Goal: Task Accomplishment & Management: Manage account settings

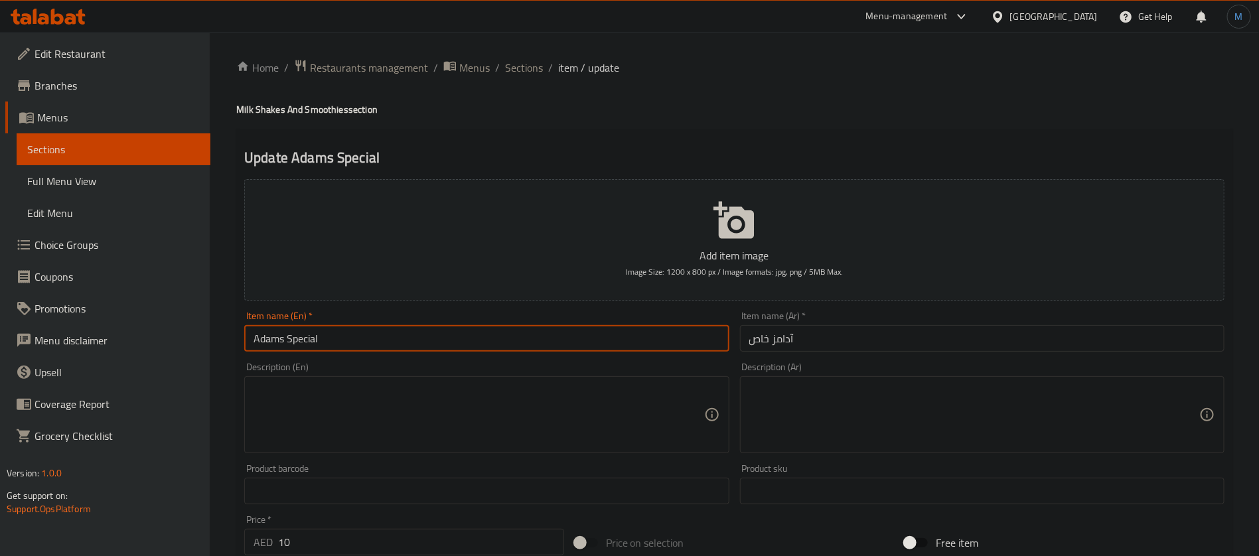
click at [767, 341] on input "آدامز خاص" at bounding box center [982, 338] width 485 height 27
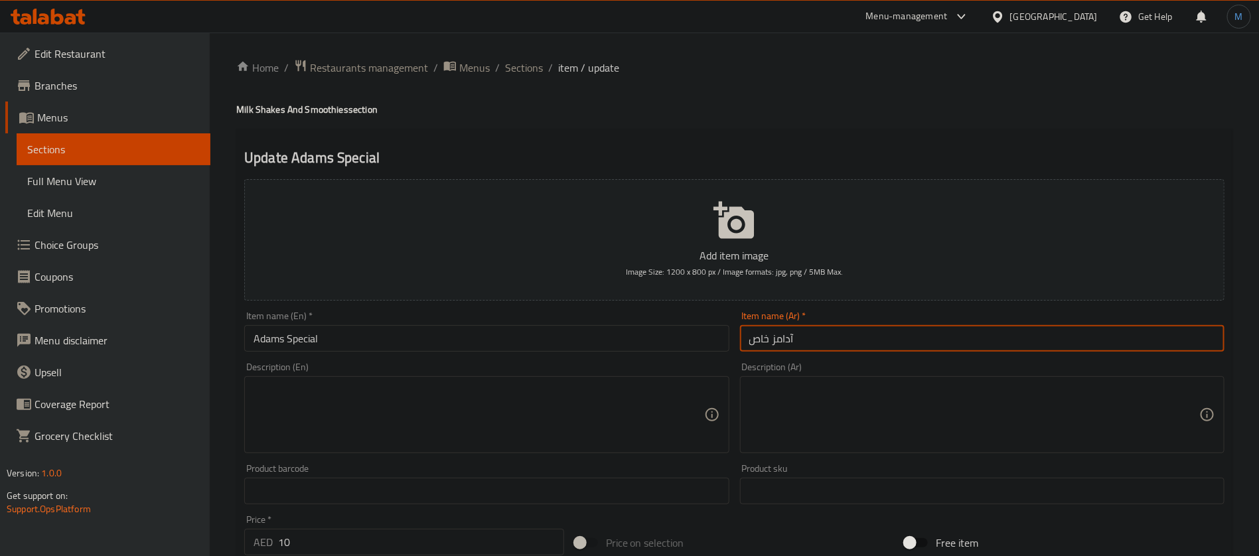
click at [767, 341] on input "آدامز خاص" at bounding box center [982, 338] width 485 height 27
paste input "بيشيال"
type input "آدامز سبيشيال"
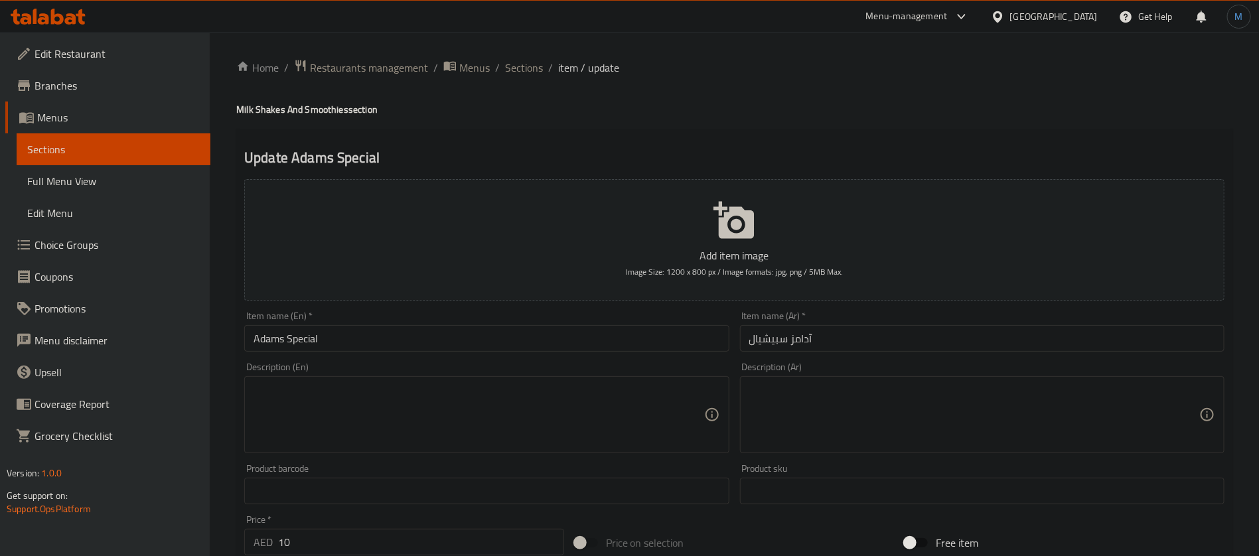
click at [560, 362] on div "Description (En) Description (En)" at bounding box center [486, 408] width 495 height 102
click at [556, 348] on input "Adams Special" at bounding box center [486, 338] width 485 height 27
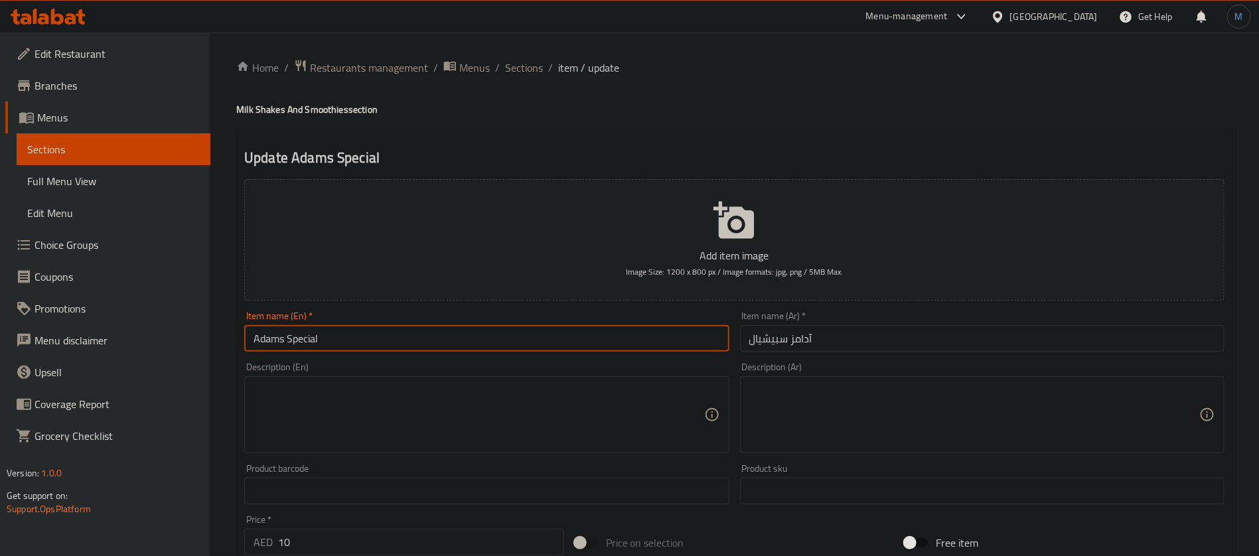
click at [536, 56] on div "Home / Restaurants management / Menus / Sections / item / update Milk Shakes An…" at bounding box center [734, 485] width 1049 height 905
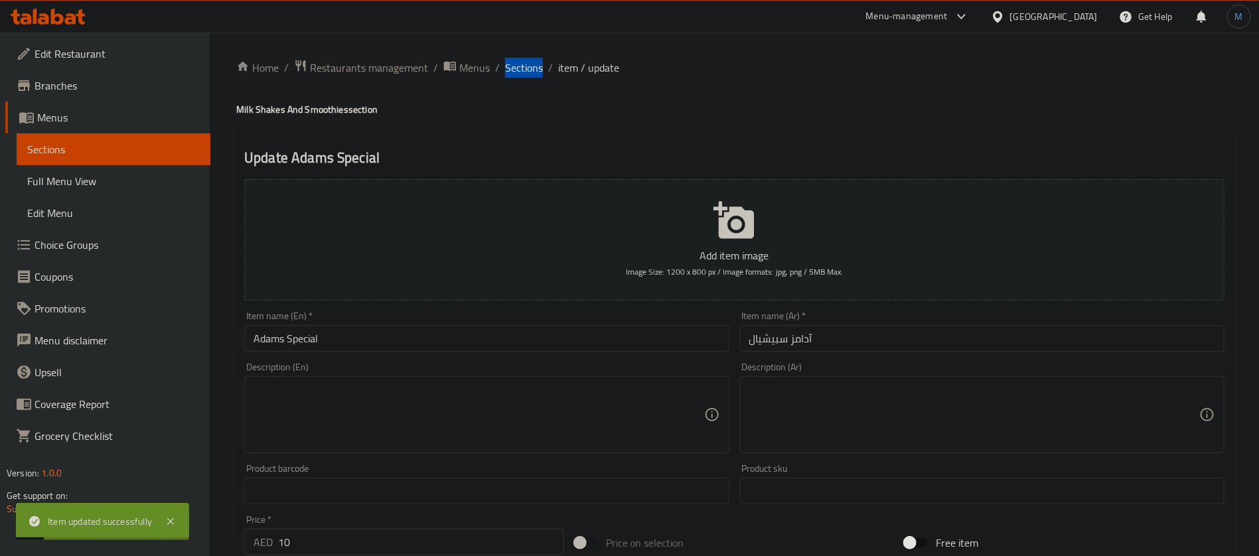
click at [536, 56] on div "Home / Restaurants management / Menus / Sections / item / update Milk Shakes An…" at bounding box center [734, 485] width 1049 height 905
click at [536, 61] on span "Sections" at bounding box center [524, 68] width 38 height 16
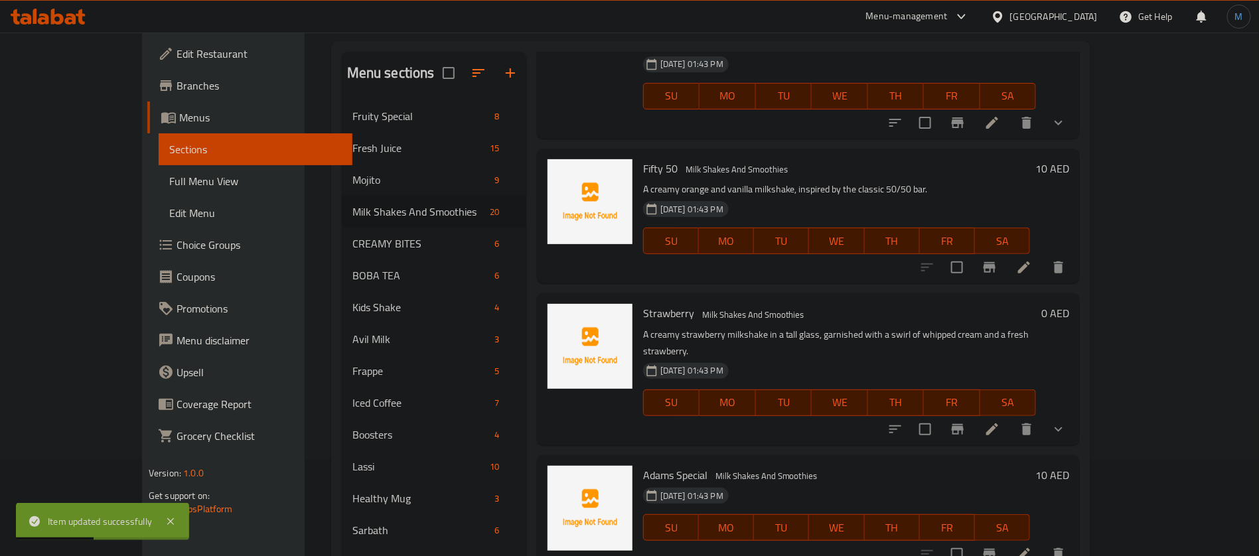
scroll to position [100, 0]
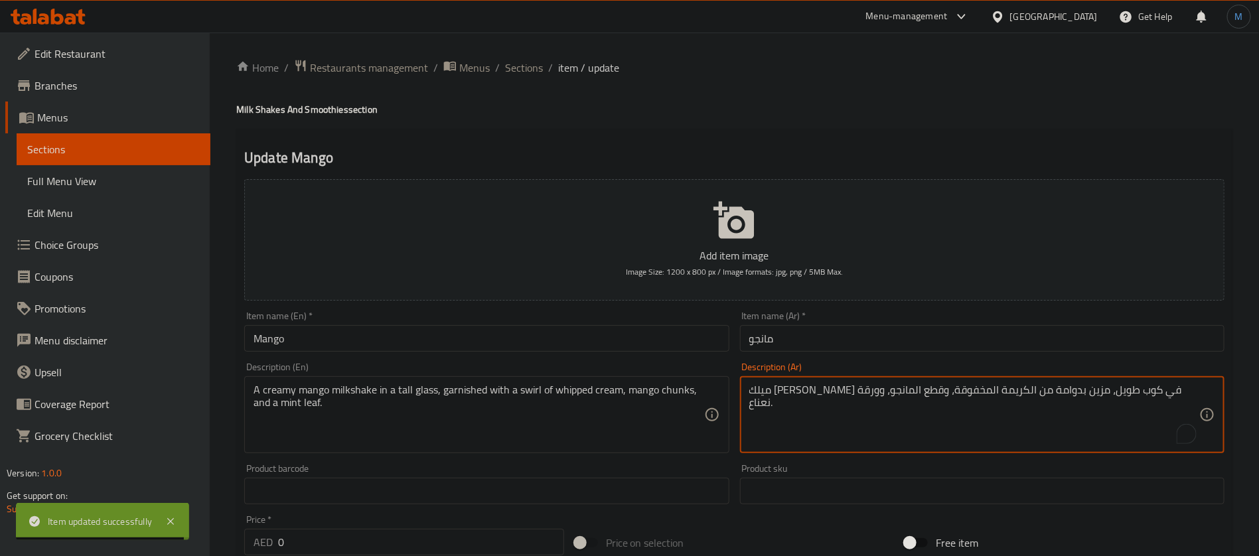
click at [968, 395] on textarea "ميلك شيك مانجو كريمي في كوب طويل، مزين بدوامة من الكريمة المخفوقة، وقطع المانجو…" at bounding box center [974, 415] width 450 height 63
type textarea "ميلك شيك مانجو كريمي في كوب طويل، مزين بسوارل من الكريمة المخفوقة، وقطع المانجو…"
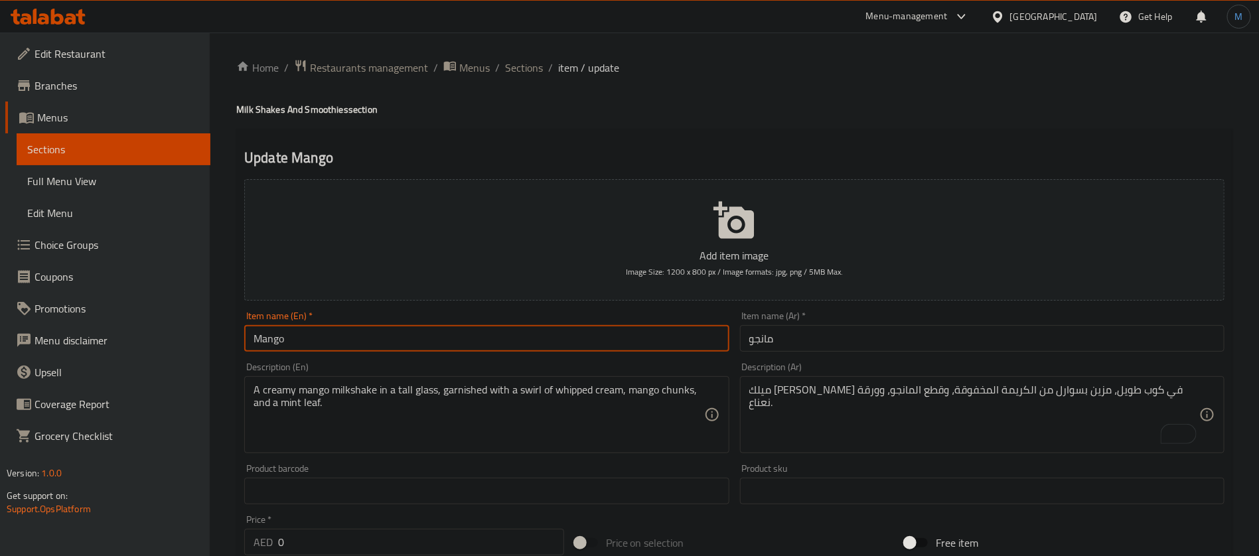
click at [587, 337] on input "Mango" at bounding box center [486, 338] width 485 height 27
click at [524, 73] on span "Sections" at bounding box center [524, 68] width 38 height 16
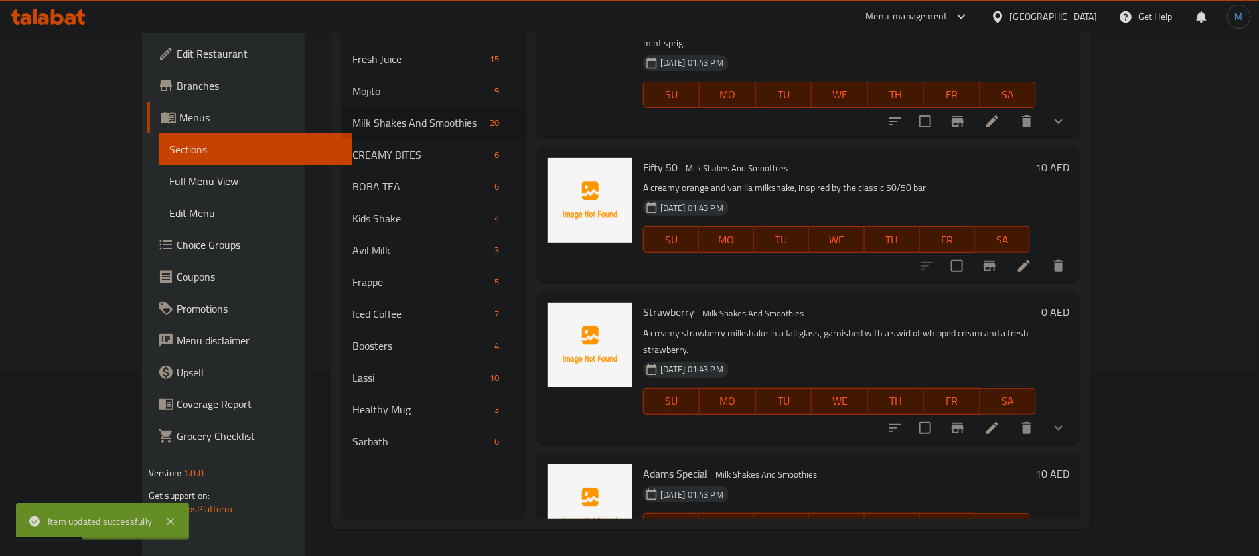
scroll to position [2337, 0]
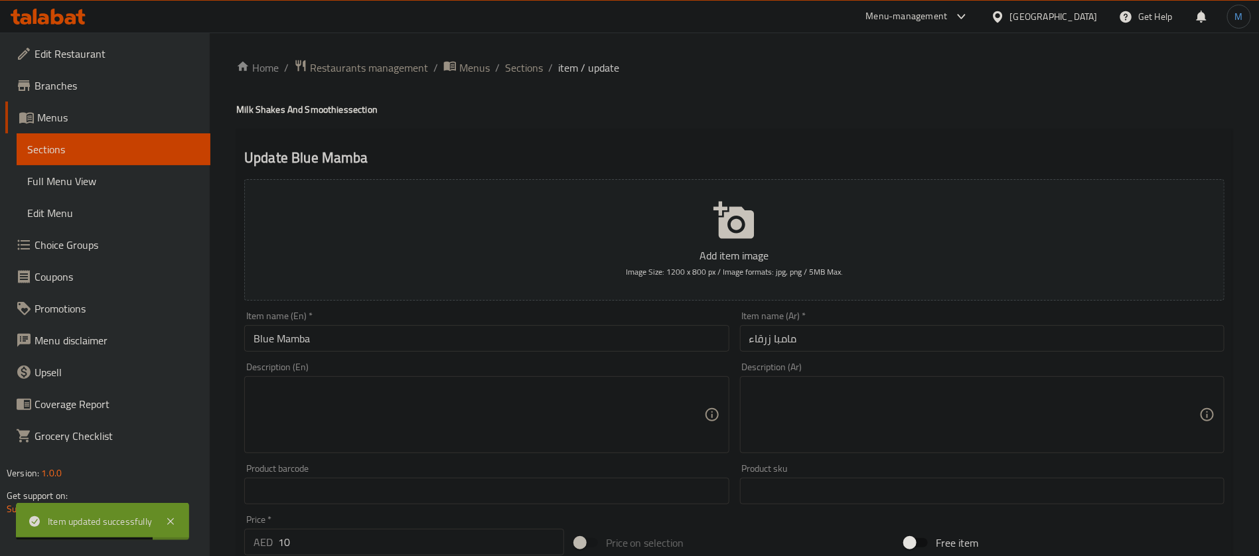
click at [863, 349] on input "مامبا زرقاء" at bounding box center [982, 338] width 485 height 27
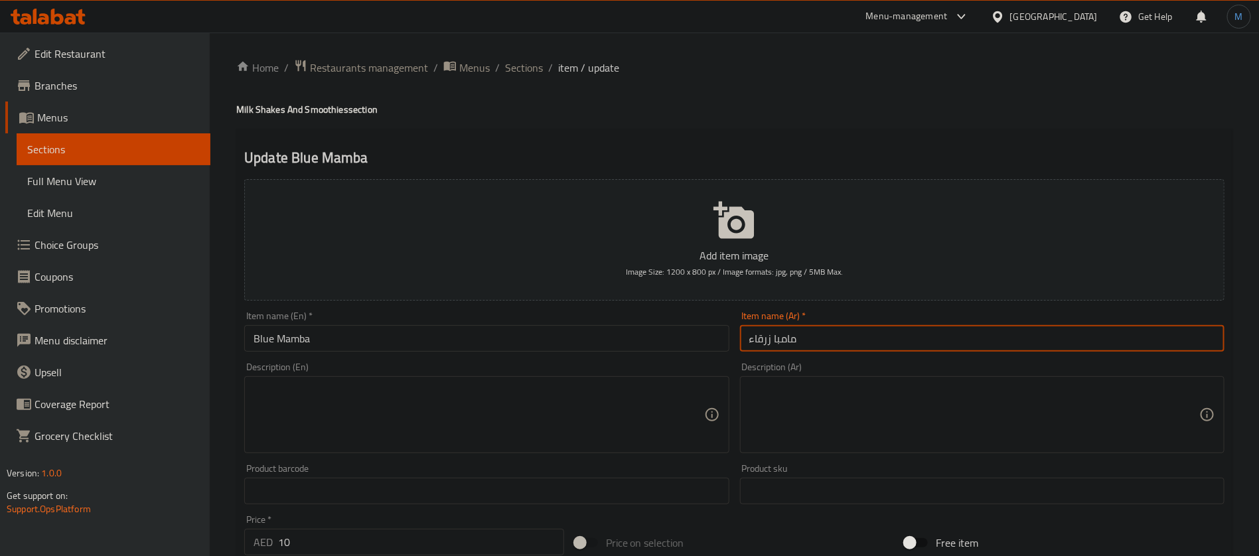
click at [769, 339] on input "مامبا زرقاء" at bounding box center [982, 338] width 485 height 27
type input "بلو مامبا"
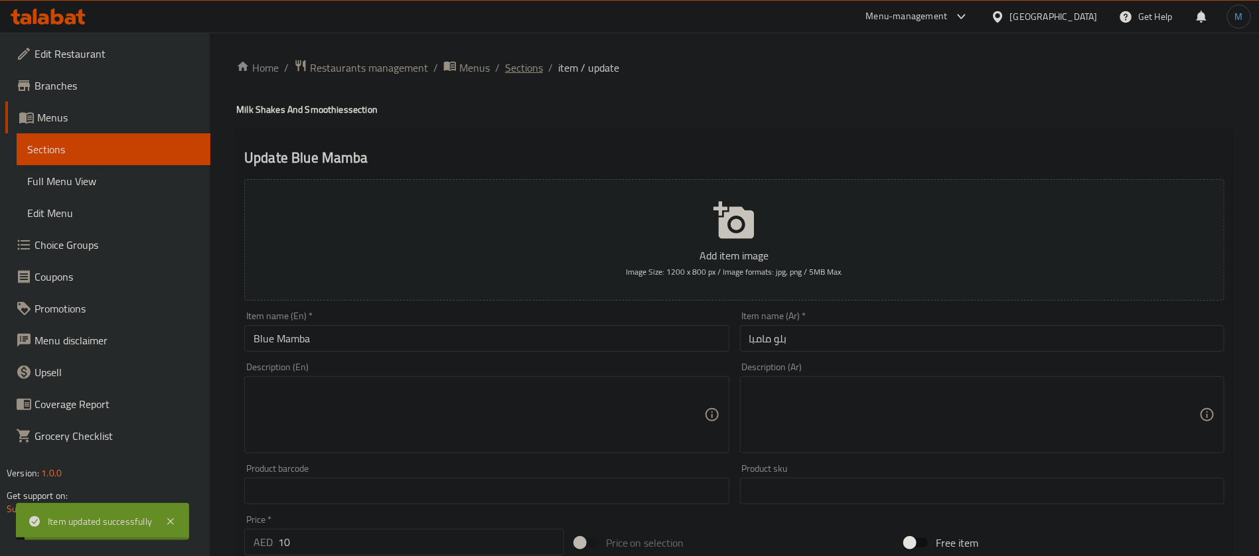
click at [520, 66] on span "Sections" at bounding box center [524, 68] width 38 height 16
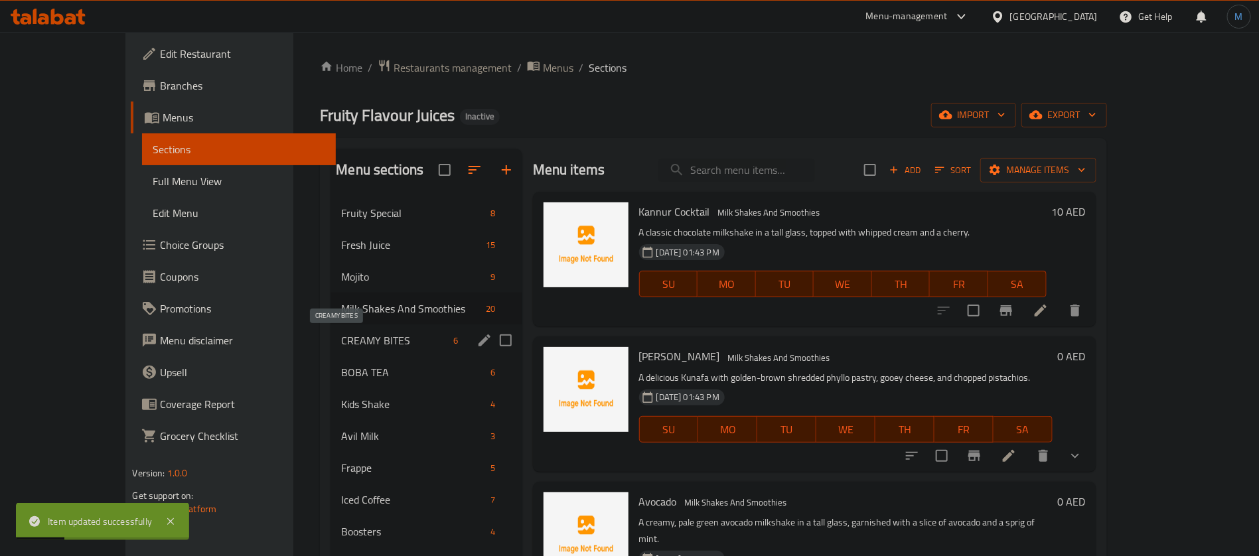
click at [390, 338] on span "CREAMY BITES" at bounding box center [394, 341] width 107 height 16
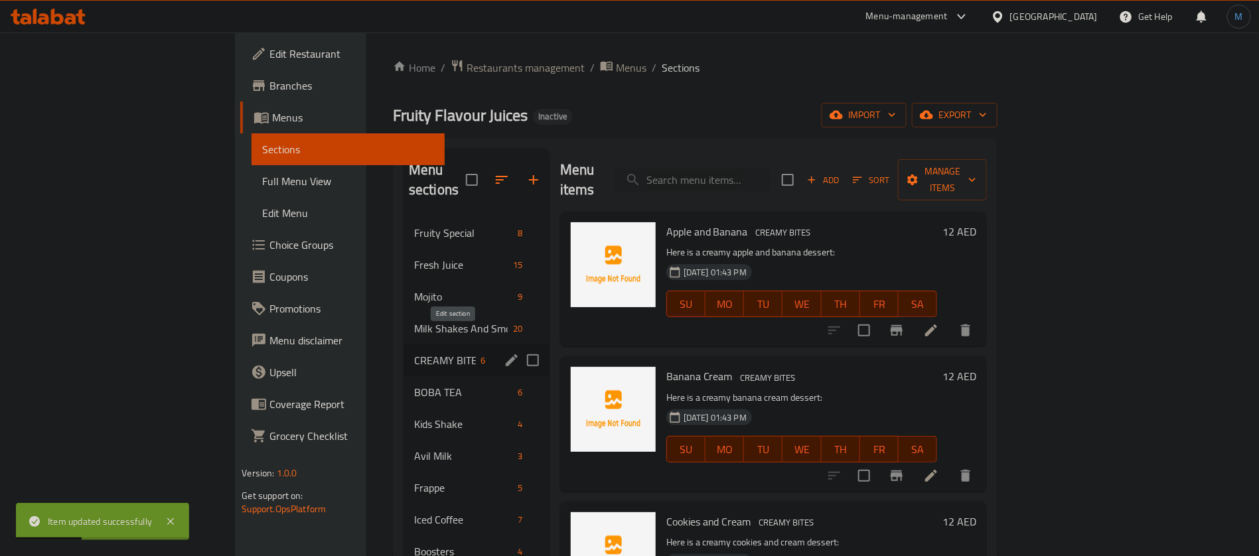
click at [504, 352] on icon "edit" at bounding box center [512, 360] width 16 height 16
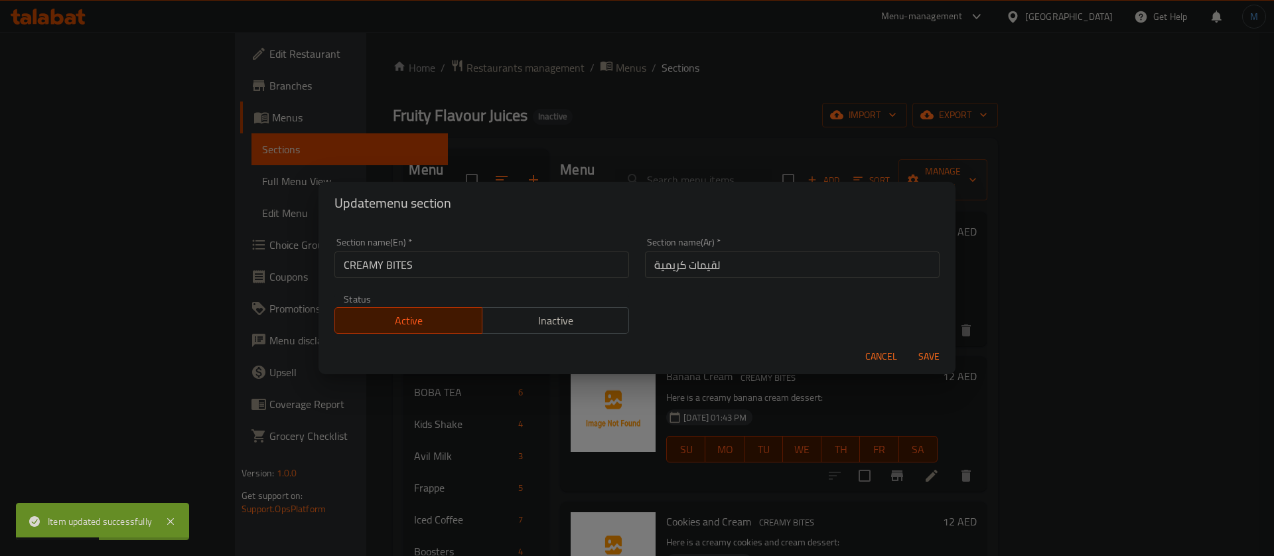
click at [509, 273] on input "CREAMY BITES" at bounding box center [482, 265] width 295 height 27
type input "Creamy Bites"
click at [698, 262] on input "لقيمات كريمية" at bounding box center [792, 265] width 295 height 27
type input "بايت كريمية"
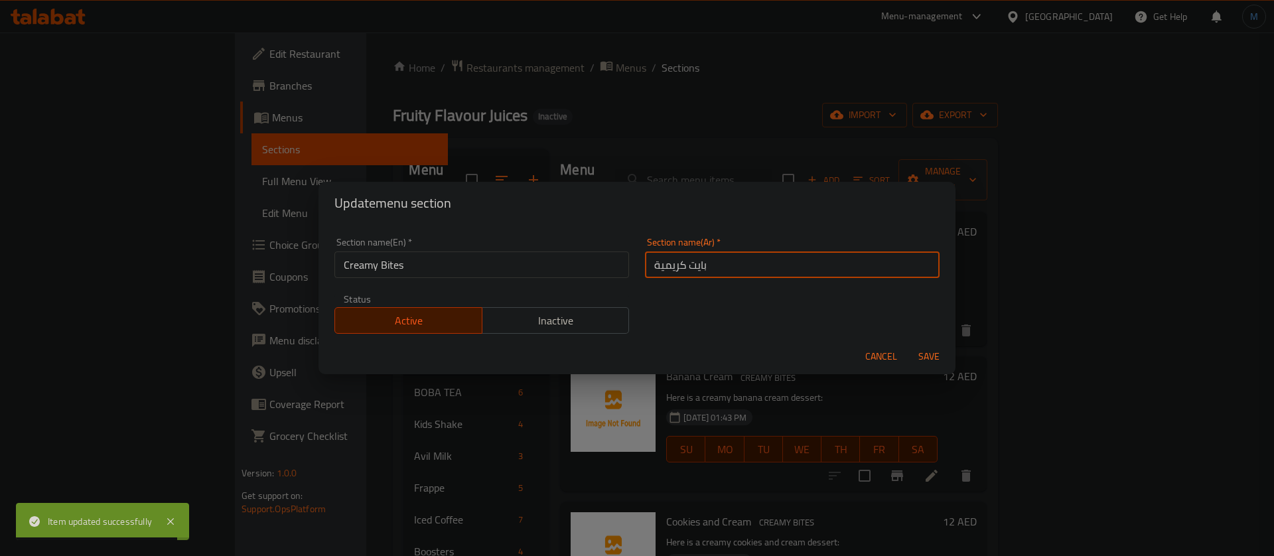
click at [908, 344] on button "Save" at bounding box center [929, 356] width 42 height 25
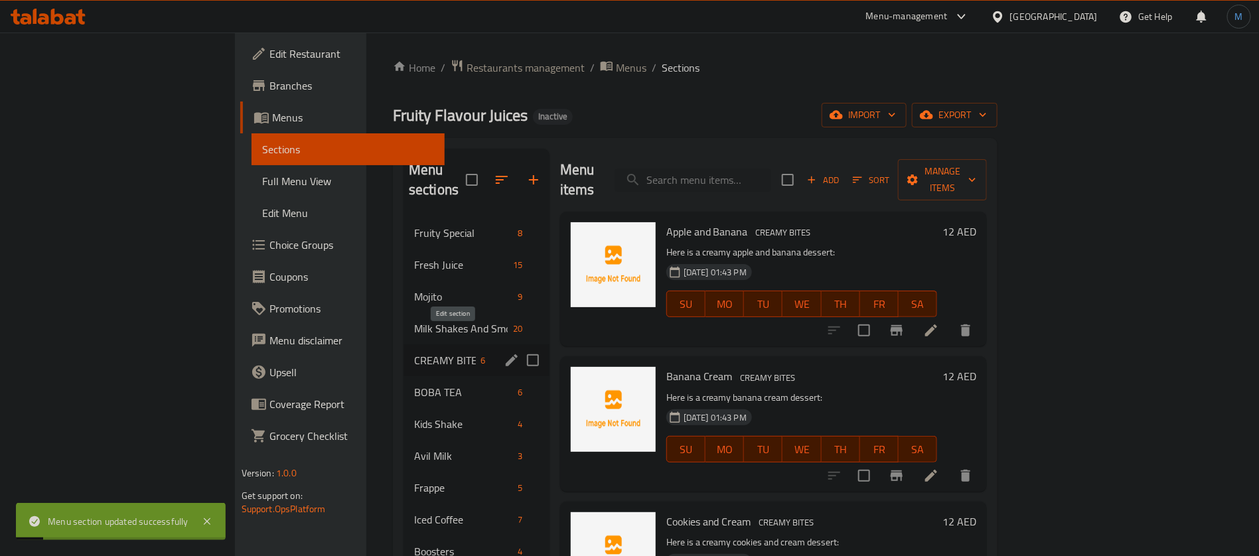
click at [504, 352] on icon "edit" at bounding box center [512, 360] width 16 height 16
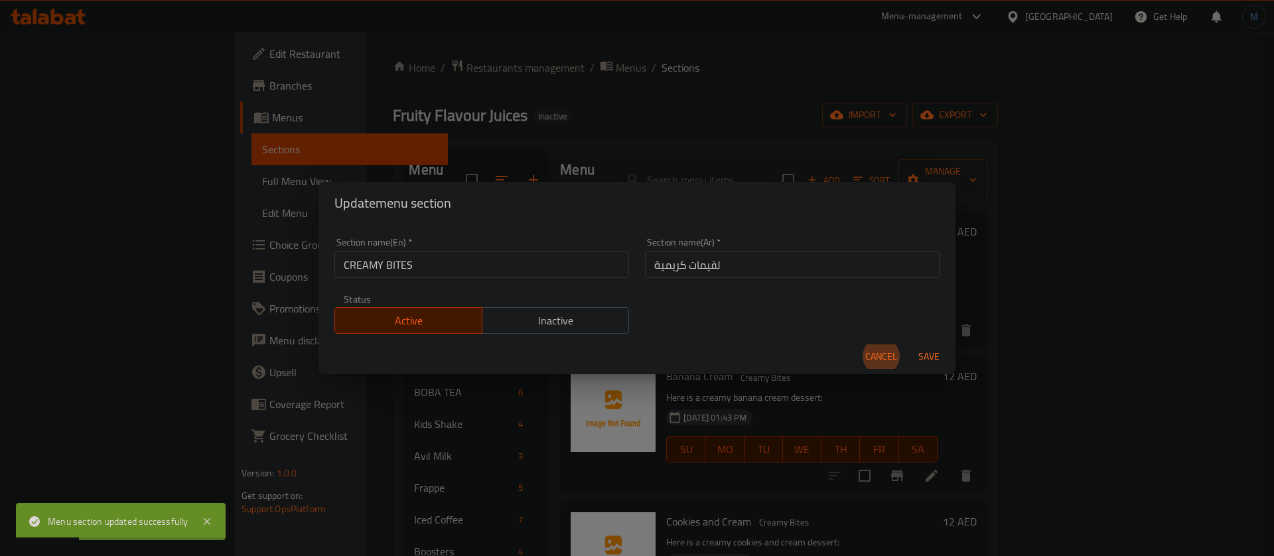
click at [694, 265] on input "لقيمات كريمية" at bounding box center [792, 265] width 295 height 27
type input "بايتس كريمية"
click at [908, 344] on button "Save" at bounding box center [929, 356] width 42 height 25
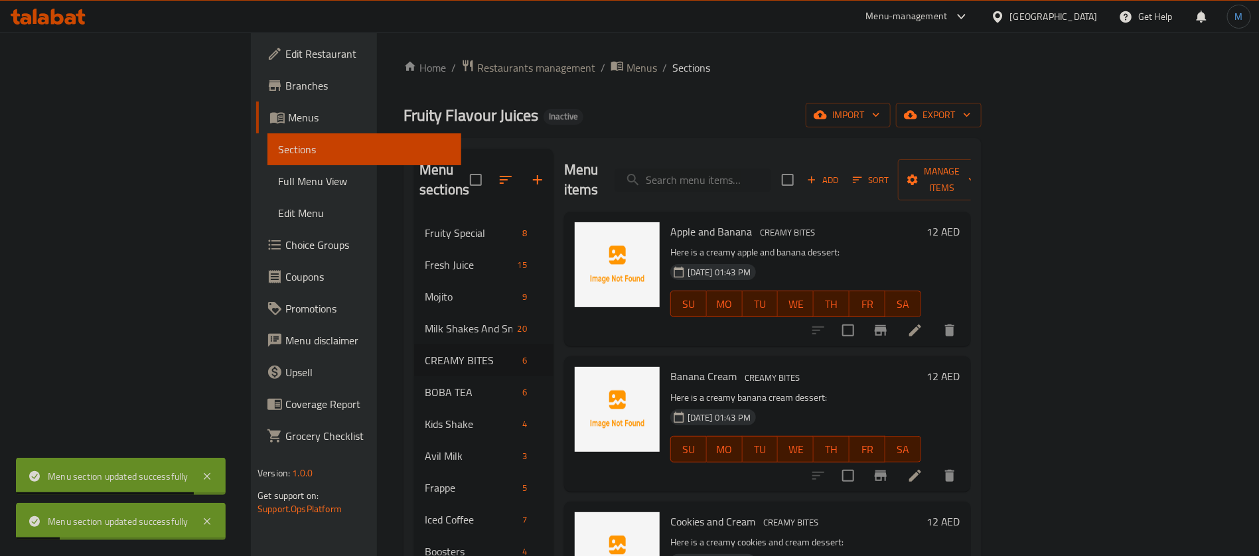
click at [923, 323] on icon at bounding box center [915, 331] width 16 height 16
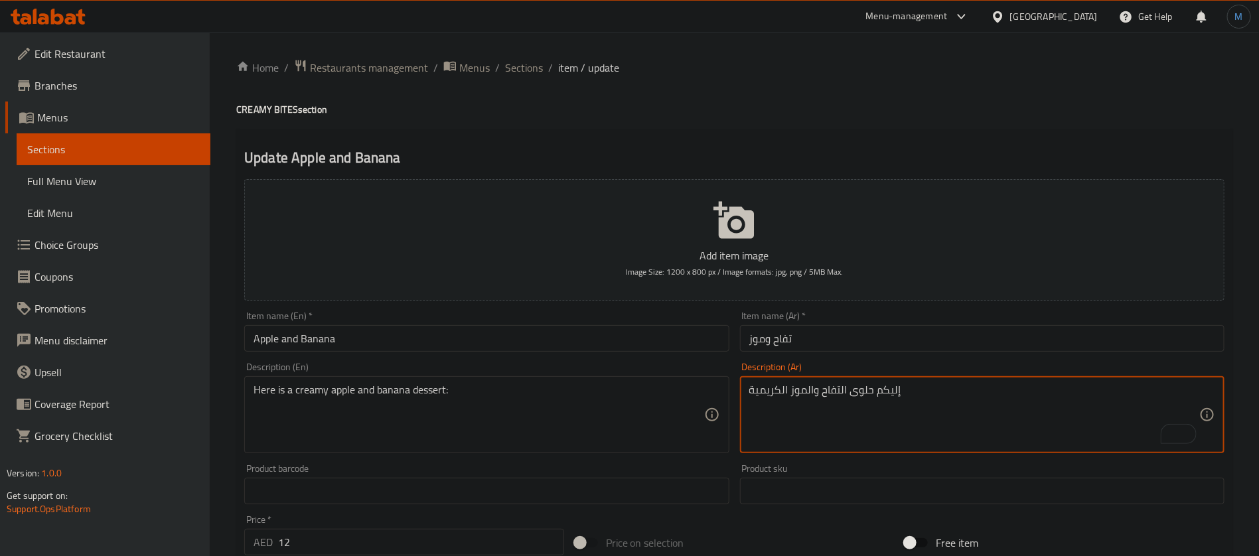
type textarea "إليكم حلوى التفاح والموز الكريمية"
click at [526, 348] on input "Apple and Banana" at bounding box center [486, 338] width 485 height 27
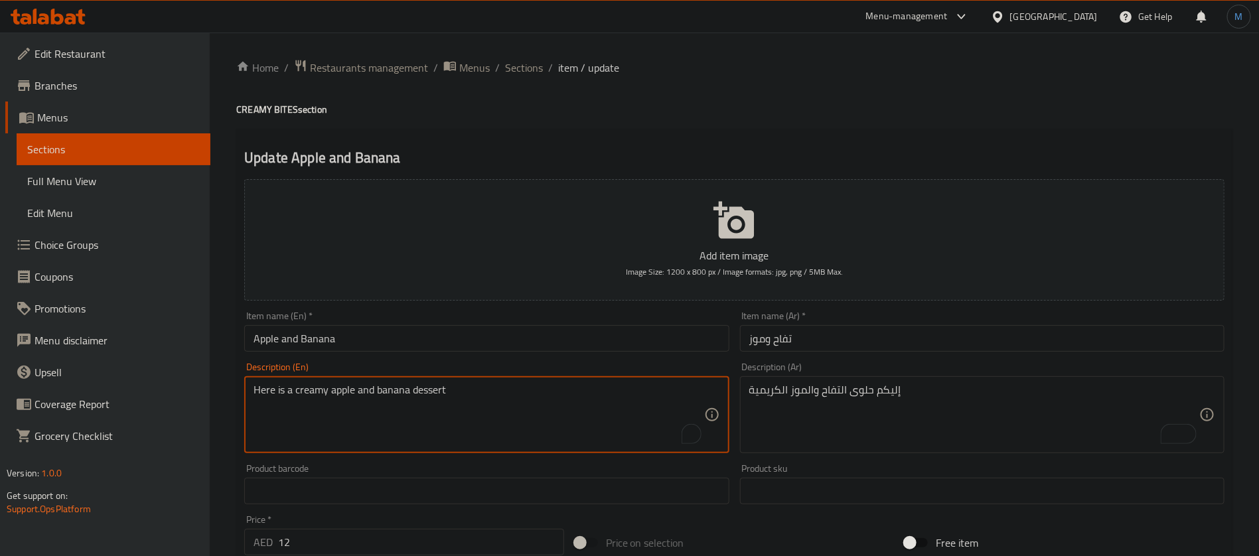
type textarea "Here is a creamy apple and banana dessert"
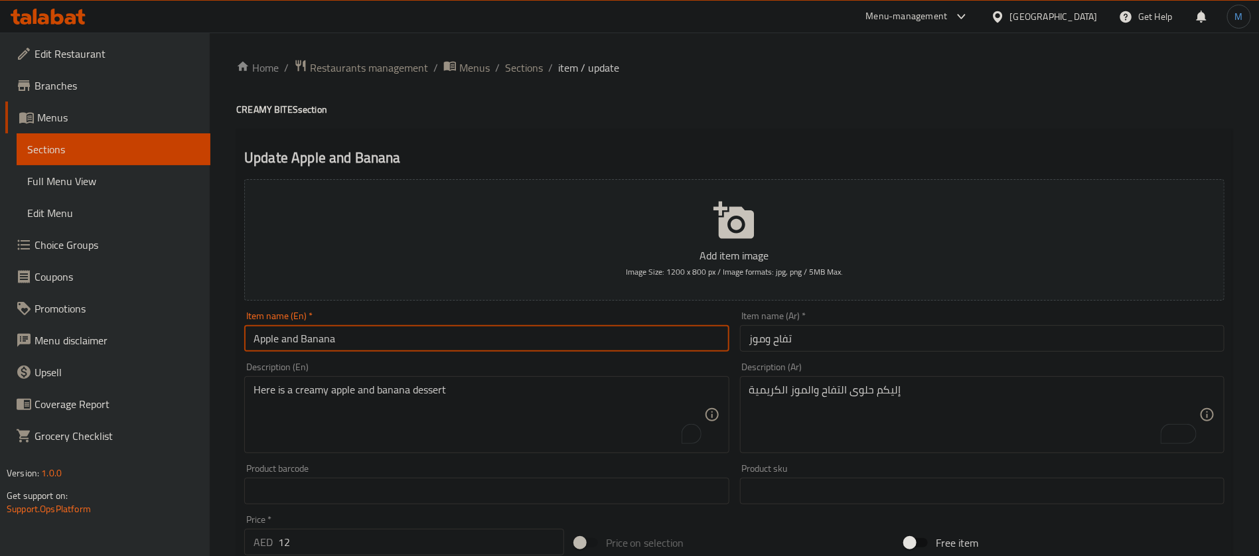
click at [491, 348] on input "Apple and Banana" at bounding box center [486, 338] width 485 height 27
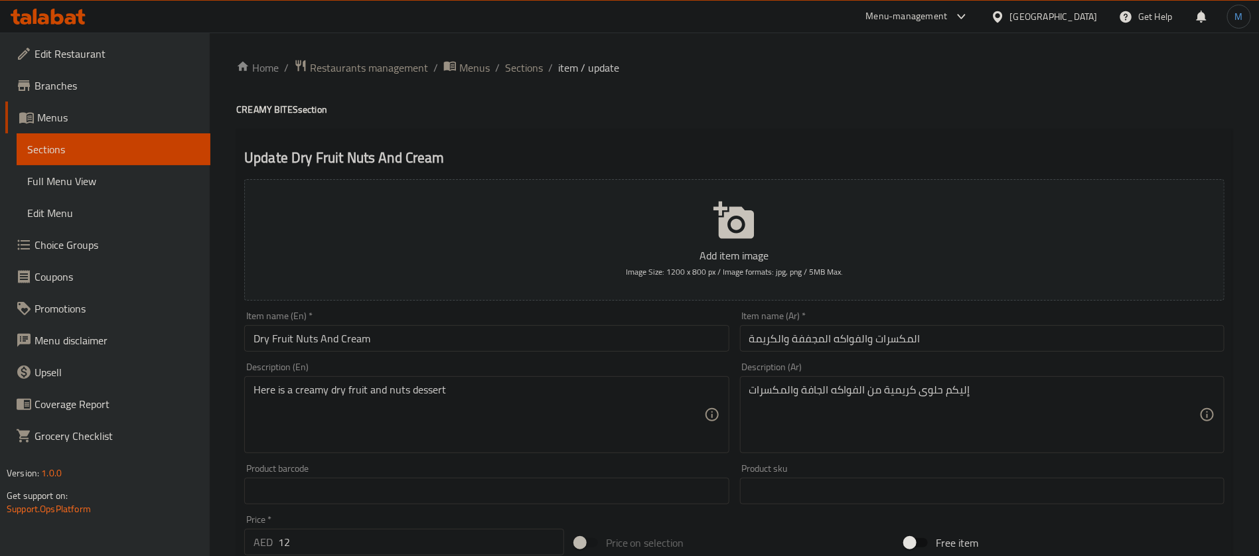
click at [542, 64] on ol "Home / Restaurants management / Menus / Sections / item / update" at bounding box center [734, 67] width 996 height 17
click at [541, 64] on span "Sections" at bounding box center [524, 68] width 38 height 16
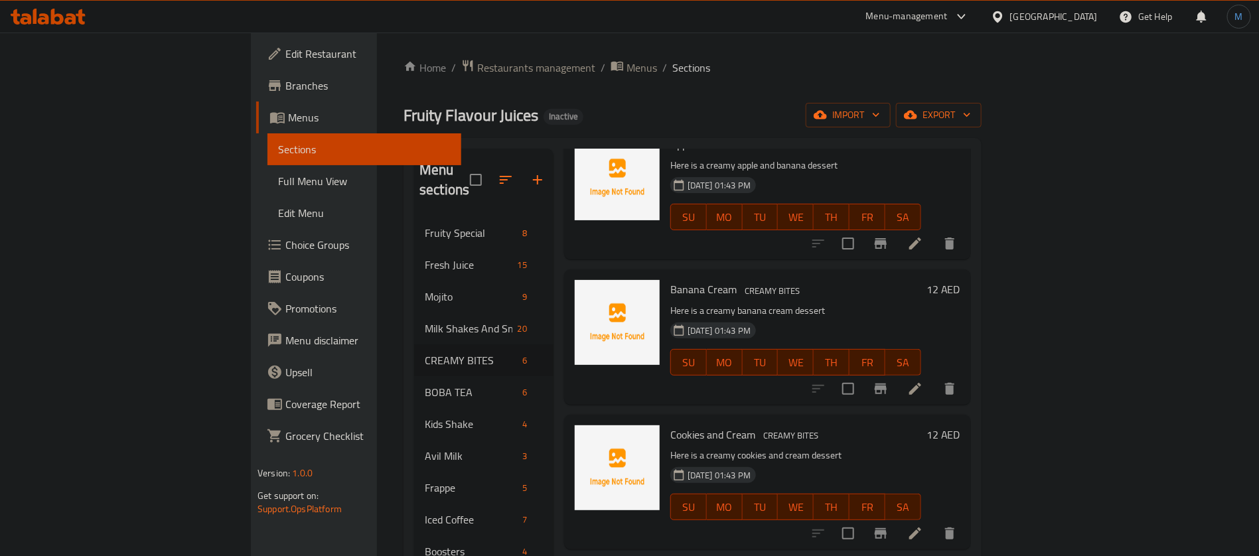
scroll to position [199, 0]
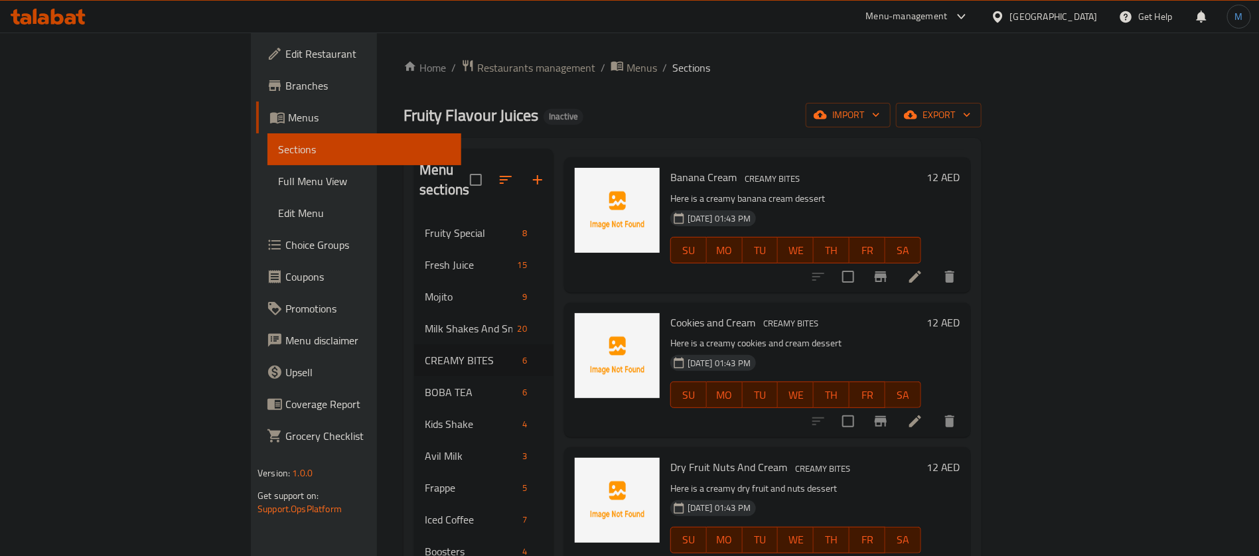
click at [966, 269] on div at bounding box center [883, 277] width 163 height 32
click at [923, 269] on icon at bounding box center [915, 277] width 16 height 16
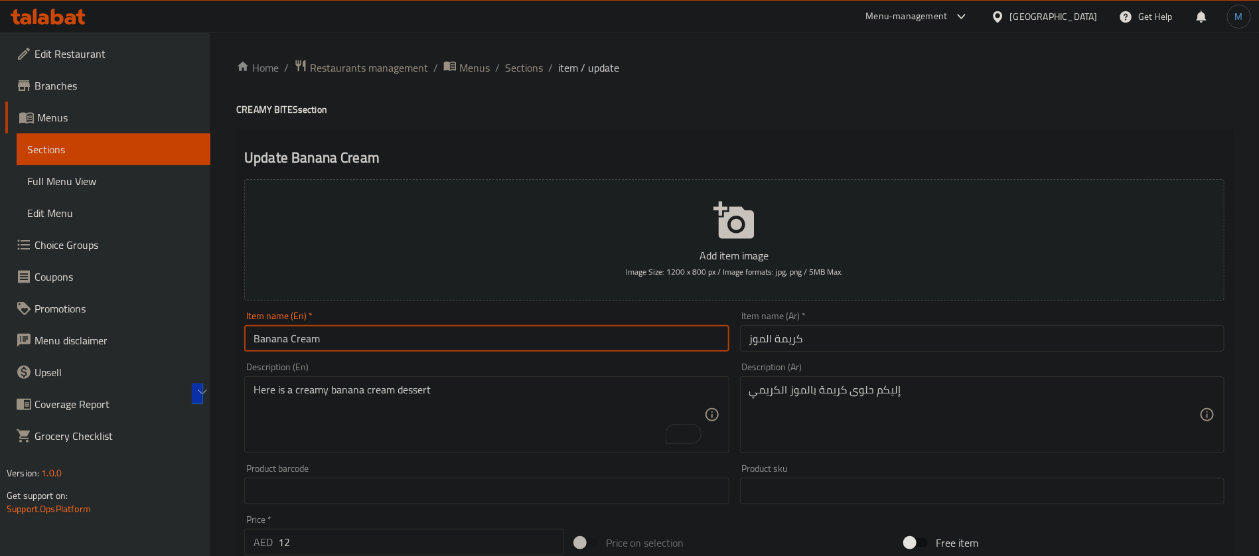
click at [515, 325] on input "Banana Cream" at bounding box center [486, 338] width 485 height 27
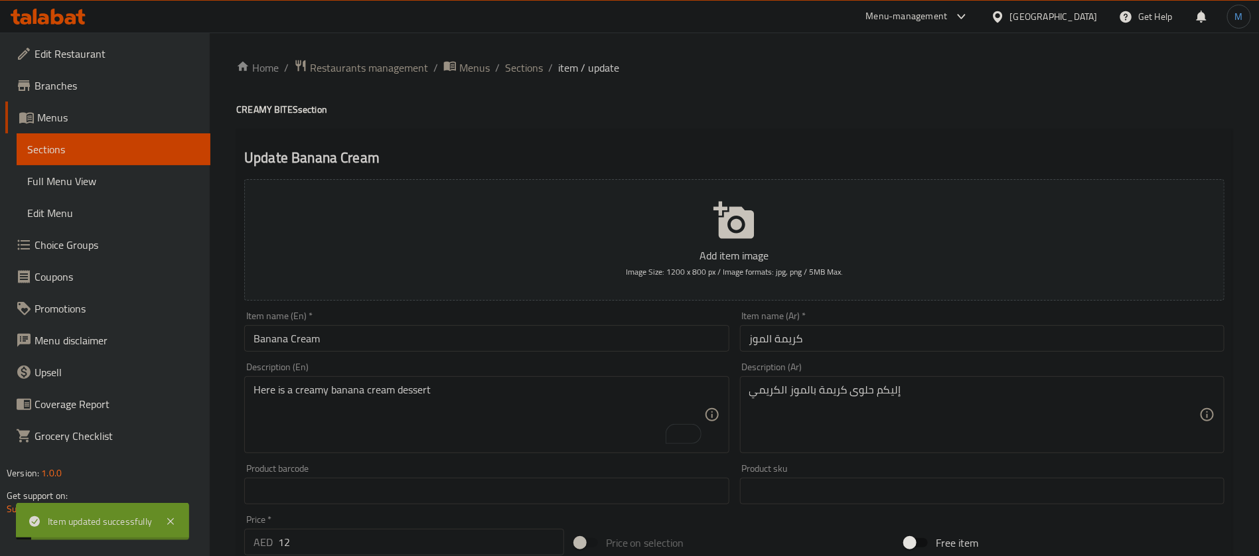
drag, startPoint x: 521, startPoint y: 70, endPoint x: 585, endPoint y: 101, distance: 70.9
click at [521, 69] on span "Sections" at bounding box center [524, 68] width 38 height 16
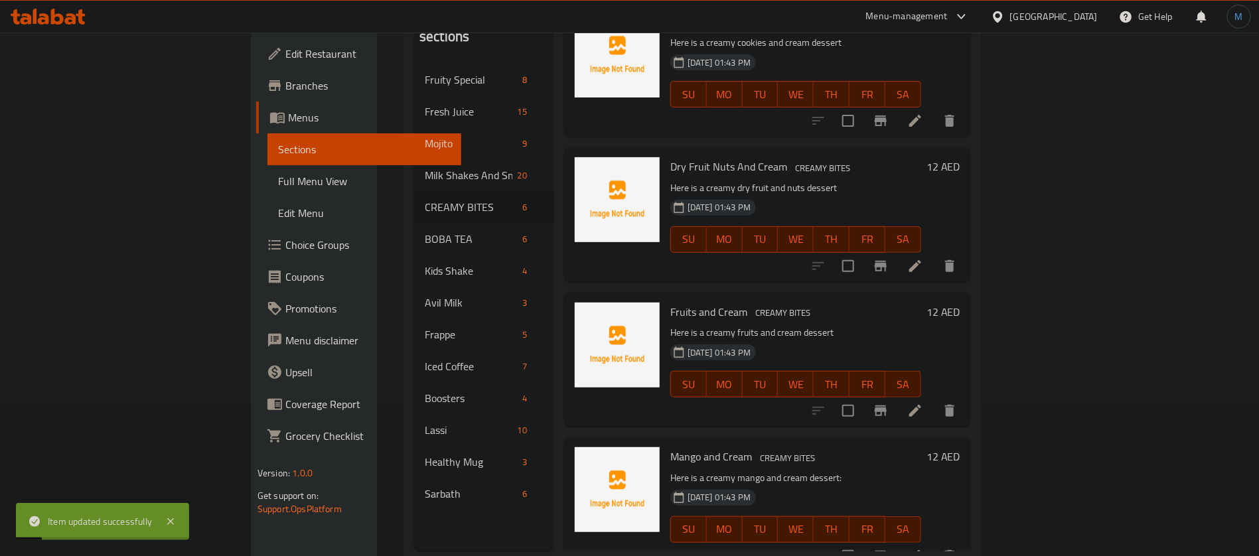
scroll to position [186, 0]
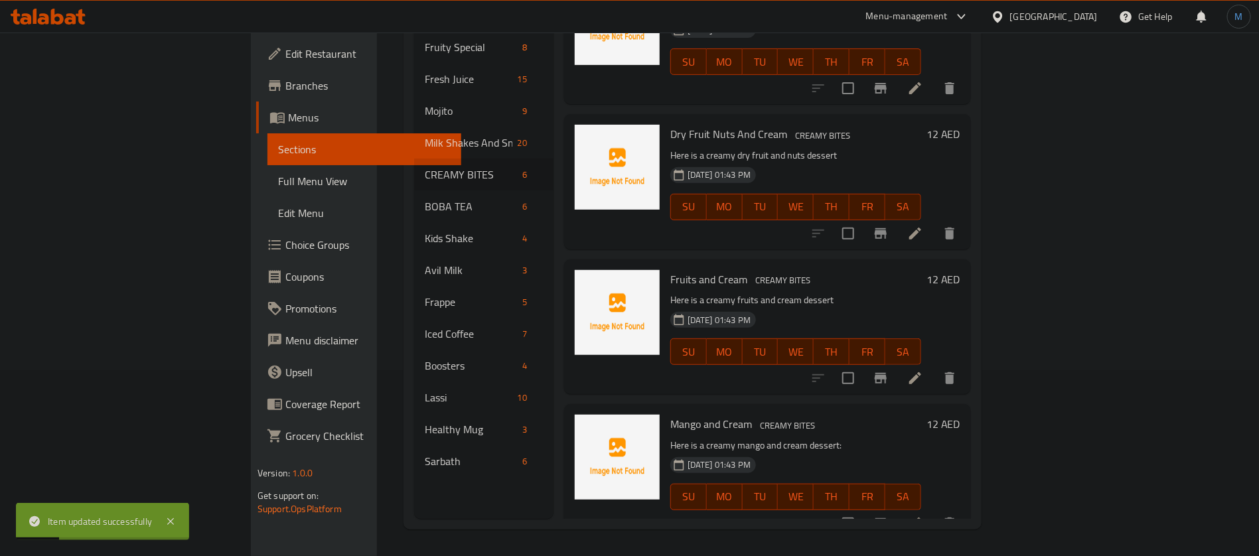
click at [934, 512] on li at bounding box center [915, 524] width 37 height 24
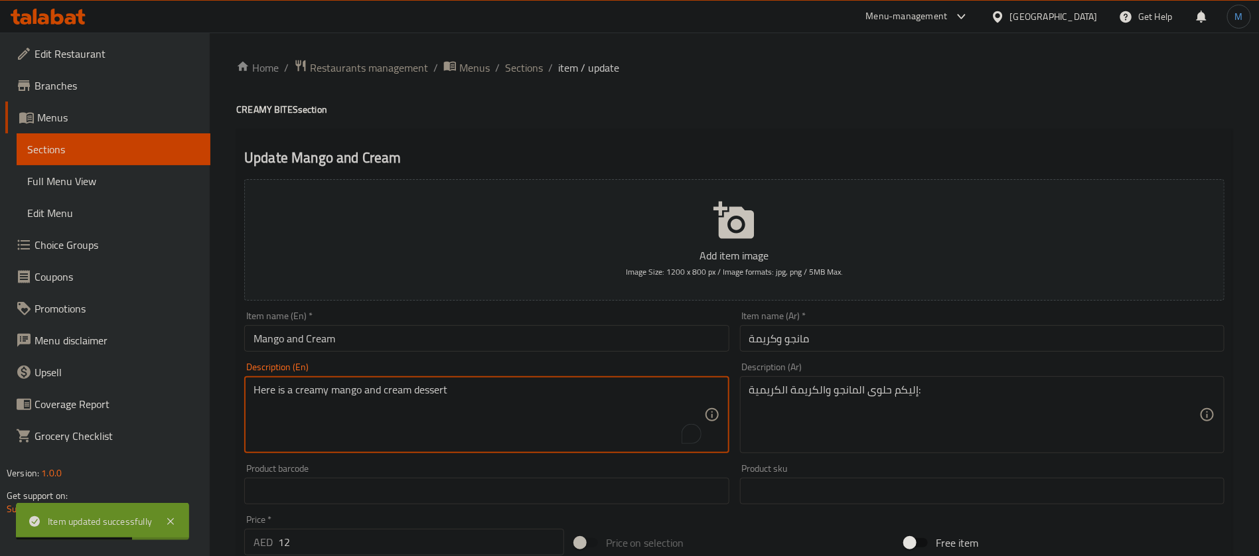
type textarea "Here is a creamy mango and cream dessert"
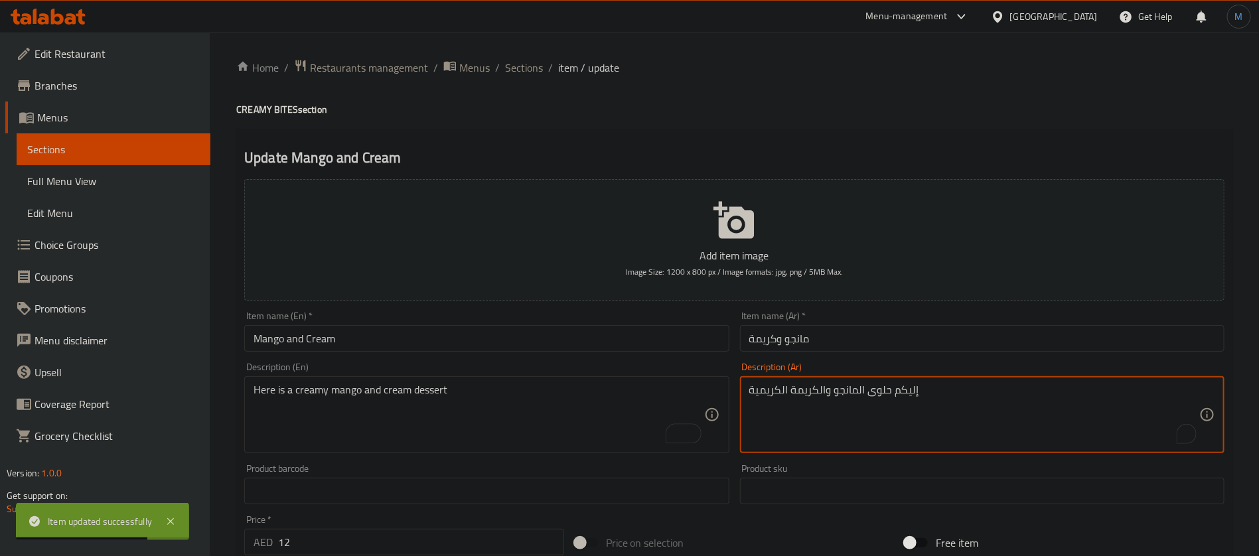
type textarea "إليكم حلوى المانجو والكريمة الكريمية"
click at [877, 355] on div "Item name (Ar)   * مانجو وكريمة Item name (Ar) *" at bounding box center [982, 331] width 495 height 51
click at [874, 337] on input "مانجو وكريمة" at bounding box center [982, 338] width 485 height 27
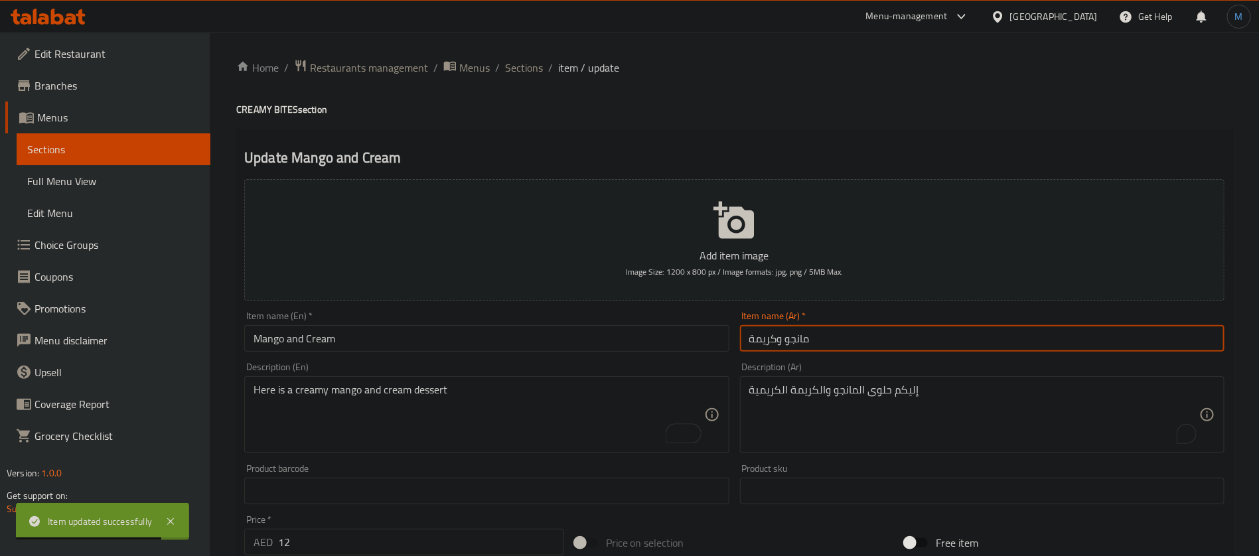
click at [520, 64] on span "Sections" at bounding box center [524, 68] width 38 height 16
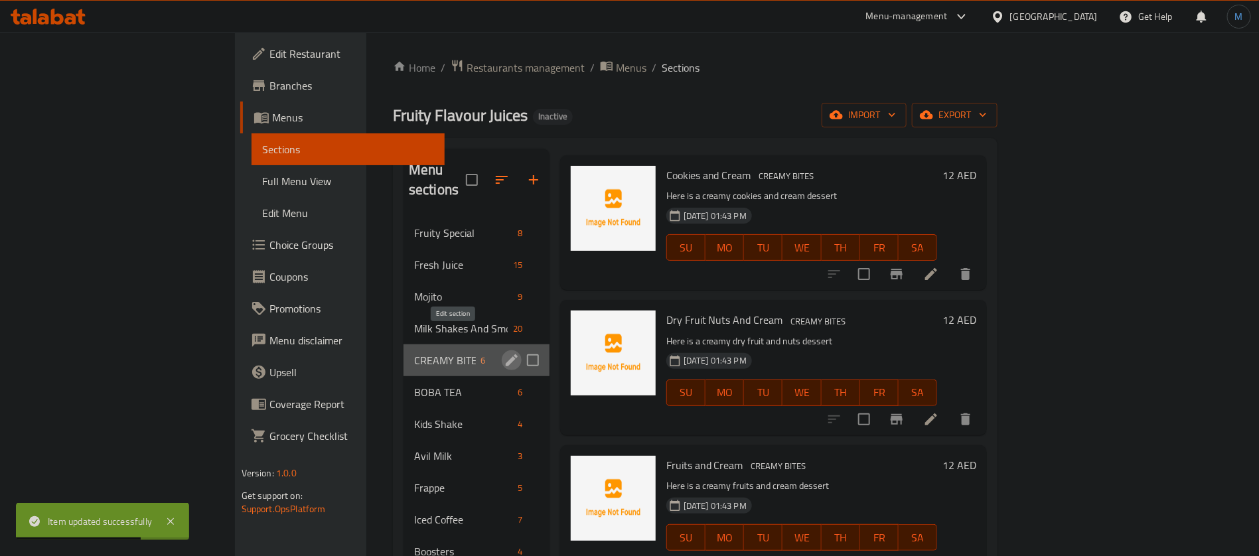
click at [504, 352] on icon "edit" at bounding box center [512, 360] width 16 height 16
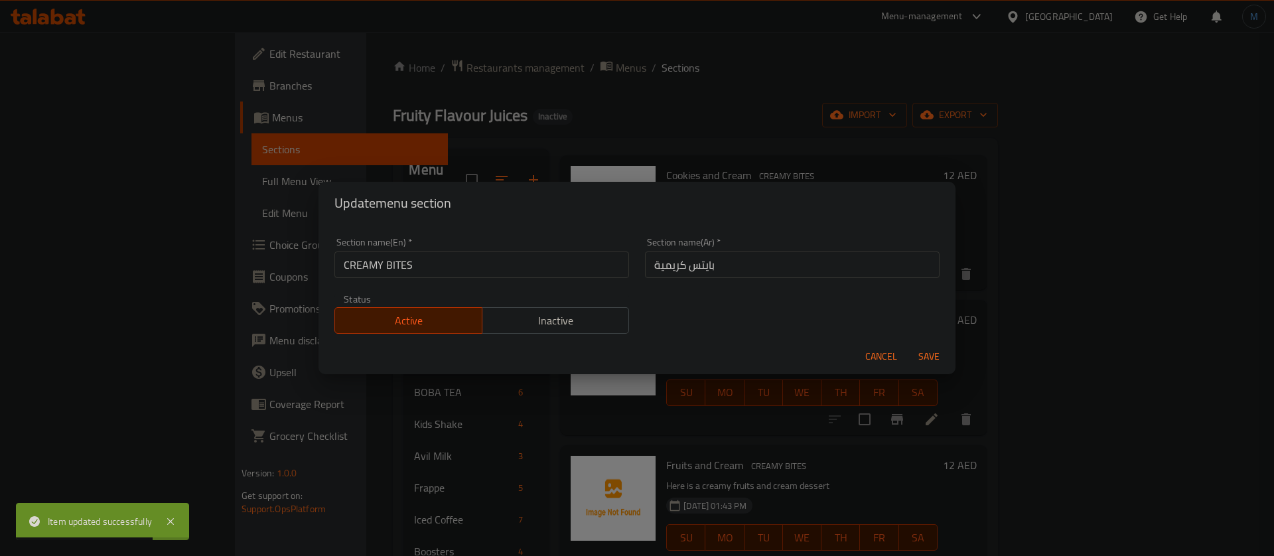
click at [475, 281] on div "Section name(En)   * CREAMY BITES Section name(En) *" at bounding box center [482, 258] width 311 height 56
click at [475, 272] on input "CREAMY BITES" at bounding box center [482, 265] width 295 height 27
type input "Creamy Bites"
click at [908, 344] on button "Save" at bounding box center [929, 356] width 42 height 25
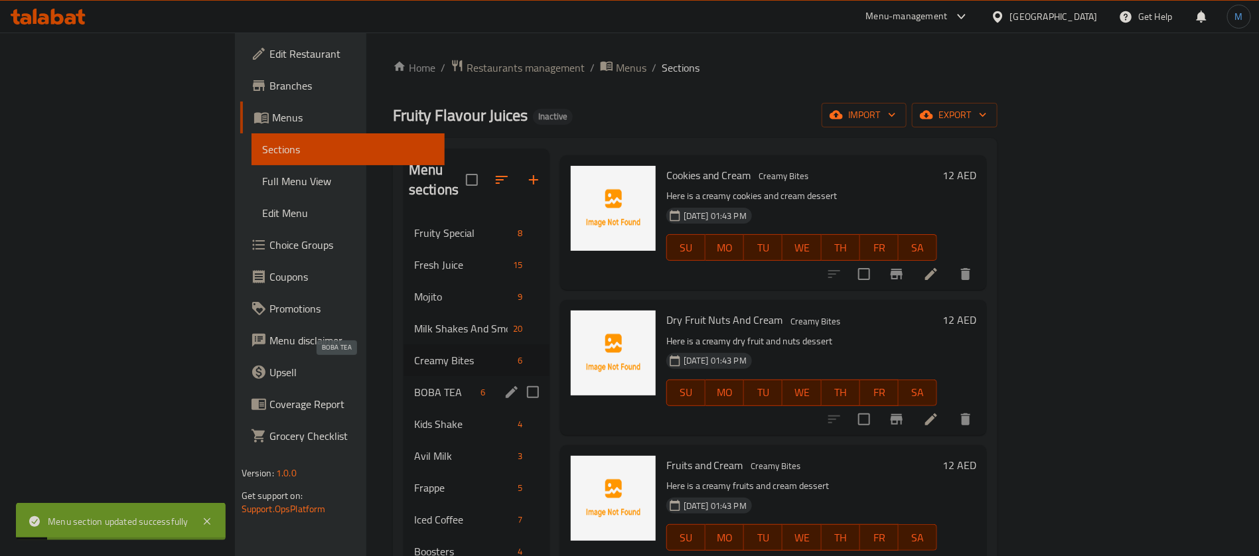
click at [414, 384] on span "BOBA TEA" at bounding box center [445, 392] width 62 height 16
click at [504, 384] on icon "edit" at bounding box center [512, 392] width 16 height 16
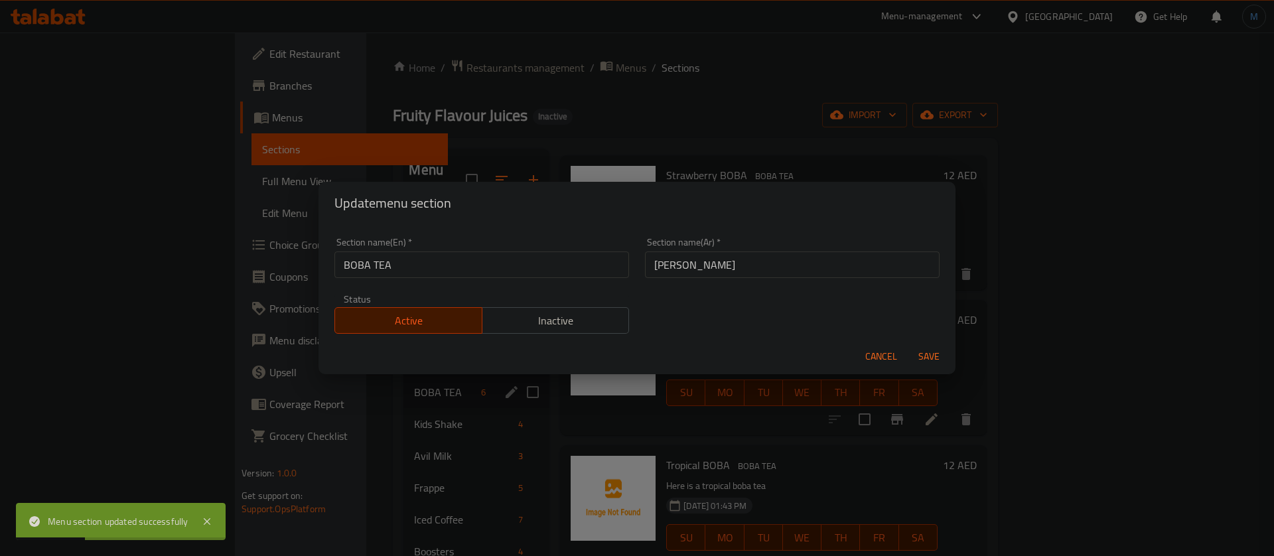
click at [468, 260] on input "BOBA TEA" at bounding box center [482, 265] width 295 height 27
type input "Boba Tea"
click at [908, 344] on button "Save" at bounding box center [929, 356] width 42 height 25
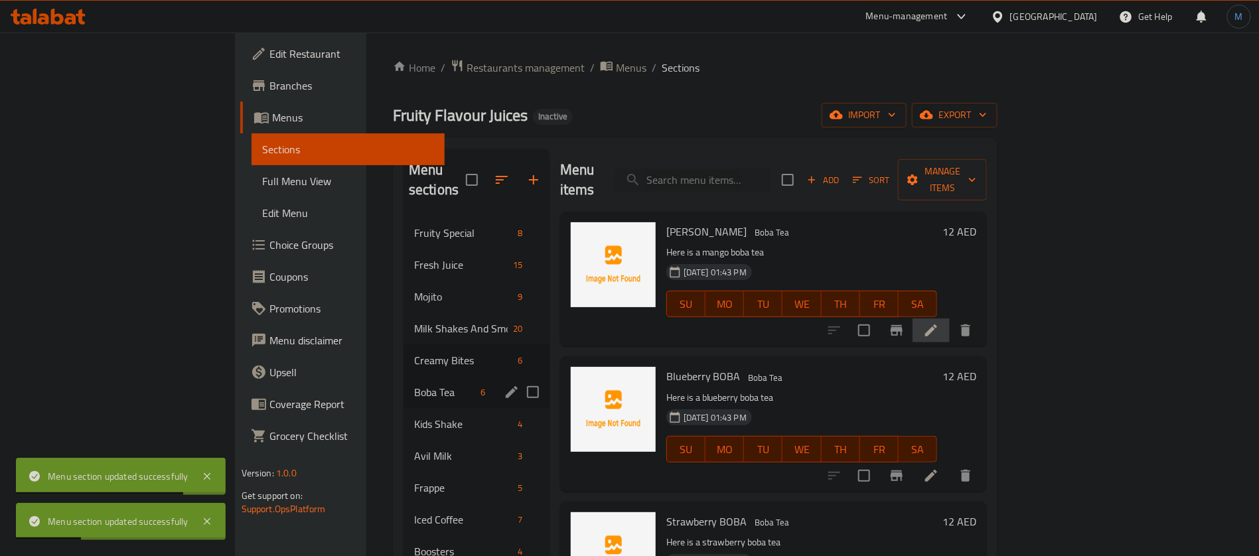
click at [950, 319] on li at bounding box center [931, 331] width 37 height 24
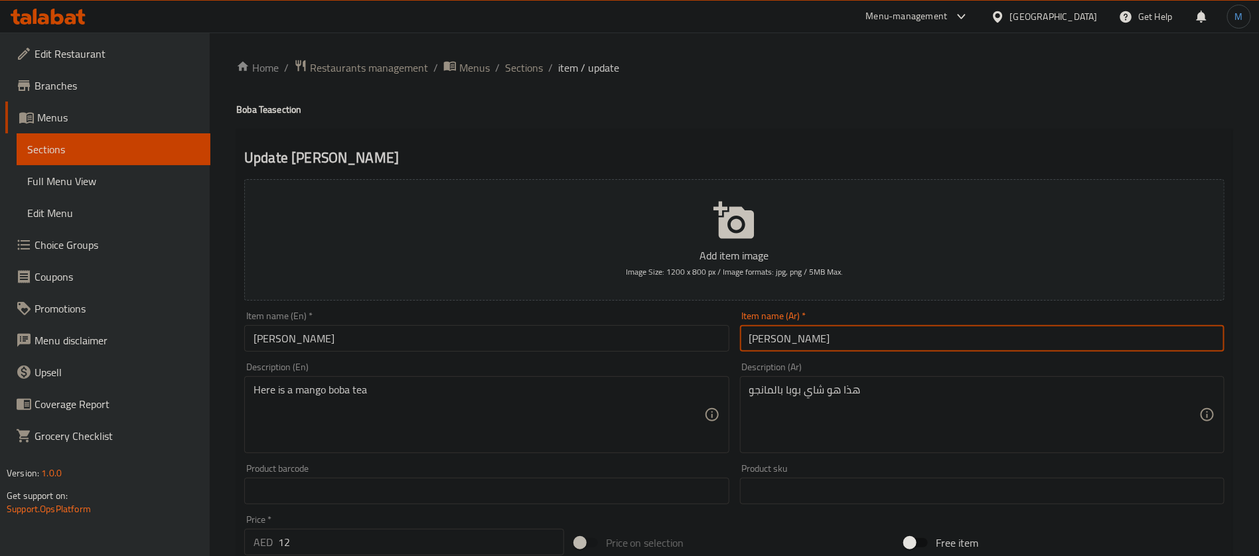
click at [893, 344] on input "مانجو بوبا" at bounding box center [982, 338] width 485 height 27
click at [571, 351] on input "Mango BOBA" at bounding box center [486, 338] width 485 height 27
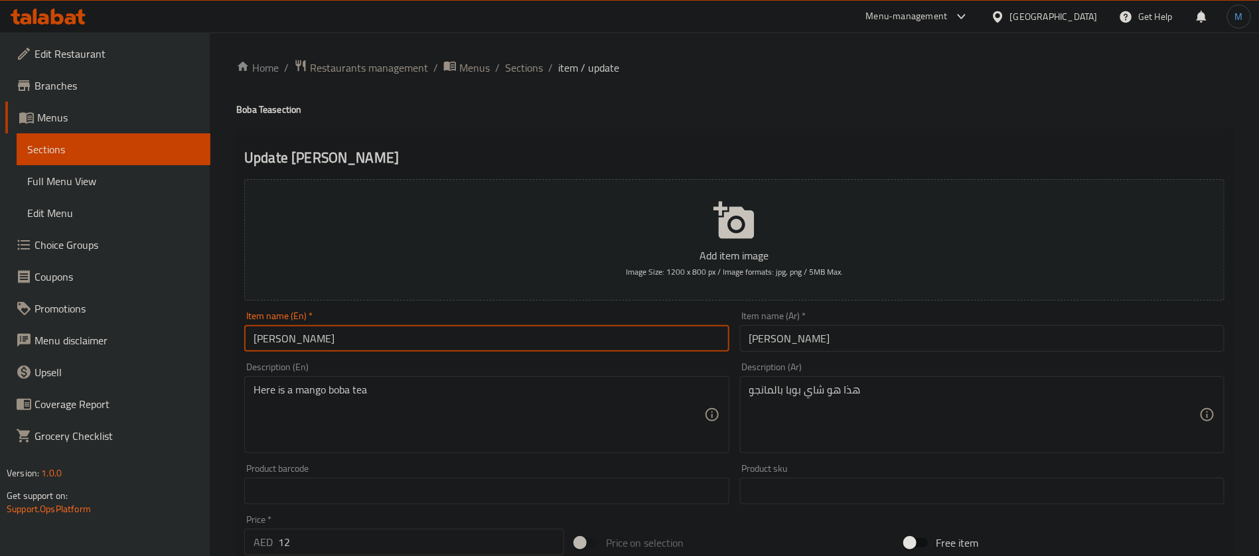
type input "[PERSON_NAME]"
click at [567, 335] on input "[PERSON_NAME]" at bounding box center [486, 338] width 485 height 27
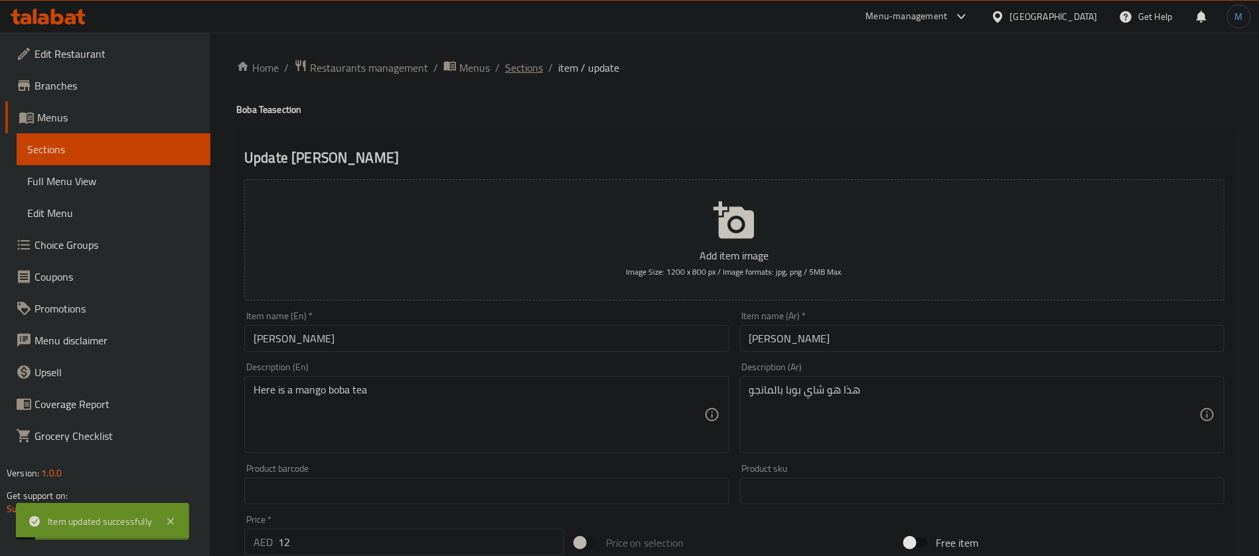
click at [538, 62] on span "Sections" at bounding box center [524, 68] width 38 height 16
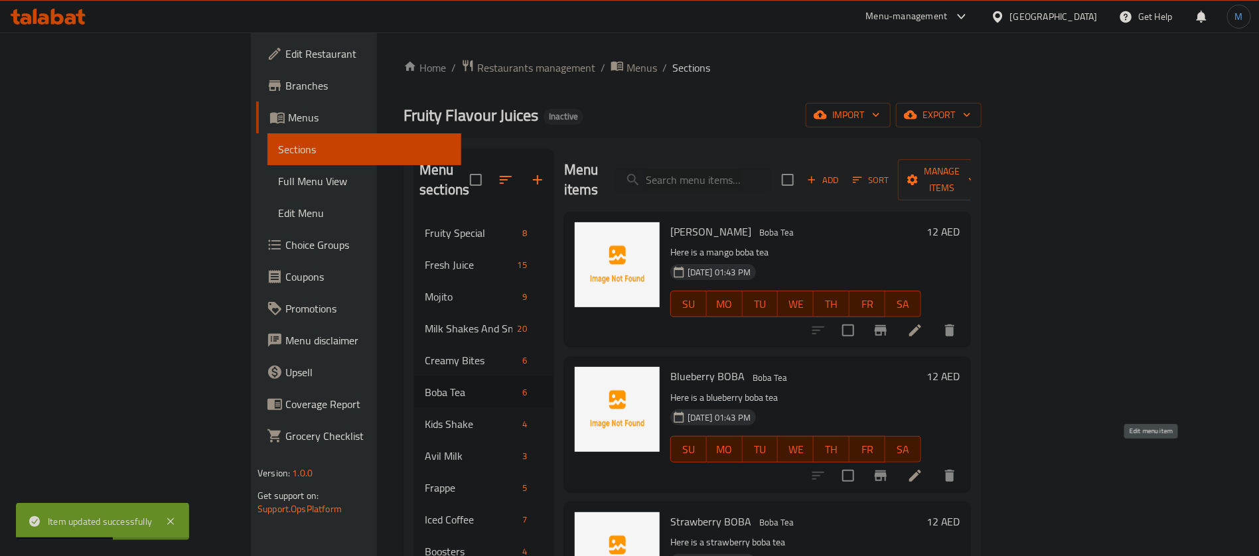
click at [923, 468] on icon at bounding box center [915, 476] width 16 height 16
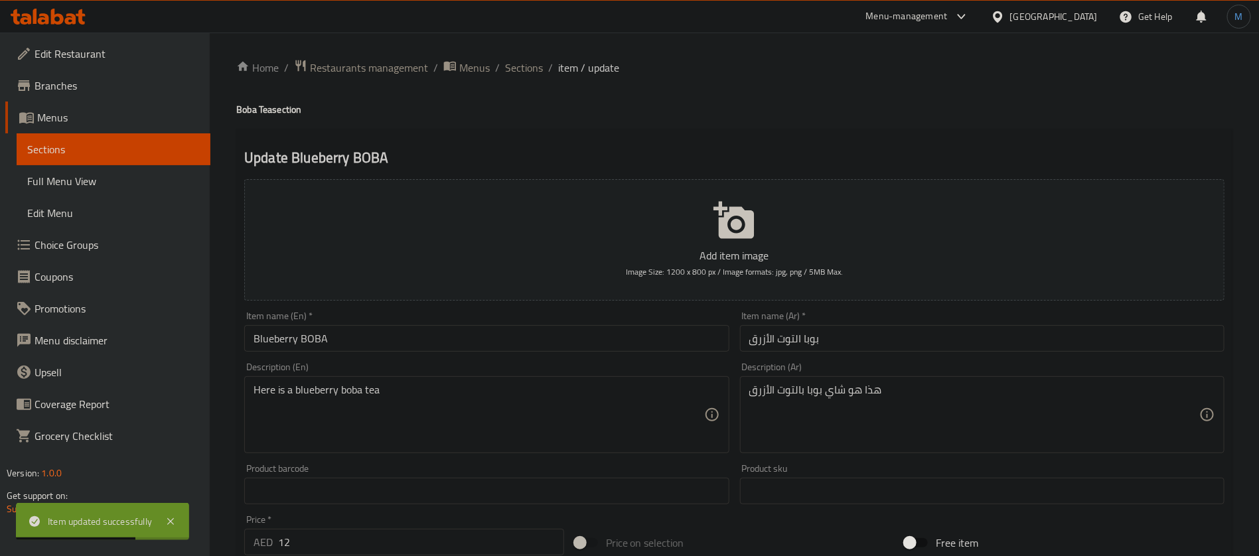
click at [664, 354] on div "Item name (En)   * Blueberry BOBA Item name (En) *" at bounding box center [486, 331] width 495 height 51
click at [663, 342] on input "Blueberry BOBA" at bounding box center [486, 338] width 485 height 27
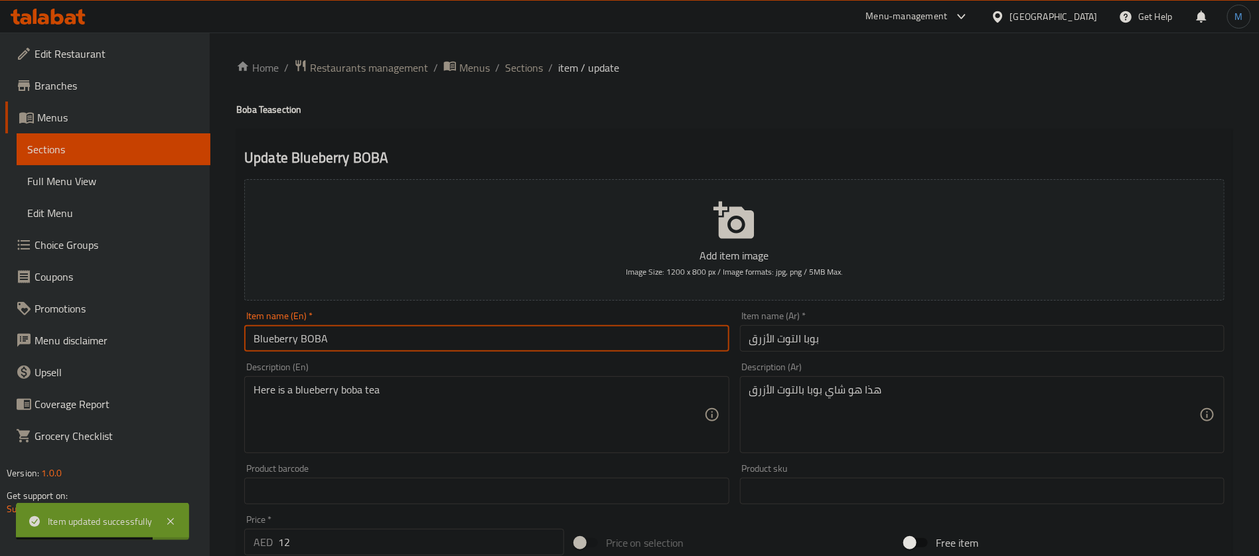
type input "Blueberry Boba"
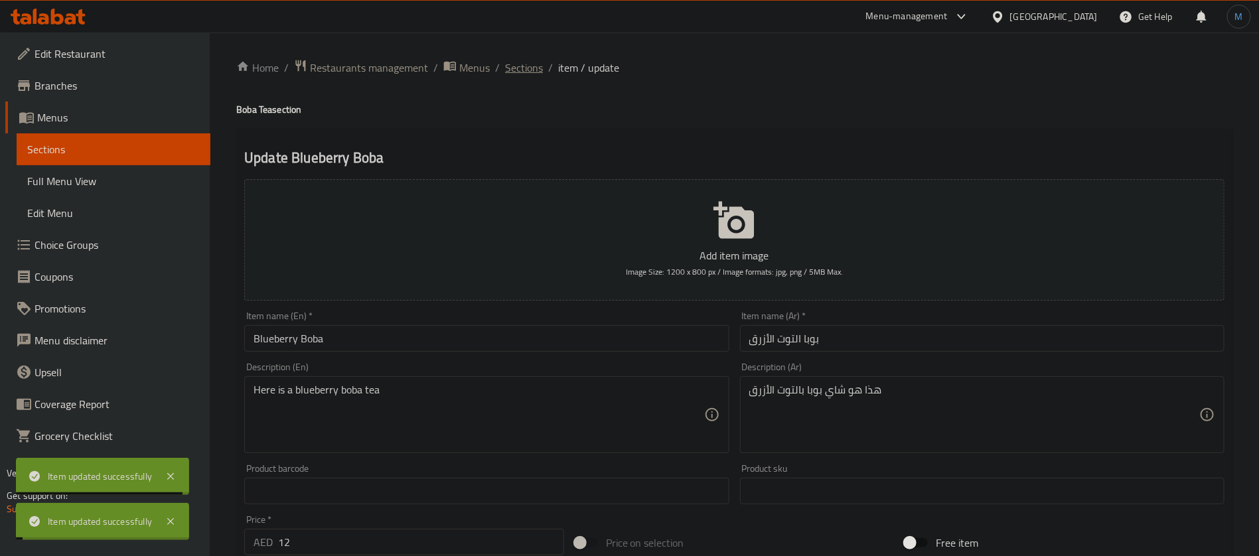
click at [515, 69] on span "Sections" at bounding box center [524, 68] width 38 height 16
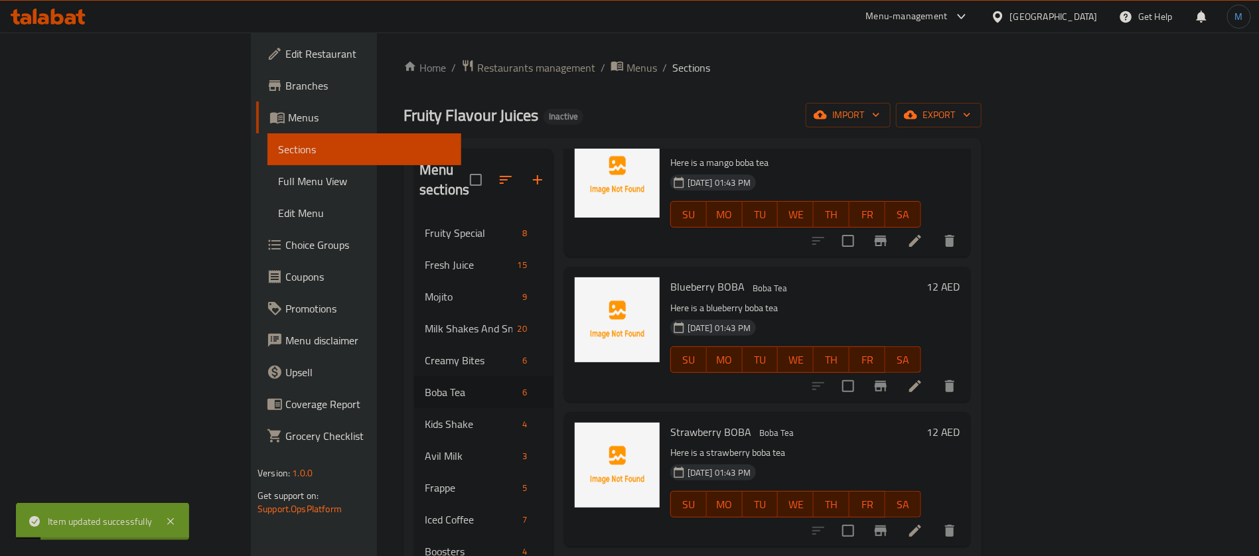
scroll to position [100, 0]
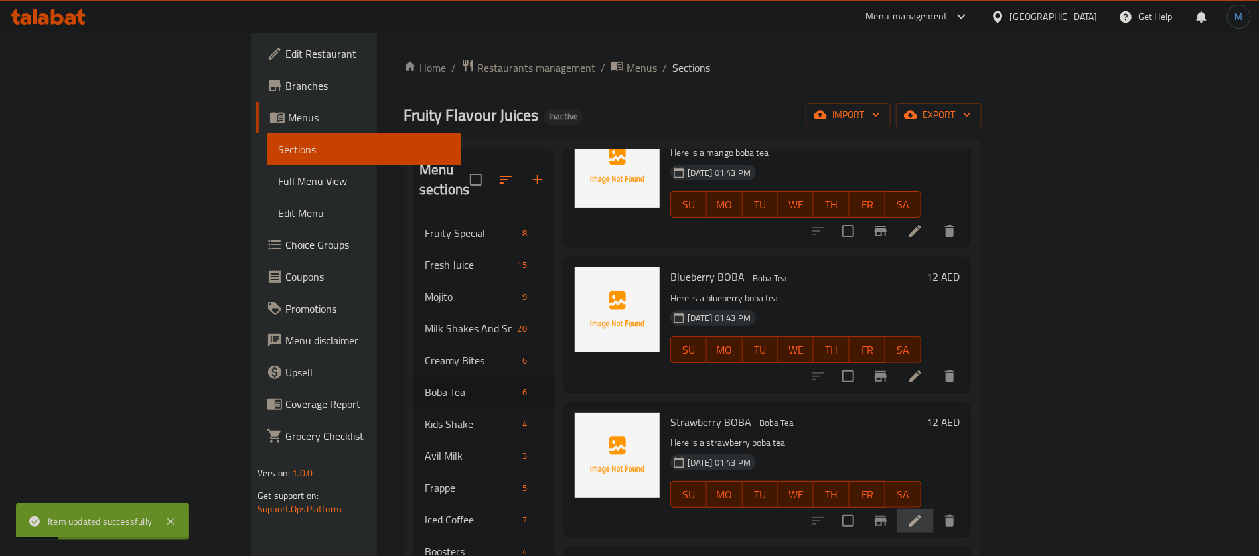
click at [934, 509] on li at bounding box center [915, 521] width 37 height 24
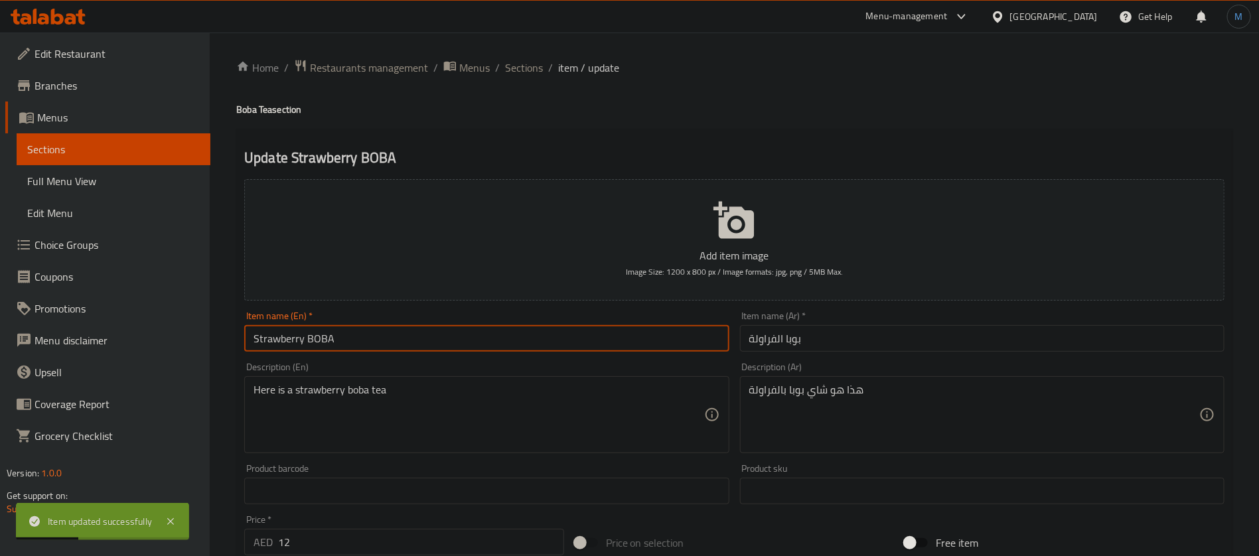
click at [538, 339] on input "Strawberry BOBA" at bounding box center [486, 338] width 485 height 27
type input "Strawberry Boba"
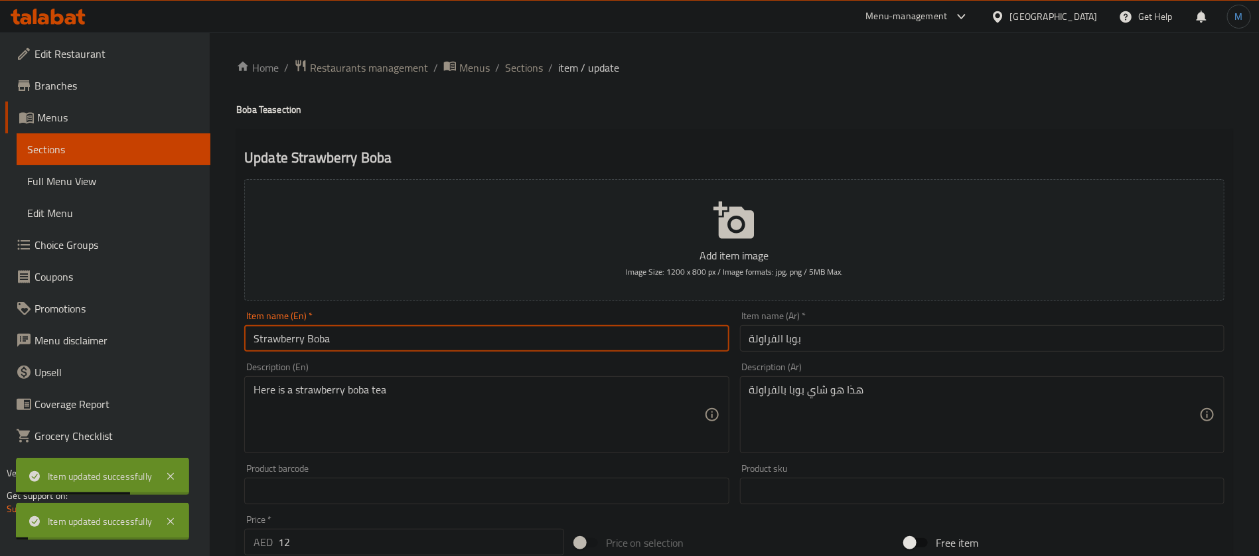
drag, startPoint x: 555, startPoint y: 68, endPoint x: 513, endPoint y: 82, distance: 44.1
click at [538, 76] on ol "Home / Restaurants management / Menus / Sections / item / update" at bounding box center [734, 67] width 996 height 17
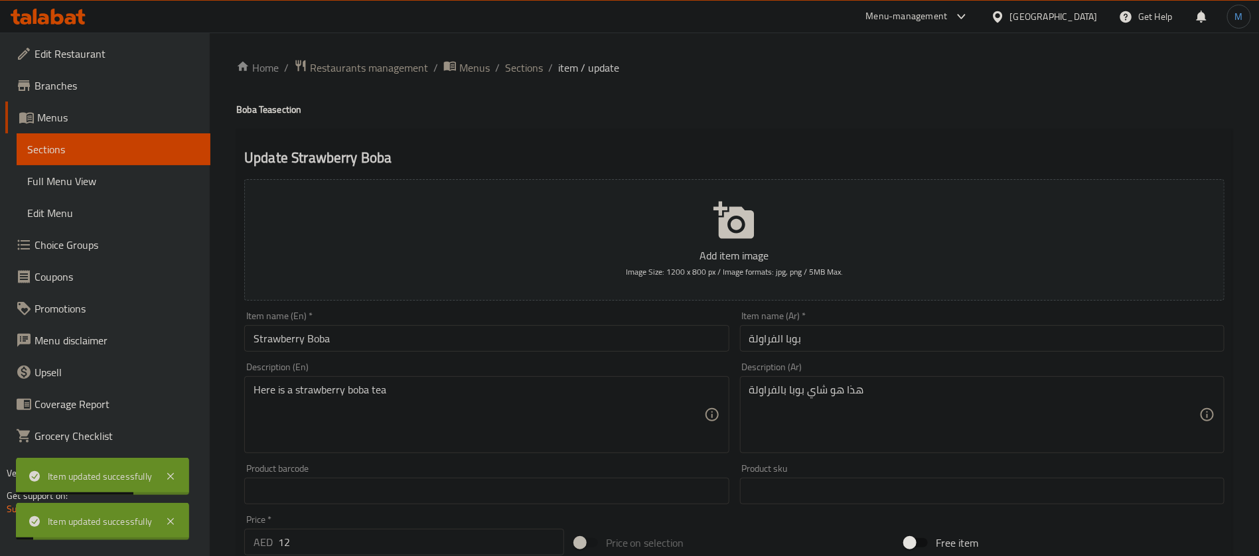
click at [513, 82] on div "Home / Restaurants management / Menus / Sections / item / update Boba Tea secti…" at bounding box center [734, 485] width 996 height 852
click at [520, 57] on div "Home / Restaurants management / Menus / Sections / item / update Boba Tea secti…" at bounding box center [734, 485] width 1049 height 905
click at [523, 66] on span "Sections" at bounding box center [524, 68] width 38 height 16
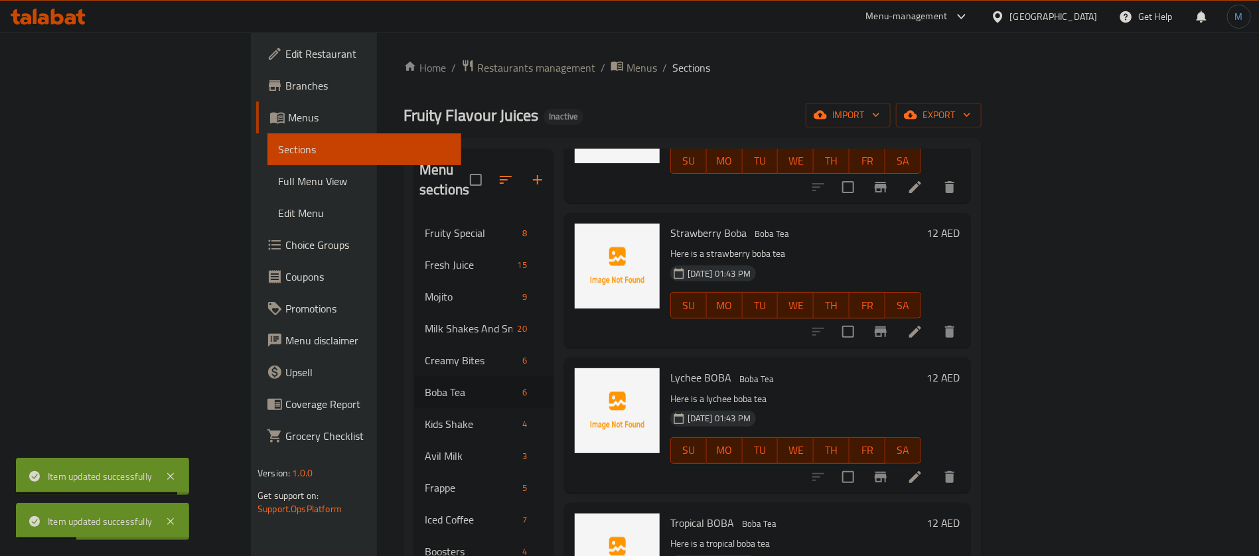
scroll to position [299, 0]
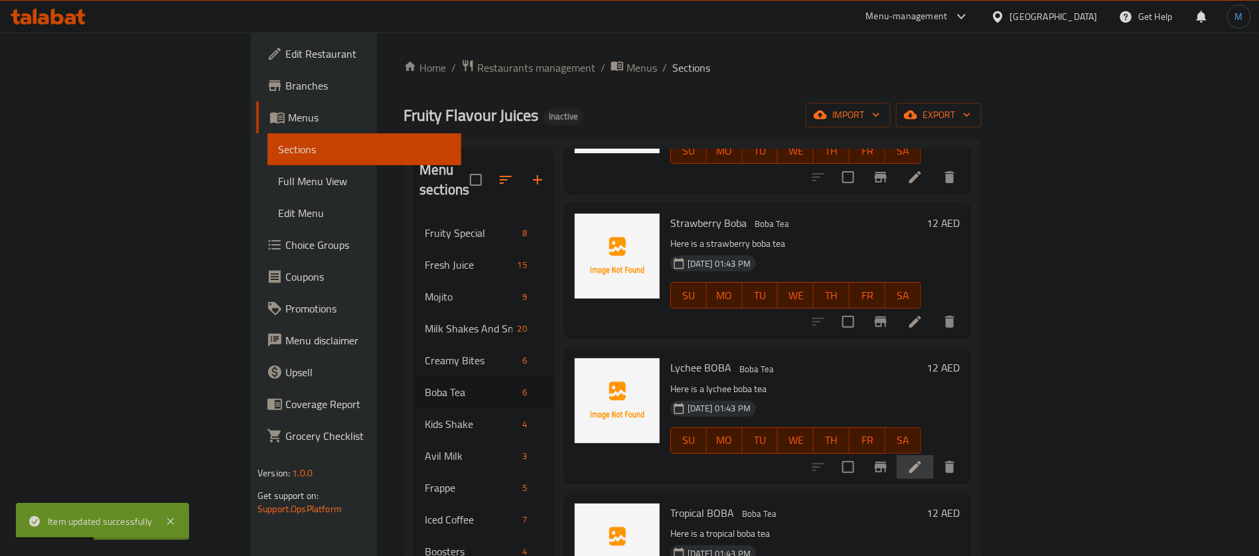
click at [934, 455] on li at bounding box center [915, 467] width 37 height 24
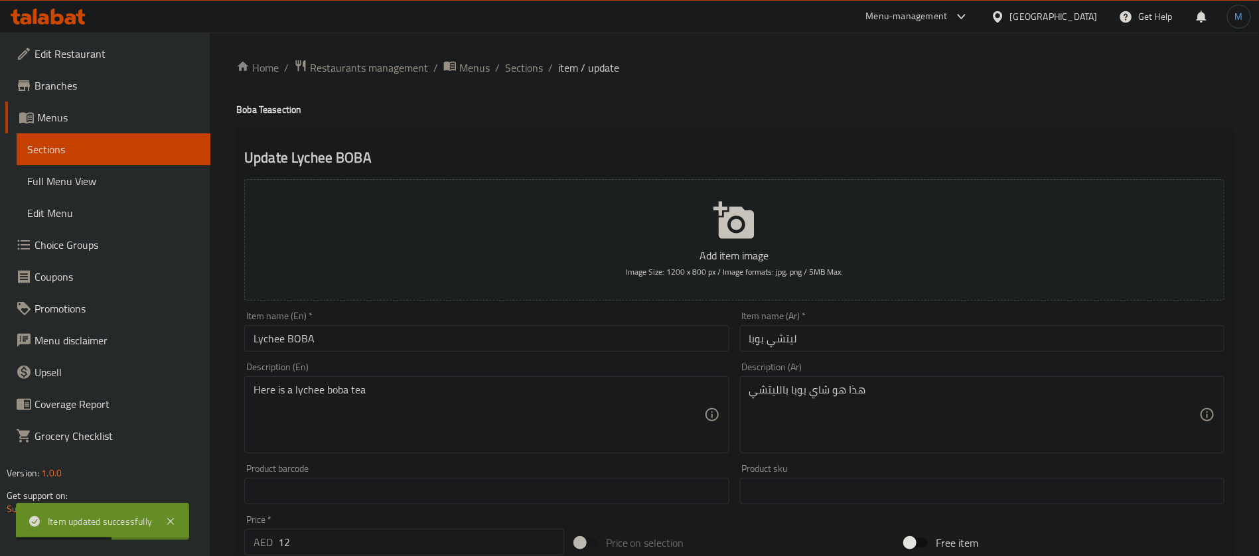
click at [554, 340] on input "Lychee BOBA" at bounding box center [486, 338] width 485 height 27
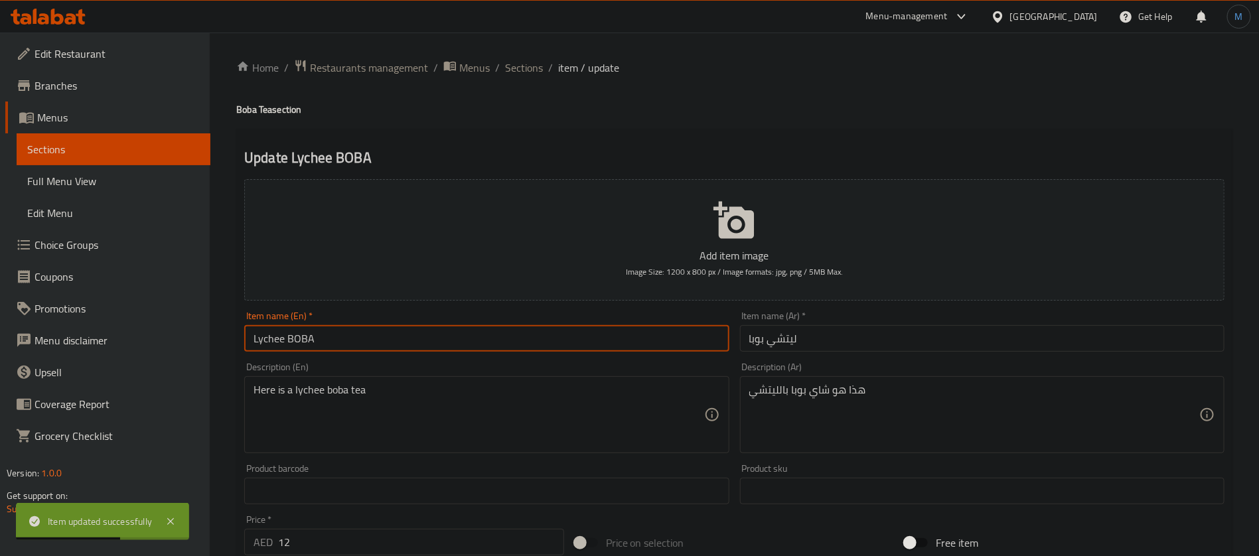
type input "Lychee Boba"
click at [543, 63] on ol "Home / Restaurants management / Menus / Sections / item / update" at bounding box center [734, 67] width 996 height 17
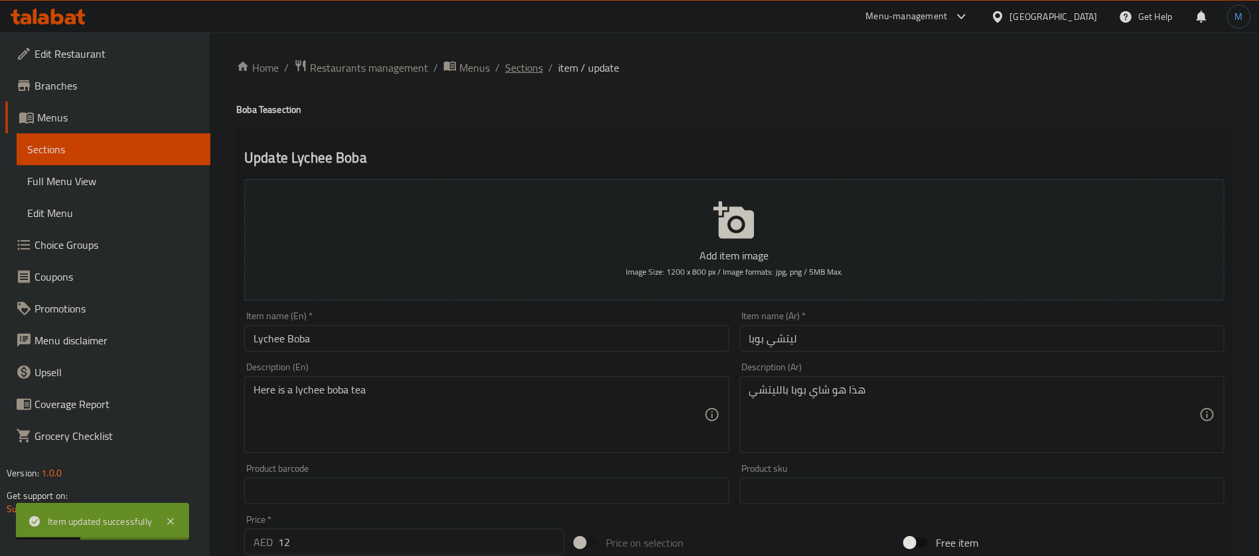
click at [539, 67] on span "Sections" at bounding box center [524, 68] width 38 height 16
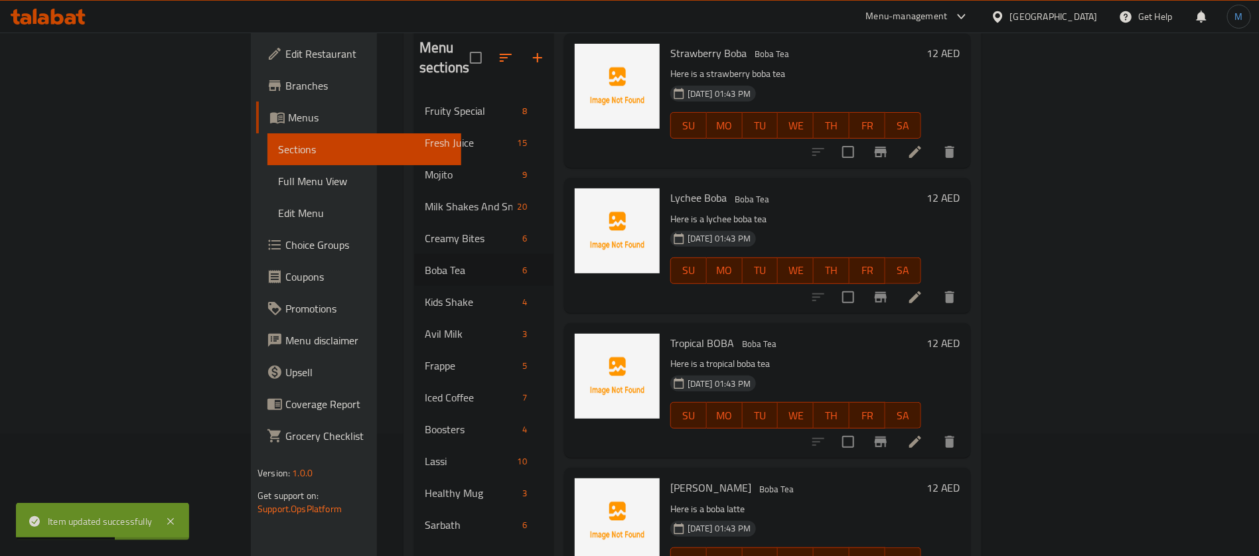
scroll to position [186, 0]
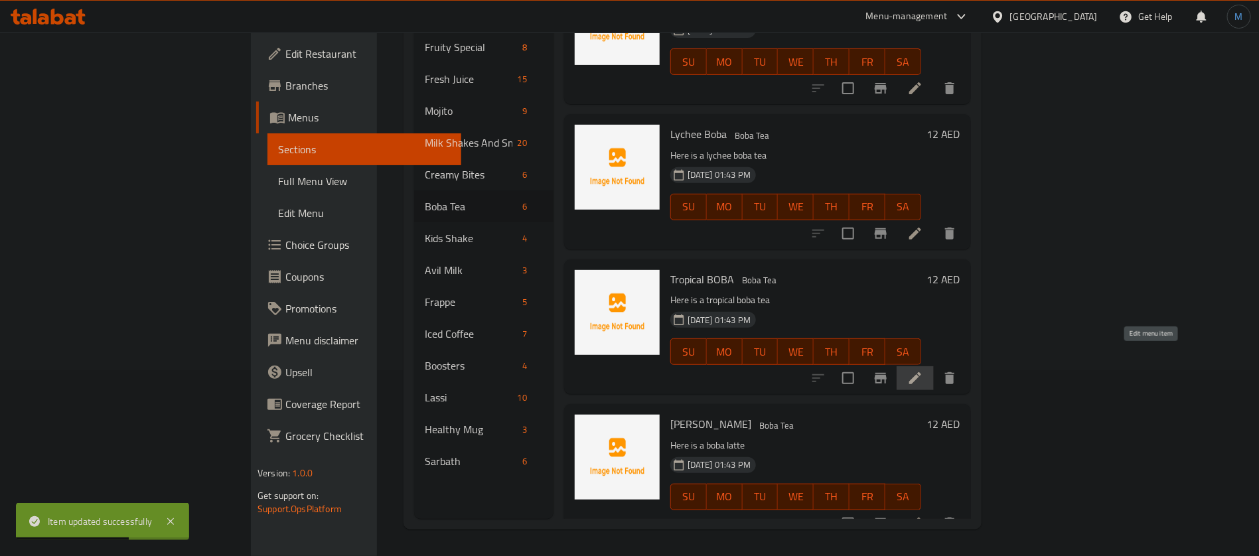
click at [923, 370] on icon at bounding box center [915, 378] width 16 height 16
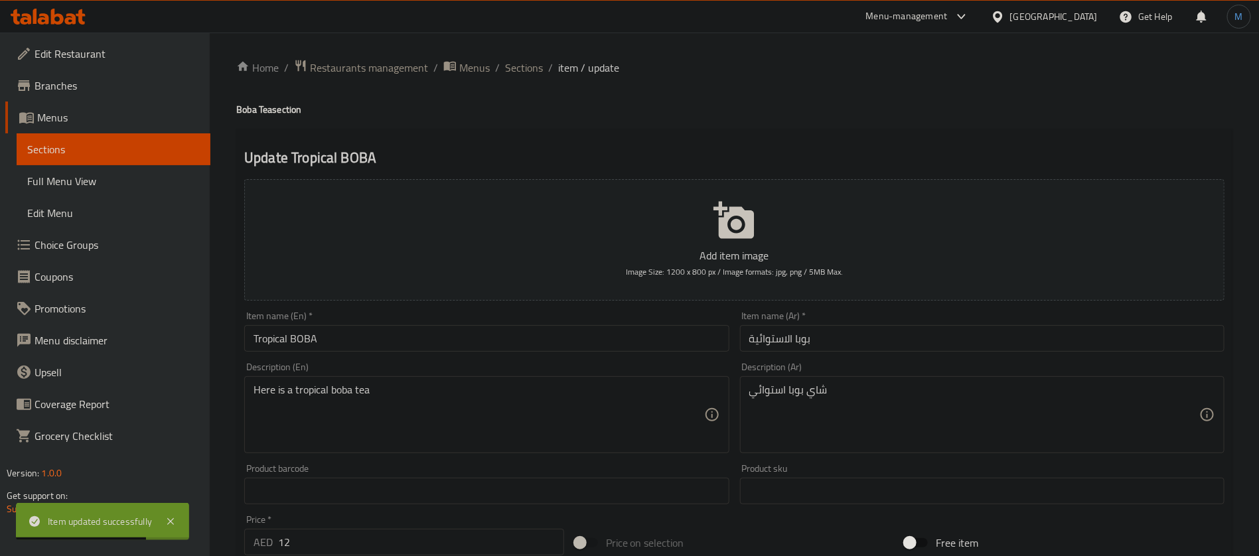
click at [646, 339] on input "Tropical BOBA" at bounding box center [486, 338] width 485 height 27
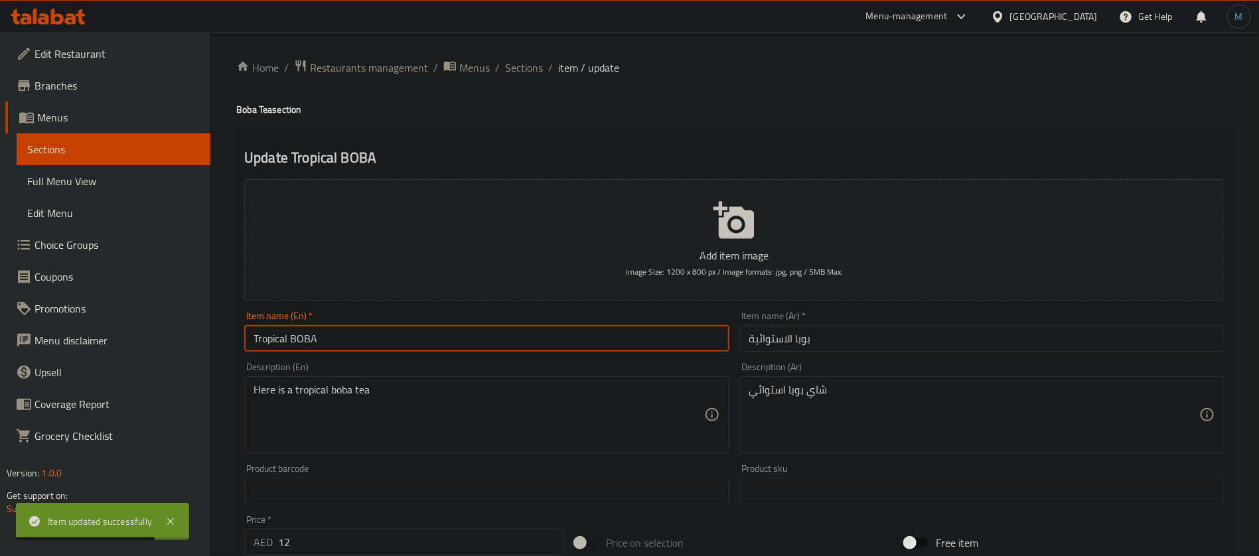
type input "Tropical Boba"
click at [285, 335] on input "Tropical Boba" at bounding box center [486, 338] width 485 height 27
click at [770, 335] on input "بوبا الاستوائية" at bounding box center [982, 338] width 485 height 27
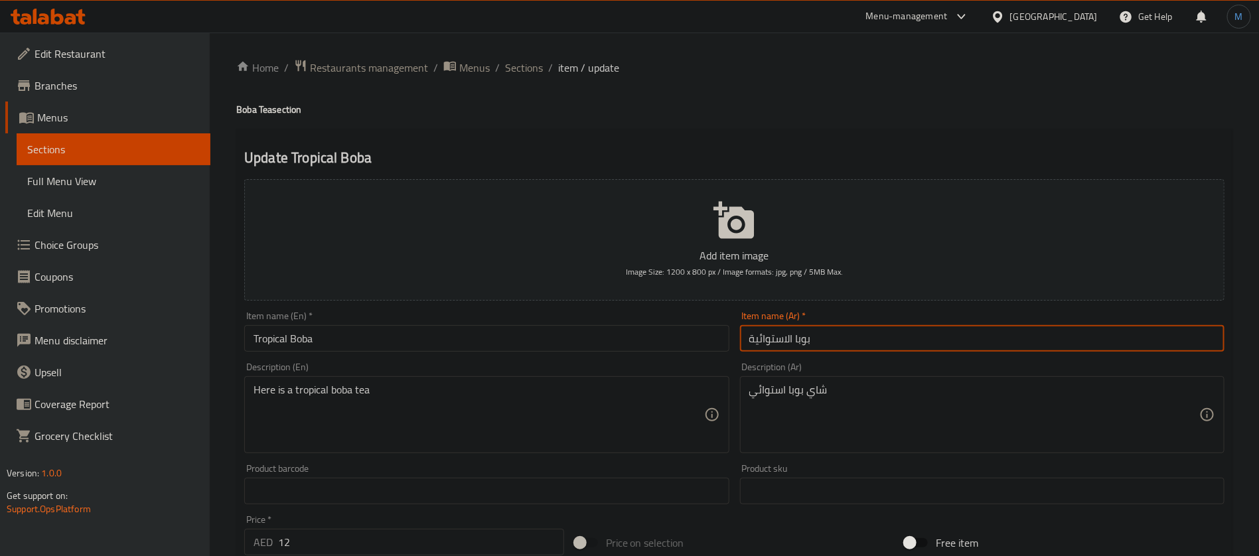
click at [770, 335] on input "بوبا الاستوائية" at bounding box center [982, 338] width 485 height 27
paste input "روبيكال"
type input "بوبا تروبيكال"
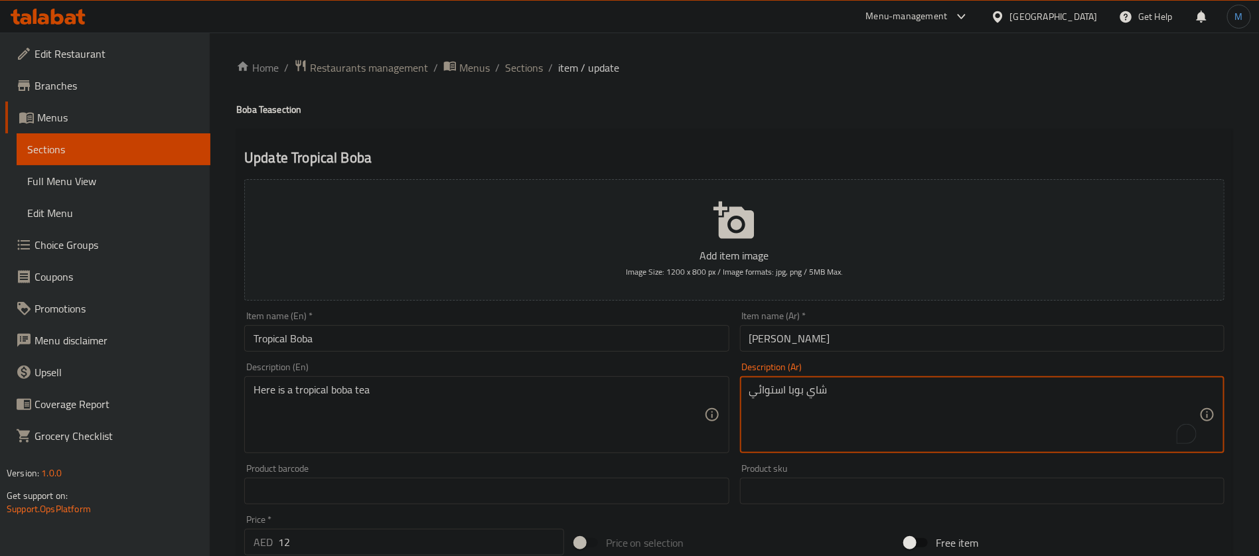
click at [773, 393] on textarea "شاي بوبا استوائي" at bounding box center [974, 415] width 450 height 63
paste textarea "روبيكال"
type textarea "شاي بوبا تروبيكال"
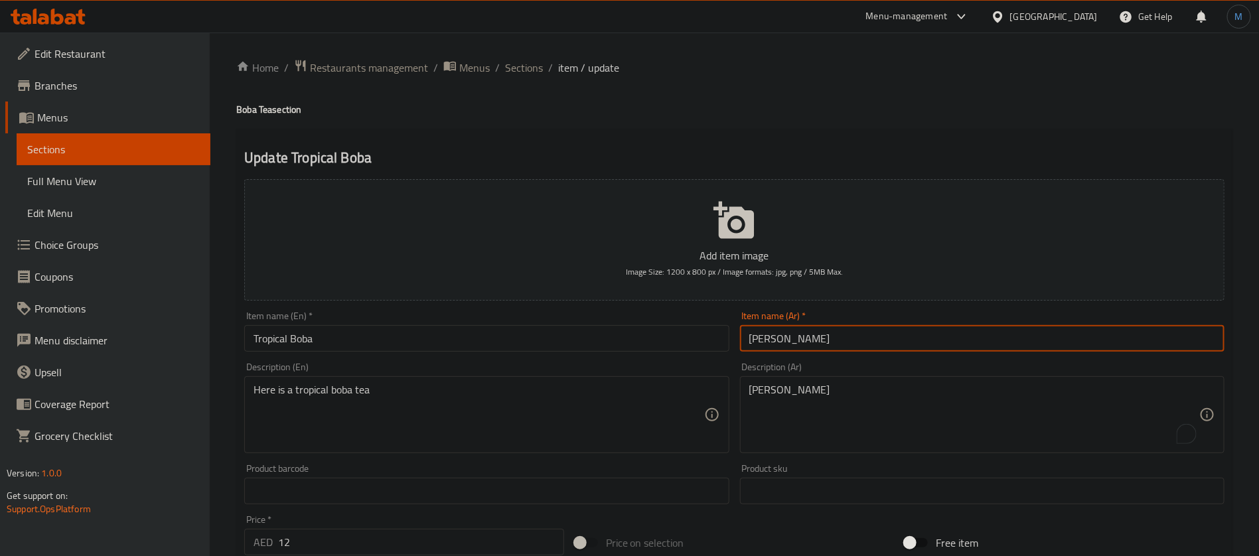
click at [840, 343] on input "بوبا تروبيكال" at bounding box center [982, 338] width 485 height 27
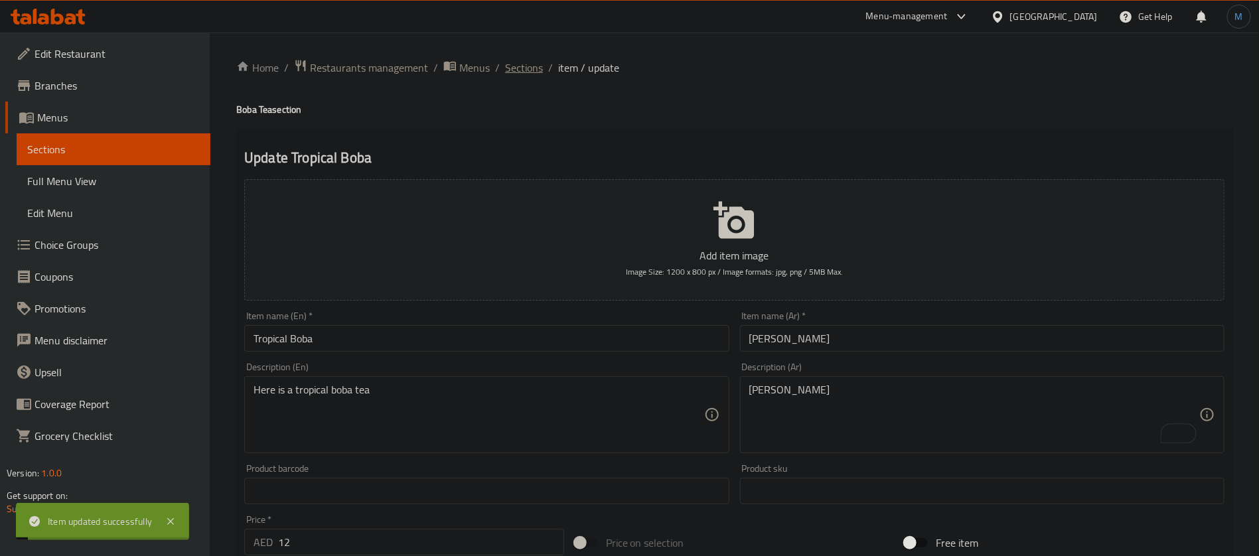
click at [541, 60] on span "Sections" at bounding box center [524, 68] width 38 height 16
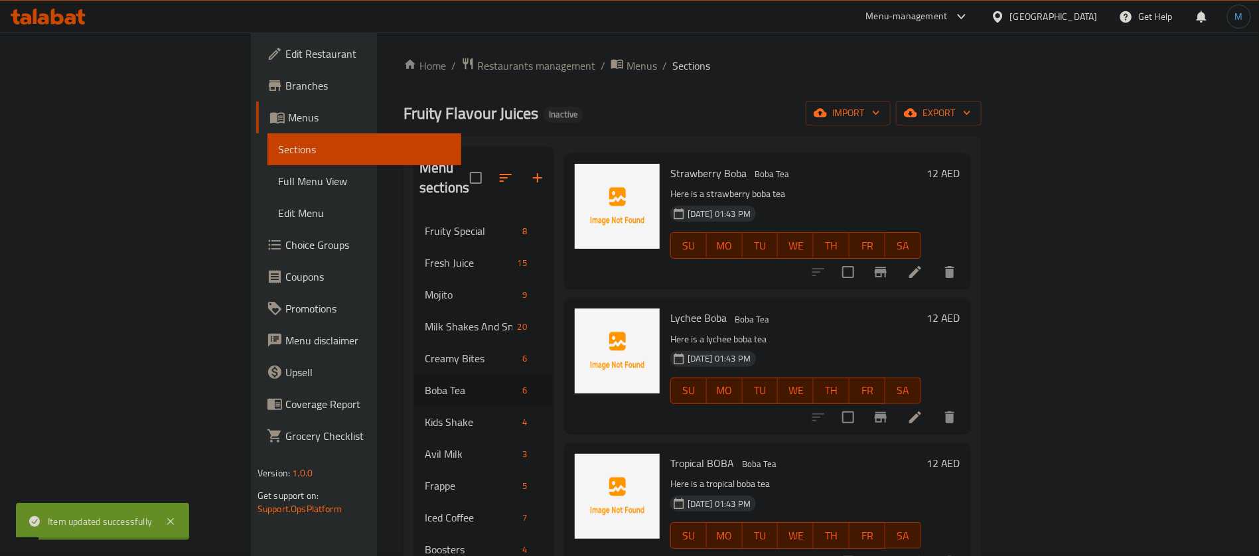
scroll to position [186, 0]
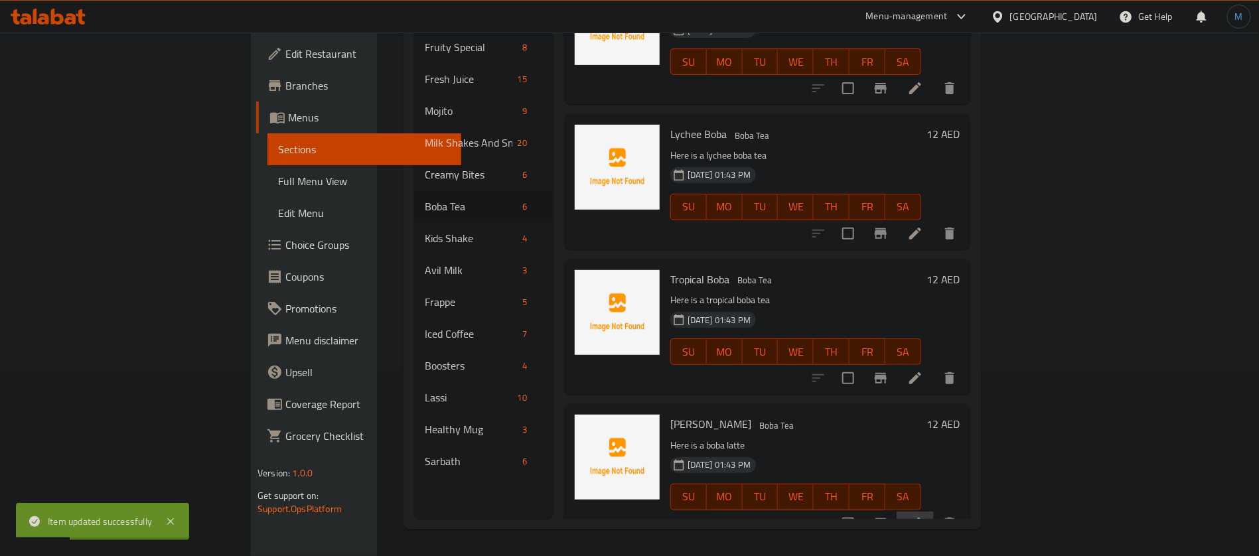
click at [934, 512] on li at bounding box center [915, 524] width 37 height 24
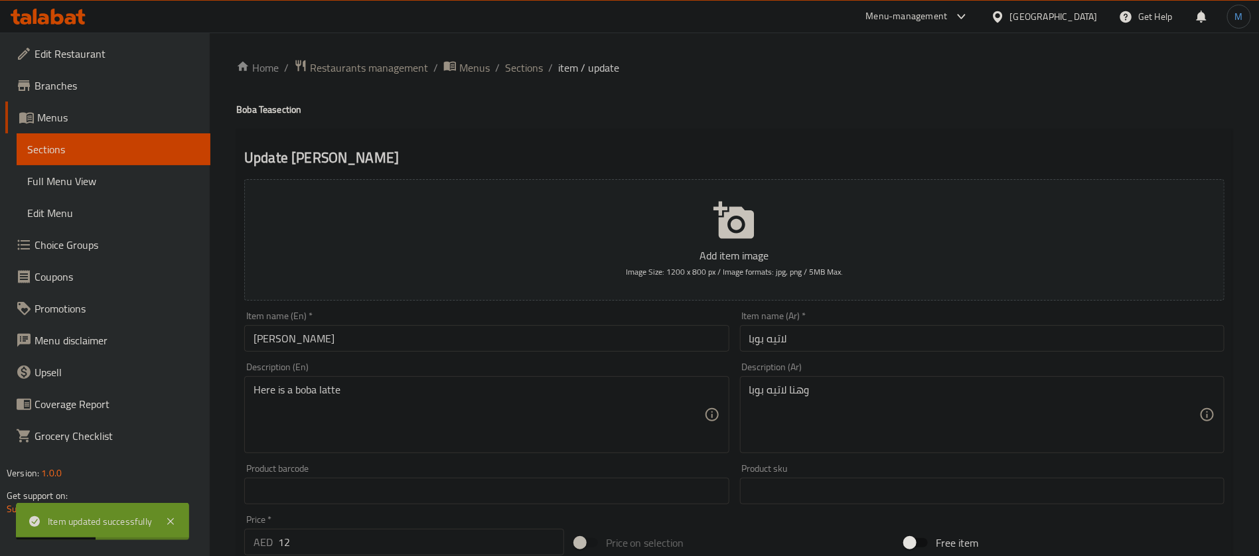
click at [494, 345] on input "[PERSON_NAME]" at bounding box center [486, 338] width 485 height 27
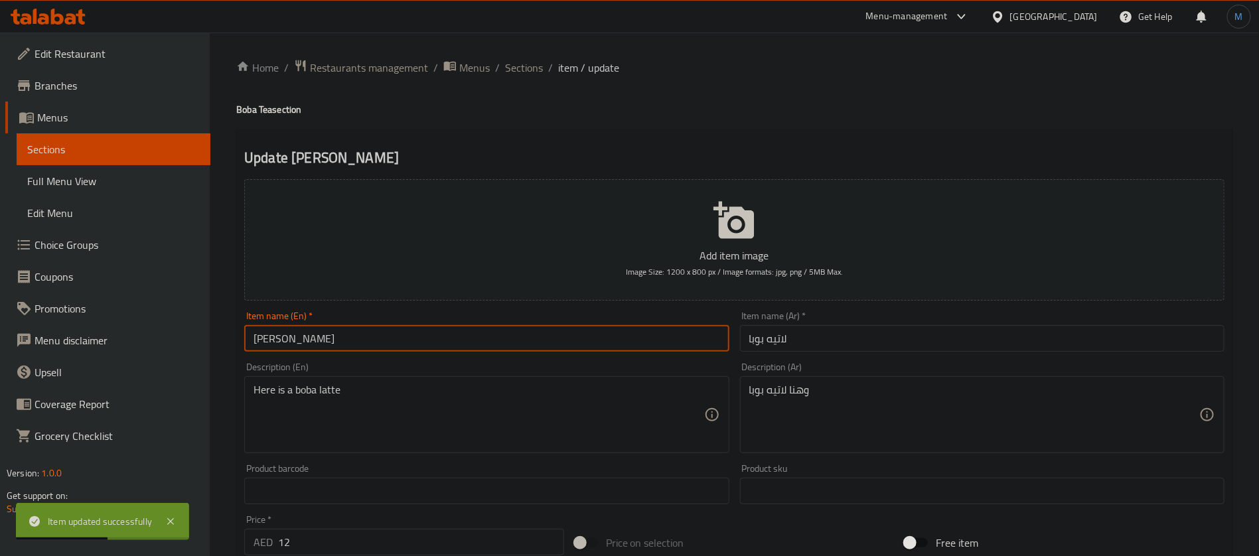
type input "[PERSON_NAME]"
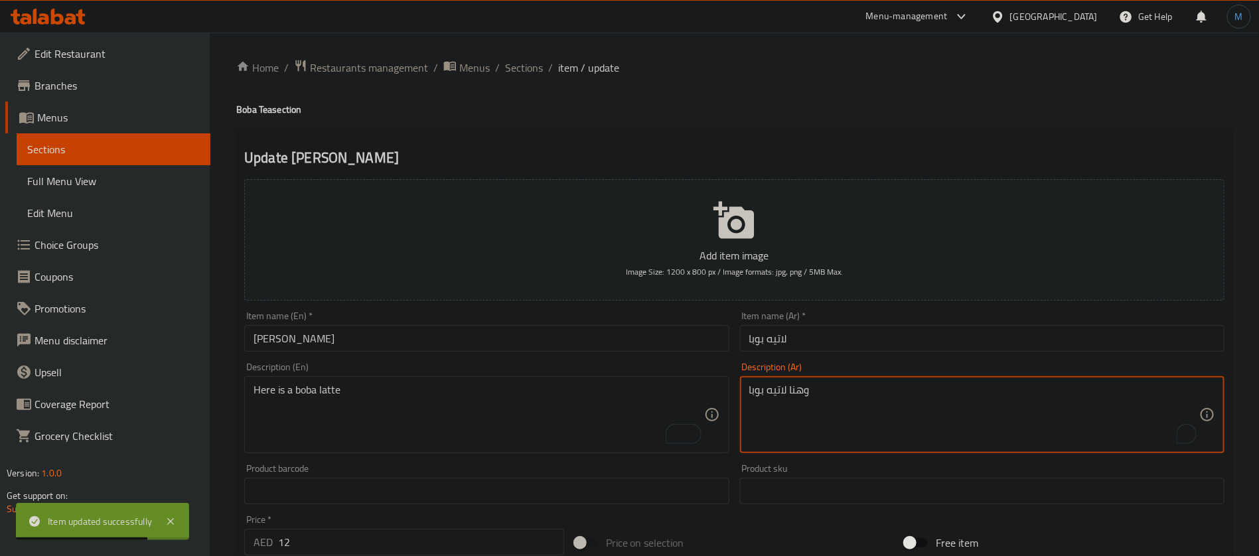
click at [801, 397] on textarea "وهنا لاتيه بوبا" at bounding box center [974, 415] width 450 height 63
type textarea "هذا هو لاتيه بوبا"
click at [812, 335] on input "لاتيه بوبا" at bounding box center [982, 338] width 485 height 27
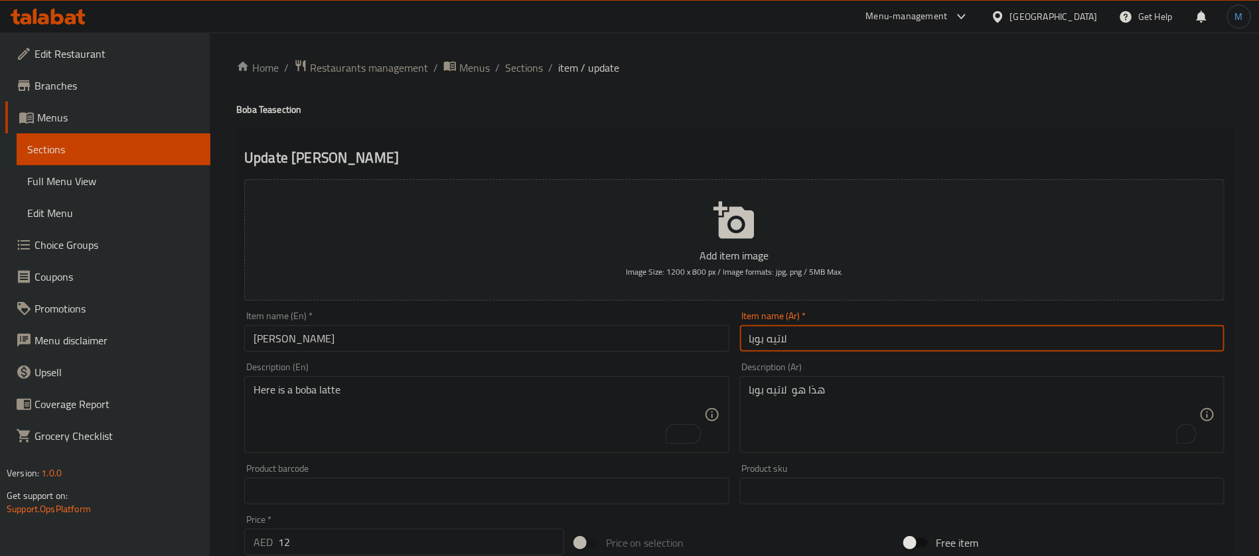
click at [536, 72] on span "Sections" at bounding box center [524, 68] width 38 height 16
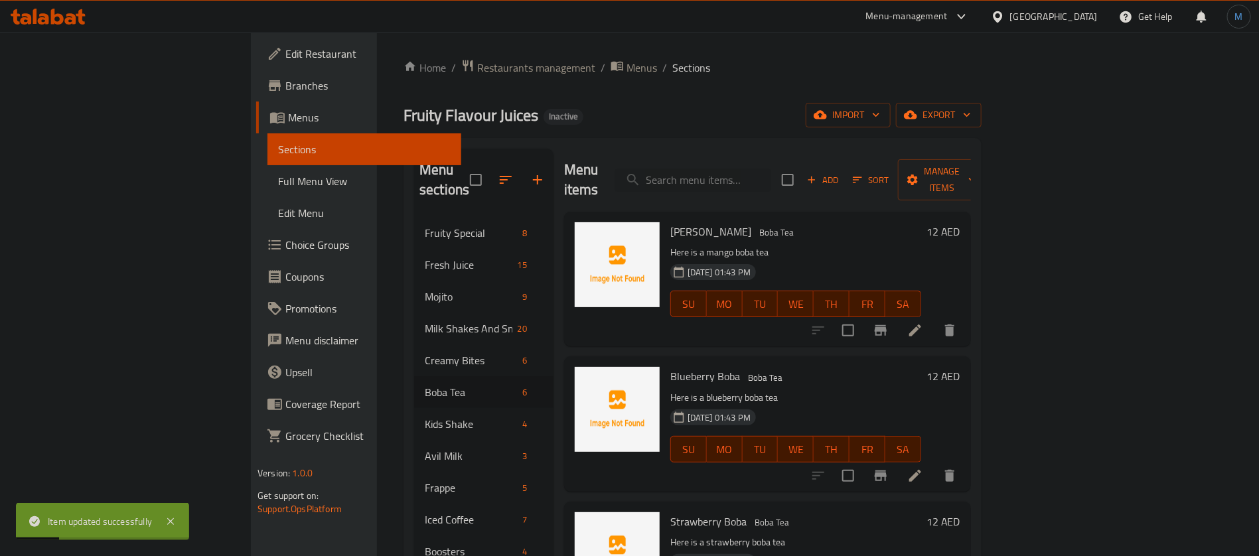
click at [923, 468] on icon at bounding box center [915, 476] width 16 height 16
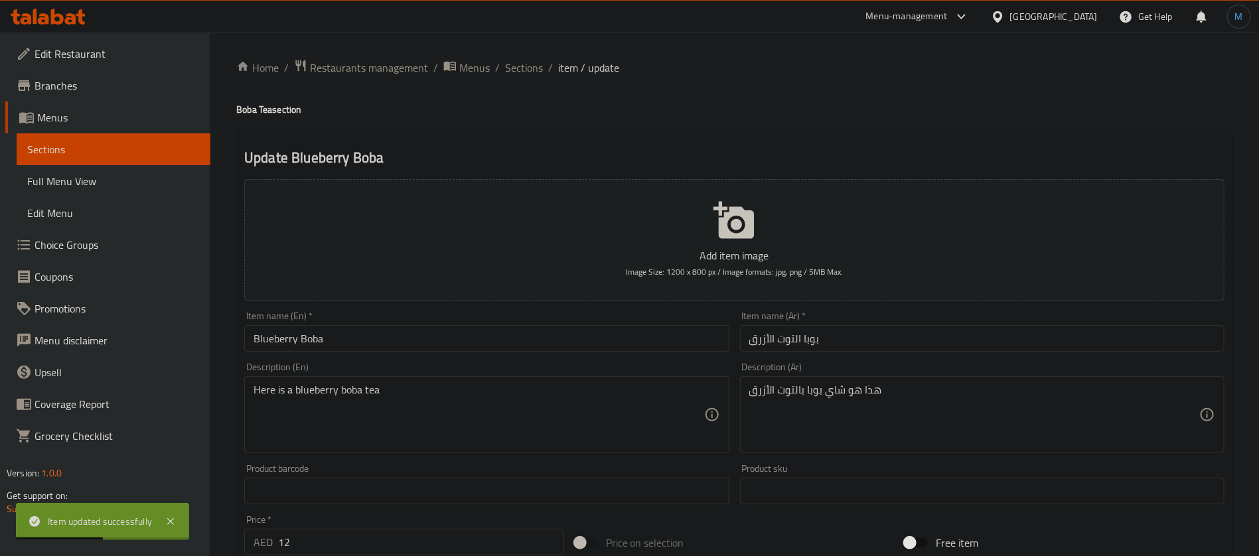
click at [510, 84] on div "Home / Restaurants management / Menus / Sections / item / update Boba Tea secti…" at bounding box center [734, 485] width 996 height 852
click at [515, 72] on span "Sections" at bounding box center [524, 68] width 38 height 16
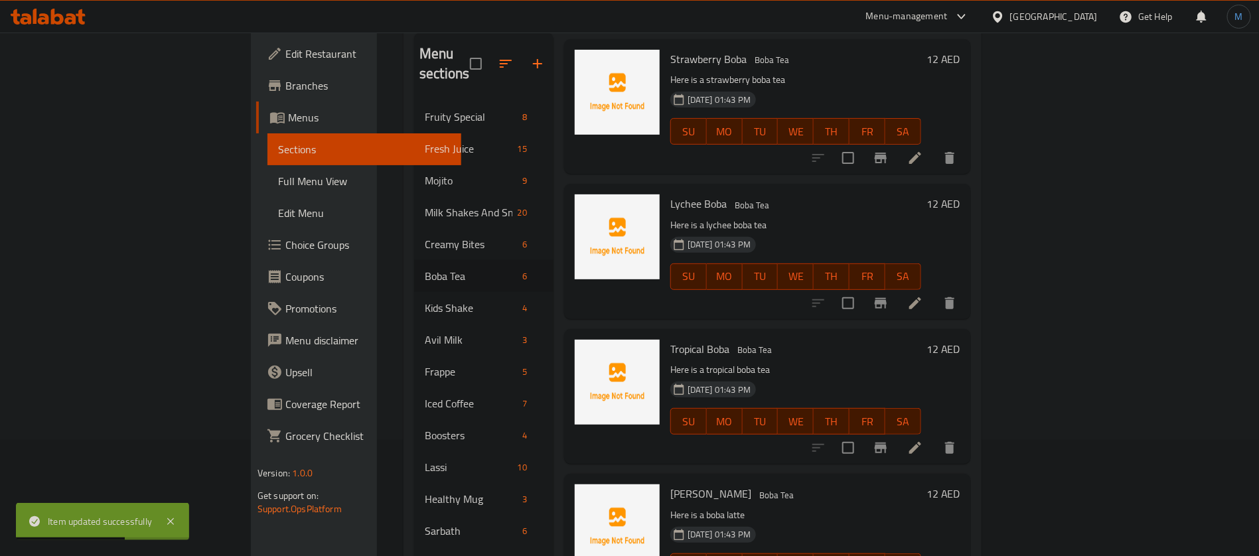
scroll to position [186, 0]
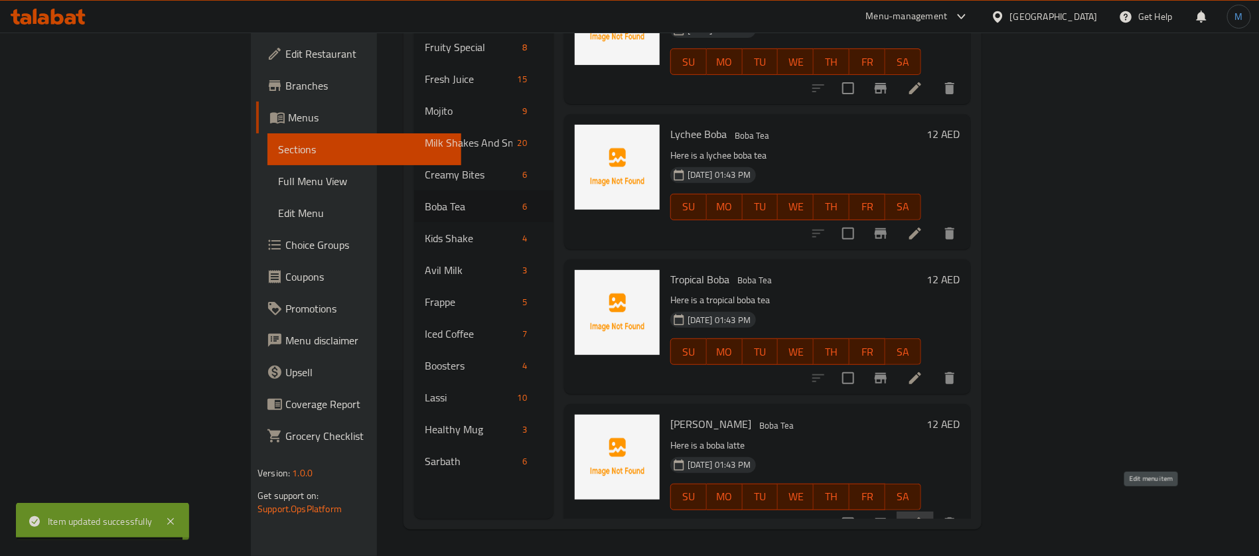
click at [921, 518] on icon at bounding box center [915, 524] width 12 height 12
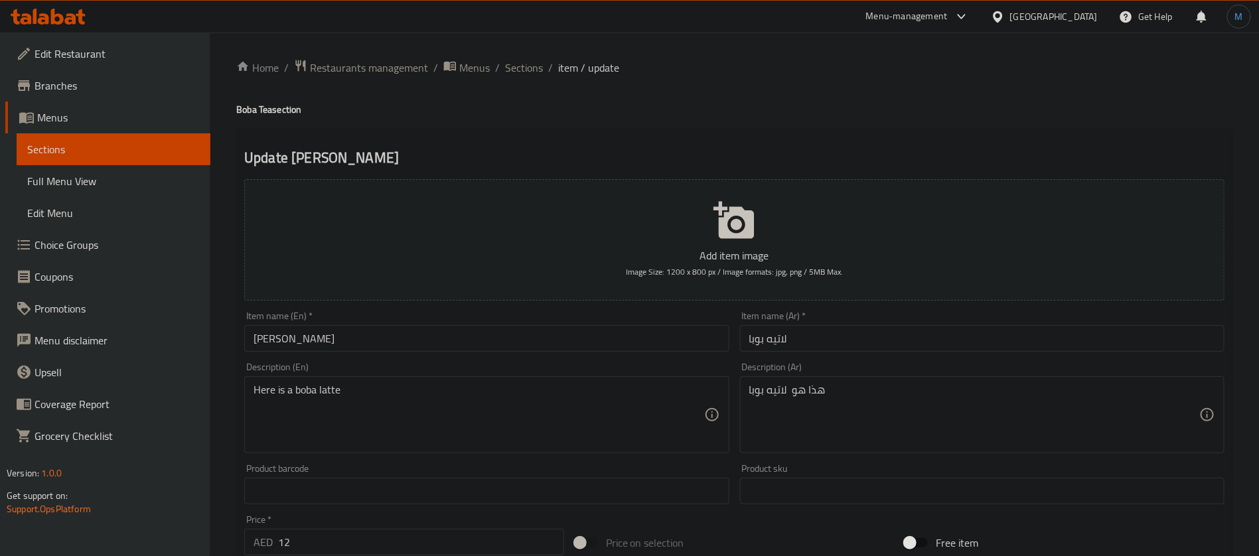
click at [606, 346] on input "[PERSON_NAME]" at bounding box center [486, 338] width 485 height 27
paste textarea "Black tapioca pearls, simple syrup, honey, espresso shots"
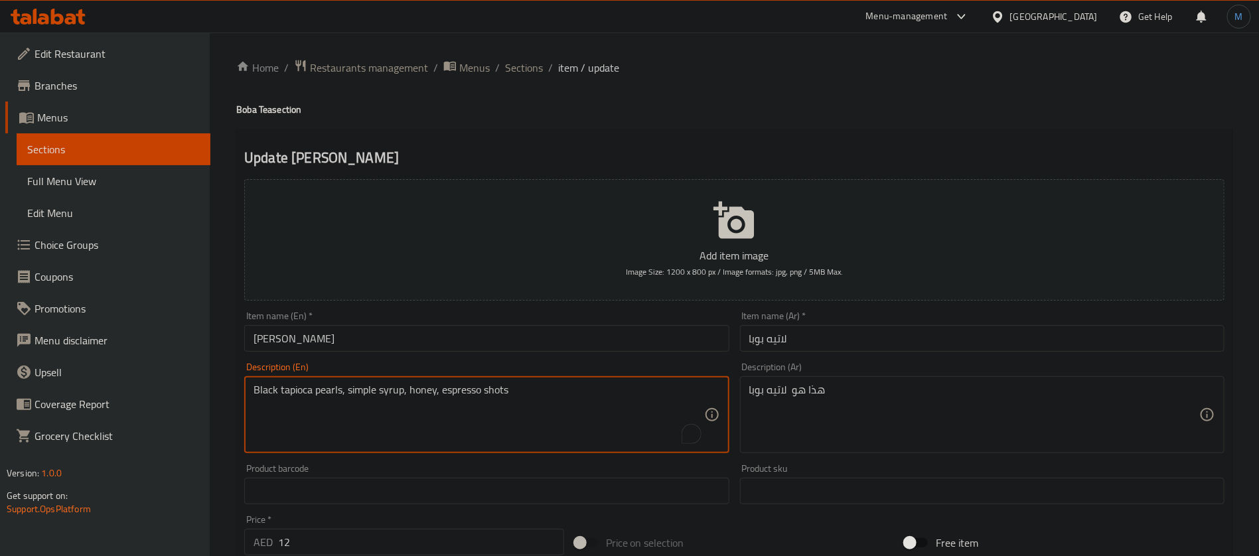
type textarea "Black tapioca pearls, simple syrup, honey, espresso shots"
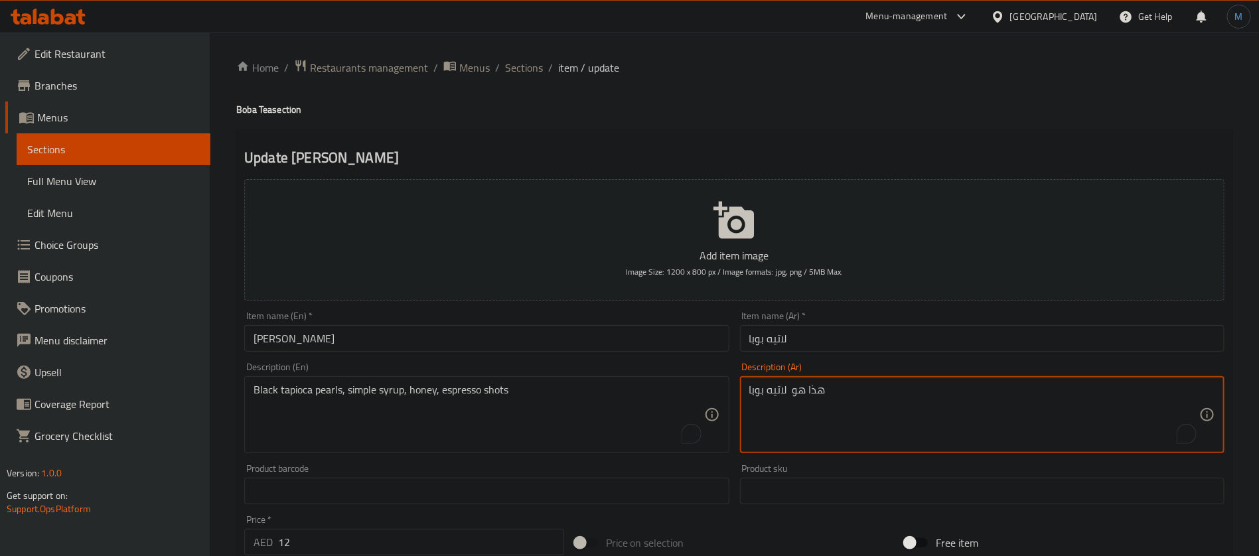
paste textarea "ؤلؤ التابيوكا الأسود، شراب بسيط، عسل، شوت إسبريسو"
type textarea "لؤلؤ التابيوكا الأسود، شراب بسيط، عسل، شوت إسبريسو"
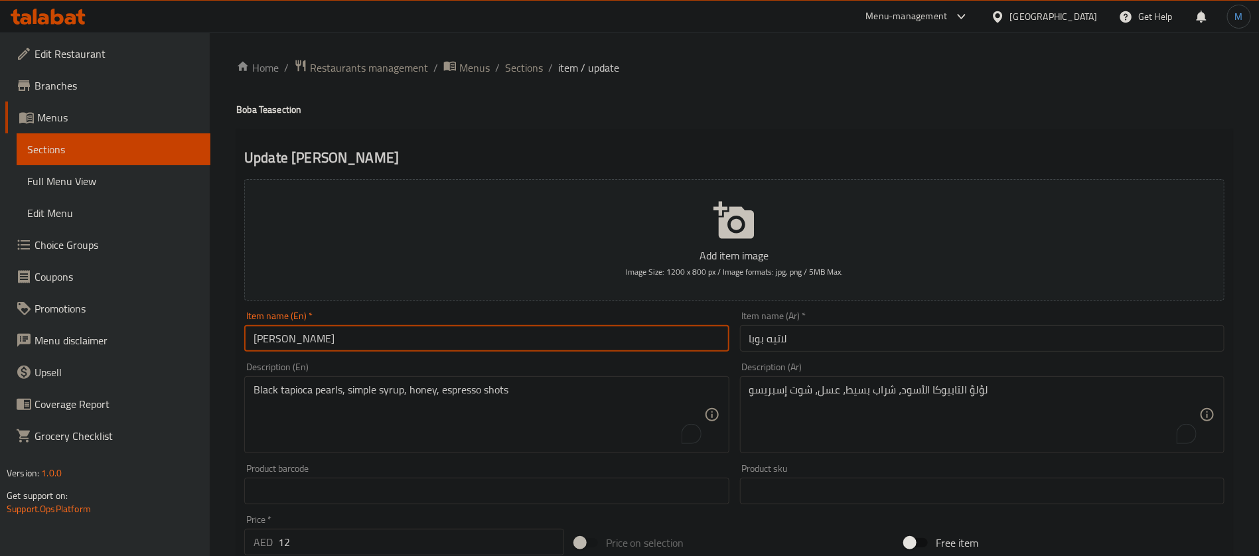
click at [669, 340] on input "[PERSON_NAME]" at bounding box center [486, 338] width 485 height 27
click at [653, 348] on input "[PERSON_NAME]" at bounding box center [486, 338] width 485 height 27
click at [505, 71] on span "Sections" at bounding box center [524, 68] width 38 height 16
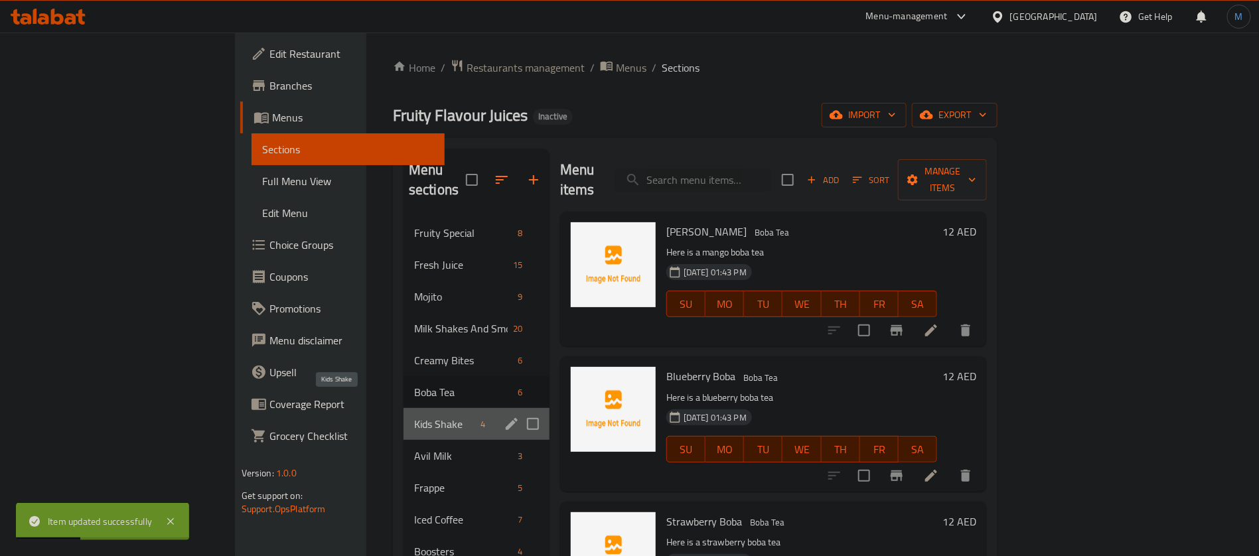
click at [414, 416] on span "Kids Shake" at bounding box center [445, 424] width 62 height 16
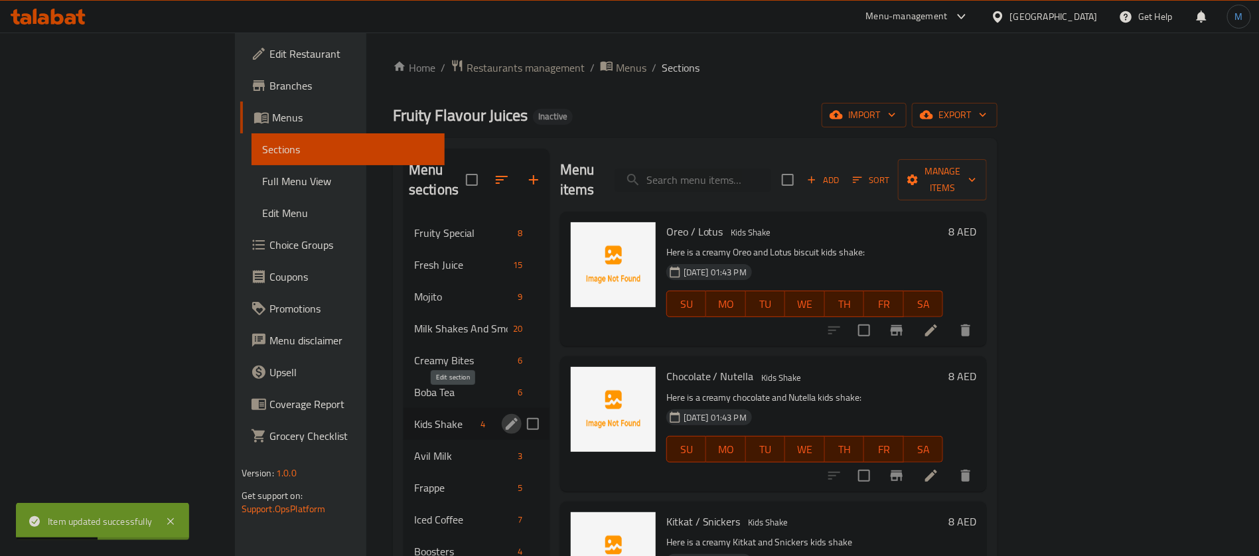
click at [504, 416] on icon "edit" at bounding box center [512, 424] width 16 height 16
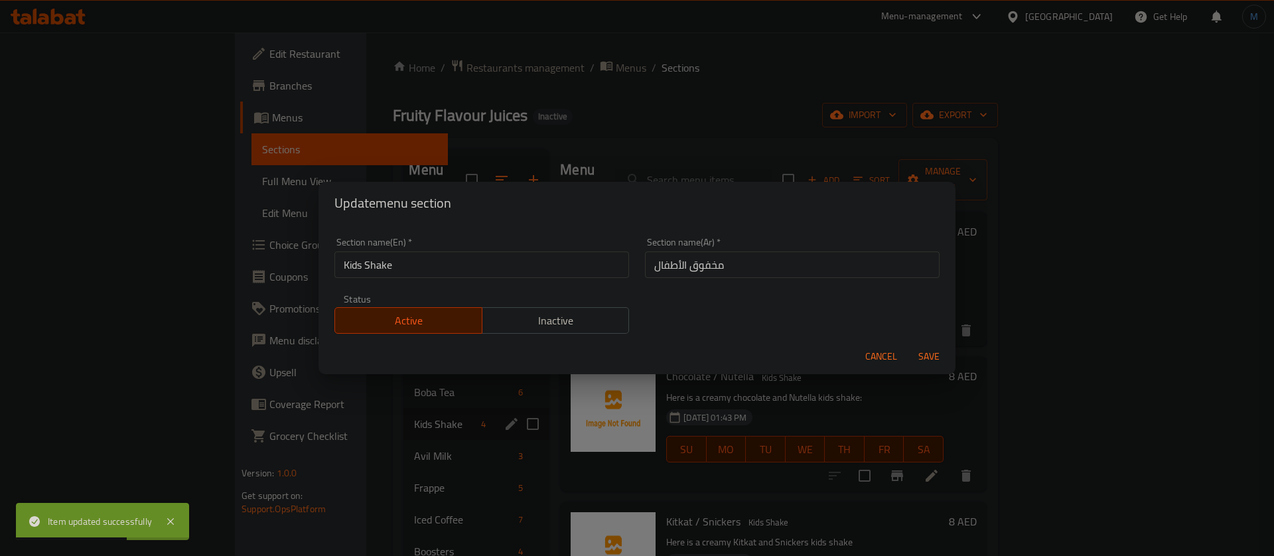
click at [727, 273] on input "مخفوق الأطفال" at bounding box center [792, 265] width 295 height 27
click at [690, 269] on input "مخفوق الأطفال" at bounding box center [792, 265] width 295 height 27
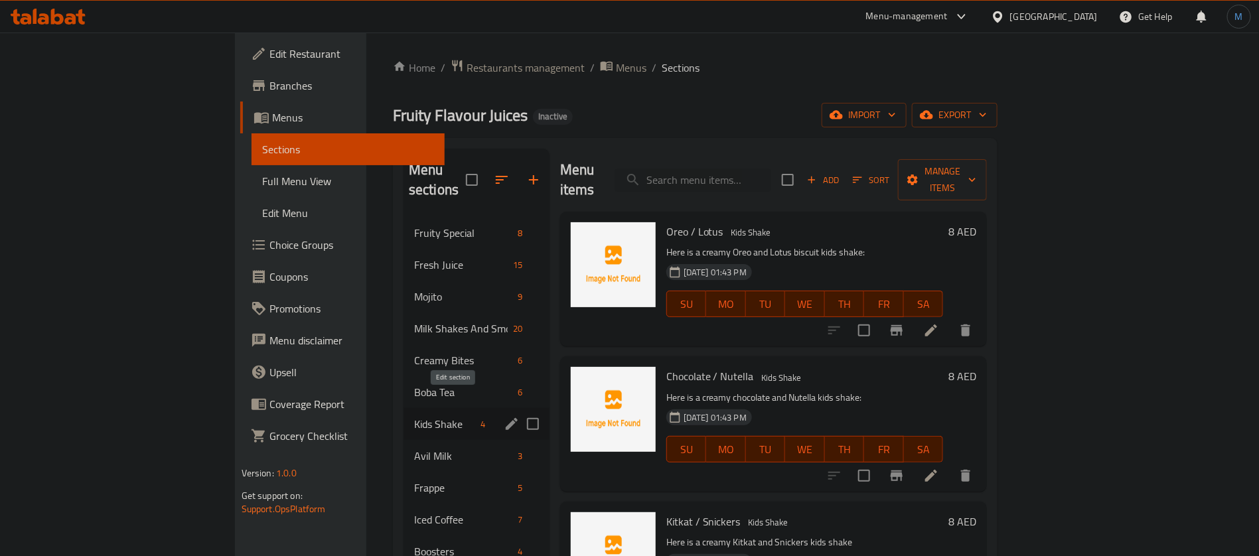
click at [504, 416] on icon "edit" at bounding box center [512, 424] width 16 height 16
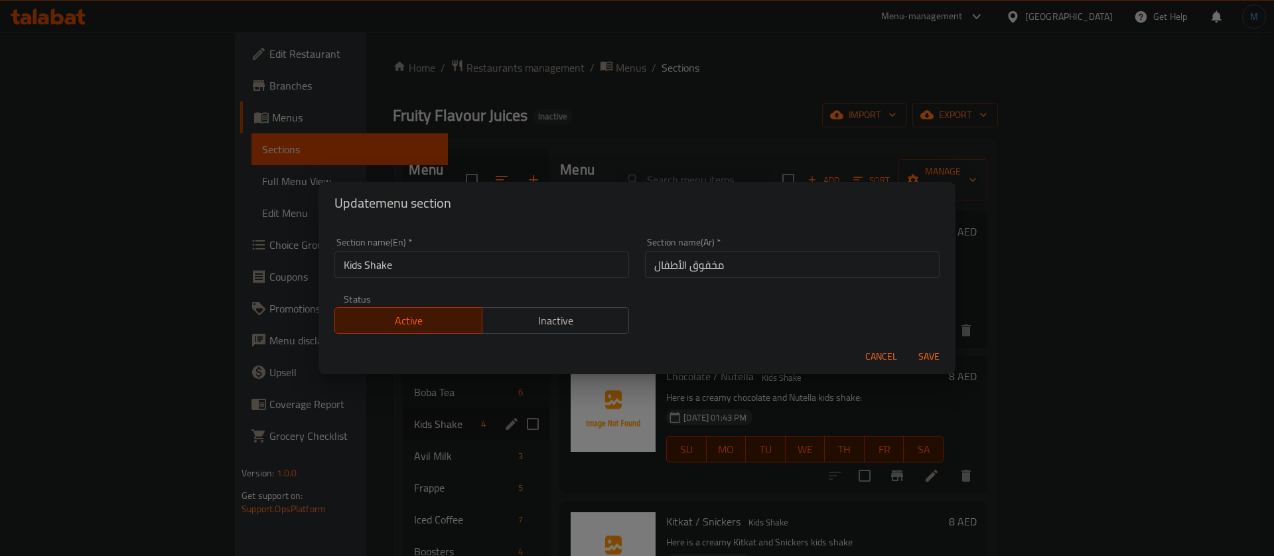
click at [733, 268] on input "مخفوق الأطفال" at bounding box center [792, 265] width 295 height 27
type input "d"
type input "شيك"
type input "كيدز شيك"
click at [908, 344] on button "Save" at bounding box center [929, 356] width 42 height 25
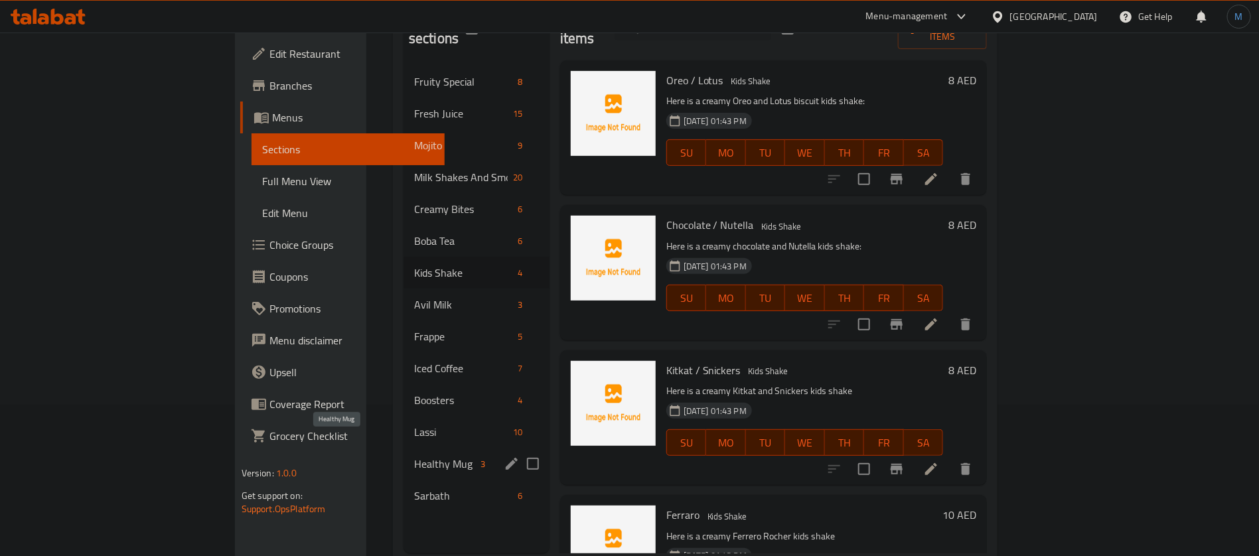
scroll to position [186, 0]
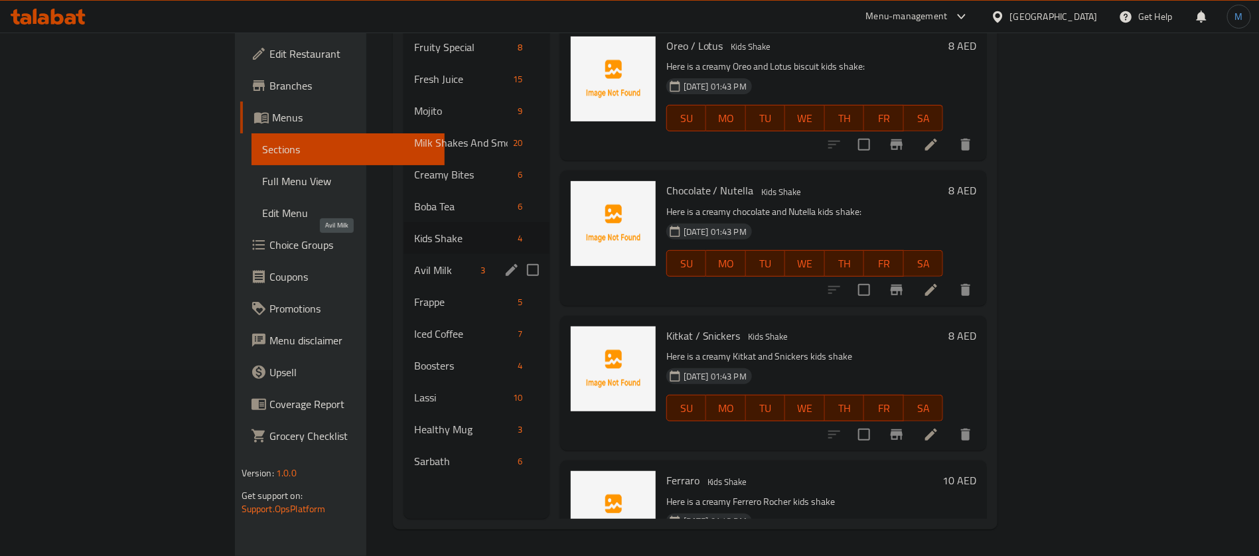
click at [414, 262] on span "Avil Milk" at bounding box center [445, 270] width 62 height 16
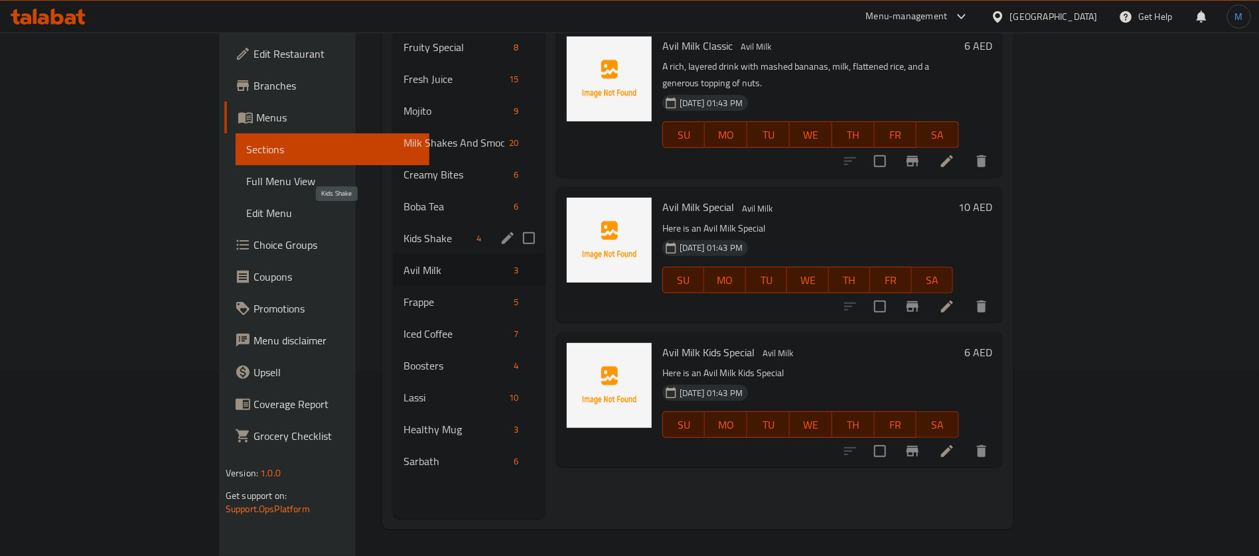
click at [404, 230] on span "Kids Shake" at bounding box center [438, 238] width 68 height 16
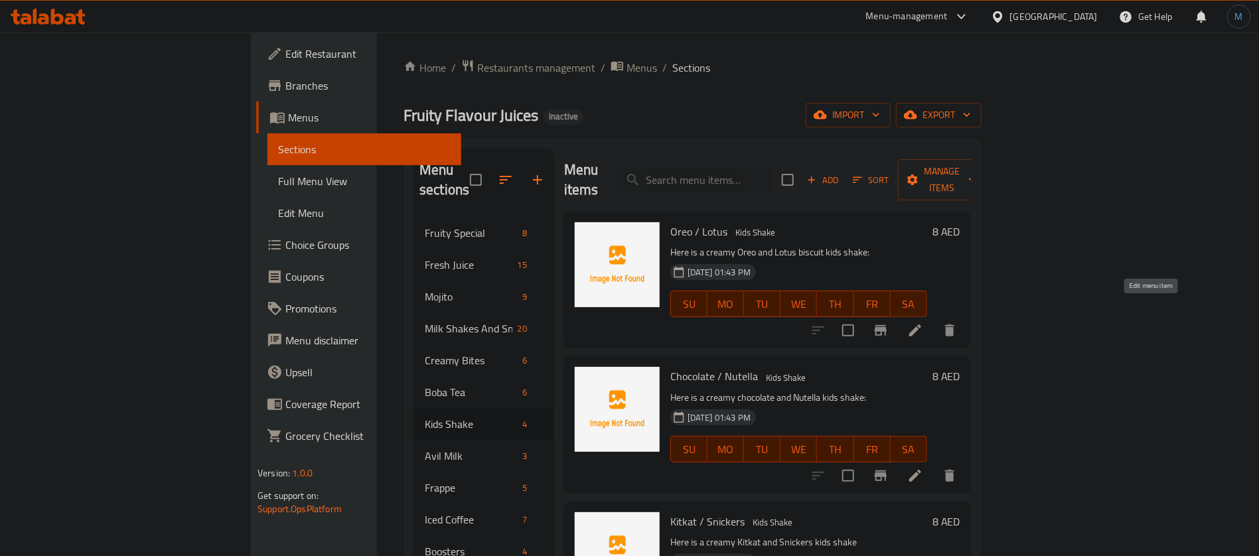
click at [921, 325] on icon at bounding box center [915, 331] width 12 height 12
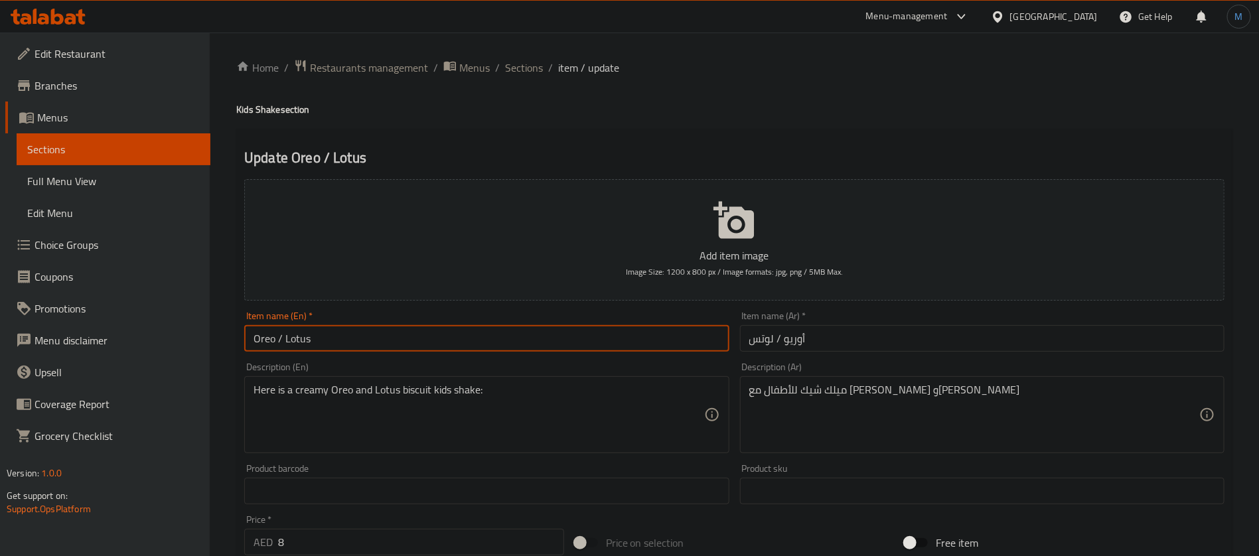
click at [547, 342] on input "Oreo / Lotus" at bounding box center [486, 338] width 485 height 27
type input "Oreo Or Lotus"
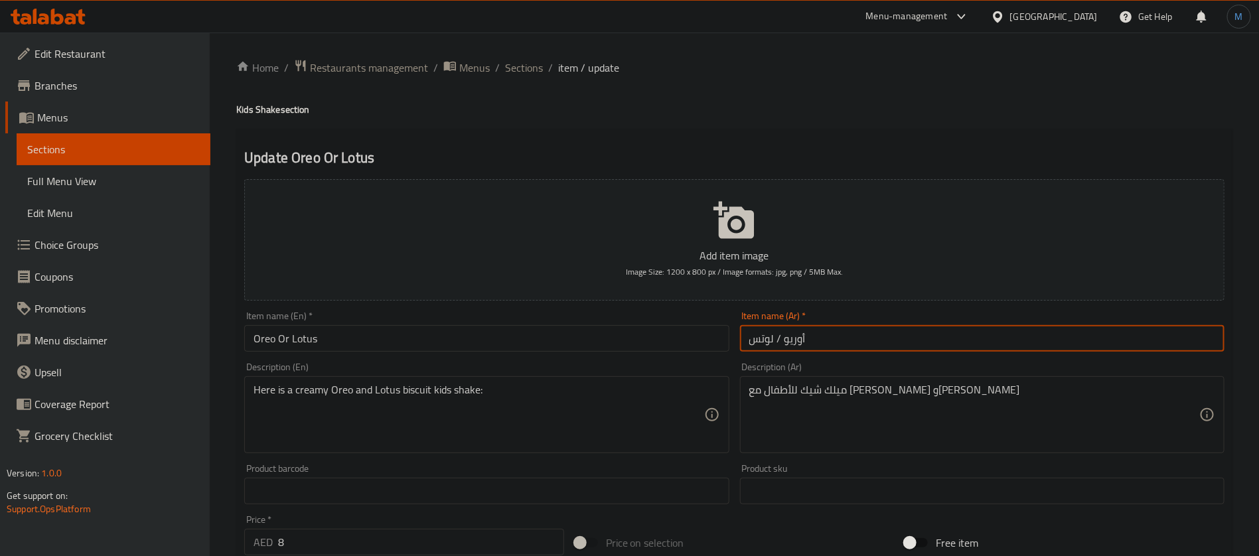
click at [916, 329] on input "أوريو / لوتس" at bounding box center [982, 338] width 485 height 27
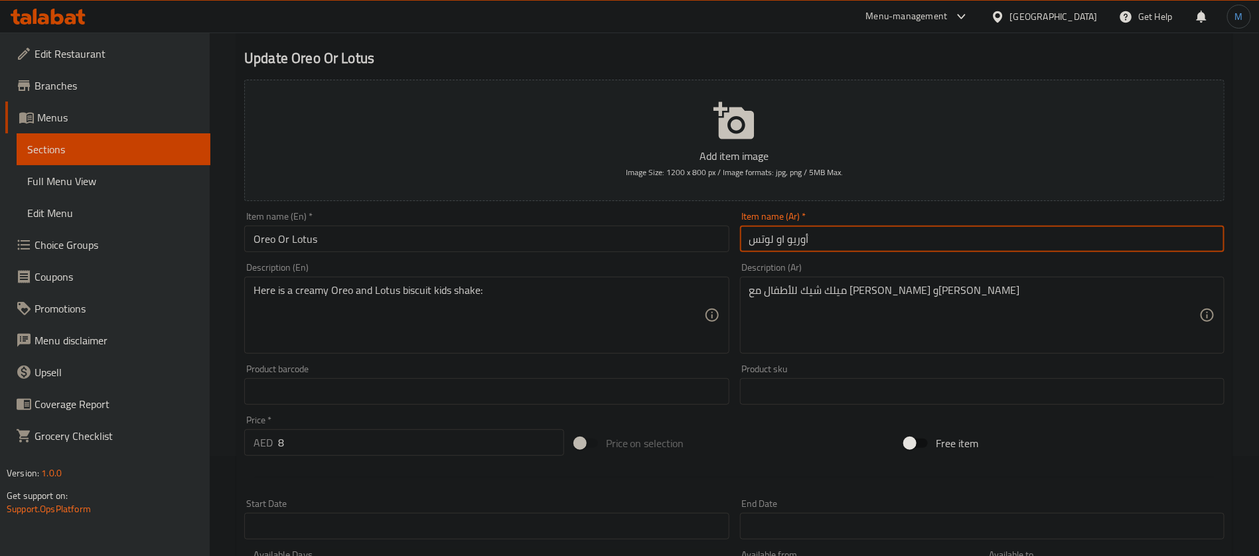
type input "أوريو او لوتس"
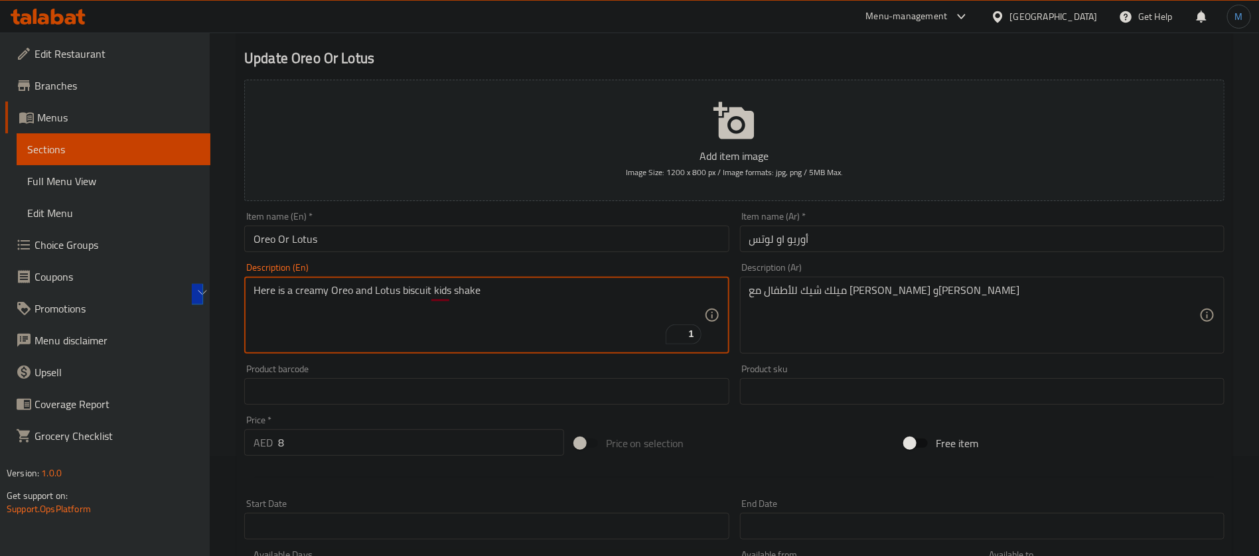
type textarea "Here is a creamy Oreo and Lotus biscuit kids shake"
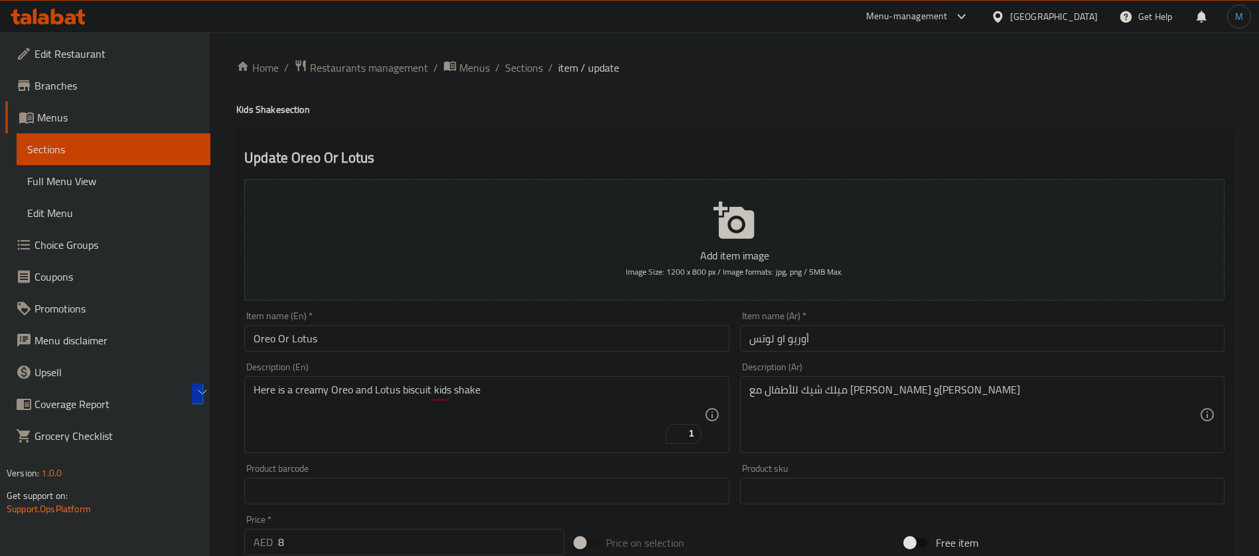
scroll to position [100, 0]
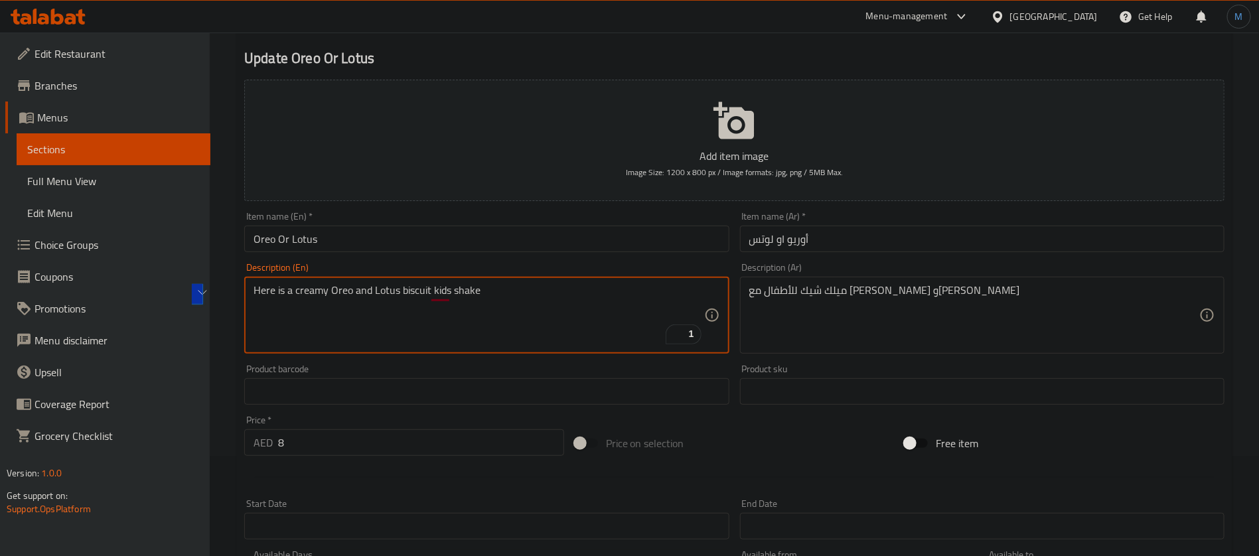
click at [907, 360] on div "Product sku Product sku" at bounding box center [982, 384] width 495 height 51
paste textarea "إليكم ميلك شيك أوريو الكريمي وبسكويت اللوتس للأطفال"
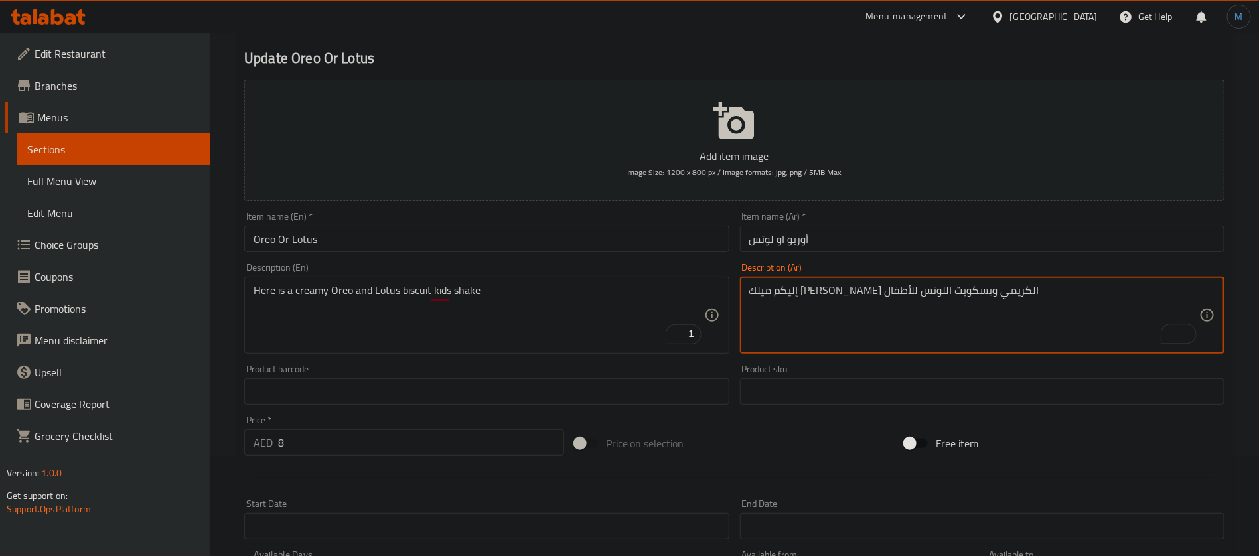
click at [962, 301] on textarea "إليكم ميلك شيك أوريو الكريمي وبسكويت اللوتس للأطفال" at bounding box center [974, 315] width 450 height 63
click at [962, 302] on textarea "إليكم ميلك شيك أوريو الكريمي وبسكويت اللوتس للأطفال" at bounding box center [974, 315] width 450 height 63
type textarea "إليكم شيك أوريو الكريمي وبسكويت اللوتس للأطفال"
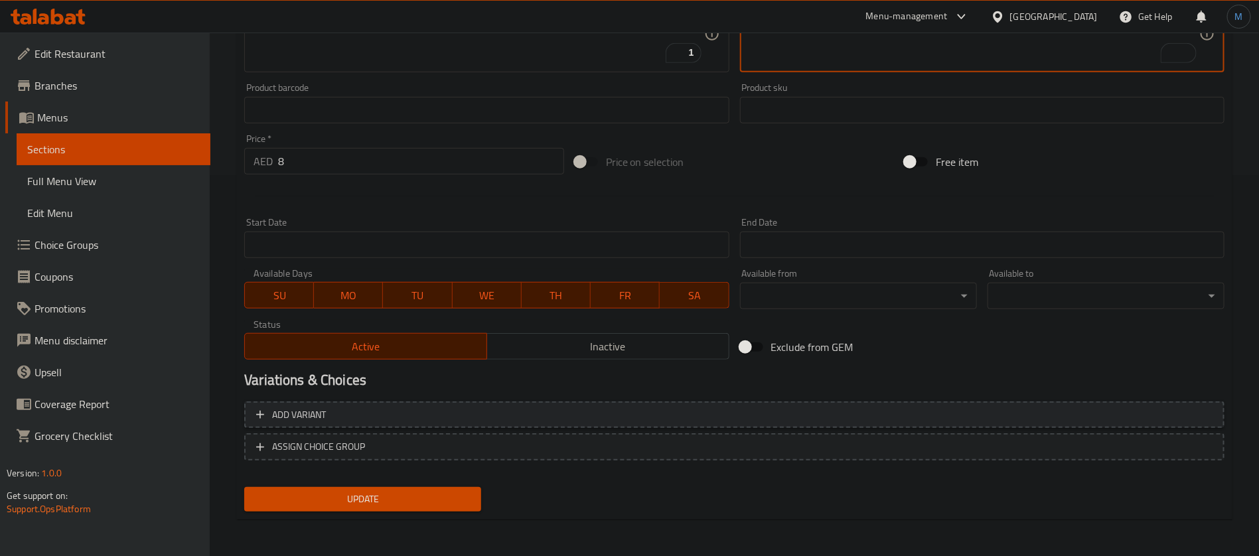
click at [1079, 412] on span "Add variant" at bounding box center [734, 415] width 956 height 17
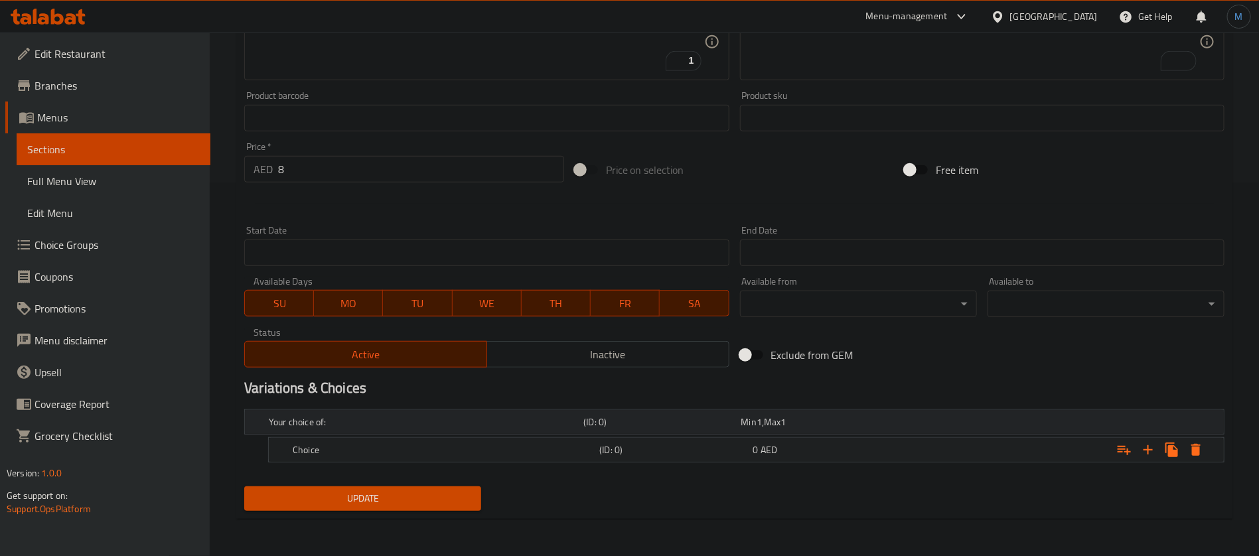
scroll to position [372, 0]
click at [1150, 449] on icon "Expand" at bounding box center [1148, 451] width 16 height 16
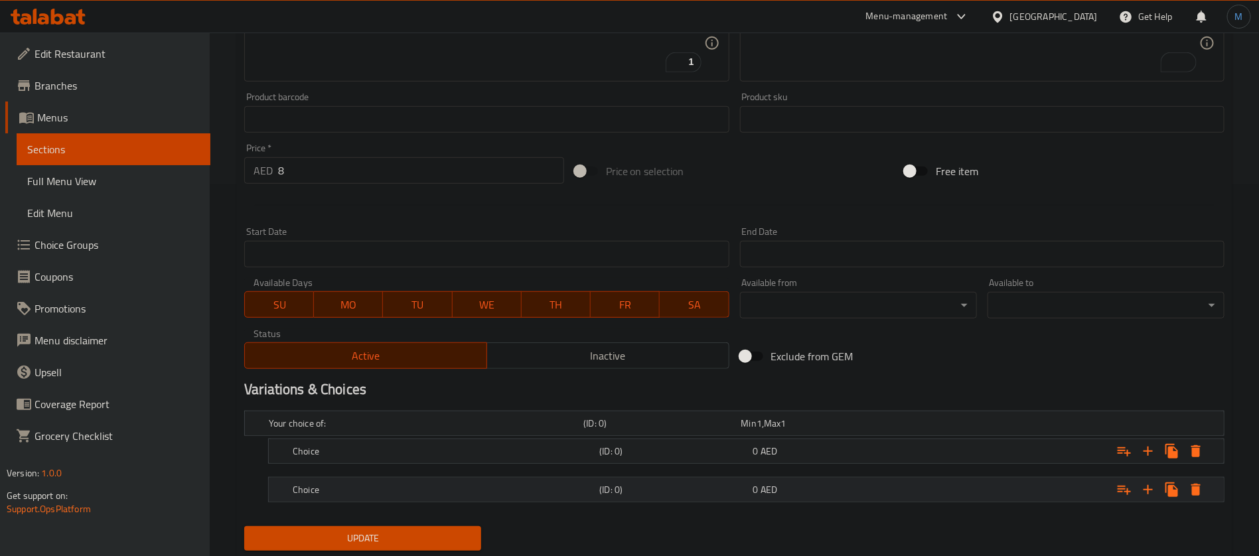
click at [601, 430] on h5 "(ID: 0)" at bounding box center [659, 423] width 152 height 13
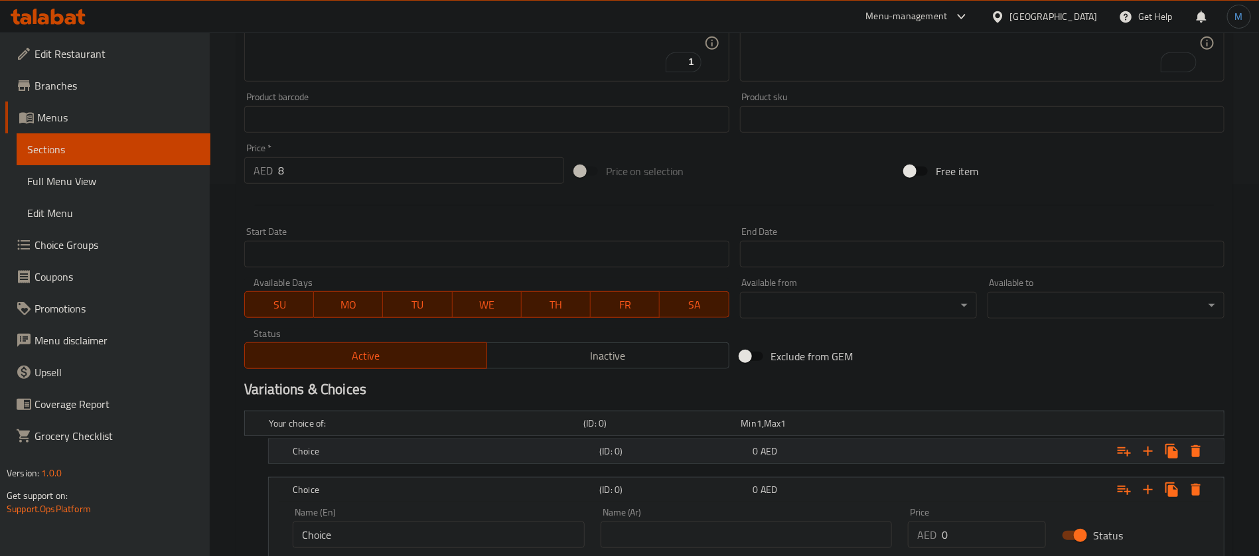
click at [618, 430] on h5 "(ID: 0)" at bounding box center [659, 423] width 152 height 13
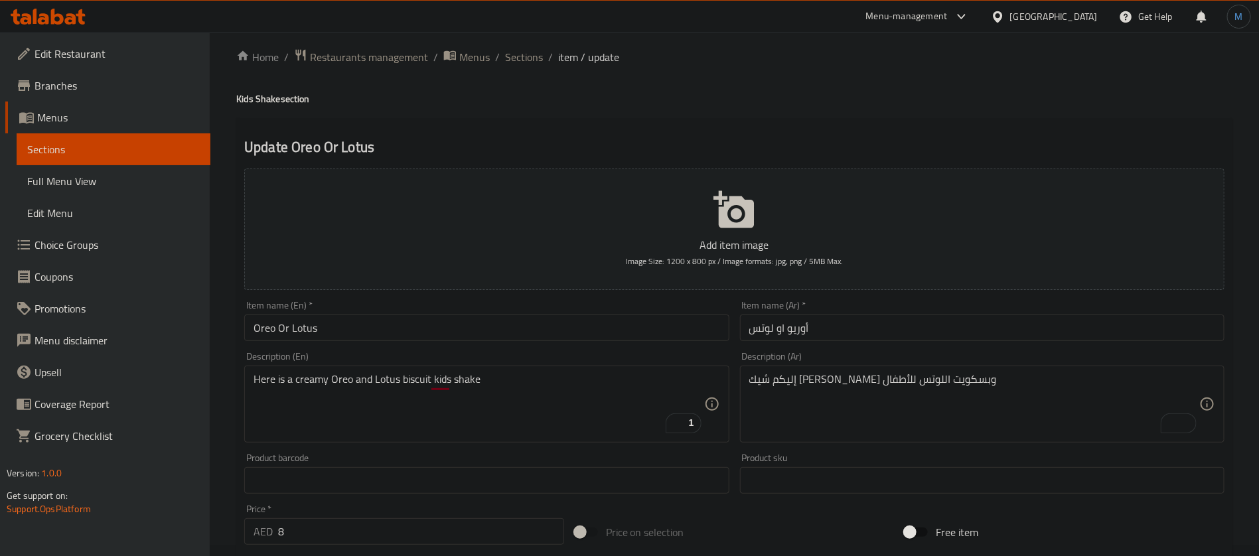
scroll to position [0, 0]
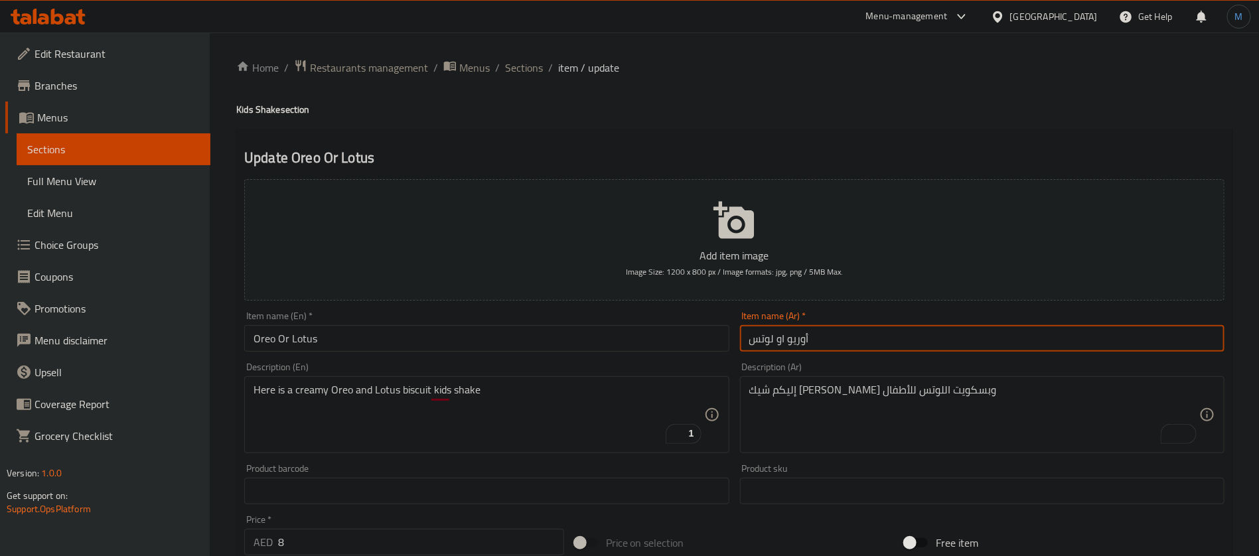
click at [752, 335] on input "أوريو او لوتس" at bounding box center [982, 338] width 485 height 27
click at [753, 335] on input "أوريو او لوتس" at bounding box center [982, 338] width 485 height 27
click at [764, 337] on input "أوريو او لوتس" at bounding box center [982, 338] width 485 height 27
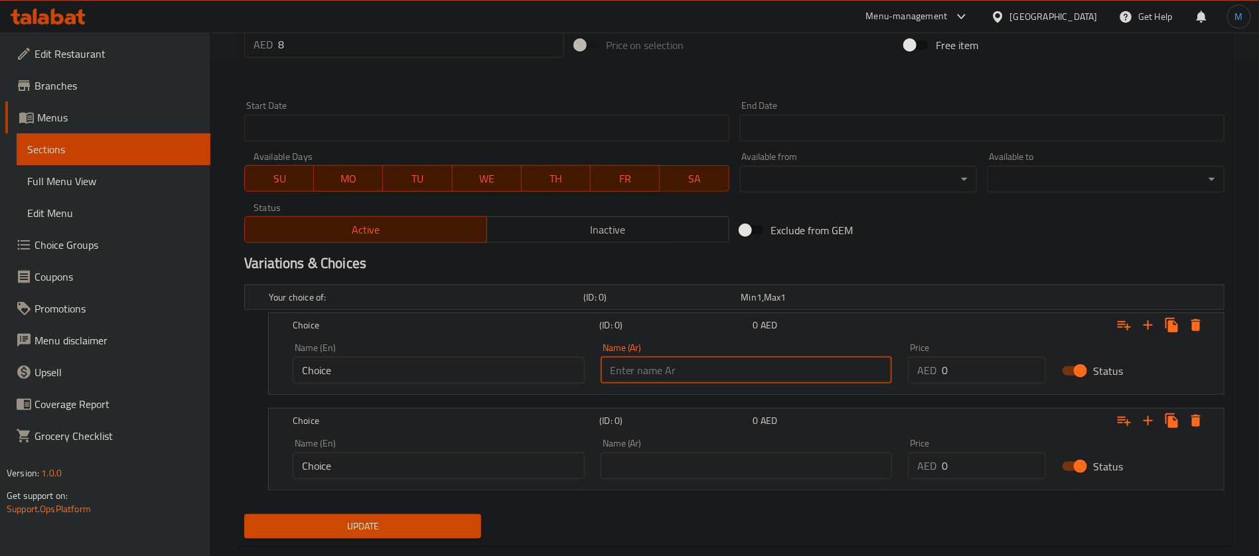
click at [757, 369] on input "text" at bounding box center [747, 370] width 292 height 27
paste input "لوتس"
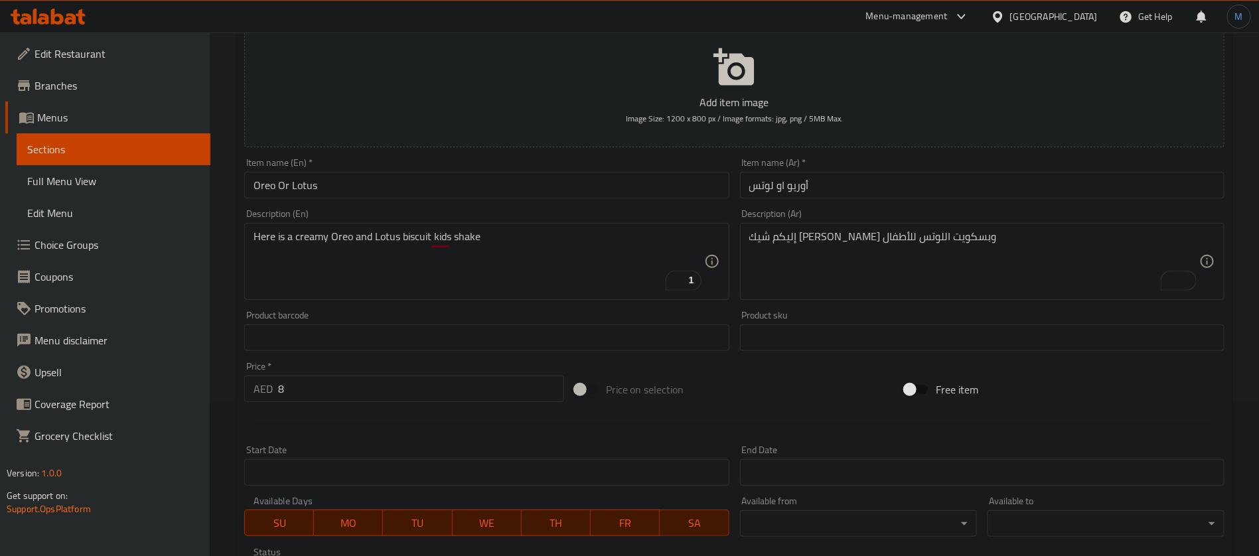
scroll to position [100, 0]
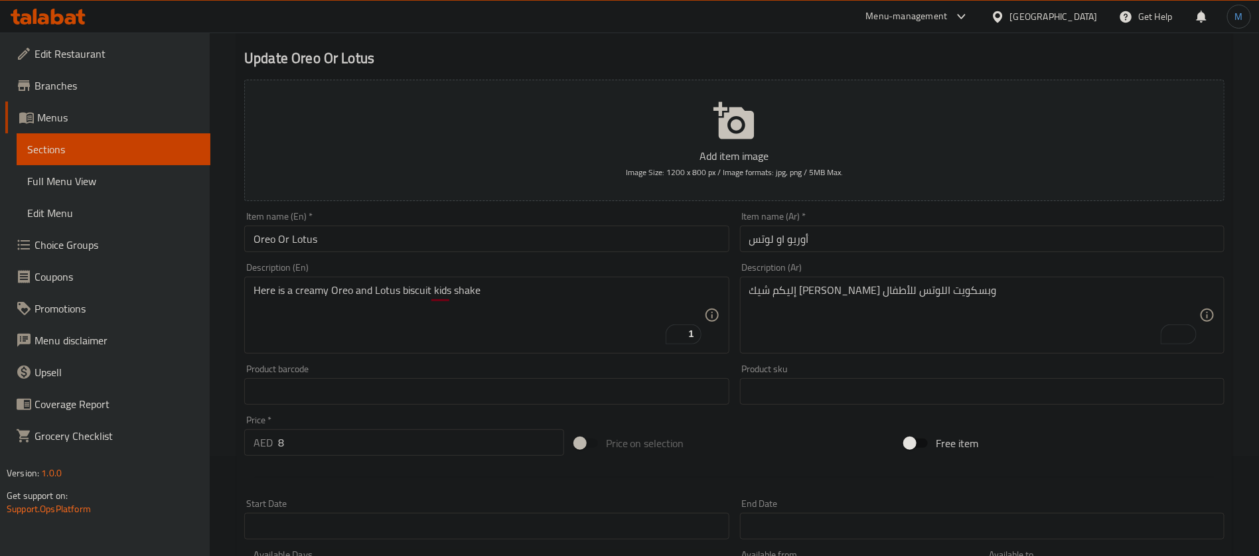
type input "لوتس"
click at [916, 291] on textarea "إليكم شيك أوريو الكريمي وبسكويت اللوتس للأطفال" at bounding box center [974, 315] width 450 height 63
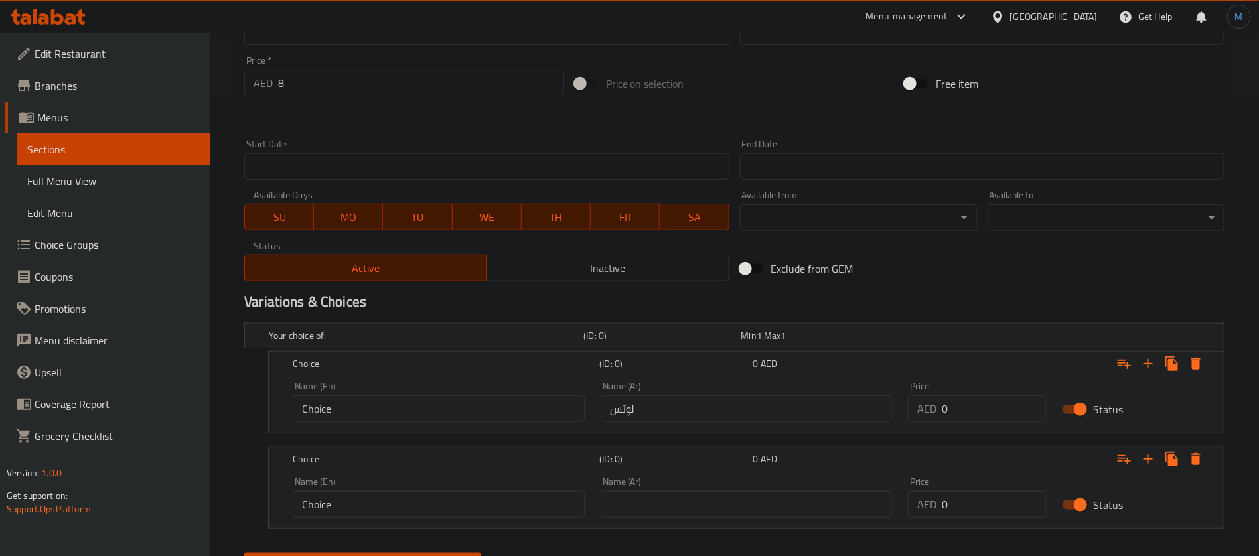
scroll to position [524, 0]
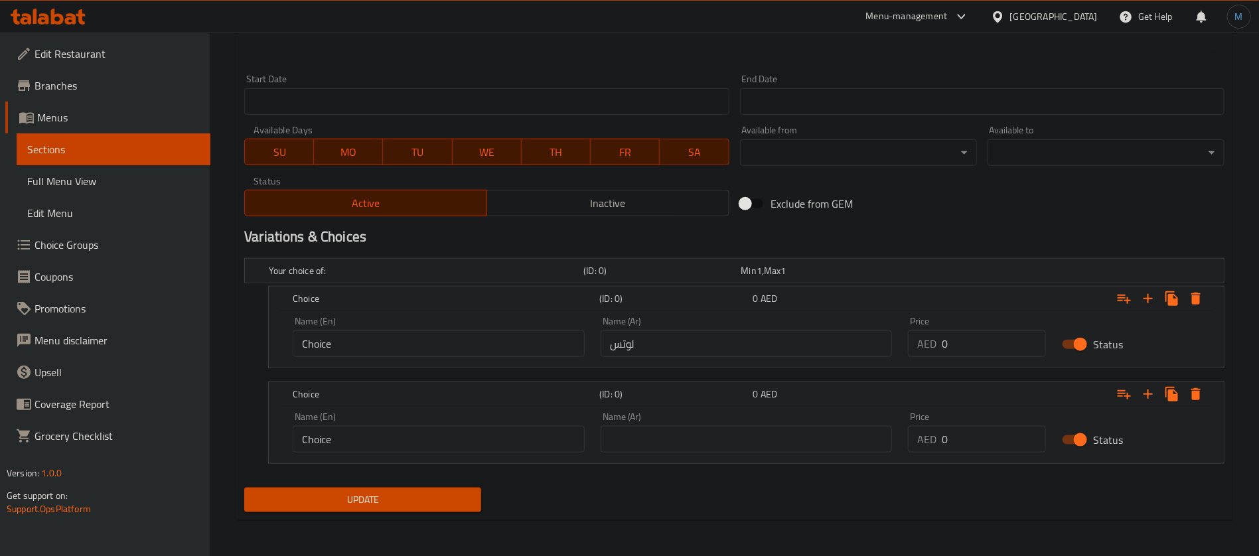
click at [749, 435] on input "text" at bounding box center [747, 439] width 292 height 27
paste input "أوريو"
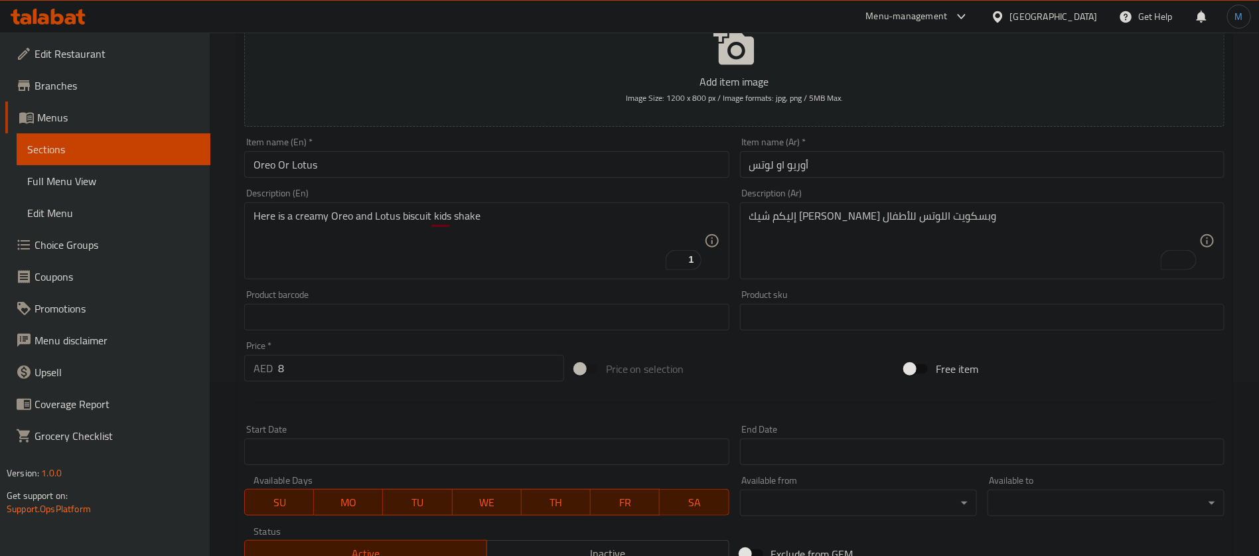
scroll to position [126, 0]
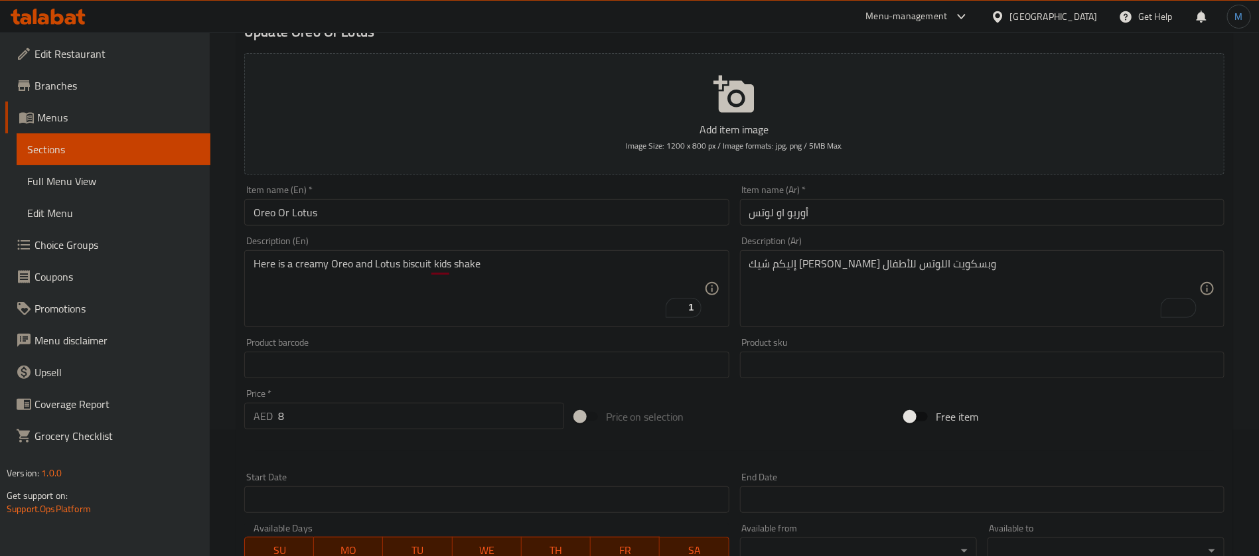
type input "أوريو"
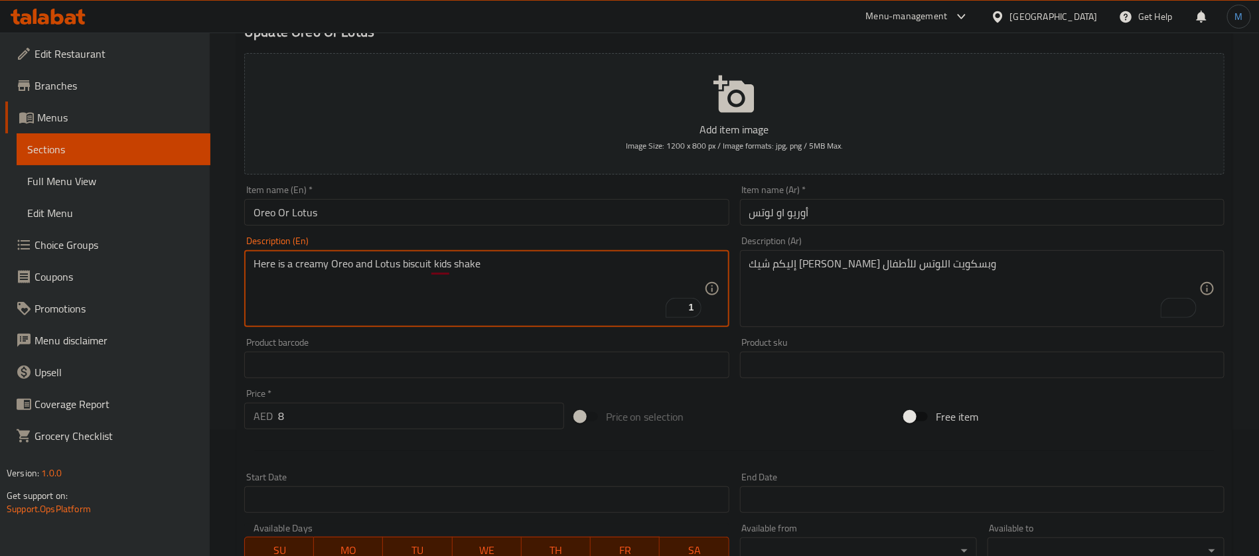
click at [344, 258] on textarea "Here is a creamy Oreo and Lotus biscuit kids shake" at bounding box center [479, 289] width 450 height 63
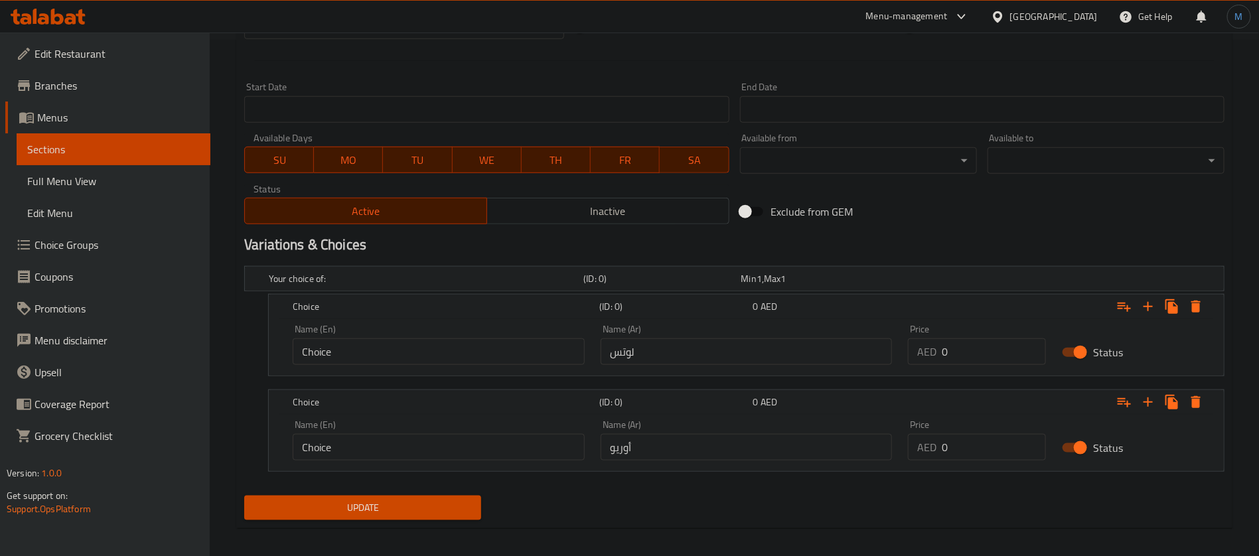
scroll to position [524, 0]
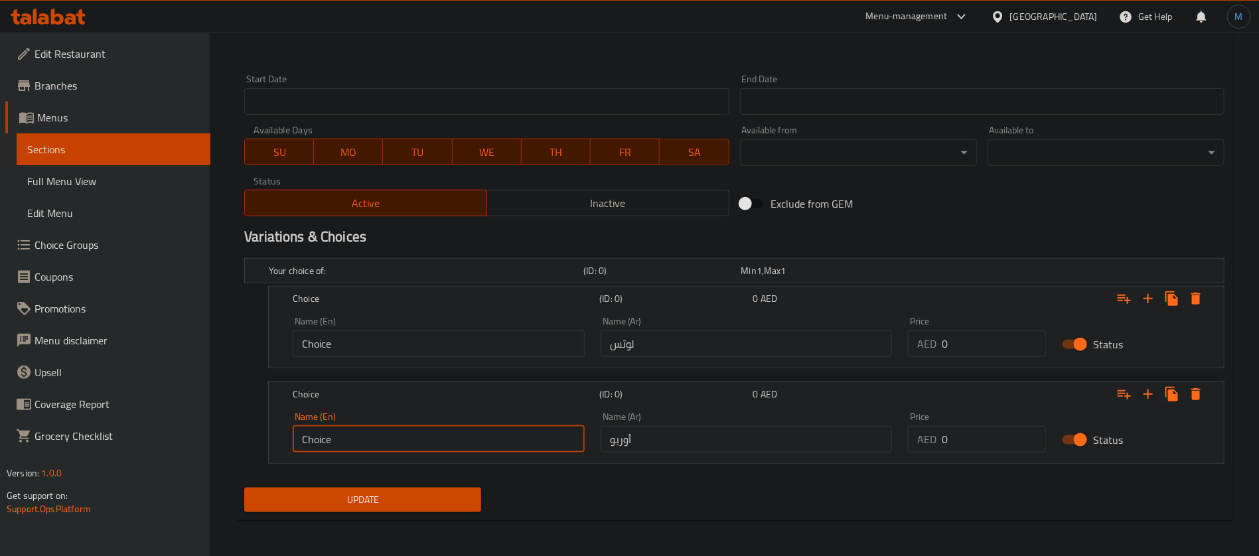
click at [410, 445] on input "Choice" at bounding box center [439, 439] width 292 height 27
paste input "Oreo"
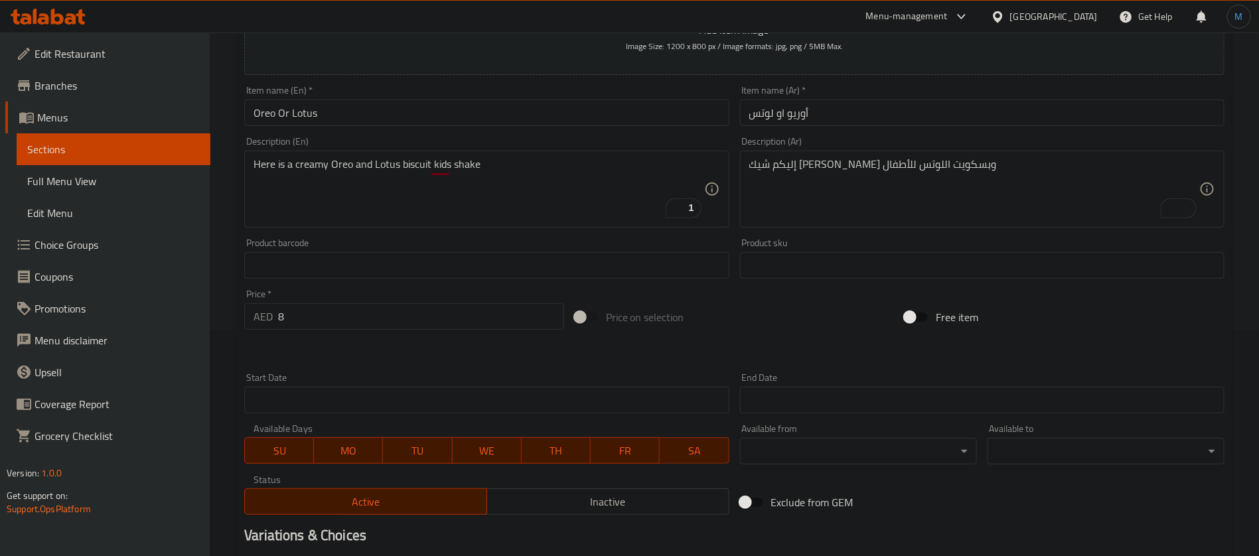
type input "Oreo"
click at [392, 163] on textarea "Here is a creamy Oreo and Lotus biscuit kids shake" at bounding box center [479, 189] width 450 height 63
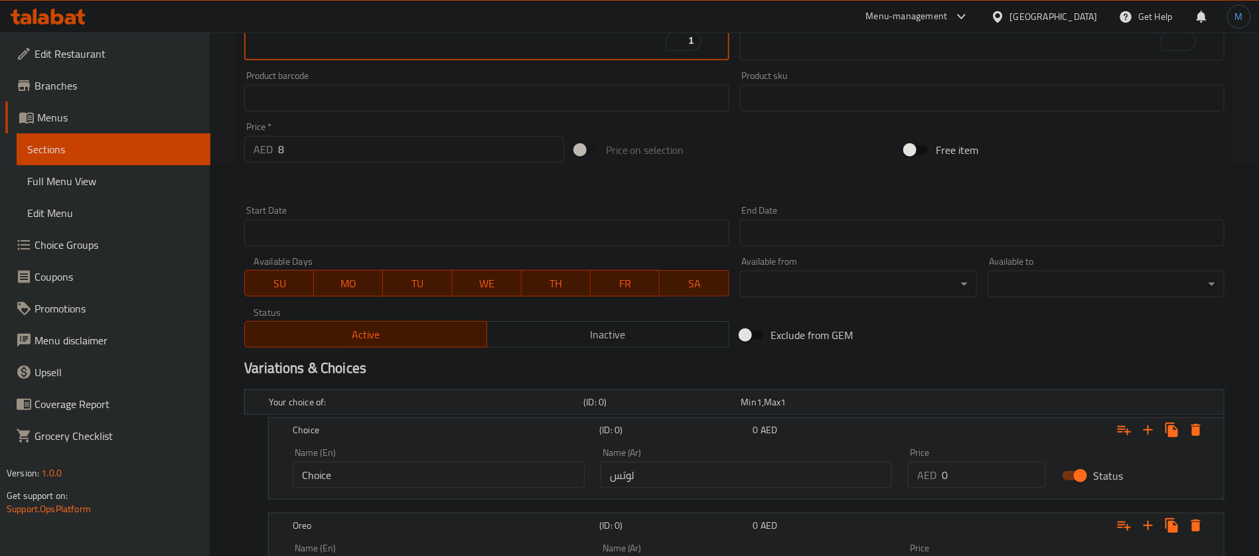
scroll to position [425, 0]
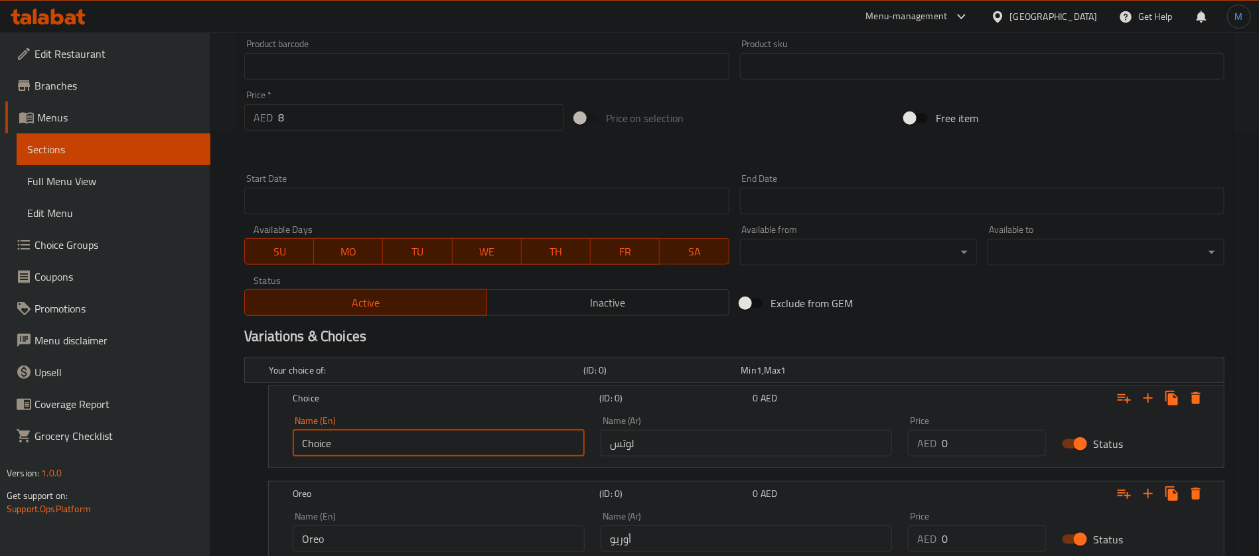
click at [419, 442] on input "Choice" at bounding box center [439, 443] width 292 height 27
paste input "Lotus"
type input "Lotus"
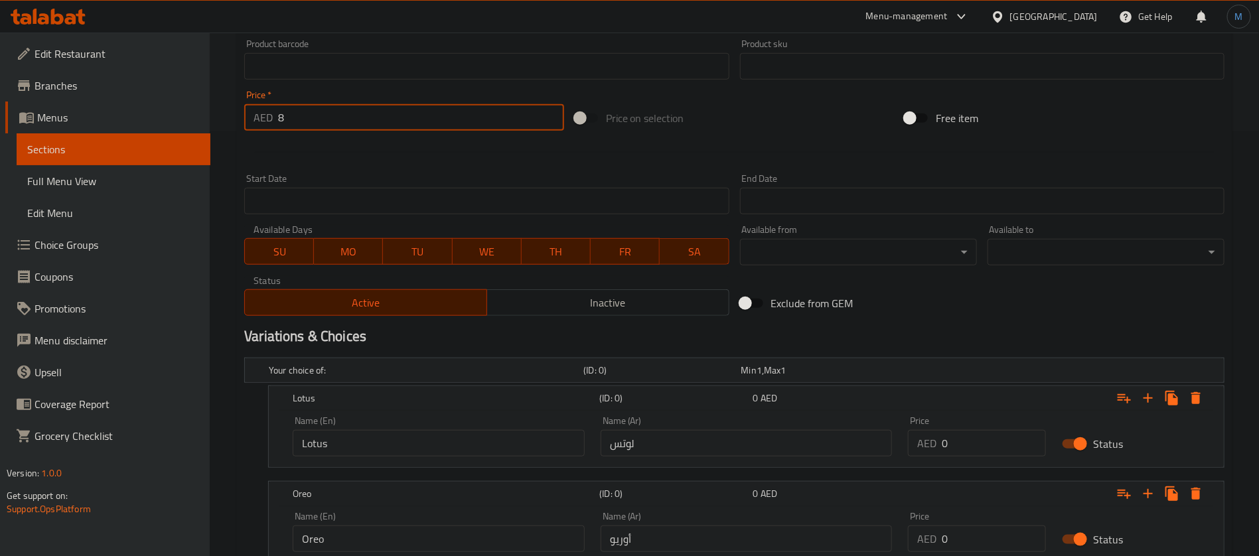
click at [370, 113] on input "8" at bounding box center [421, 117] width 286 height 27
type input "0"
click at [952, 309] on div "Exclude from GEM" at bounding box center [900, 303] width 331 height 36
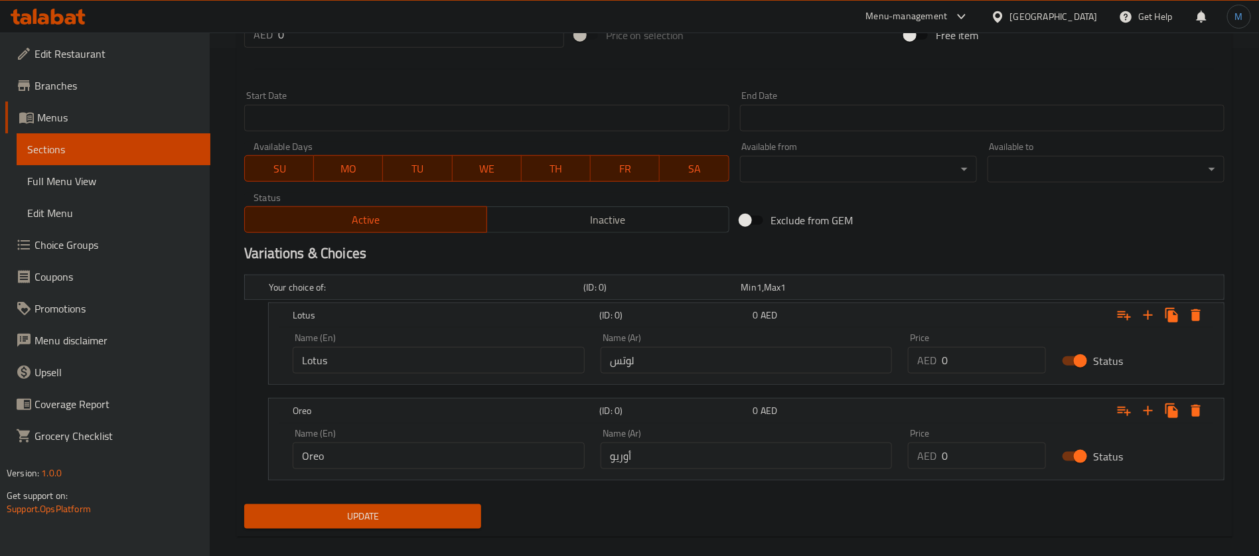
scroll to position [524, 0]
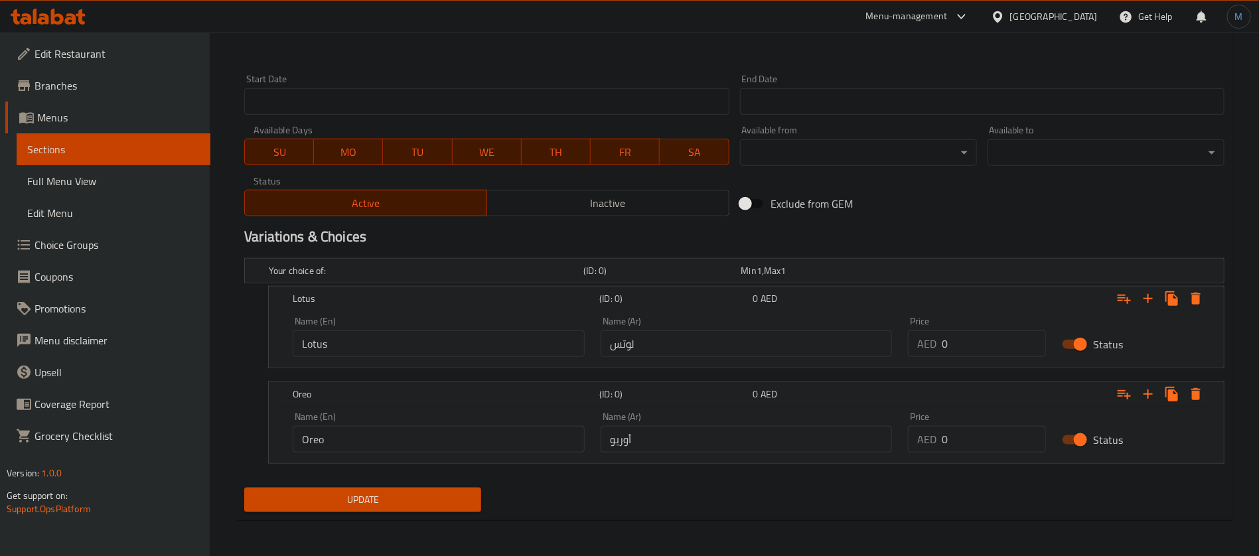
drag, startPoint x: 964, startPoint y: 421, endPoint x: 965, endPoint y: 429, distance: 8.7
click at [965, 425] on div "Price AED 0 Price" at bounding box center [977, 432] width 138 height 40
click at [965, 441] on input "0" at bounding box center [994, 439] width 104 height 27
paste input "8"
type input "8"
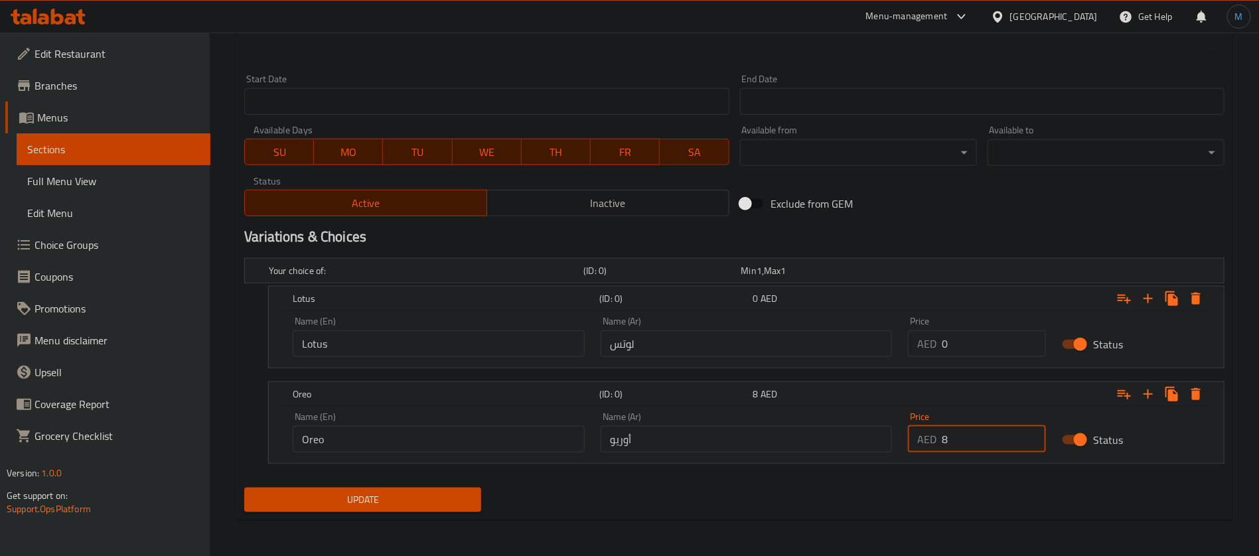
click at [970, 337] on input "0" at bounding box center [994, 344] width 104 height 27
paste input "8"
type input "8"
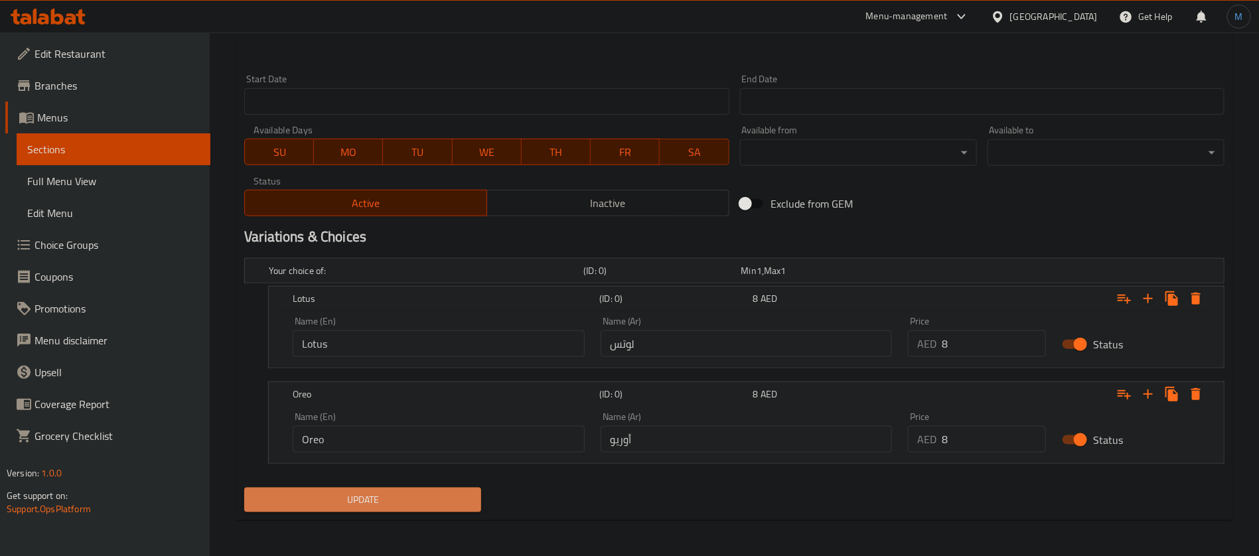
click at [392, 507] on span "Update" at bounding box center [363, 500] width 216 height 17
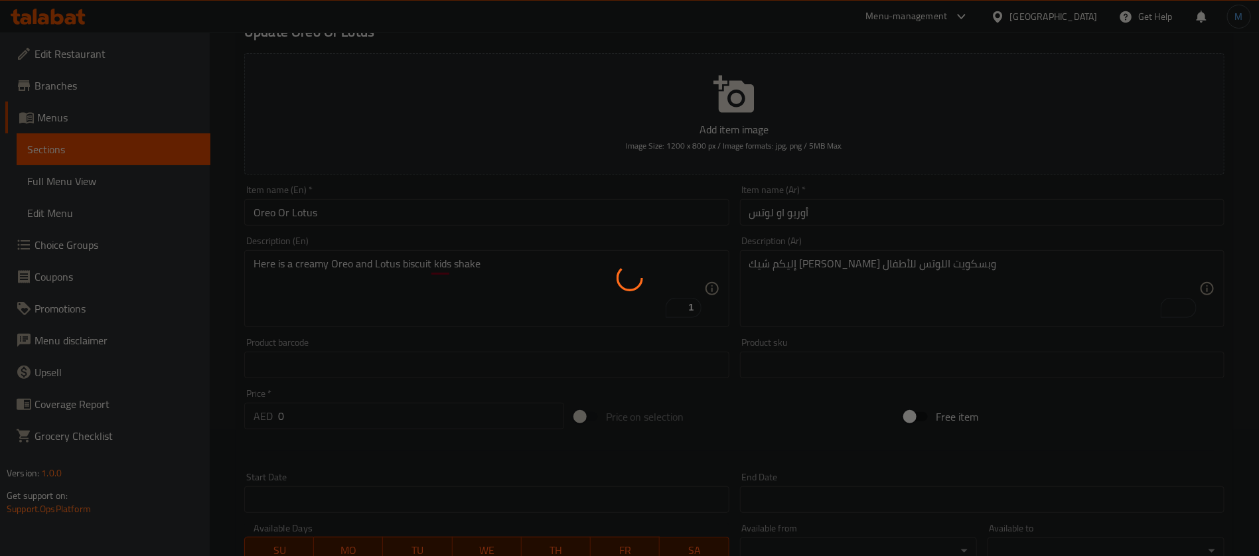
scroll to position [0, 0]
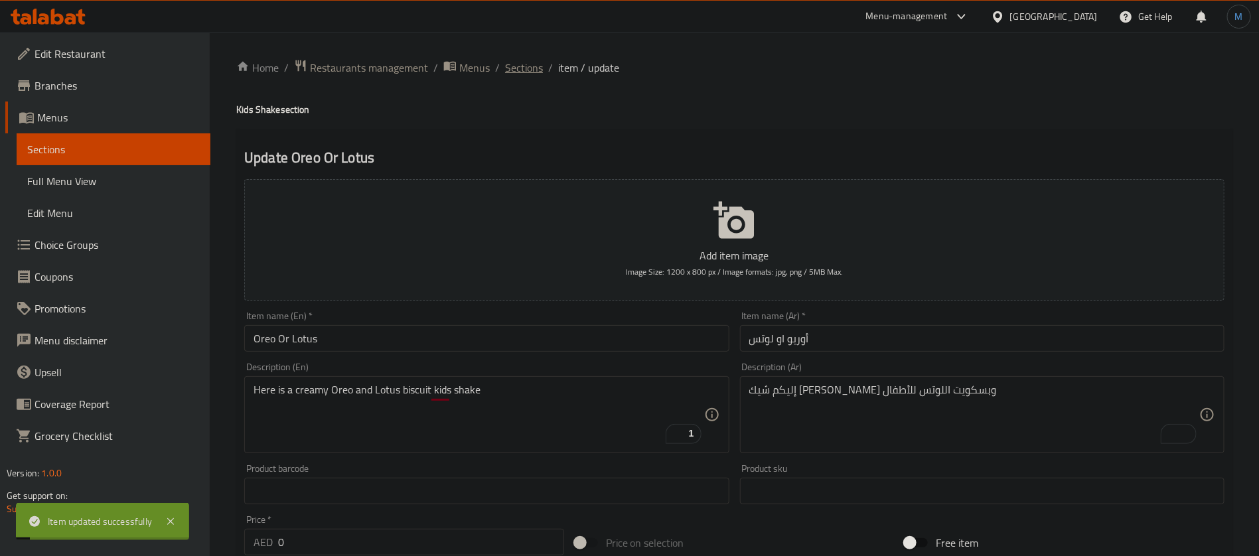
click at [528, 76] on span "Sections" at bounding box center [524, 68] width 38 height 16
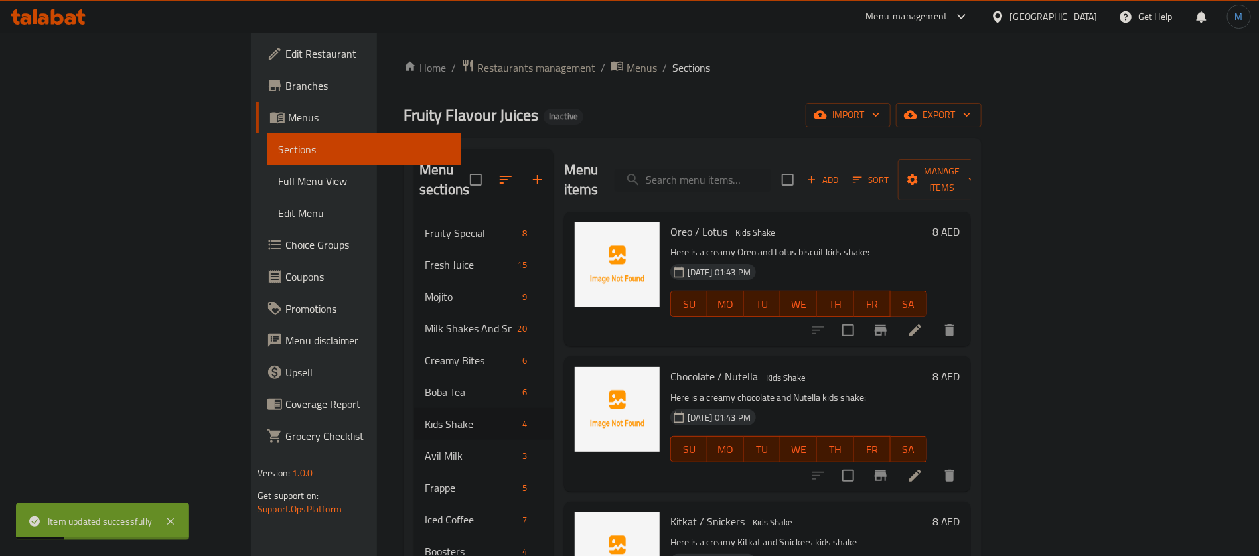
scroll to position [56, 0]
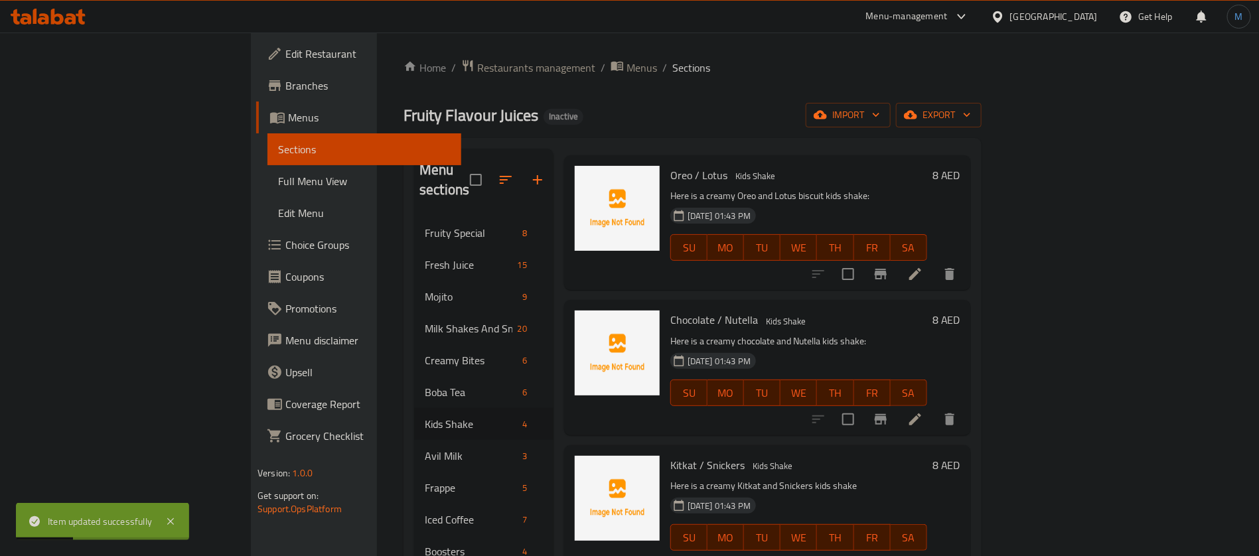
click at [923, 412] on icon at bounding box center [915, 420] width 16 height 16
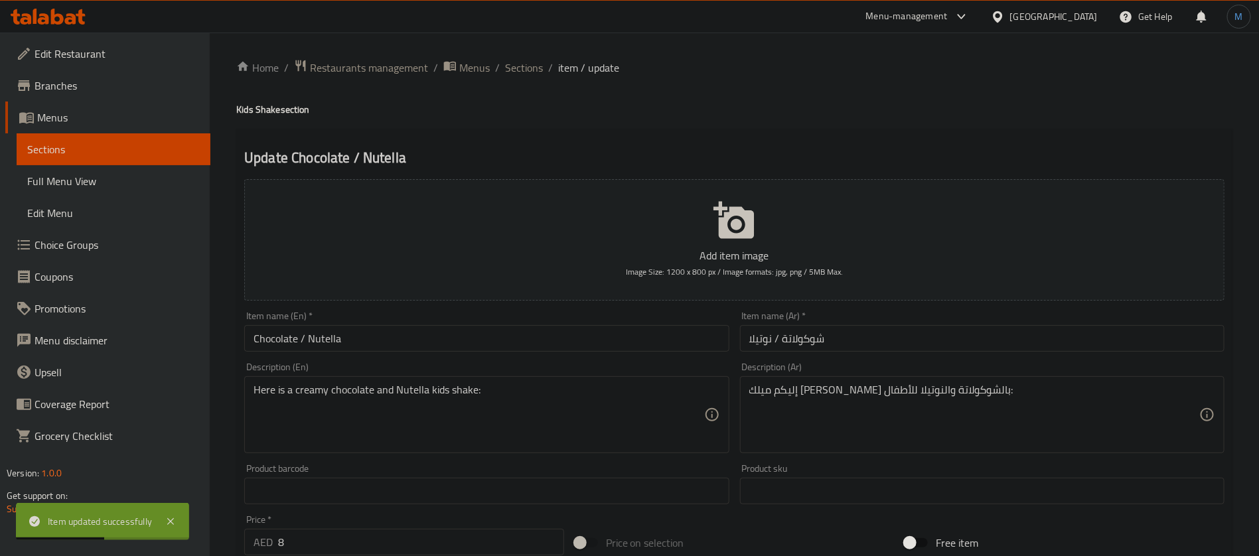
click at [564, 343] on input "Chocolate / Nutella" at bounding box center [486, 338] width 485 height 27
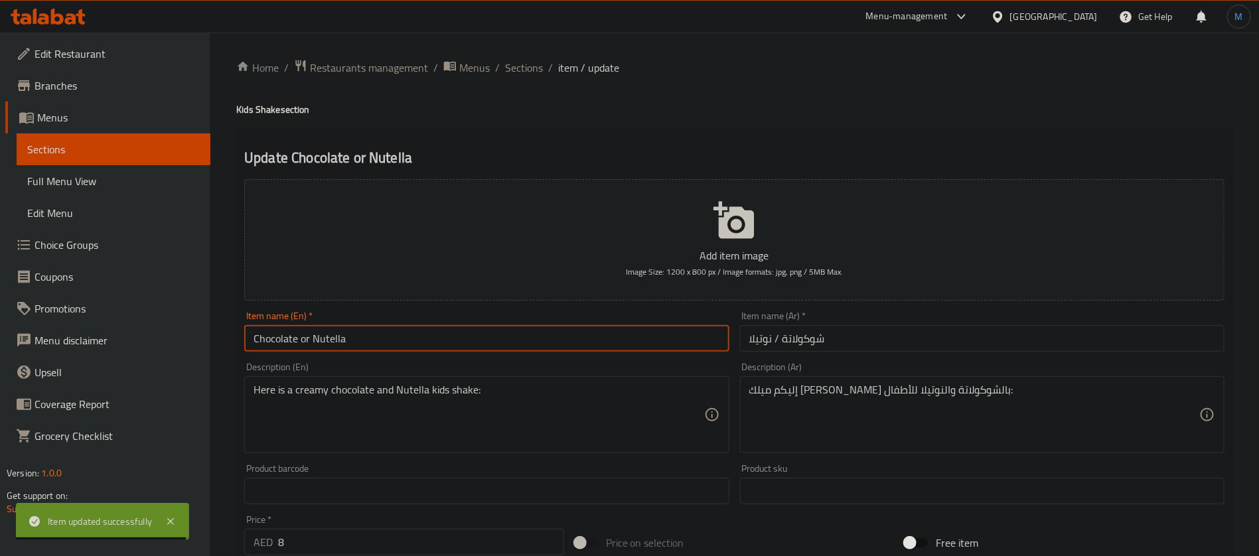
type input "Chocolate or Nutella"
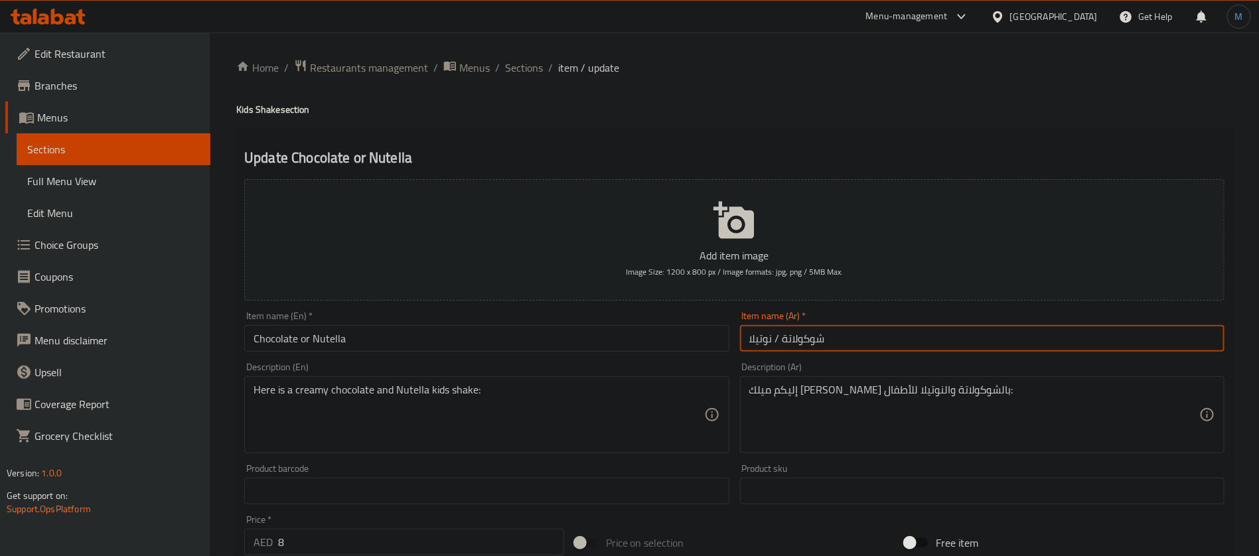
click at [777, 339] on input "شوكولاتة / نوتيلا" at bounding box center [982, 338] width 485 height 27
drag, startPoint x: 776, startPoint y: 338, endPoint x: 1063, endPoint y: 400, distance: 294.1
click at [777, 337] on input "شوكولاتة / نوتيلا" at bounding box center [982, 338] width 485 height 27
type input "شوكولاتة او نوتيلا"
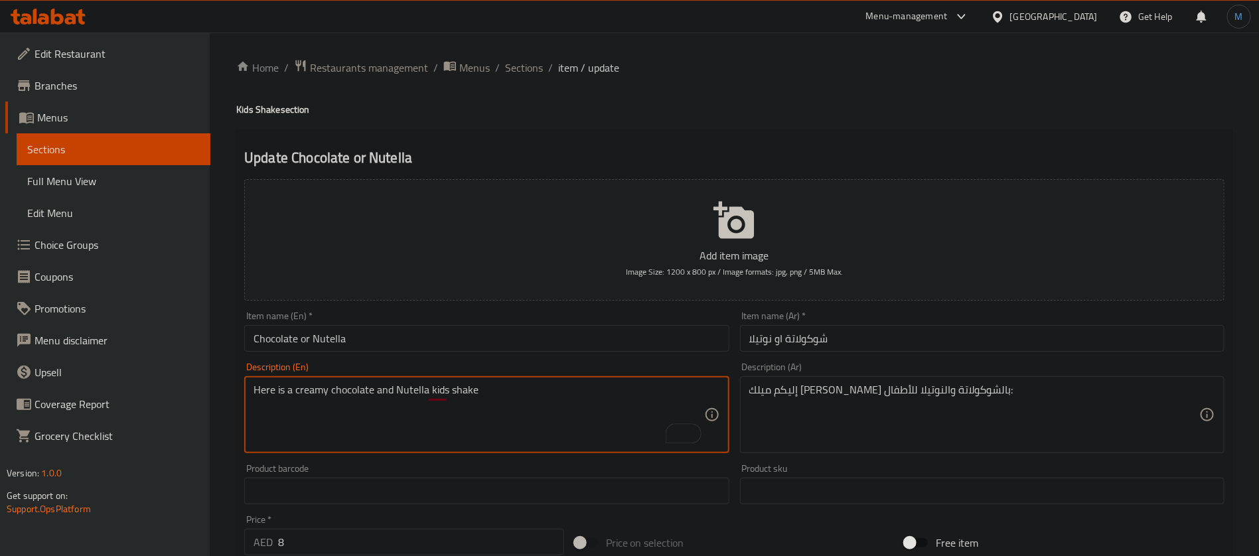
type textarea "Here is a creamy chocolate and Nutella kids shake"
drag, startPoint x: 879, startPoint y: 396, endPoint x: 877, endPoint y: 384, distance: 12.1
paste textarea
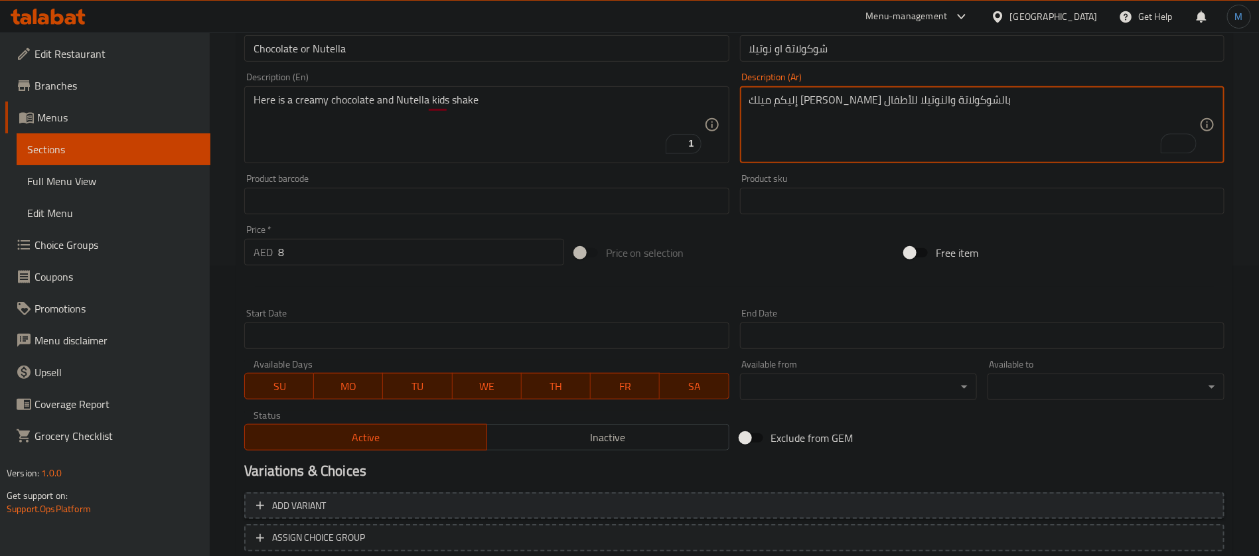
scroll to position [381, 0]
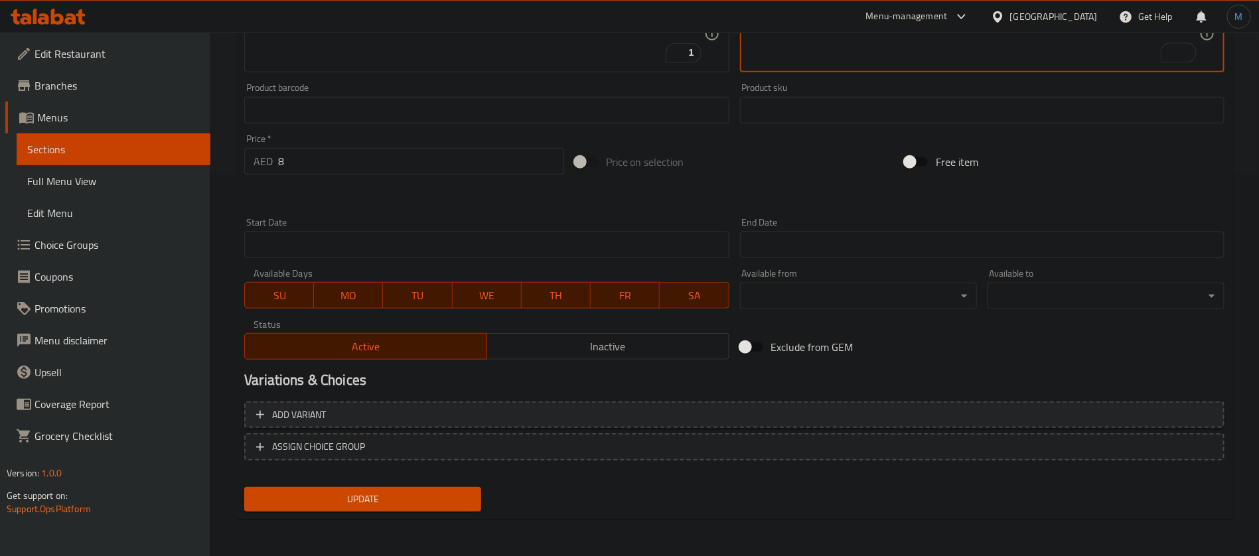
type textarea "إليكم ميلك شيك كريمي بالشوكولاتة والنوتيلا للأطفال"
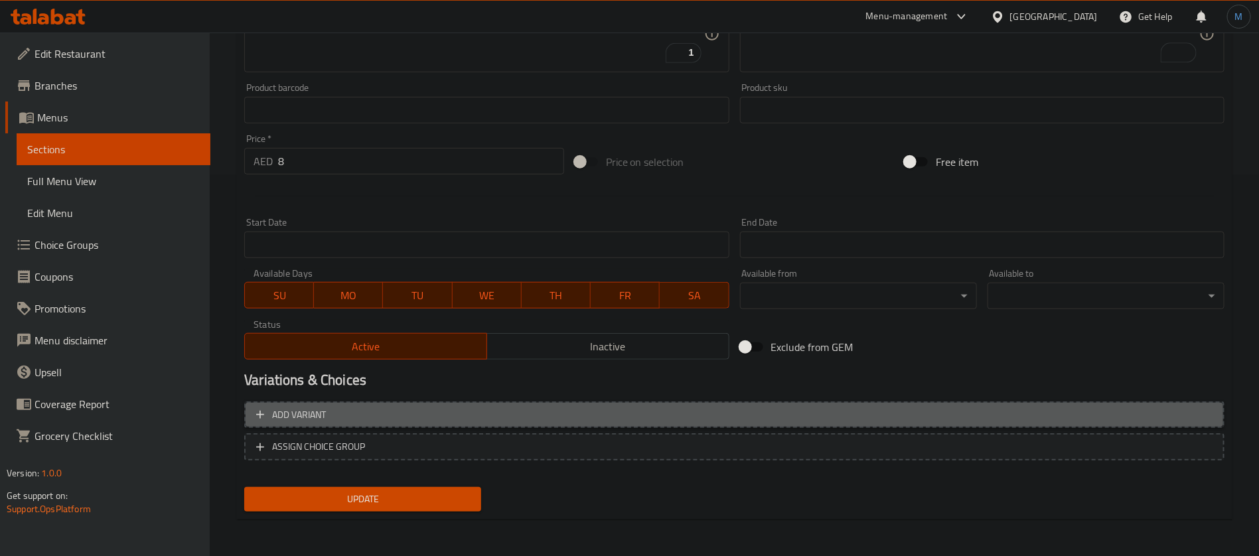
click at [789, 414] on span "Add variant" at bounding box center [734, 415] width 956 height 17
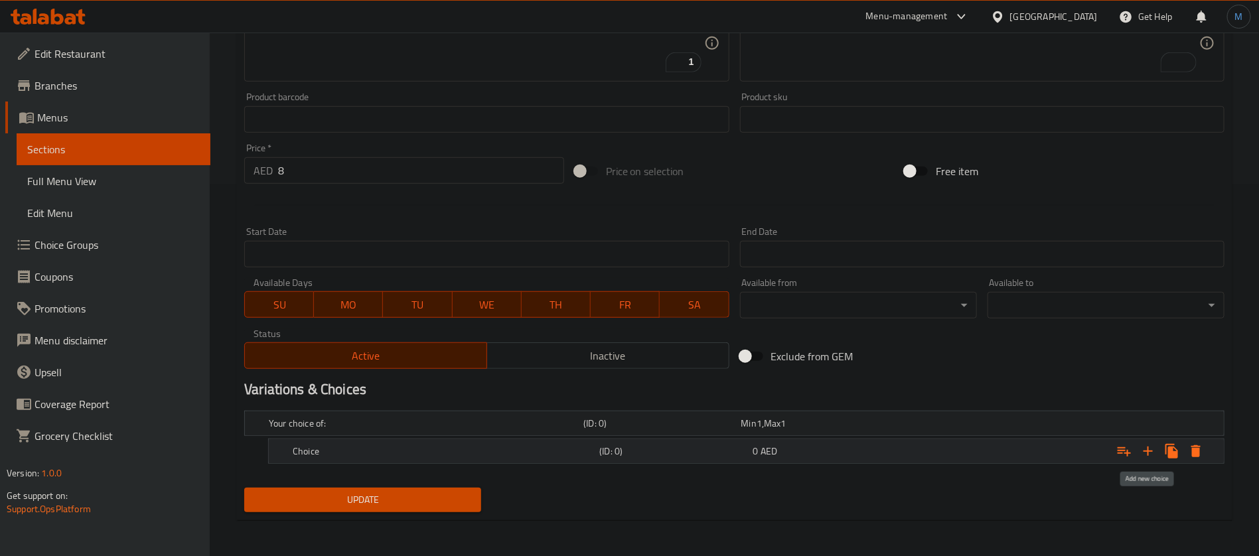
click at [1147, 450] on icon "Expand" at bounding box center [1148, 451] width 9 height 9
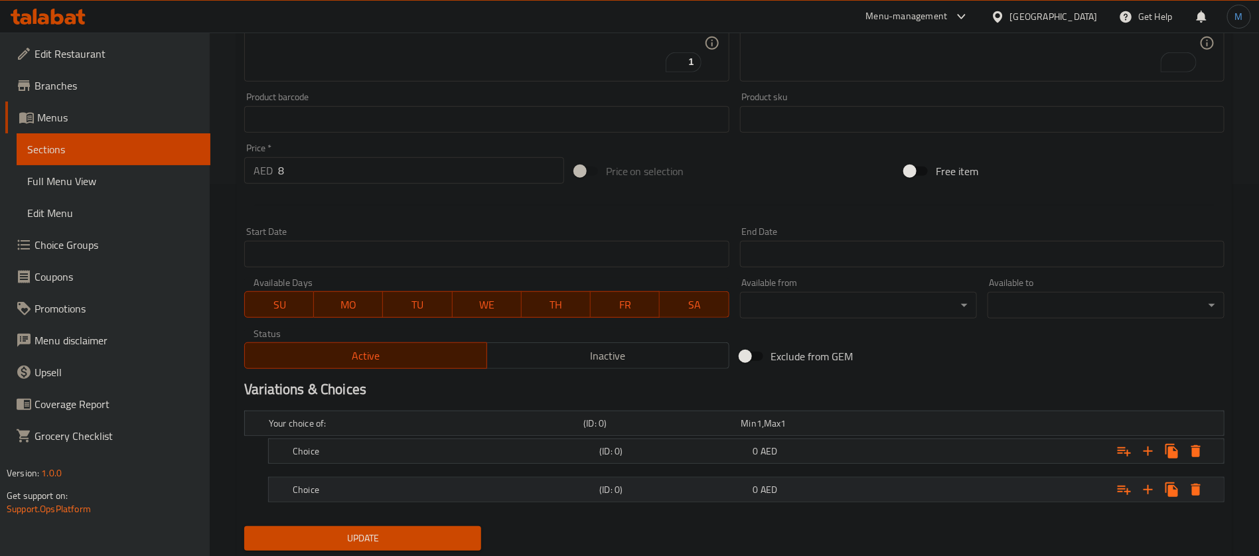
click at [868, 433] on div "0 AED" at bounding box center [817, 423] width 157 height 19
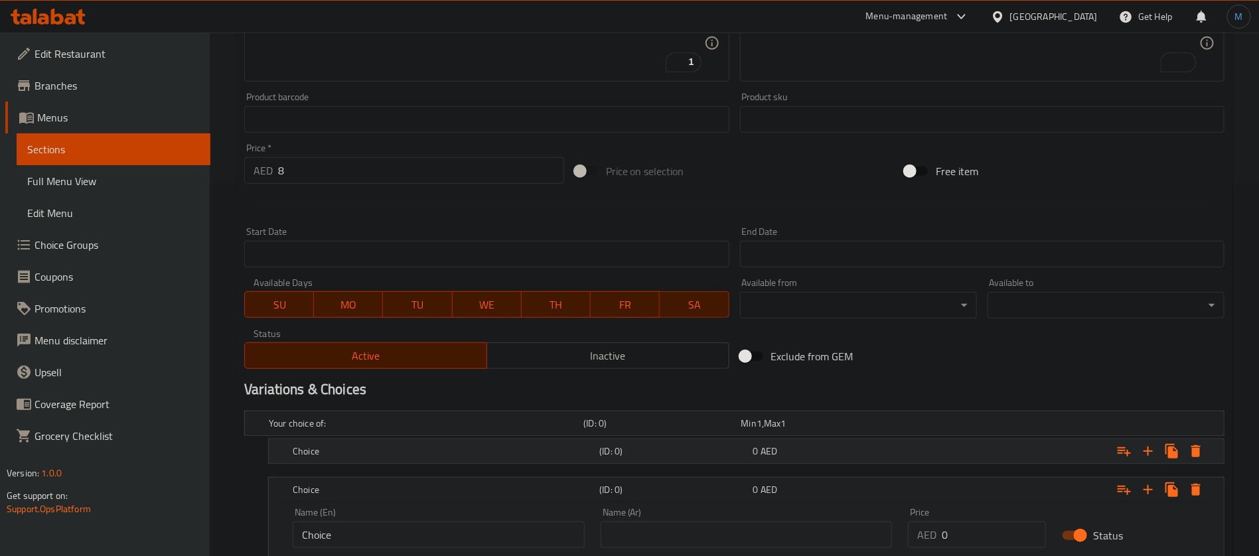
click at [862, 438] on div "Choice (ID: 0) 0 AED" at bounding box center [738, 423] width 944 height 29
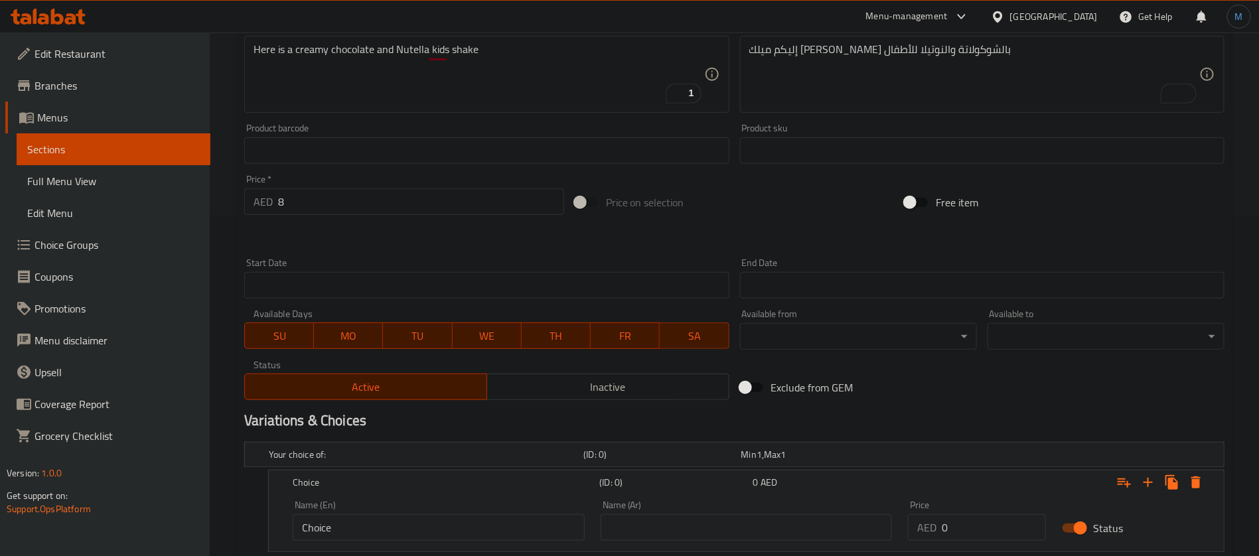
scroll to position [0, 0]
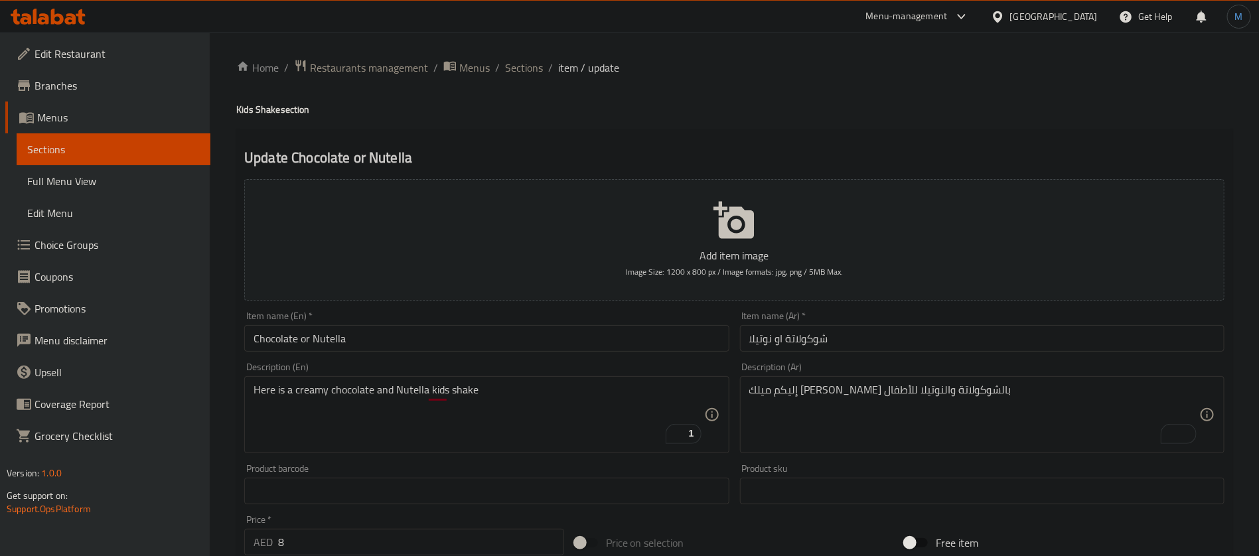
click at [326, 335] on input "Chocolate or Nutella" at bounding box center [486, 338] width 485 height 27
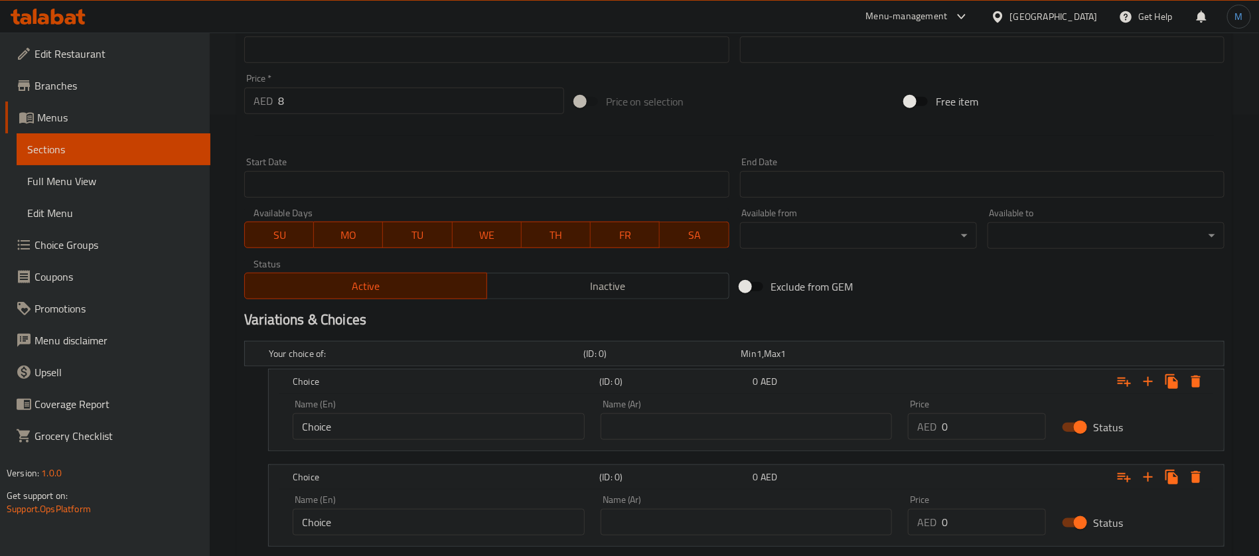
scroll to position [498, 0]
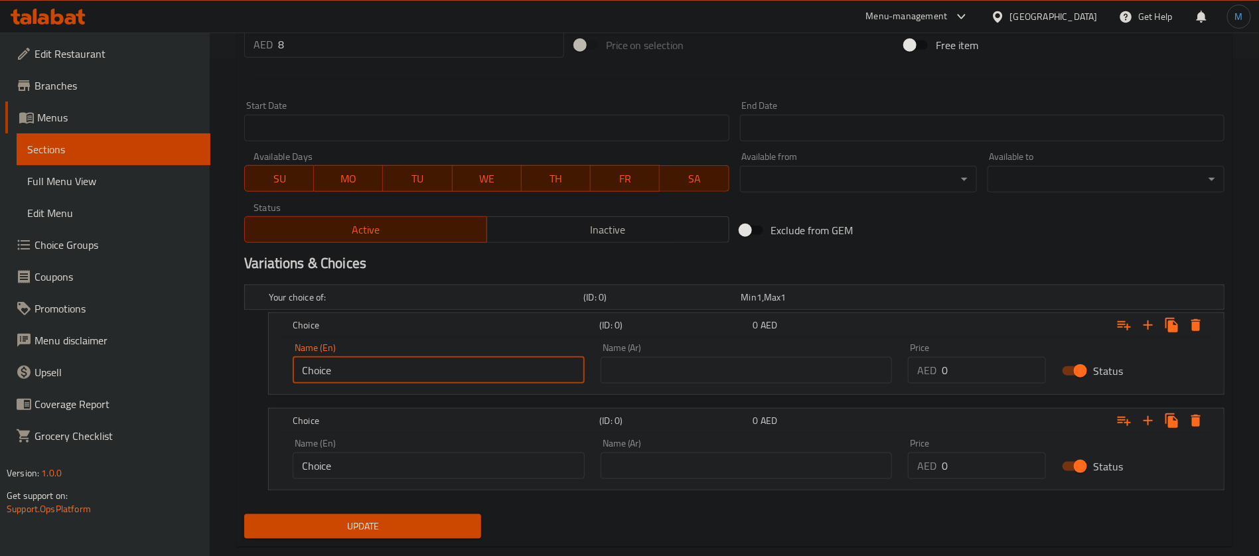
click at [407, 380] on input "Choice" at bounding box center [439, 370] width 292 height 27
paste input "Nutella"
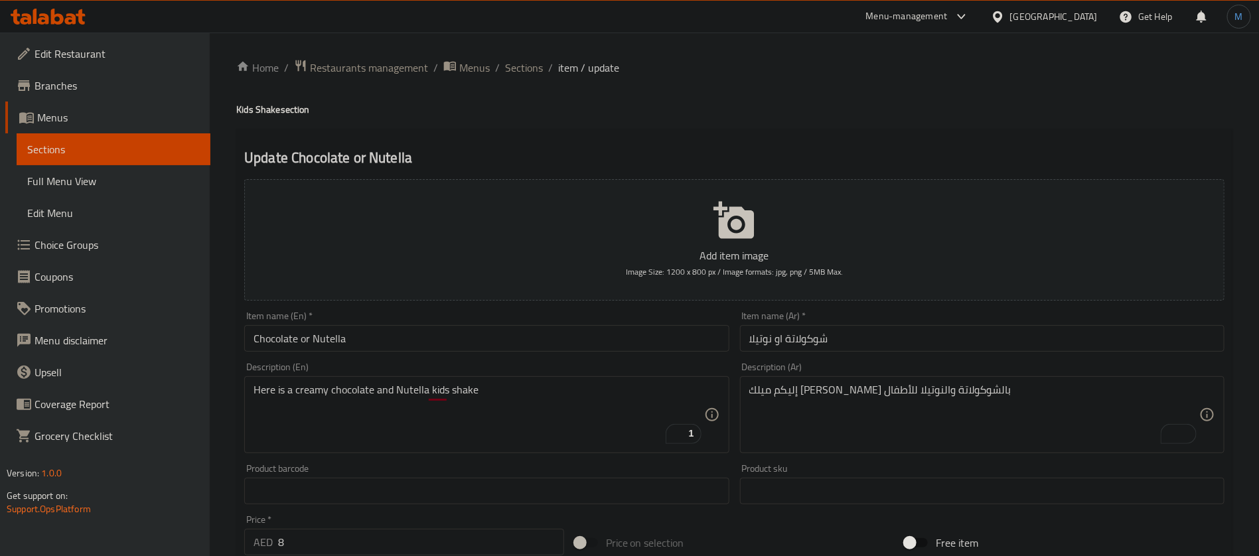
type input "Nutella"
click at [286, 339] on input "Chocolate or Nutella" at bounding box center [486, 338] width 485 height 27
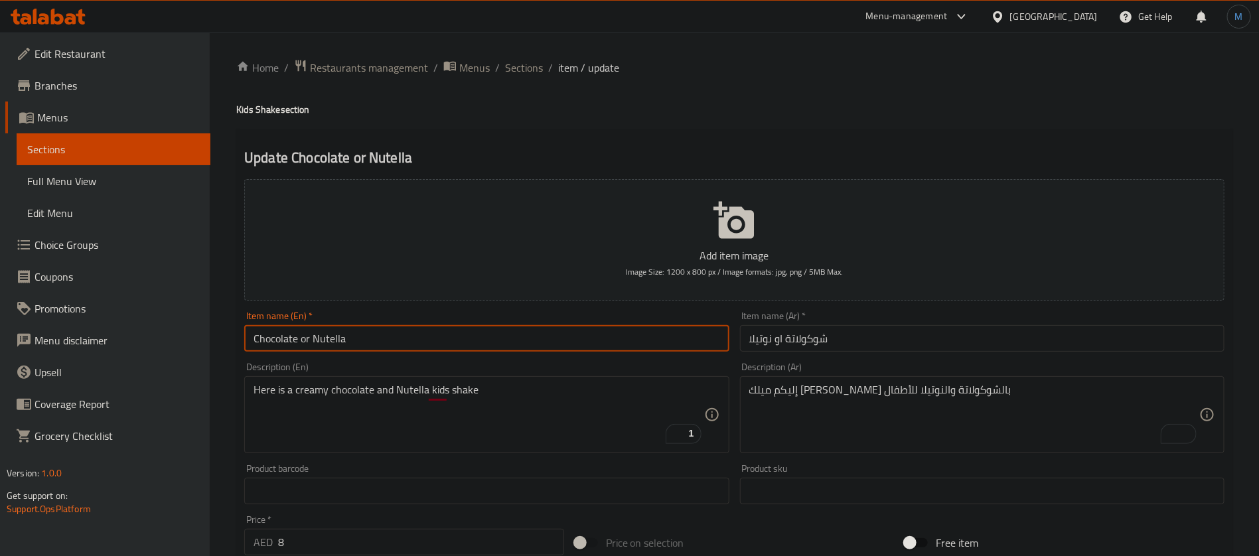
click at [286, 339] on input "Chocolate or Nutella" at bounding box center [486, 338] width 485 height 27
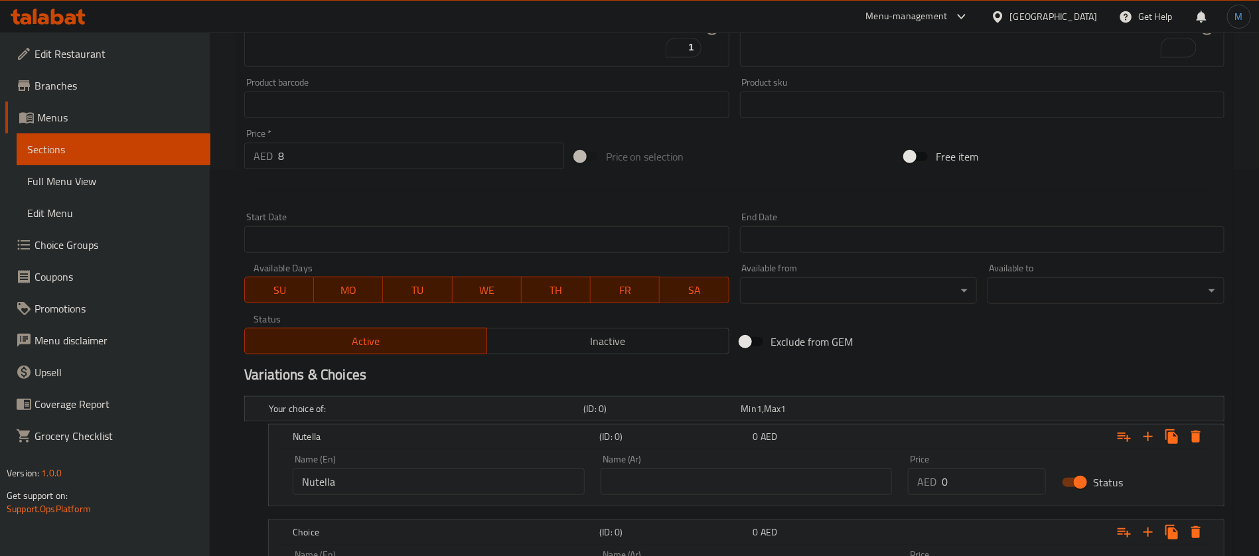
scroll to position [498, 0]
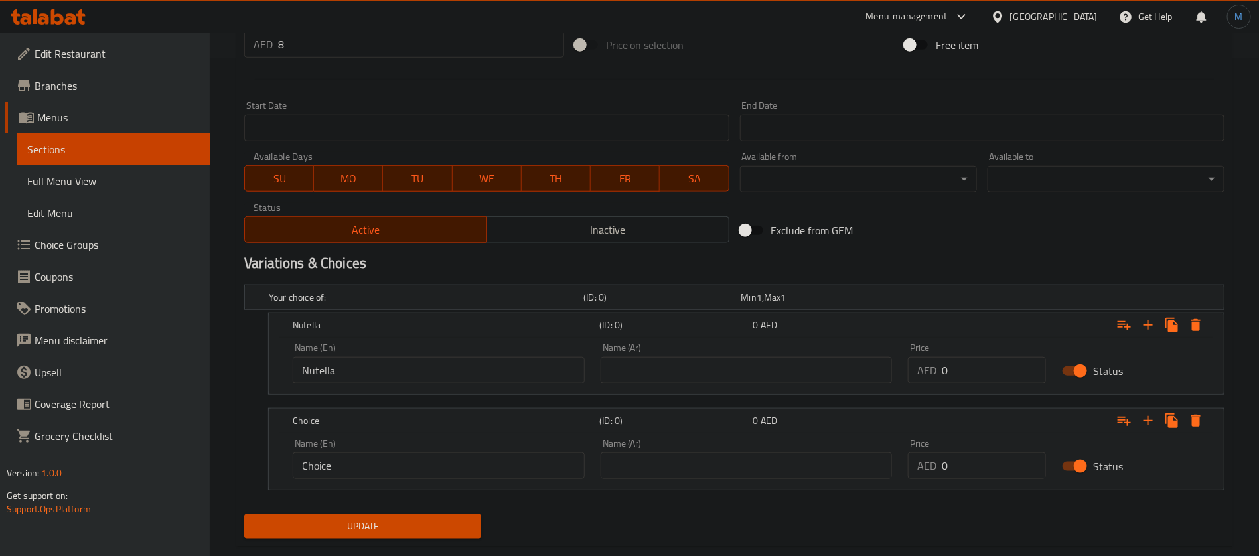
click at [397, 473] on input "Choice" at bounding box center [439, 466] width 292 height 27
paste input "colate"
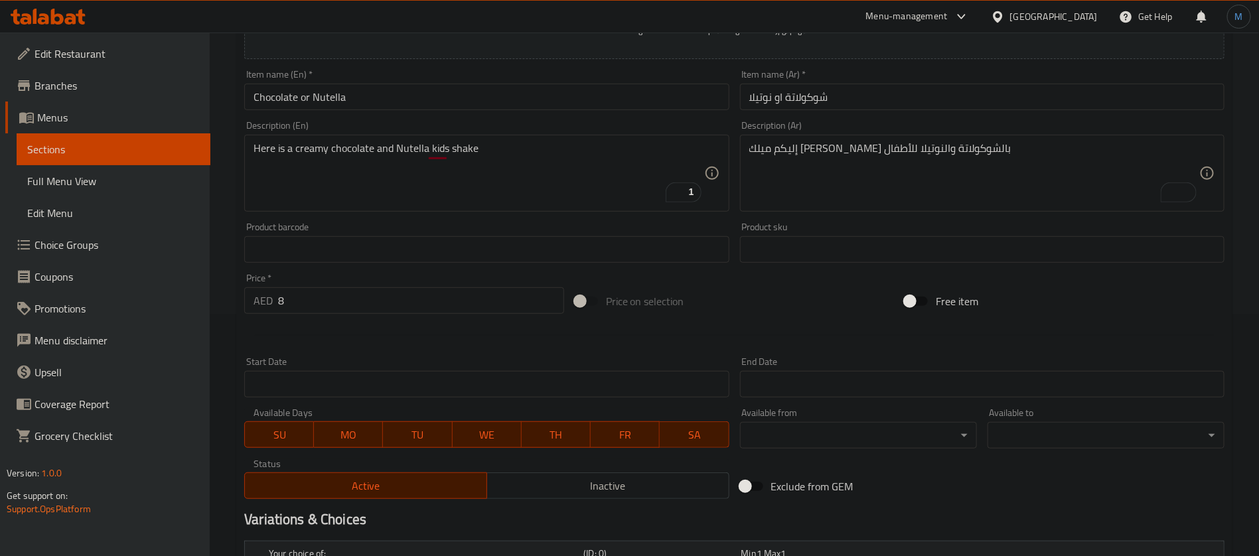
scroll to position [199, 0]
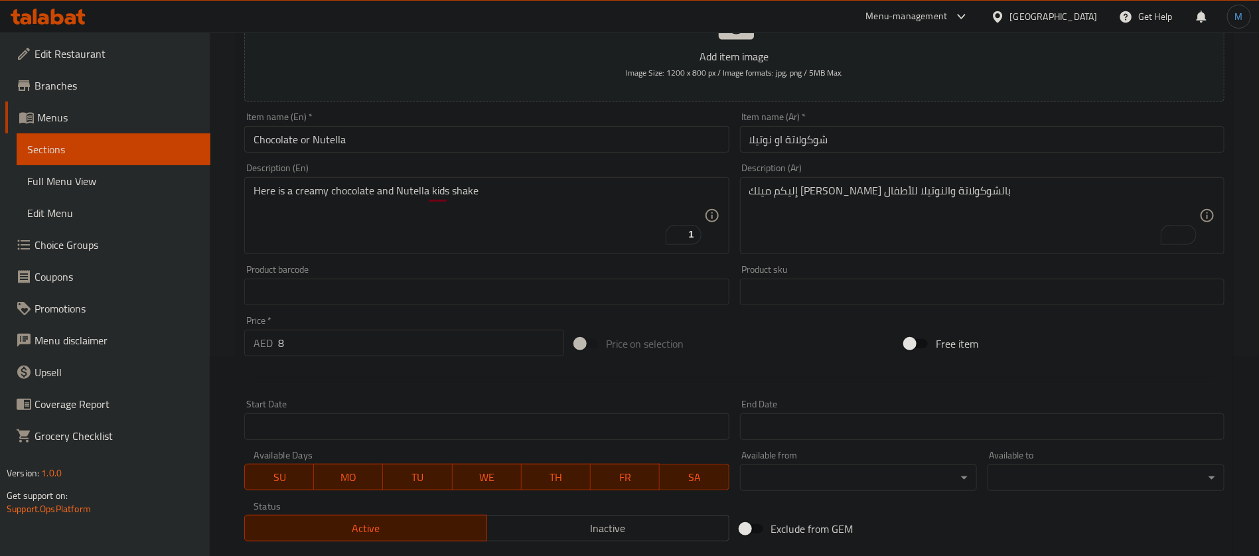
type input "Chocolate"
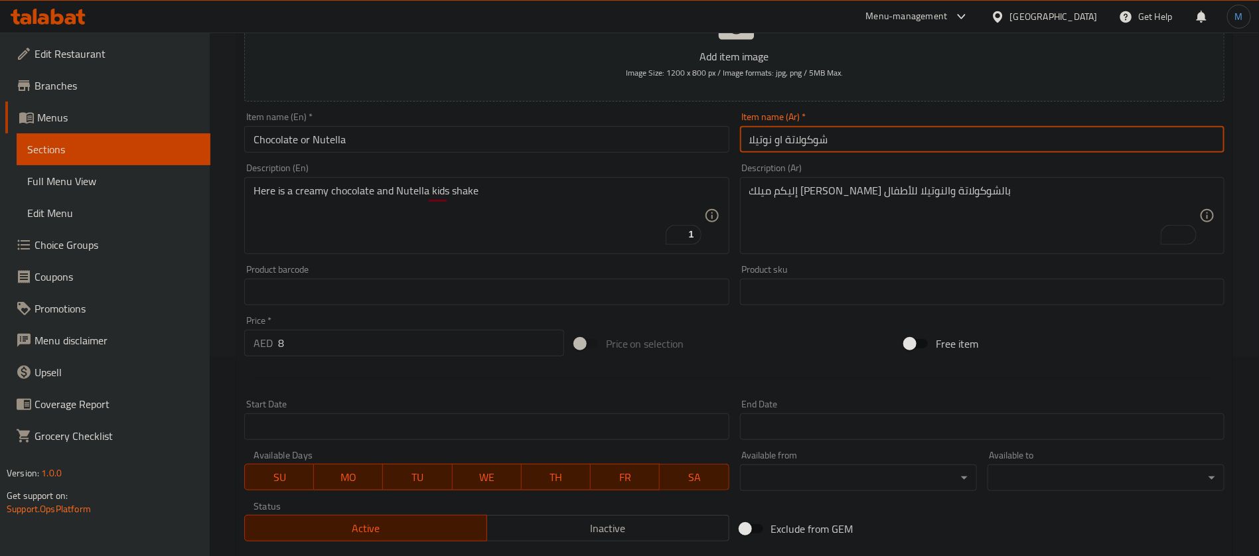
click at [809, 133] on input "شوكولاتة او نوتيلا" at bounding box center [982, 139] width 485 height 27
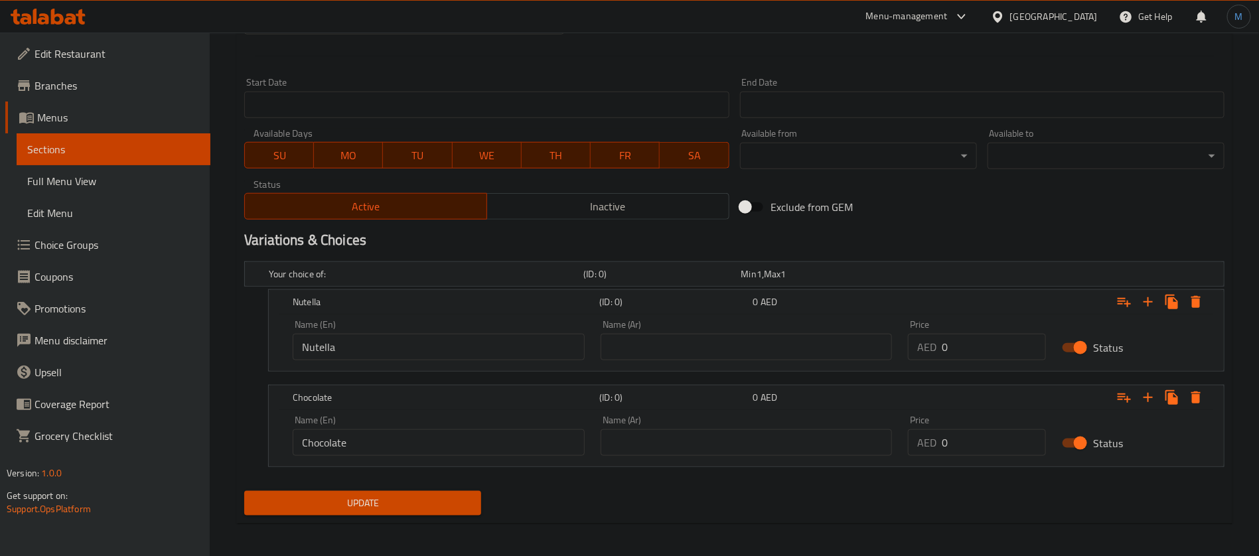
scroll to position [524, 0]
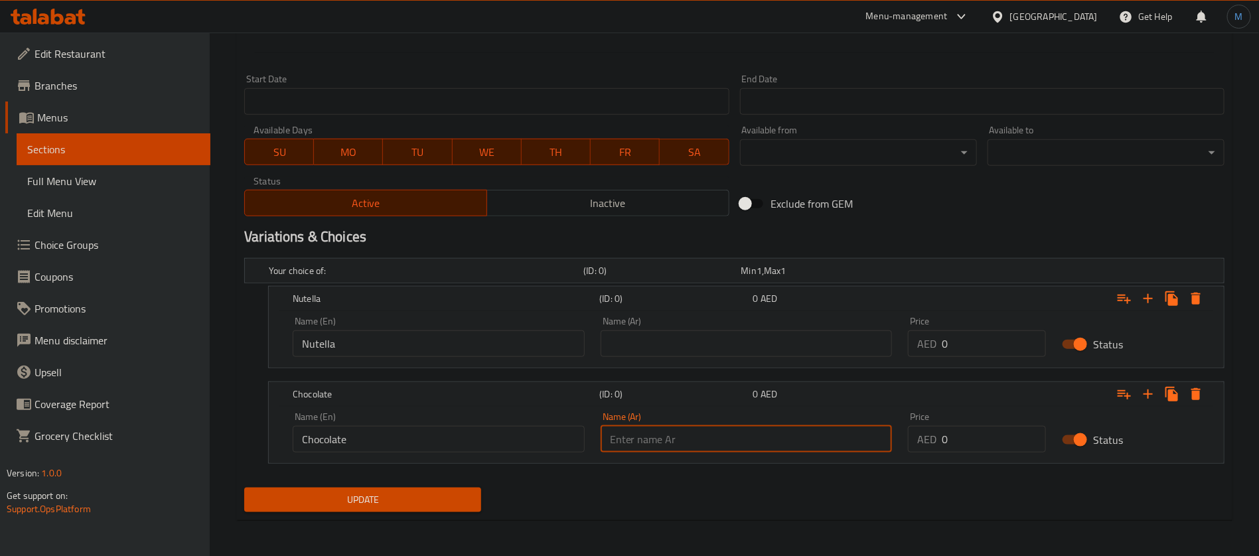
click at [805, 441] on input "text" at bounding box center [747, 439] width 292 height 27
paste input "شوكولاتة"
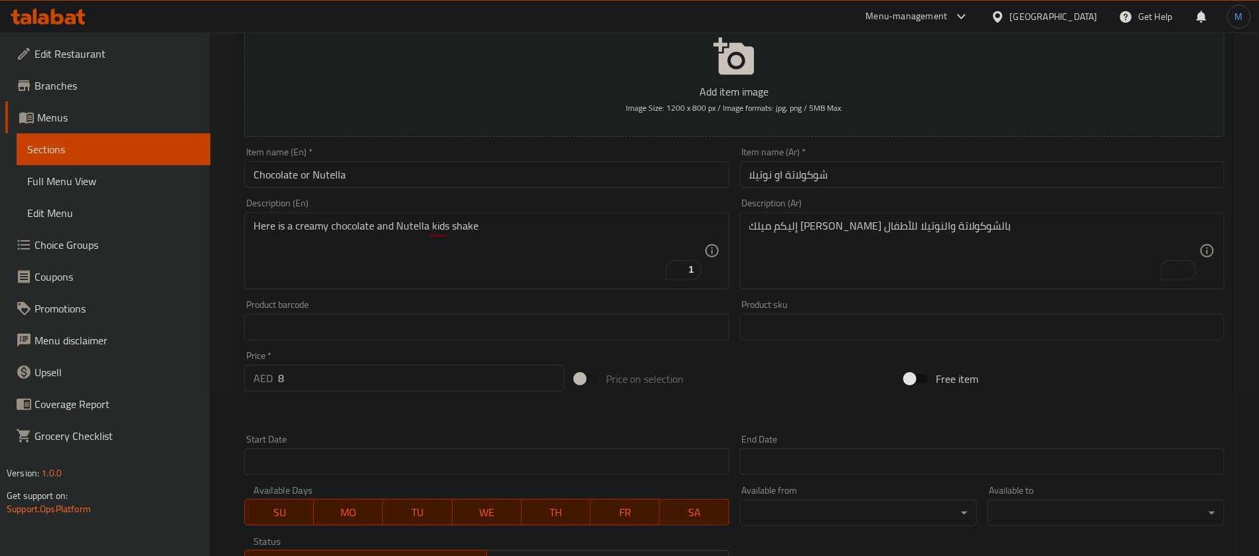
scroll to position [126, 0]
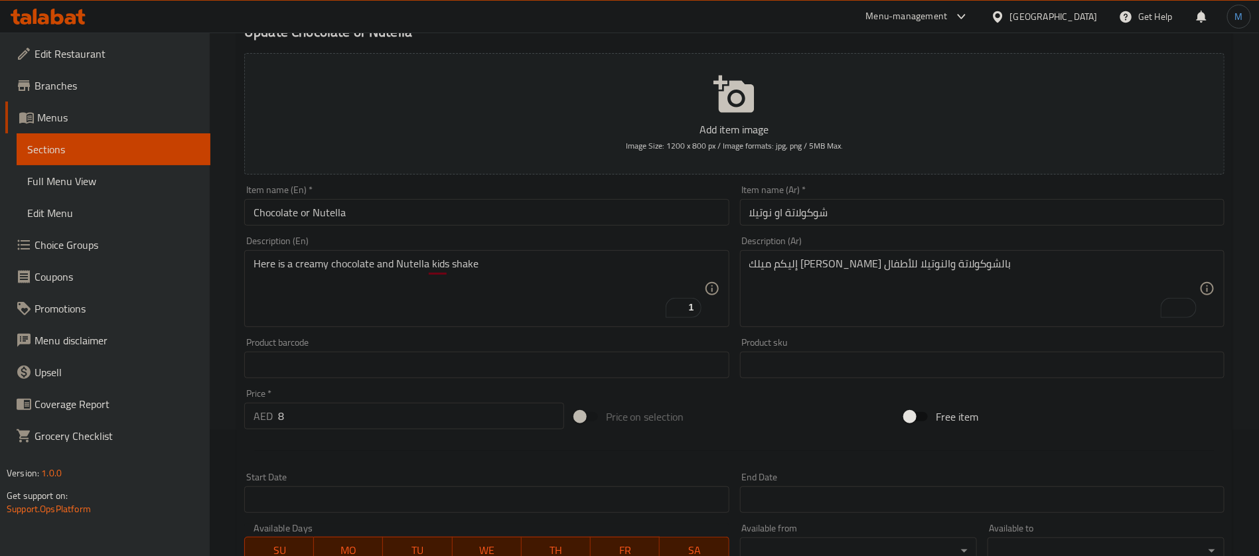
type input "شوكولاتة"
click at [767, 208] on input "شوكولاتة او نوتيلا" at bounding box center [982, 212] width 485 height 27
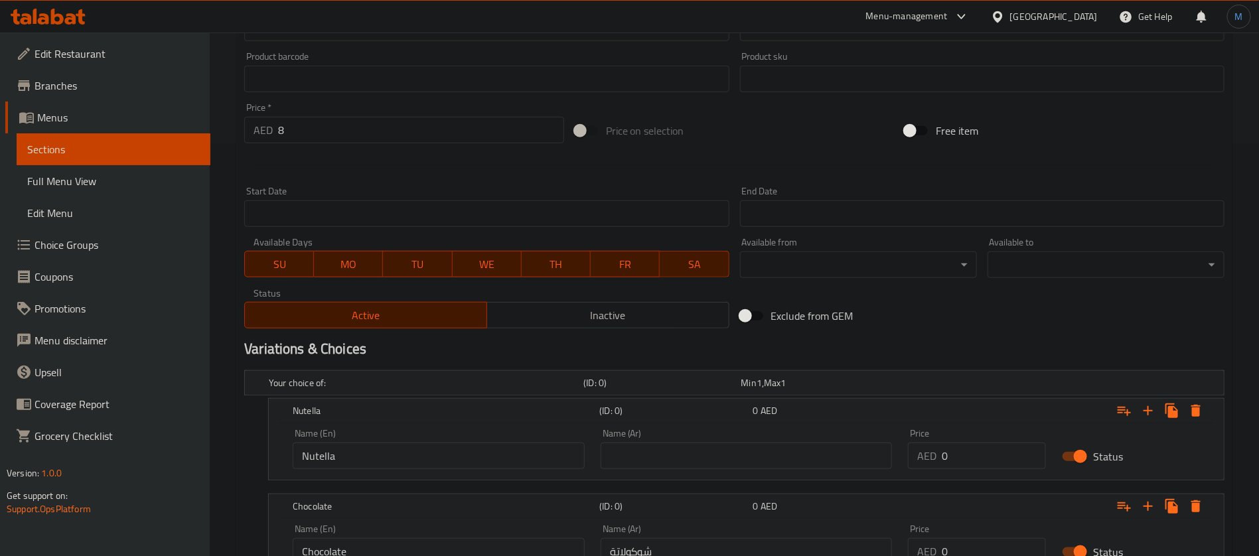
scroll to position [425, 0]
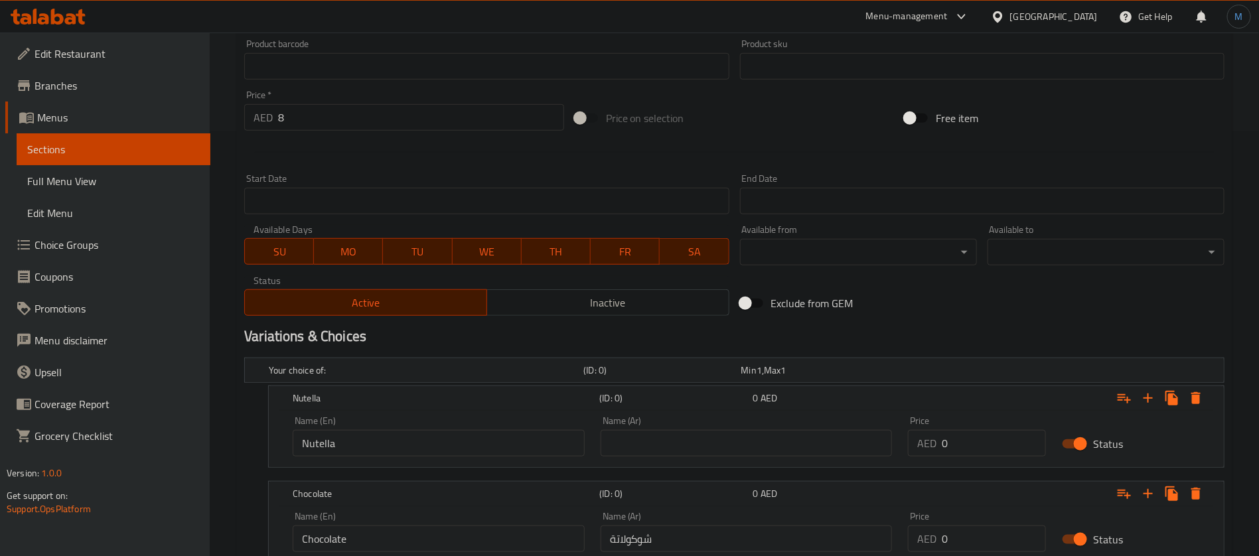
click at [750, 457] on div "Name (Ar) Name (Ar)" at bounding box center [747, 436] width 308 height 56
click at [750, 445] on input "text" at bounding box center [747, 443] width 292 height 27
paste input "نوتيلا"
type input "نوتيلا"
click at [289, 123] on input "8" at bounding box center [421, 117] width 286 height 27
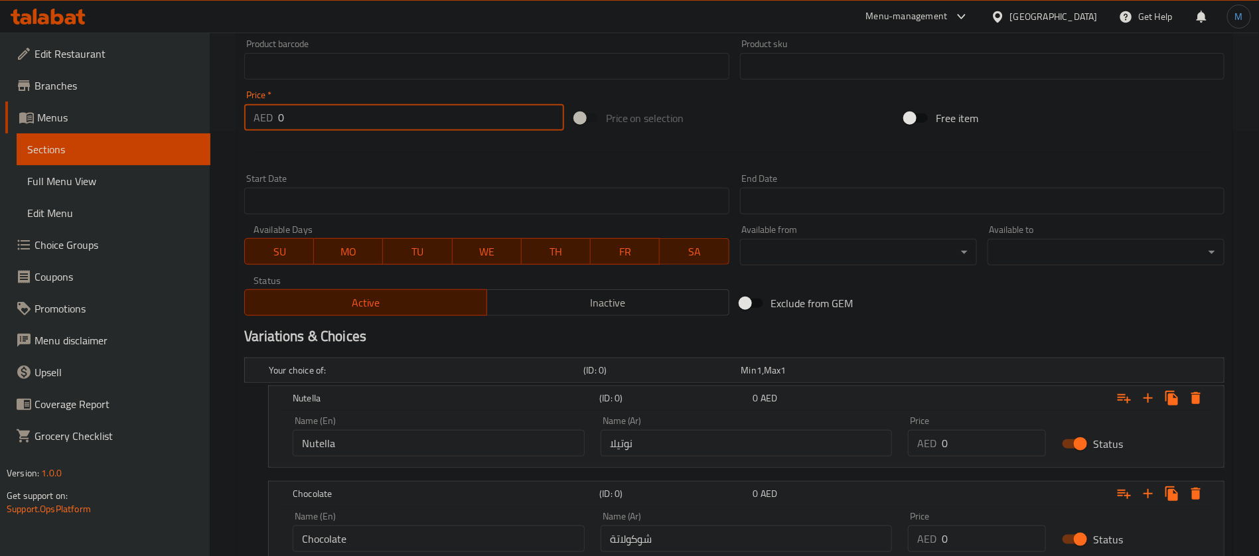
type input "0"
click at [947, 439] on input "0" at bounding box center [994, 443] width 104 height 27
paste input "8"
type input "8"
click at [985, 540] on input "0" at bounding box center [994, 539] width 104 height 27
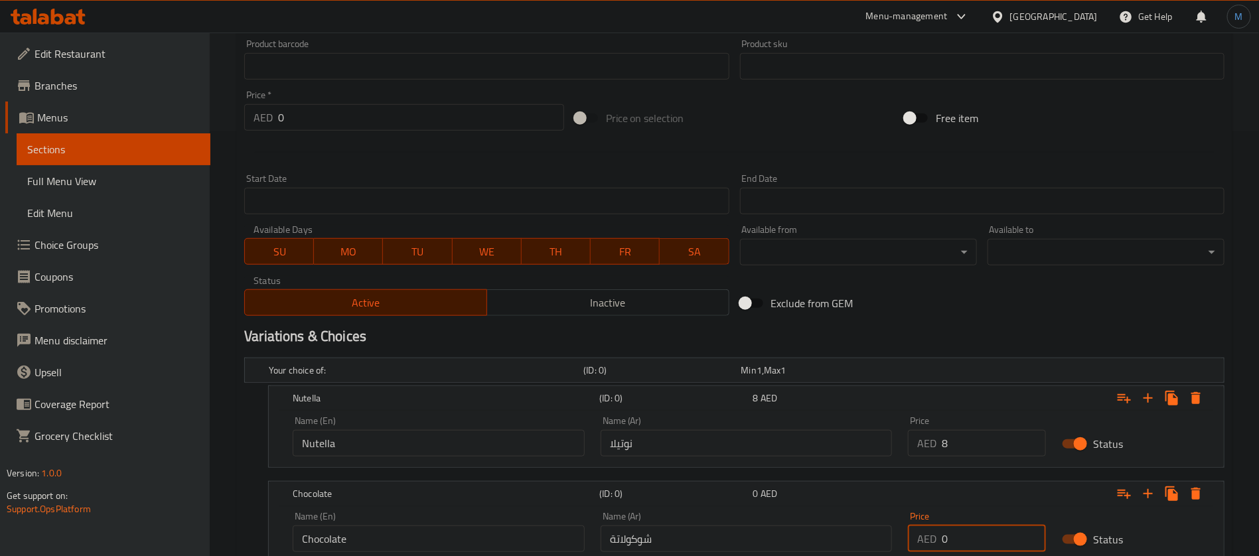
paste input "8"
type input "8"
click at [925, 322] on div "Variations & Choices" at bounding box center [734, 336] width 991 height 31
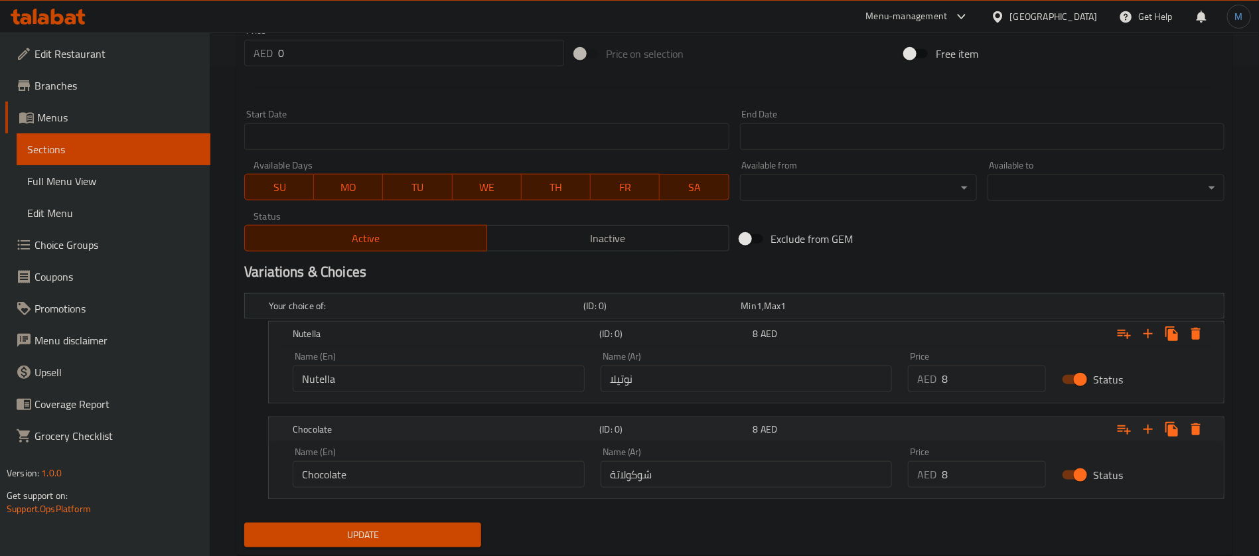
scroll to position [524, 0]
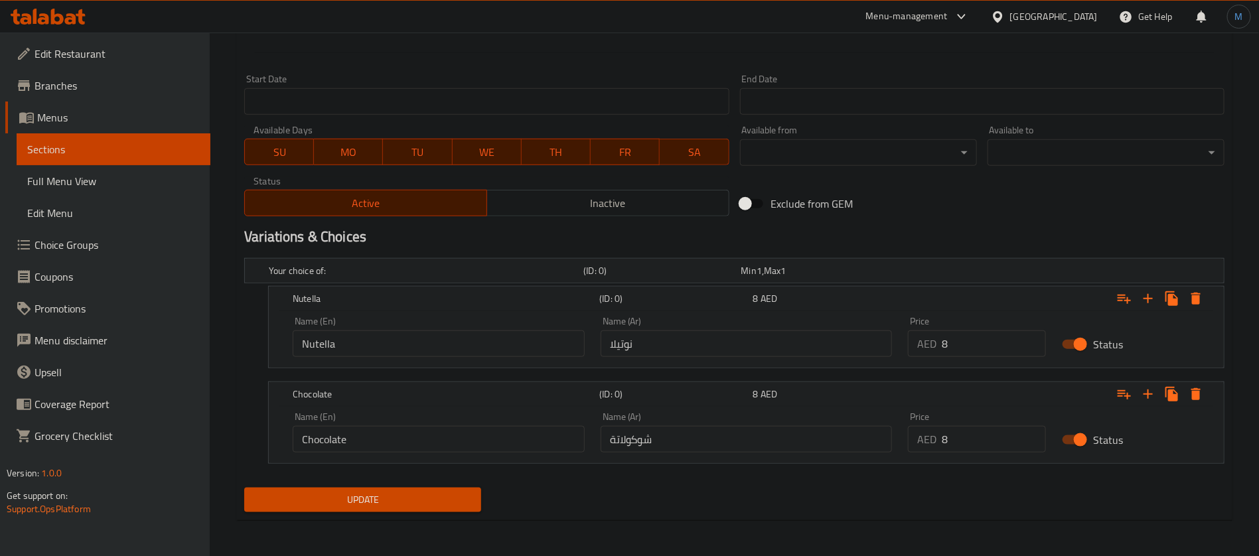
click at [457, 502] on span "Update" at bounding box center [363, 500] width 216 height 17
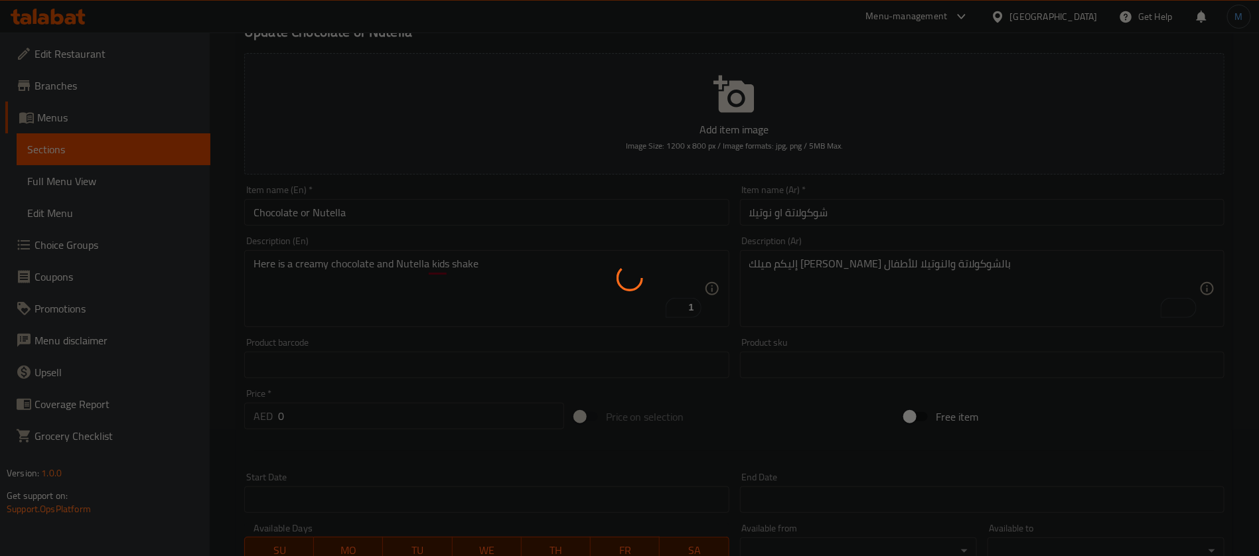
scroll to position [0, 0]
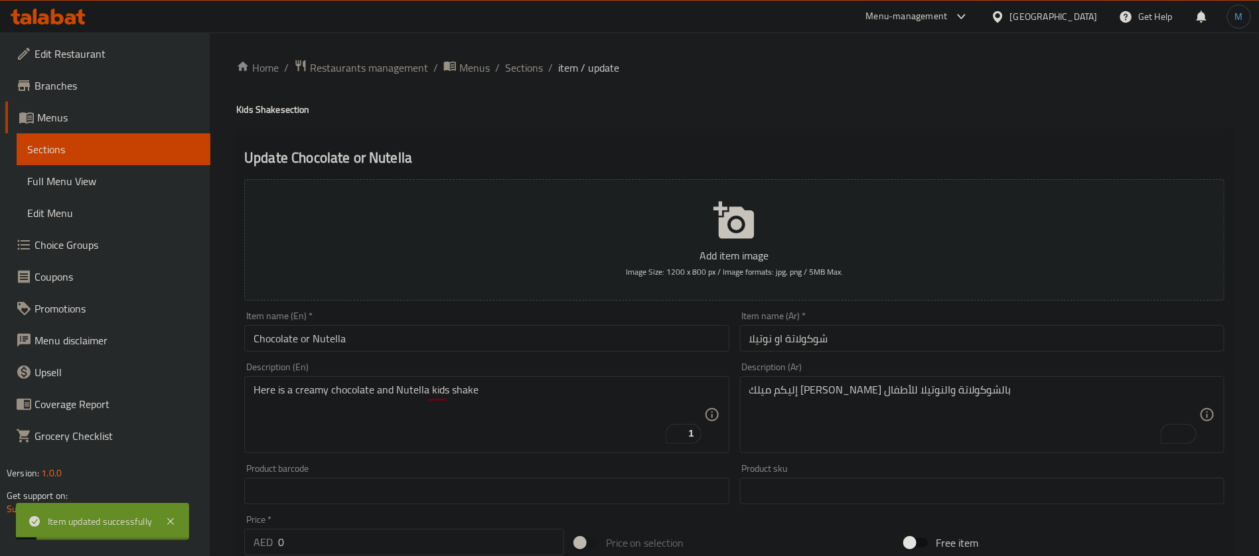
click at [528, 78] on div "Home / Restaurants management / Menus / Sections / item / update Kids Shake sec…" at bounding box center [734, 557] width 996 height 996
click at [528, 70] on span "Sections" at bounding box center [524, 68] width 38 height 16
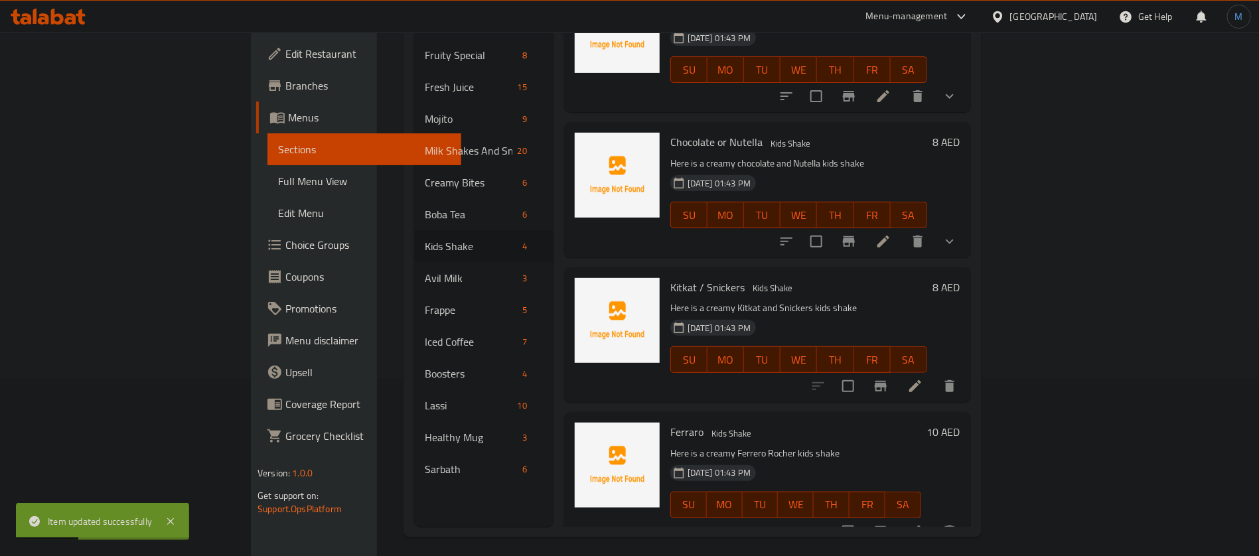
scroll to position [186, 0]
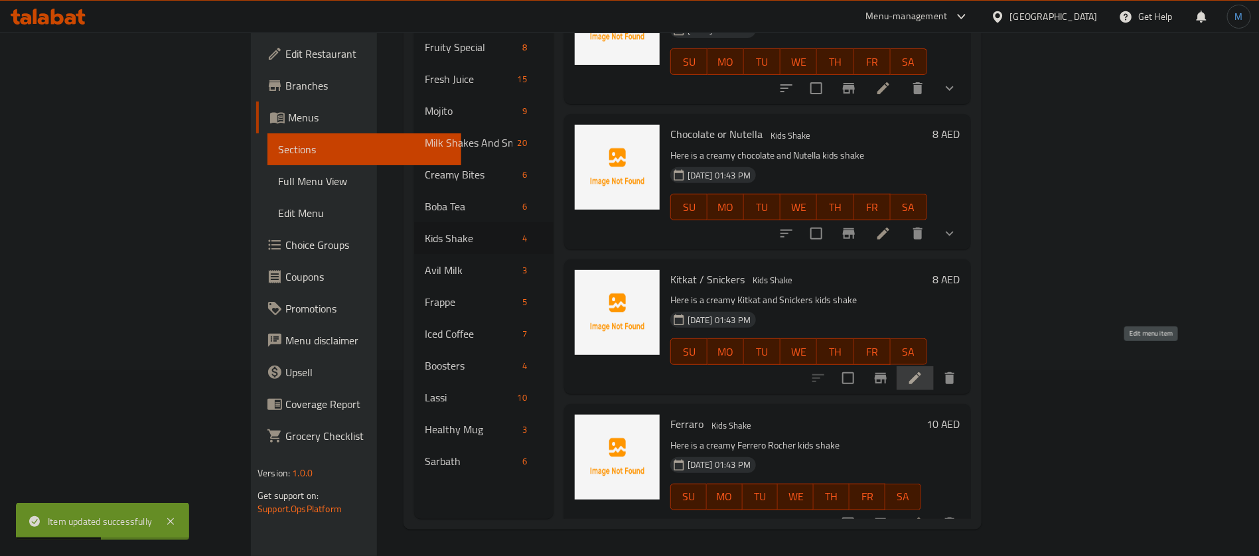
click at [921, 372] on icon at bounding box center [915, 378] width 12 height 12
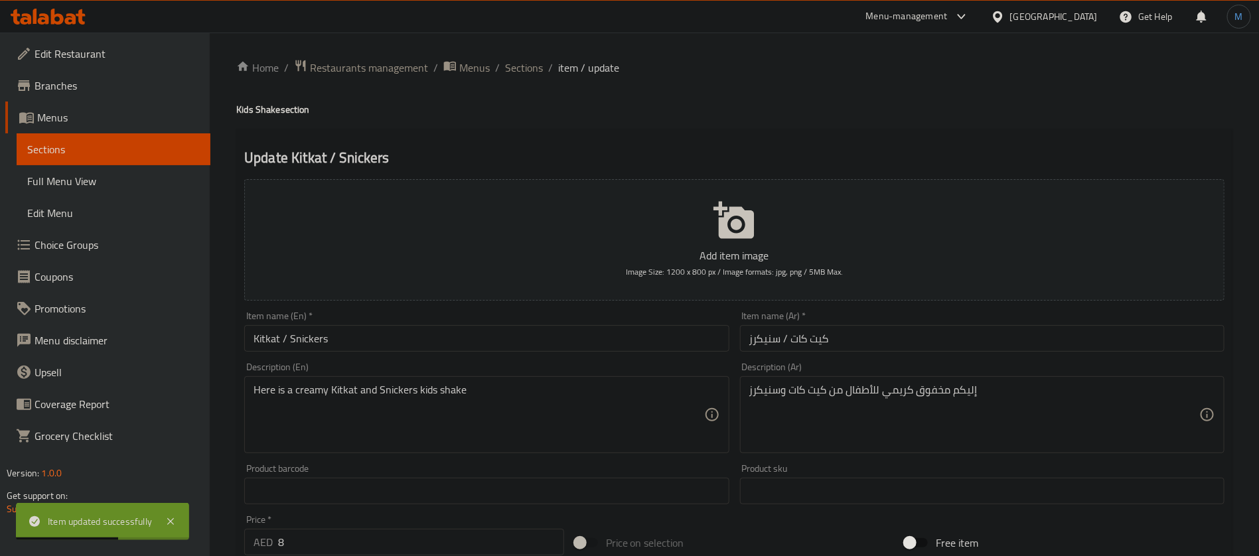
click at [433, 346] on input "Kitkat / Snickers" at bounding box center [486, 338] width 485 height 27
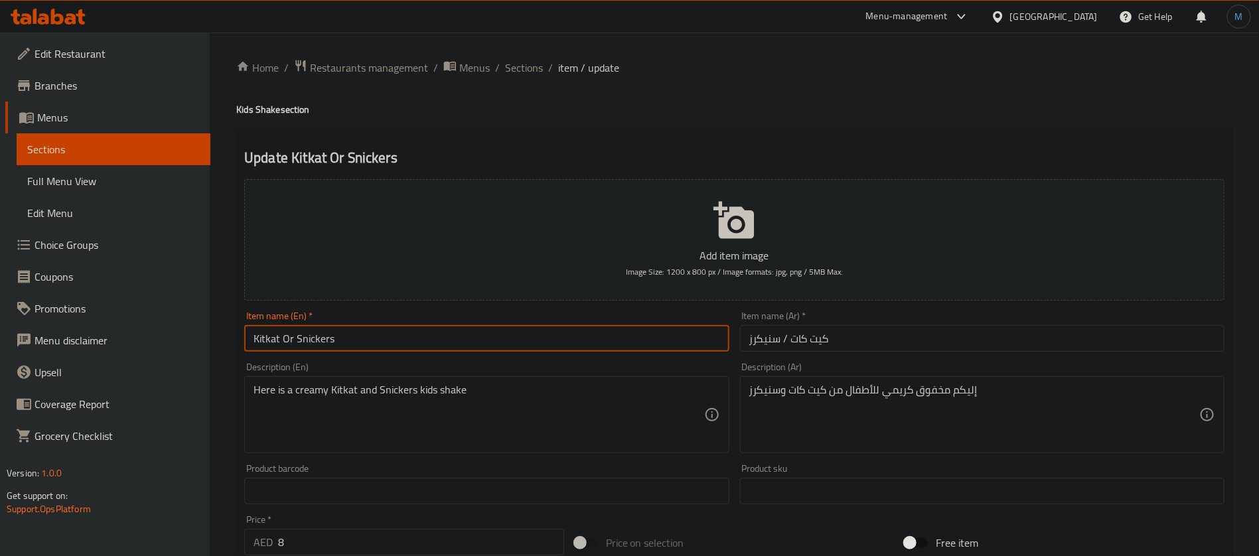
type input "Kitkat Or Snickers"
click at [933, 338] on input "كيت كات / سنيكرز" at bounding box center [982, 338] width 485 height 27
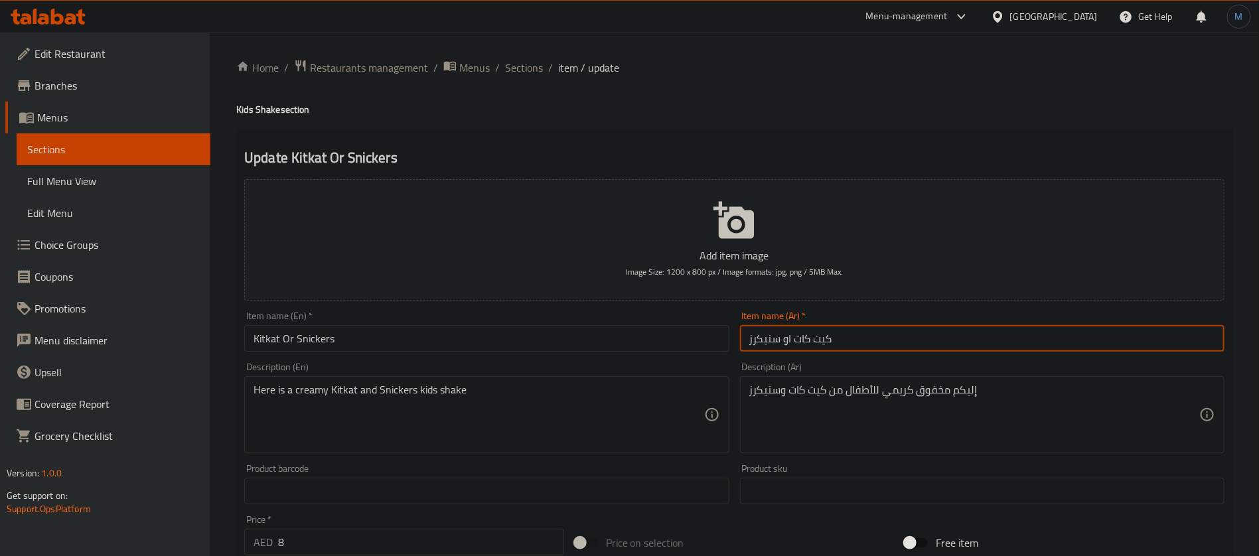
type input "كيت كات او سنيكرز"
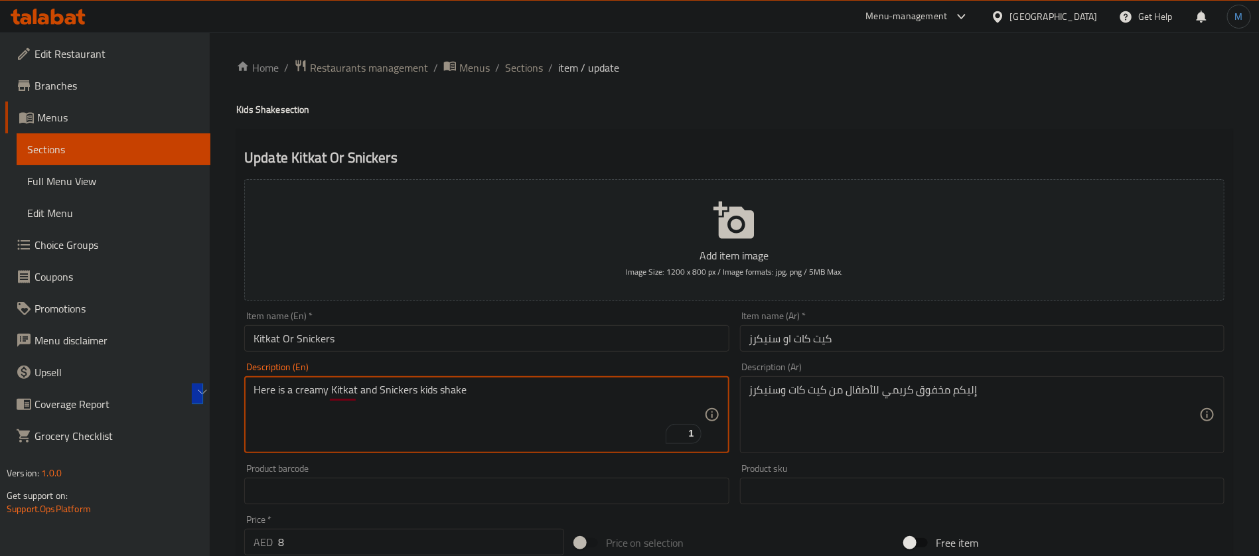
paste textarea "يلك شيك"
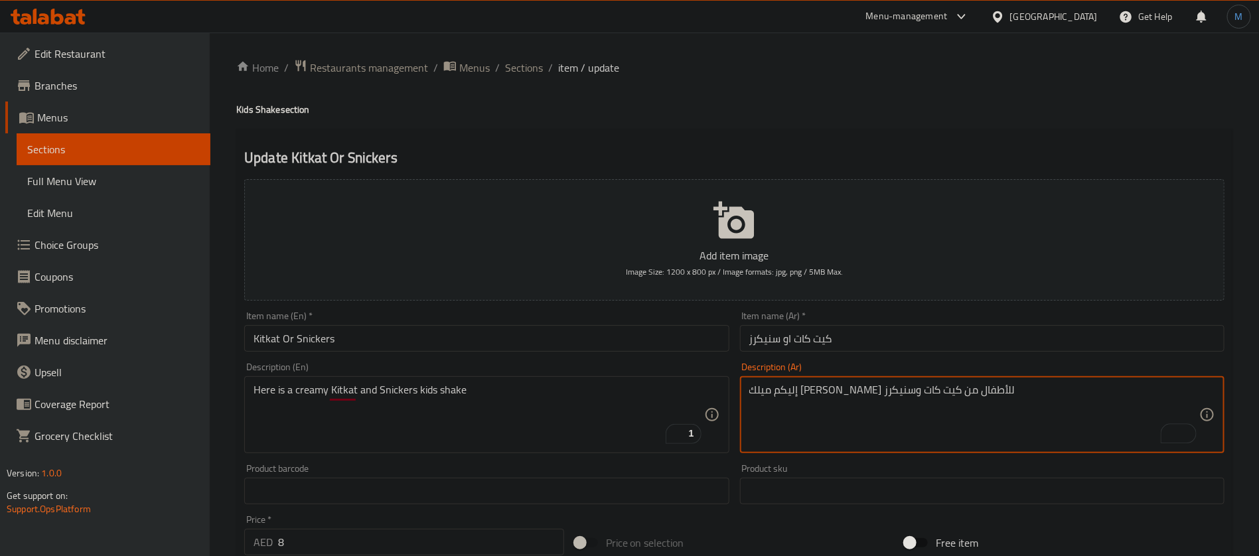
click at [950, 395] on textarea "إليكم ميلك [PERSON_NAME] للأطفال من كيت كات وسنيكرز" at bounding box center [974, 415] width 450 height 63
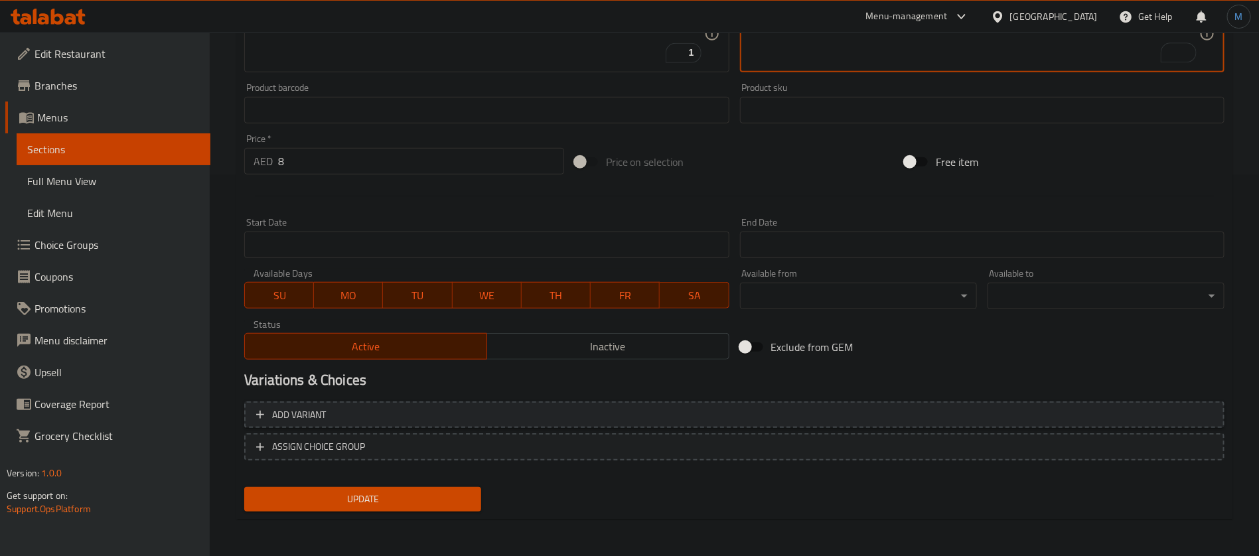
type textarea "إليكم [PERSON_NAME] للأطفال من كيت كات وسنيكرز"
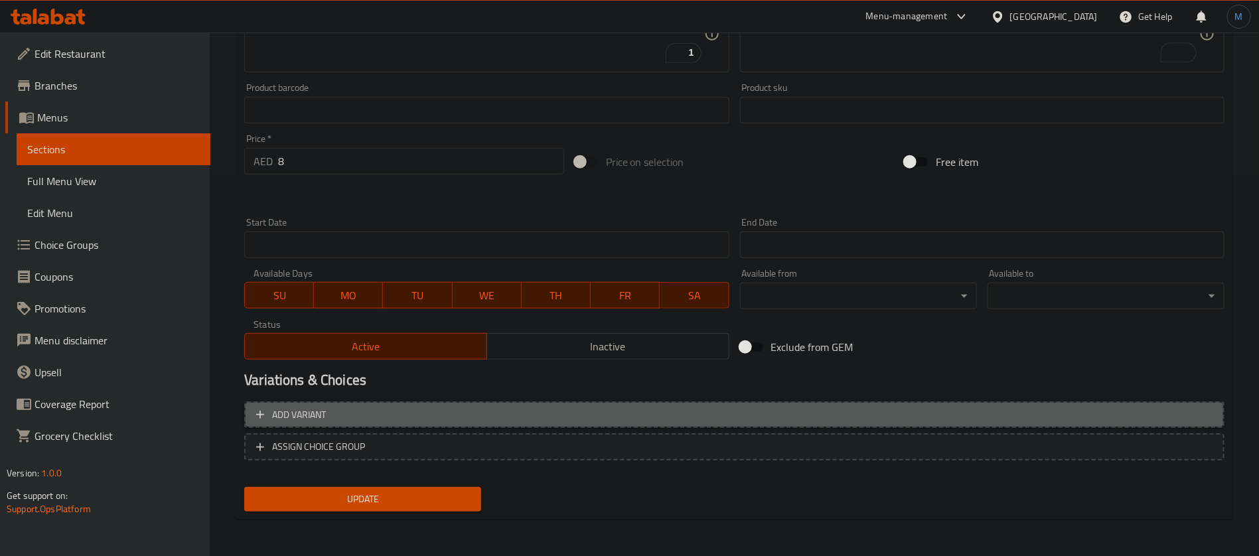
click at [764, 408] on span "Add variant" at bounding box center [734, 415] width 956 height 17
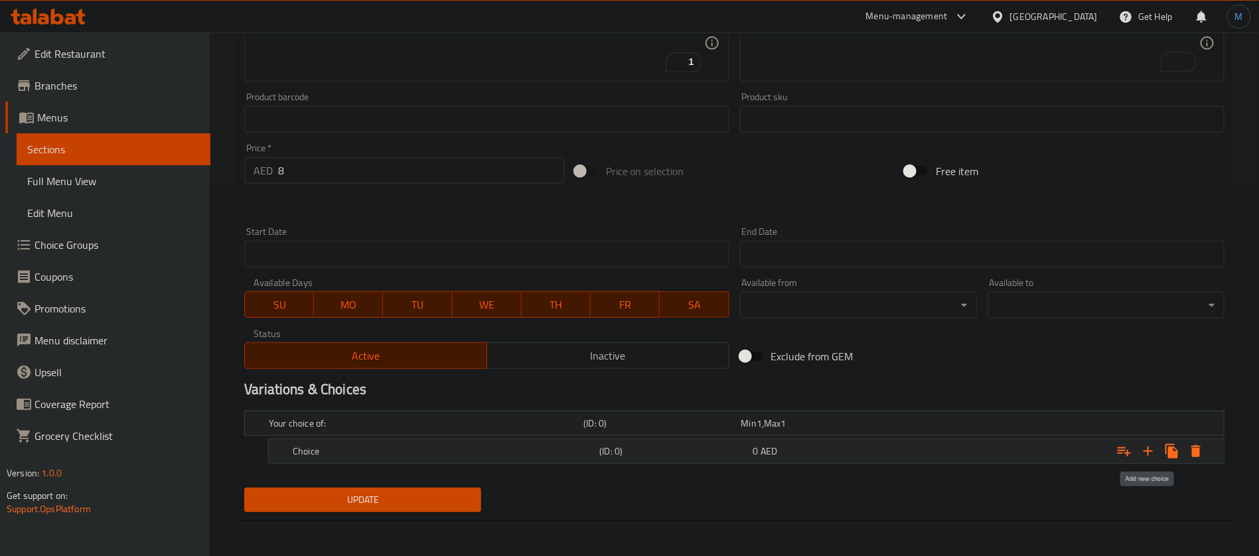
click at [1152, 446] on icon "Expand" at bounding box center [1148, 451] width 16 height 16
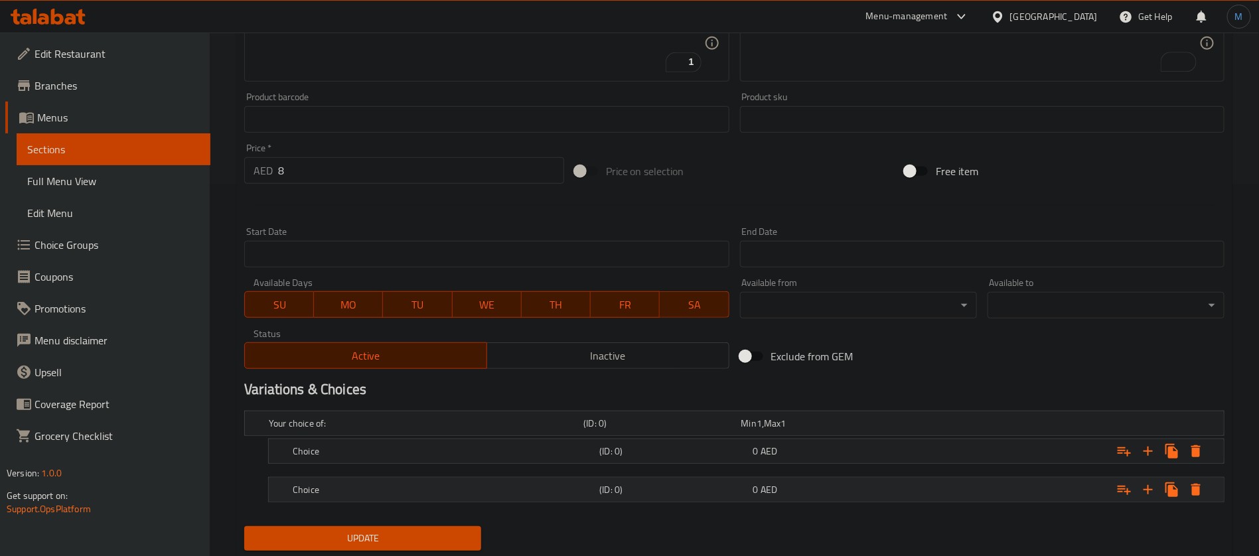
click at [812, 438] on div "Choice (ID: 0) 0 AED" at bounding box center [738, 423] width 944 height 29
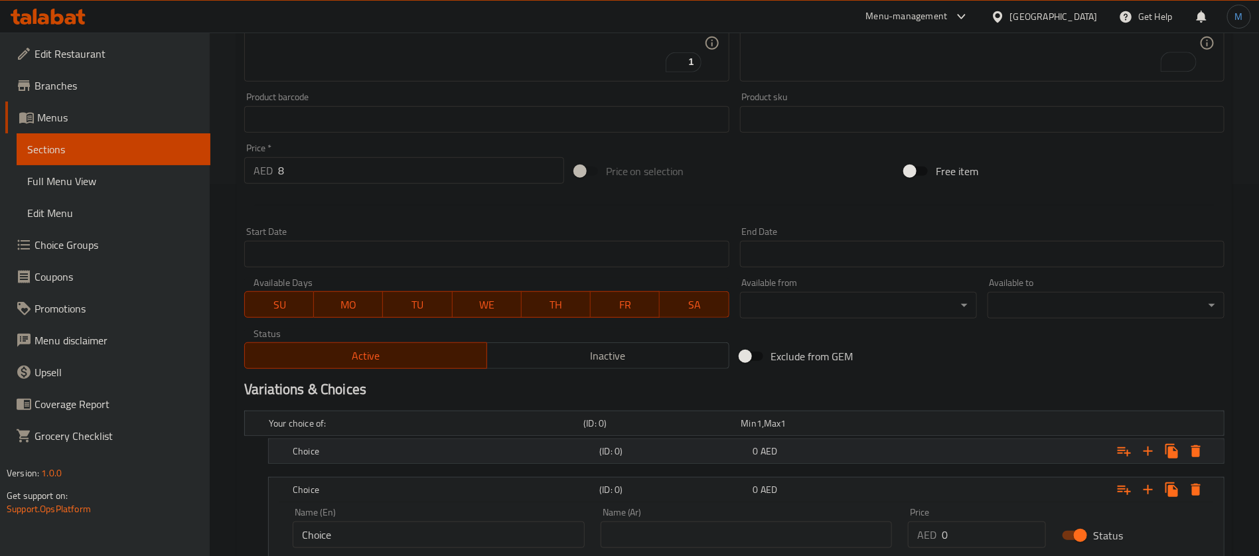
click at [812, 438] on div "Choice (ID: 0) 0 AED" at bounding box center [738, 423] width 944 height 29
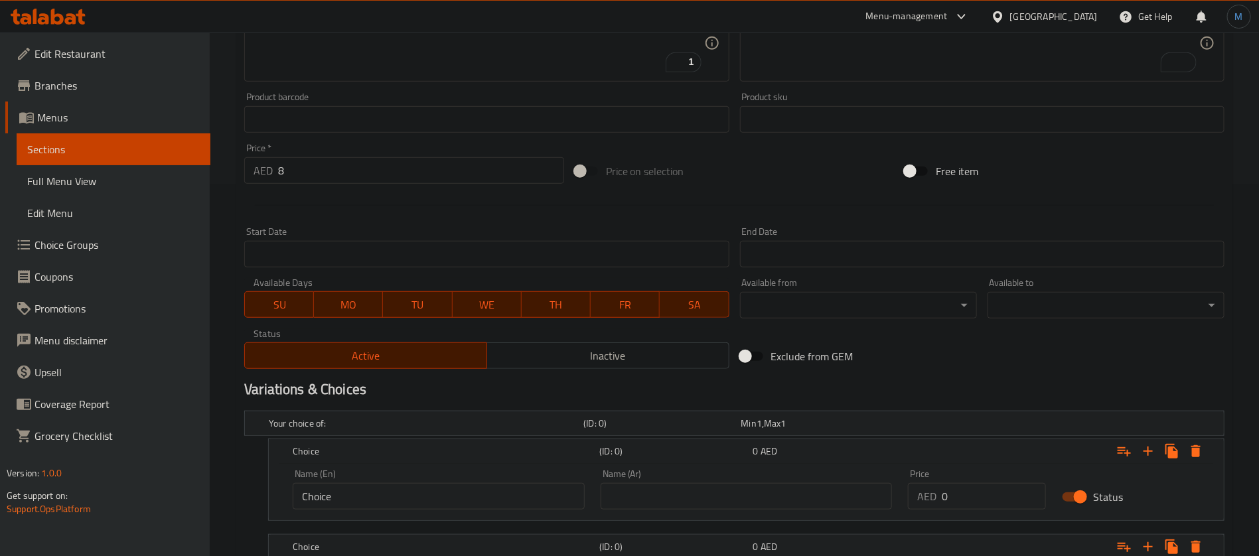
scroll to position [0, 0]
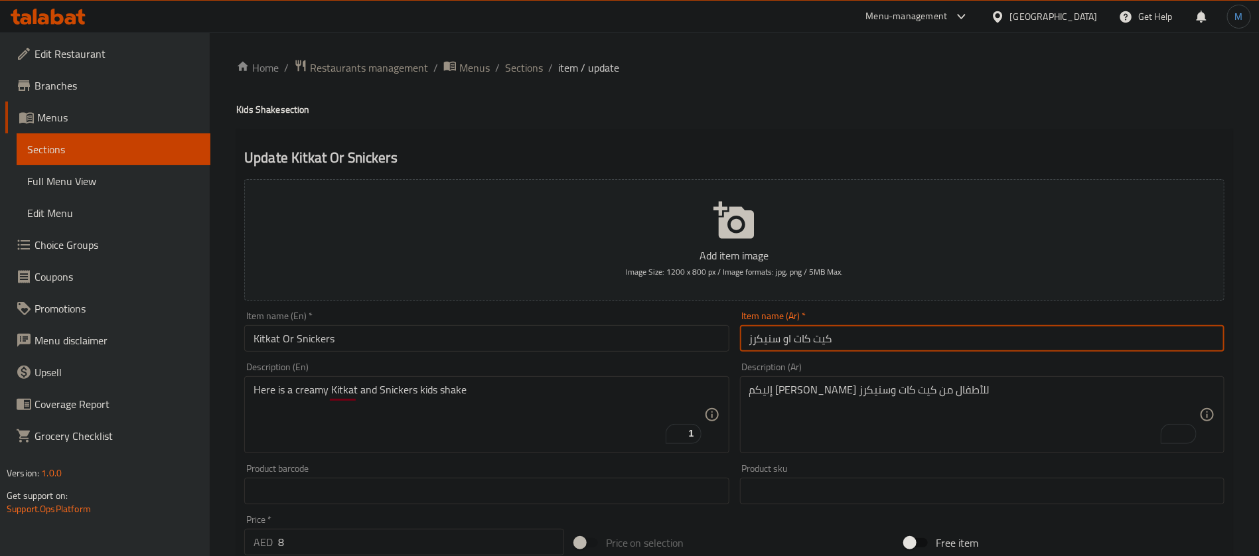
click at [768, 337] on input "كيت كات او سنيكرز" at bounding box center [982, 338] width 485 height 27
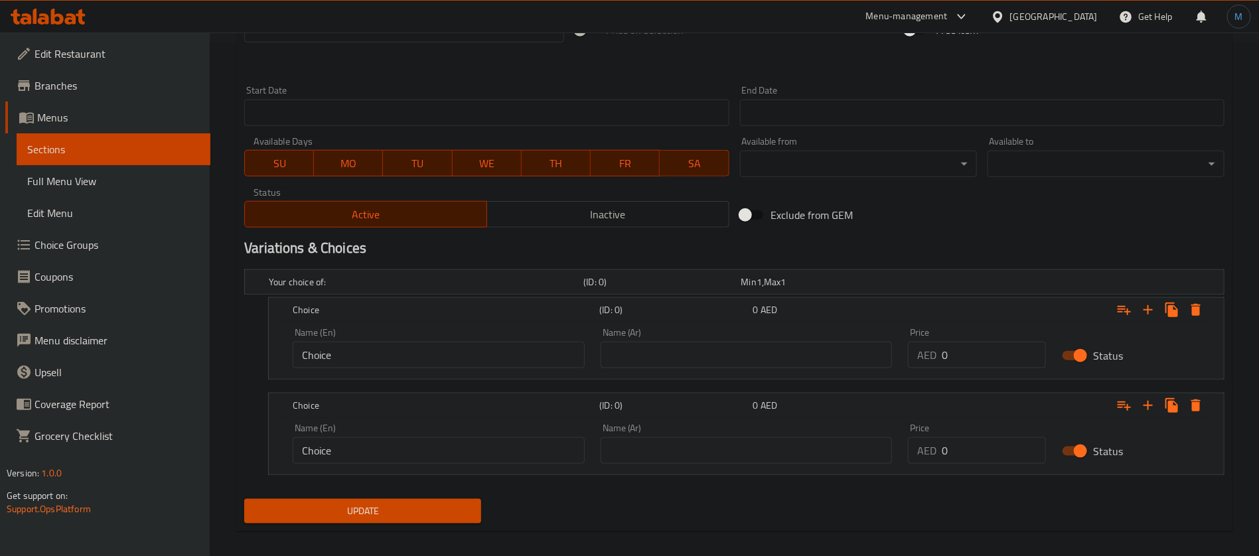
scroll to position [524, 0]
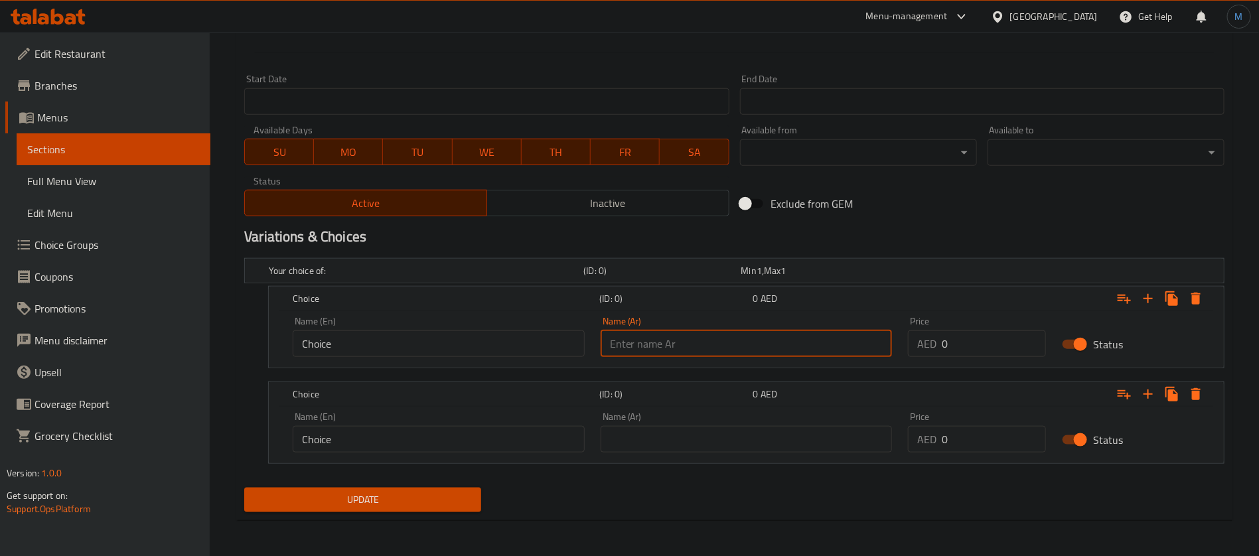
click at [789, 353] on input "text" at bounding box center [747, 344] width 292 height 27
paste input "كيت كات او"
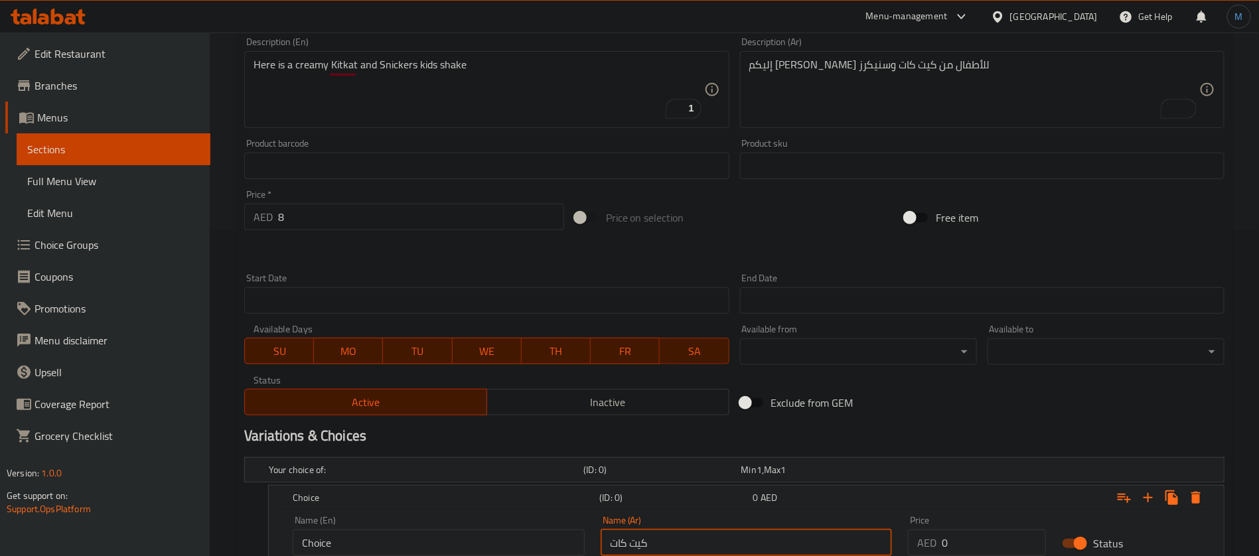
type input "كيت كات"
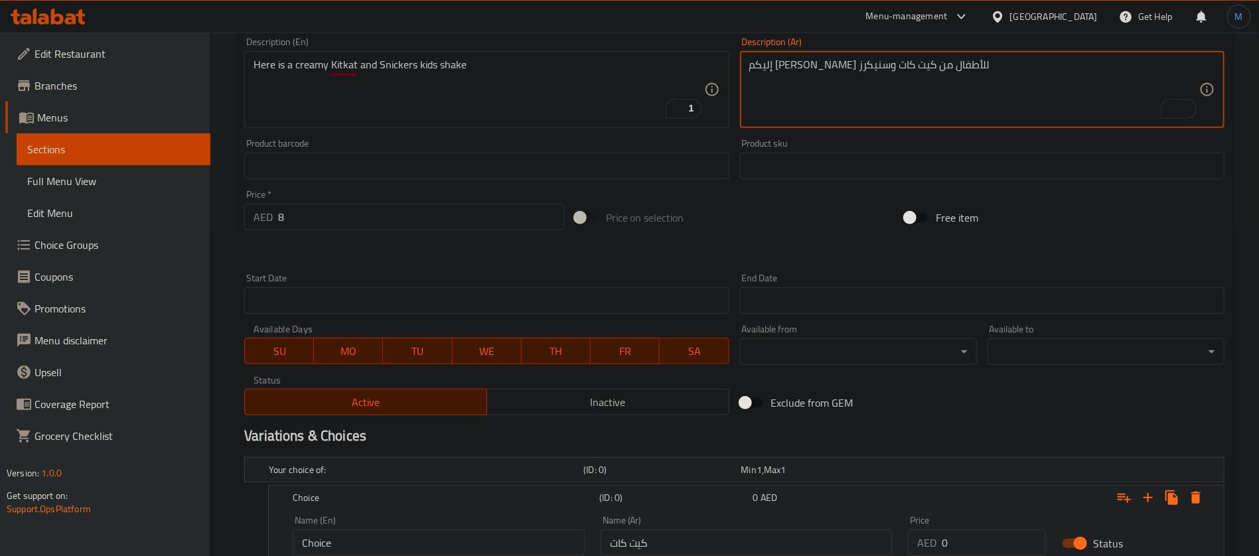
click at [761, 66] on textarea "إليكم شيك كريمي للأطفال من كيت كات وسنيكرز" at bounding box center [974, 89] width 450 height 63
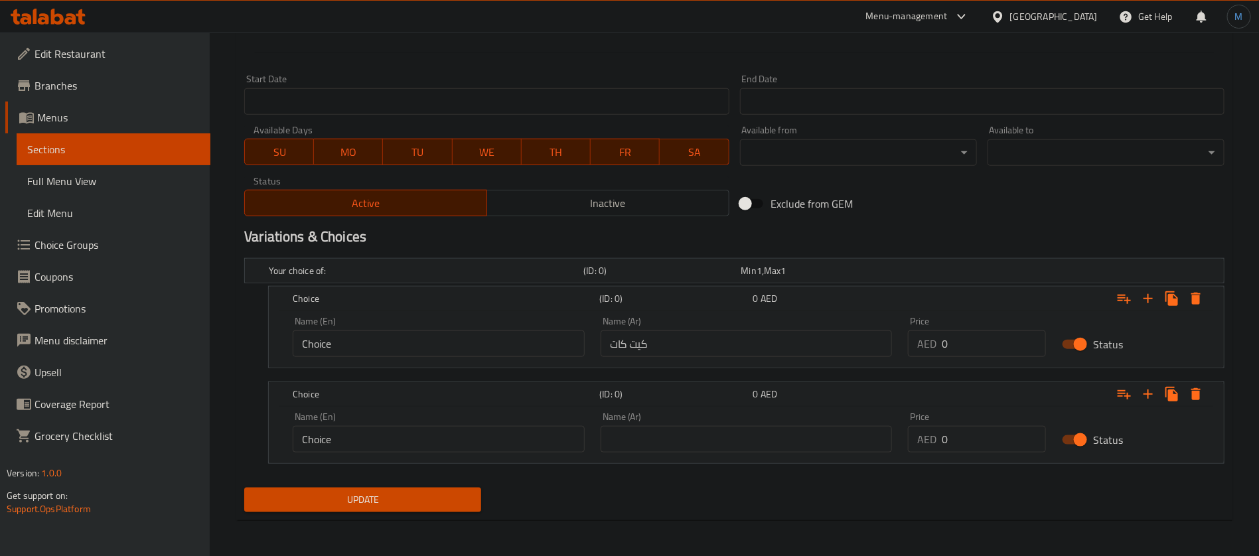
click at [727, 425] on div "Name (Ar) Name (Ar)" at bounding box center [747, 432] width 292 height 40
click at [677, 432] on input "text" at bounding box center [747, 439] width 292 height 27
paste input "وسنيكرز"
click at [642, 443] on input "وسنيكرز" at bounding box center [747, 439] width 292 height 27
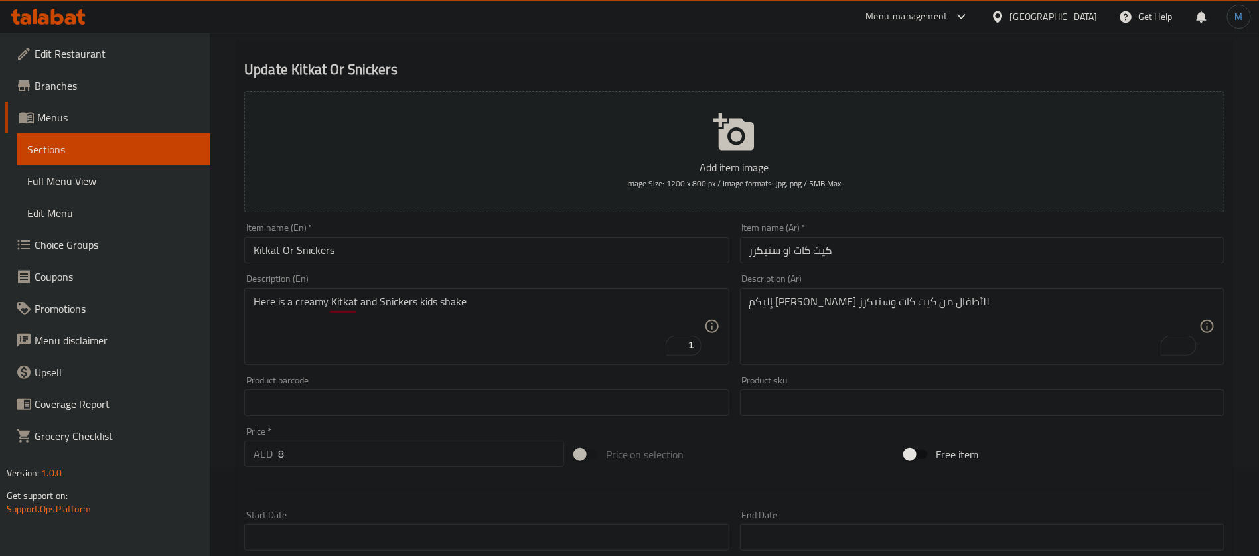
scroll to position [27, 0]
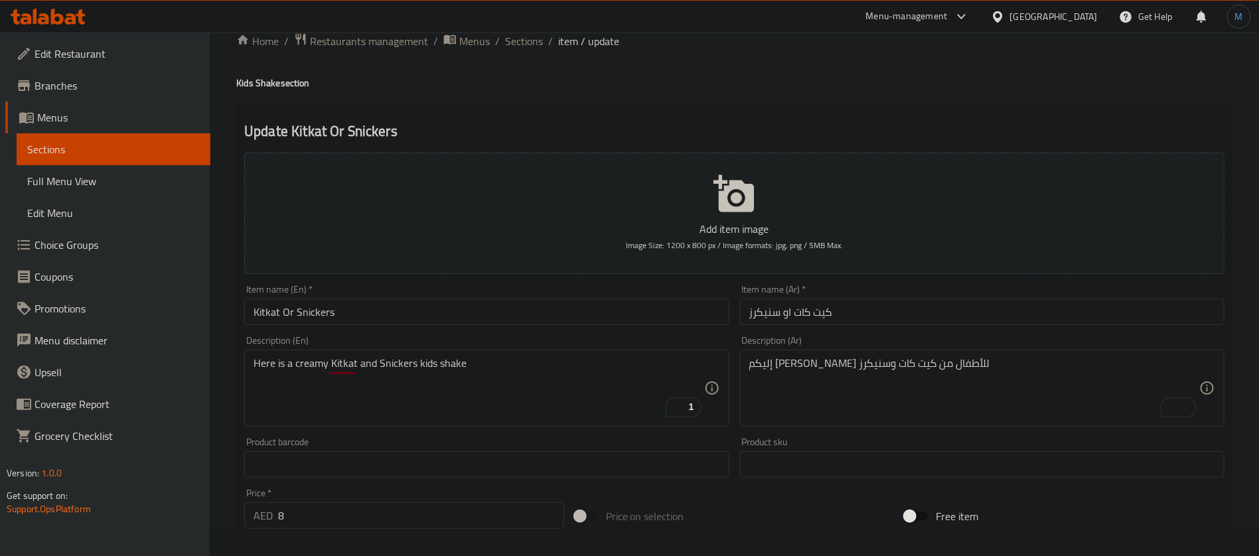
type input "سنيكرز"
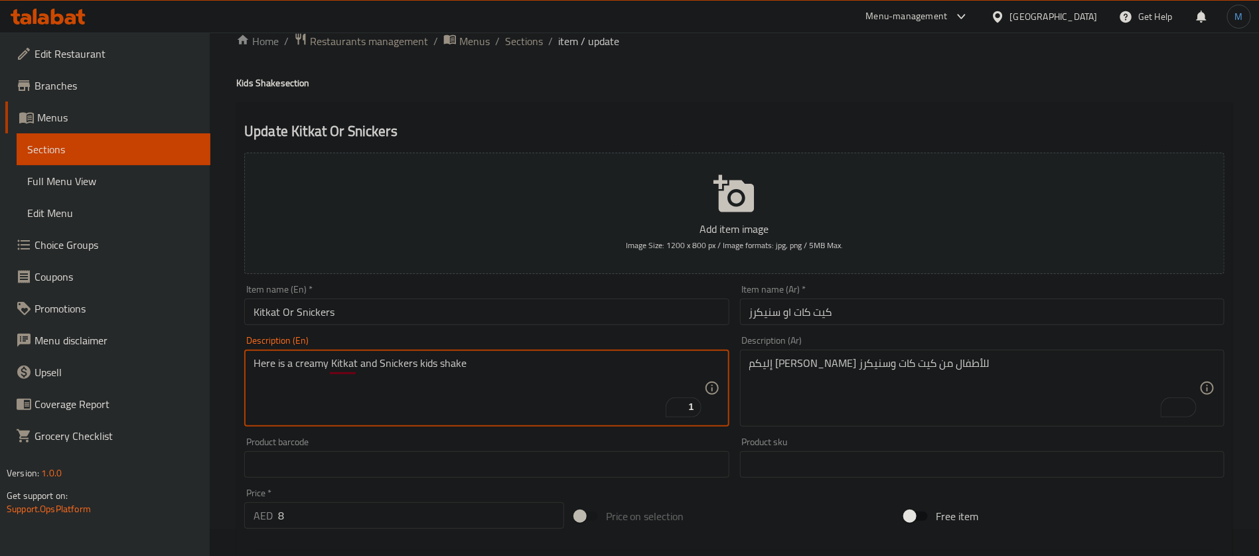
click at [398, 365] on textarea "Here is a creamy Kitkat and Snickers kids shake" at bounding box center [479, 388] width 450 height 63
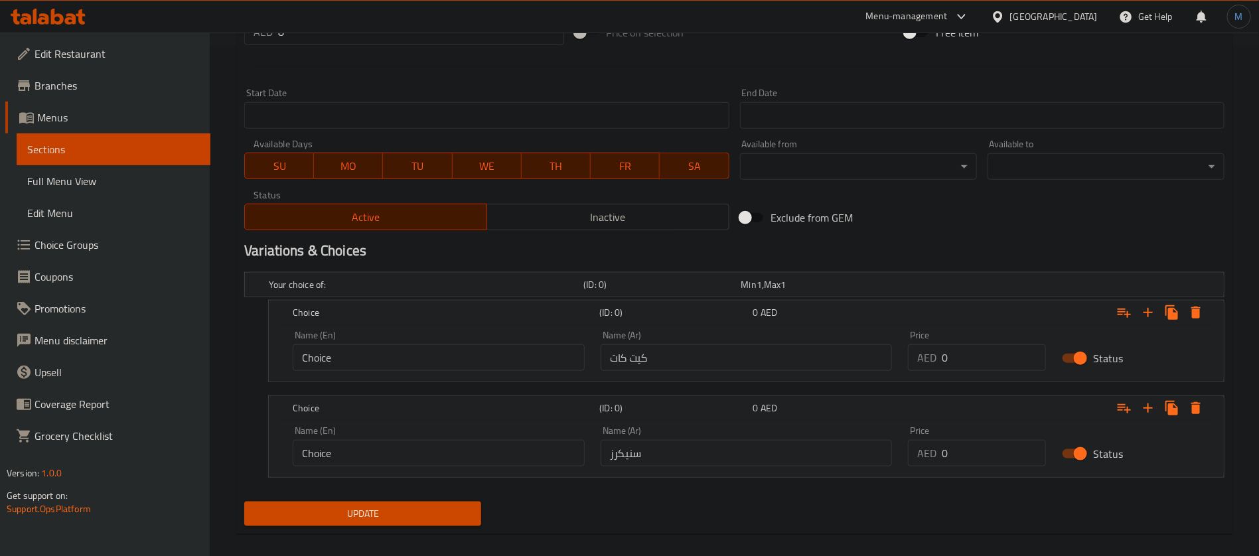
scroll to position [524, 0]
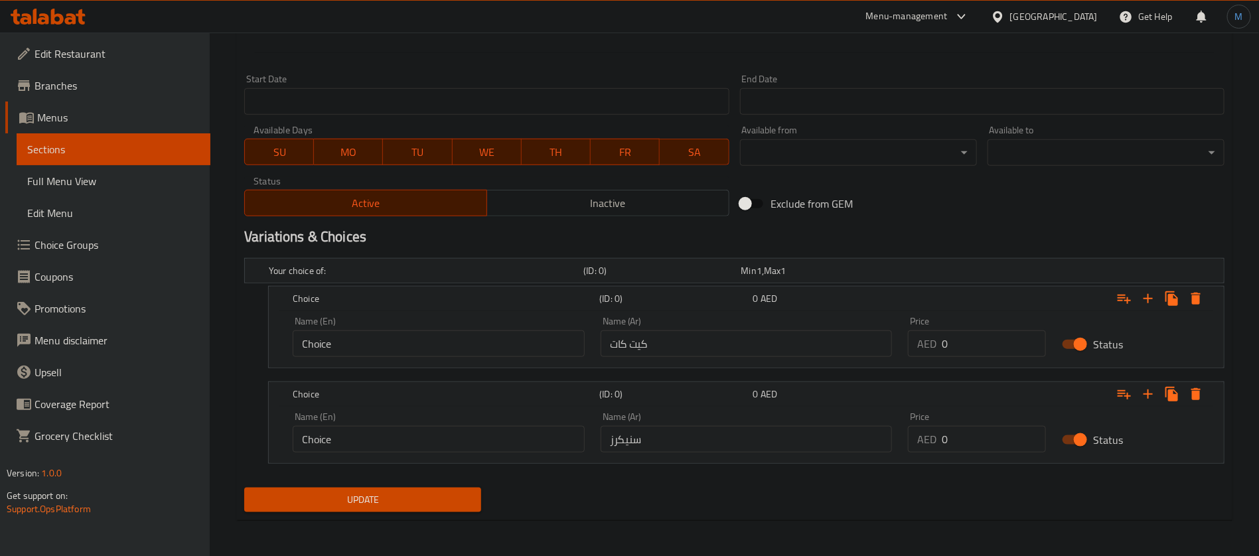
click at [437, 444] on input "Choice" at bounding box center [439, 439] width 292 height 27
paste input "Snickers"
type input "Snickers"
click at [717, 500] on div "Update" at bounding box center [734, 500] width 991 height 35
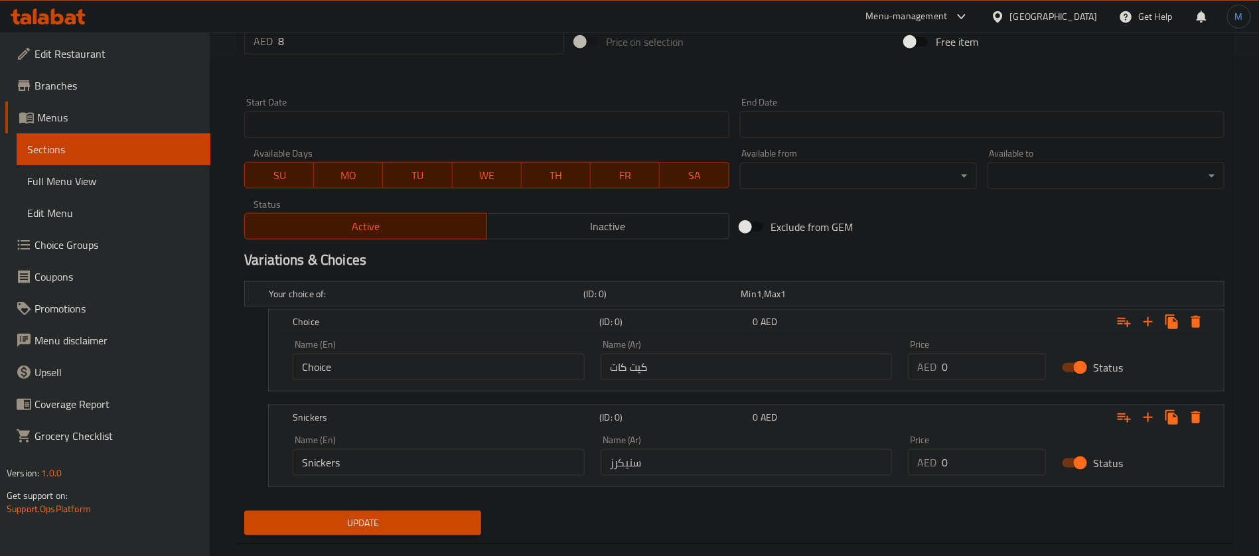
scroll to position [226, 0]
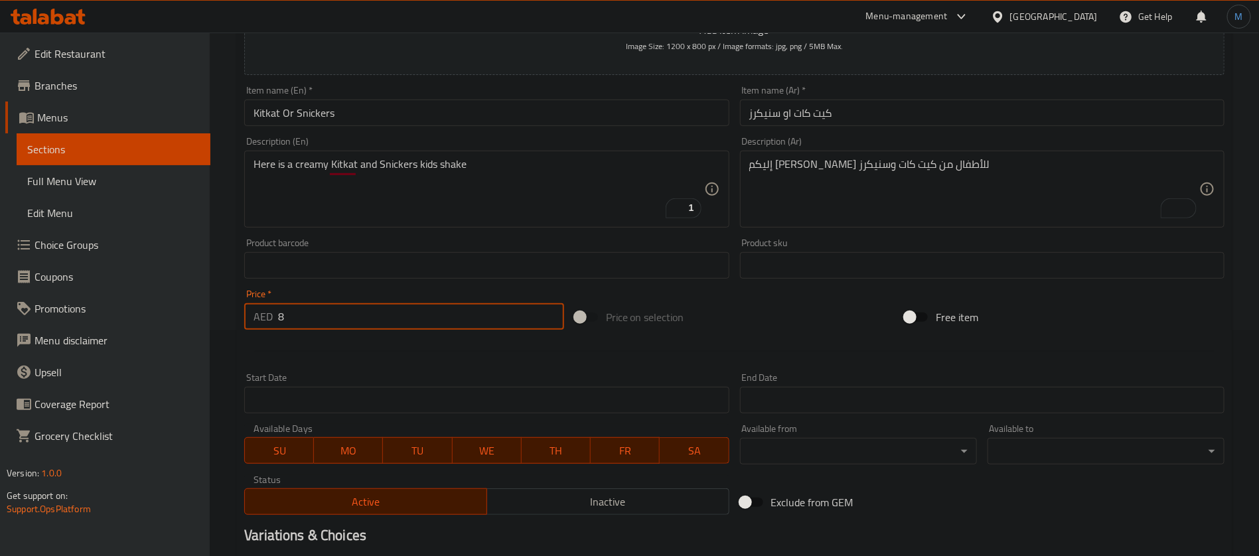
click at [396, 325] on input "8" at bounding box center [421, 316] width 286 height 27
type input "0"
click at [848, 339] on div at bounding box center [734, 351] width 991 height 33
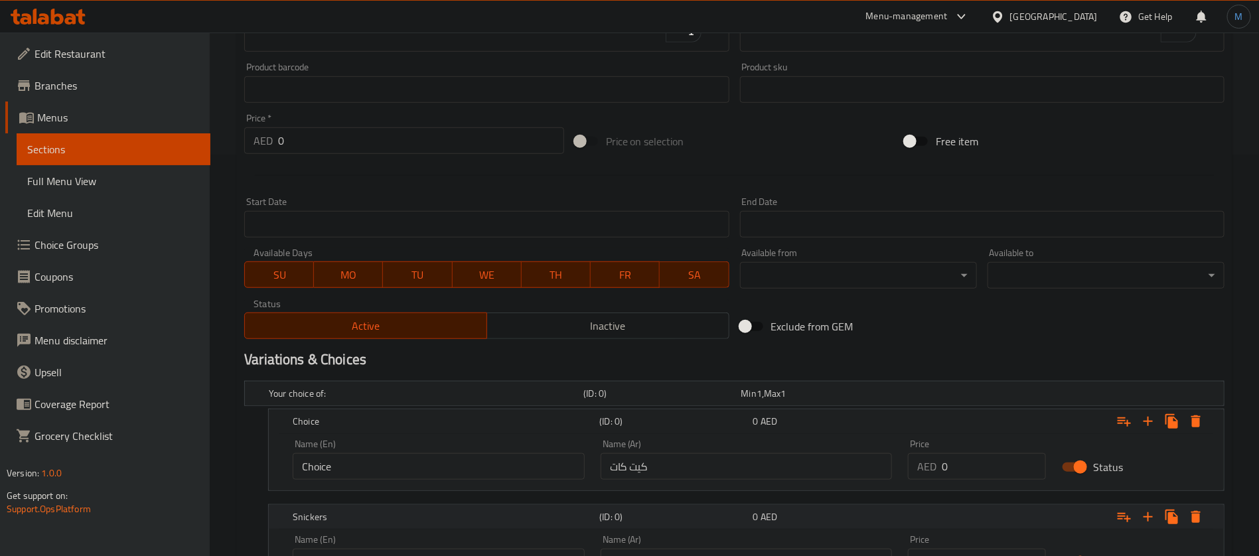
scroll to position [524, 0]
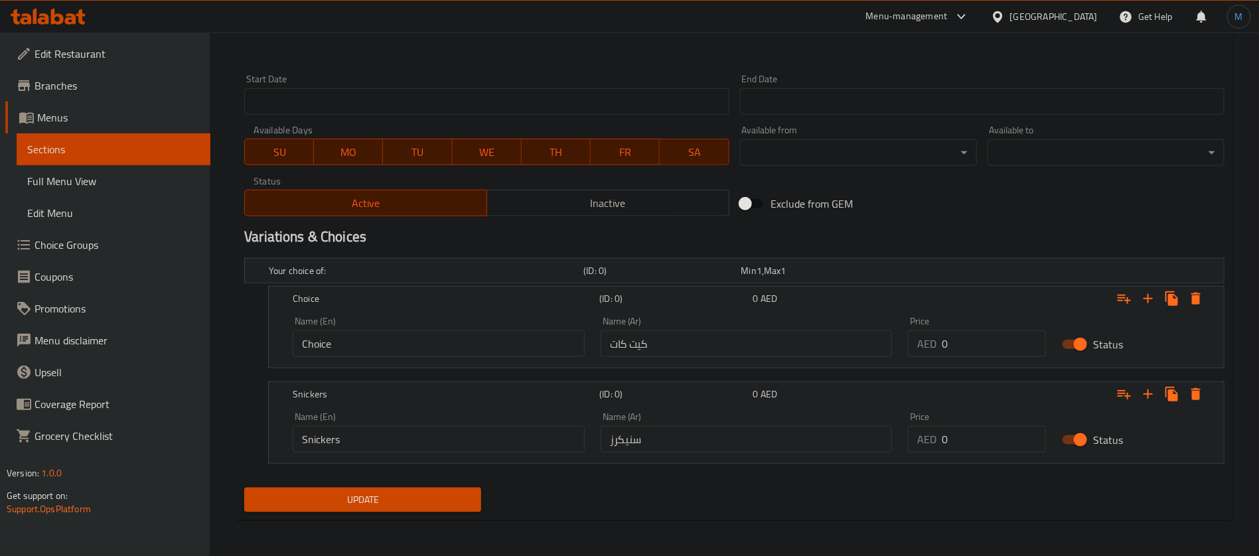
click at [982, 356] on div "Price AED 0 Price" at bounding box center [977, 337] width 154 height 56
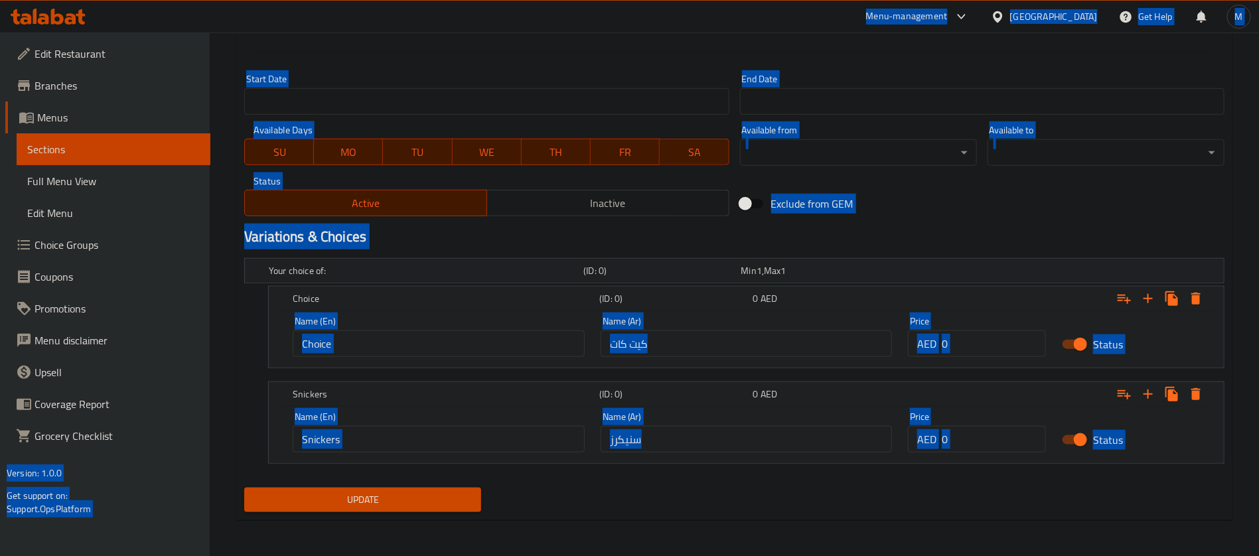
click at [982, 350] on input "0" at bounding box center [994, 344] width 104 height 27
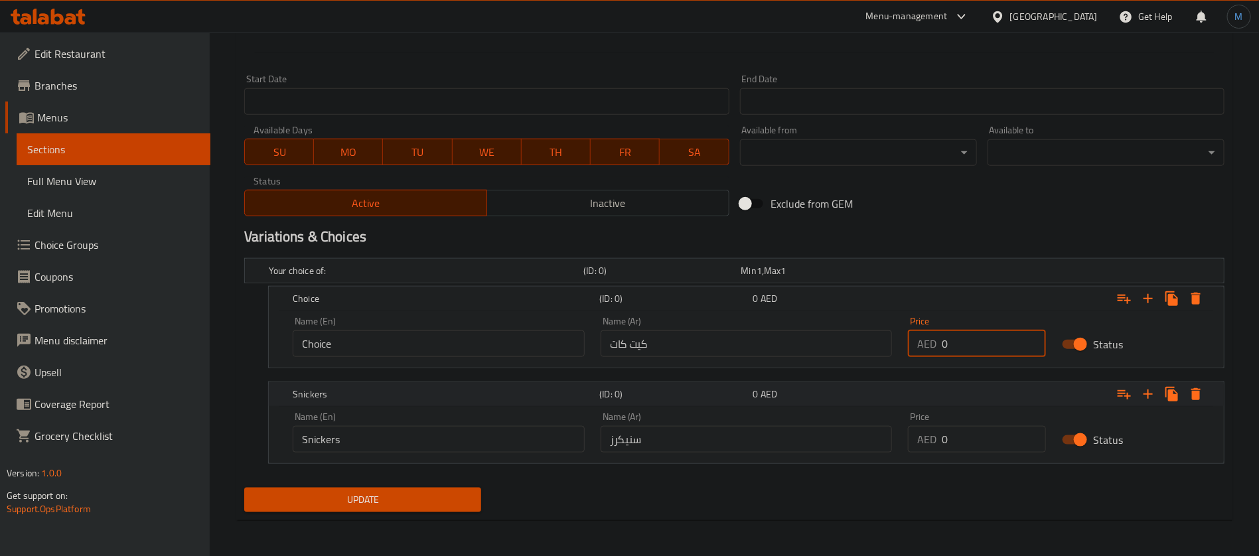
paste input "8"
type input "8"
click at [979, 441] on input "0" at bounding box center [994, 439] width 104 height 27
paste input "8"
type input "8"
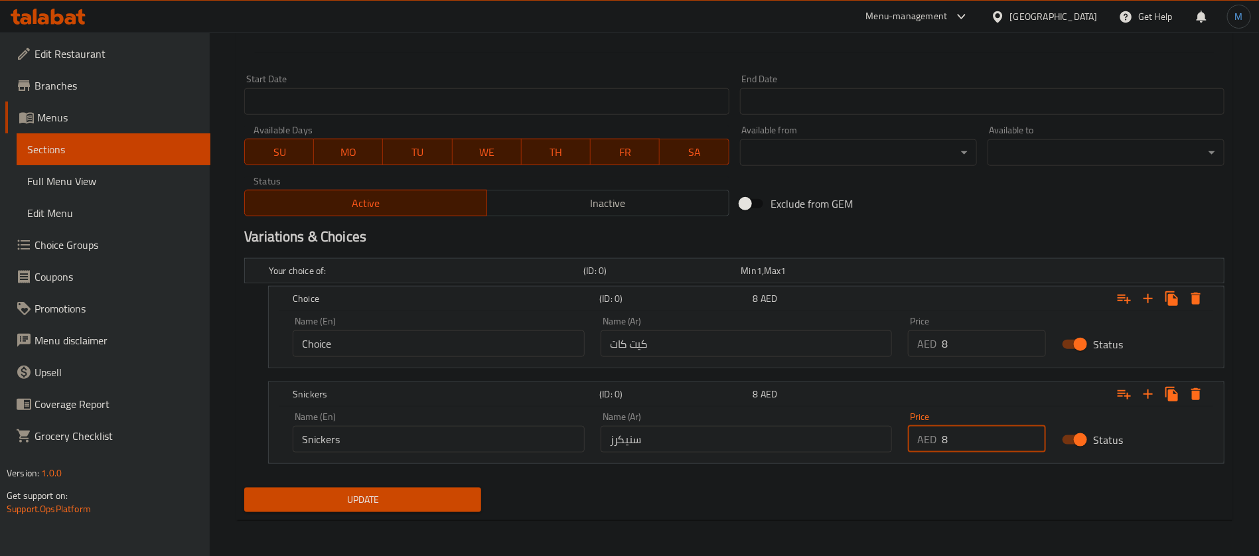
click at [370, 504] on span "Update" at bounding box center [363, 500] width 216 height 17
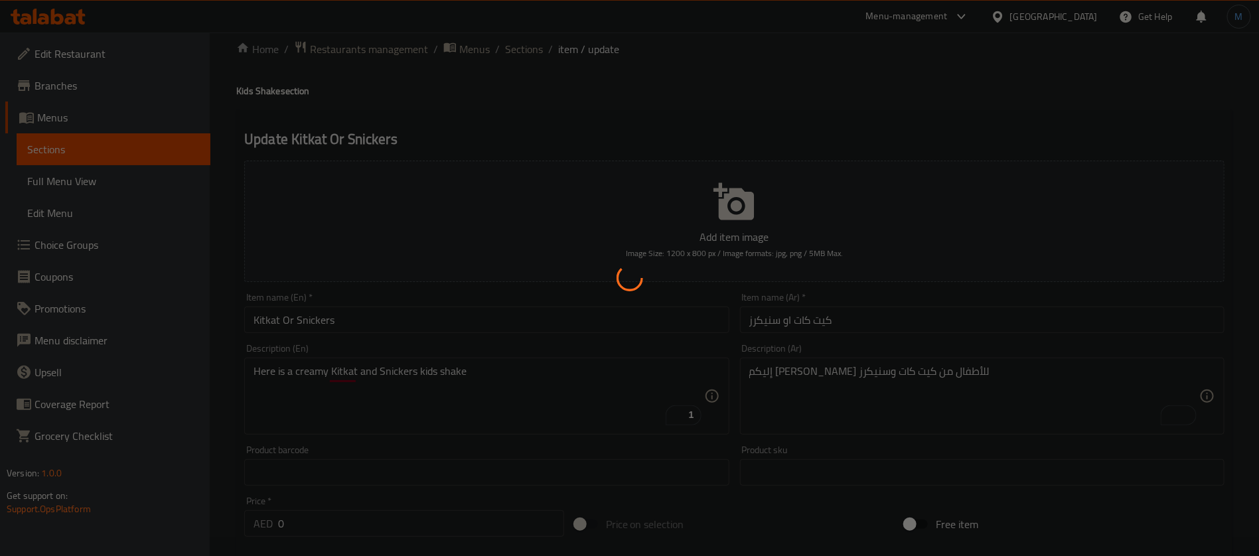
scroll to position [0, 0]
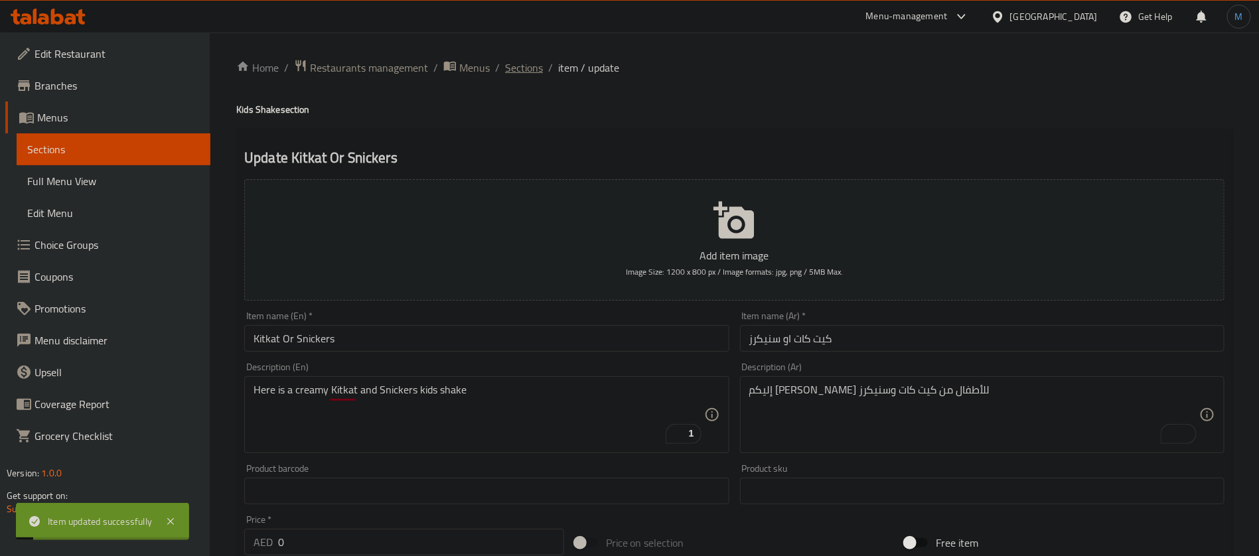
click at [537, 71] on span "Sections" at bounding box center [524, 68] width 38 height 16
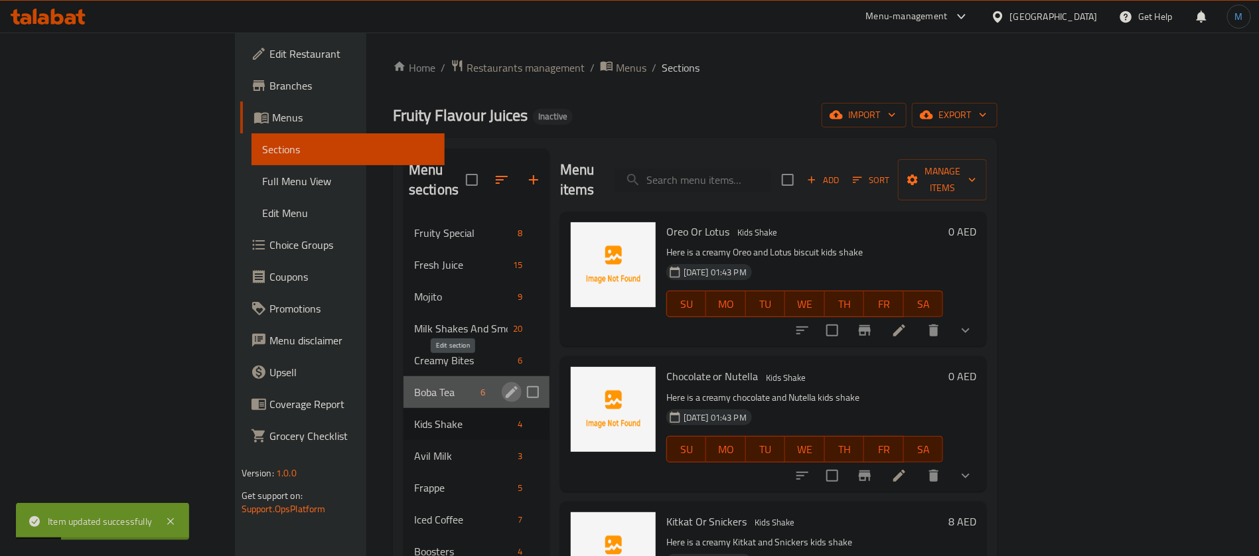
click at [504, 384] on icon "edit" at bounding box center [512, 392] width 16 height 16
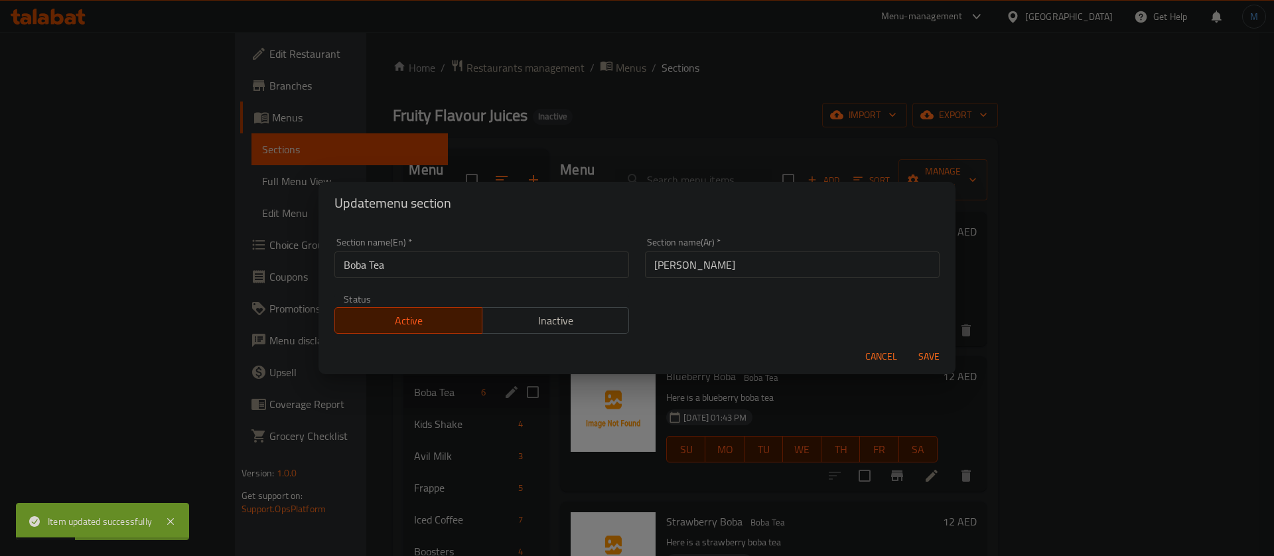
click at [499, 265] on input "Boba Tea" at bounding box center [482, 265] width 295 height 27
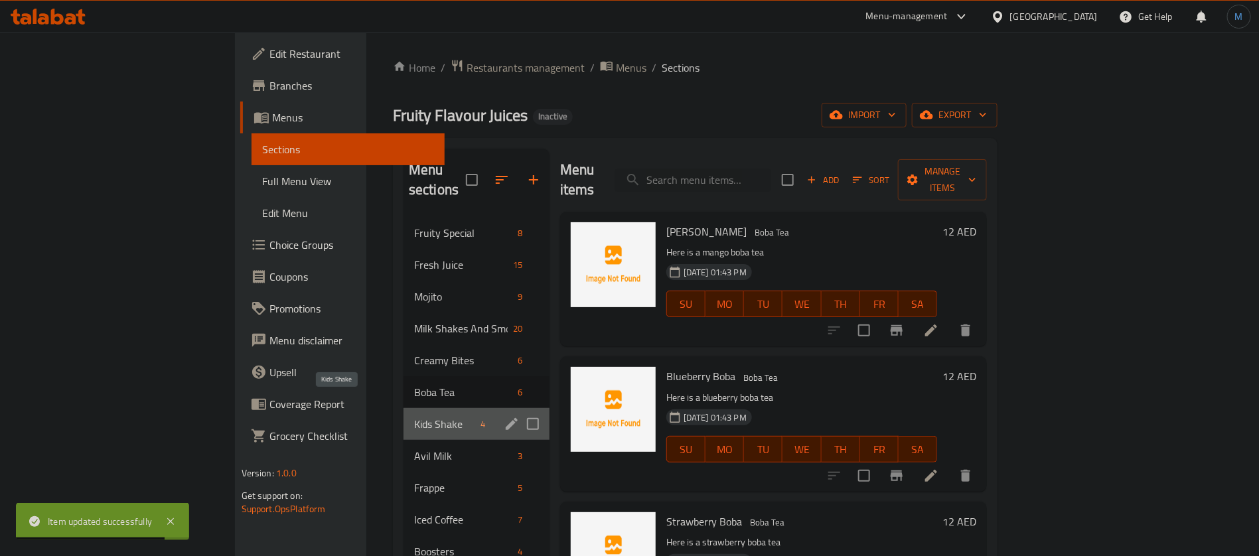
click at [414, 416] on span "Kids Shake" at bounding box center [445, 424] width 62 height 16
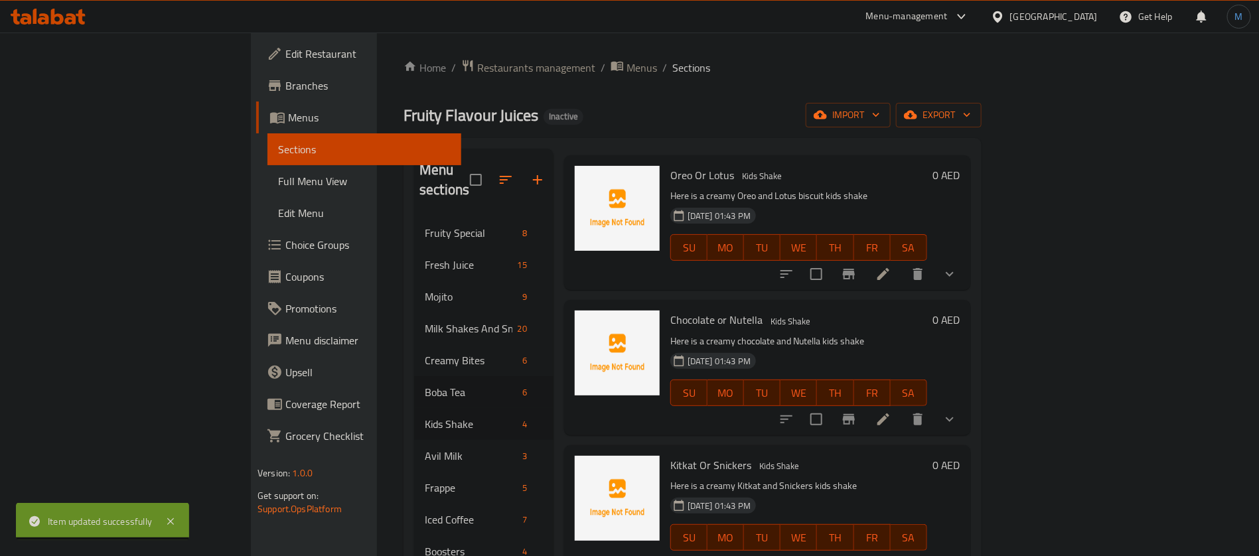
scroll to position [186, 0]
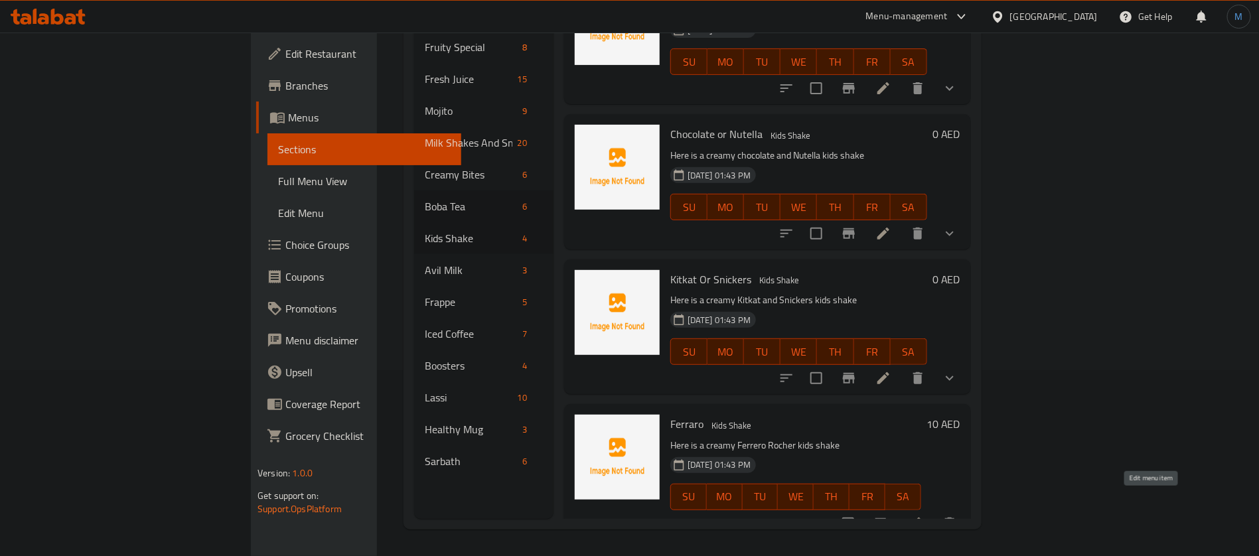
click at [921, 518] on icon at bounding box center [915, 524] width 12 height 12
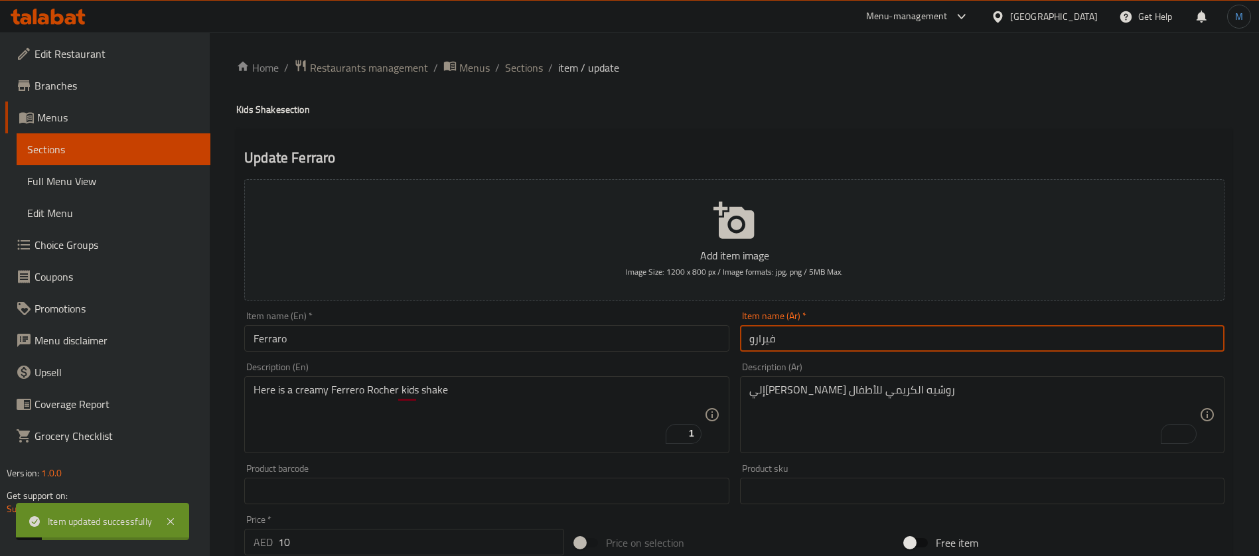
scroll to position [82, 0]
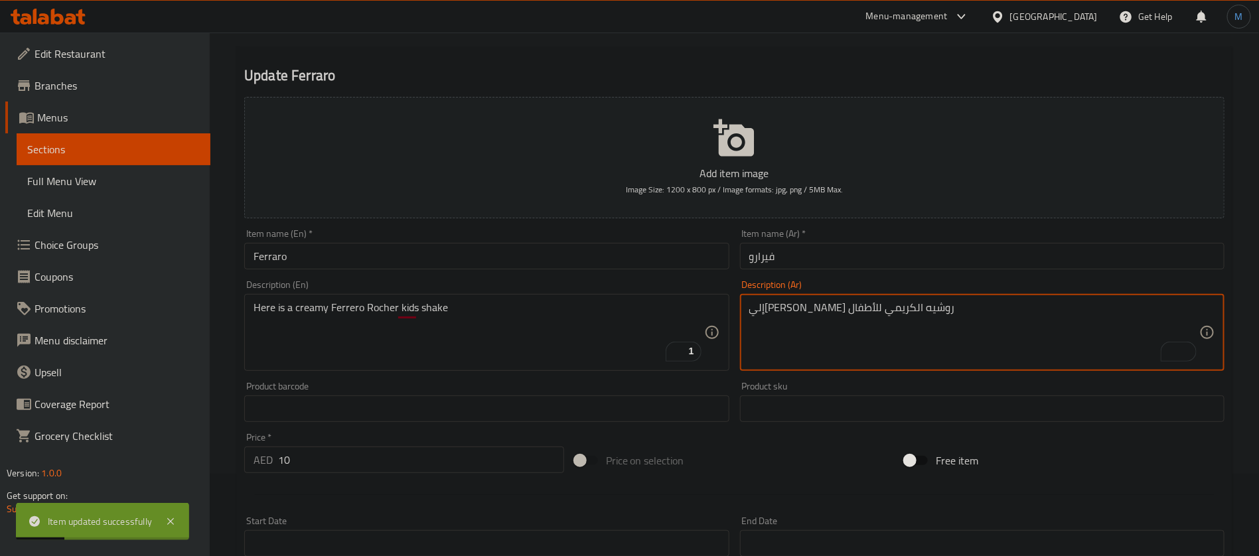
click at [866, 317] on textarea "إلي[PERSON_NAME] روشيه الكريمي للأطفال" at bounding box center [974, 332] width 450 height 63
drag, startPoint x: 792, startPoint y: 273, endPoint x: 802, endPoint y: 252, distance: 23.2
click at [791, 272] on div "Item name (Ar)   * [PERSON_NAME] name (Ar) *" at bounding box center [982, 249] width 495 height 51
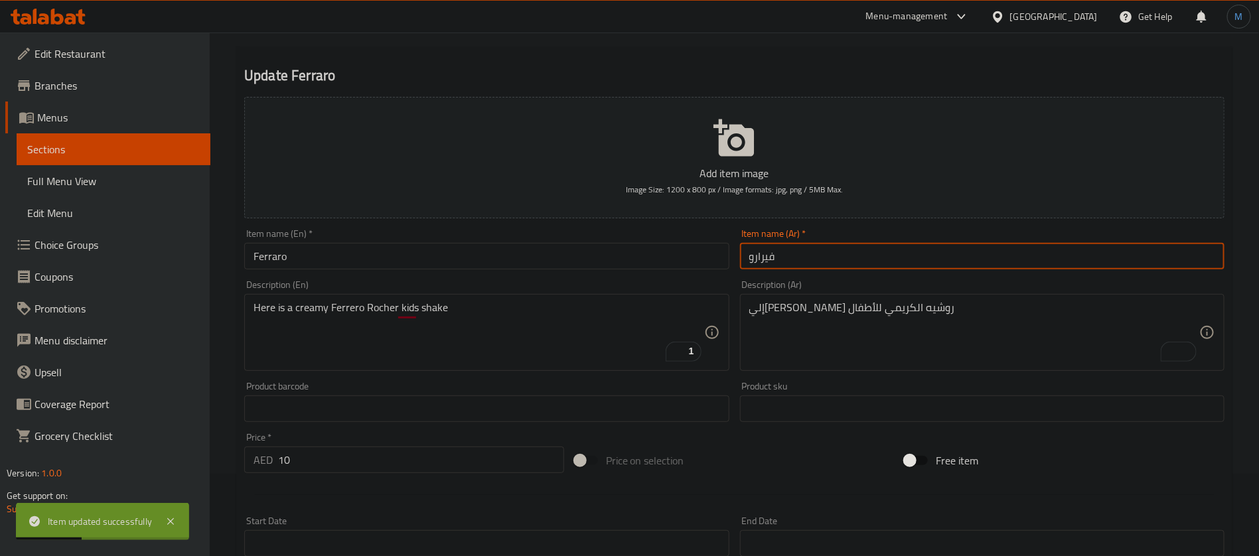
click at [802, 252] on input "فيرارو" at bounding box center [982, 256] width 485 height 27
paste input "يرو"
type input "فيريرو"
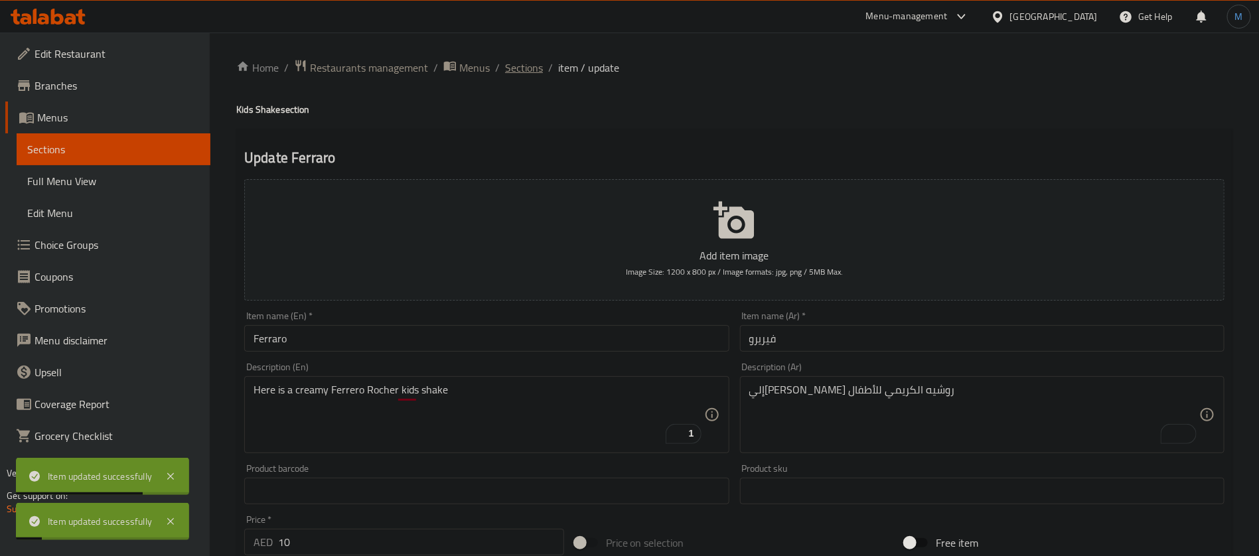
click at [532, 68] on span "Sections" at bounding box center [524, 68] width 38 height 16
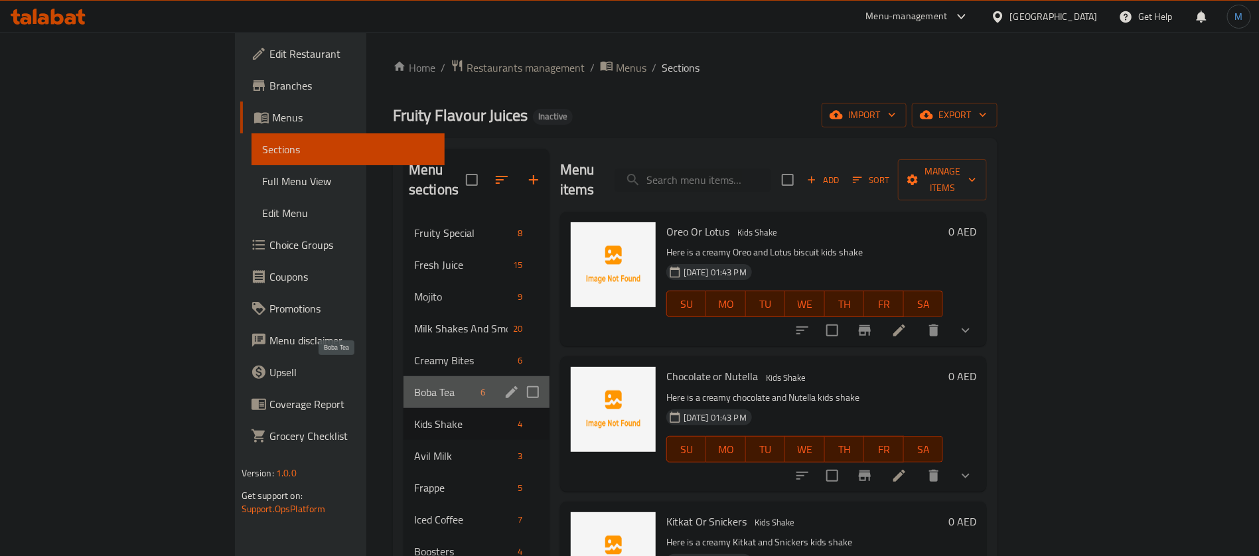
click at [414, 384] on span "Boba Tea" at bounding box center [445, 392] width 62 height 16
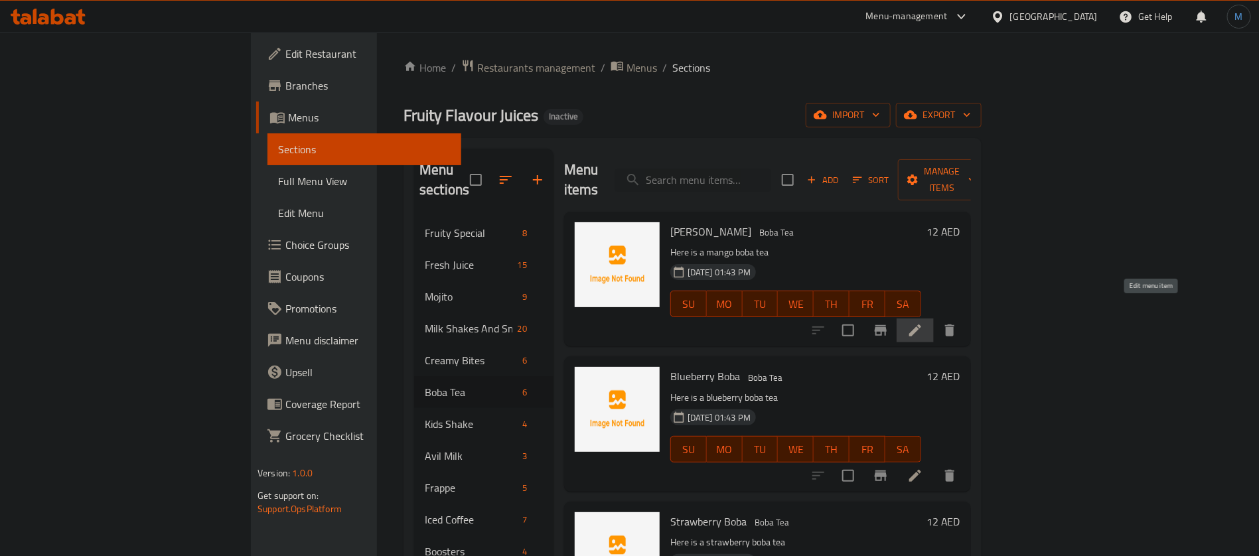
click at [923, 323] on icon at bounding box center [915, 331] width 16 height 16
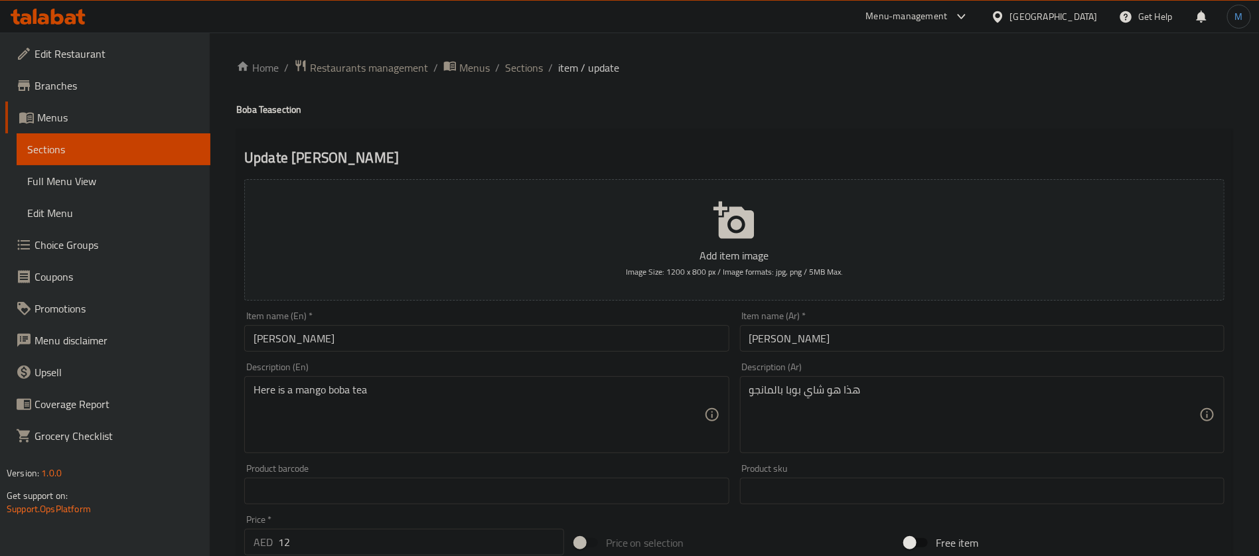
click at [458, 333] on input "[PERSON_NAME]" at bounding box center [486, 338] width 485 height 27
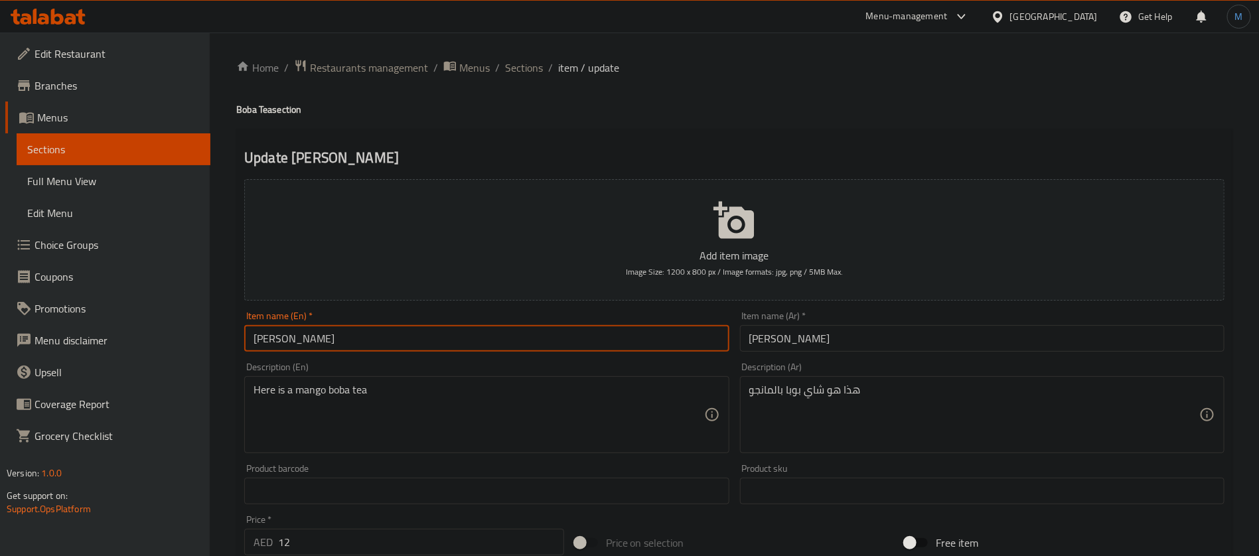
click at [458, 333] on input "[PERSON_NAME]" at bounding box center [486, 338] width 485 height 27
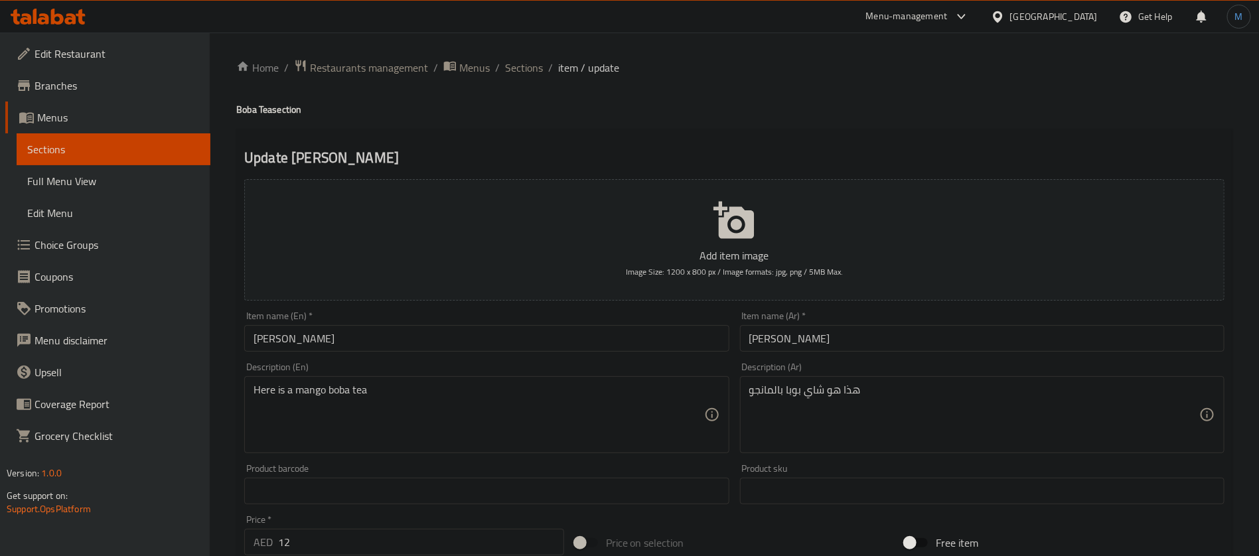
click at [267, 126] on div "Home / Restaurants management / Menus / Sections / item / update Boba Tea secti…" at bounding box center [734, 485] width 996 height 852
click at [269, 115] on h4 "Boba Tea section" at bounding box center [734, 109] width 996 height 13
copy h4 "Tea"
click at [370, 335] on input "Mango Boba" at bounding box center [486, 338] width 485 height 27
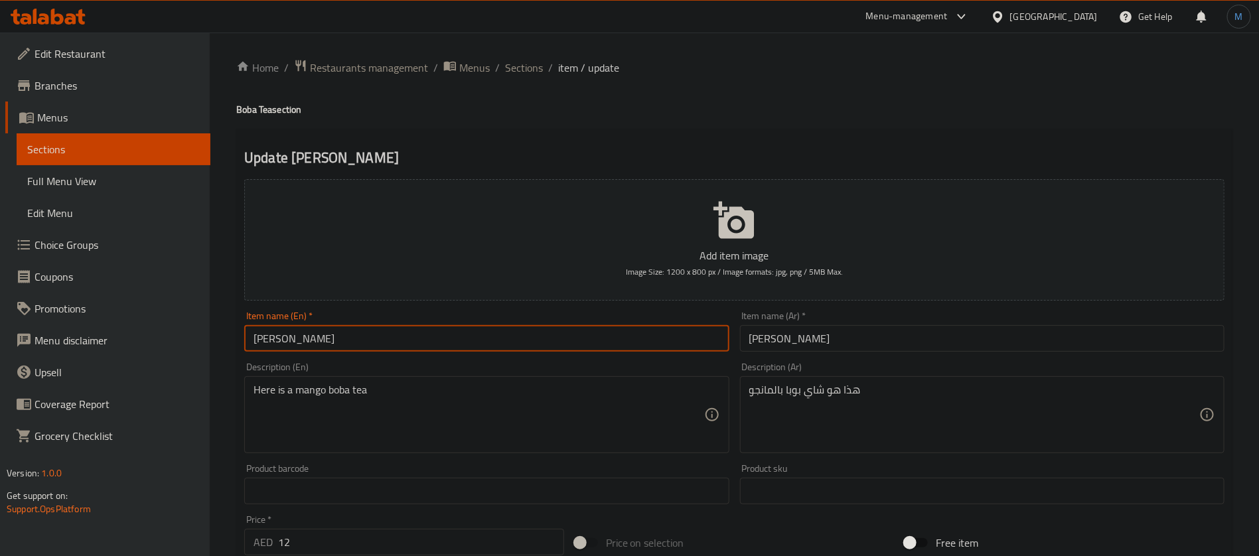
paste input "Tea"
type input "Mango Boba Tea"
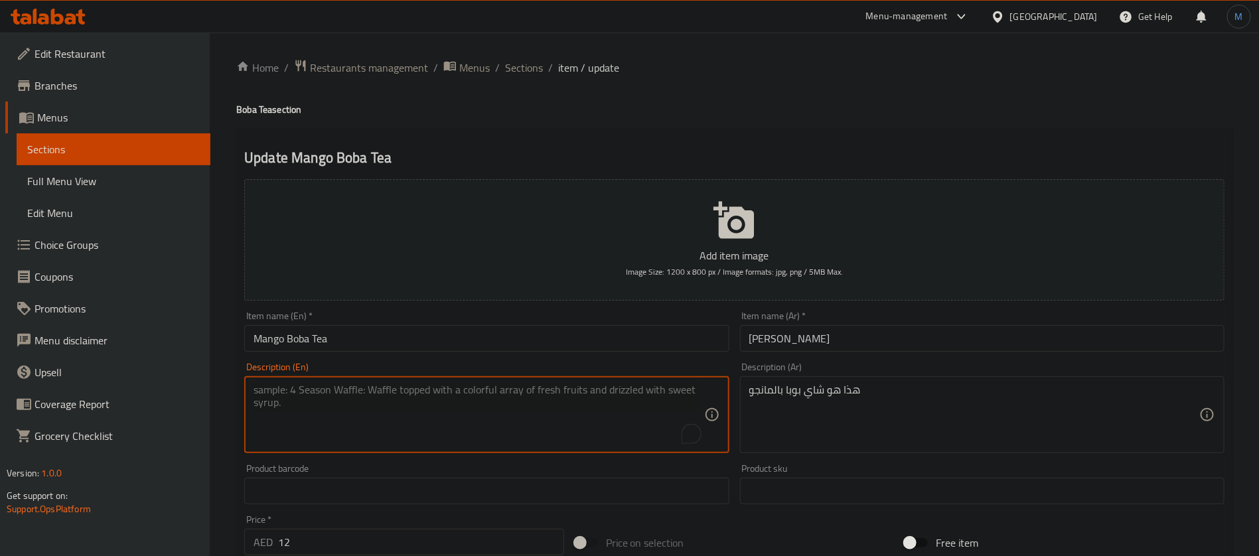
click at [816, 396] on textarea "هذا هو شاي بوبا بالمانجو" at bounding box center [974, 415] width 450 height 63
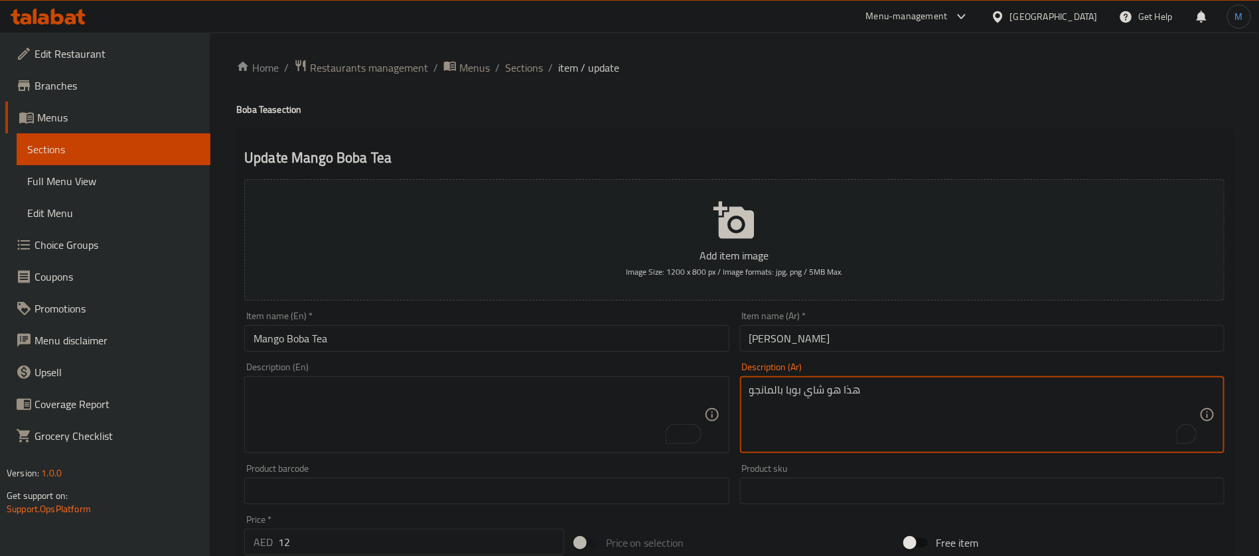
click at [826, 324] on div "Item name (Ar)   * مانجو بوبا Item name (Ar) *" at bounding box center [982, 331] width 485 height 40
click at [826, 335] on input "مانجو بوبا" at bounding box center [982, 338] width 485 height 27
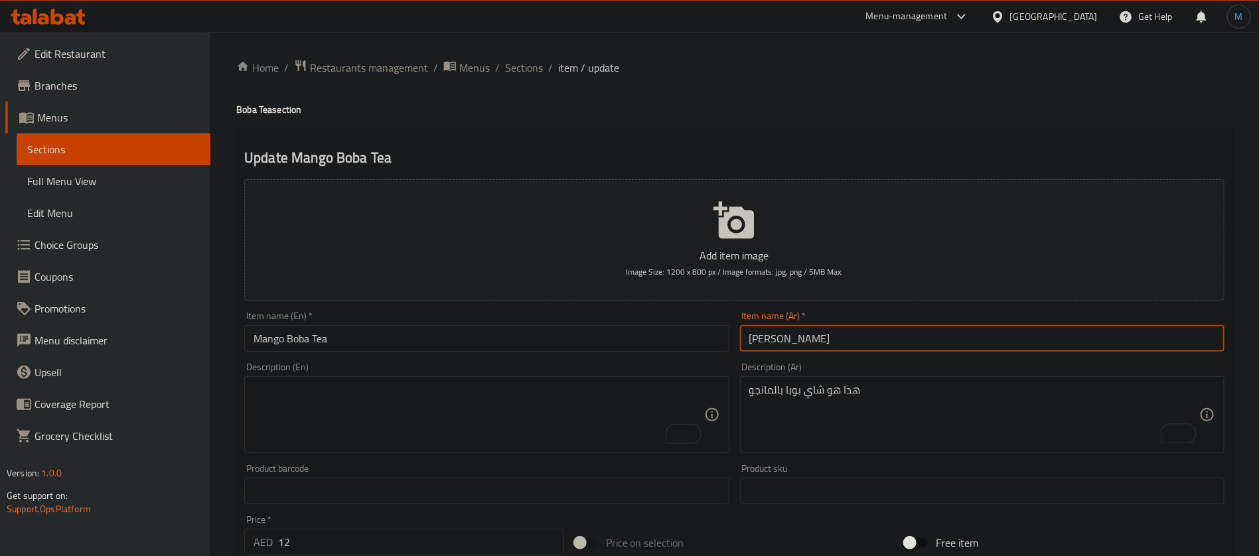
paste input "شاي"
type input "شاي مانجو بوبا"
click at [841, 378] on div "هذا هو شاي بوبا بالمانجو Description (Ar)" at bounding box center [982, 414] width 485 height 77
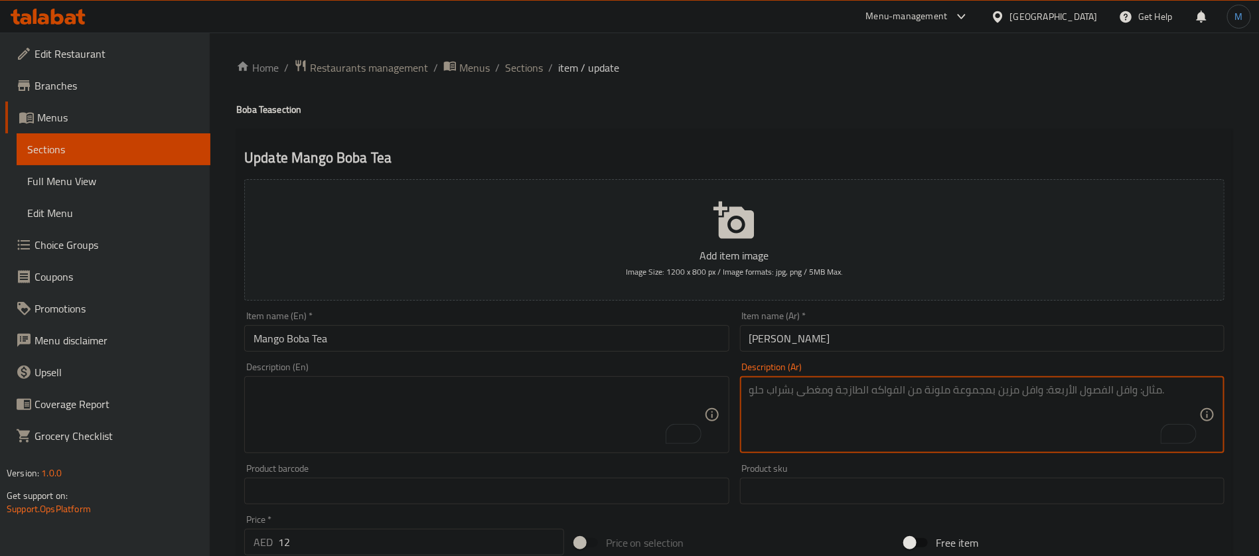
click at [586, 348] on input "Mango Boba Tea" at bounding box center [486, 338] width 485 height 27
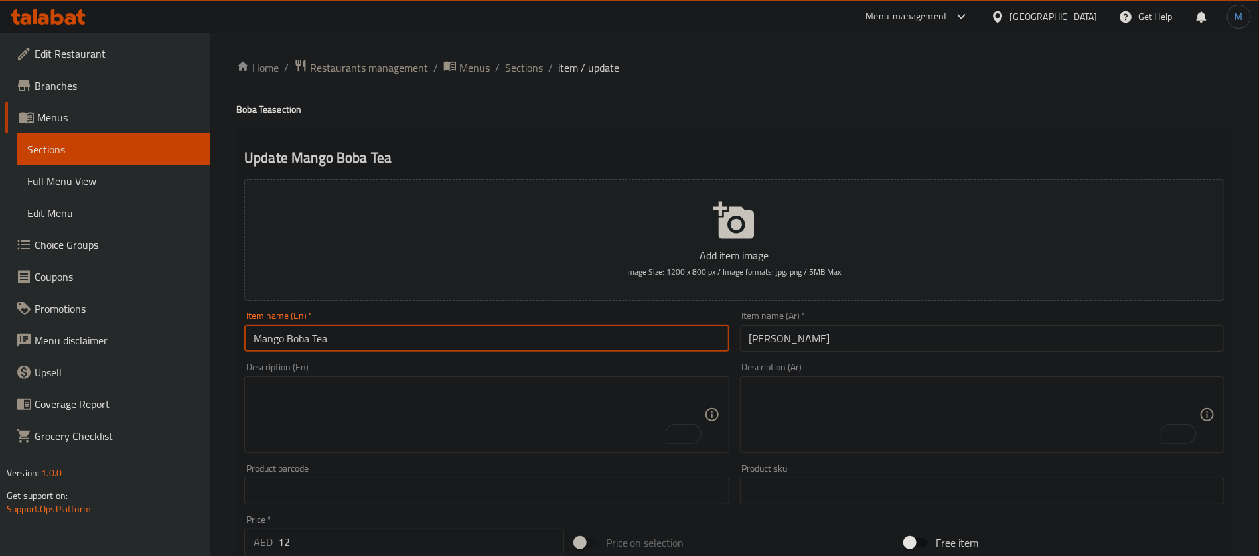
click at [522, 60] on span "Sections" at bounding box center [524, 68] width 38 height 16
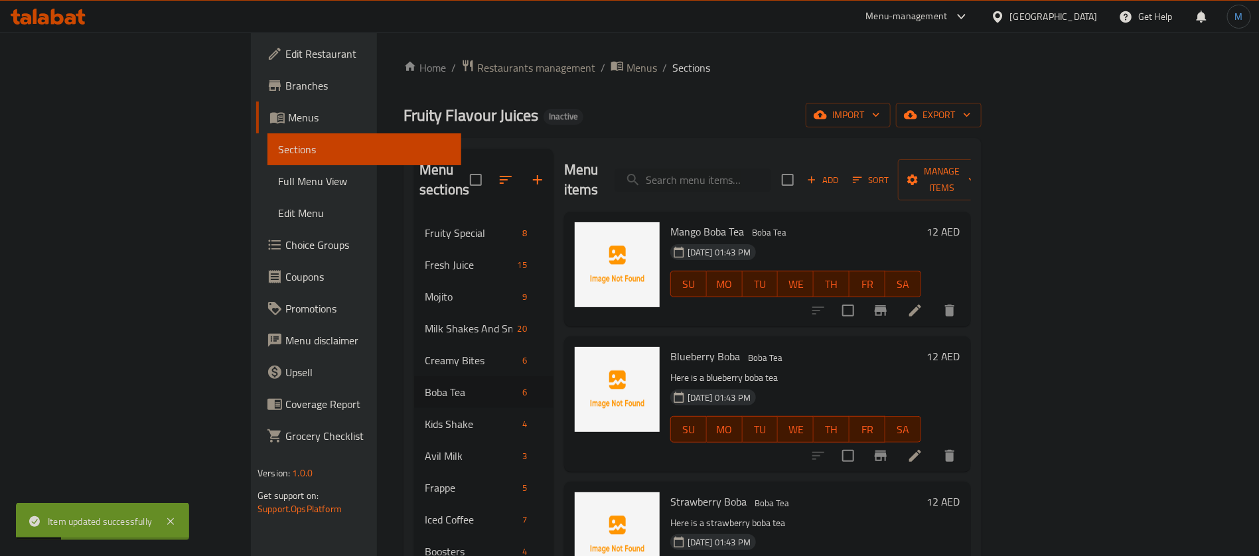
click at [672, 222] on span "Mango Boba Tea" at bounding box center [707, 232] width 74 height 20
copy span "Boba Tea"
drag, startPoint x: 672, startPoint y: 212, endPoint x: 655, endPoint y: 206, distance: 18.1
click at [670, 222] on span "Mango Boba Tea" at bounding box center [707, 232] width 74 height 20
click at [921, 450] on icon at bounding box center [915, 456] width 12 height 12
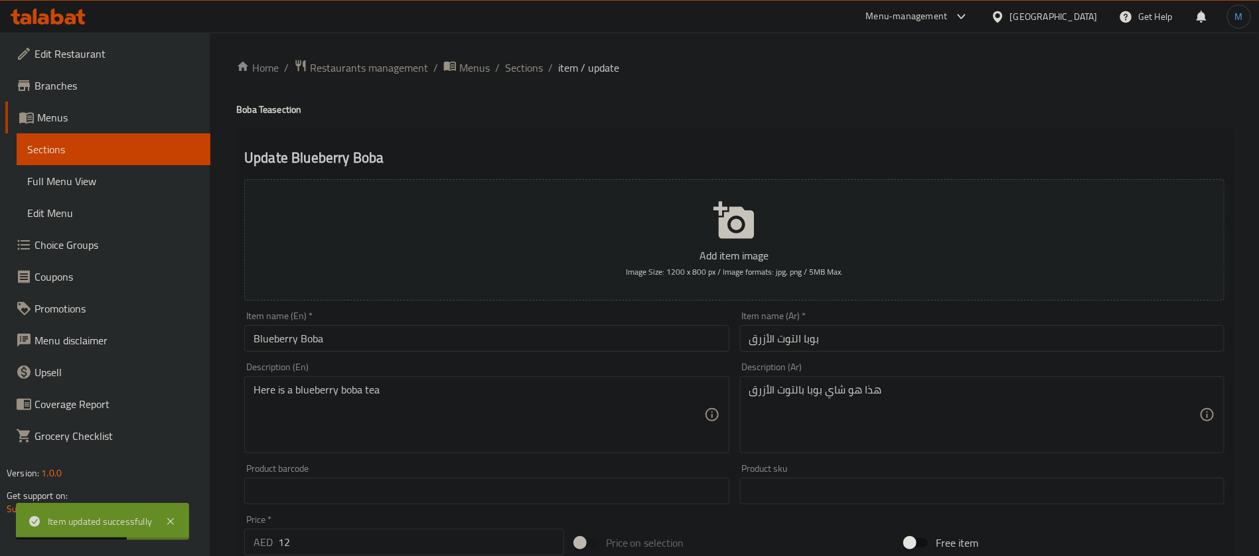
click at [321, 346] on input "Blueberry Boba" at bounding box center [486, 338] width 485 height 27
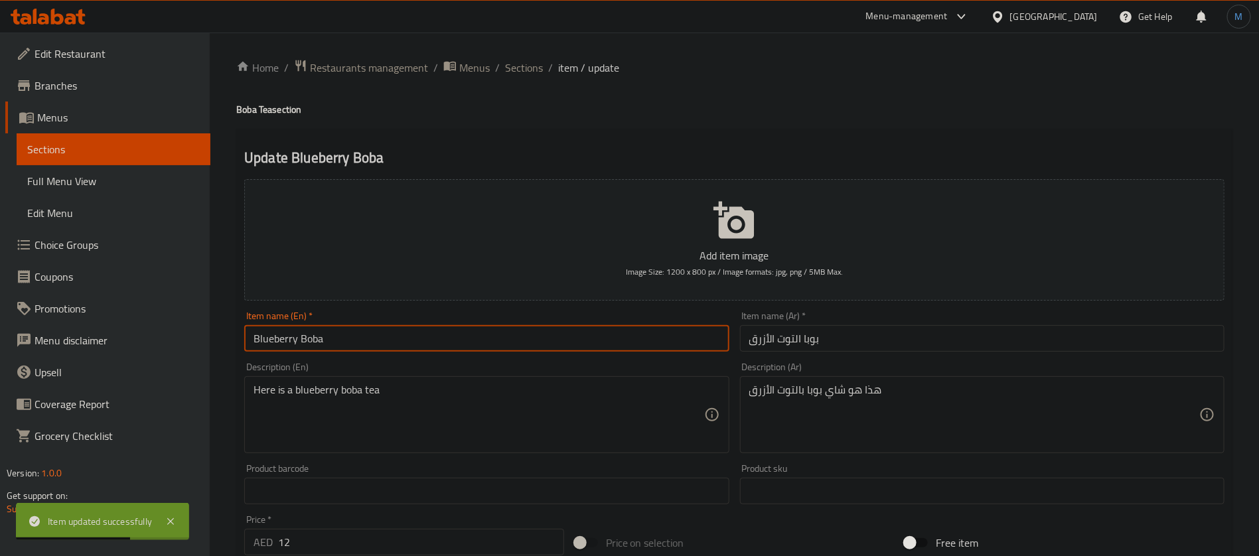
click at [321, 346] on input "Blueberry Boba" at bounding box center [486, 338] width 485 height 27
paste input "Tea"
type input "Blueberry Boba Tea"
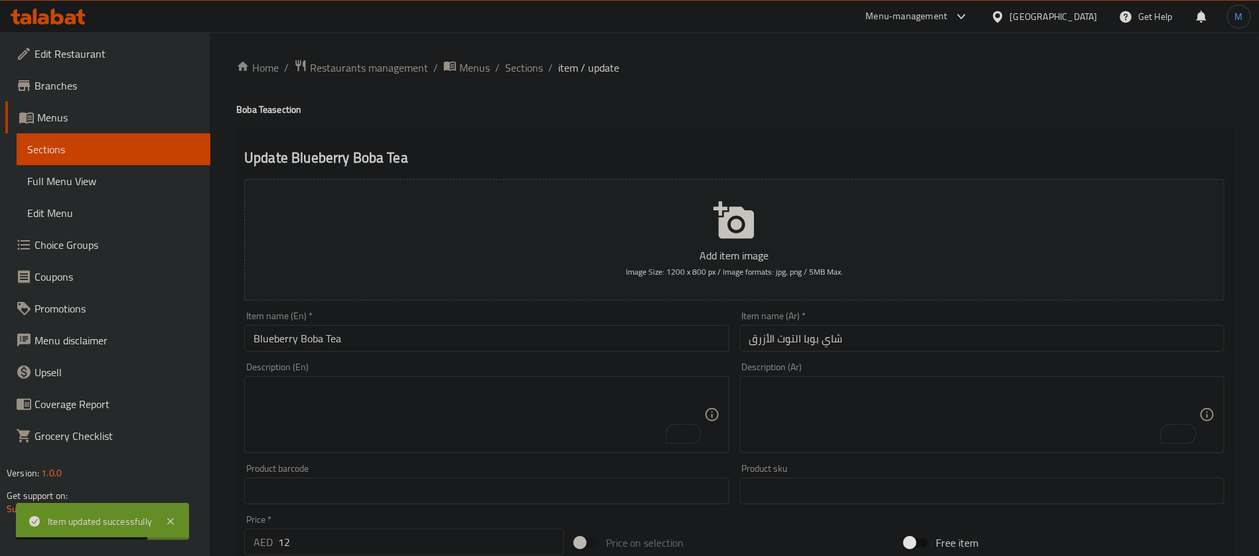
click at [577, 342] on input "Blueberry Boba Tea" at bounding box center [486, 338] width 485 height 27
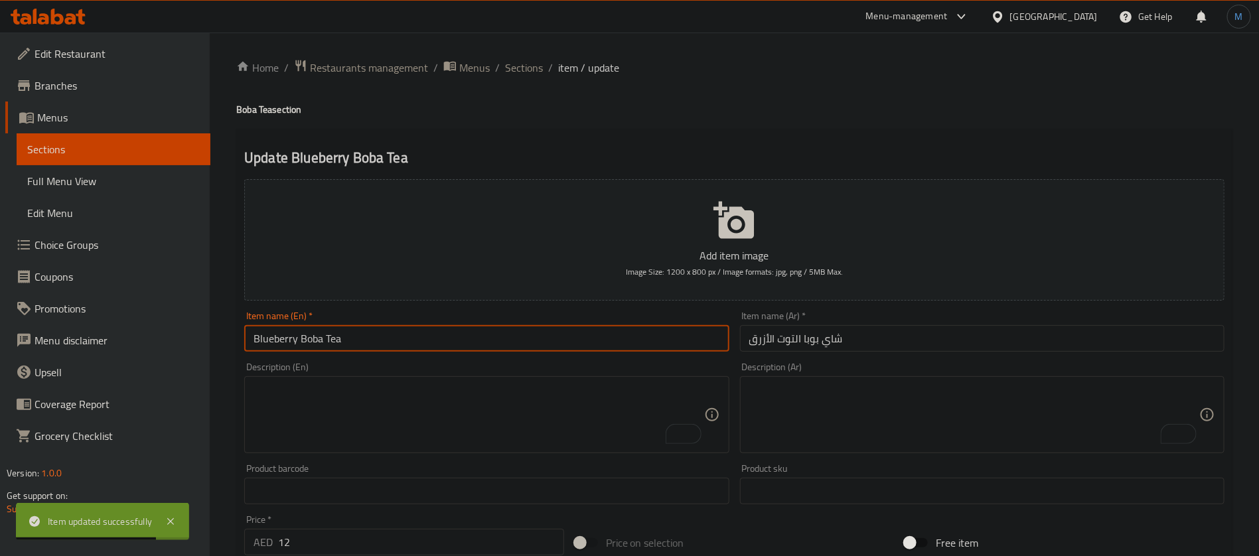
click at [524, 60] on span "Sections" at bounding box center [524, 68] width 38 height 16
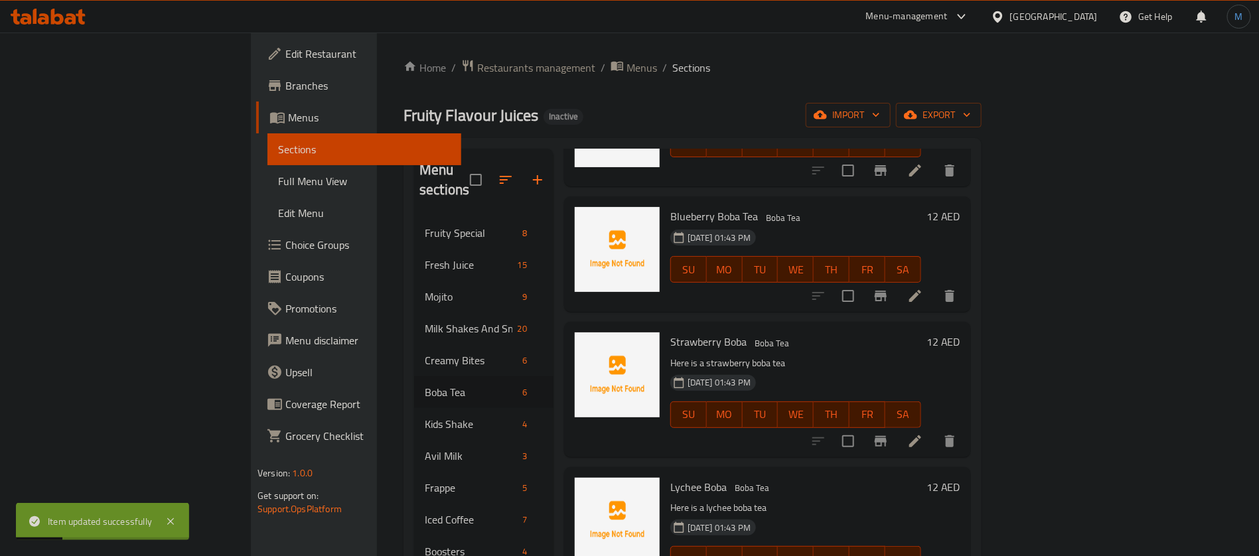
scroll to position [199, 0]
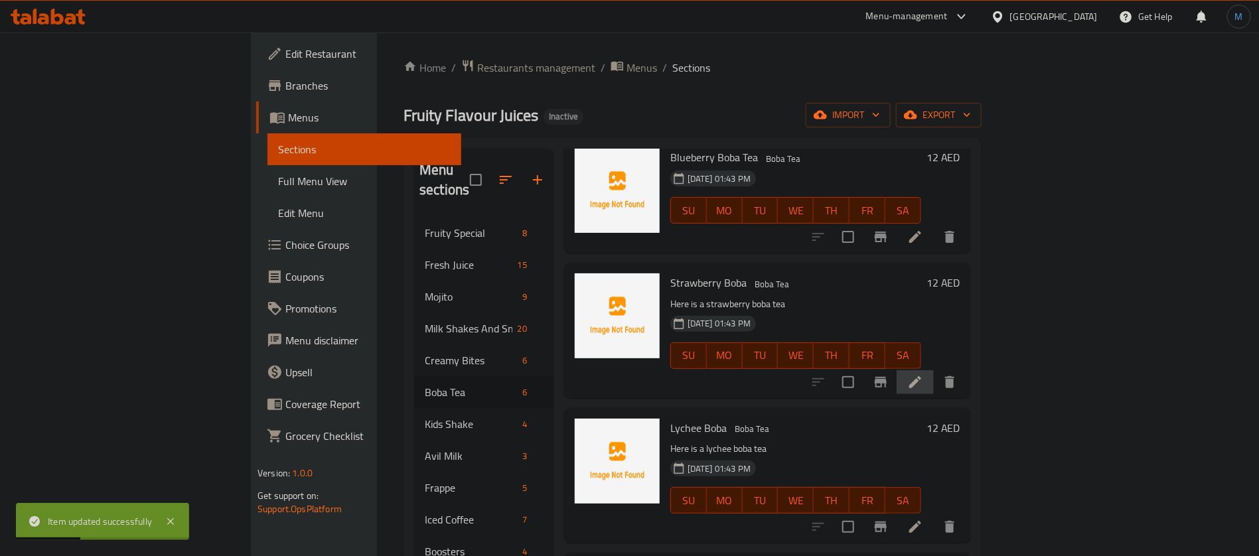
click at [934, 372] on li at bounding box center [915, 382] width 37 height 24
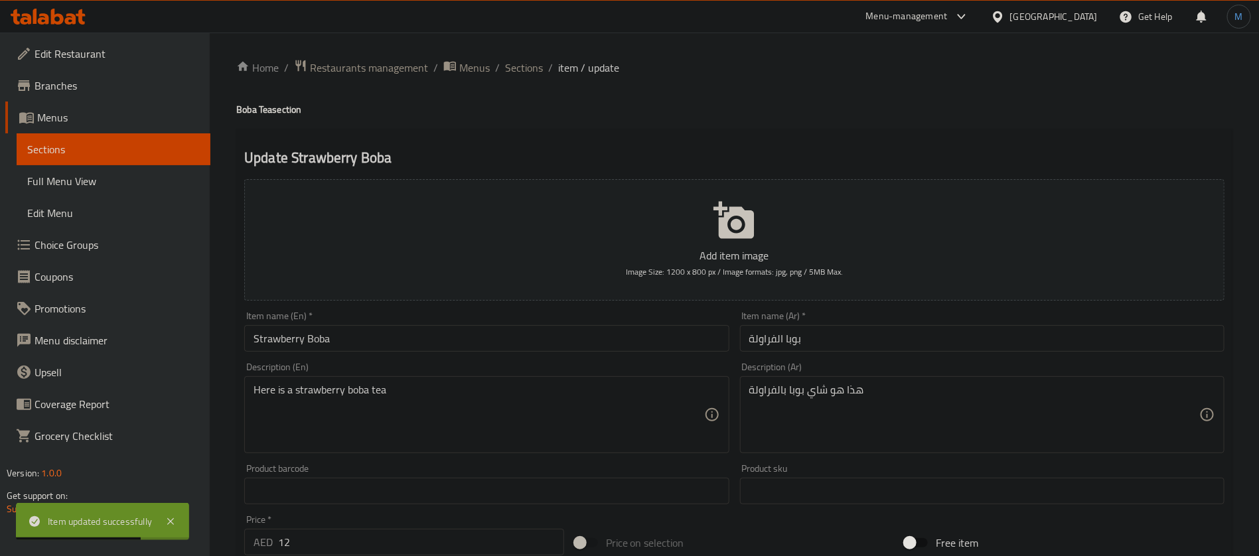
click at [271, 110] on h4 "Boba Tea section" at bounding box center [734, 109] width 996 height 13
click at [270, 111] on h4 "Boba Tea section" at bounding box center [734, 109] width 996 height 13
copy h4 "Tea"
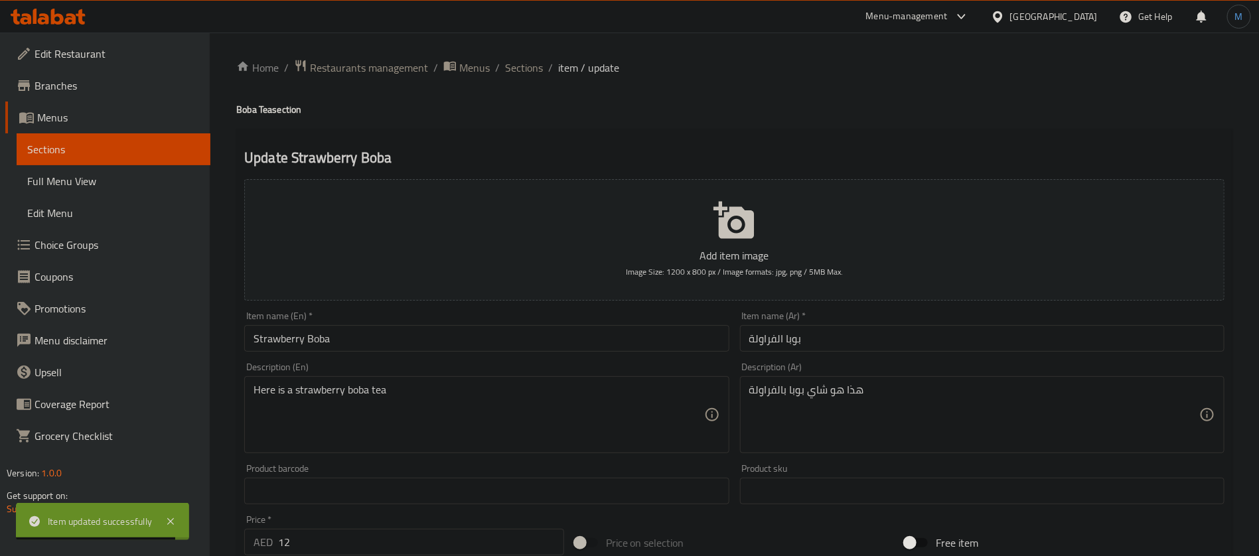
drag, startPoint x: 374, startPoint y: 325, endPoint x: 376, endPoint y: 333, distance: 7.6
click at [374, 326] on input "Strawberry Boba" at bounding box center [486, 338] width 485 height 27
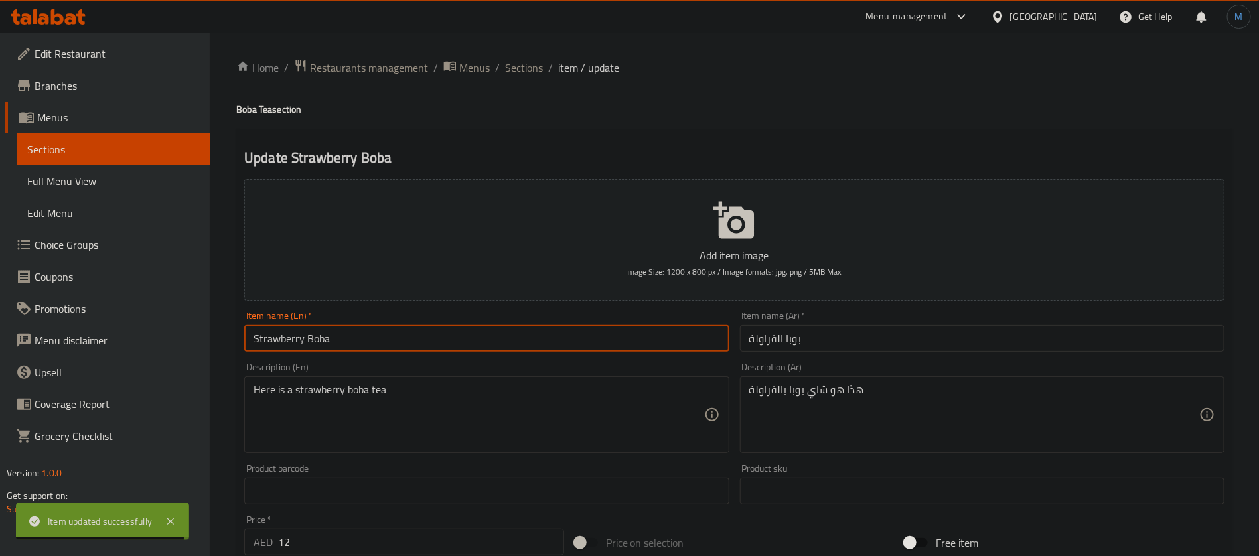
paste input "Tea"
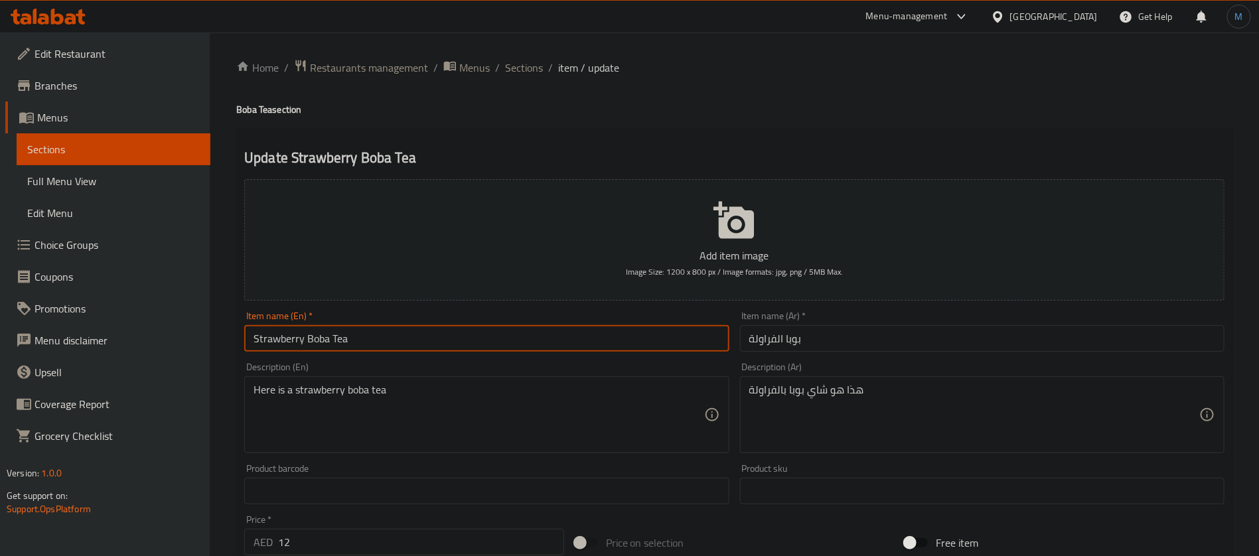
click at [273, 334] on input "Strawberry Boba Tea" at bounding box center [486, 338] width 485 height 27
drag, startPoint x: 273, startPoint y: 334, endPoint x: 309, endPoint y: 337, distance: 36.0
click at [309, 337] on input "Strawberry Boba Tea" at bounding box center [486, 338] width 485 height 27
type input "Strawberry Boba Tea"
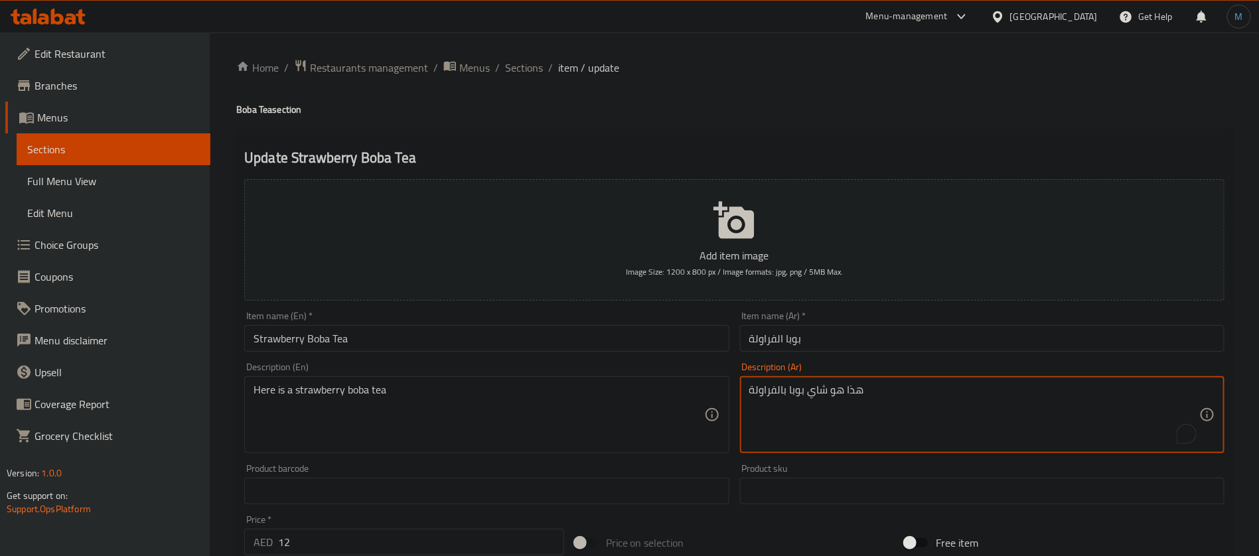
click at [816, 386] on textarea "هذا هو شاي بوبا بالفراولة" at bounding box center [974, 415] width 450 height 63
click at [830, 339] on input "بوبا الفراولة" at bounding box center [982, 338] width 485 height 27
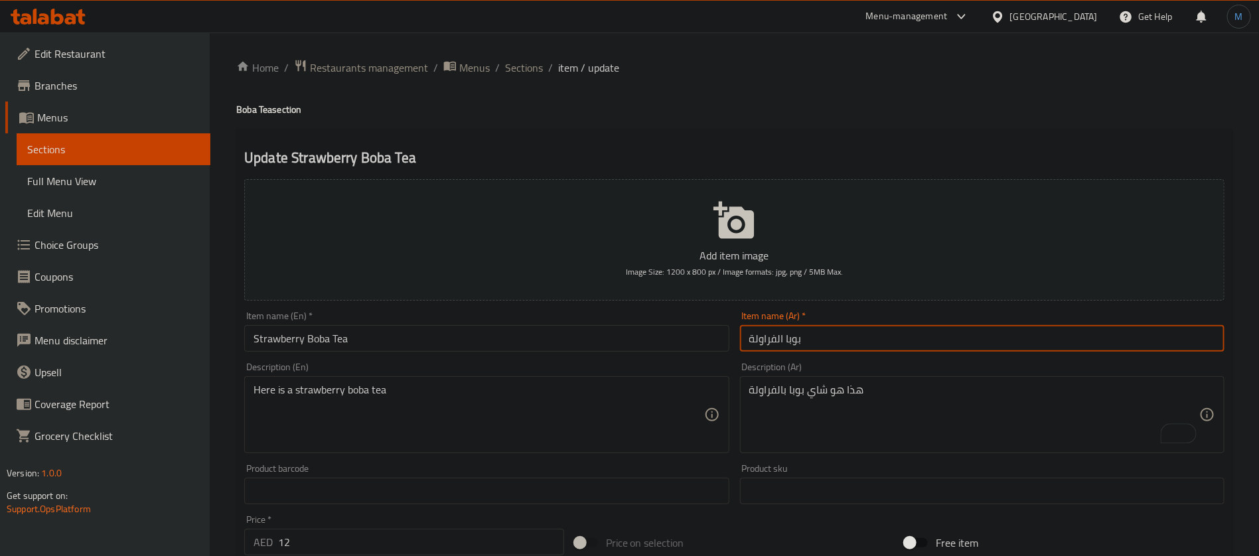
paste input "شاي"
type input "شاي بوبا الفراولة"
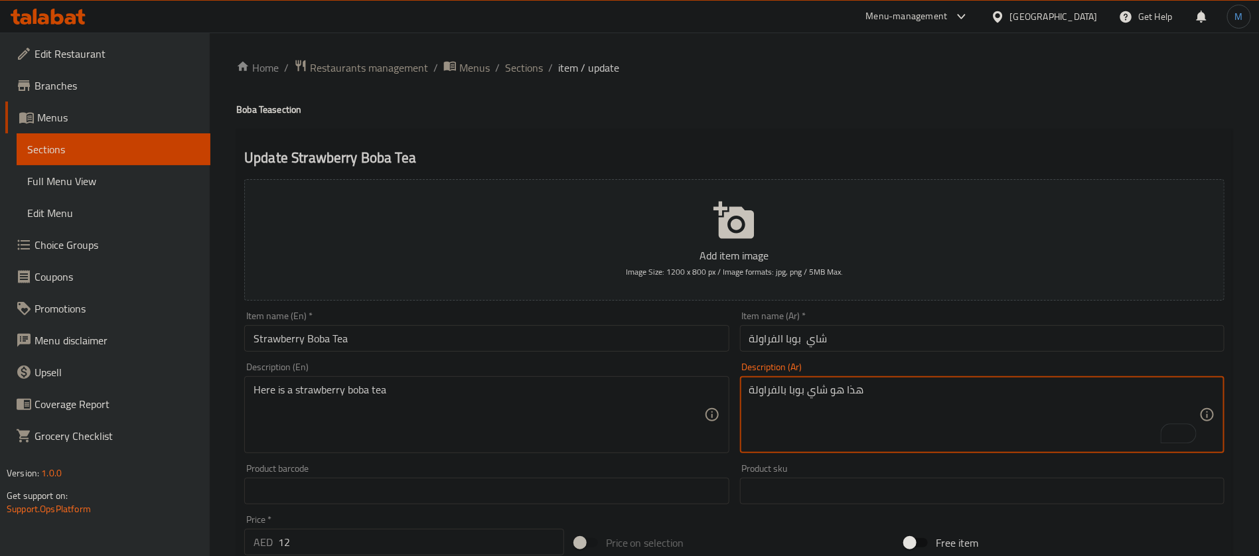
click at [873, 389] on textarea "هذا هو شاي بوبا بالفراولة" at bounding box center [974, 415] width 450 height 63
click at [802, 339] on input "شاي بوبا الفراولة" at bounding box center [982, 338] width 485 height 27
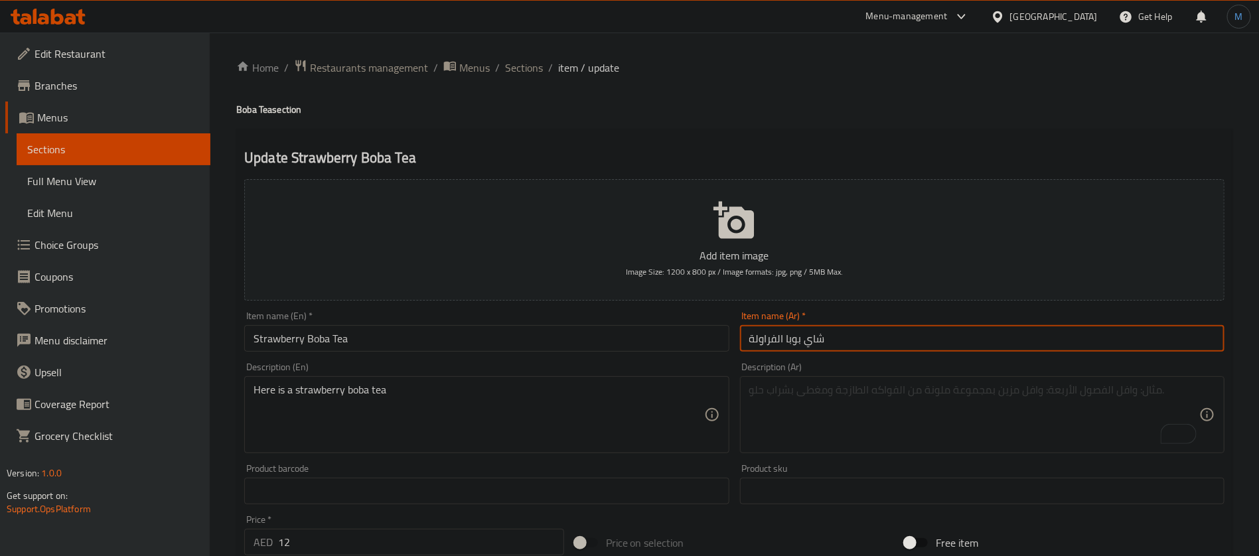
type input "شاي بوبا الفراولة"
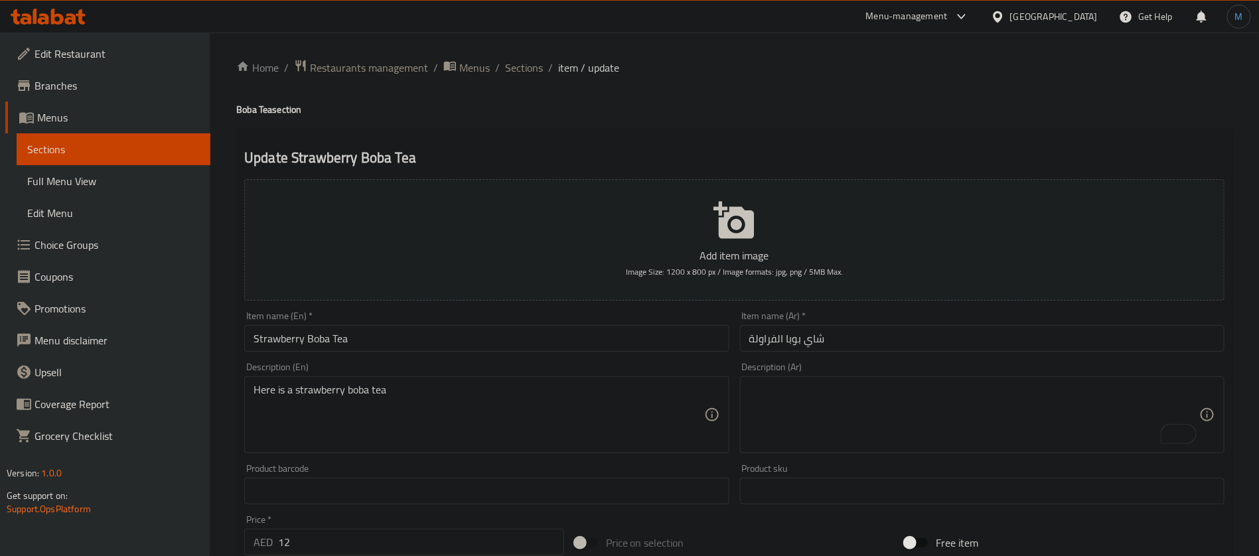
drag, startPoint x: 637, startPoint y: 375, endPoint x: 629, endPoint y: 394, distance: 20.8
click at [633, 384] on div "Description (En) Here is a strawberry boba tea Description (En)" at bounding box center [486, 407] width 485 height 91
click at [629, 394] on textarea "Here is a strawberry boba tea" at bounding box center [479, 415] width 450 height 63
click at [485, 322] on div "Item name (En)   * Strawberry Boba Tea Item name (En) *" at bounding box center [486, 331] width 485 height 40
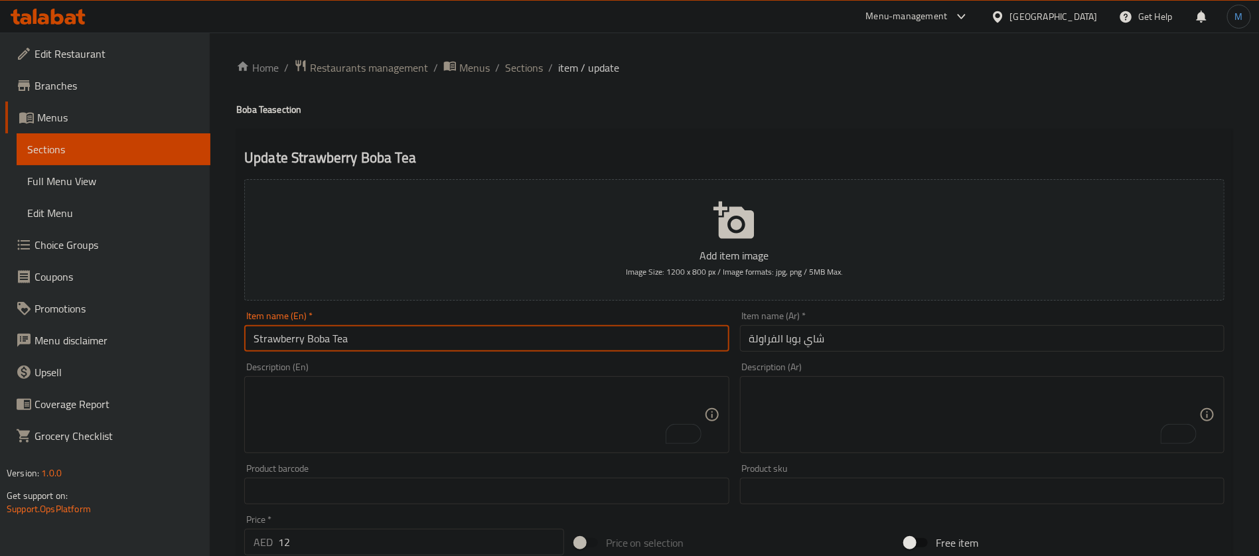
click at [485, 330] on input "Strawberry Boba Tea" at bounding box center [486, 338] width 485 height 27
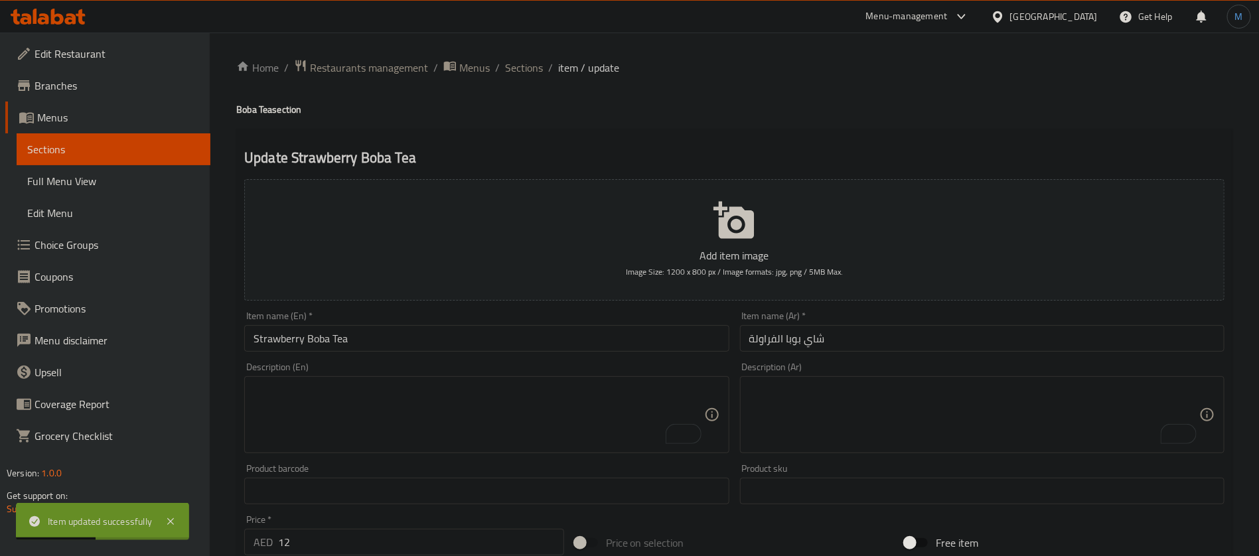
click at [589, 348] on input "Strawberry Boba Tea" at bounding box center [486, 338] width 485 height 27
click at [538, 72] on span "Sections" at bounding box center [524, 68] width 38 height 16
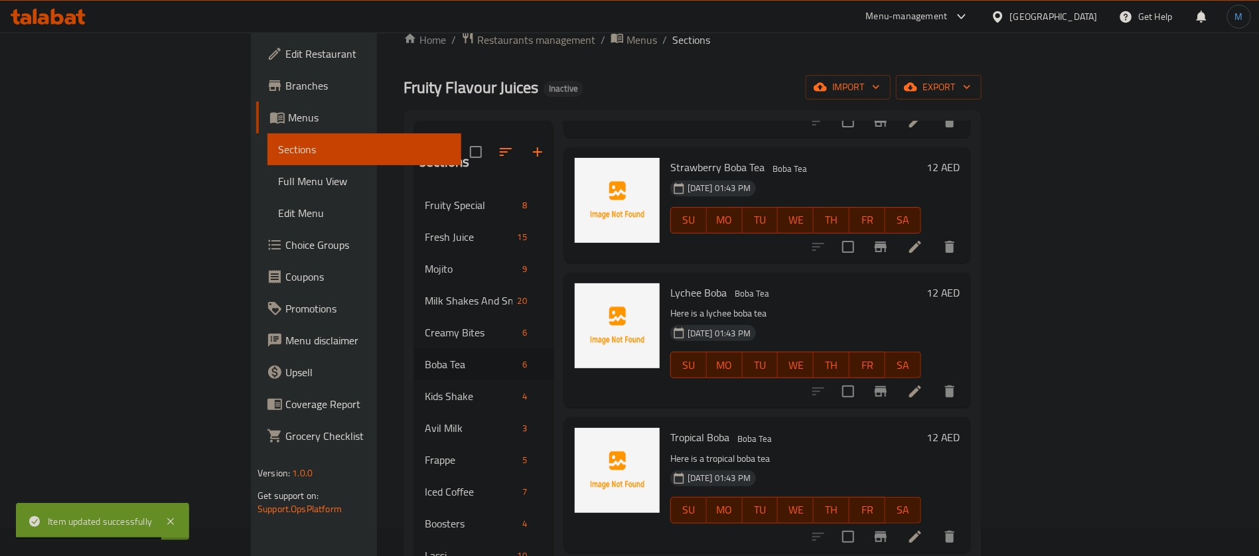
scroll to position [186, 0]
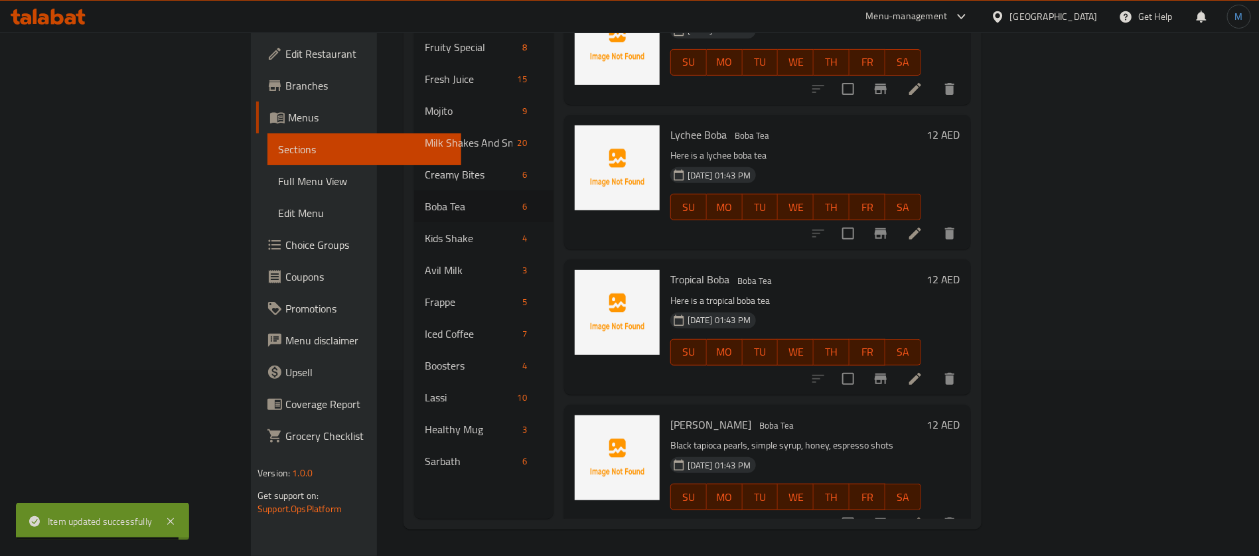
click at [934, 222] on li at bounding box center [915, 234] width 37 height 24
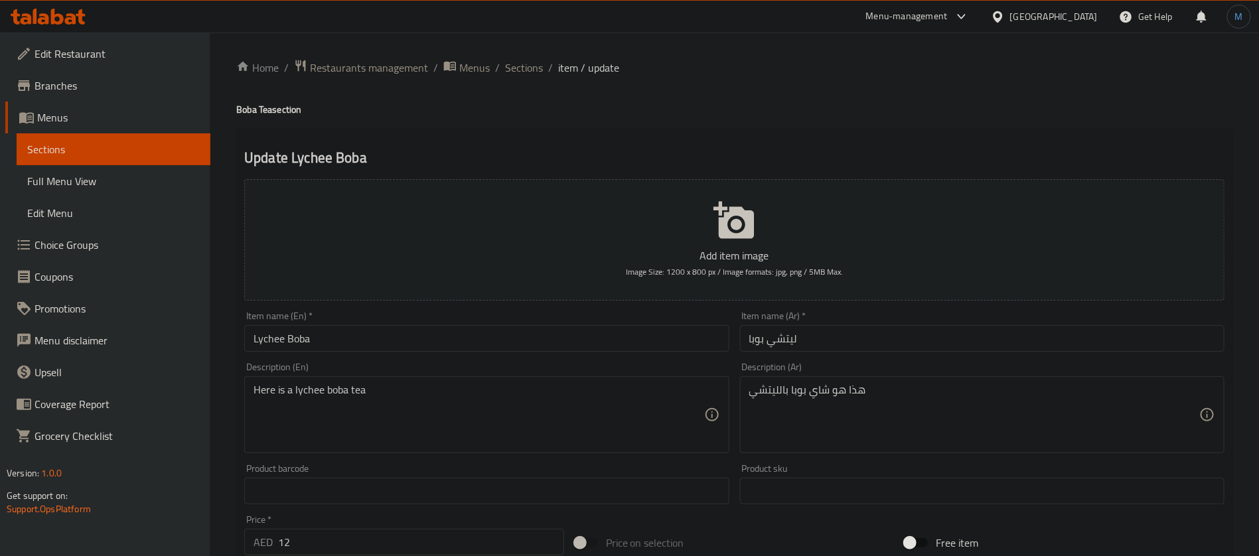
click at [400, 333] on input "Lychee Boba" at bounding box center [486, 338] width 485 height 27
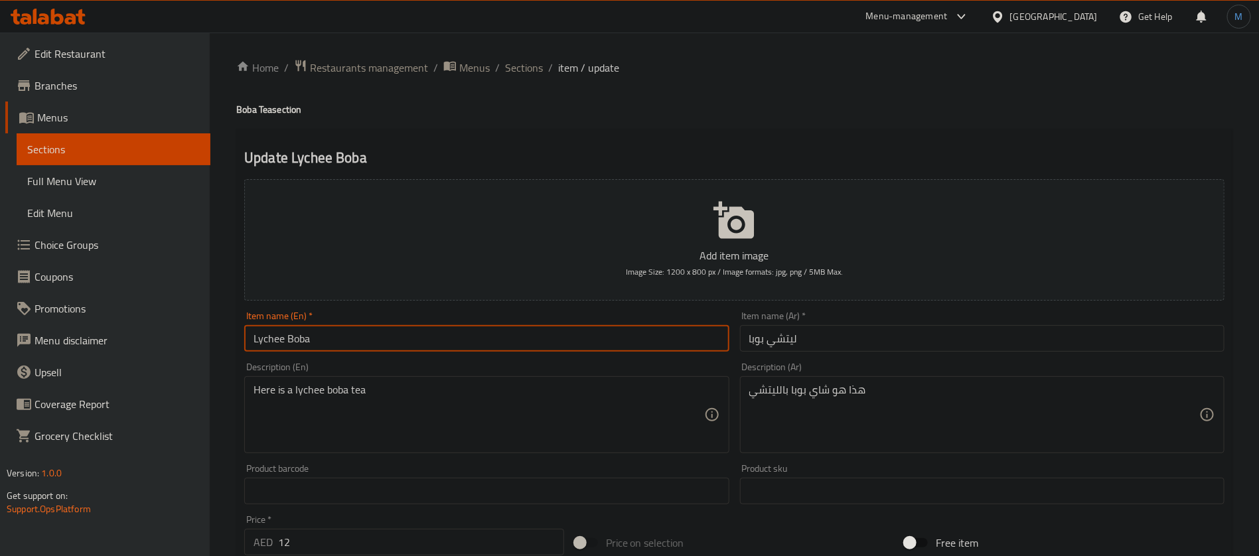
click at [265, 105] on h4 "Boba Tea section" at bounding box center [734, 109] width 996 height 13
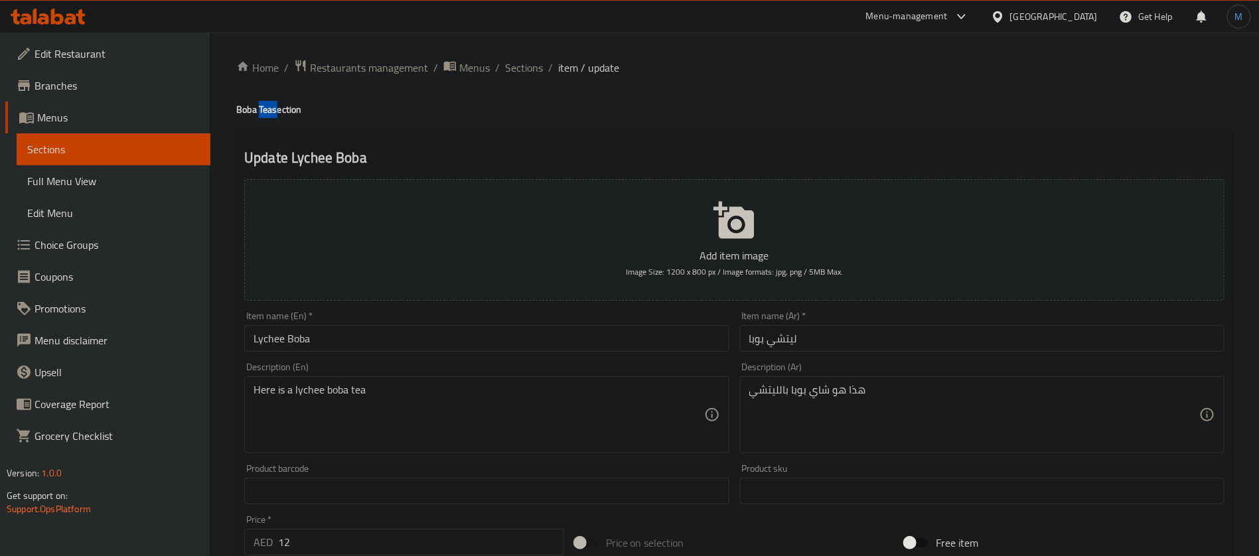
click at [265, 105] on h4 "Boba Tea section" at bounding box center [734, 109] width 996 height 13
copy h4 "Tea"
click at [337, 335] on input "Lychee Boba" at bounding box center [486, 338] width 485 height 27
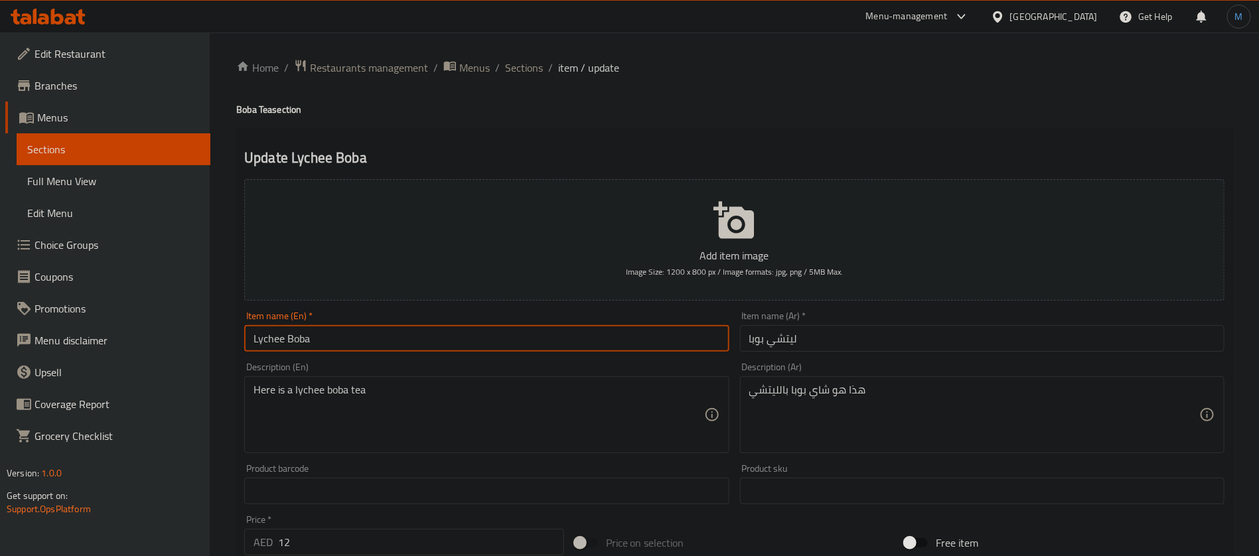
paste input "Tea"
type input "Lychee Boba Tea"
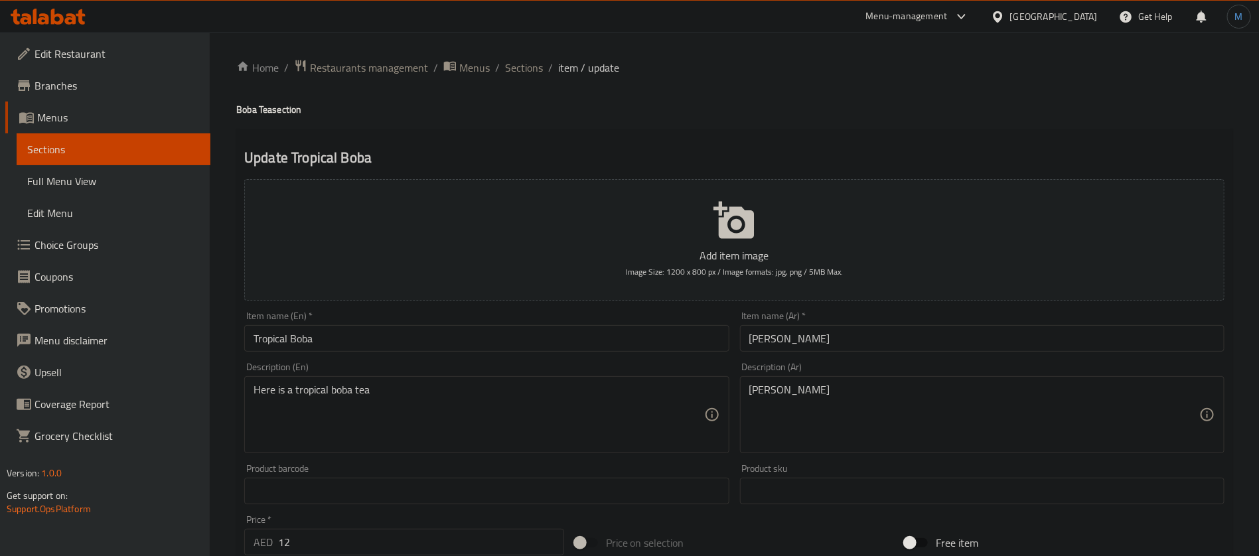
click at [376, 342] on input "Tropical Boba" at bounding box center [486, 338] width 485 height 27
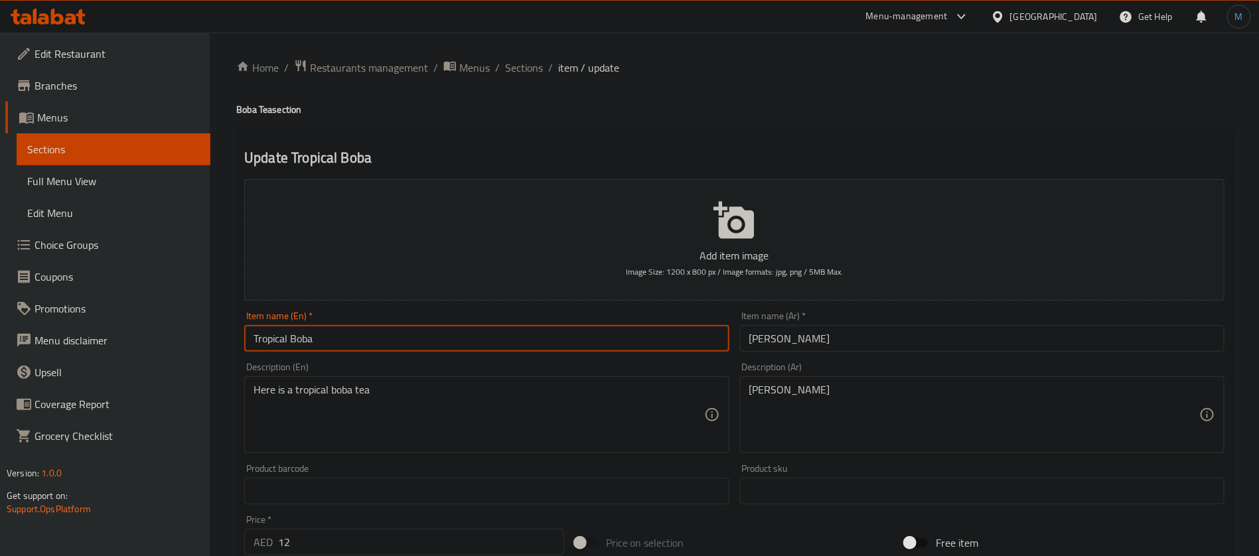
click at [234, 110] on div "Home / Restaurants management / Menus / Sections / item / update Boba Tea secti…" at bounding box center [734, 485] width 1049 height 905
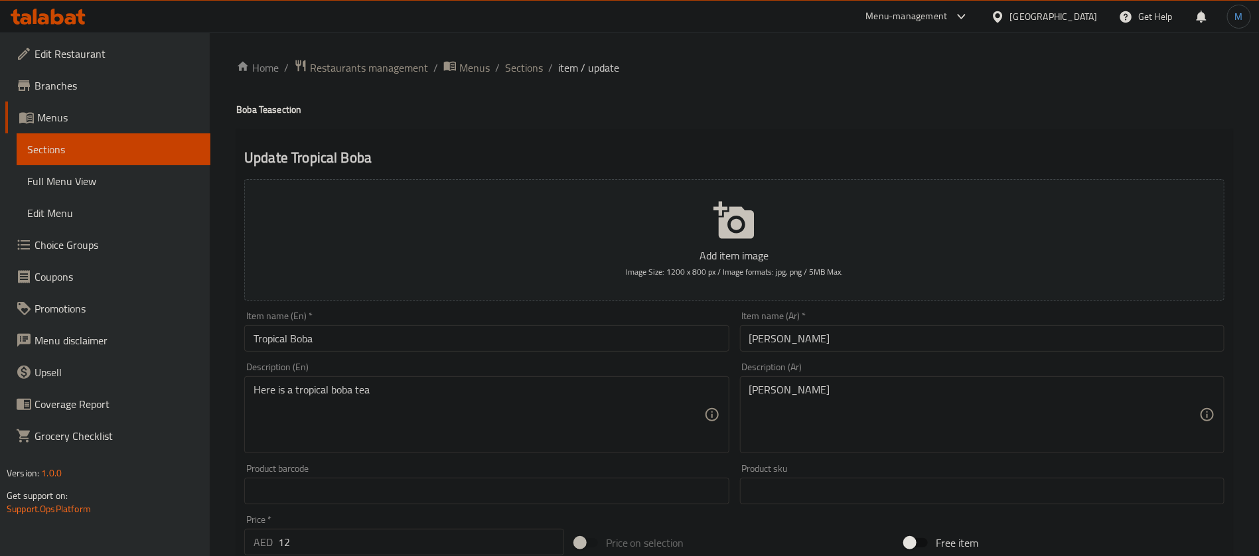
click at [269, 113] on h4 "Boba Tea section" at bounding box center [734, 109] width 996 height 13
copy h4 "Tea"
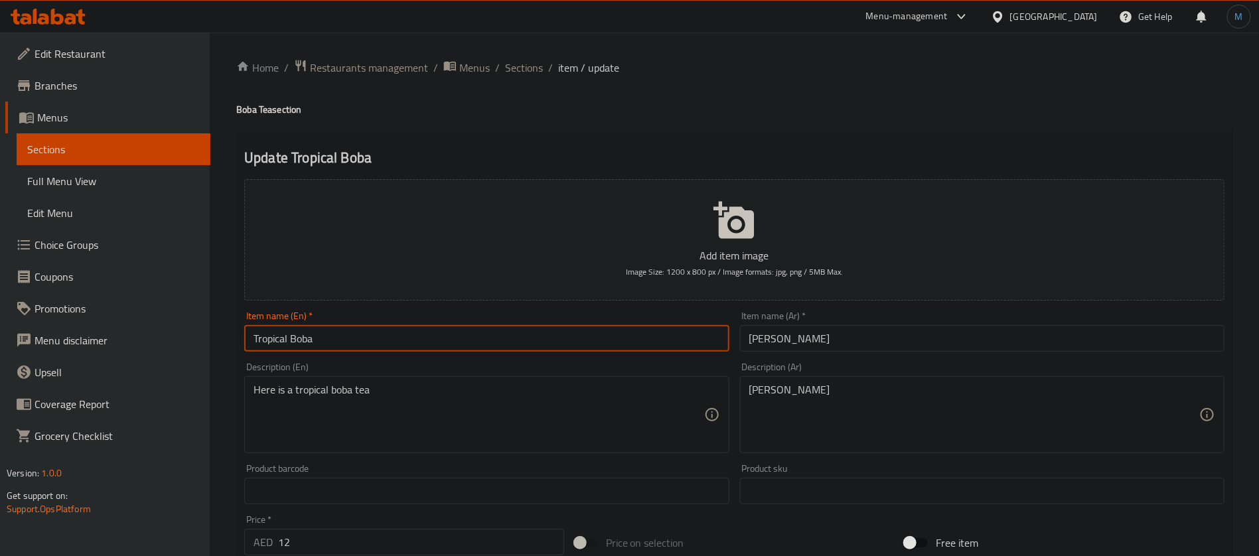
click at [350, 335] on input "Tropical Boba" at bounding box center [486, 338] width 485 height 27
paste input "Tea"
type input "Tropical Boba Tea"
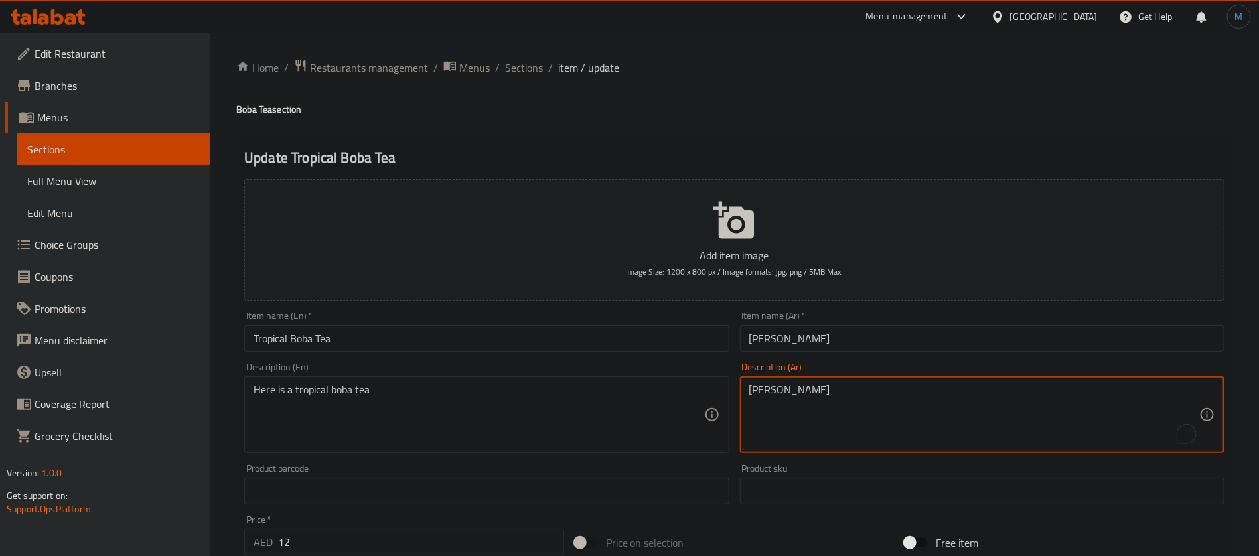
click at [823, 390] on textarea "شاي بوبا تروبيكال" at bounding box center [974, 415] width 450 height 63
click at [813, 390] on textarea "شاي بوبا تروبيكال" at bounding box center [974, 415] width 450 height 63
click at [813, 342] on input "بوبا تروبيكال" at bounding box center [982, 338] width 485 height 27
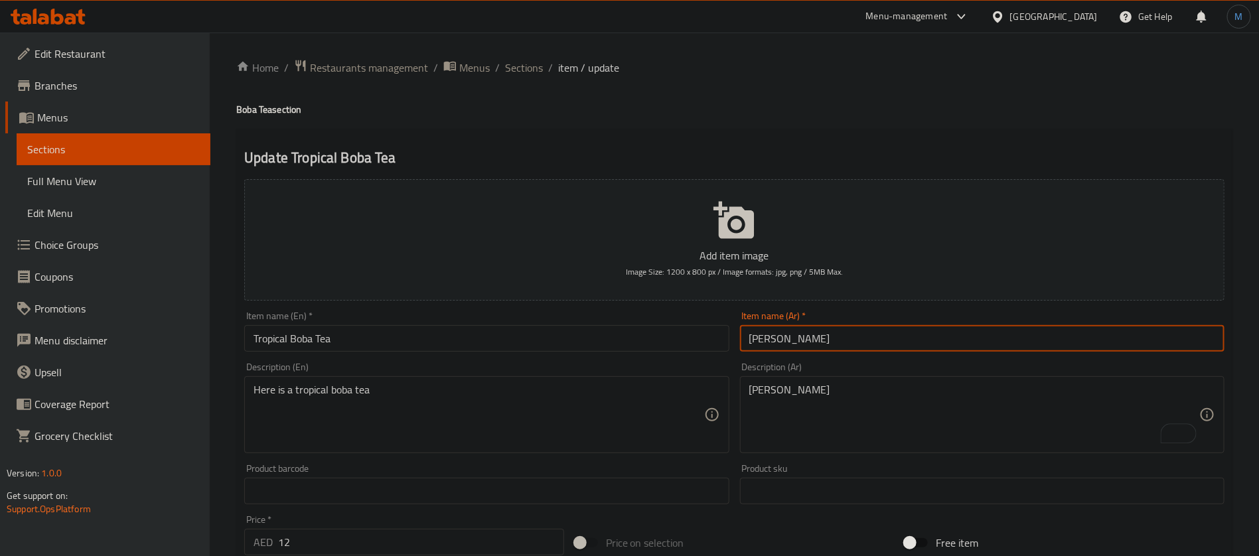
paste input "شاي"
type input "شاي بوبا تروبيكال"
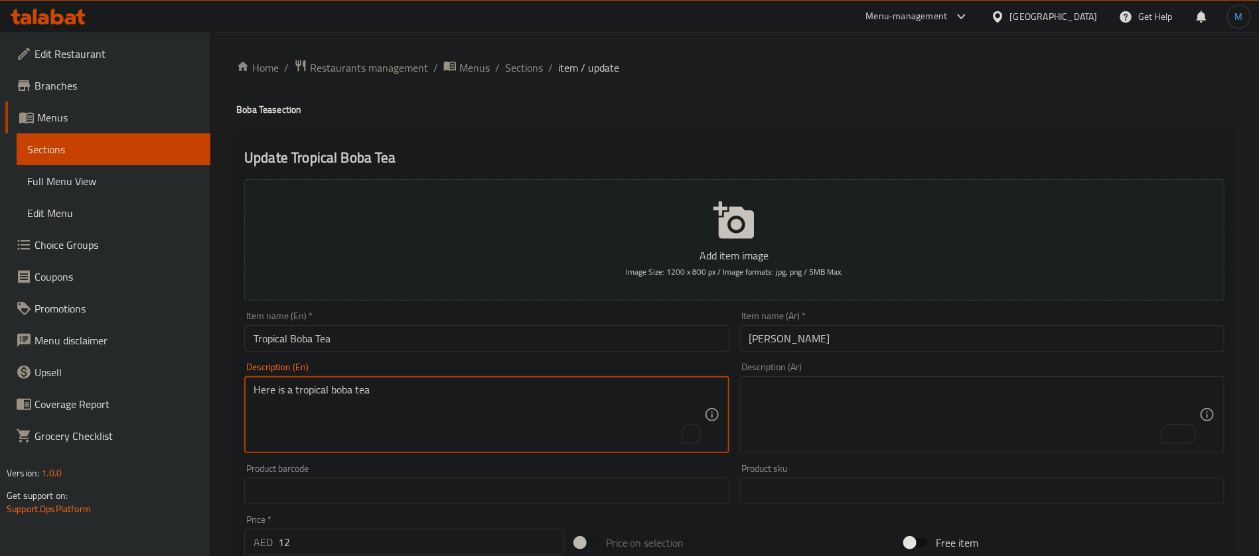
click at [451, 392] on textarea "Here is a tropical boba tea" at bounding box center [479, 415] width 450 height 63
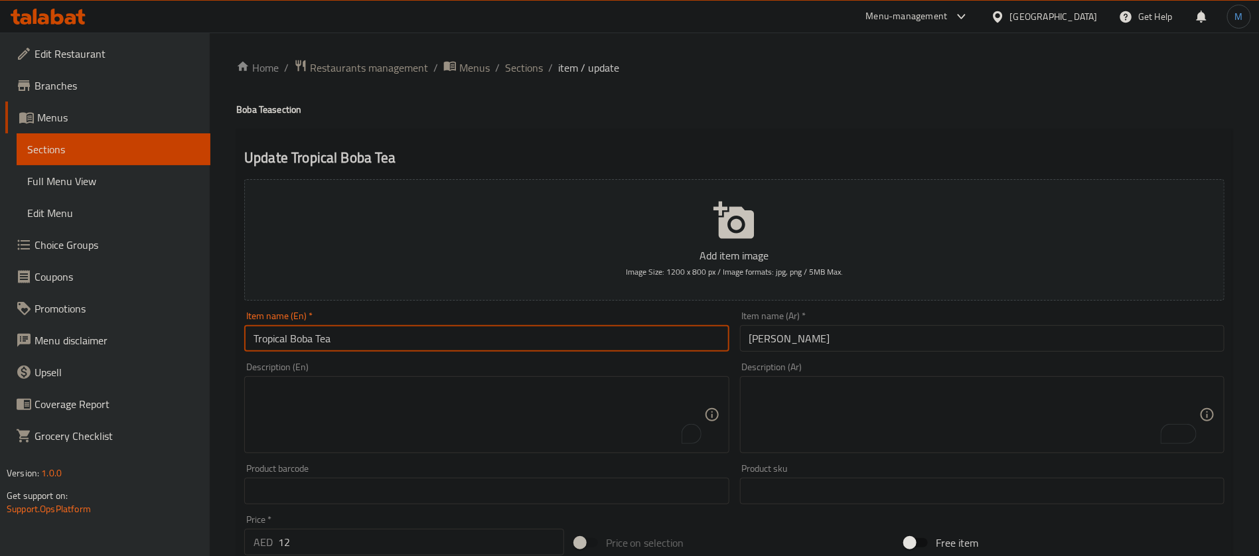
click at [416, 345] on input "Tropical Boba Tea" at bounding box center [486, 338] width 485 height 27
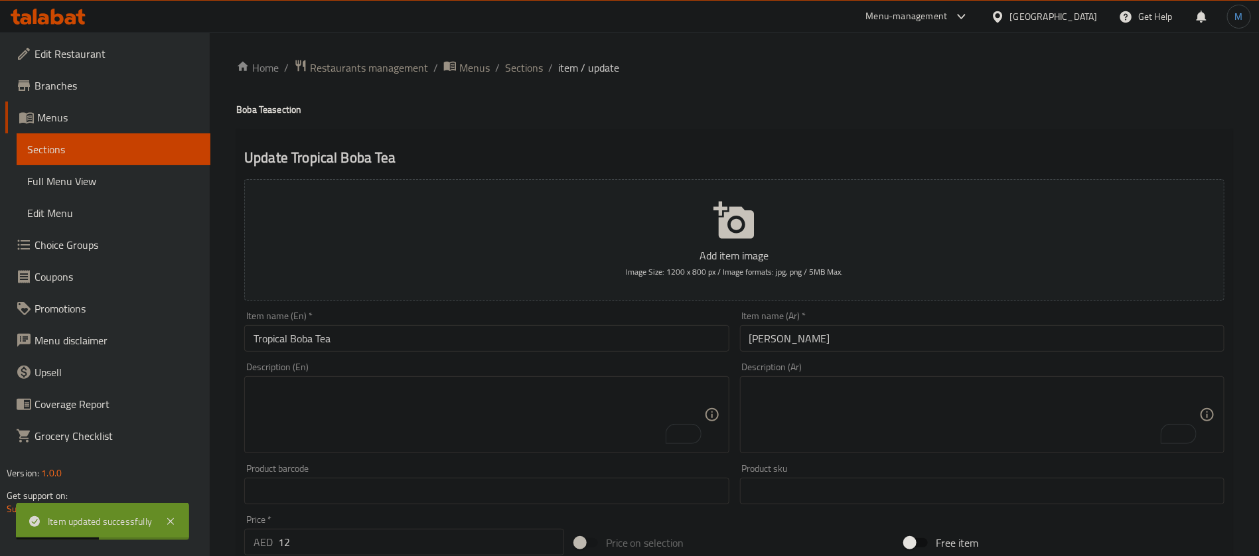
click at [533, 353] on div "Item name (En)   * Tropical Boba Tea Item name (En) *" at bounding box center [486, 331] width 495 height 51
click at [507, 62] on span "Sections" at bounding box center [524, 68] width 38 height 16
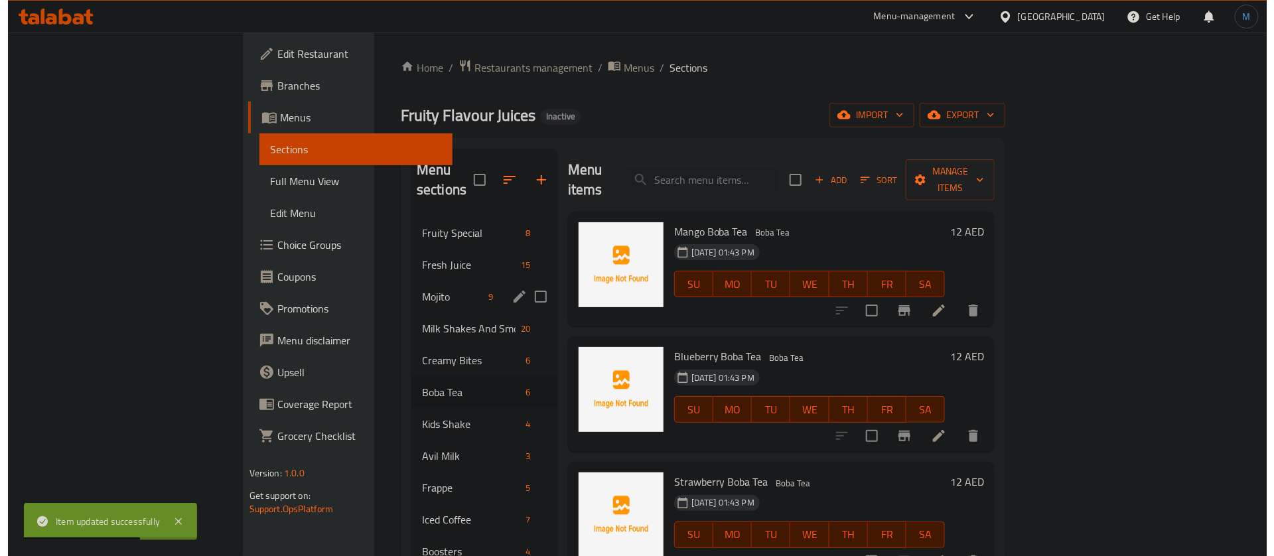
scroll to position [100, 0]
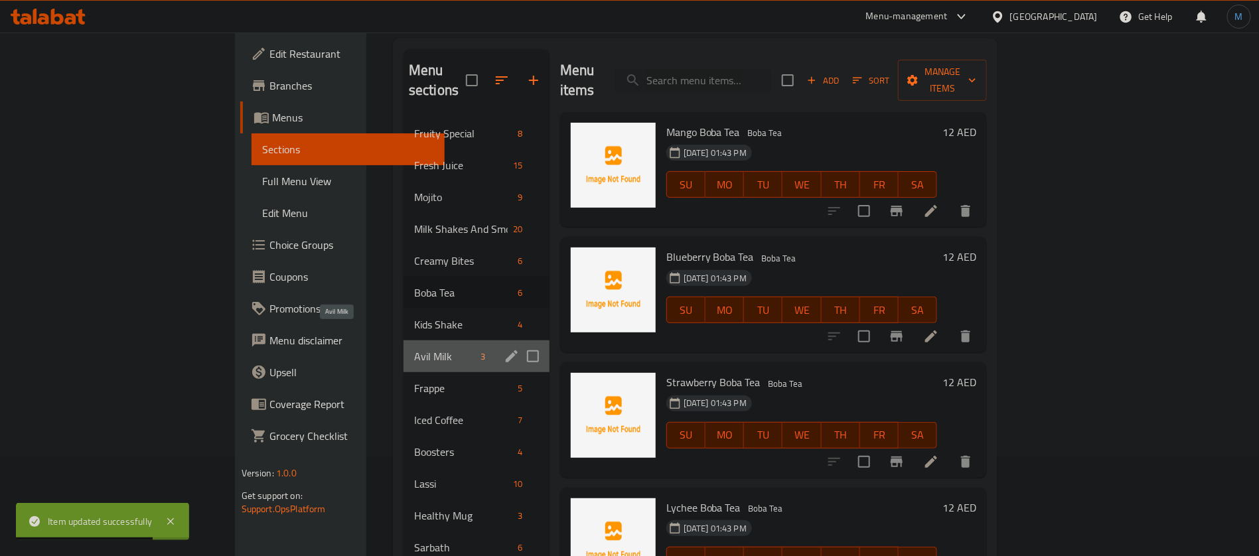
click at [414, 348] on span "Avil Milk" at bounding box center [445, 356] width 62 height 16
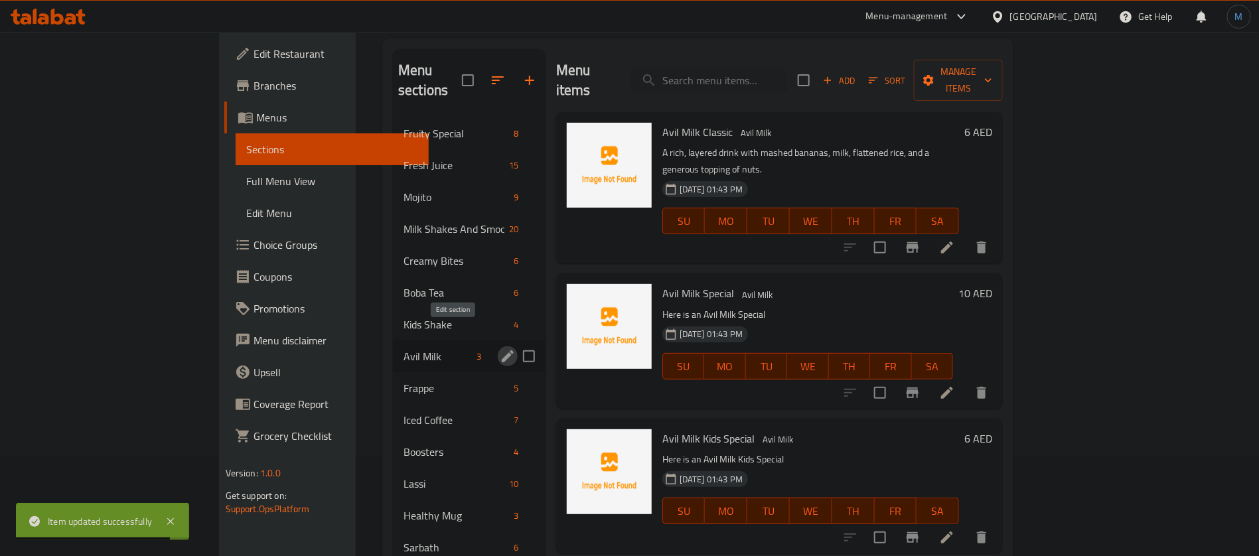
click at [502, 350] on icon "edit" at bounding box center [508, 356] width 12 height 12
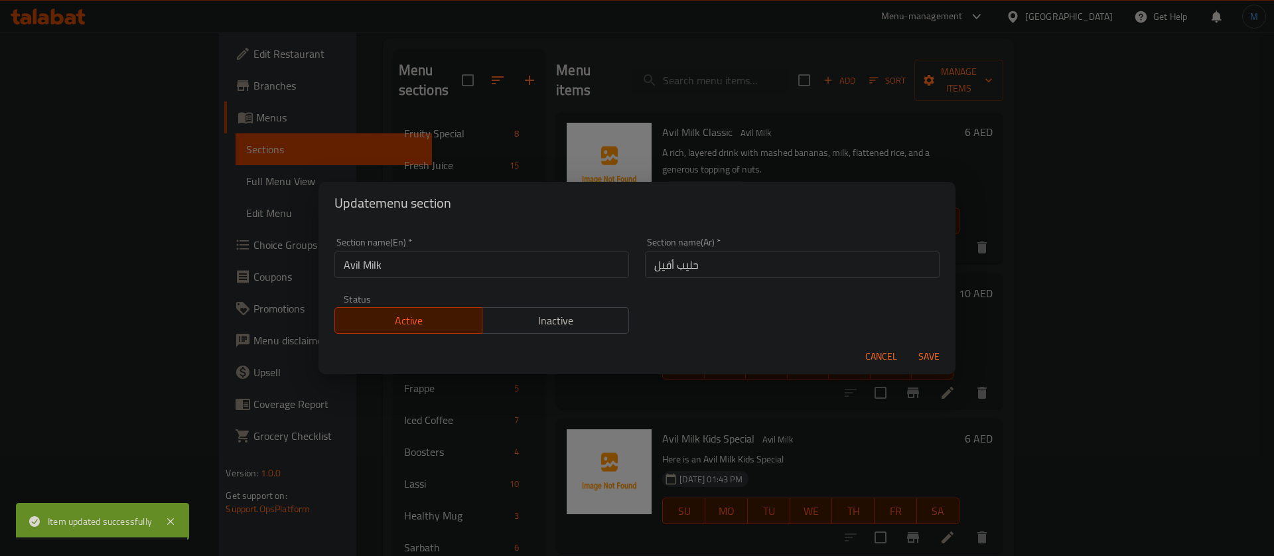
click at [415, 423] on div "Update menu section Section name(En)   * Avil Milk Section name(En) * Section n…" at bounding box center [637, 278] width 1274 height 556
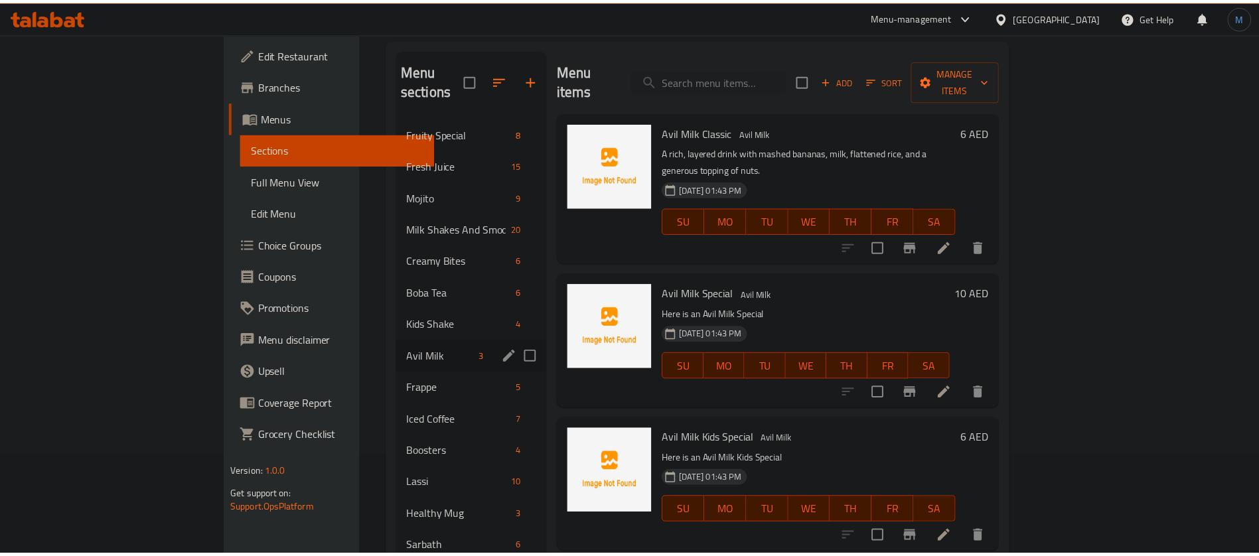
scroll to position [186, 0]
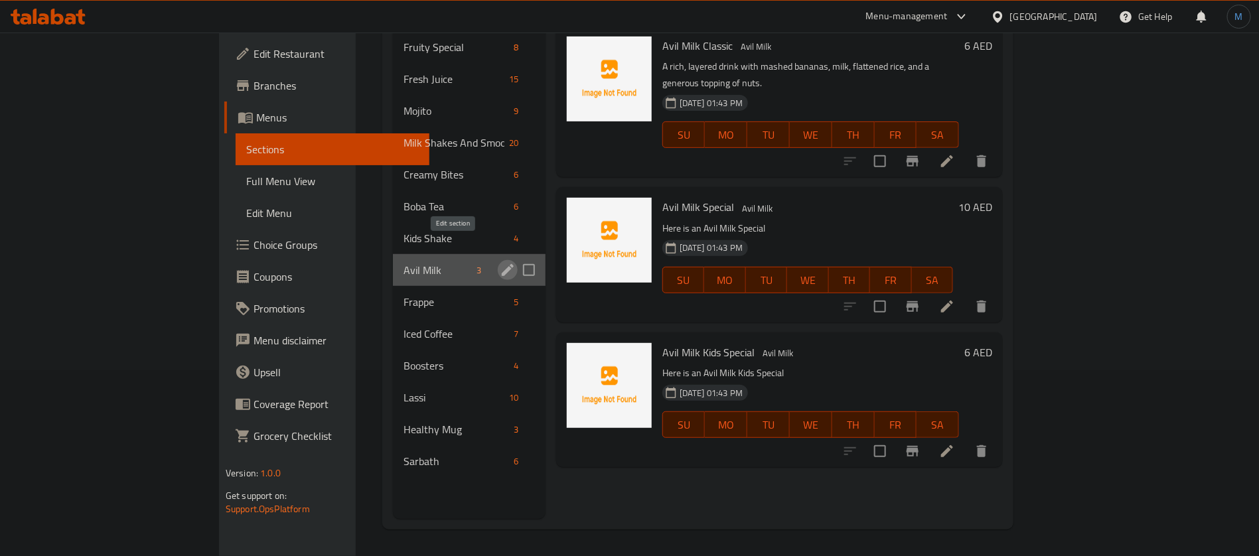
click at [500, 262] on icon "edit" at bounding box center [508, 270] width 16 height 16
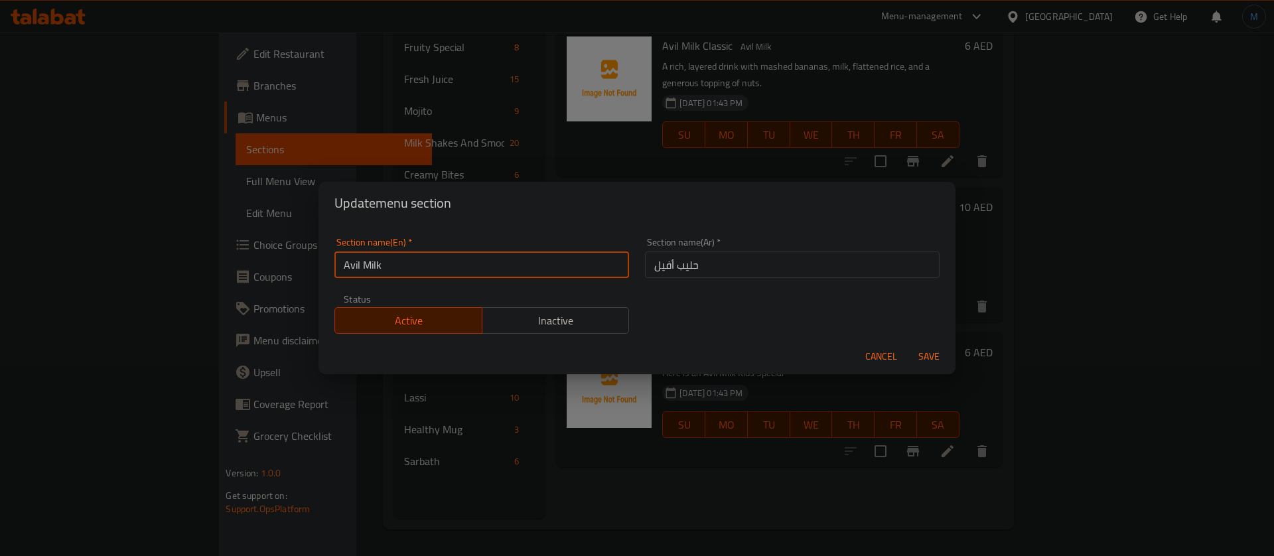
click at [574, 263] on input "Avil Milk" at bounding box center [482, 265] width 295 height 27
click at [872, 346] on button "Cancel" at bounding box center [881, 356] width 42 height 25
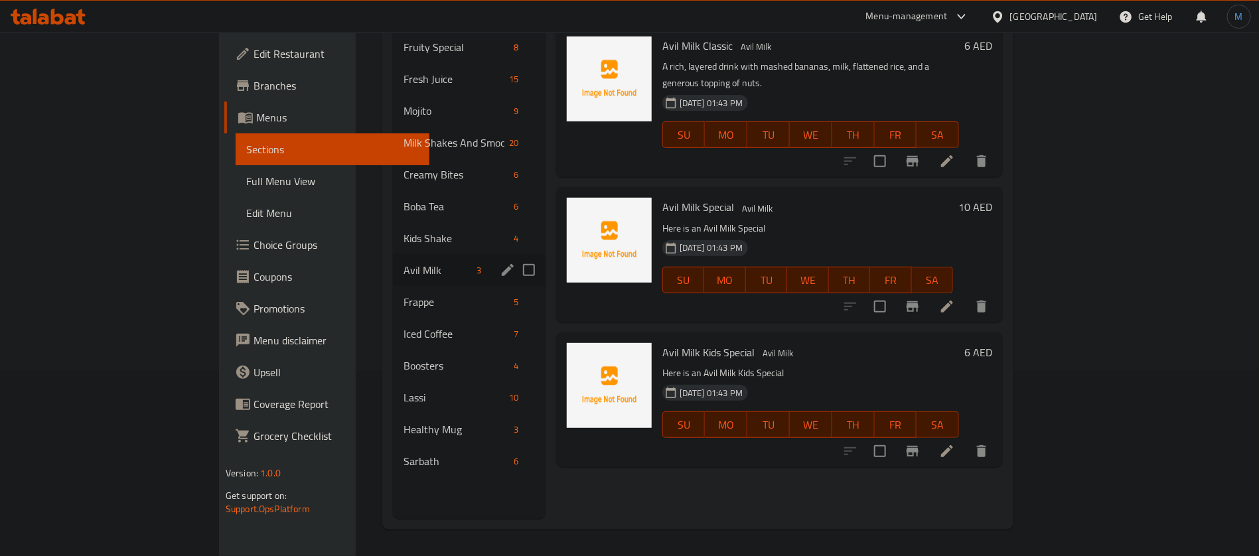
scroll to position [0, 0]
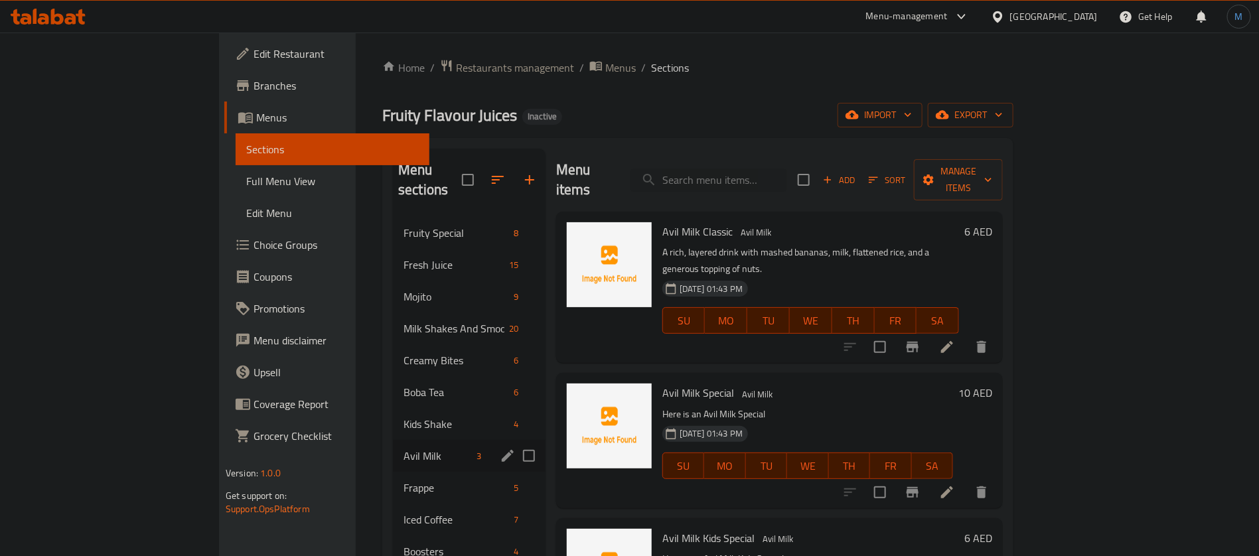
click at [955, 339] on icon at bounding box center [947, 347] width 16 height 16
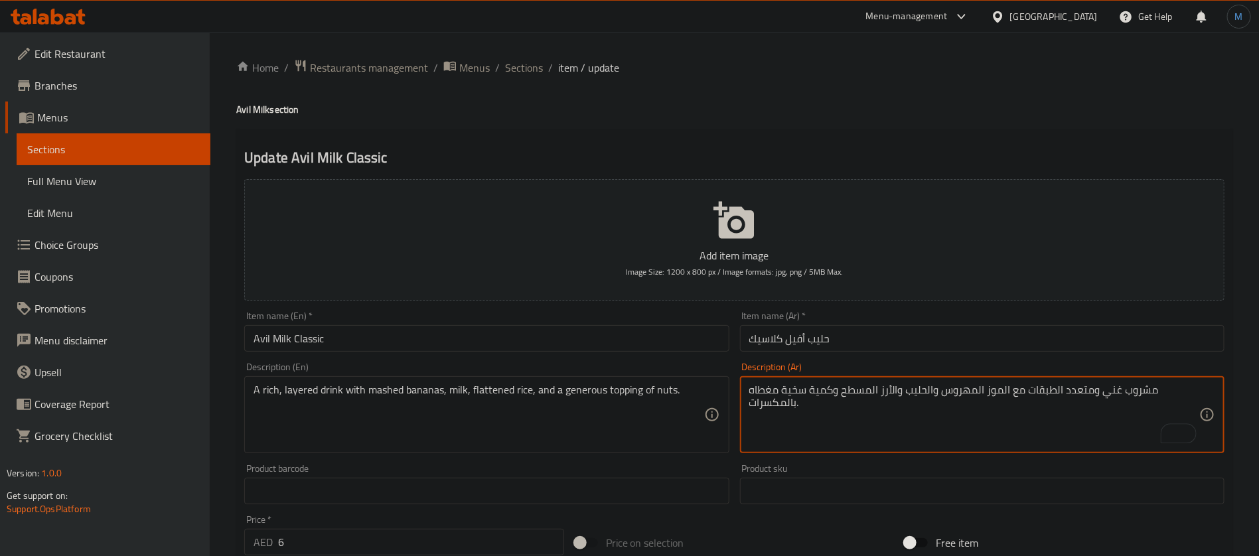
type textarea "مشروب غني ومتعدد الطبقات مع الموز المهروس والحليب والأرز المسطح وكمية سخية مغطا…"
click at [455, 333] on input "Avil Milk Classic" at bounding box center [486, 338] width 485 height 27
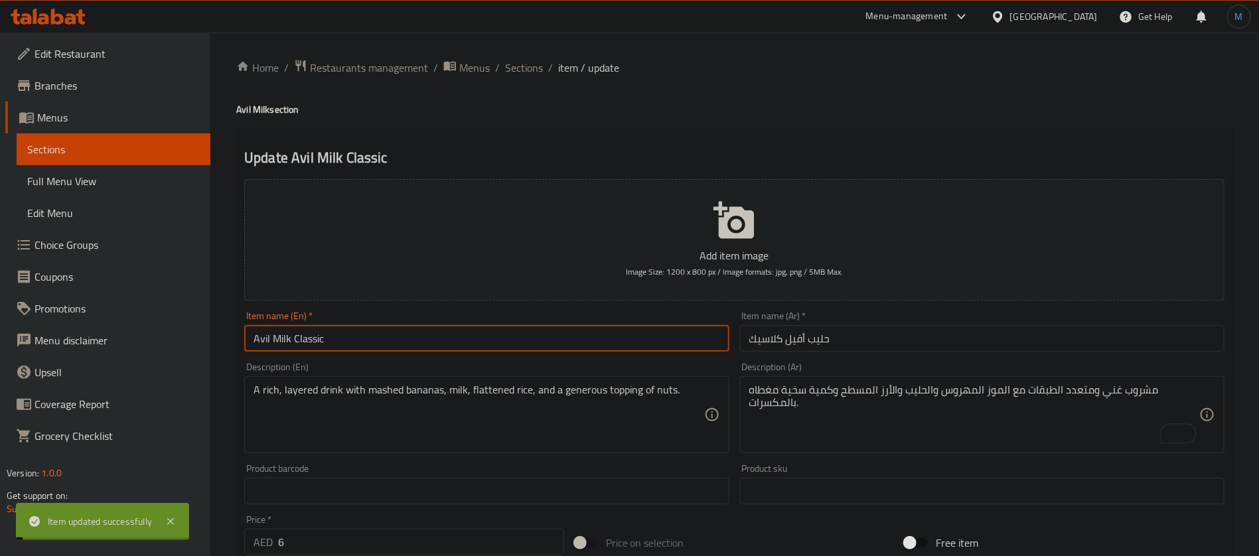
click at [537, 72] on span "Sections" at bounding box center [524, 68] width 38 height 16
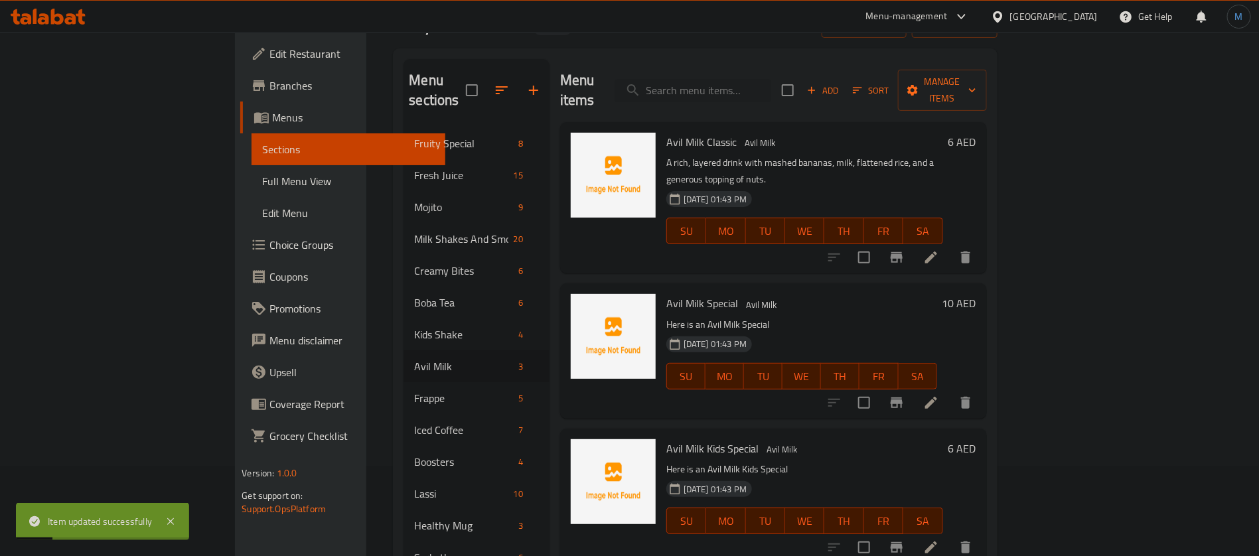
scroll to position [100, 0]
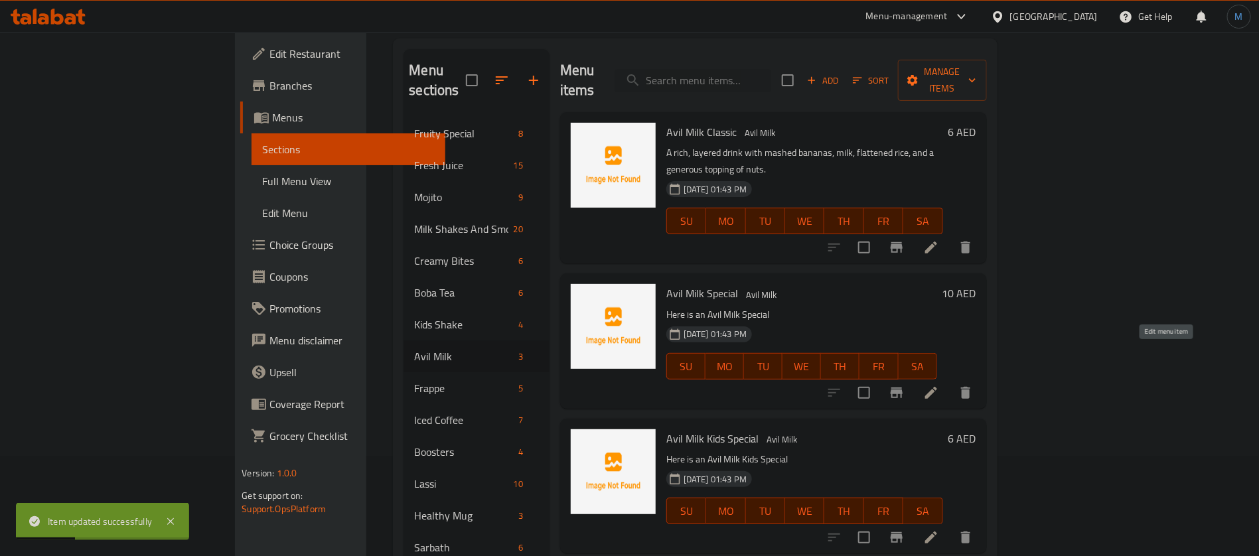
click at [939, 385] on icon at bounding box center [931, 393] width 16 height 16
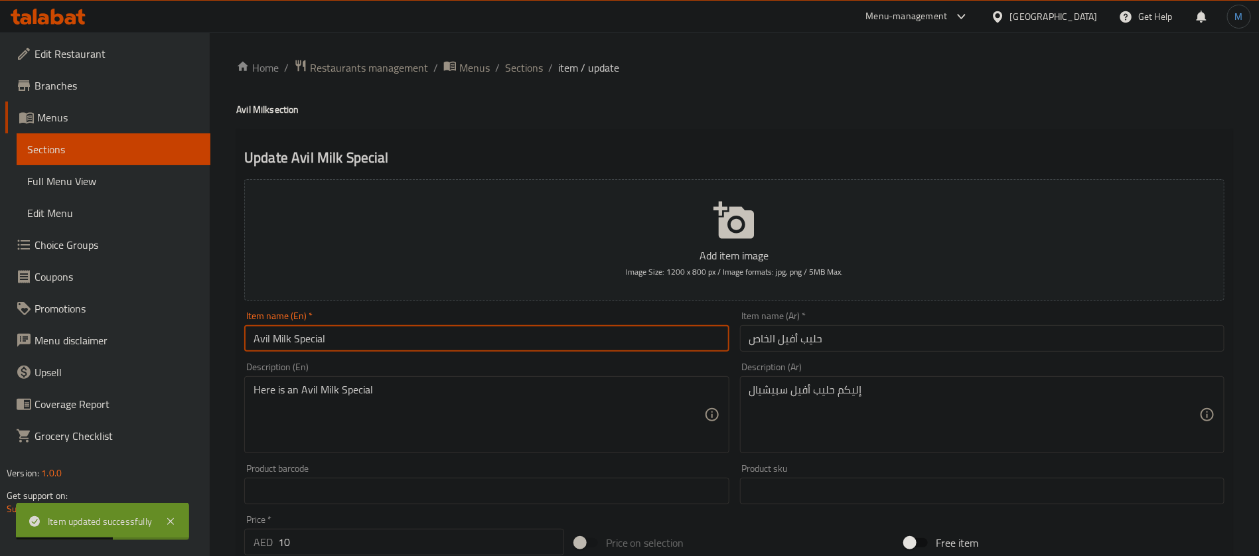
click at [580, 343] on input "Avil Milk Special" at bounding box center [486, 338] width 485 height 27
click at [773, 333] on input "حليب أفيل الخاص" at bounding box center [982, 338] width 485 height 27
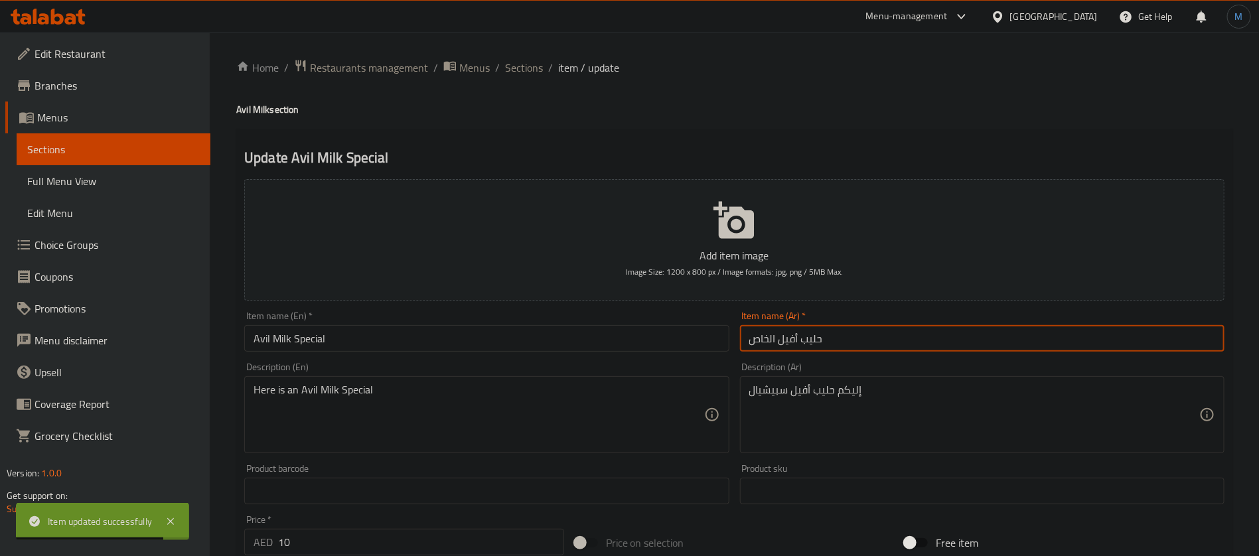
click at [773, 333] on input "حليب أفيل الخاص" at bounding box center [982, 338] width 485 height 27
paste input "بيشيال"
type input "حليب أفيل سبيشيال"
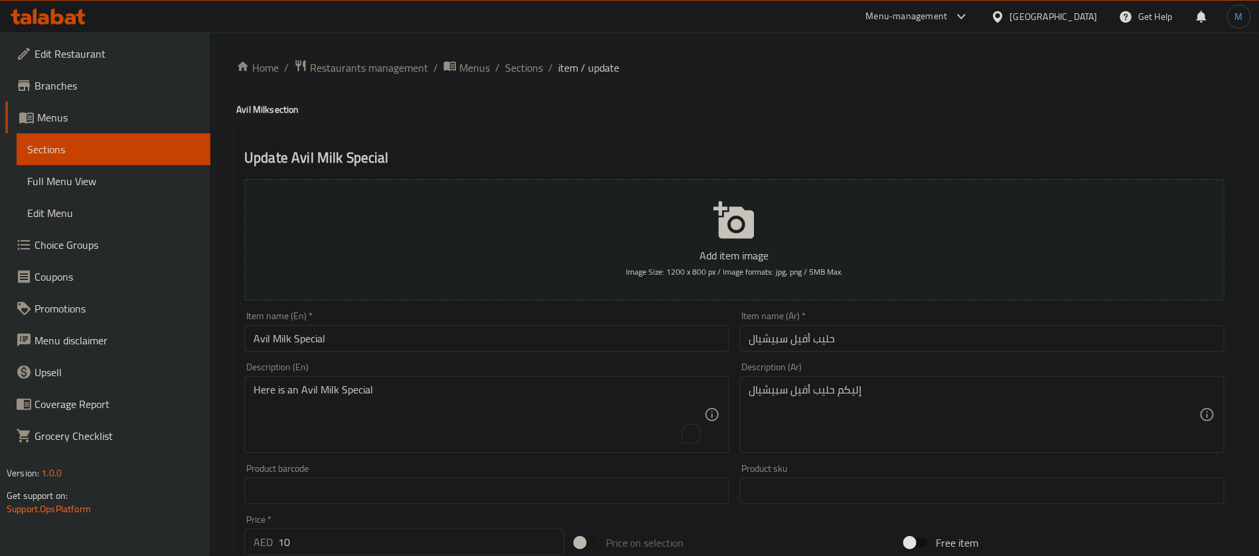
click at [596, 356] on div "Item name (En)   * Avil Milk Special Item name (En) *" at bounding box center [486, 331] width 495 height 51
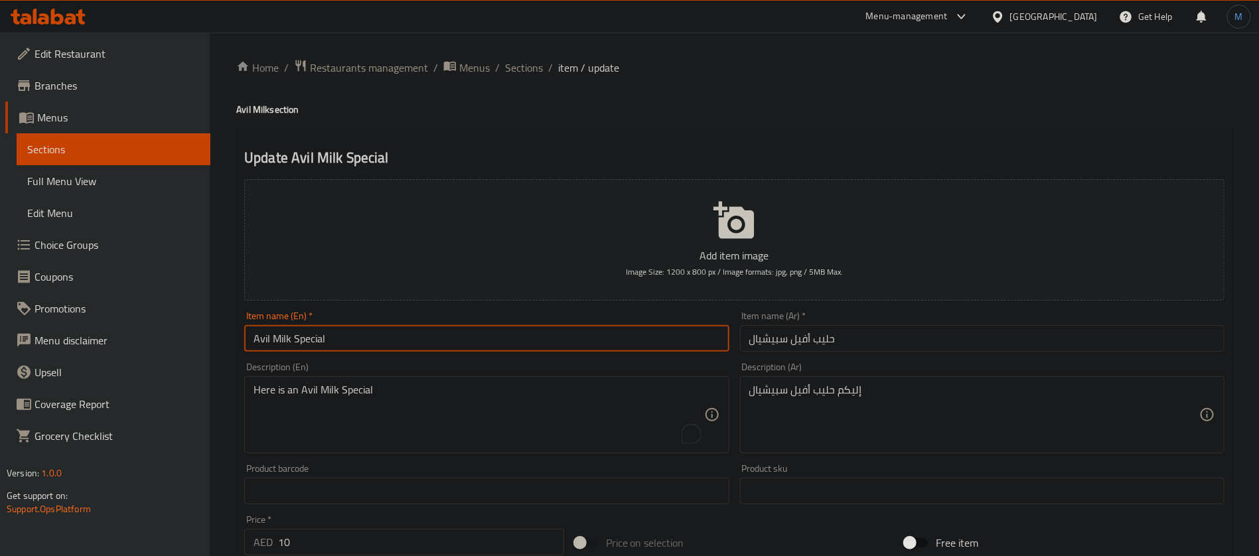
click at [596, 348] on input "Avil Milk Special" at bounding box center [486, 338] width 485 height 27
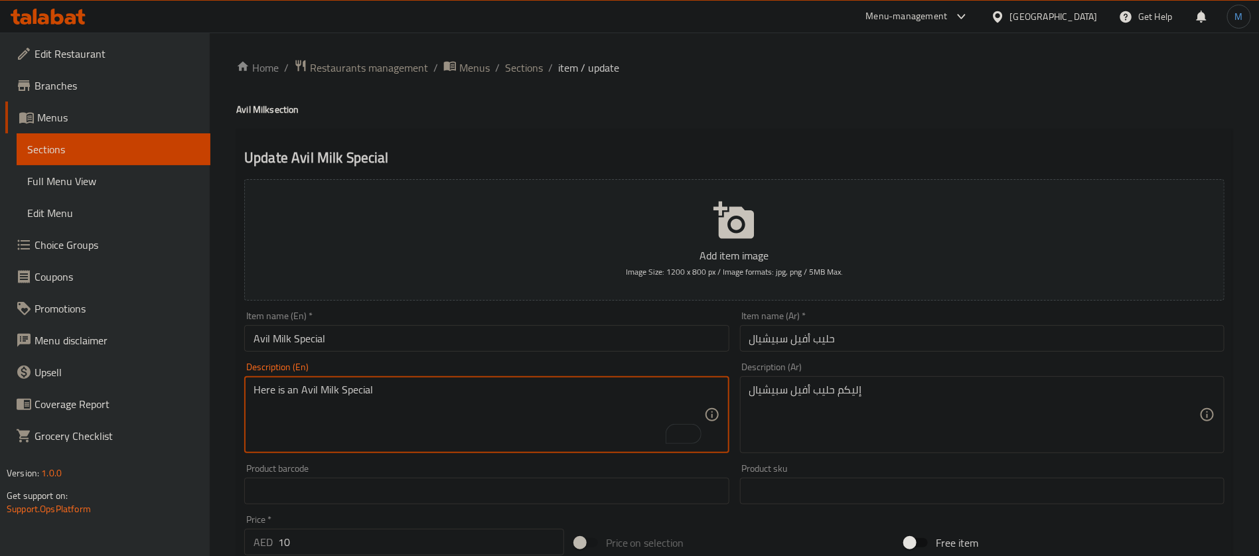
click at [518, 395] on textarea "Here is an Avil Milk Special" at bounding box center [479, 415] width 450 height 63
drag, startPoint x: 802, startPoint y: 372, endPoint x: 802, endPoint y: 382, distance: 10.0
click at [802, 374] on div "Description (Ar) إليكم حليب أفيل سبيشيال Description (Ar)" at bounding box center [982, 407] width 485 height 91
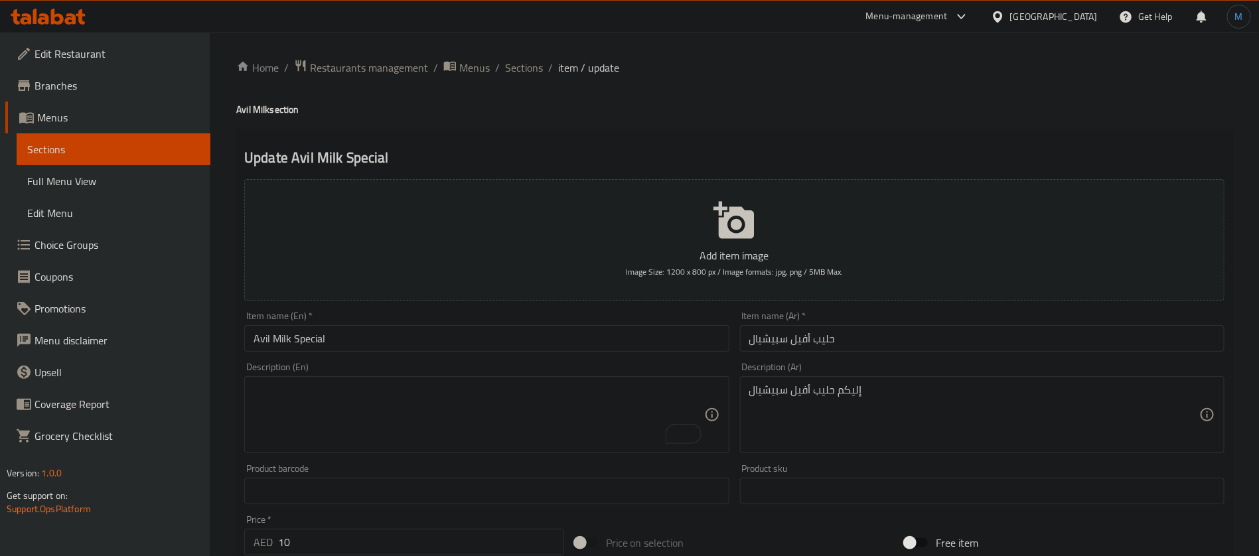
click at [802, 382] on div "إليكم حليب أفيل سبيشيال Description (Ar)" at bounding box center [982, 414] width 485 height 77
click at [803, 393] on textarea "إليكم حليب أفيل سبيشيال" at bounding box center [974, 415] width 450 height 63
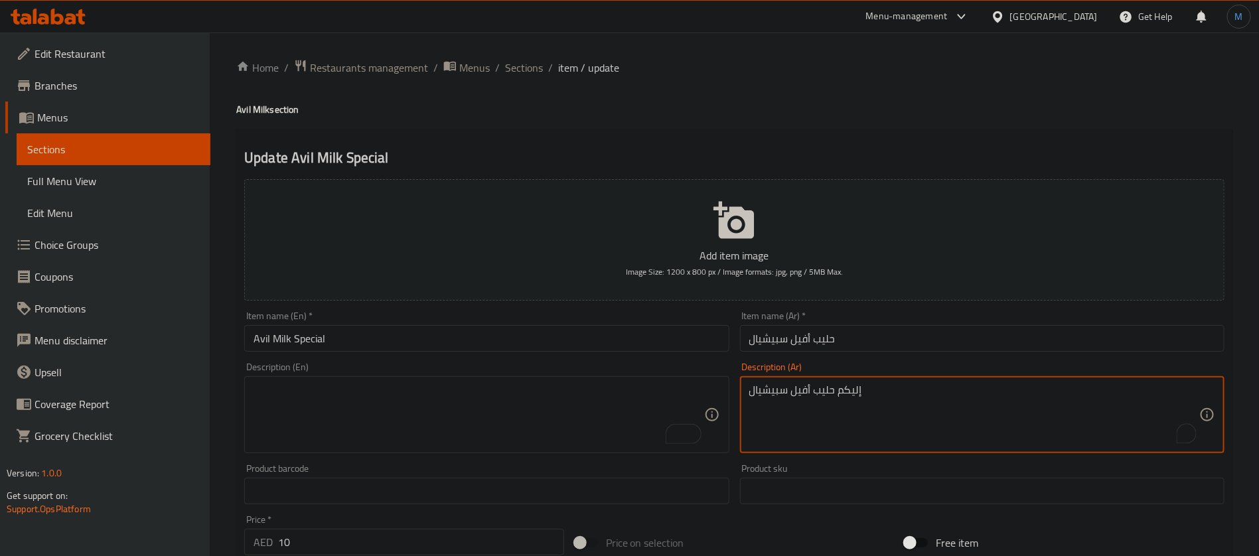
click at [803, 393] on textarea "إليكم حليب أفيل سبيشيال" at bounding box center [974, 415] width 450 height 63
click at [672, 347] on input "Avil Milk Special" at bounding box center [486, 338] width 485 height 27
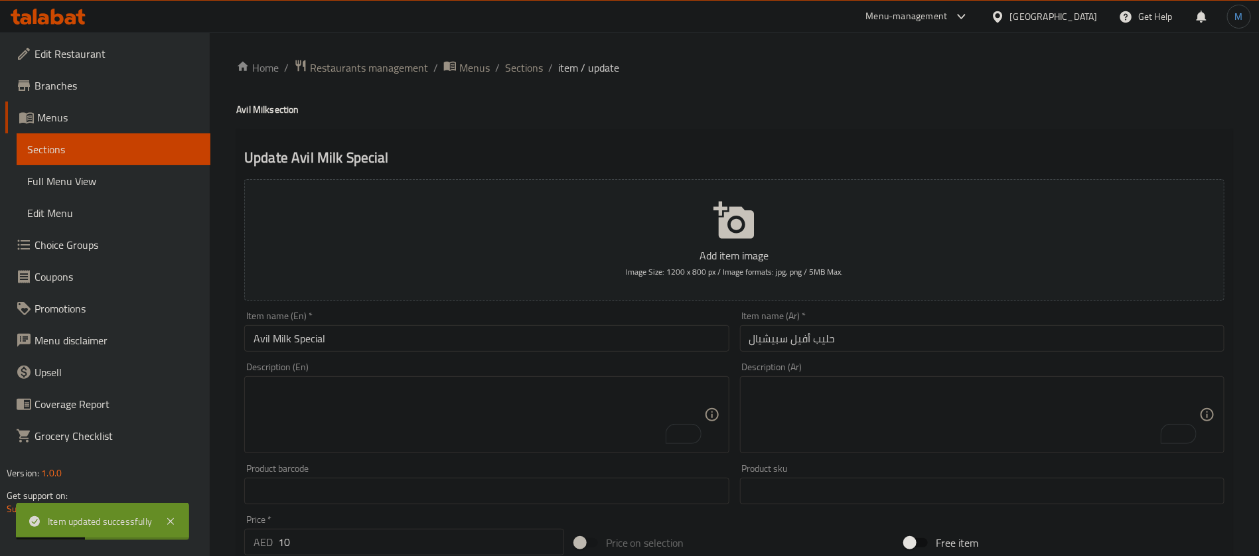
drag, startPoint x: 532, startPoint y: 56, endPoint x: 521, endPoint y: 66, distance: 15.5
click at [531, 56] on div "Home / Restaurants management / Menus / Sections / item / update Avil Milk sect…" at bounding box center [734, 485] width 1049 height 905
click at [521, 66] on span "Sections" at bounding box center [524, 68] width 38 height 16
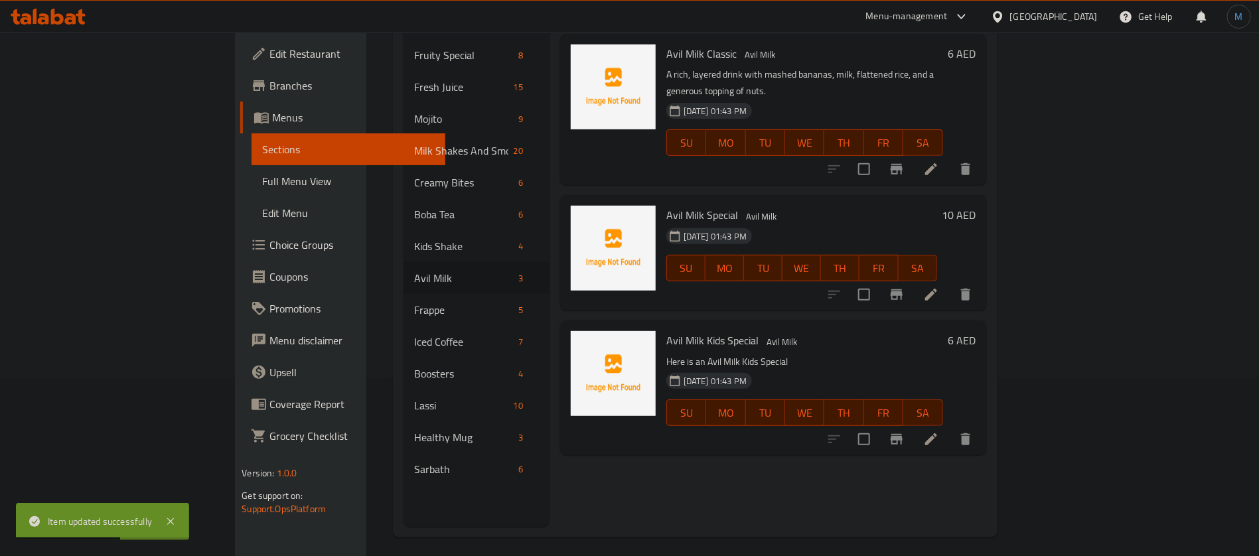
scroll to position [186, 0]
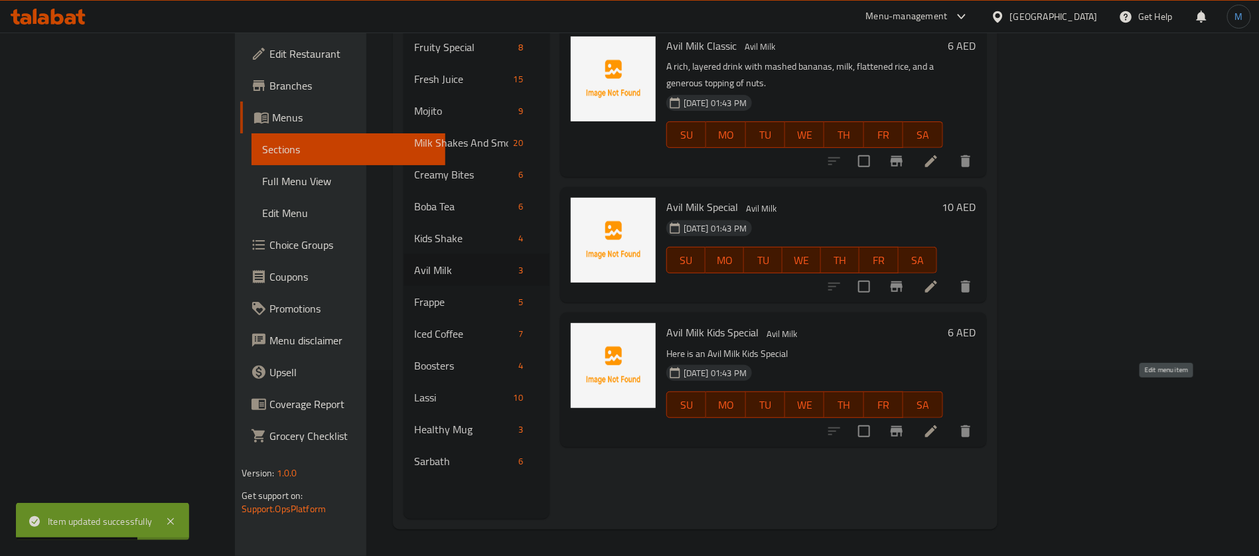
click at [939, 423] on icon at bounding box center [931, 431] width 16 height 16
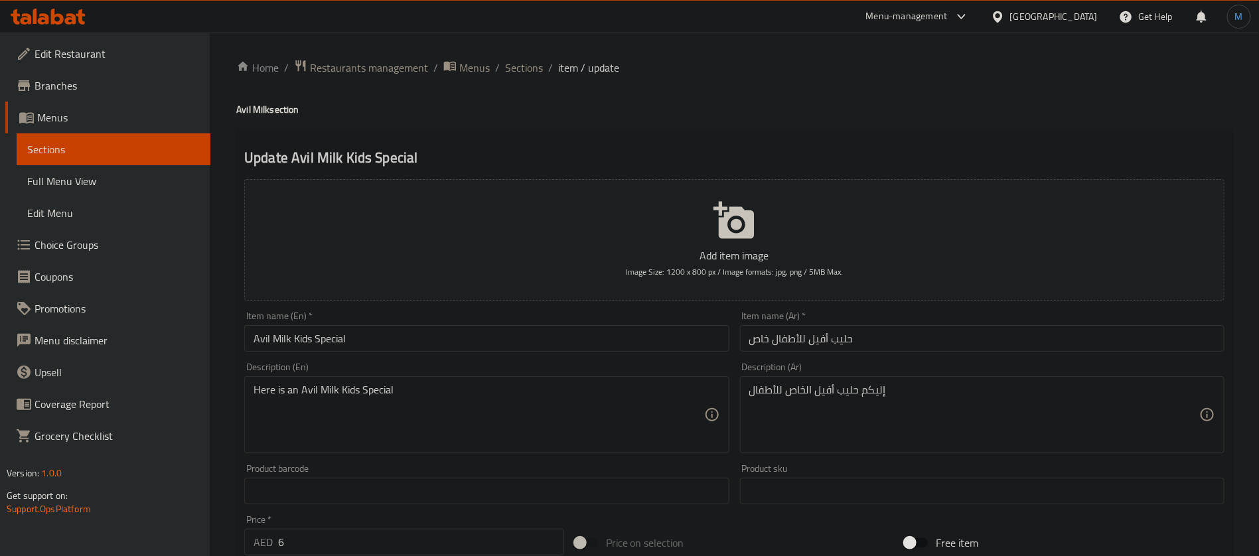
click at [762, 337] on input "حليب أفيل للأطفال خاص" at bounding box center [982, 338] width 485 height 27
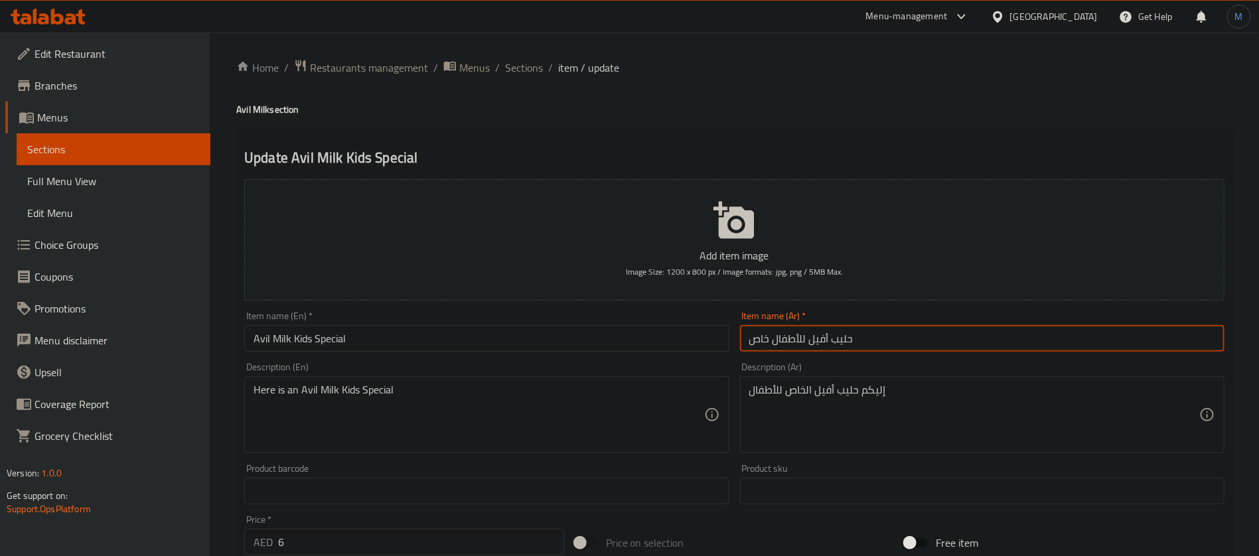
click at [762, 337] on input "حليب أفيل للأطفال خاص" at bounding box center [982, 338] width 485 height 27
paste input "بيشيال"
type input "حليب أفيل للأطفال سبيشيال"
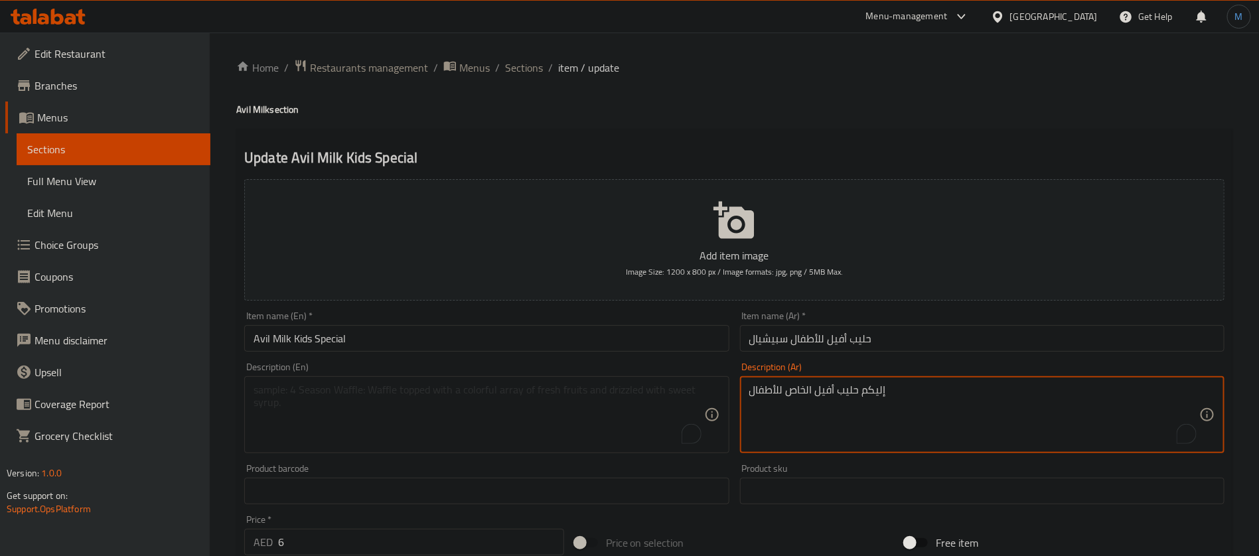
click at [801, 397] on textarea "إليكم حليب أفيل الخاص للأطفال" at bounding box center [974, 415] width 450 height 63
click at [629, 342] on input "Avil Milk Kids Special" at bounding box center [486, 338] width 485 height 27
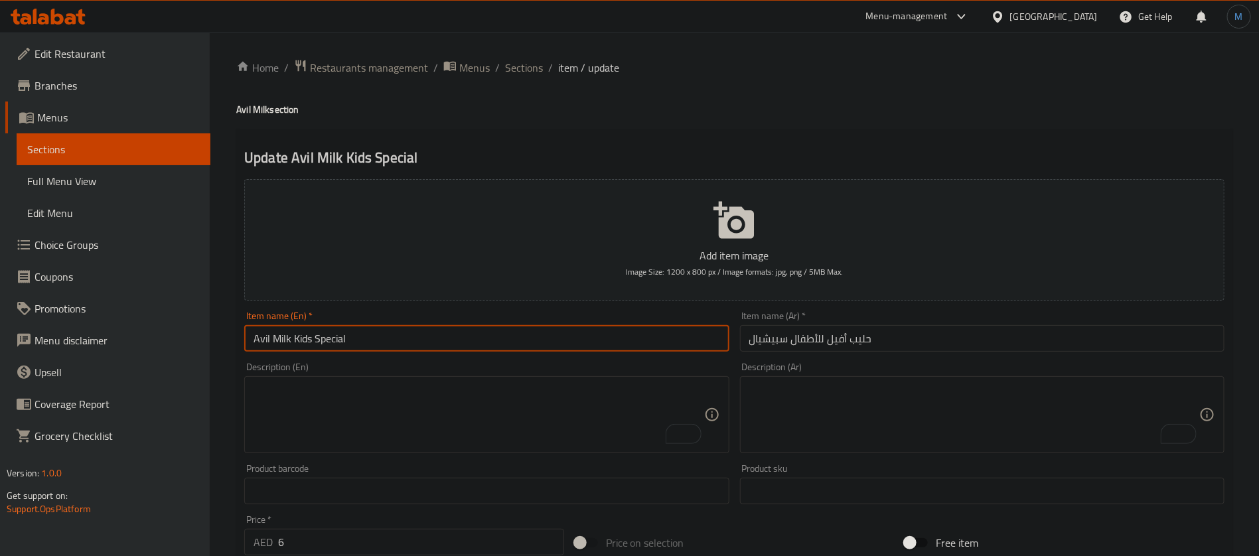
click at [560, 332] on input "Avil Milk Kids Special" at bounding box center [486, 338] width 485 height 27
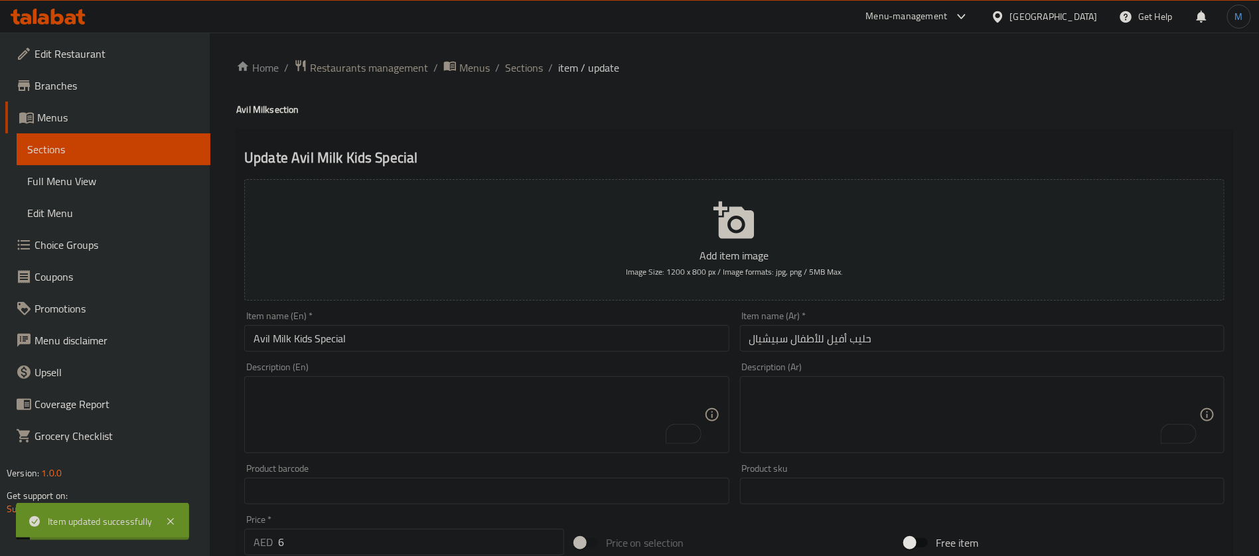
click at [528, 68] on span "Sections" at bounding box center [524, 68] width 38 height 16
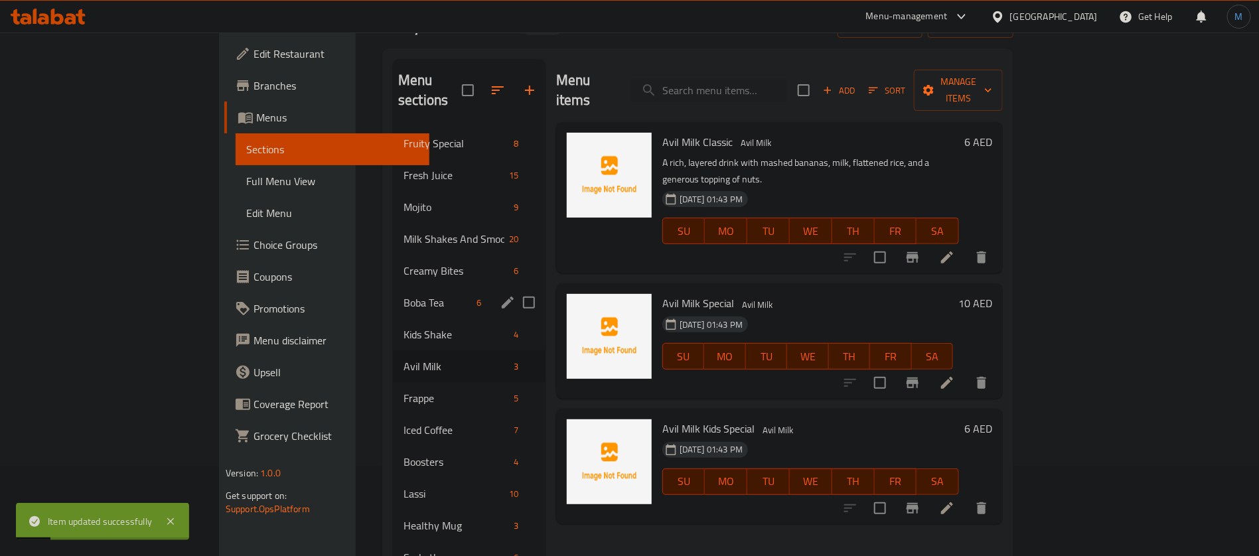
scroll to position [100, 0]
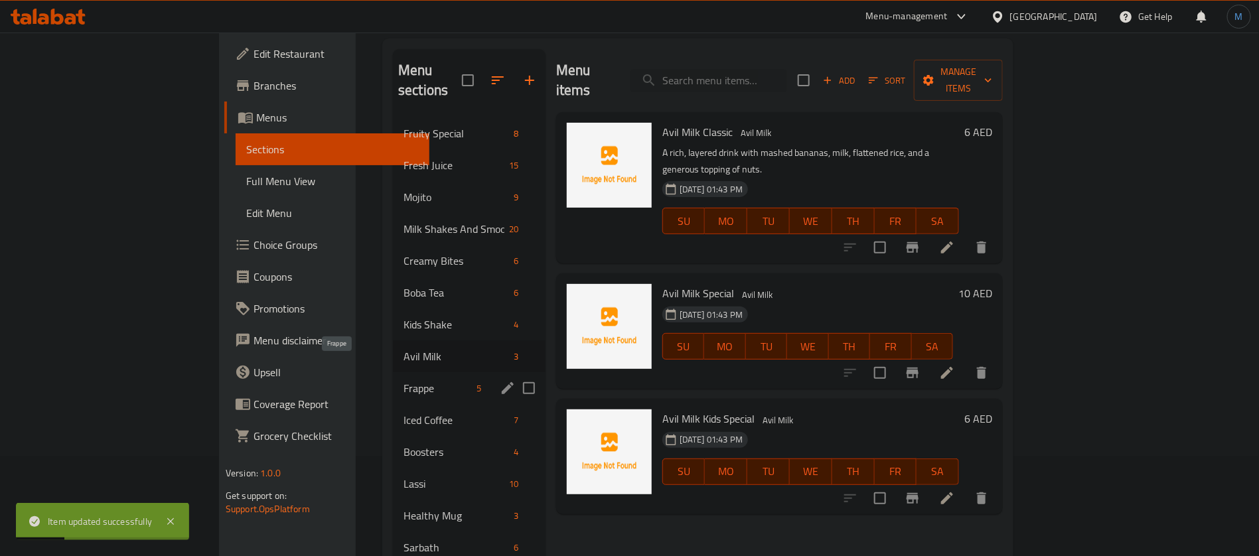
click at [404, 380] on span "Frappe" at bounding box center [438, 388] width 68 height 16
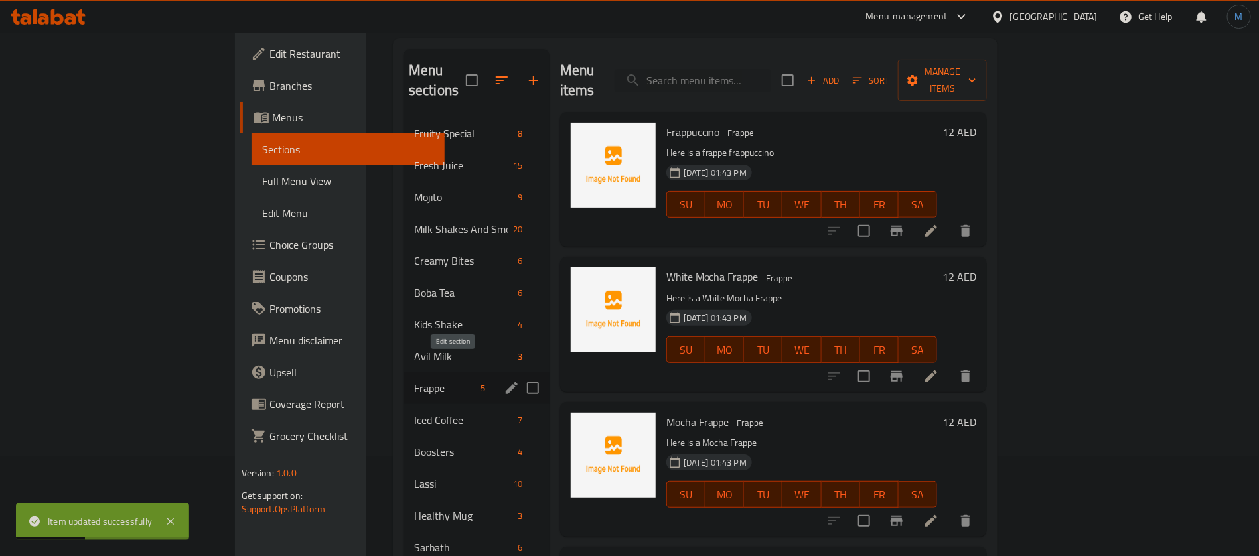
click at [504, 380] on icon "edit" at bounding box center [512, 388] width 16 height 16
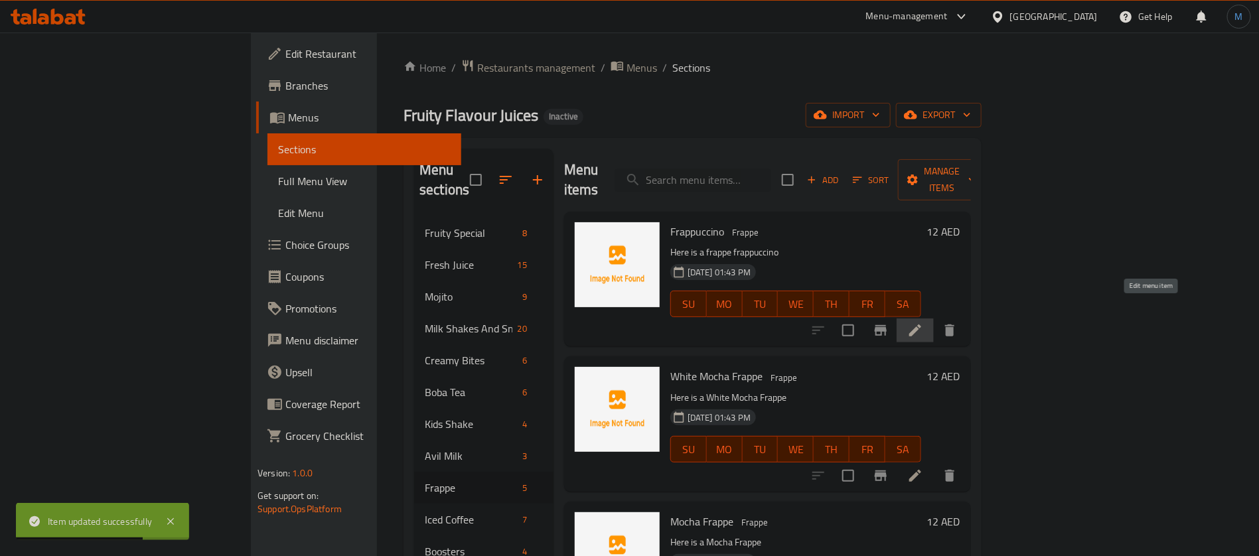
click at [923, 323] on icon at bounding box center [915, 331] width 16 height 16
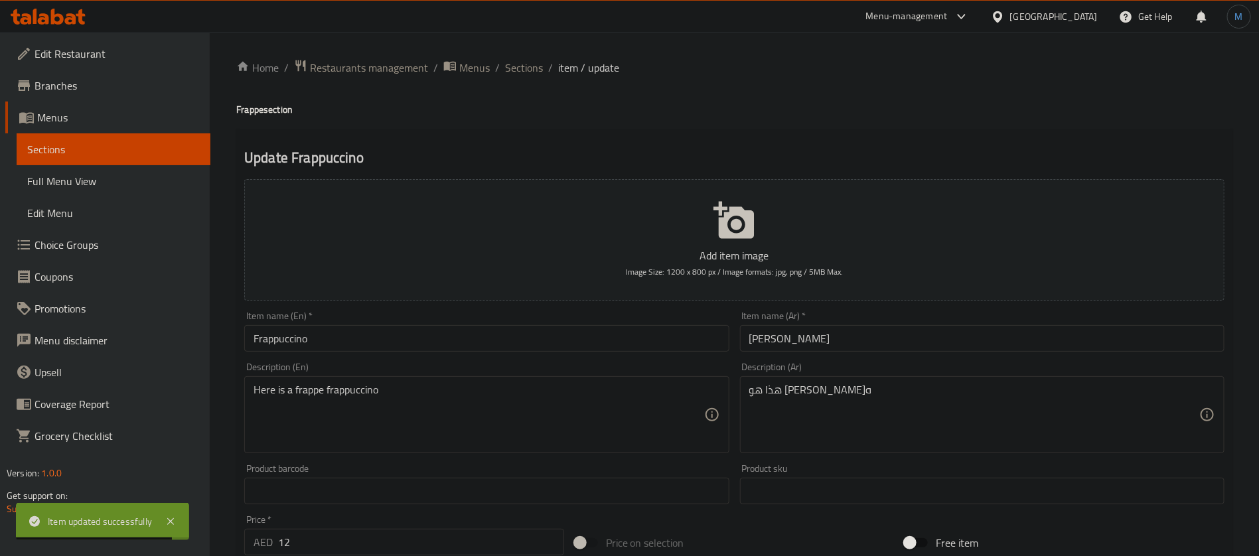
click at [250, 105] on h4 "Frappe section" at bounding box center [734, 109] width 996 height 13
copy h4 "Frappe"
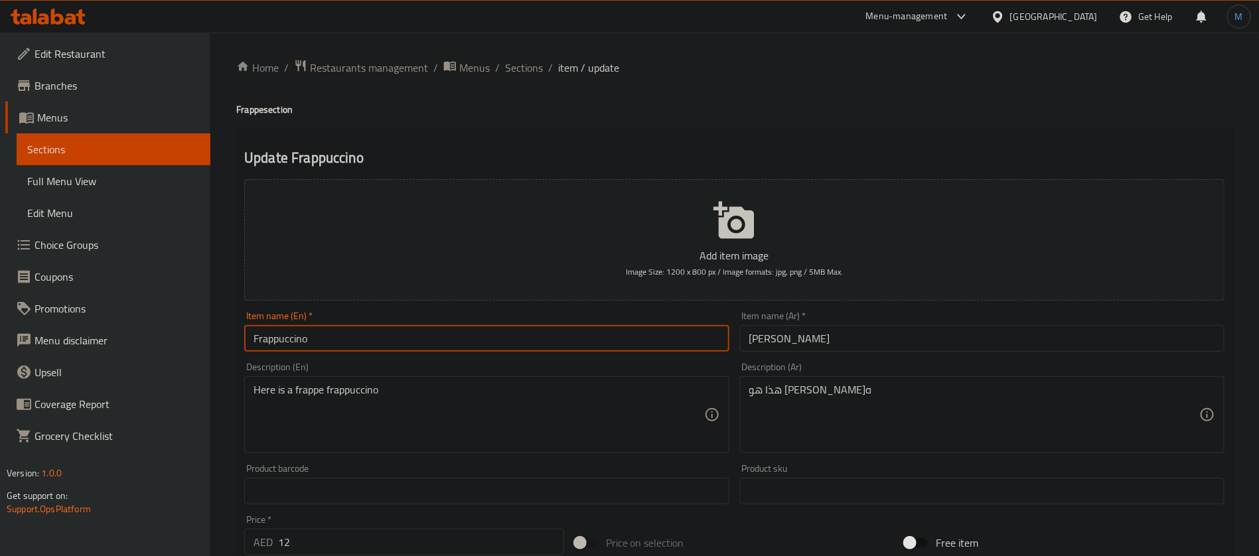
click at [369, 339] on input "Frappuccino" at bounding box center [486, 338] width 485 height 27
paste input "Frappe"
type input "Frappuccino Frappe"
click at [864, 357] on div "Description (Ar) هذا هو فرابوتشينو فرابيه Description (Ar)" at bounding box center [982, 408] width 495 height 102
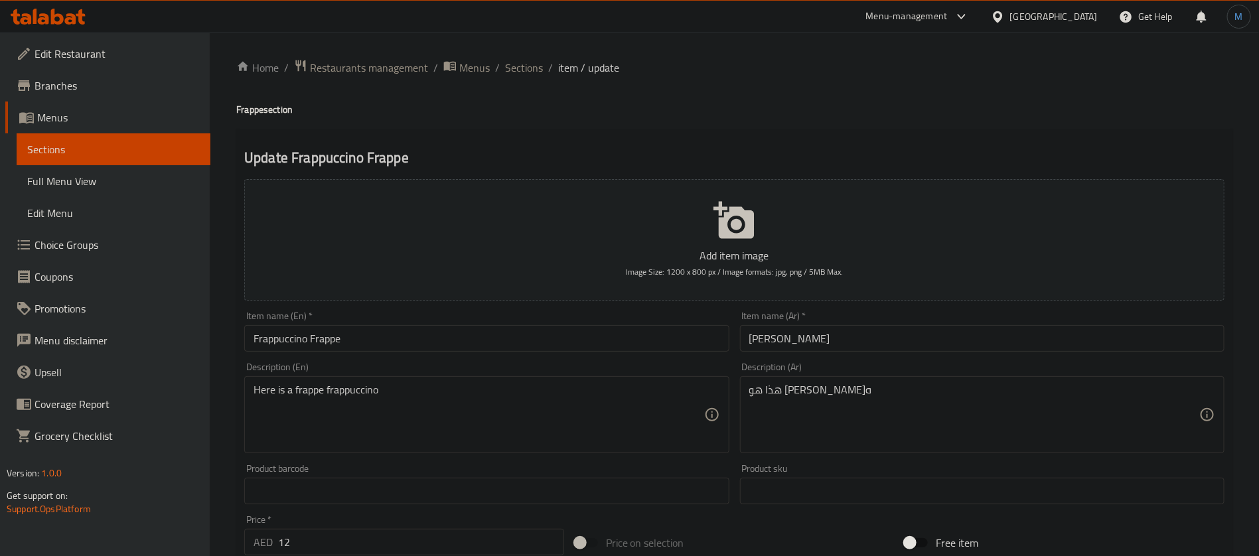
click at [862, 337] on input "[PERSON_NAME]" at bounding box center [982, 338] width 485 height 27
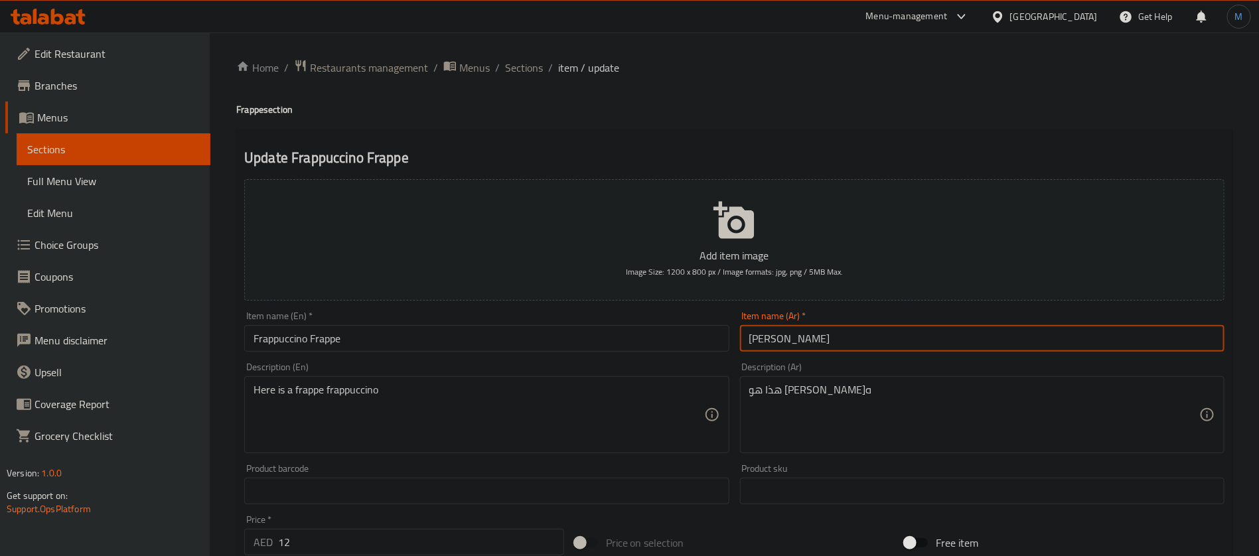
paste input "وتشينو فرابيه"
type input "[PERSON_NAME]"
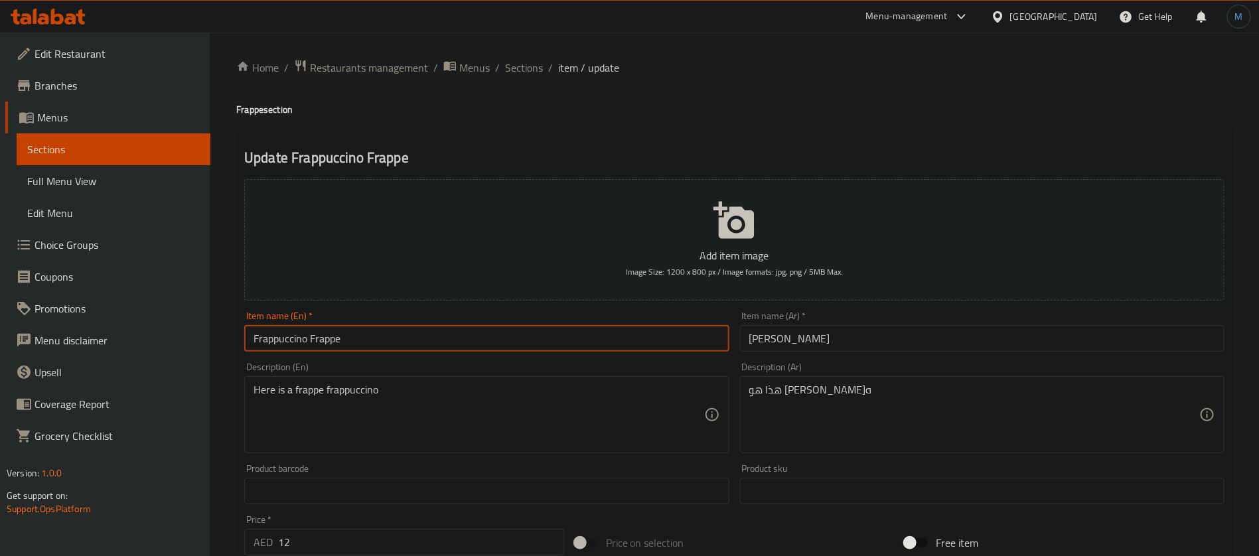
click at [577, 339] on input "Frappuccino Frappe" at bounding box center [486, 338] width 485 height 27
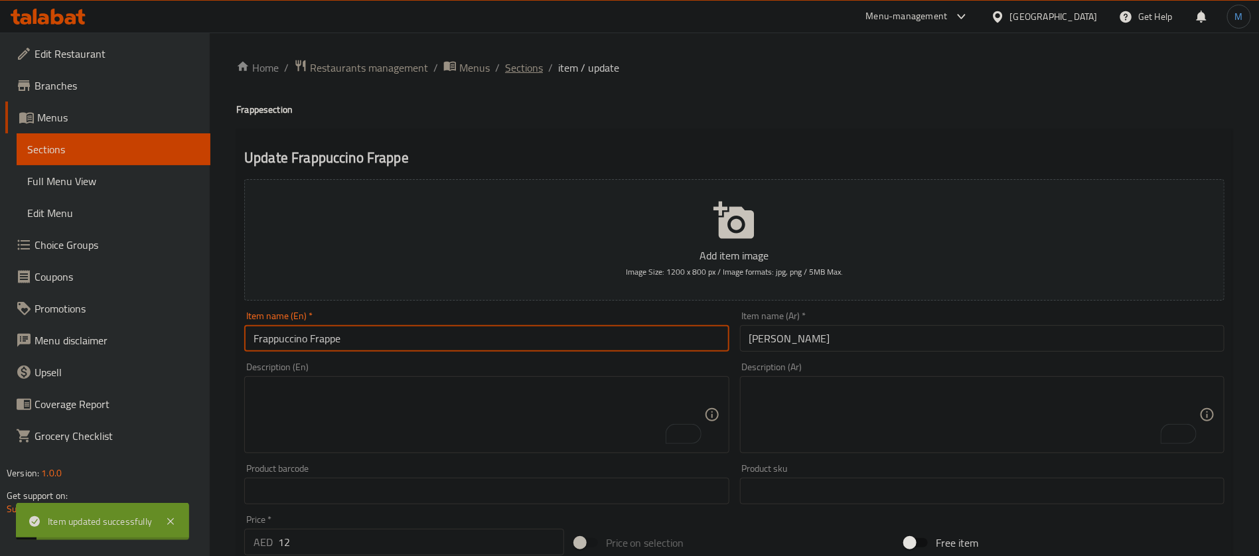
click at [510, 60] on span "Sections" at bounding box center [524, 68] width 38 height 16
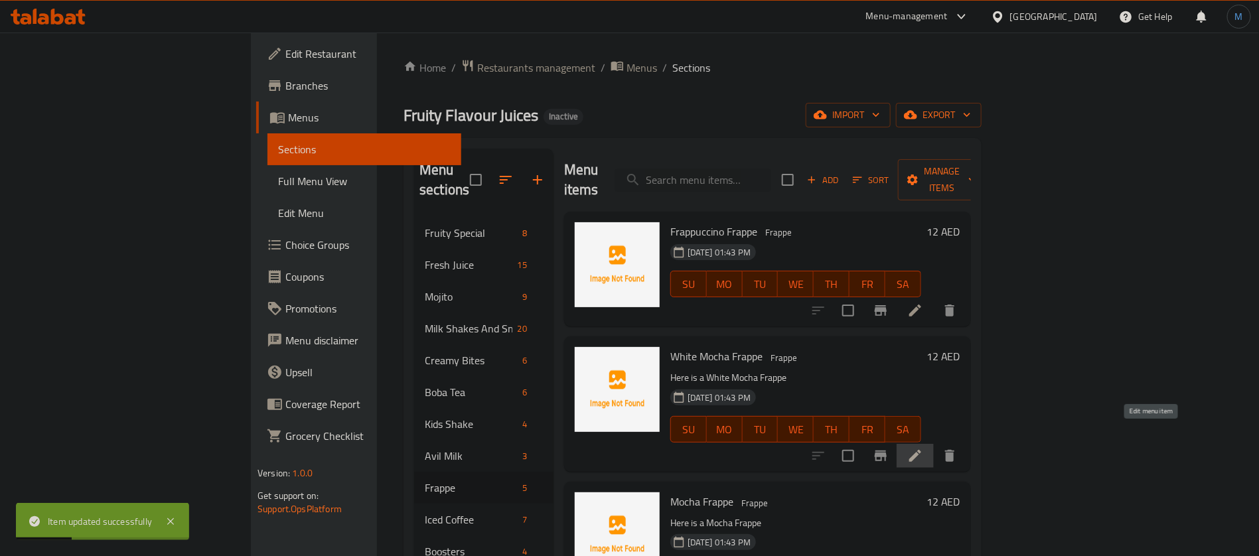
click at [923, 448] on icon at bounding box center [915, 456] width 16 height 16
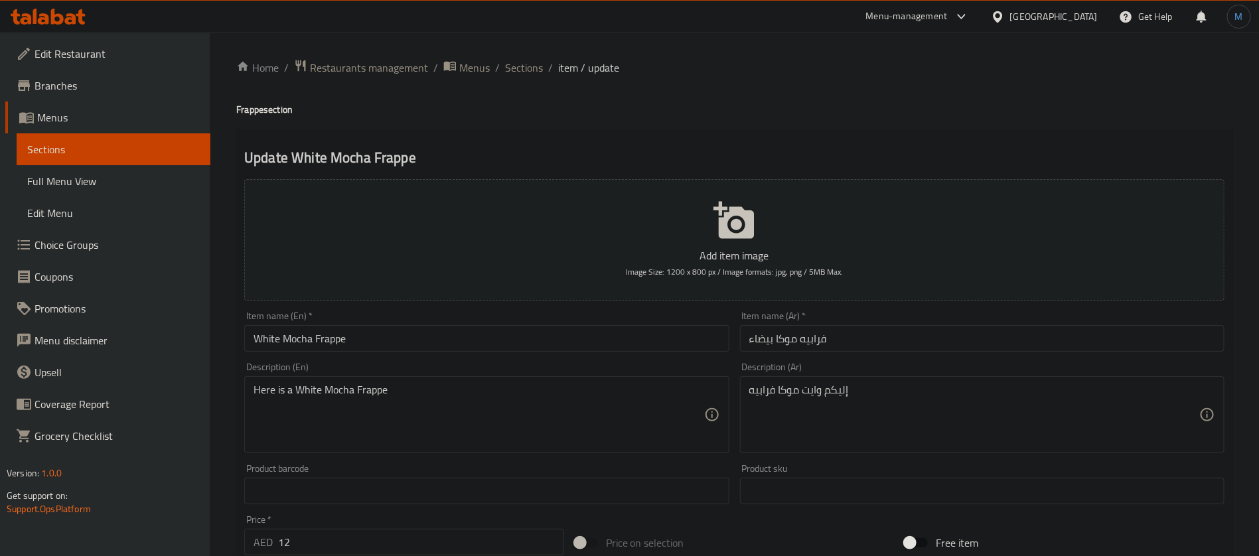
click at [514, 343] on input "White Mocha Frappe" at bounding box center [486, 338] width 485 height 27
paste textarea "White chocolate, mocha sauce, espresso, whipped cream, ice, milk"
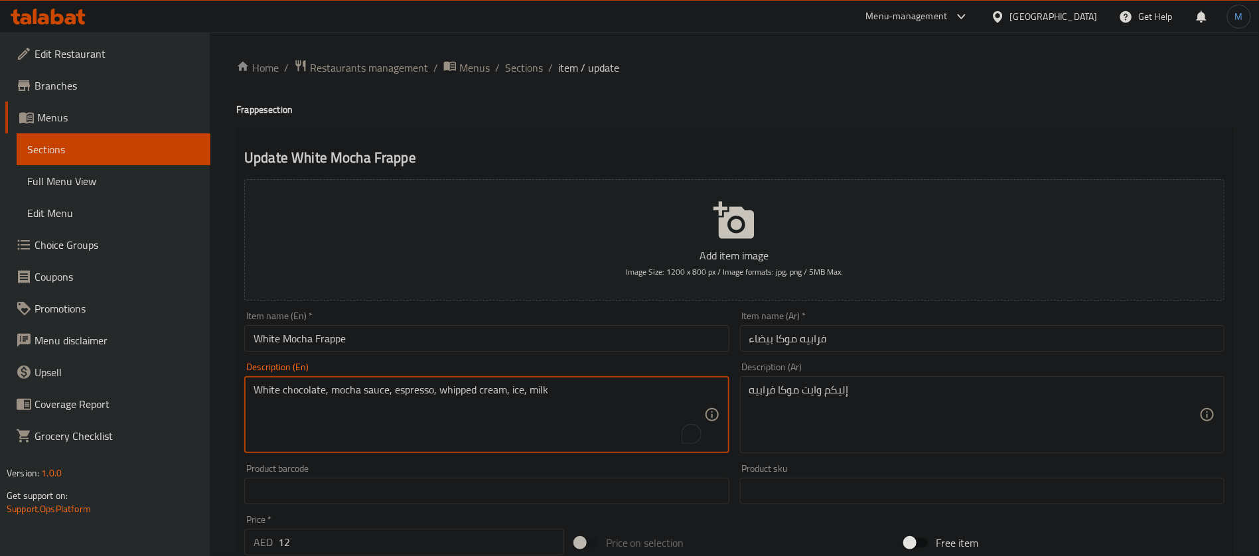
type textarea "White chocolate, mocha sauce, espresso, whipped cream, ice, milk"
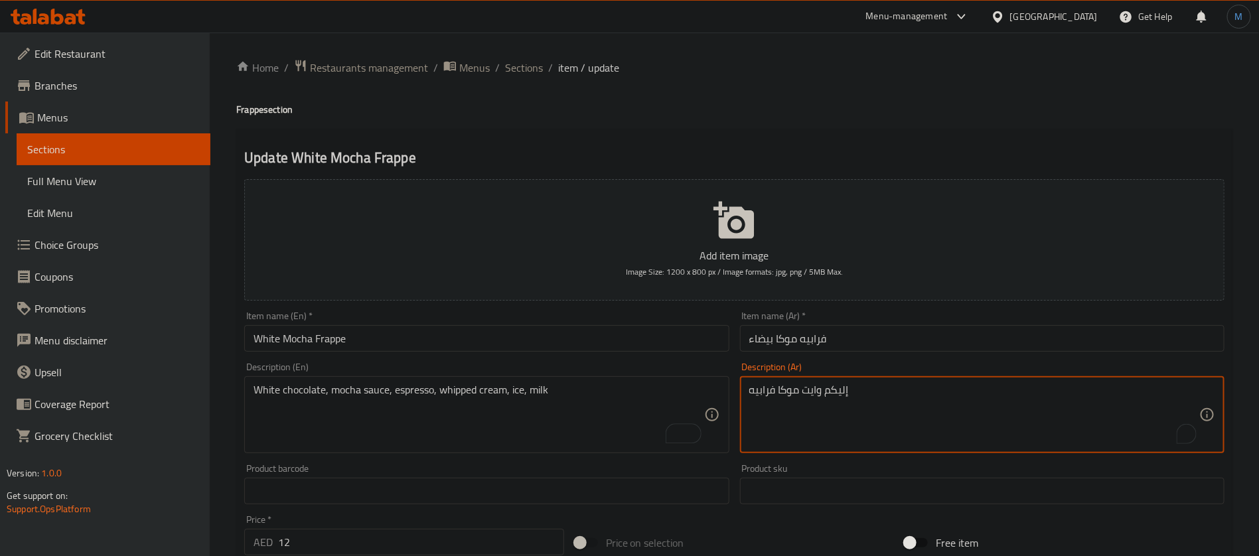
paste textarea "وكولاتة بيضاء، صوص موكا، إسبريسو، كريمة مخفوقة، ثلج، حليب"
paste textarea "To enrich screen reader interactions, please activate Accessibility in Grammarl…"
type textarea "شوكولاتة بيضاء، صوص موكا، إسبريسو، كريمة مخفوقة، ثلج، حليب"
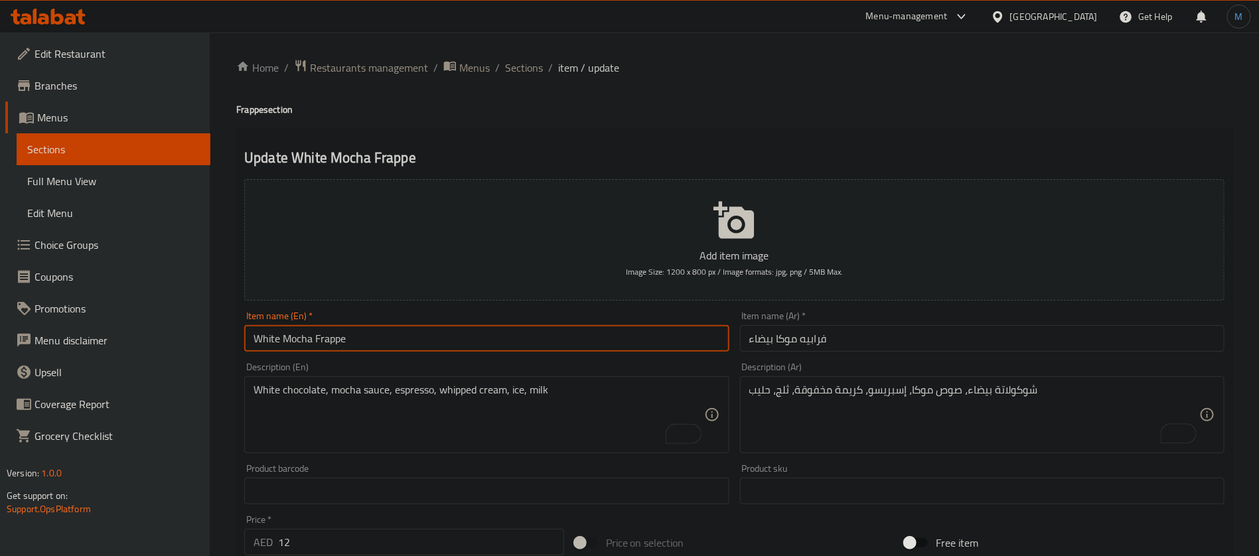
click at [558, 334] on input "White Mocha Frappe" at bounding box center [486, 338] width 485 height 27
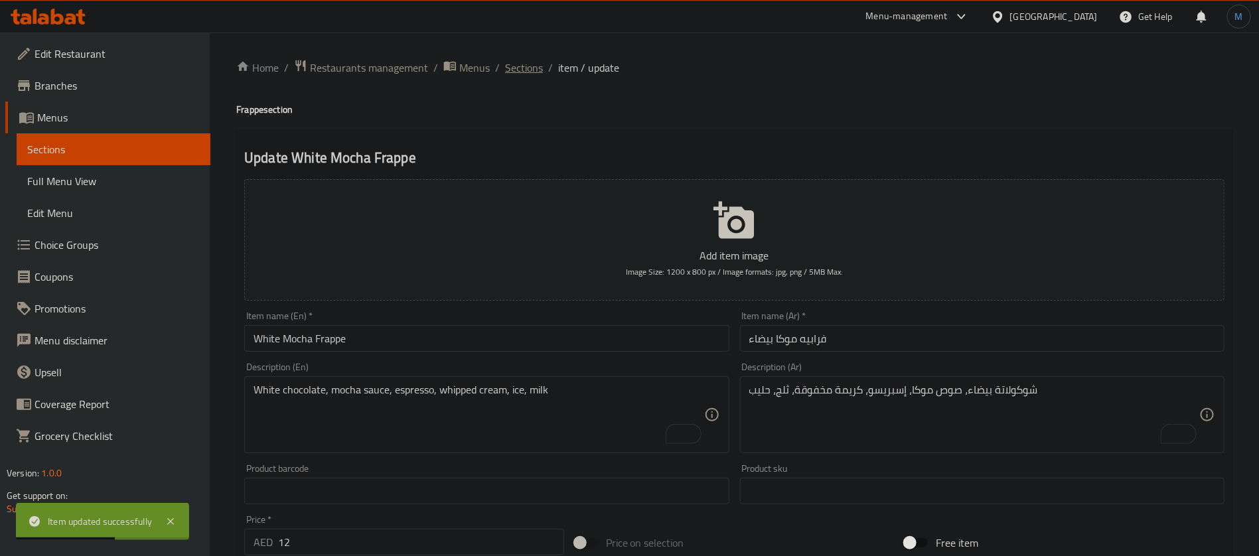
click at [529, 66] on span "Sections" at bounding box center [524, 68] width 38 height 16
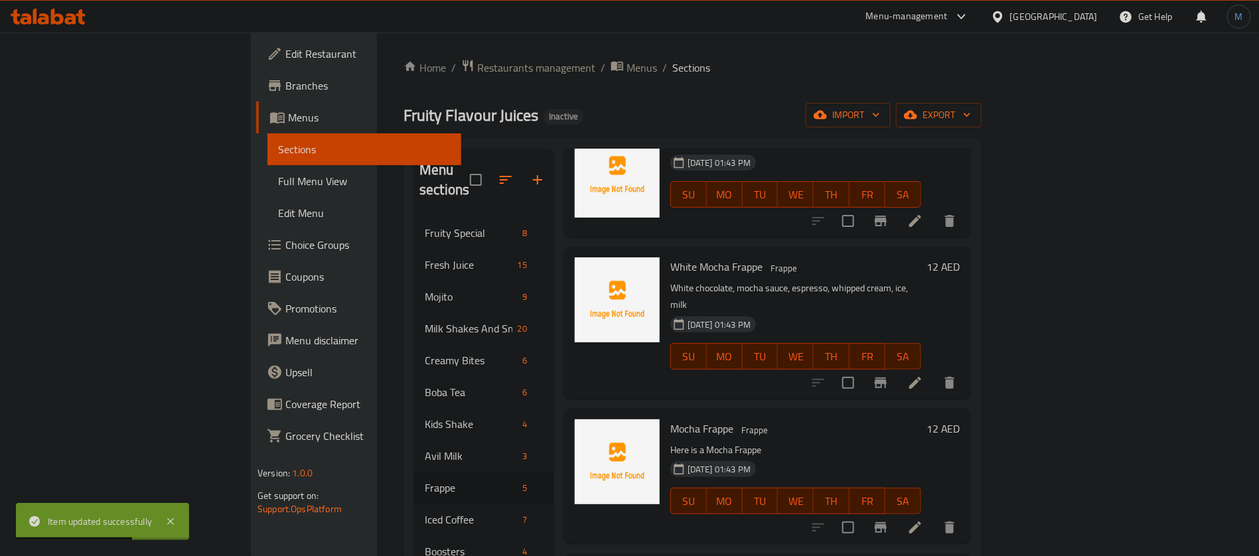
scroll to position [100, 0]
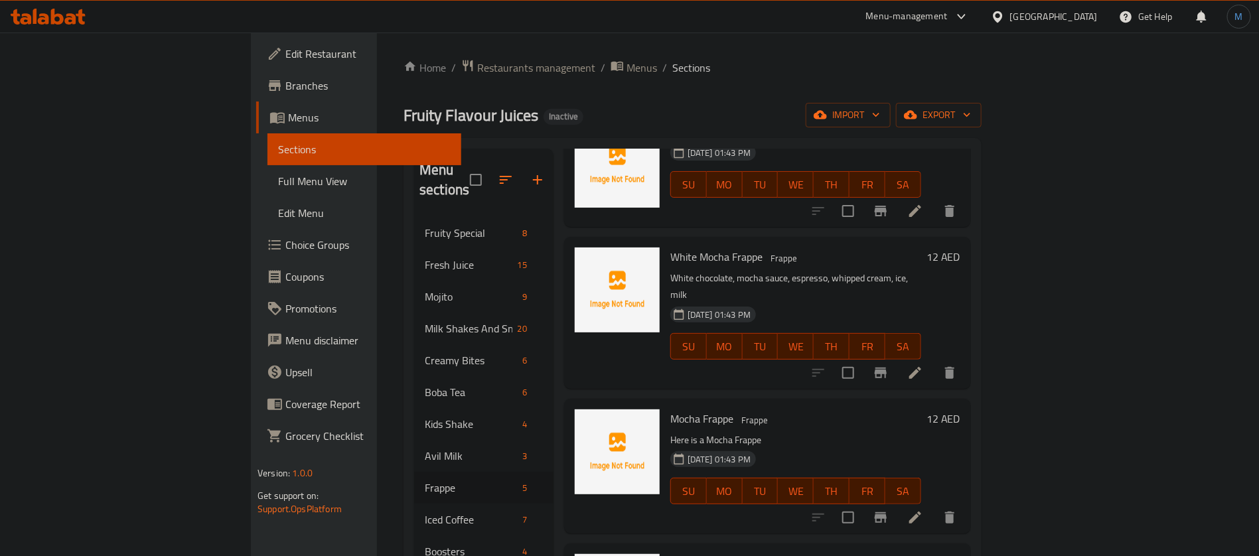
click at [713, 399] on div "Mocha Frappe Frappe Here is a Mocha Frappe 18-08-2025 01:43 PM SU MO TU WE TH F…" at bounding box center [767, 466] width 407 height 135
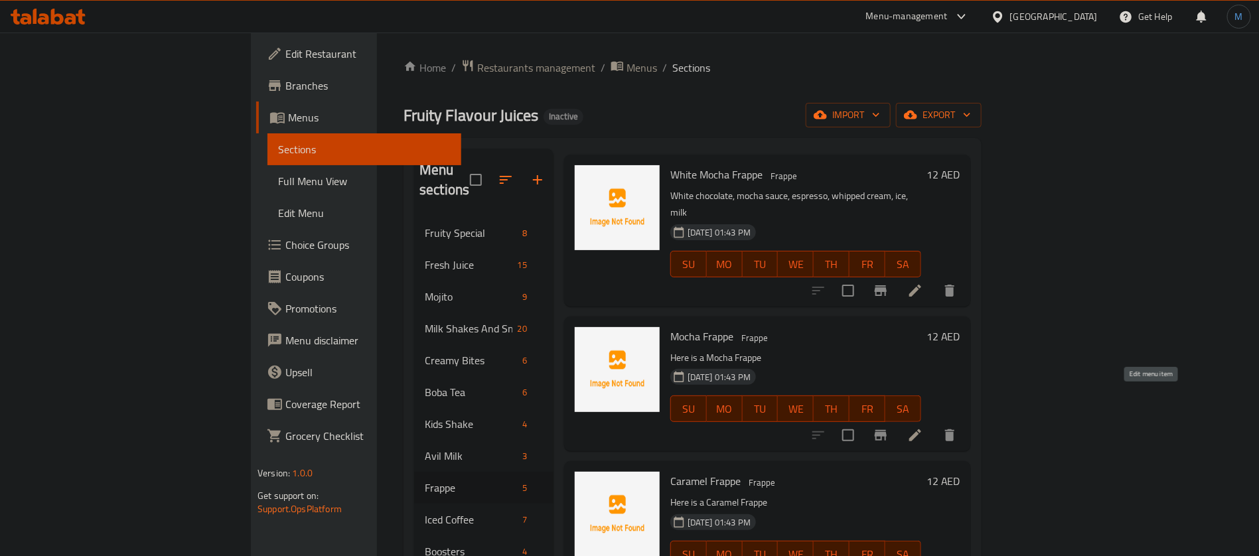
click at [921, 429] on icon at bounding box center [915, 435] width 12 height 12
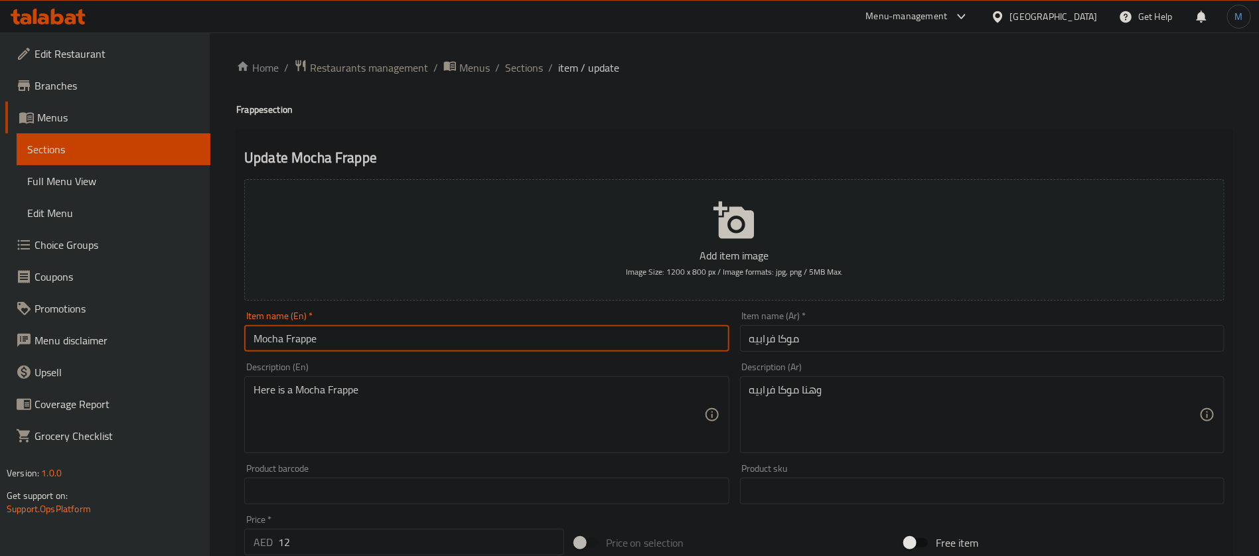
click at [547, 341] on input "Mocha Frappe" at bounding box center [486, 338] width 485 height 27
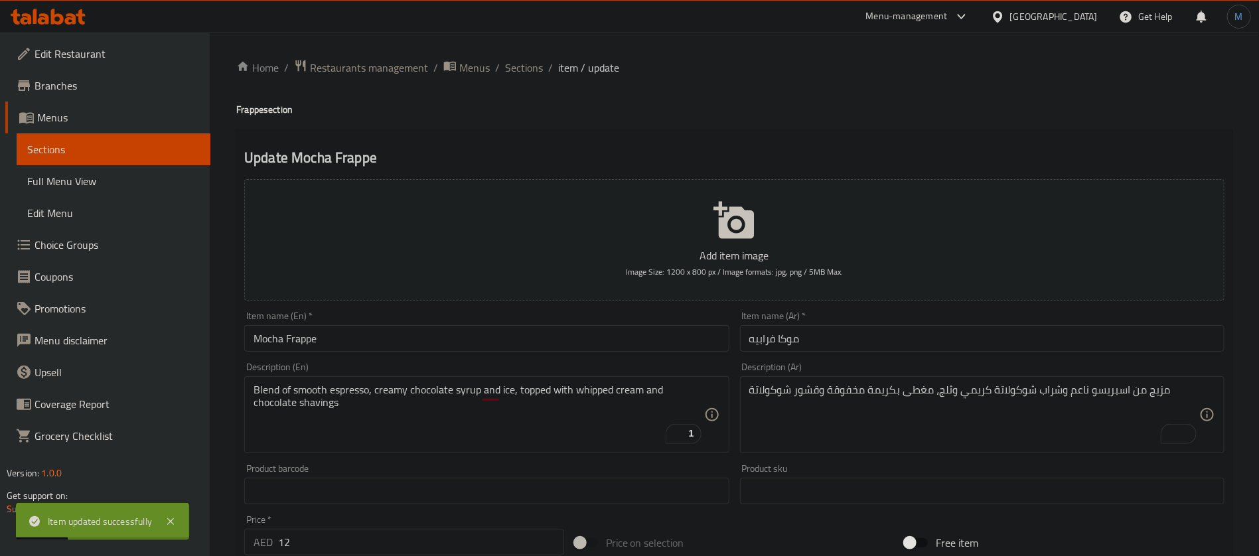
click at [476, 345] on input "Mocha Frappe" at bounding box center [486, 338] width 485 height 27
click at [525, 63] on span "Sections" at bounding box center [524, 68] width 38 height 16
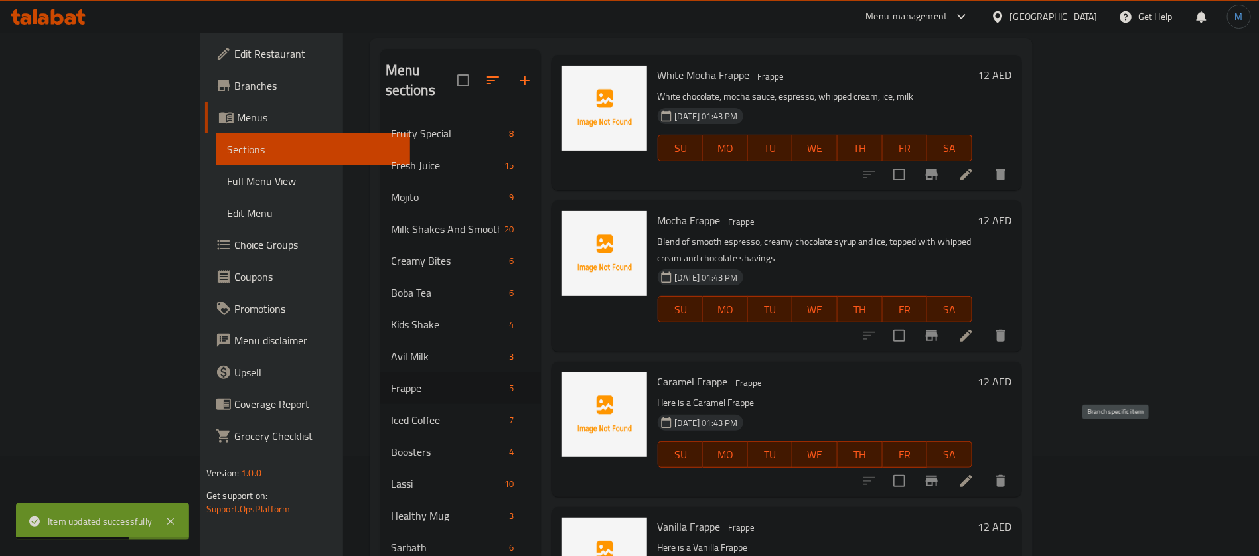
scroll to position [186, 0]
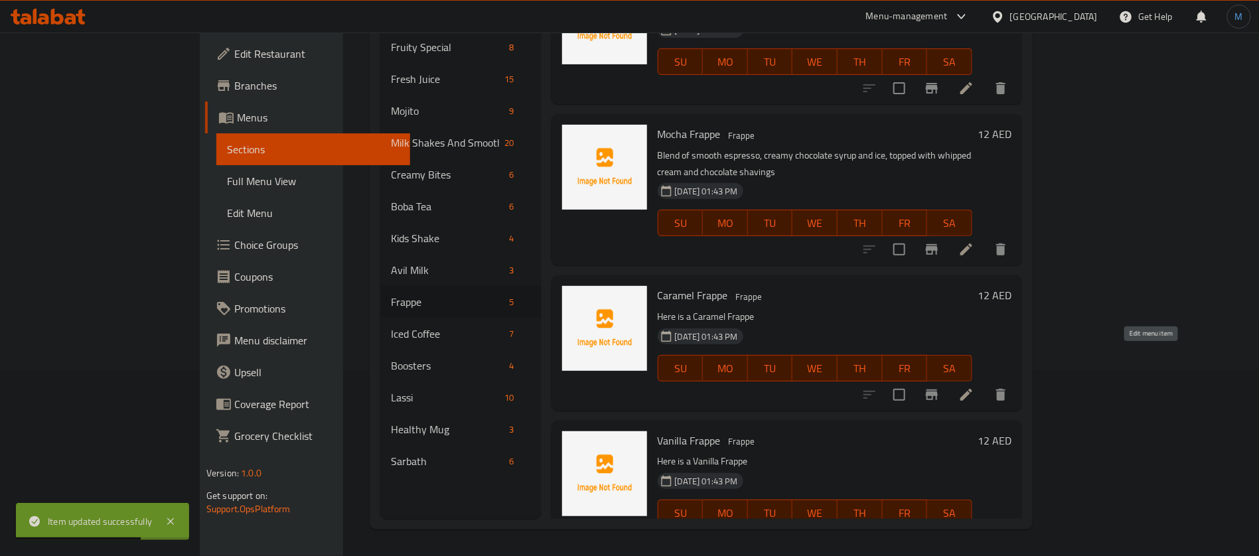
click at [974, 387] on icon at bounding box center [966, 395] width 16 height 16
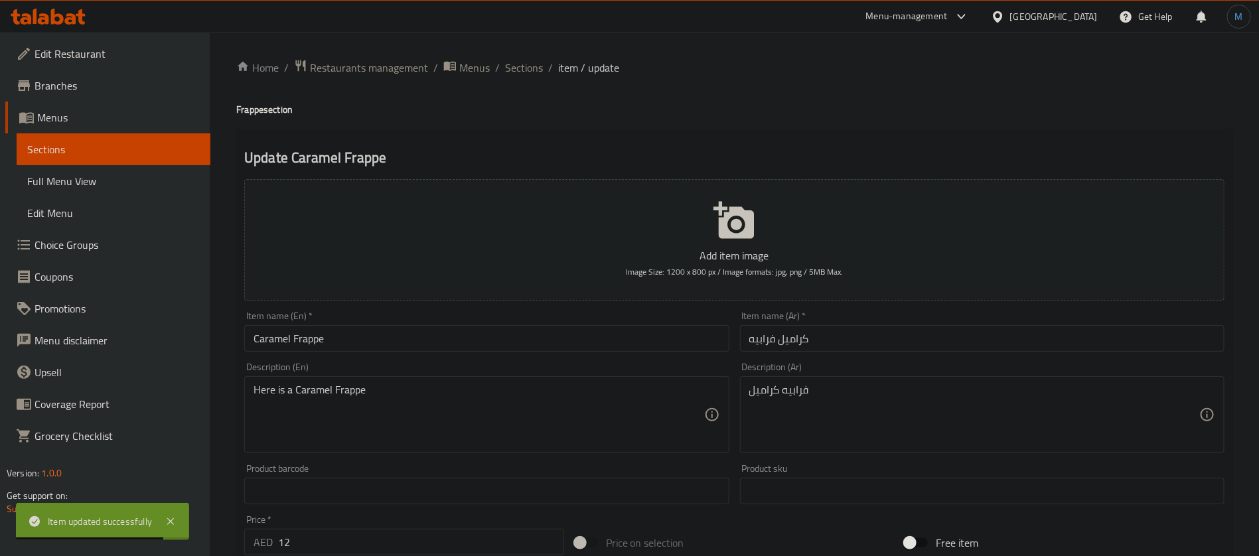
click at [648, 350] on input "Caramel Frappe" at bounding box center [486, 338] width 485 height 27
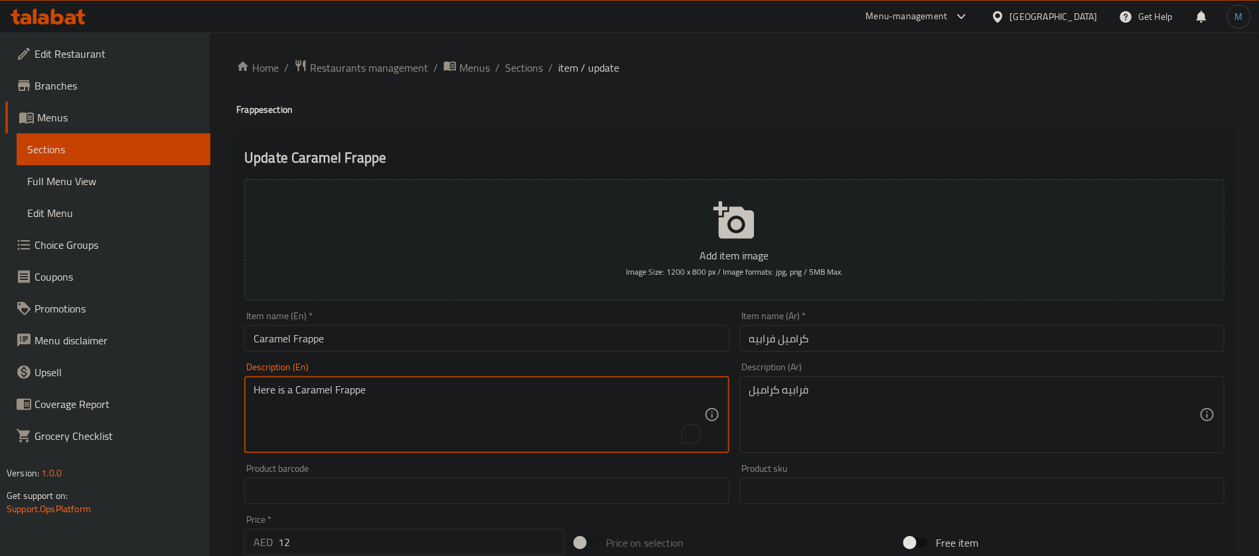
paste textarea "Made with rich caramel sauce and ice-cold milk"
type textarea "Made with rich caramel sauce and ice-cold milk"
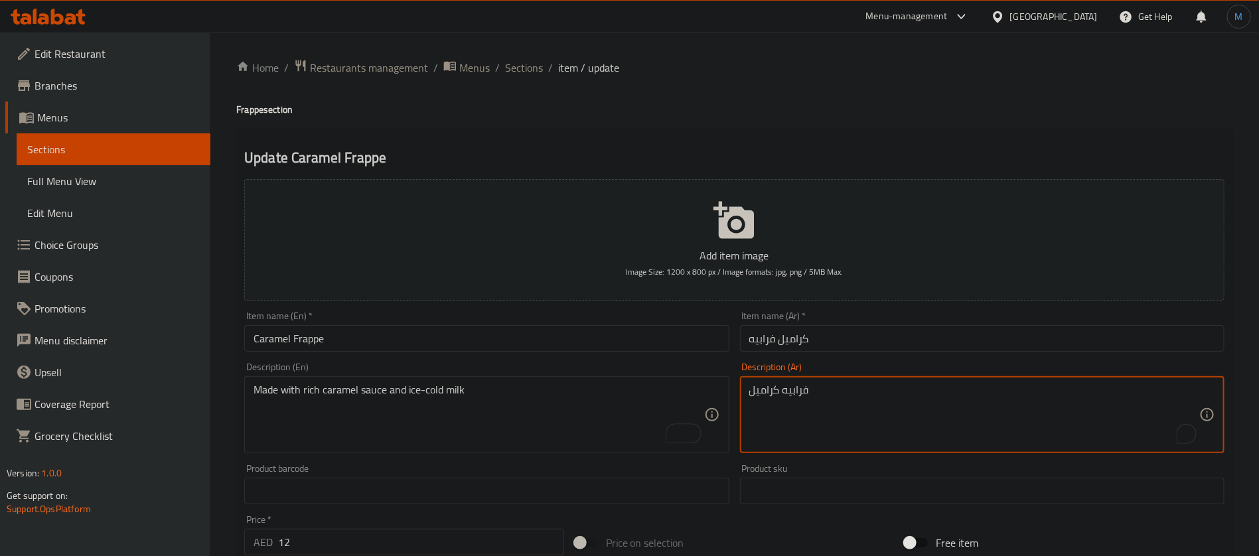
paste textarea "صنوعة من صلصة الكراميل الغنية والحليب البارد"
type textarea "مصنوعة من صلصة الكراميل الغنية والحليب البارد"
click at [617, 346] on input "Caramel Frappe" at bounding box center [486, 338] width 485 height 27
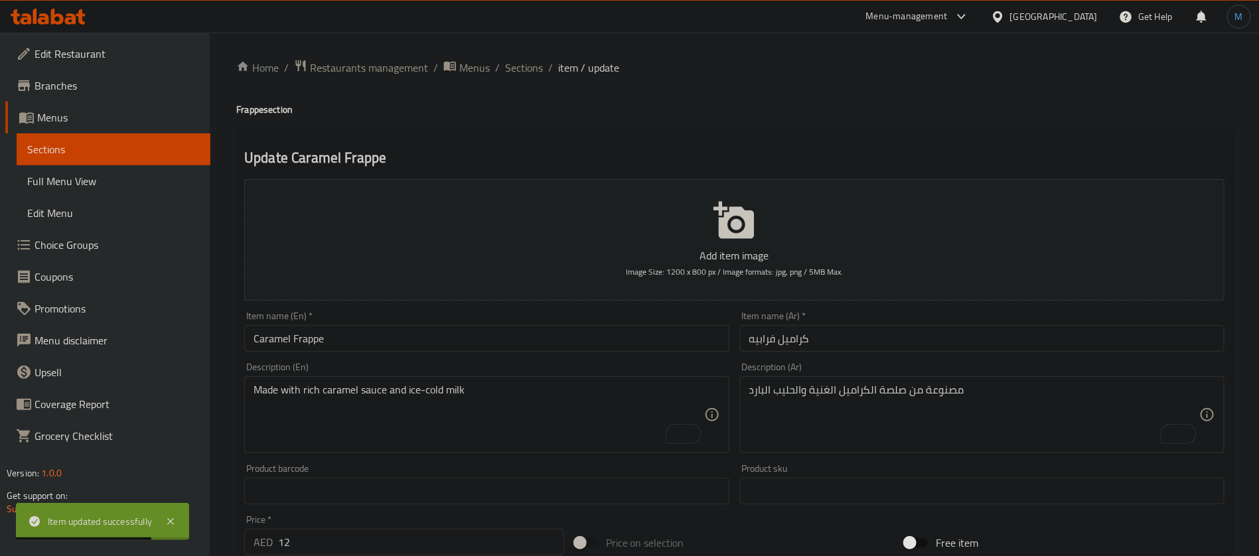
click at [540, 341] on input "Caramel Frappe" at bounding box center [486, 338] width 485 height 27
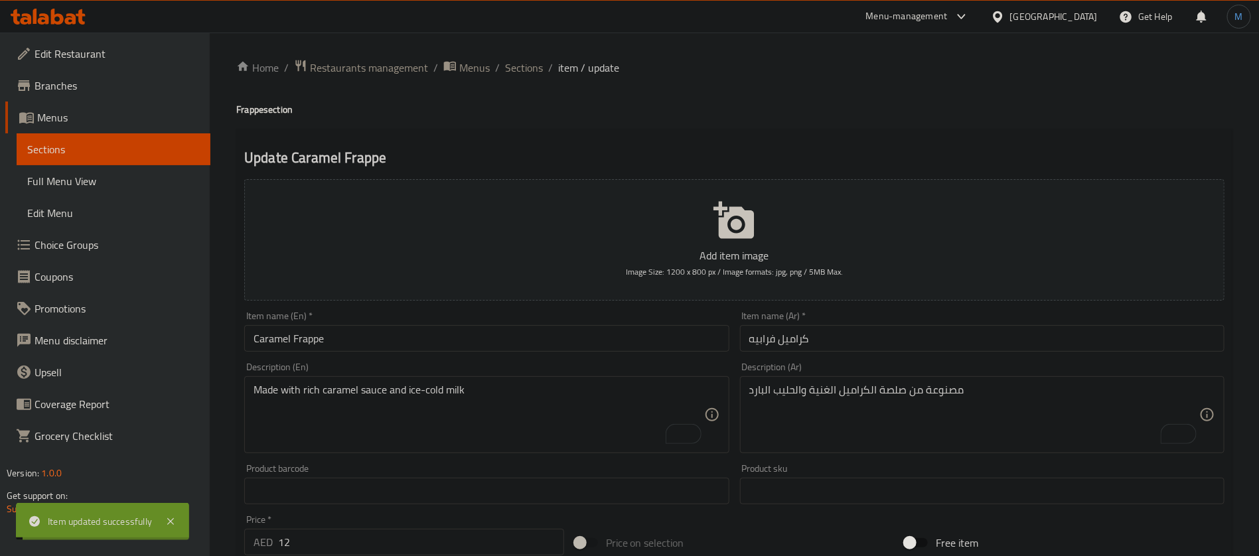
click at [524, 74] on span "Sections" at bounding box center [524, 68] width 38 height 16
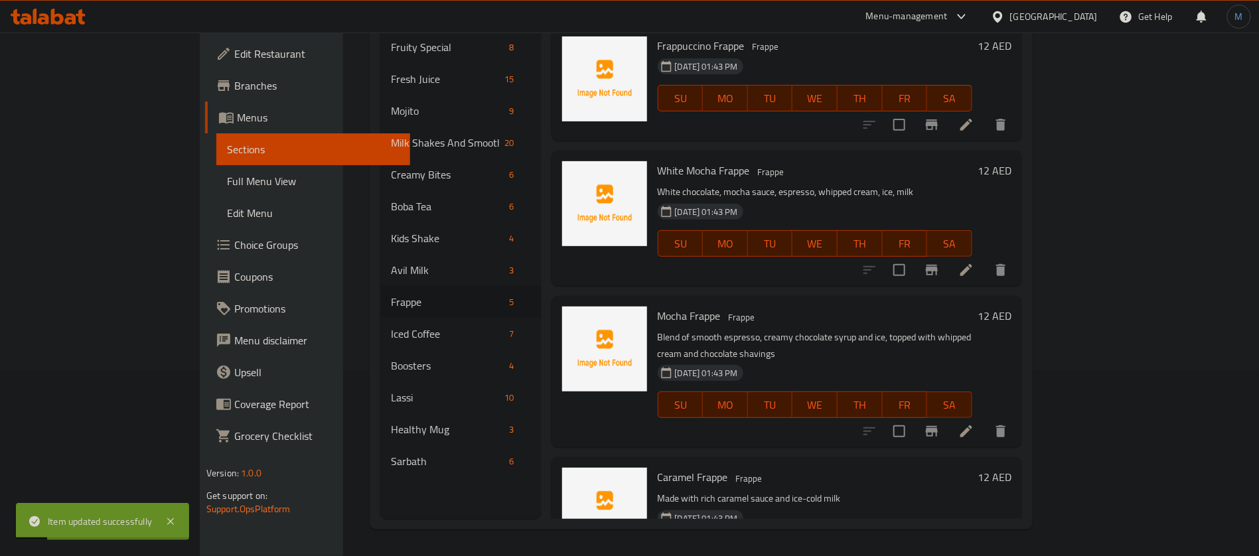
scroll to position [182, 0]
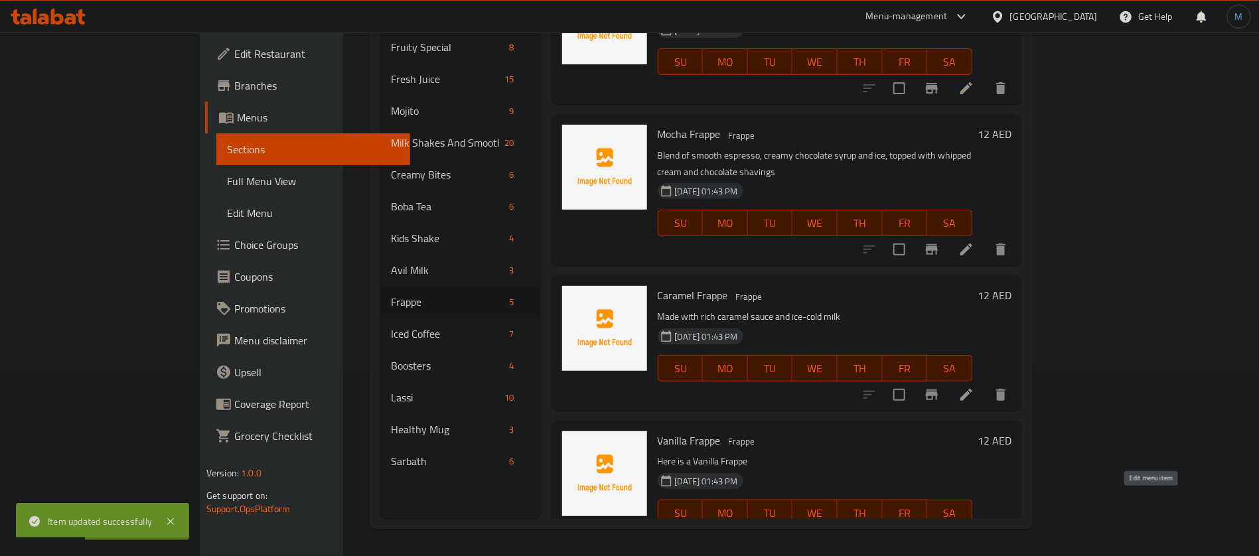
click at [974, 532] on icon at bounding box center [966, 540] width 16 height 16
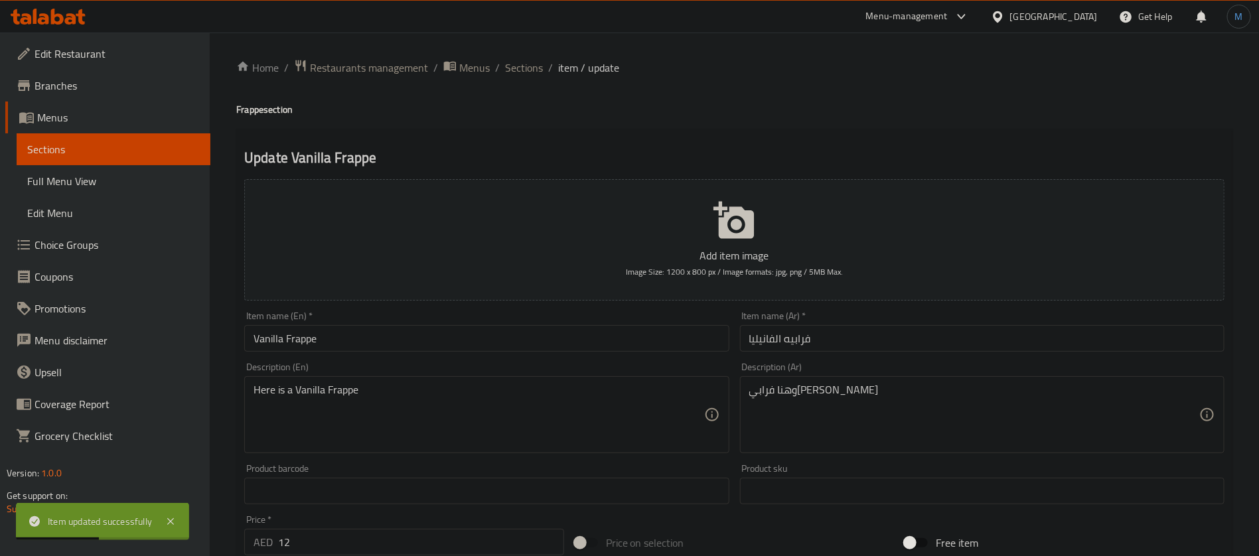
click at [553, 342] on input "Vanilla Frappe" at bounding box center [486, 338] width 485 height 27
paste textarea "Blend of smooth and velvety milk, rich espresso, and sweet vanilla syrup, toppe…"
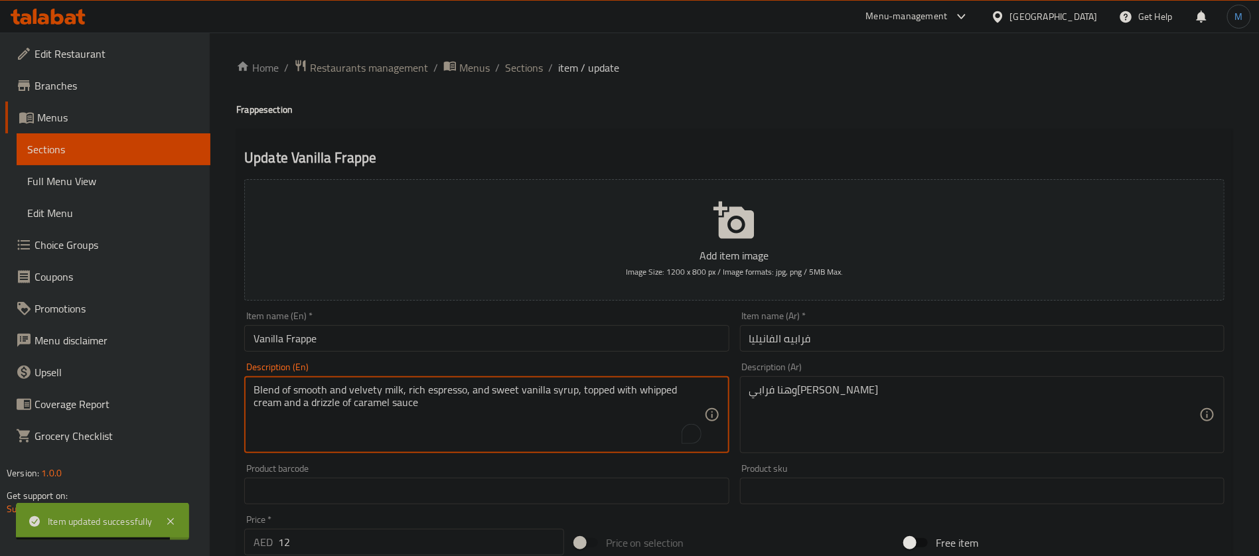
type textarea "Blend of smooth and velvety milk, rich espresso, and sweet vanilla syrup, toppe…"
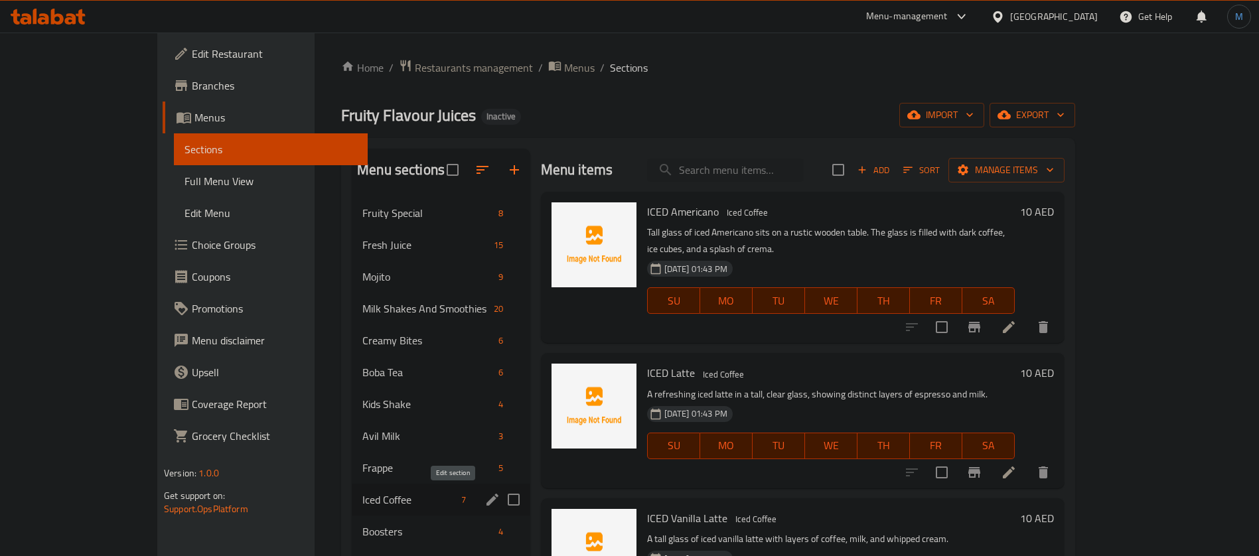
scroll to position [186, 0]
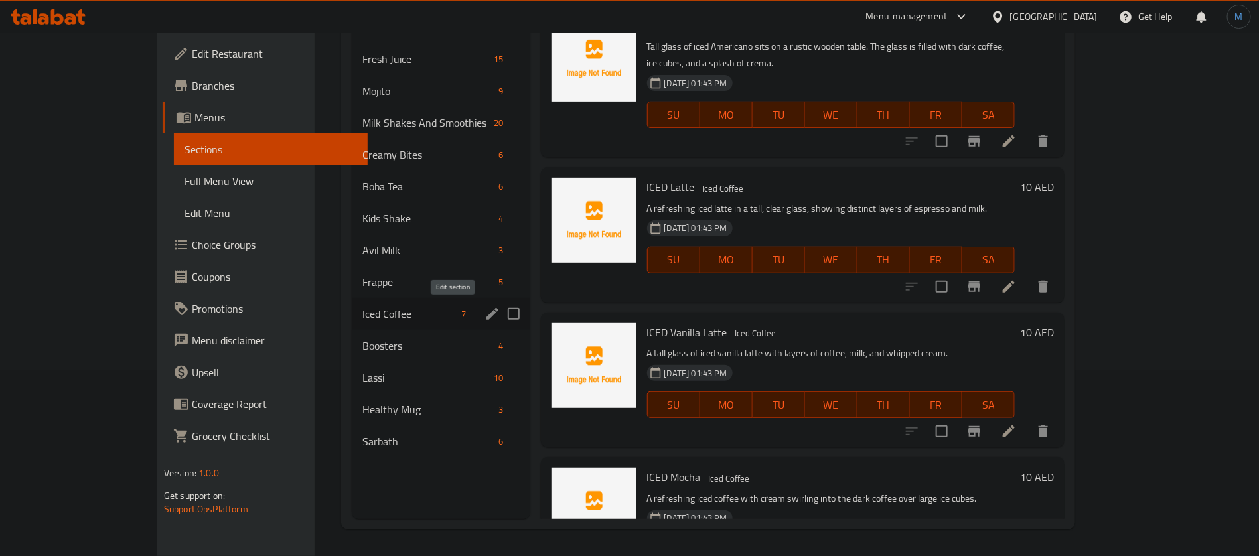
click at [485, 307] on icon "edit" at bounding box center [493, 314] width 16 height 16
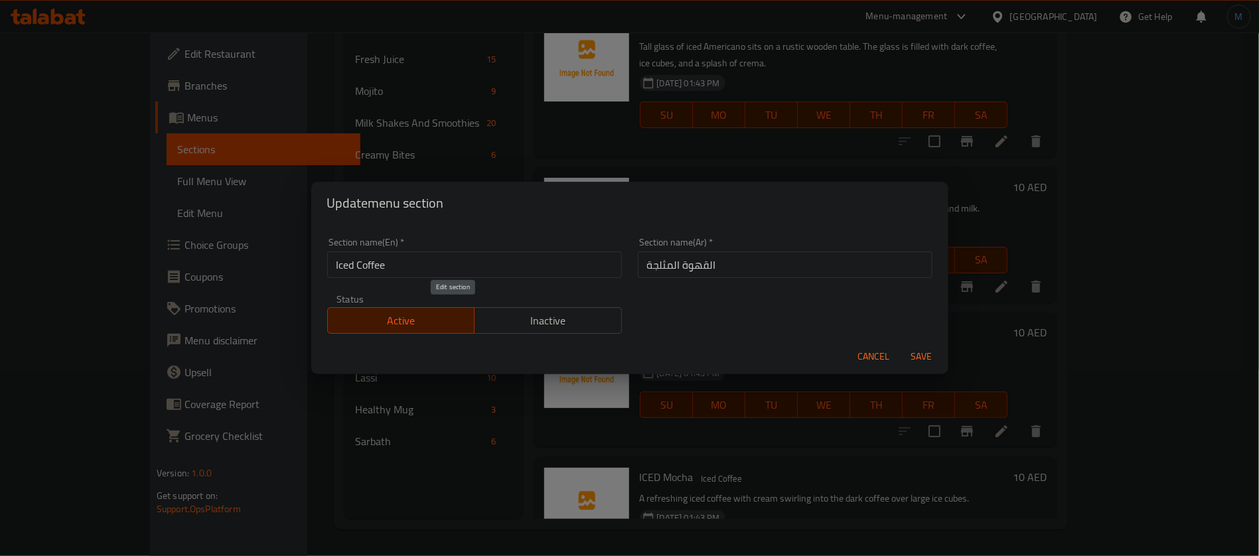
click at [451, 314] on span "Active" at bounding box center [401, 320] width 137 height 19
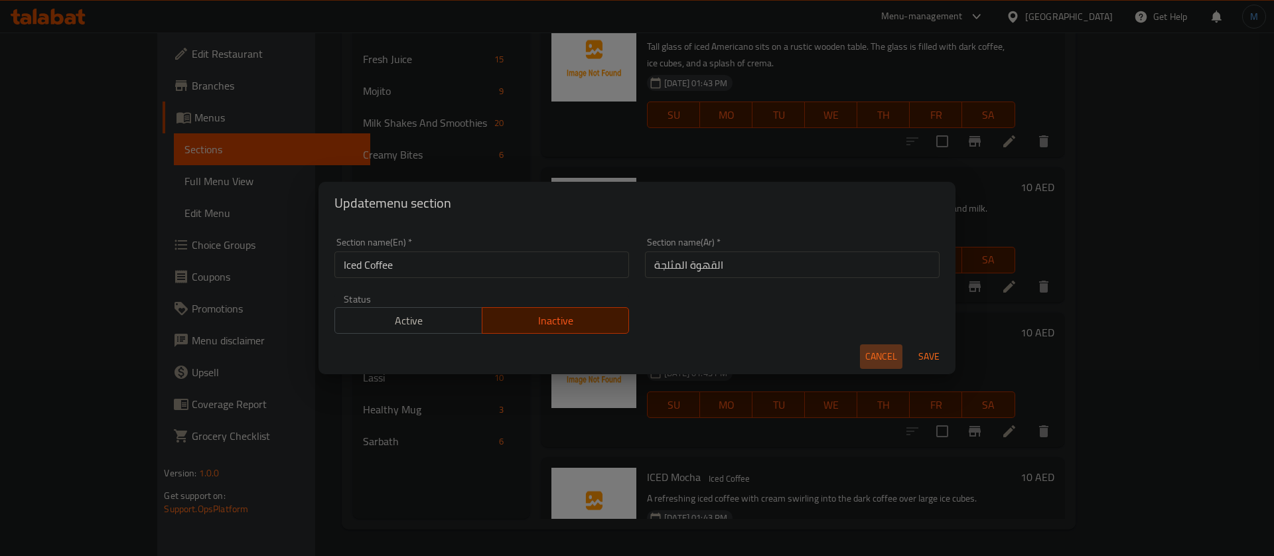
click at [870, 352] on span "Cancel" at bounding box center [882, 356] width 32 height 17
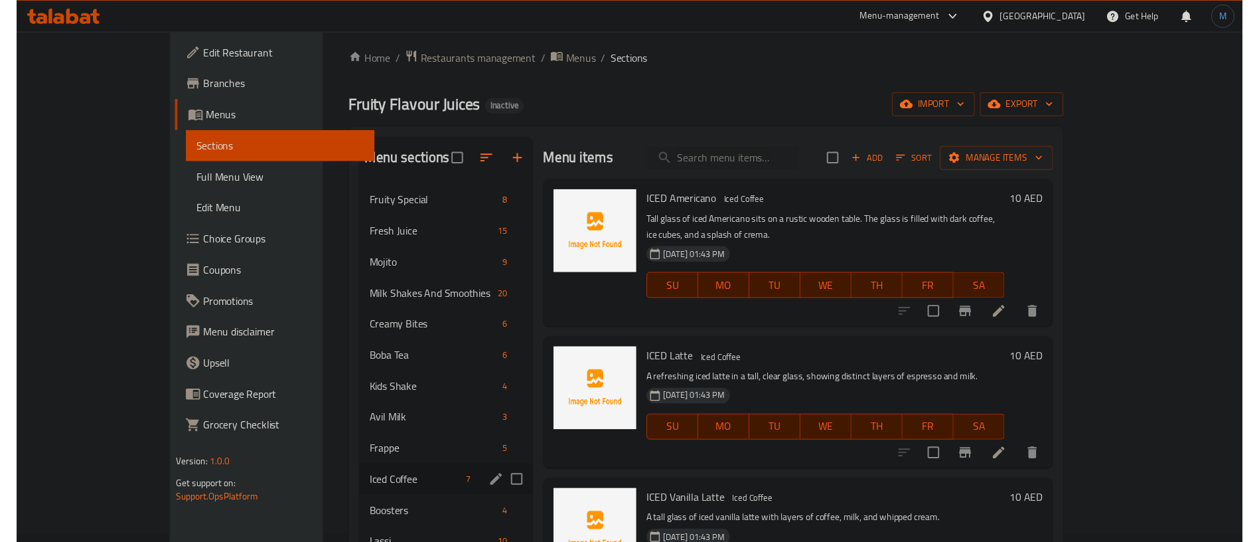
scroll to position [0, 0]
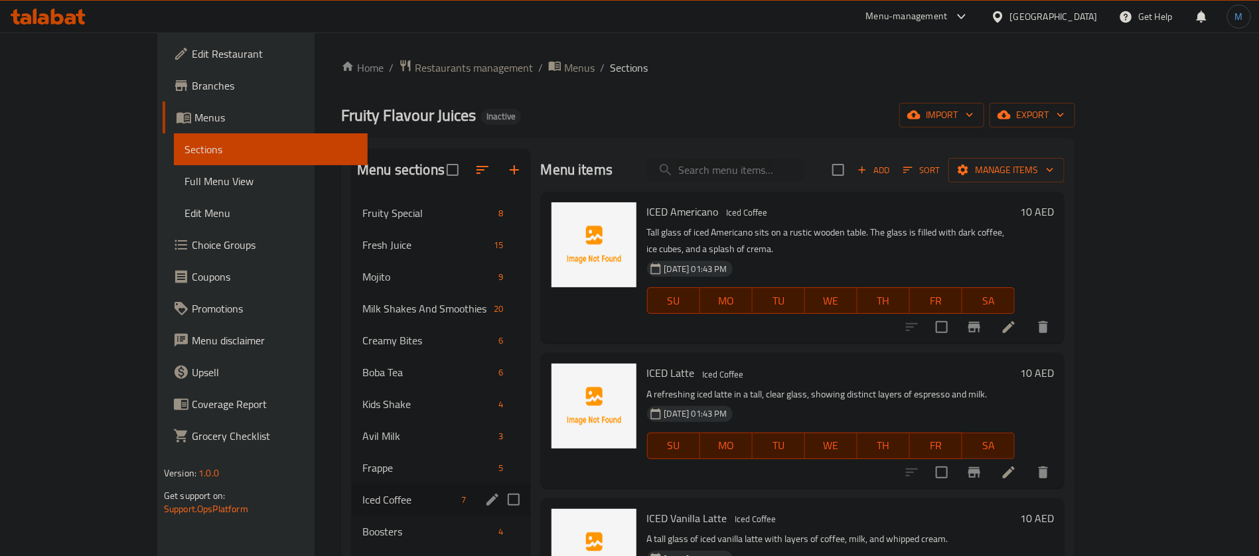
click at [1027, 315] on li at bounding box center [1008, 327] width 37 height 24
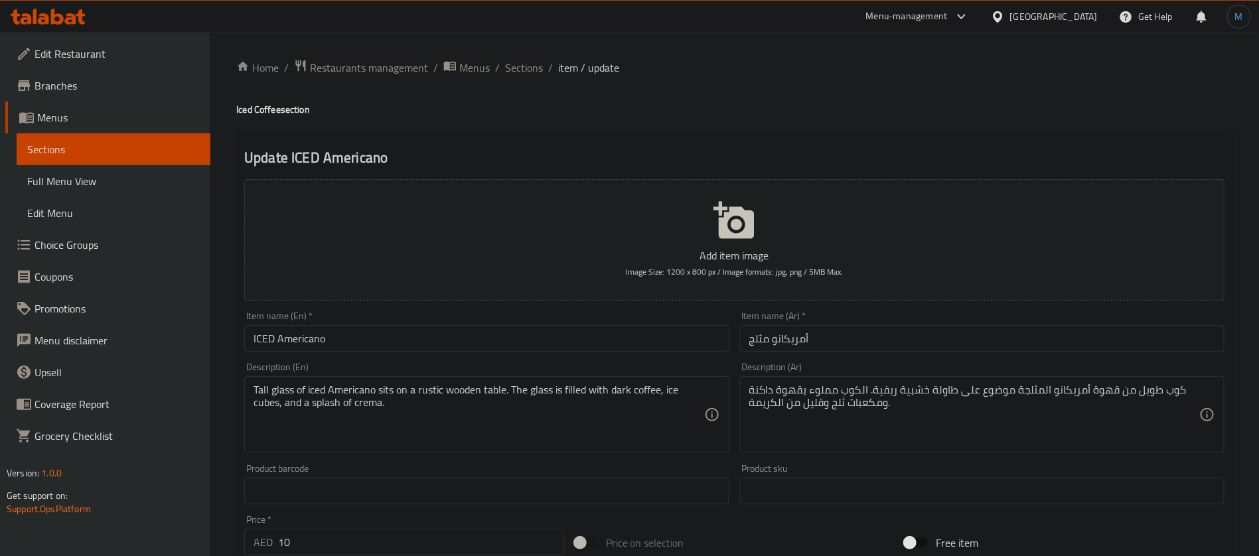
click at [610, 331] on input "ICED Americano" at bounding box center [486, 338] width 485 height 27
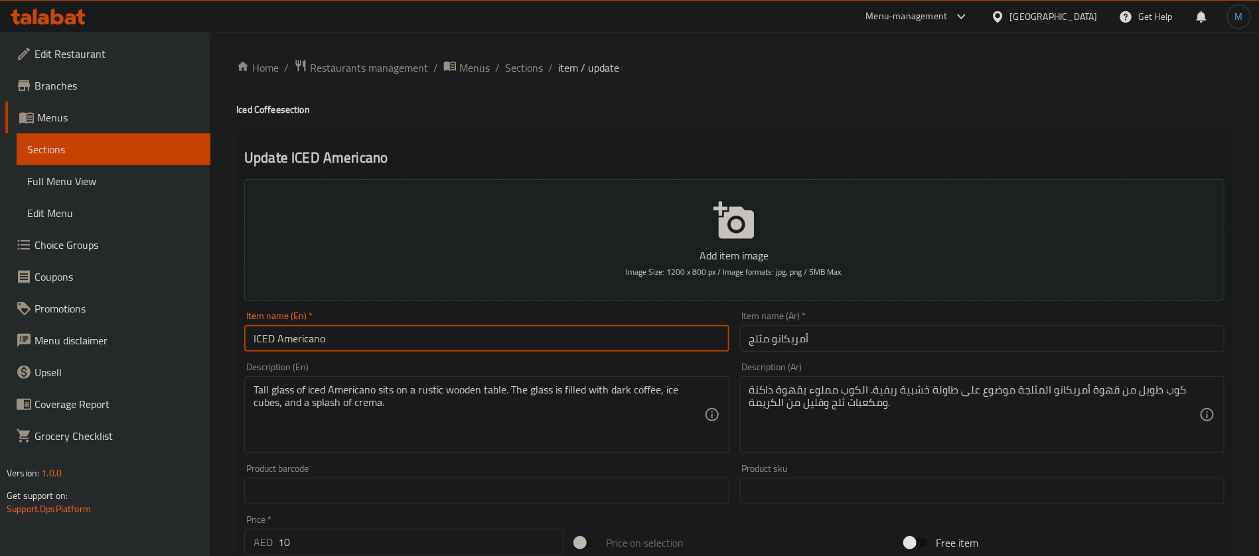
type input "Iced Americano"
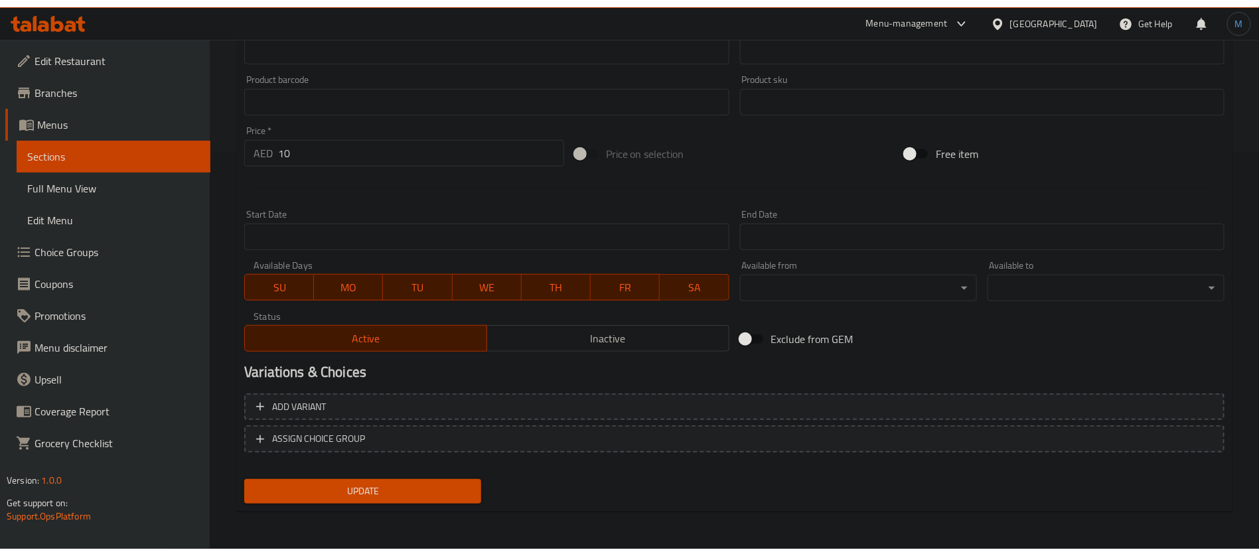
scroll to position [381, 0]
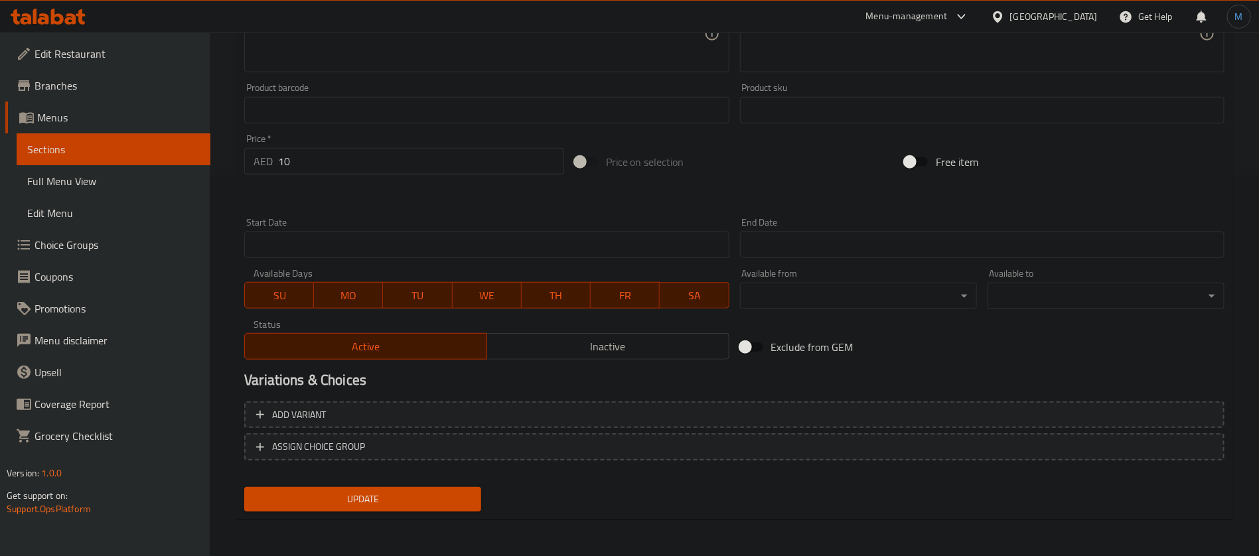
click at [618, 190] on div at bounding box center [734, 196] width 991 height 33
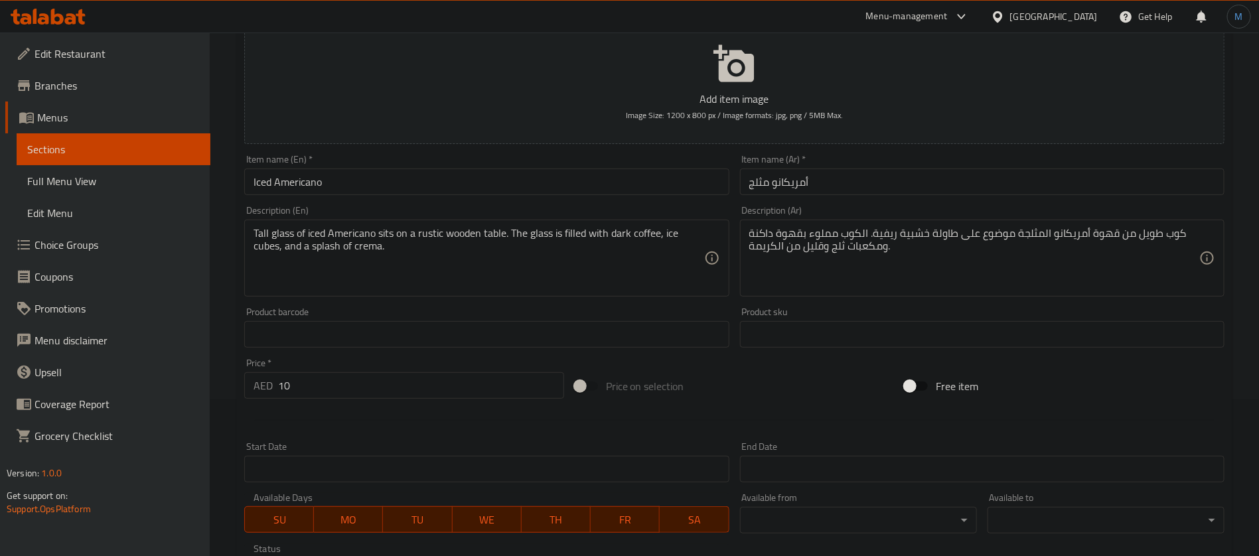
scroll to position [82, 0]
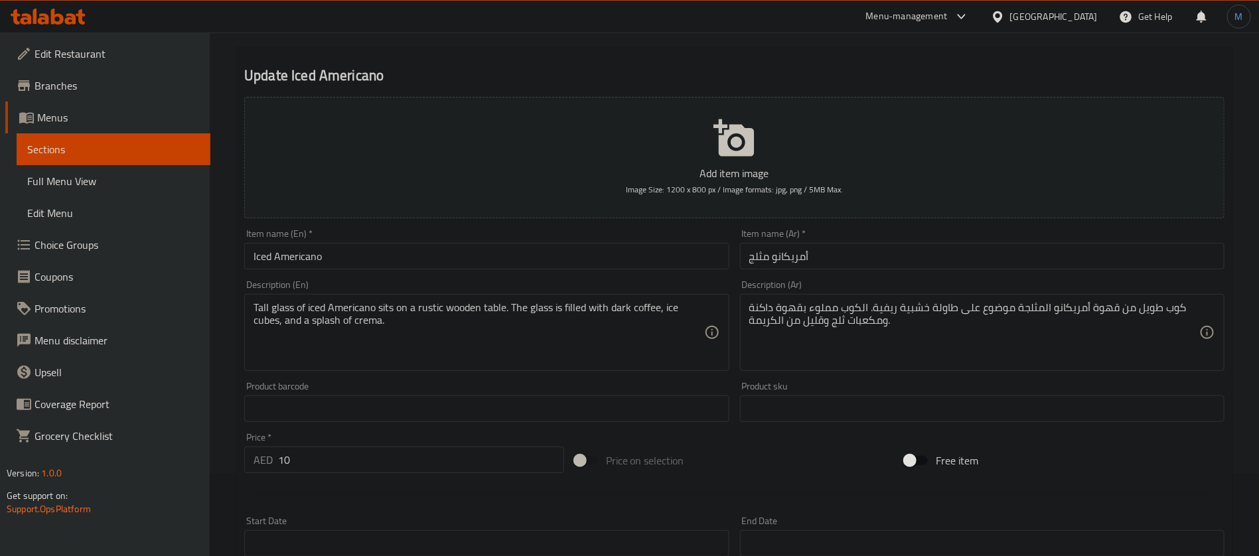
click at [560, 280] on div "Description (En) Tall glass of iced Americano sits on a rustic wooden table. Th…" at bounding box center [486, 325] width 485 height 91
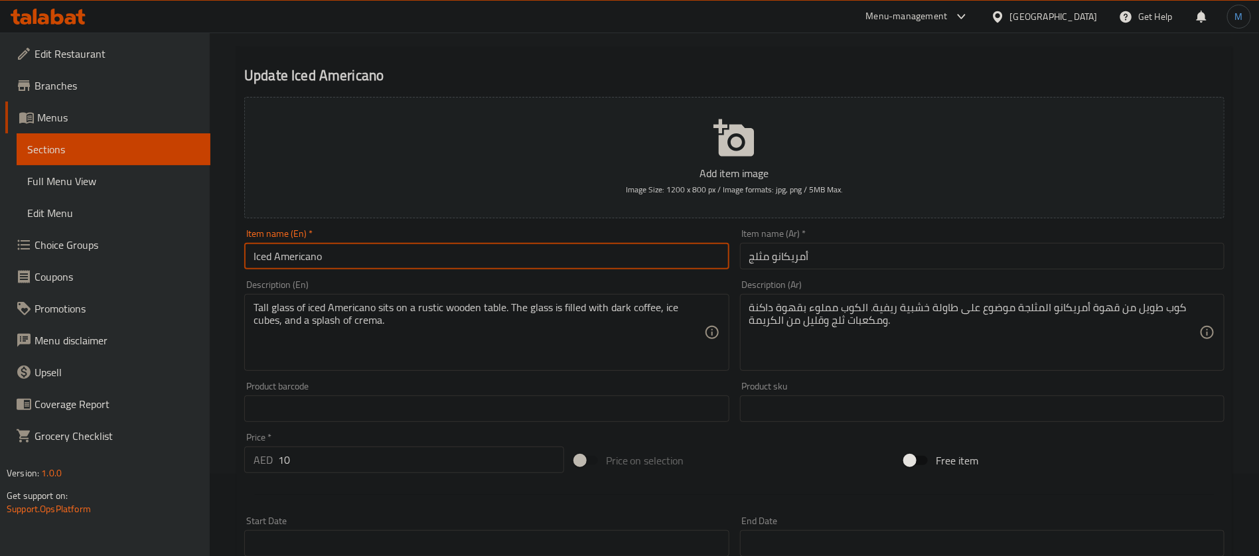
click at [554, 262] on input "Iced Americano" at bounding box center [486, 256] width 485 height 27
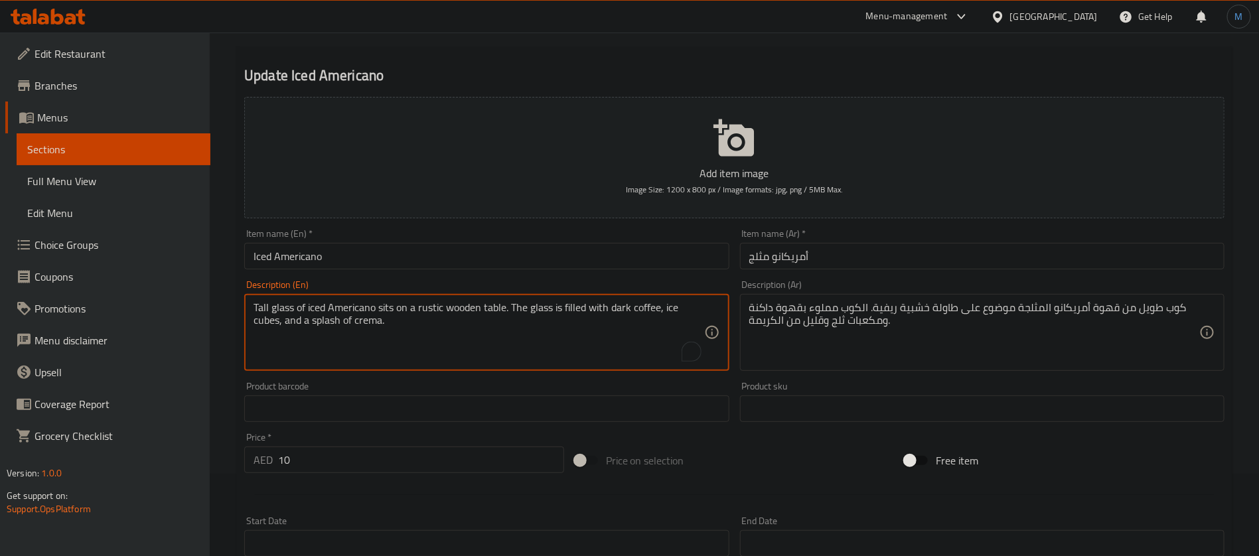
click at [388, 310] on textarea "Tall glass of iced Americano sits on a rustic wooden table. The glass is filled…" at bounding box center [479, 332] width 450 height 63
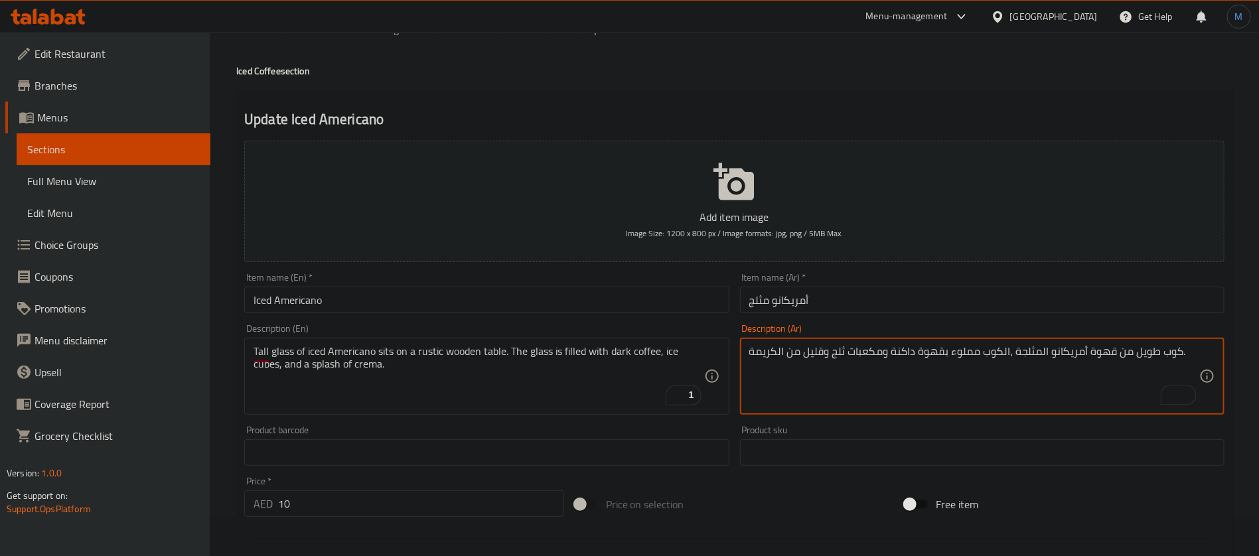
scroll to position [0, 0]
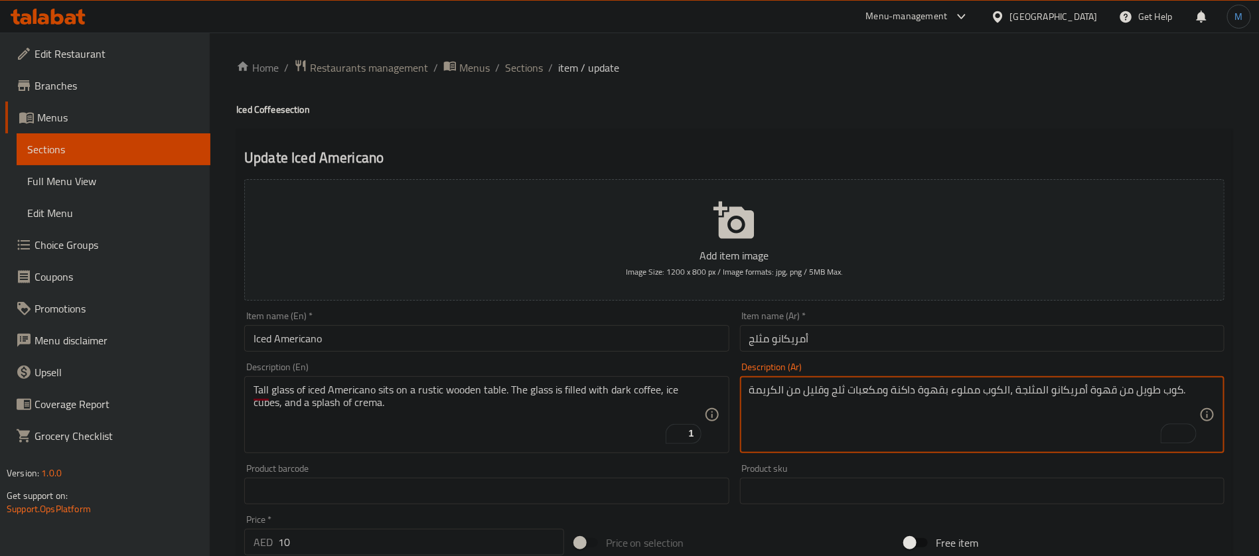
type textarea "كوب طويل من قهوة أمريكانو المثلجة ،الكوب مملوء بقهوة داكنة ومكعبات ثلج وقليل من…"
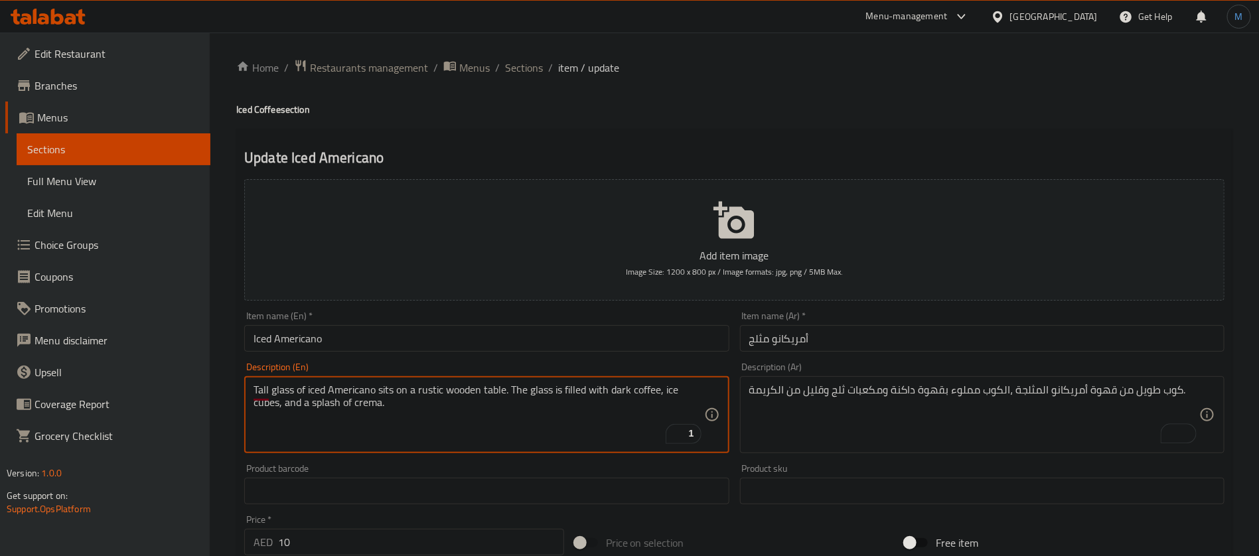
click at [502, 391] on textarea "Tall glass of iced Americano sits on a rustic wooden table. The glass is filled…" at bounding box center [479, 415] width 450 height 63
click at [494, 390] on textarea "Tall glass of iced Americano sits on a rustic wooden table. The glass is filled…" at bounding box center [479, 415] width 450 height 63
click at [386, 394] on textarea "Tall glass of iced Americano sits on a rustic wooden table. The glass is filled…" at bounding box center [479, 415] width 450 height 63
click at [621, 388] on textarea "Tall glass of iced Americano, The glass is filled with dark coffee, ice cubes, …" at bounding box center [479, 415] width 450 height 63
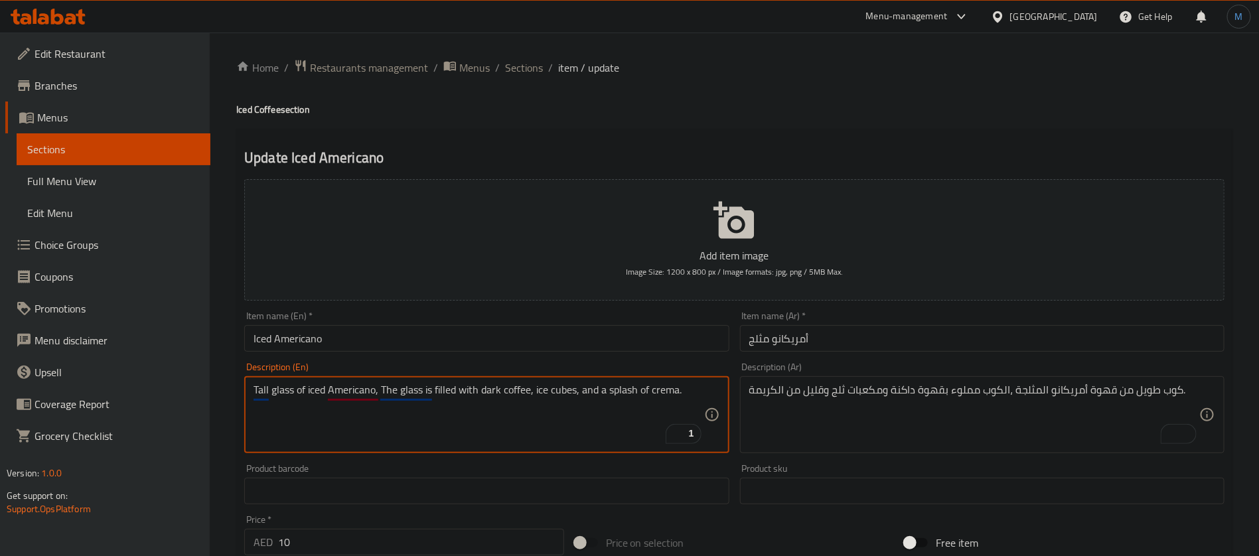
click at [621, 388] on textarea "Tall glass of iced Americano, The glass is filled with dark coffee, ice cubes, …" at bounding box center [479, 415] width 450 height 63
type textarea "Tall glass of iced Americano, The glass is filled with dark coffee, ice cubes, …"
click at [676, 392] on textarea "Tall glass of iced Americano, The glass is filled with dark coffee, ice cubes, …" at bounding box center [479, 415] width 450 height 63
click at [668, 392] on textarea "Tall glass of iced Americano, The glass is filled with dark coffee, ice cubes, …" at bounding box center [479, 415] width 450 height 63
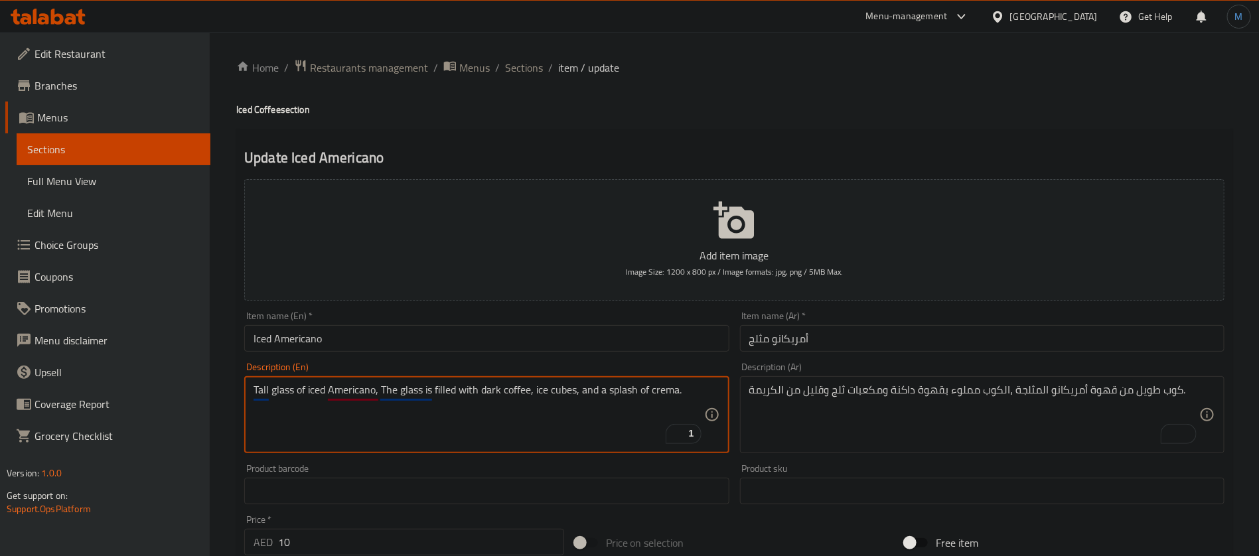
click at [668, 392] on textarea "Tall glass of iced Americano, The glass is filled with dark coffee, ice cubes, …" at bounding box center [479, 415] width 450 height 63
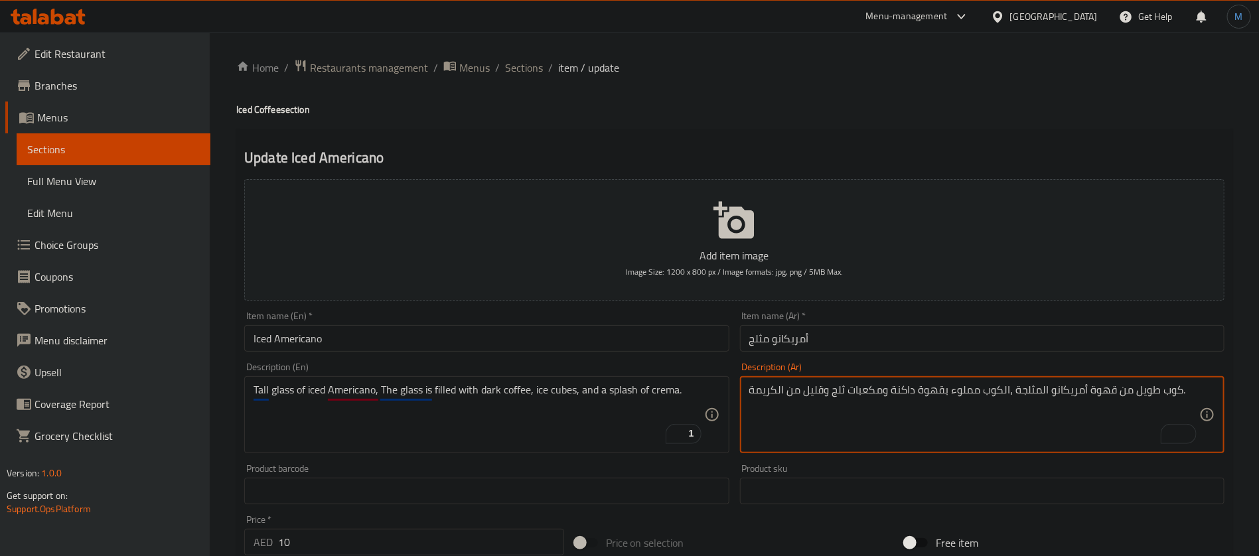
click at [809, 390] on textarea "كوب طويل من قهوة أمريكانو المثلجة ،الكوب مملوء بقهوة داكنة ومكعبات ثلج وقليل من…" at bounding box center [974, 415] width 450 height 63
click at [789, 391] on textarea "كوب طويل من قهوة أمريكانو المثلجة ،الكوب مملوء بقهوة داكنة ومكعبات ثلج وقليل من…" at bounding box center [974, 415] width 450 height 63
type textarea "كوب طويل من قهوة أمريكانو المثلجة ،الكوب مملوء بقهوة داكنة ومكعبات ثلج وسبلاش ا…"
click at [976, 343] on input "أمريكانو مثلج" at bounding box center [982, 338] width 485 height 27
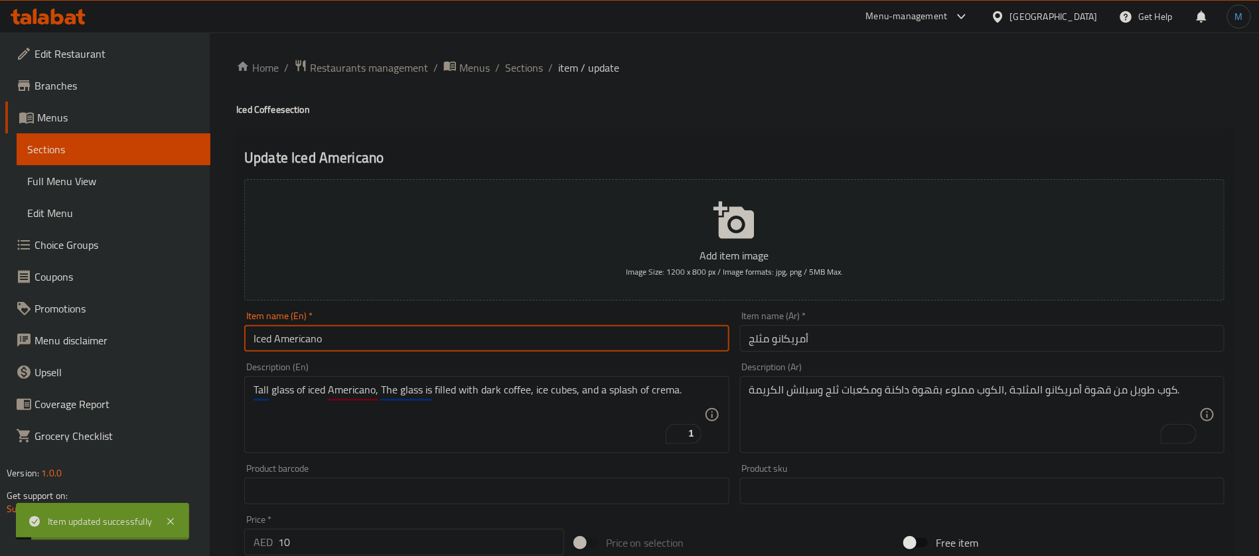
click at [417, 331] on input "Iced Americano" at bounding box center [486, 338] width 485 height 27
click at [526, 66] on span "Sections" at bounding box center [524, 68] width 38 height 16
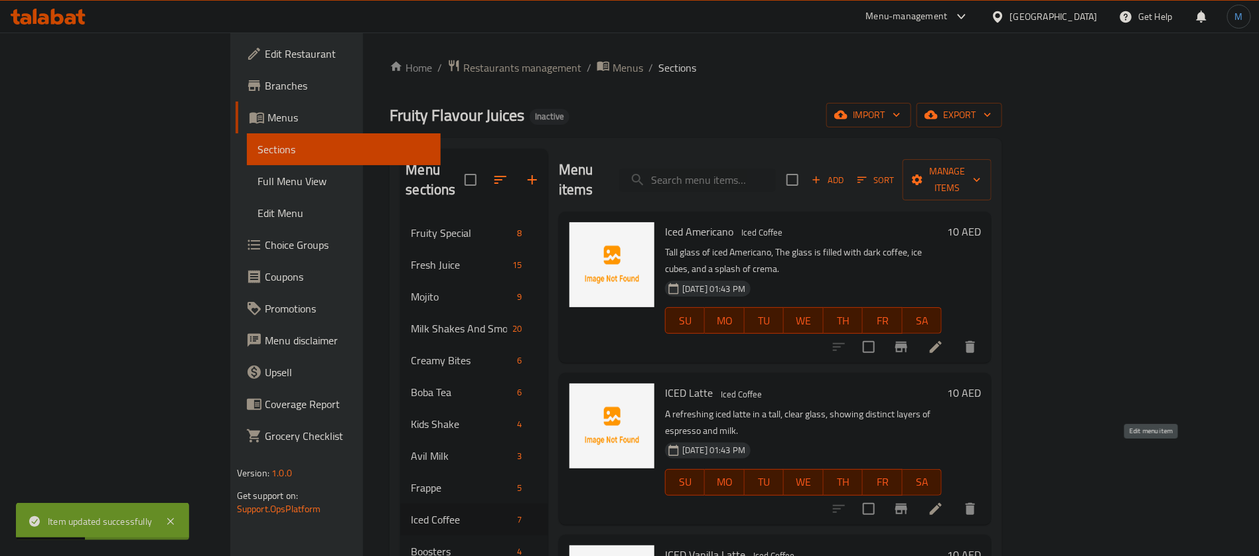
click at [944, 501] on icon at bounding box center [936, 509] width 16 height 16
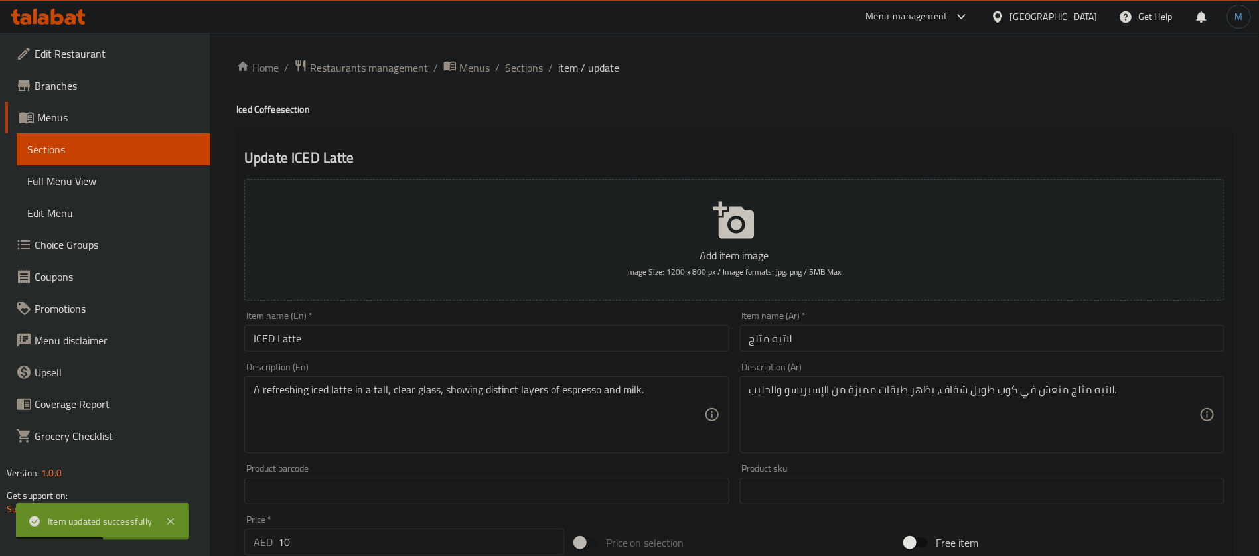
click at [516, 348] on input "ICED Latte" at bounding box center [486, 338] width 485 height 27
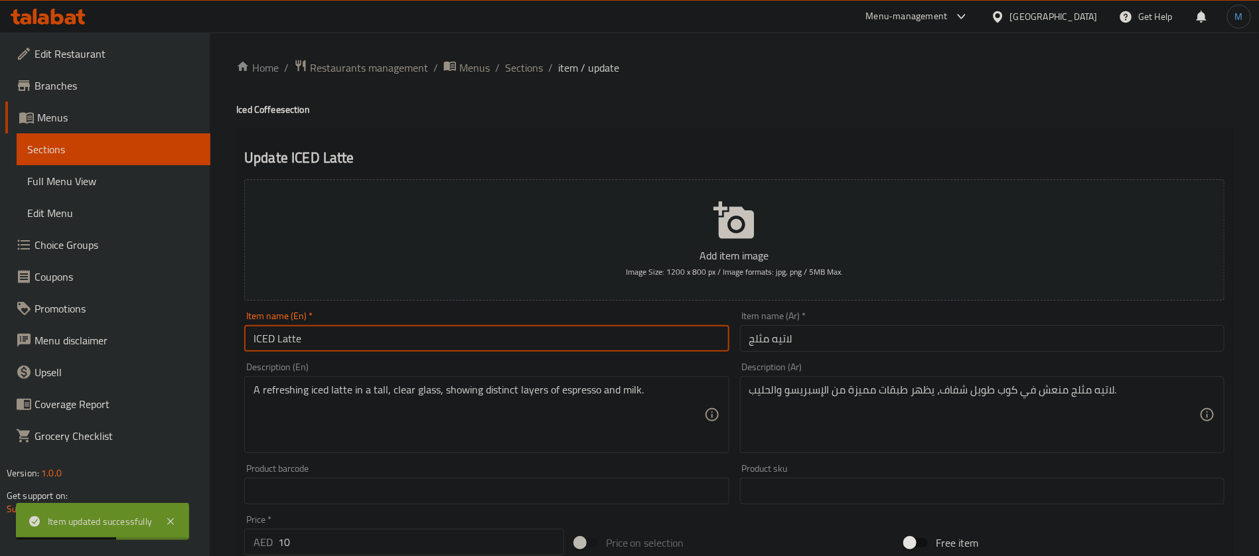
type input "Iced Latte"
click at [670, 382] on div "A refreshing iced latte in a tall, clear glass, showing distinct layers of espr…" at bounding box center [486, 414] width 485 height 77
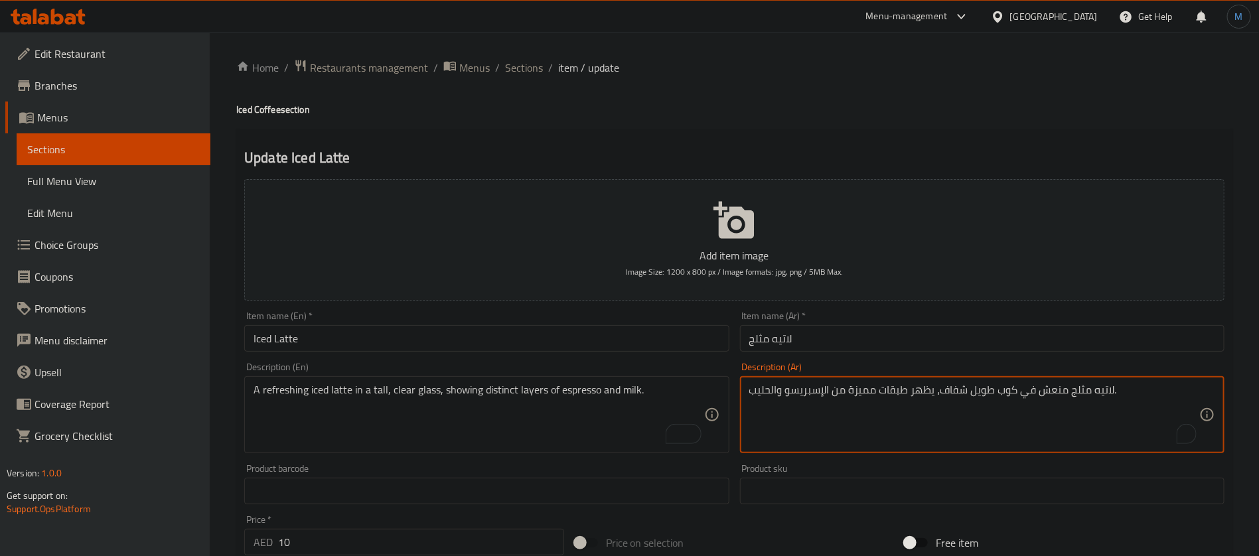
click at [962, 393] on textarea "لاتيه مثلج منعش في كوب طويل شفاف، يظهر طبقات مميزة من الإسبريسو والحليب." at bounding box center [974, 415] width 450 height 63
type textarea "لاتيه مثلج منعش في كوب طويل كلير، يظهر طبقات مميزة من الإسبريسو والحليب."
click at [664, 340] on input "Iced Latte" at bounding box center [486, 338] width 485 height 27
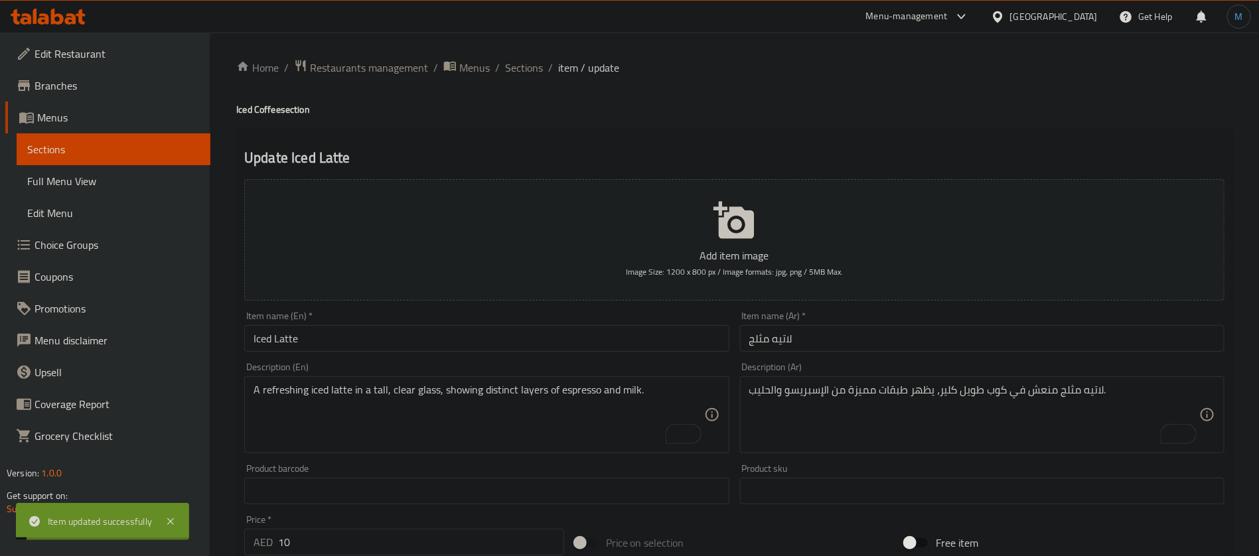
click at [515, 52] on div "Home / Restaurants management / Menus / Sections / item / update Iced Coffee se…" at bounding box center [734, 485] width 1049 height 905
click at [514, 65] on span "Sections" at bounding box center [524, 68] width 38 height 16
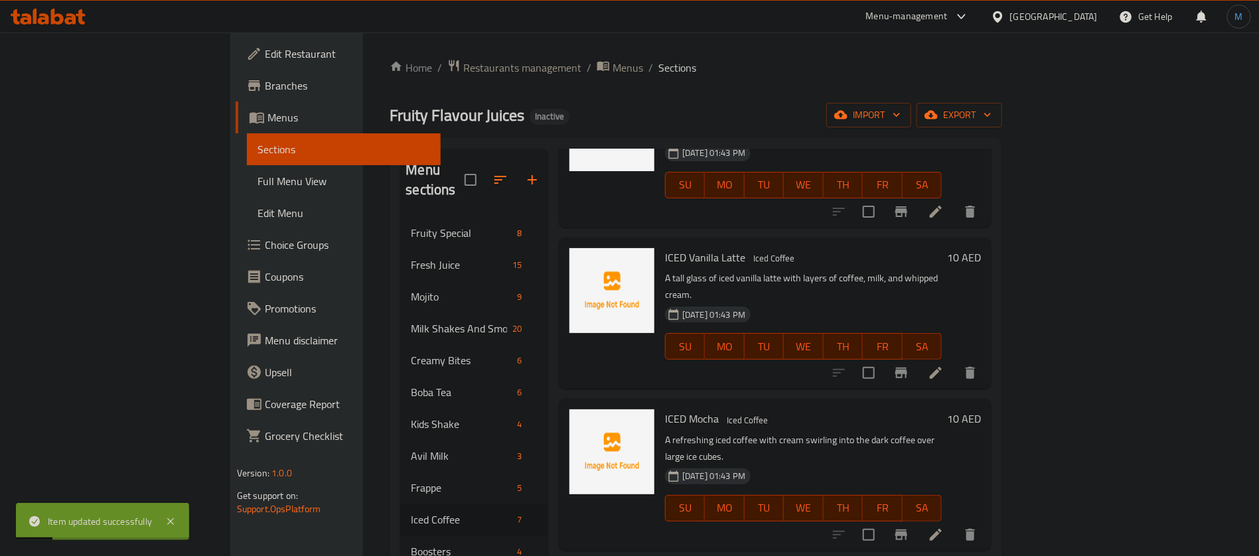
scroll to position [299, 0]
click at [954, 360] on li at bounding box center [935, 372] width 37 height 24
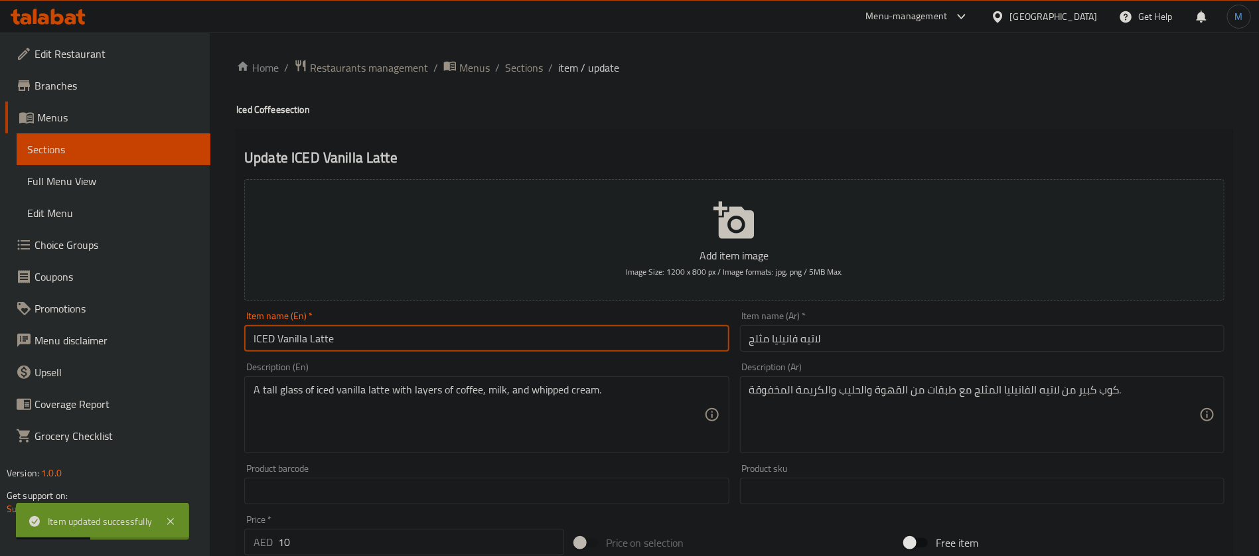
click at [498, 342] on input "ICED Vanilla Latte" at bounding box center [486, 338] width 485 height 27
type input "Iced Vanilla Latte"
click at [498, 342] on input "Iced Vanilla Latte" at bounding box center [486, 338] width 485 height 27
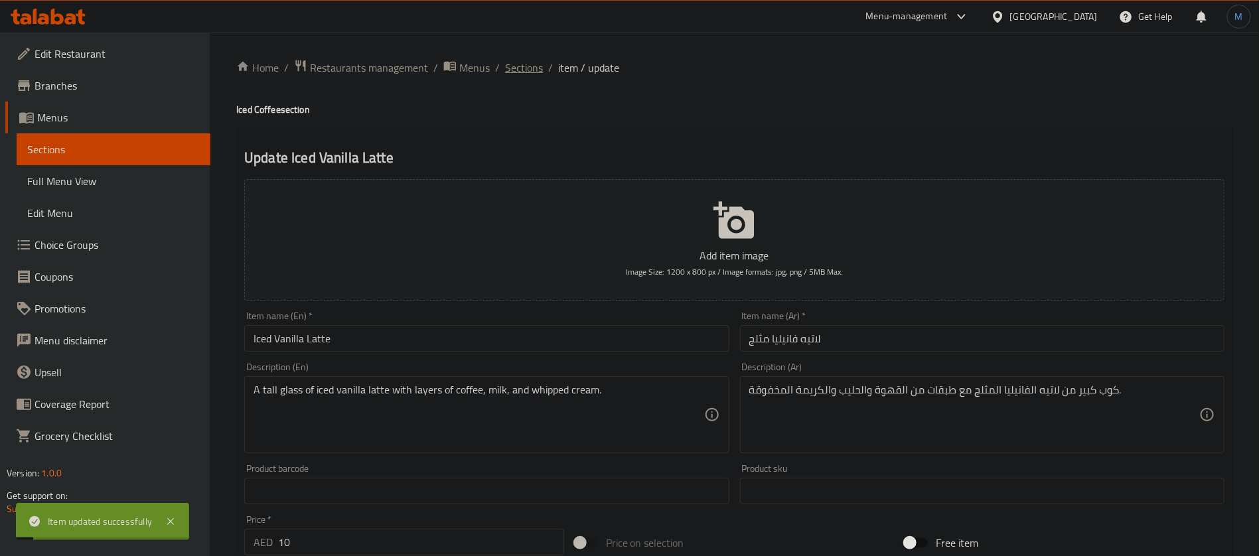
click at [533, 63] on span "Sections" at bounding box center [524, 68] width 38 height 16
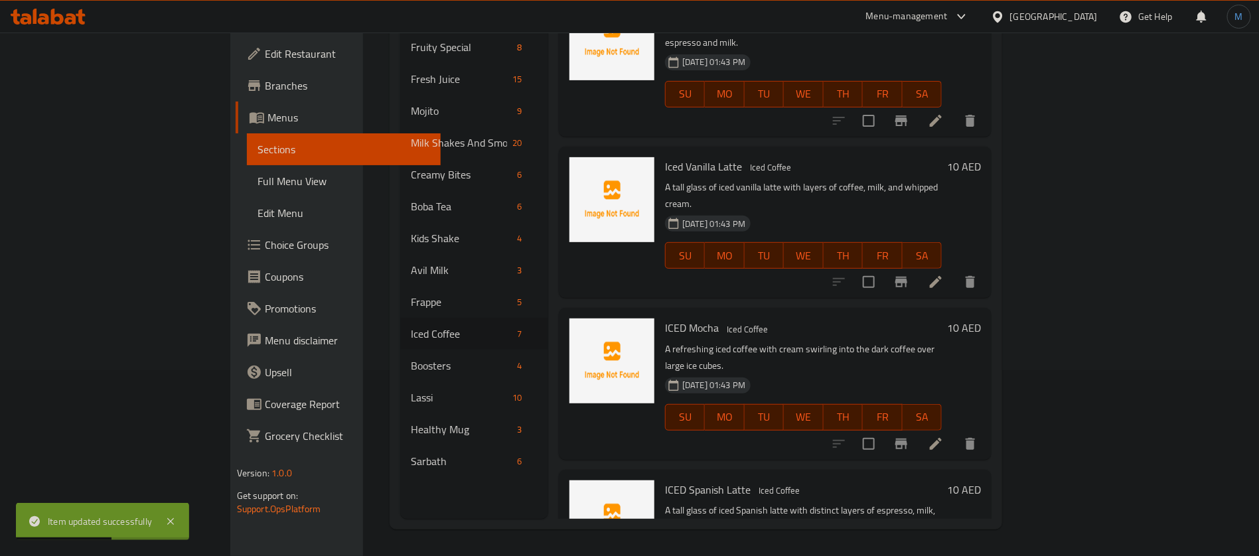
scroll to position [192, 0]
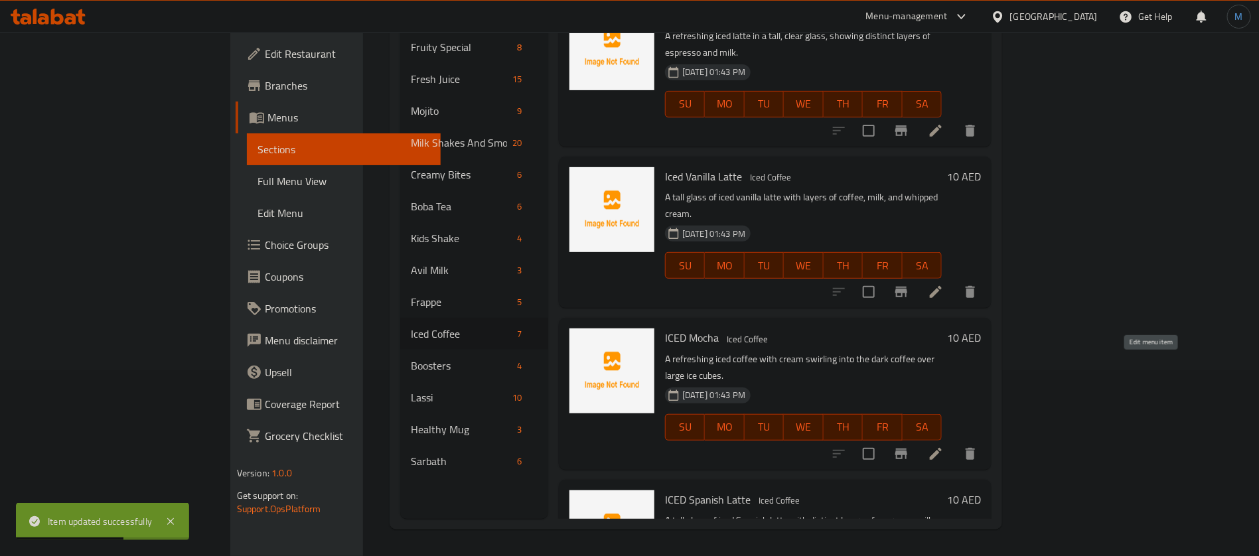
click at [944, 446] on icon at bounding box center [936, 454] width 16 height 16
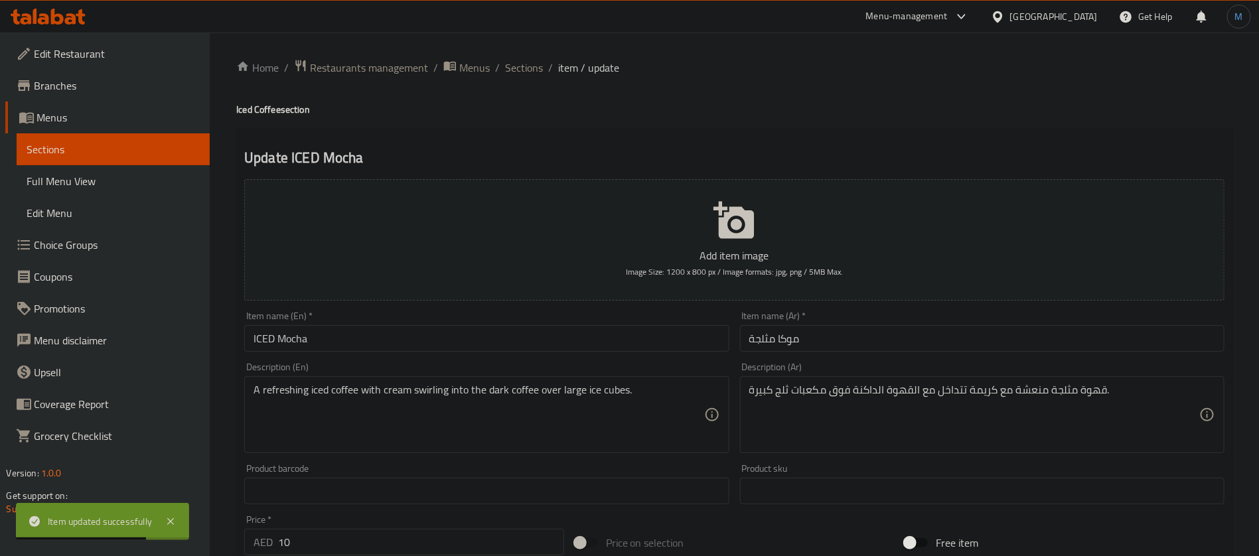
click at [641, 342] on input "ICED Mocha" at bounding box center [486, 338] width 485 height 27
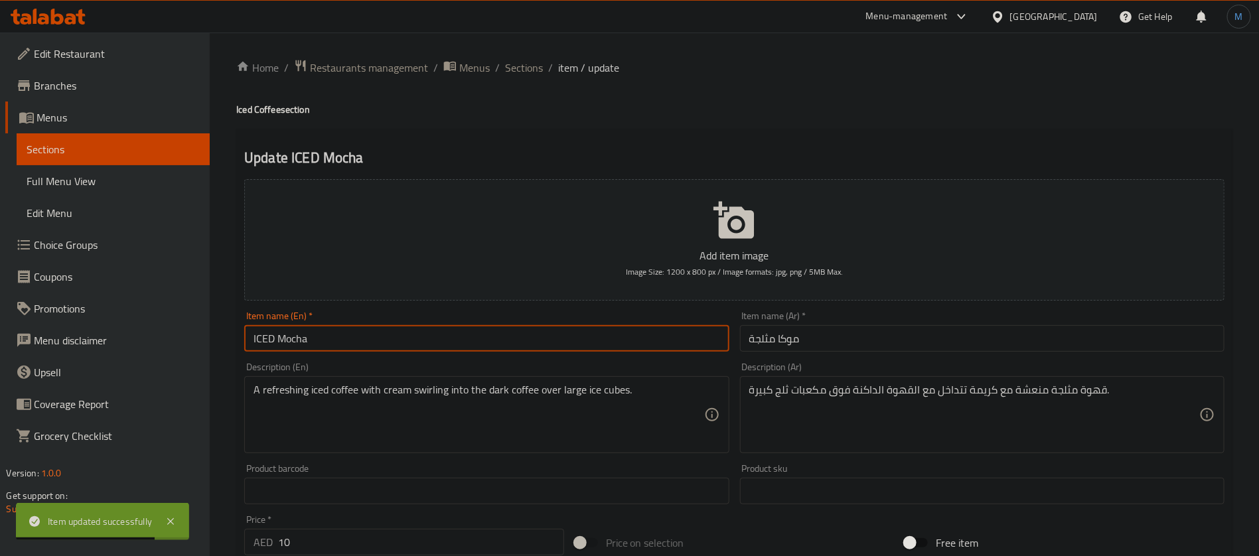
type input "Iced Mocha"
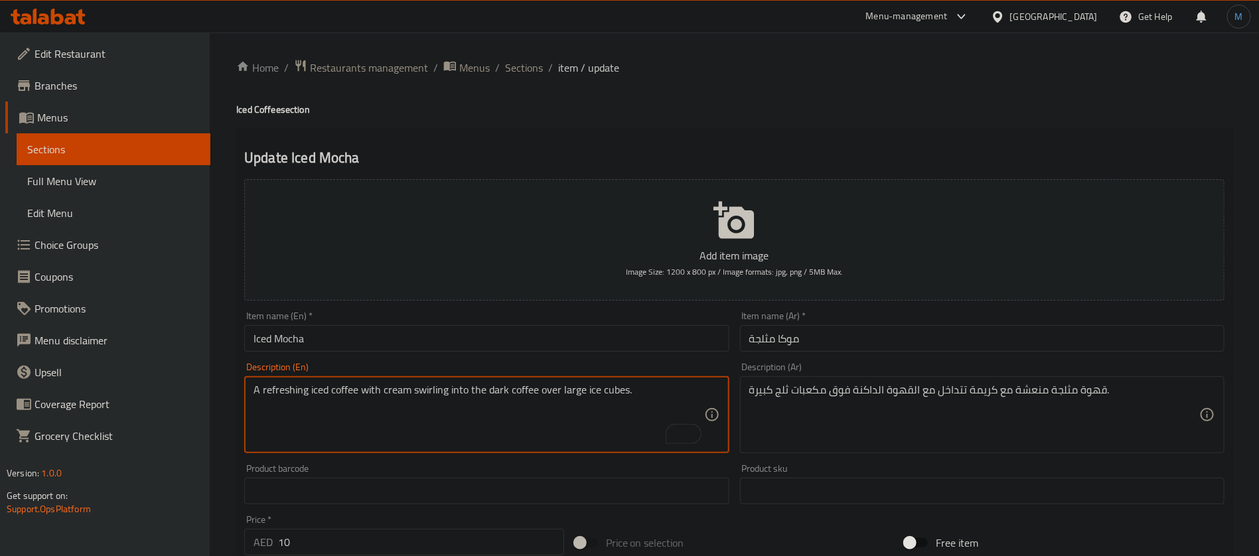
click at [435, 396] on textarea "A refreshing iced coffee with cream swirling into the dark coffee over large ic…" at bounding box center [479, 415] width 450 height 63
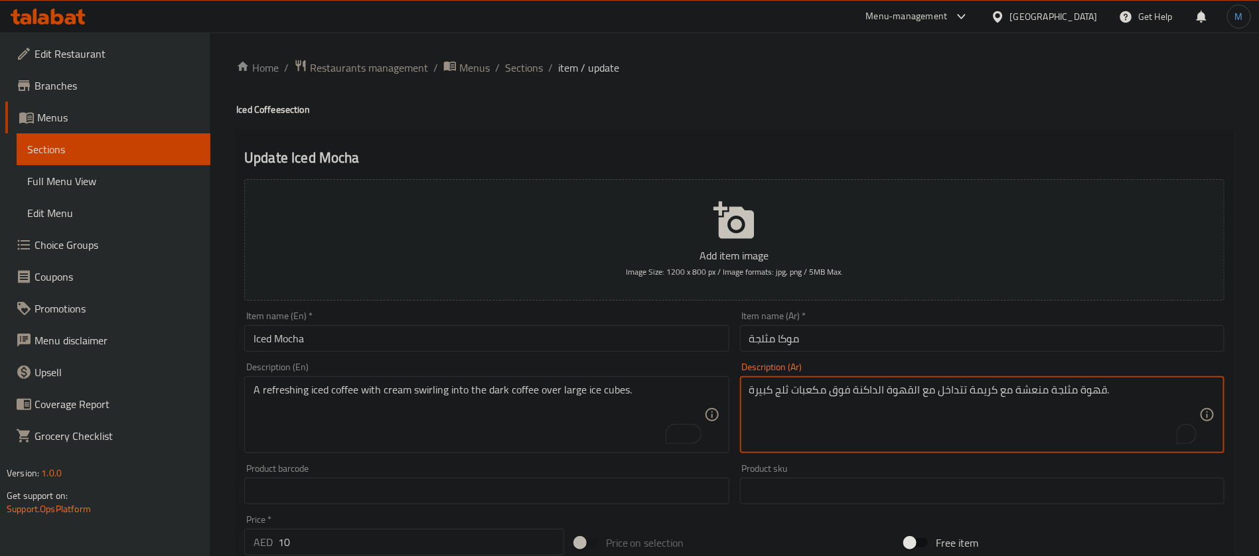
click at [950, 387] on textarea "قهوة مثلجة منعشة مع كريمة تتداخل مع القهوة الداكنة فوق مكعبات ثلج كبيرة." at bounding box center [974, 415] width 450 height 63
type textarea "قهوة مثلجة منعشة مع كريمة سوارينج مع القهوة الداكنة فوق مكعبات ثلج كبيرة."
click at [635, 332] on input "Iced Mocha" at bounding box center [486, 338] width 485 height 27
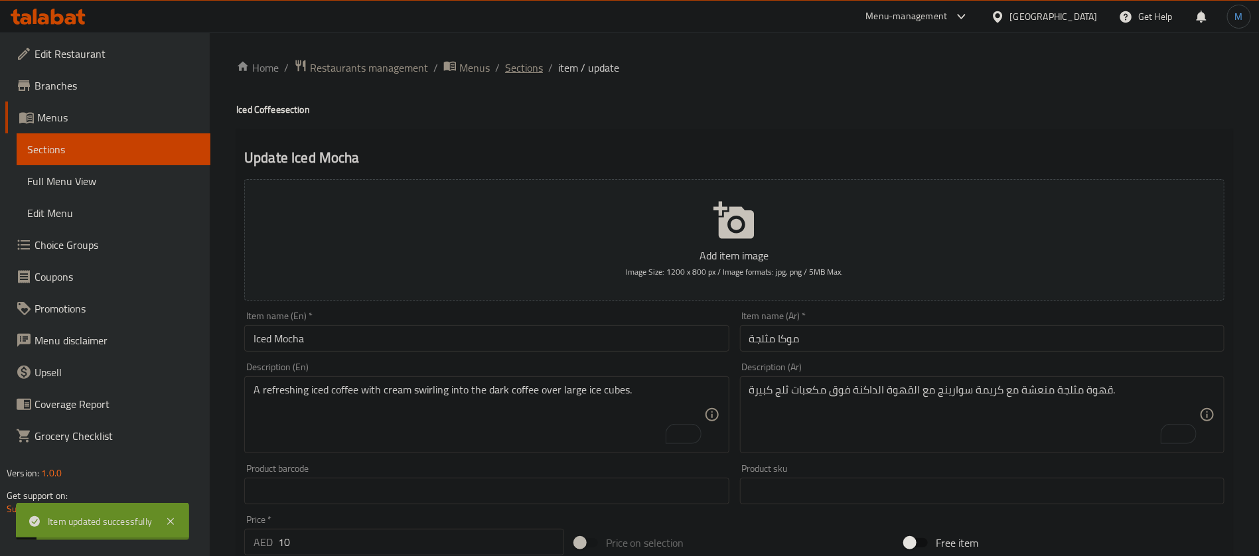
click at [528, 76] on span "Sections" at bounding box center [524, 68] width 38 height 16
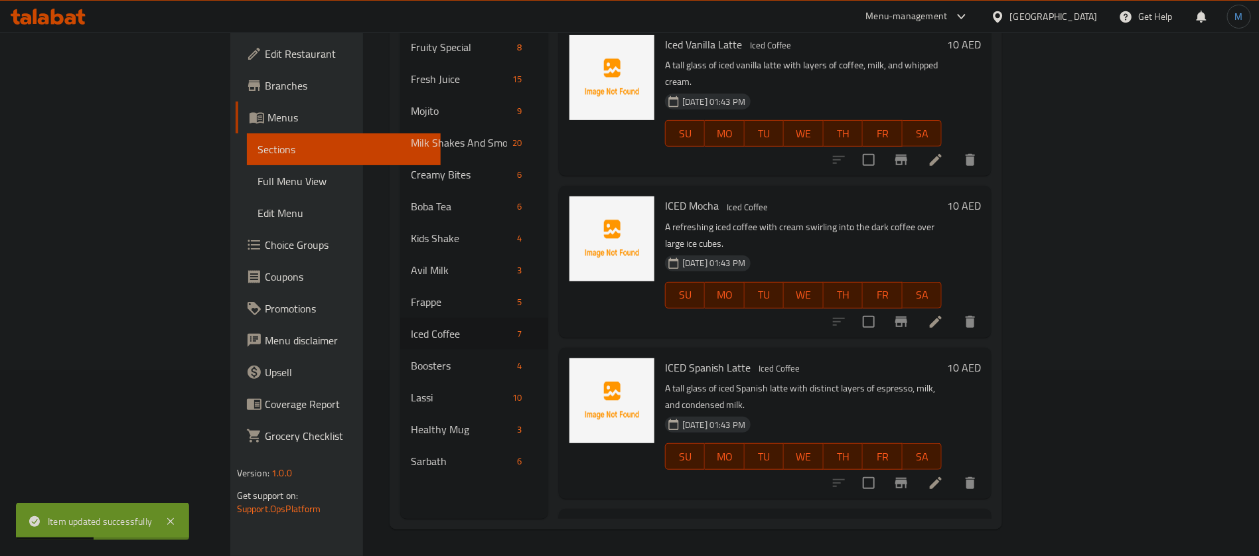
scroll to position [292, 0]
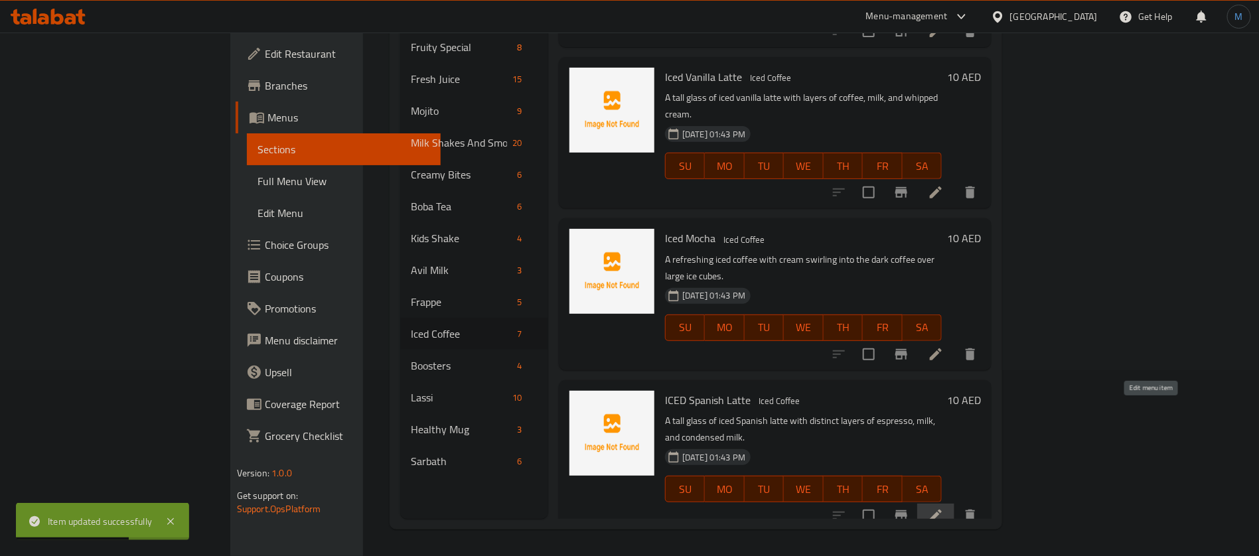
click at [944, 508] on icon at bounding box center [936, 516] width 16 height 16
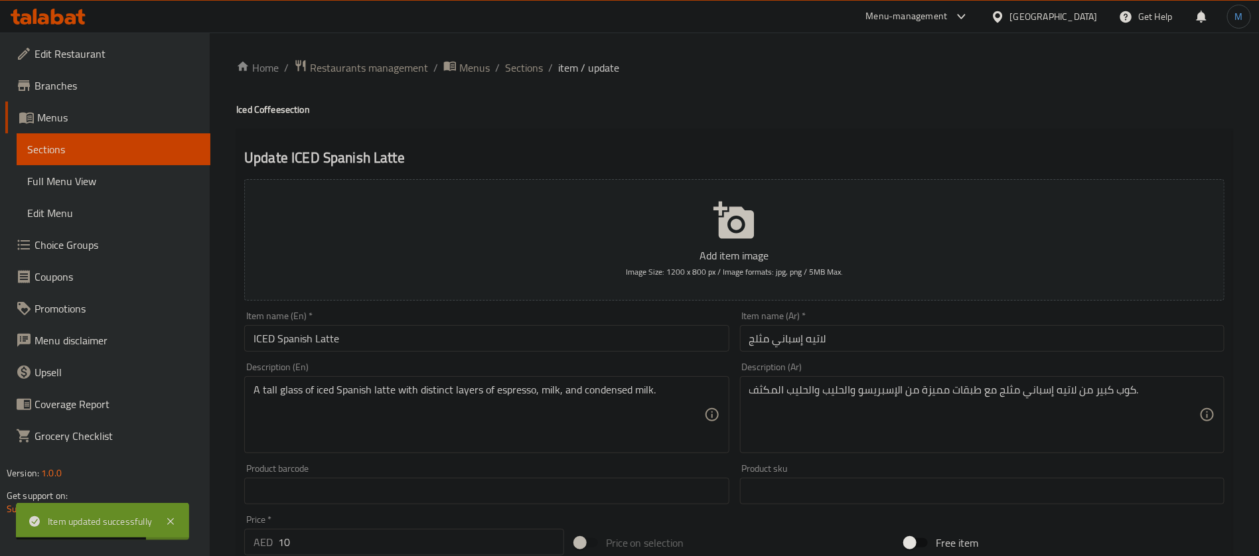
click at [459, 353] on div "Item name (En)   * ICED Spanish Latte Item name (En) *" at bounding box center [486, 331] width 495 height 51
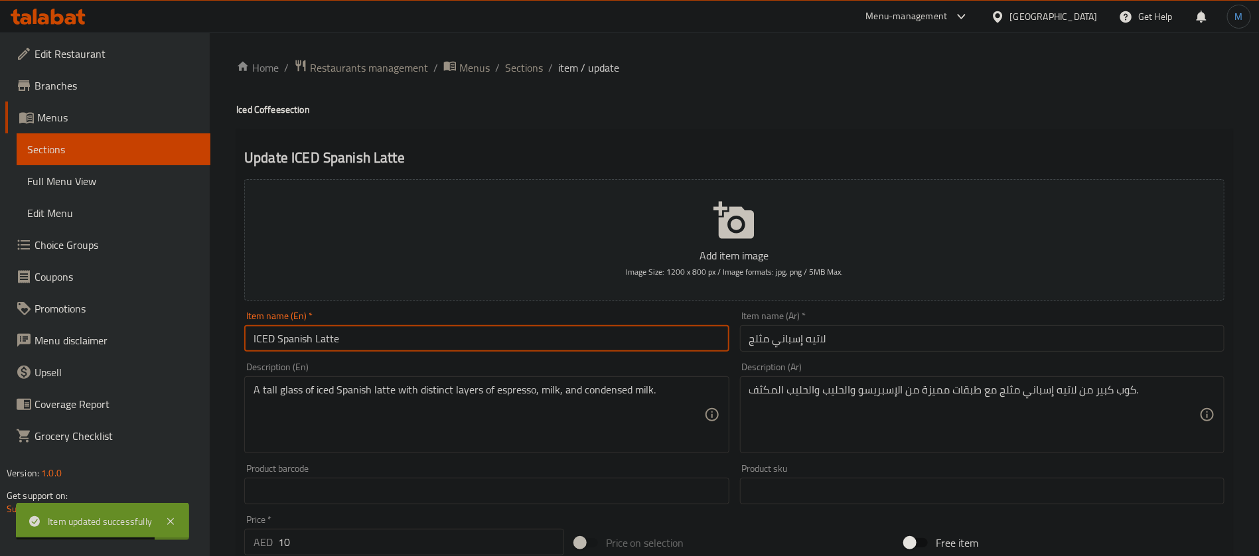
click at [460, 343] on input "ICED Spanish Latte" at bounding box center [486, 338] width 485 height 27
type input "Iced Spanish Latte"
click at [1047, 459] on div "Product sku Product sku" at bounding box center [982, 484] width 495 height 51
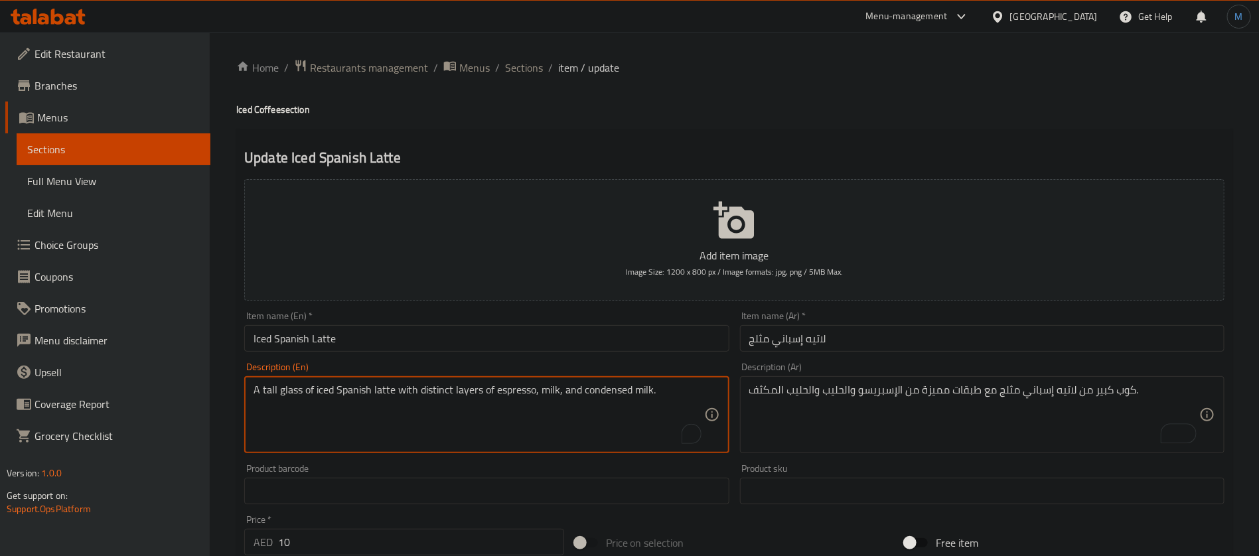
click at [431, 386] on textarea "A tall glass of iced Spanish latte with distinct layers of espresso, milk, and …" at bounding box center [479, 415] width 450 height 63
click at [458, 387] on textarea "A tall glass of iced Spanish latte with distinct layers of espresso, milk, and …" at bounding box center [479, 415] width 450 height 63
click at [791, 352] on div "Item name (Ar)   * لاتيه إسباني مثلج Item name (Ar) *" at bounding box center [982, 331] width 495 height 51
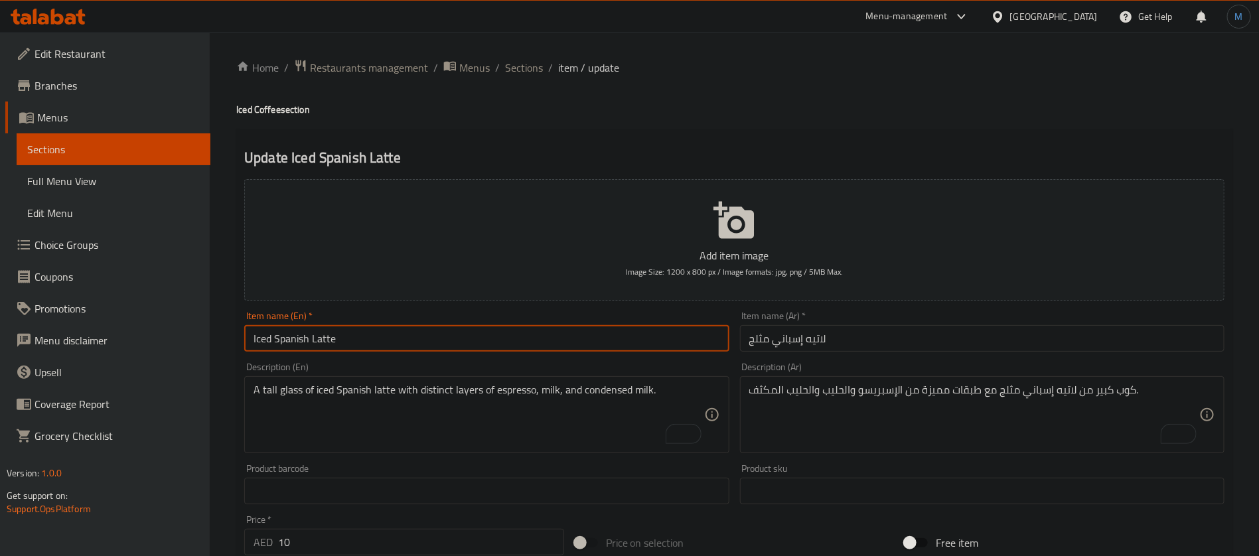
click at [625, 337] on input "Iced Spanish Latte" at bounding box center [486, 338] width 485 height 27
click at [523, 70] on span "Sections" at bounding box center [524, 68] width 38 height 16
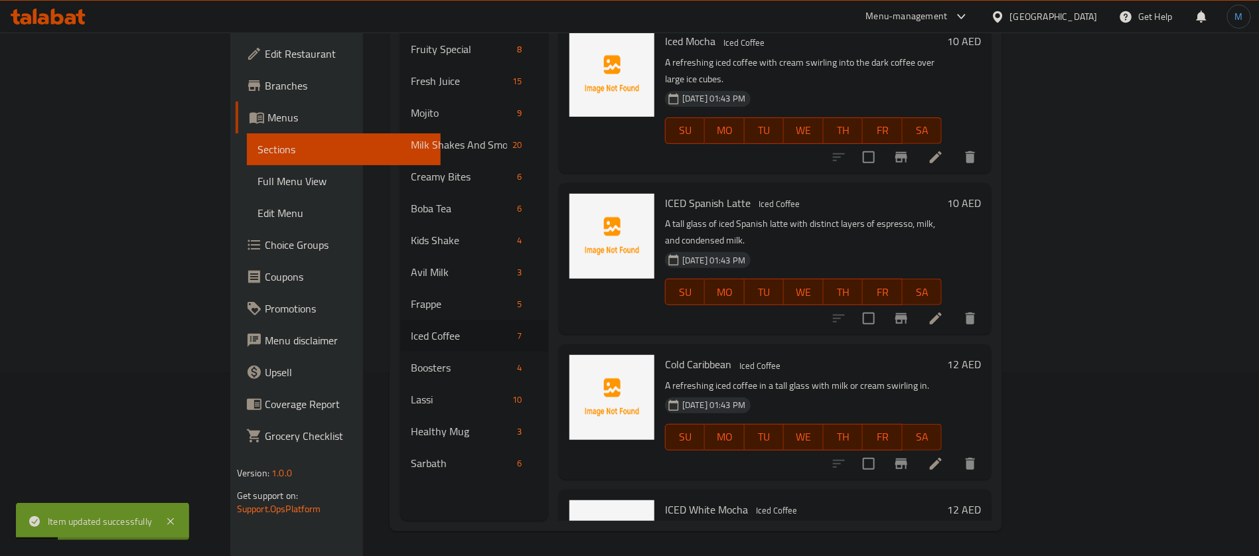
scroll to position [186, 0]
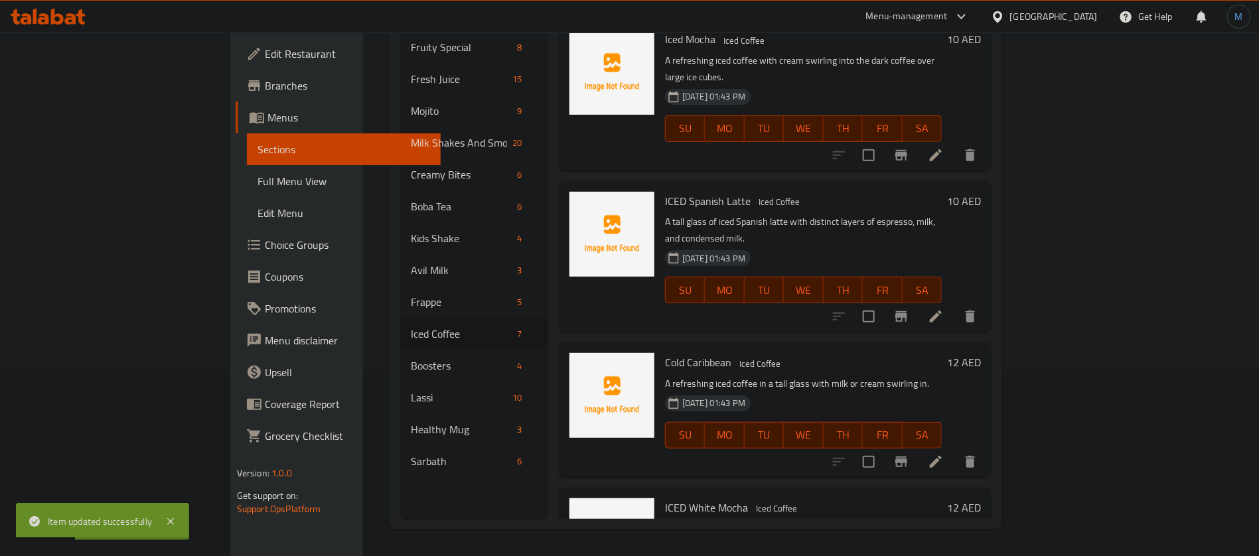
click at [954, 450] on li at bounding box center [935, 462] width 37 height 24
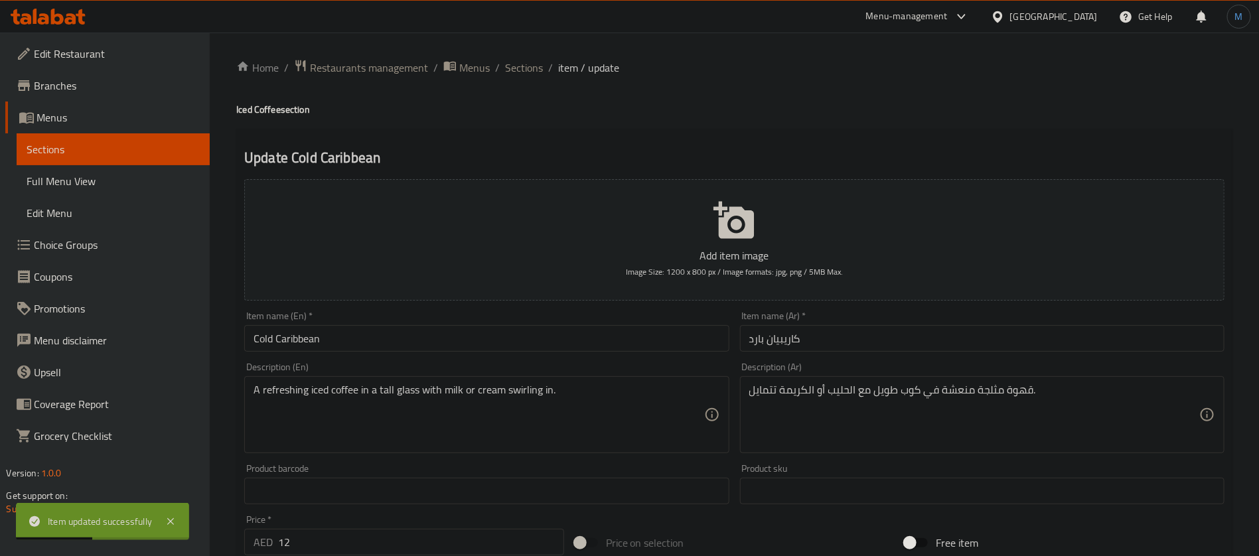
click at [599, 337] on input "Cold Caribbean" at bounding box center [486, 338] width 485 height 27
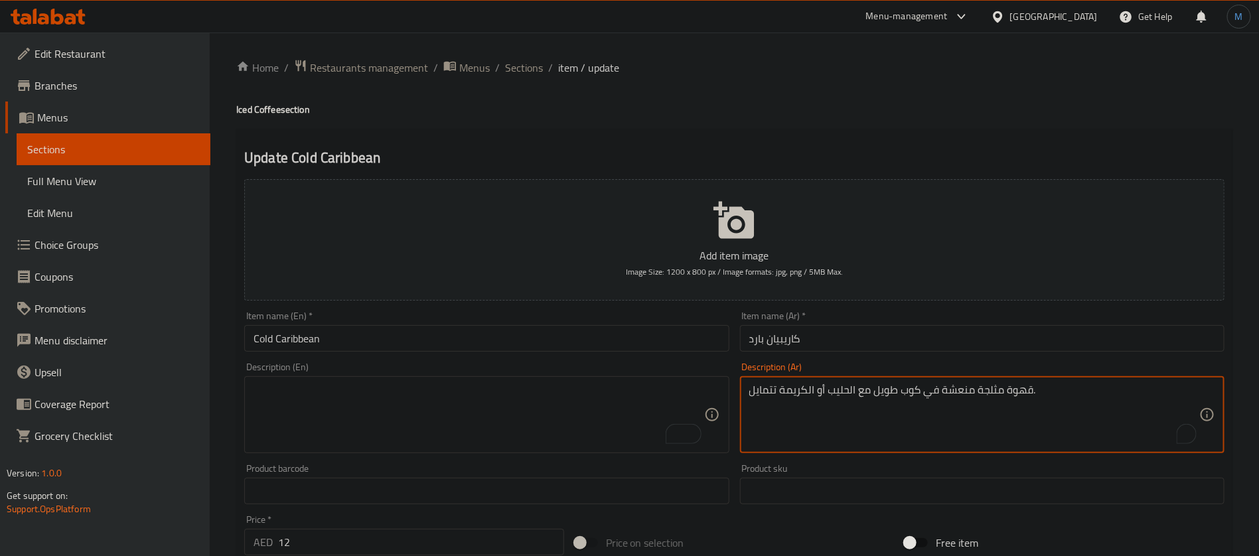
click at [915, 394] on textarea "قهوة مثلجة منعشة في كوب طويل مع الحليب أو الكريمة تتمايل." at bounding box center [974, 415] width 450 height 63
click at [885, 346] on input "كاريبيان بارد" at bounding box center [982, 338] width 485 height 27
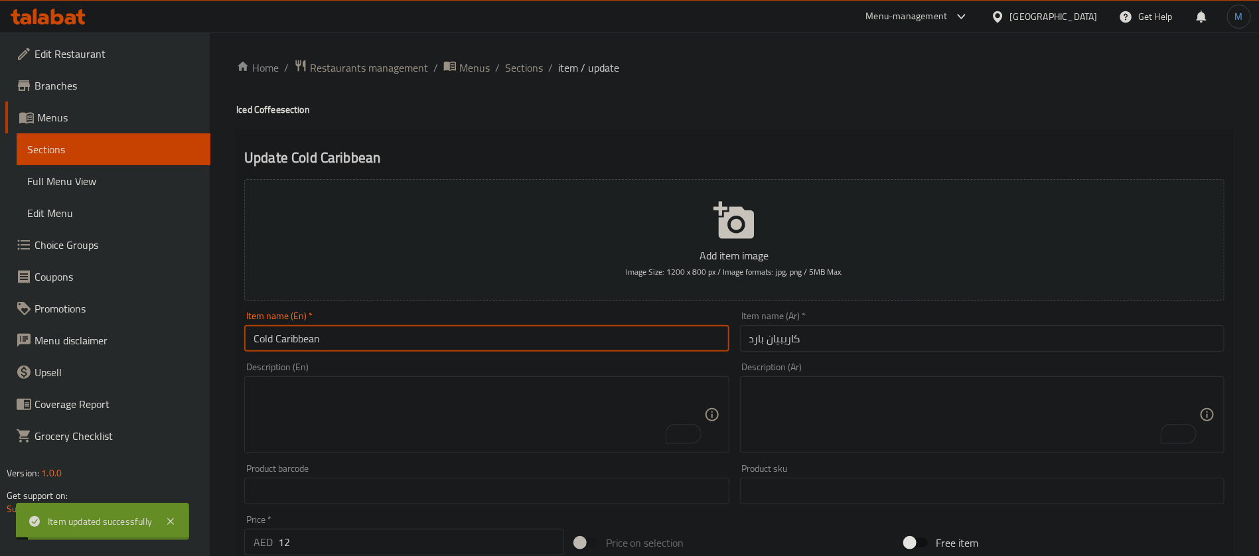
click at [564, 350] on input "Cold Caribbean" at bounding box center [486, 338] width 485 height 27
click at [532, 60] on span "Sections" at bounding box center [524, 68] width 38 height 16
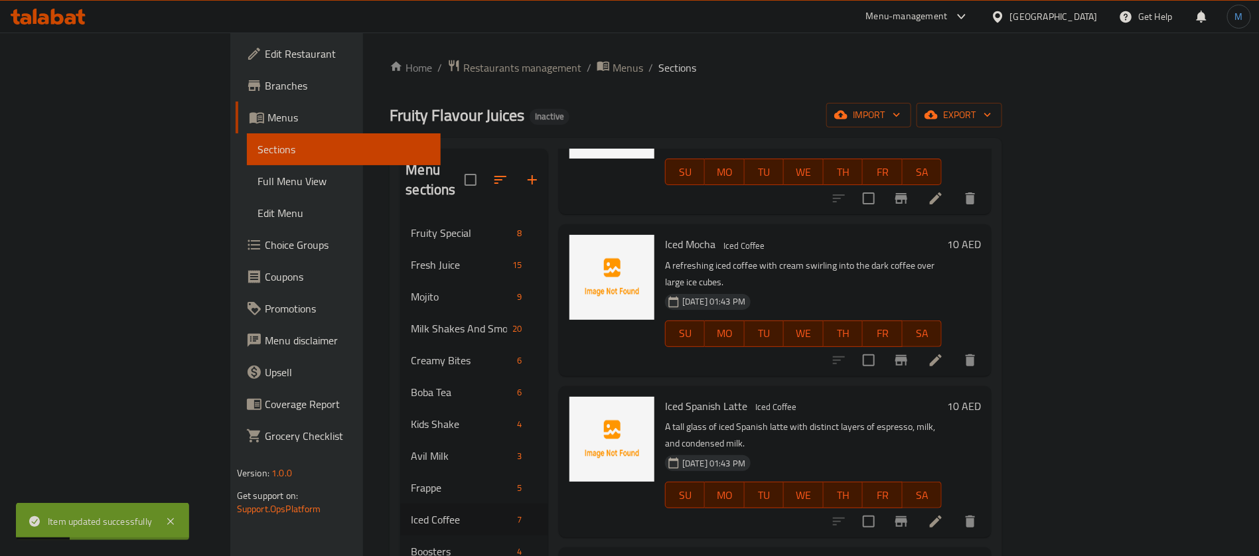
scroll to position [186, 0]
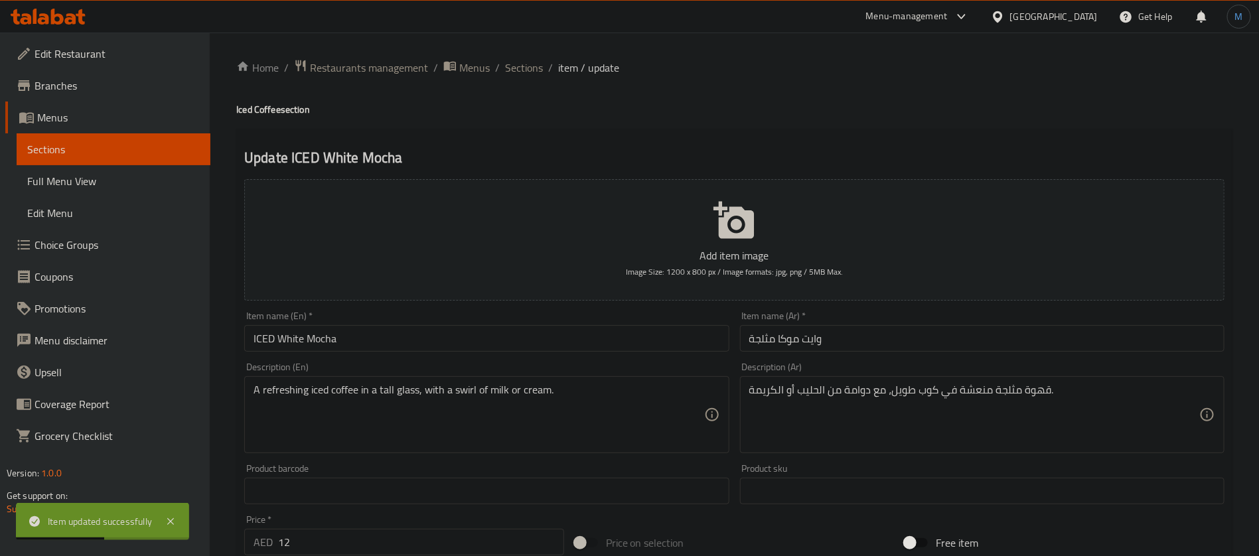
click at [485, 348] on input "ICED White Mocha" at bounding box center [486, 338] width 485 height 27
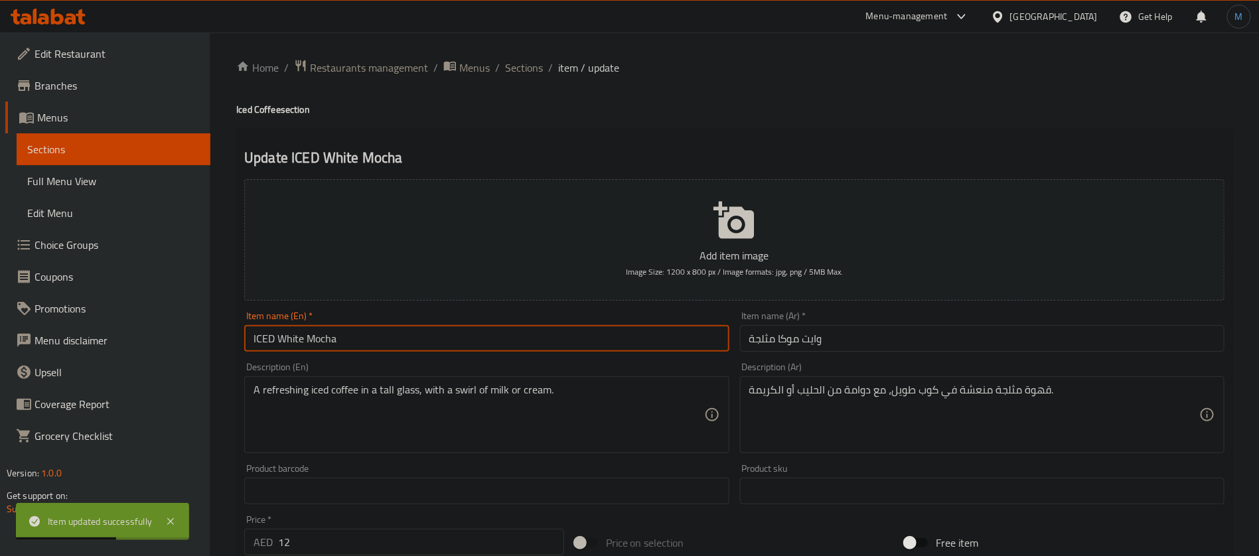
type input "Iced White Mocha"
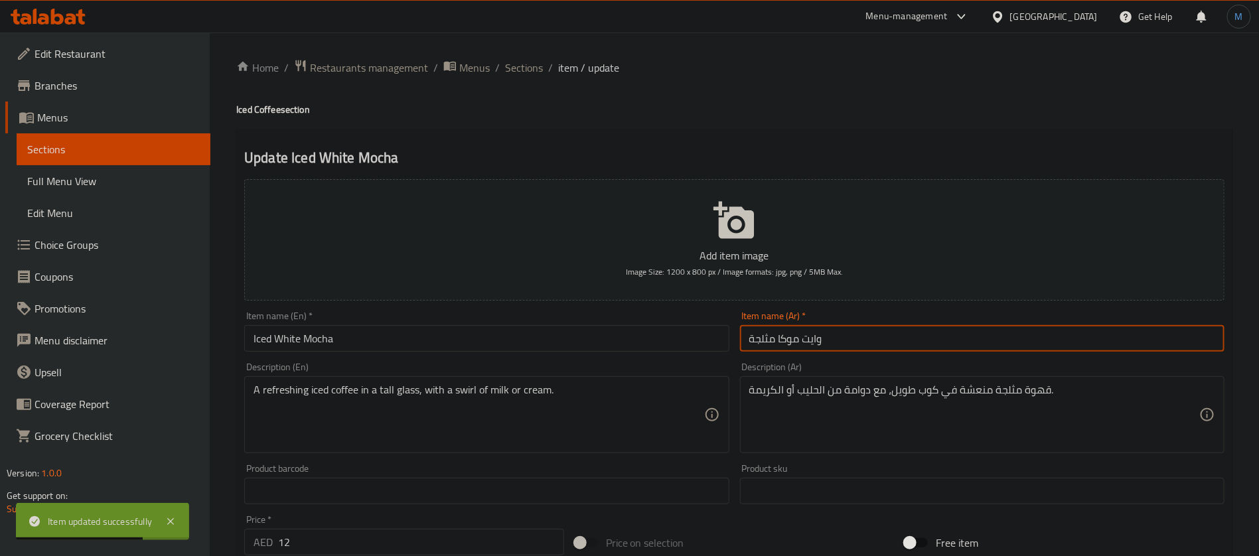
click at [929, 344] on input "وايت موكا مثلجة" at bounding box center [982, 338] width 485 height 27
click at [482, 360] on div "Description (En) A refreshing iced coffee in a tall glass, with a swirl of milk…" at bounding box center [486, 408] width 495 height 102
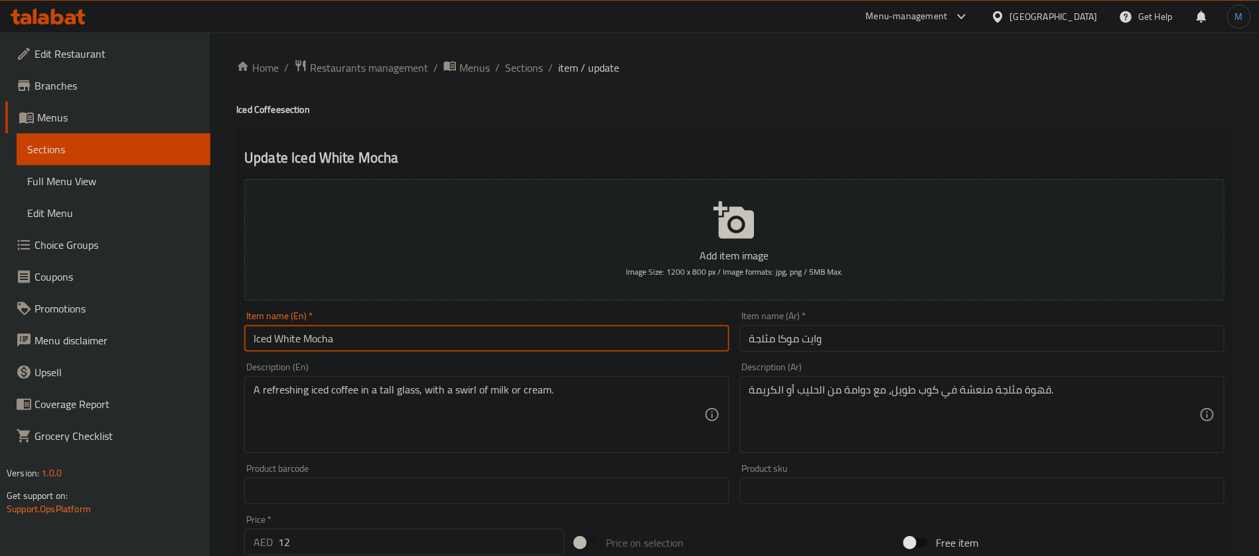
click at [486, 348] on input "Iced White Mocha" at bounding box center [486, 338] width 485 height 27
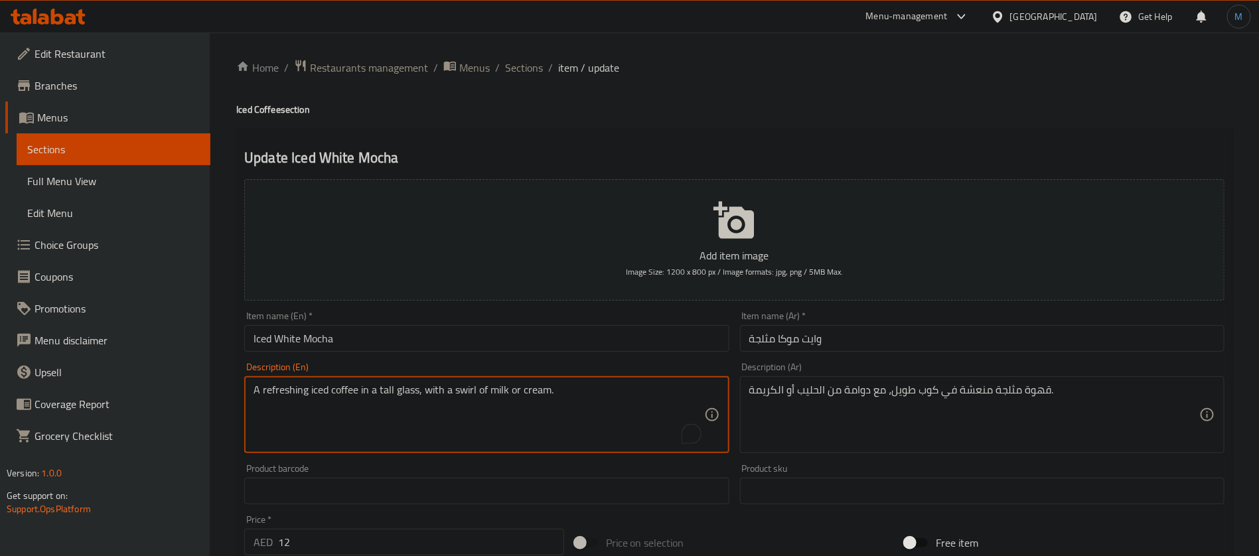
click at [414, 411] on textarea "A refreshing iced coffee in a tall glass, with a swirl of milk or cream." at bounding box center [479, 415] width 450 height 63
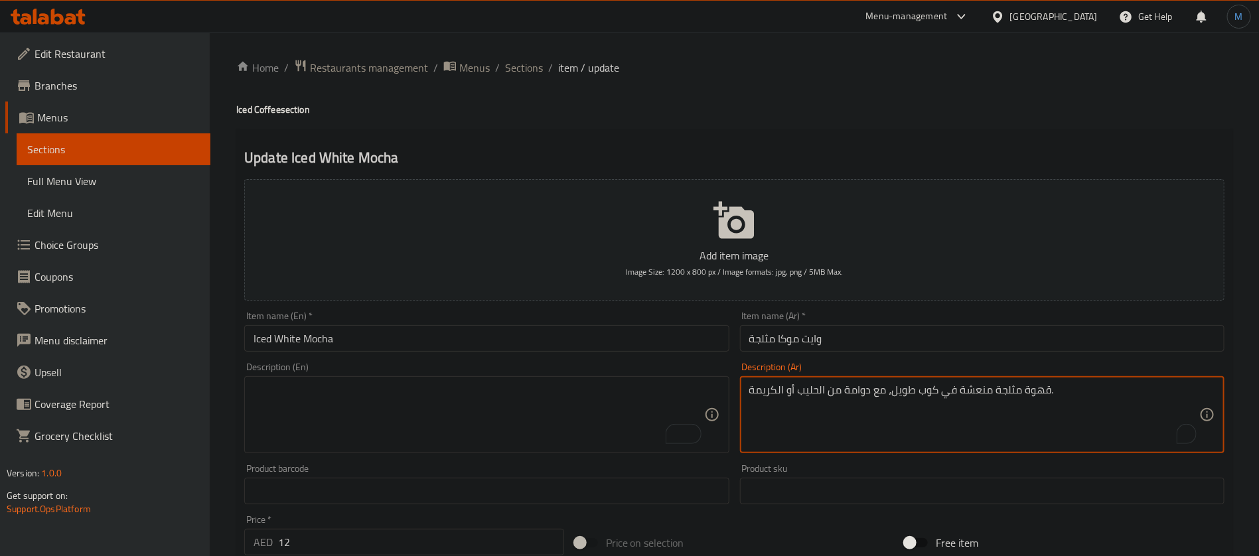
click at [932, 406] on textarea "قهوة مثلجة منعشة في كوب طويل، مع دوامة من الحليب أو الكريمة." at bounding box center [974, 415] width 450 height 63
click at [836, 335] on input "وايت موكا مثلجة" at bounding box center [982, 338] width 485 height 27
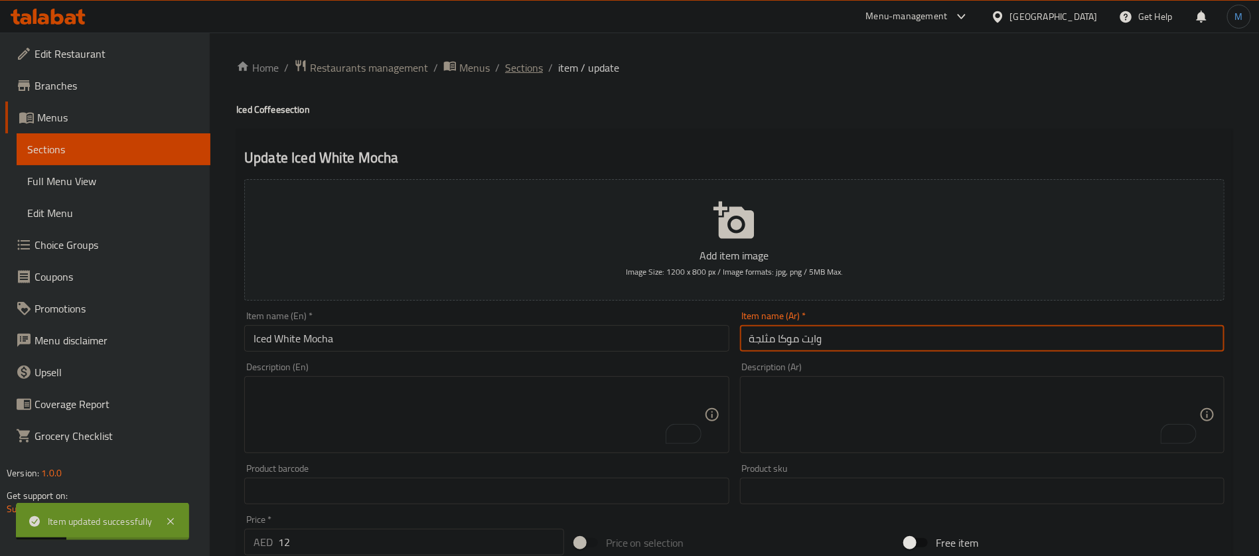
click at [514, 72] on span "Sections" at bounding box center [524, 68] width 38 height 16
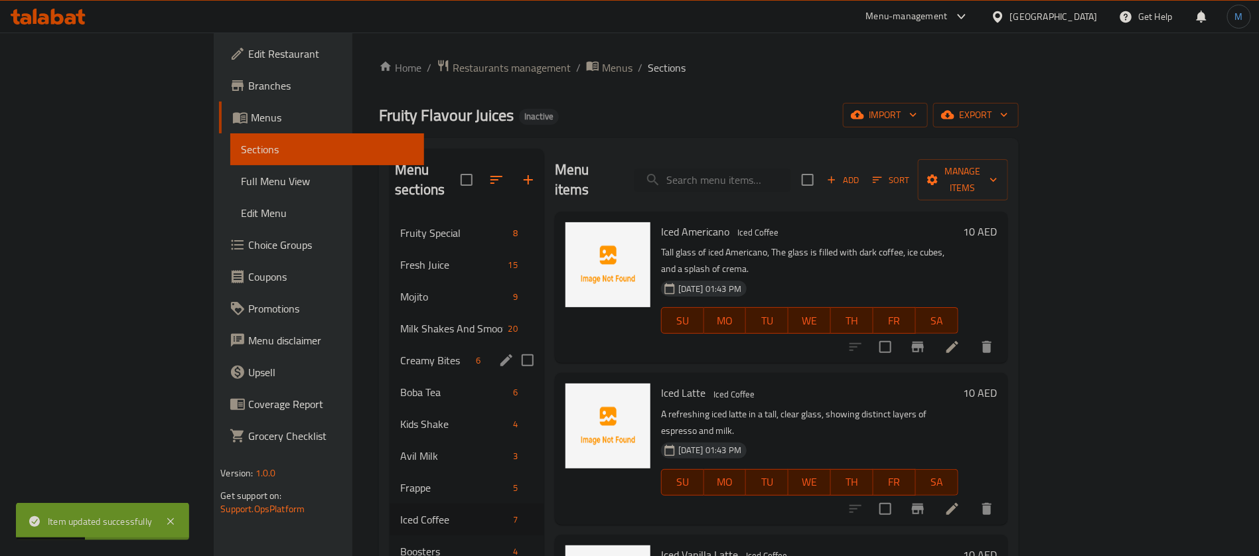
scroll to position [186, 0]
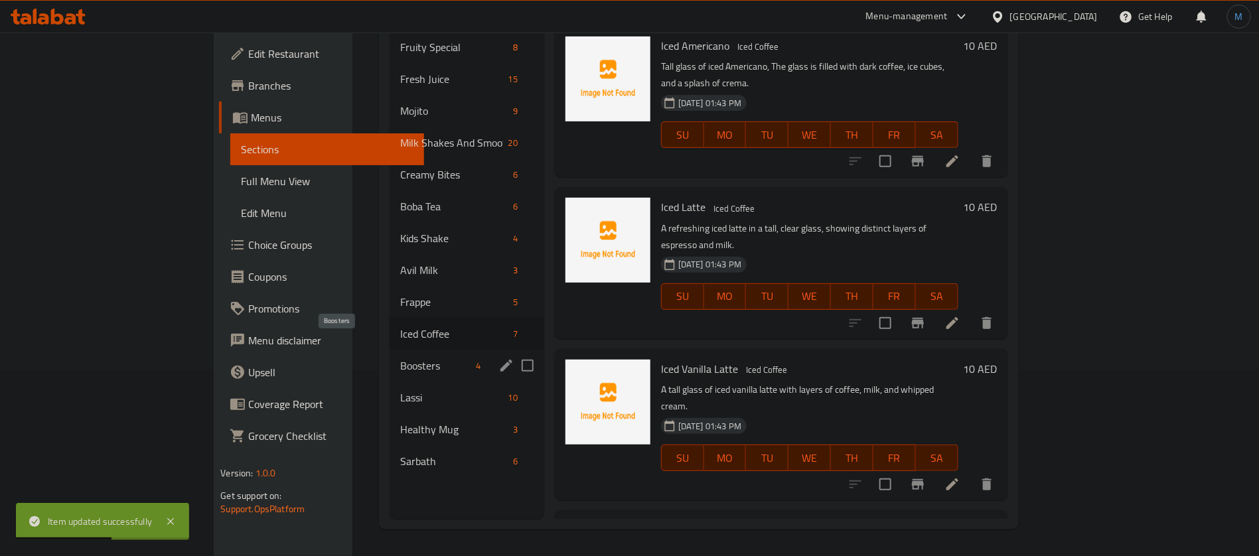
click at [400, 358] on span "Boosters" at bounding box center [435, 366] width 70 height 16
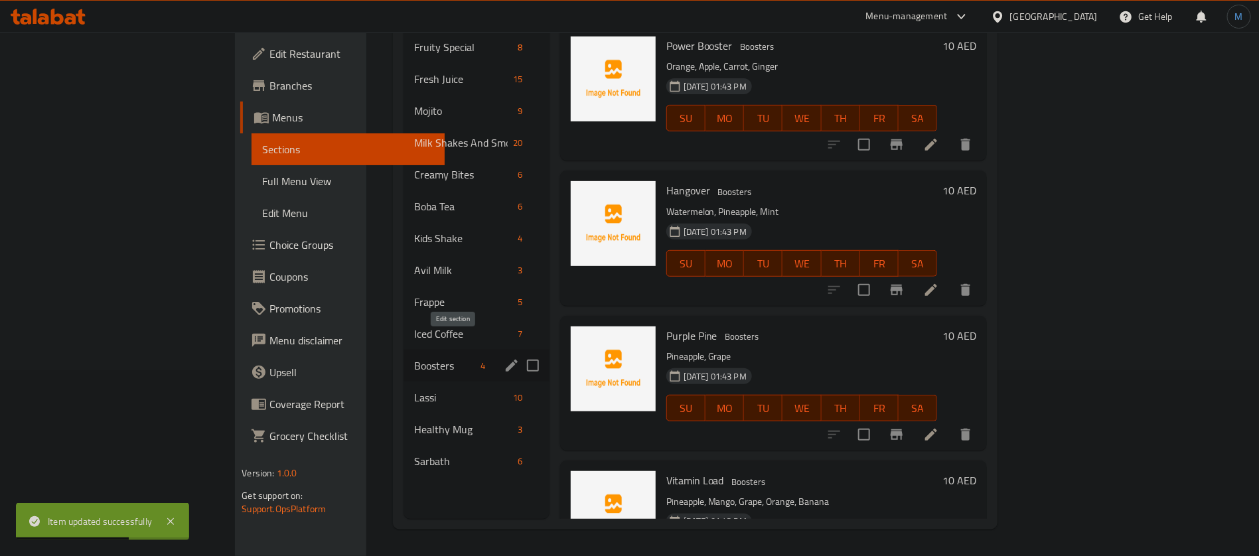
click at [504, 358] on icon "edit" at bounding box center [512, 366] width 16 height 16
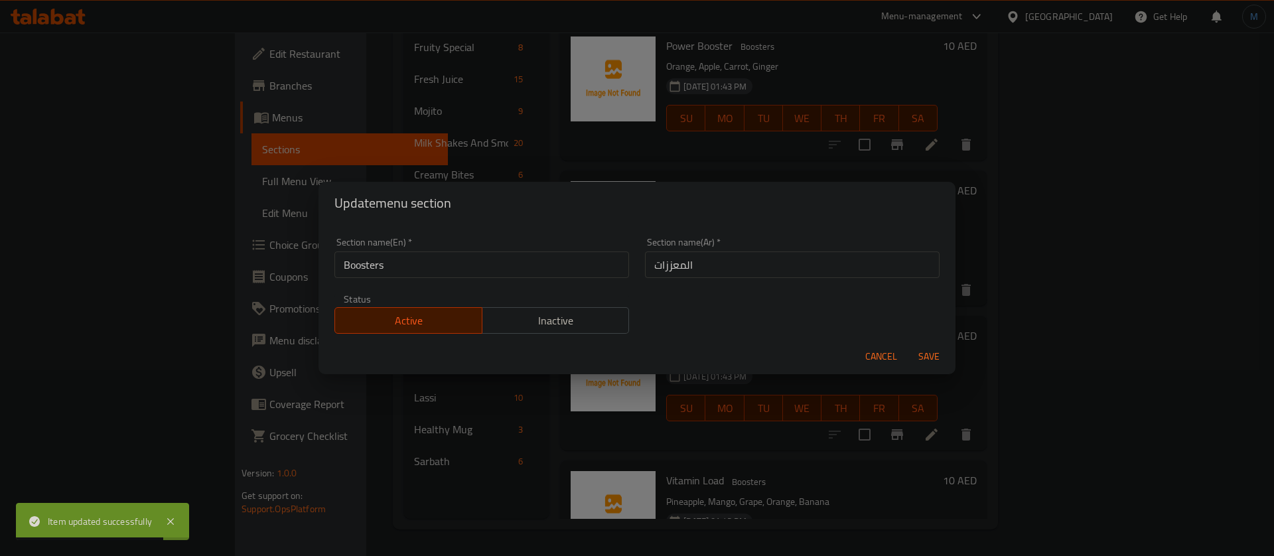
click at [723, 271] on input "المعززات" at bounding box center [792, 265] width 295 height 27
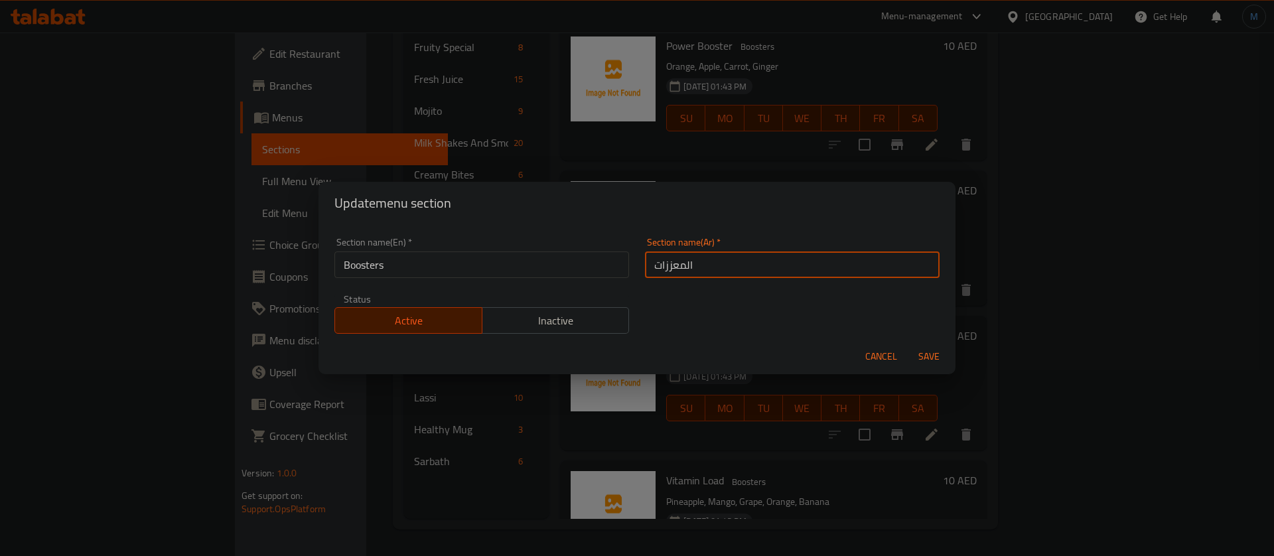
click at [593, 273] on input "Boosters" at bounding box center [482, 265] width 295 height 27
click at [752, 271] on input "المعززات" at bounding box center [792, 265] width 295 height 27
type input "بوستوس"
type input "بوسترس"
click at [908, 344] on button "Save" at bounding box center [929, 356] width 42 height 25
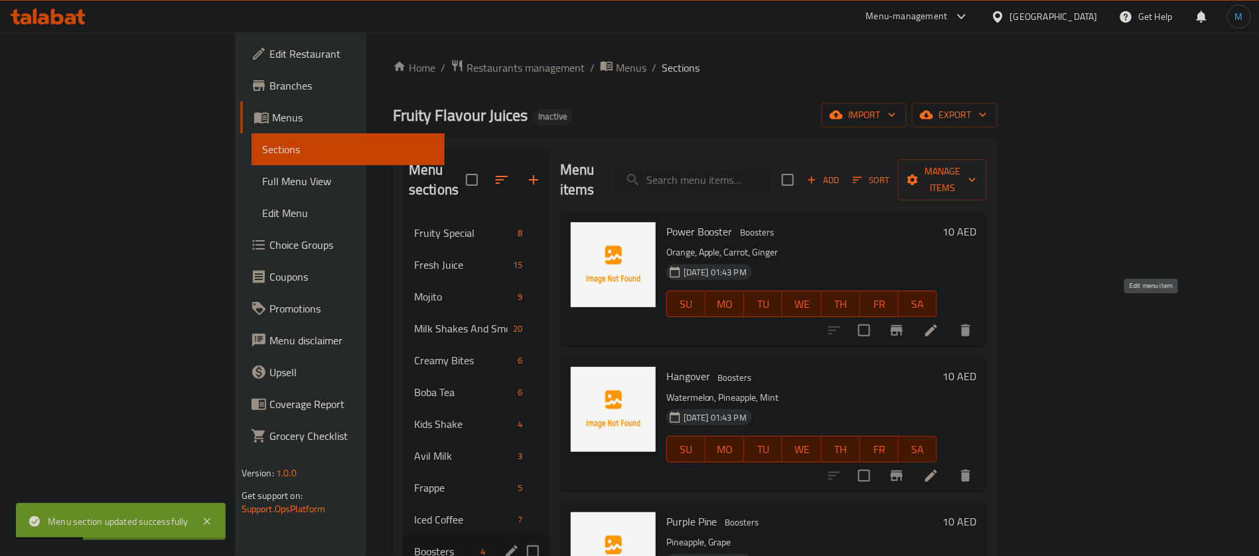
click at [939, 323] on icon at bounding box center [931, 331] width 16 height 16
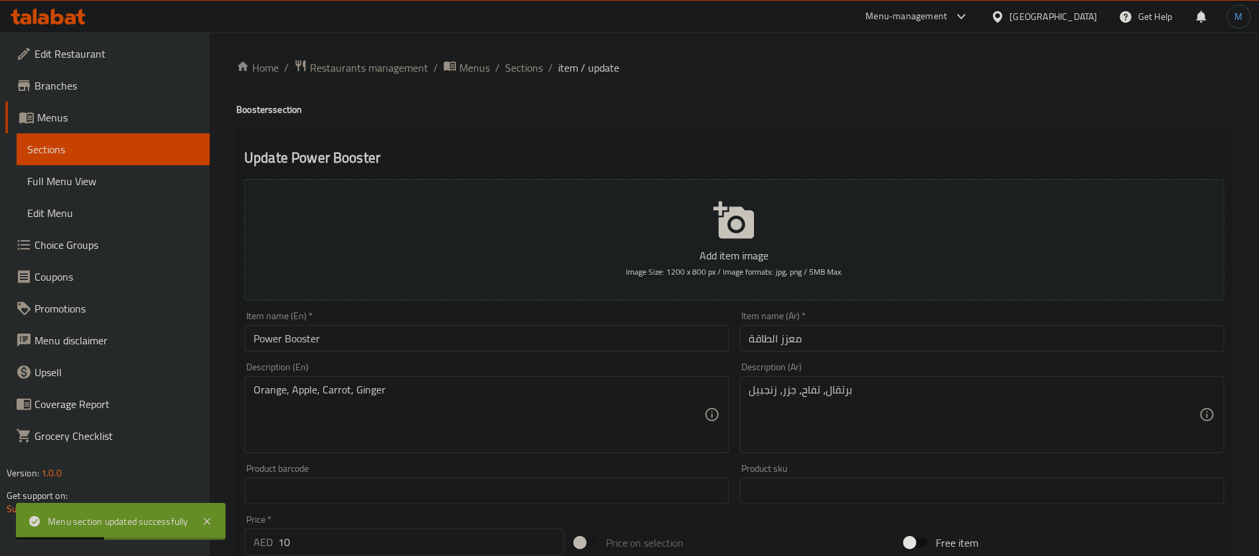
click at [976, 336] on input "معزز الطاقة" at bounding box center [982, 338] width 485 height 27
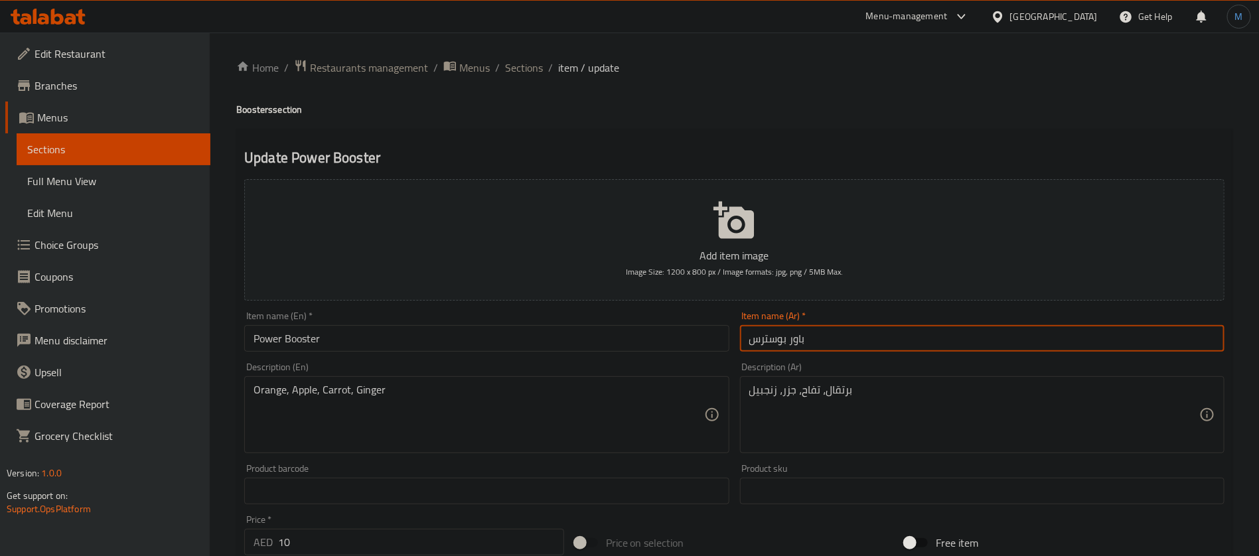
type input "باور بوسترس"
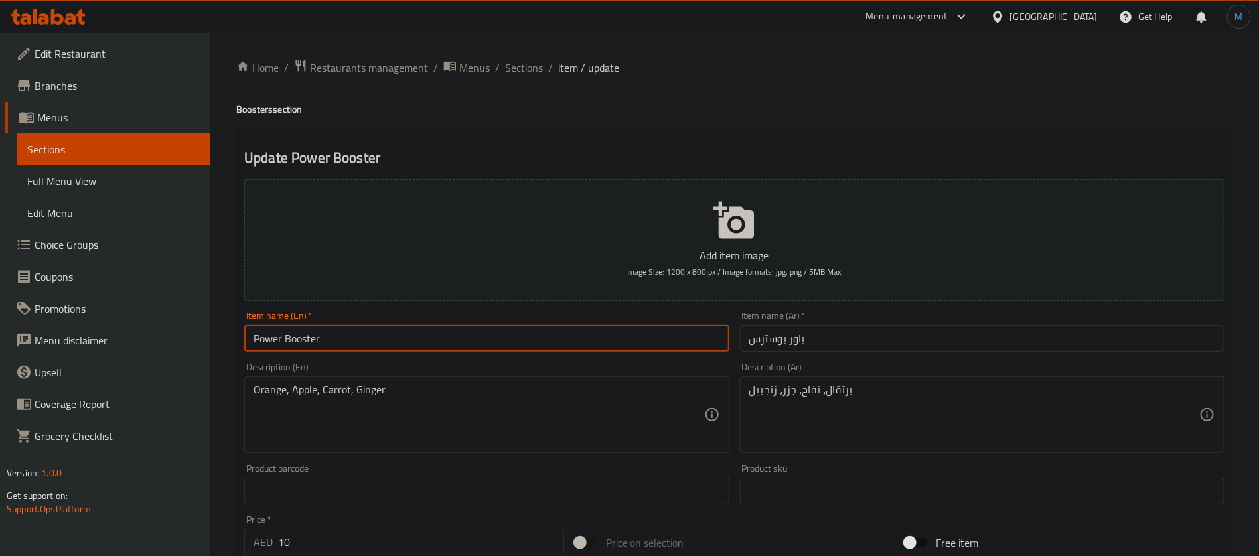
click at [470, 350] on input "Power Booster" at bounding box center [486, 338] width 485 height 27
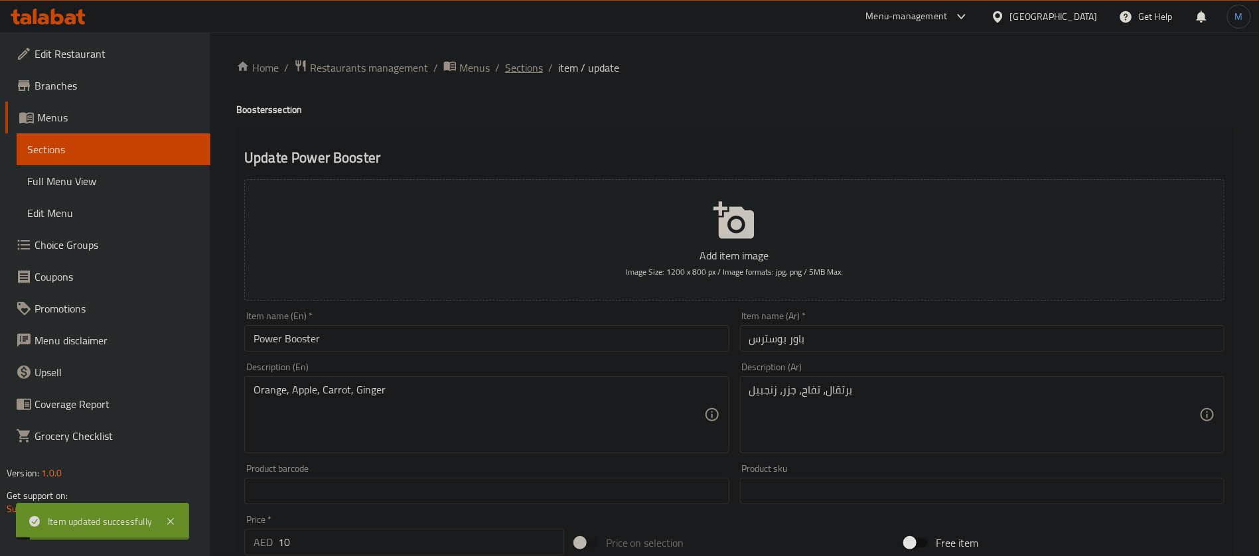
click at [537, 64] on span "Sections" at bounding box center [524, 68] width 38 height 16
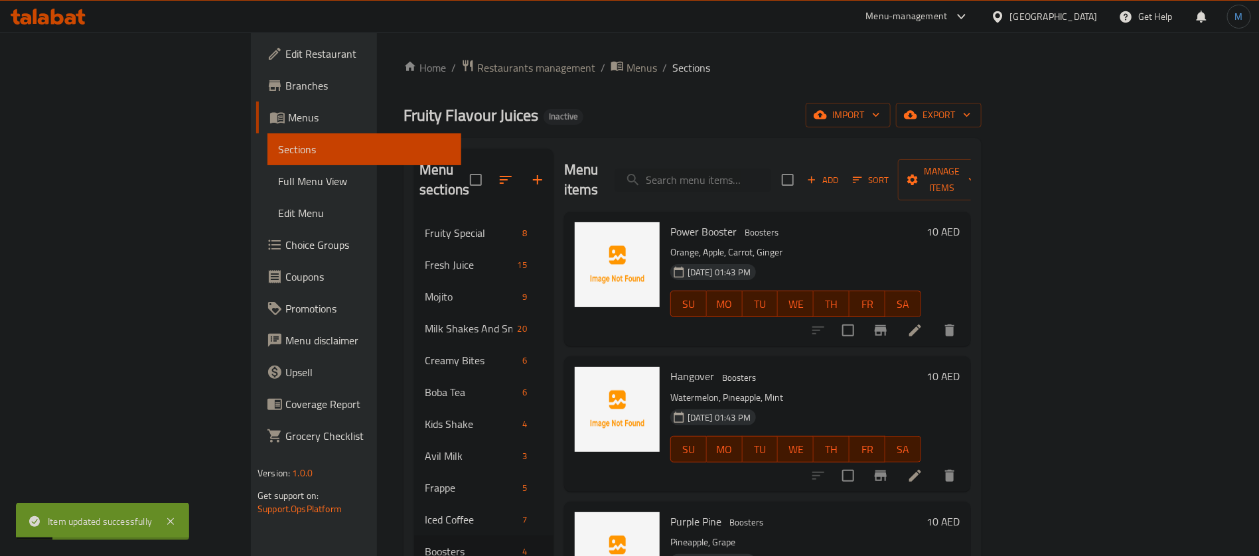
click at [923, 468] on icon at bounding box center [915, 476] width 16 height 16
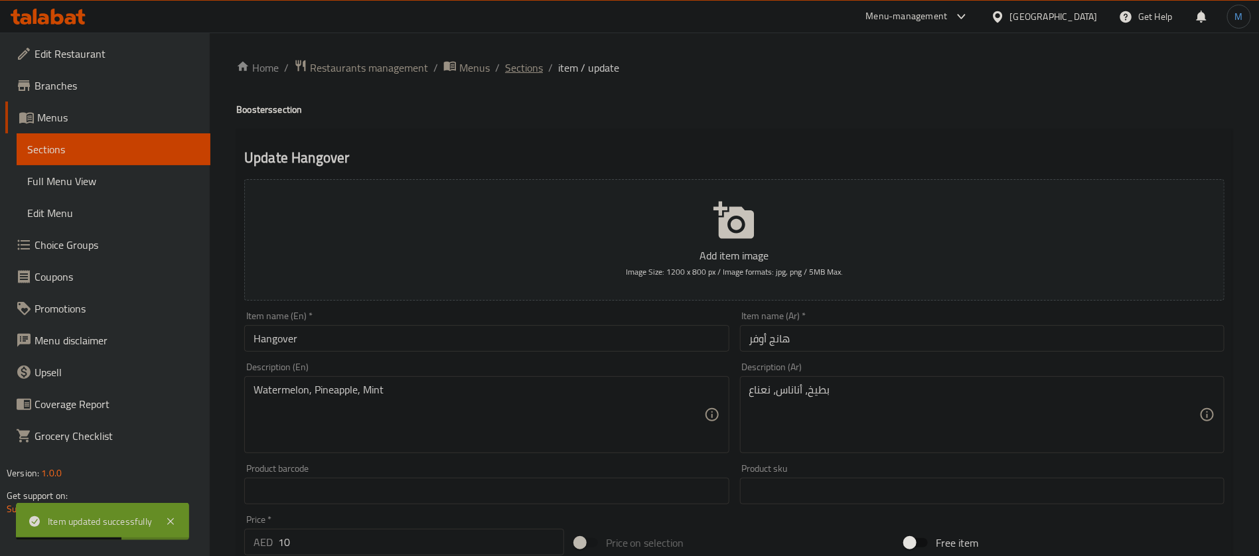
click at [538, 60] on span "Sections" at bounding box center [524, 68] width 38 height 16
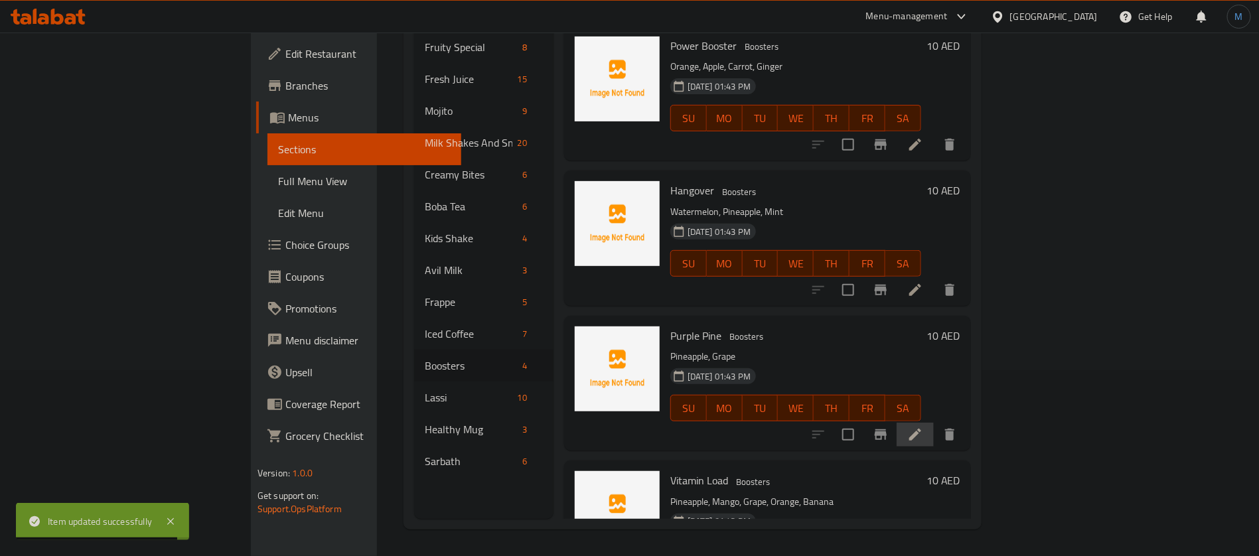
click at [934, 423] on li at bounding box center [915, 435] width 37 height 24
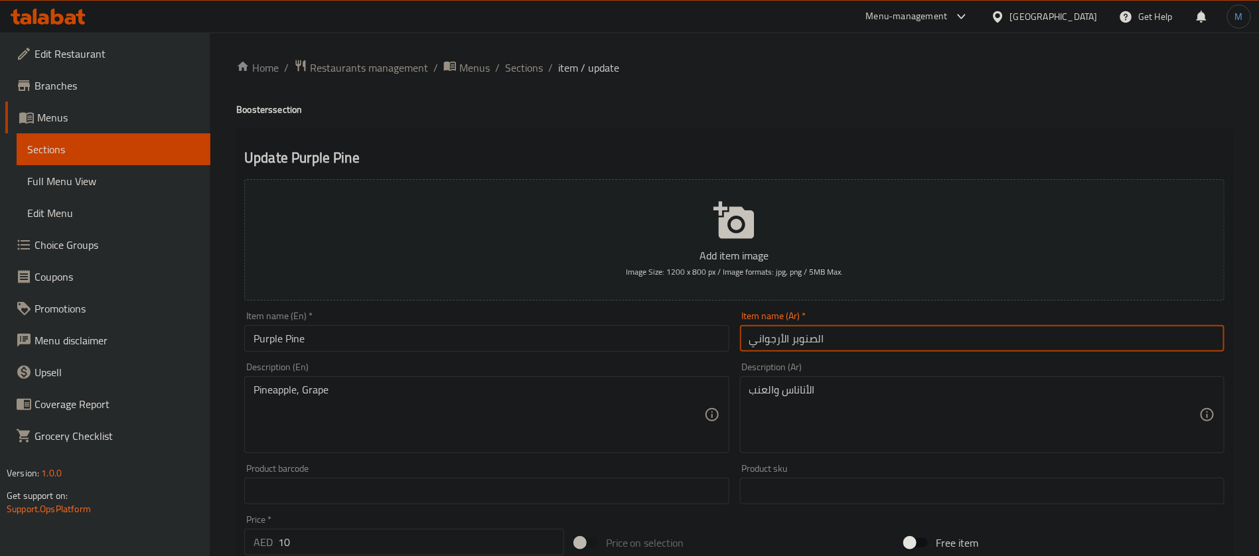
click at [783, 339] on input "الصنوبر الأرجواني" at bounding box center [982, 338] width 485 height 27
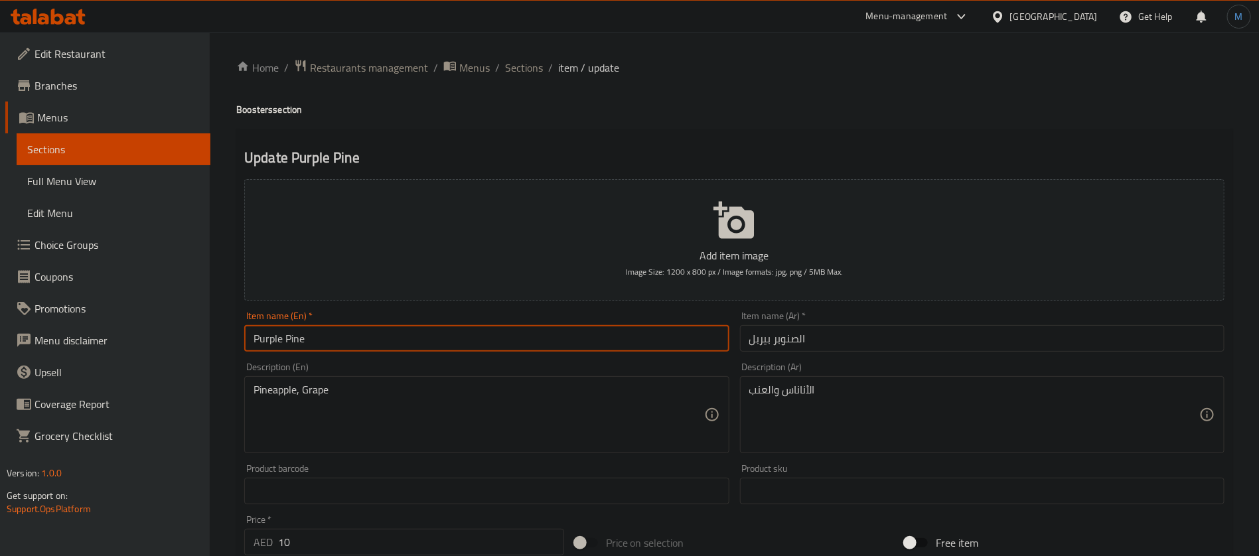
click at [386, 329] on input "Purple Pine" at bounding box center [486, 338] width 485 height 27
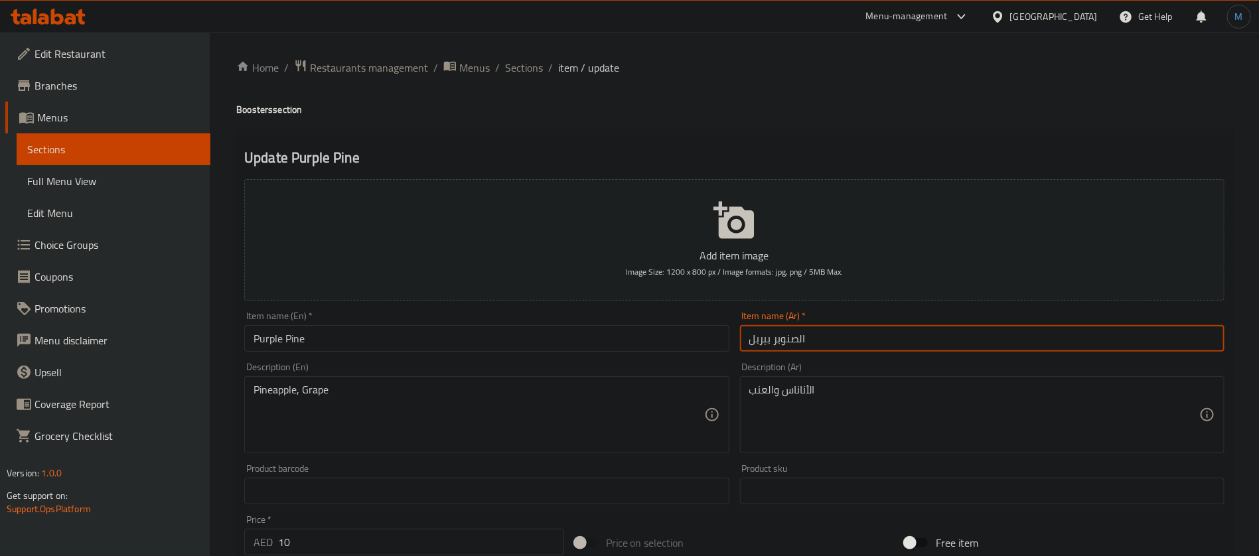
click at [798, 339] on input "الصنوبر بيربل" at bounding box center [982, 338] width 485 height 27
type input "صنوبر بيربل"
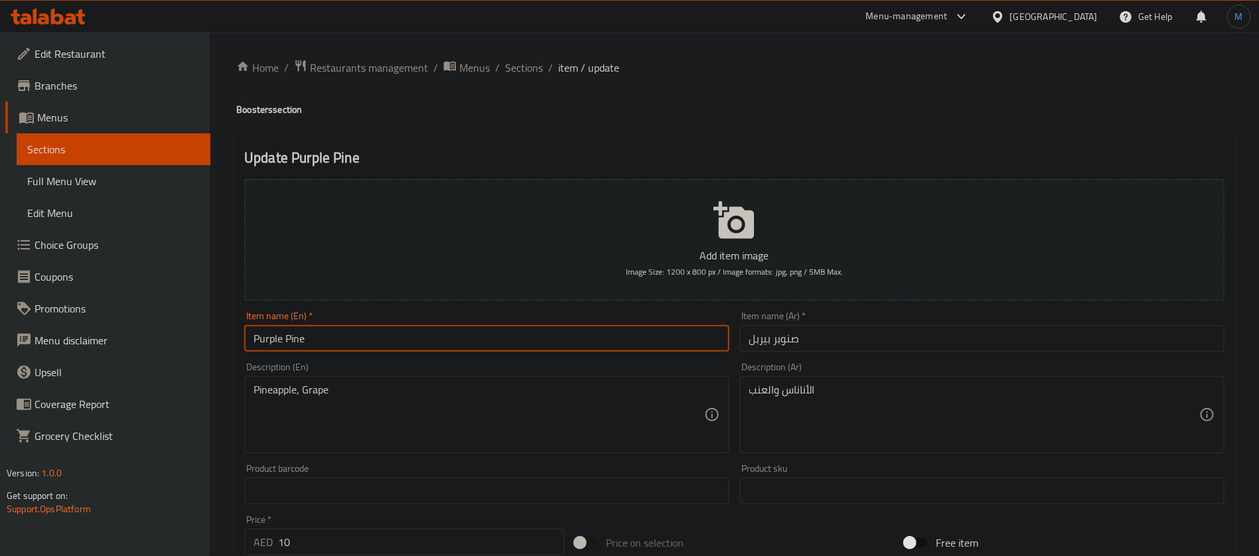
click at [652, 342] on input "Purple Pine" at bounding box center [486, 338] width 485 height 27
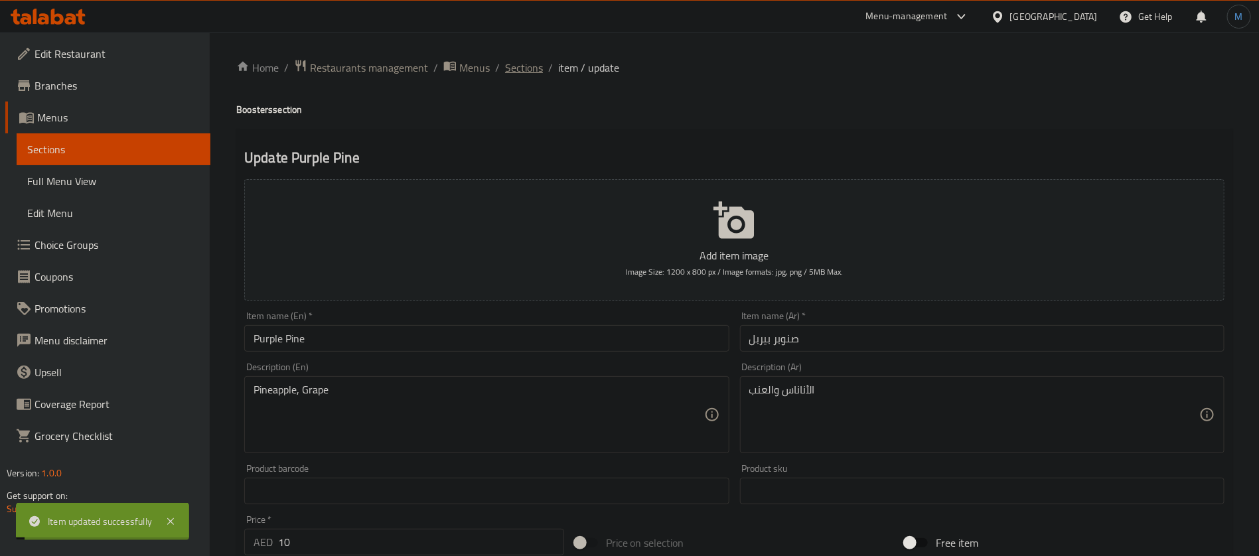
click at [538, 62] on span "Sections" at bounding box center [524, 68] width 38 height 16
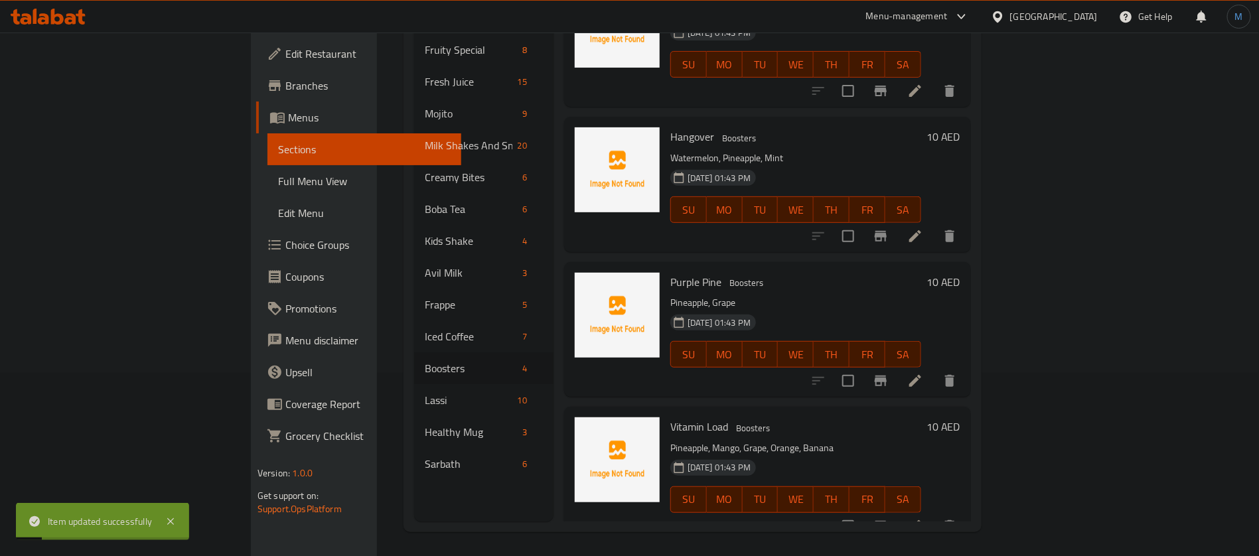
scroll to position [186, 0]
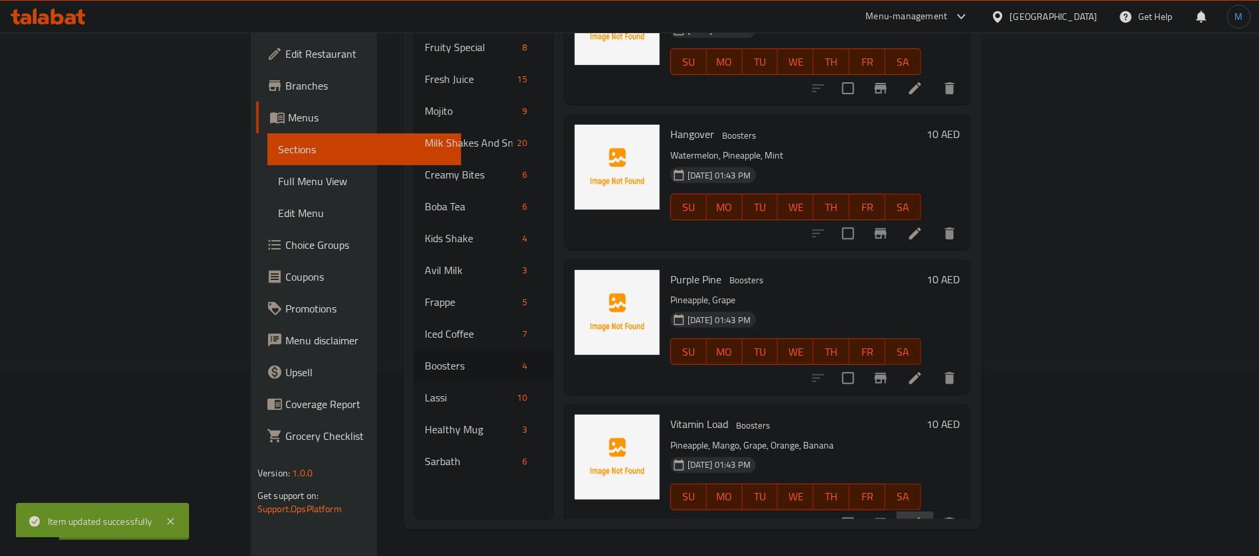
click at [934, 512] on li at bounding box center [915, 524] width 37 height 24
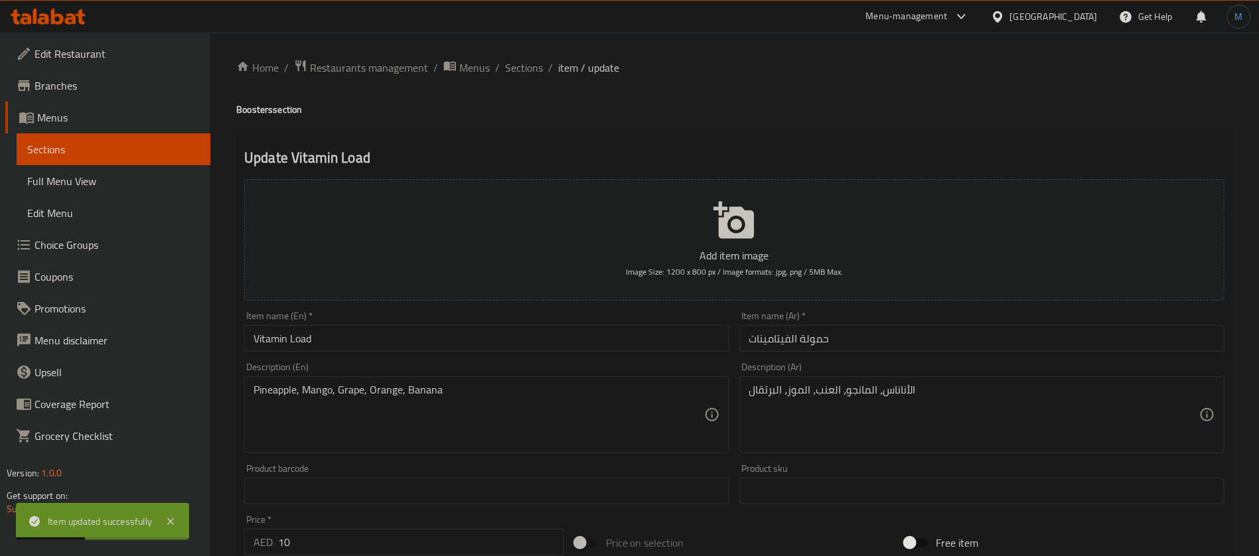
click at [883, 342] on input "حمولة الفيتامينات" at bounding box center [982, 338] width 485 height 27
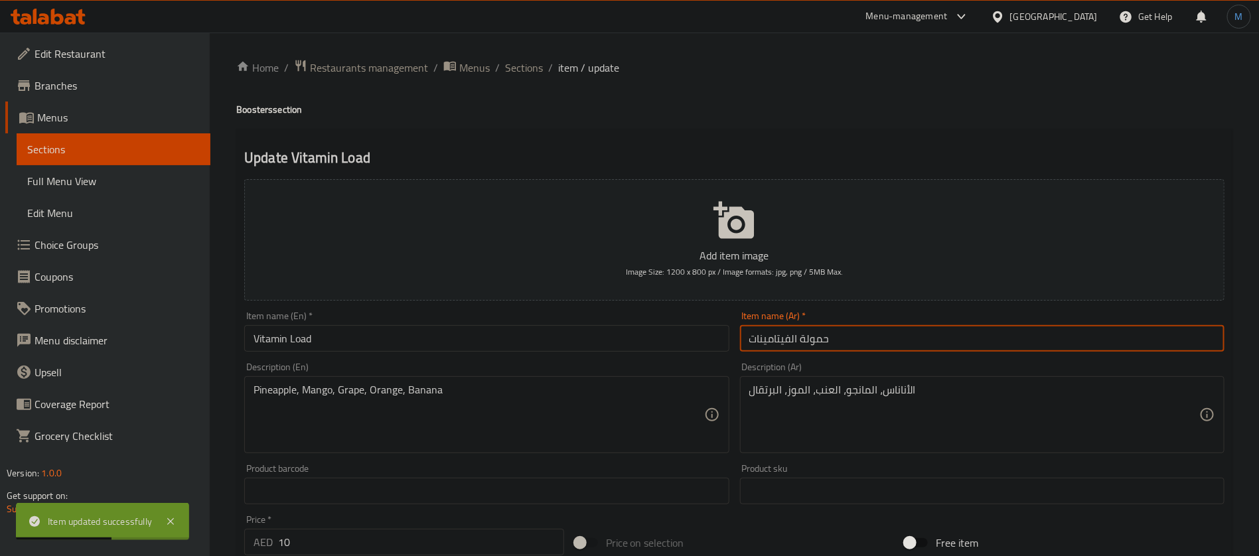
click at [814, 339] on input "حمولة الفيتامينات" at bounding box center [982, 338] width 485 height 27
click at [817, 339] on input "حمولة الفيتامينات" at bounding box center [982, 338] width 485 height 27
type input "لود فيتامينات"
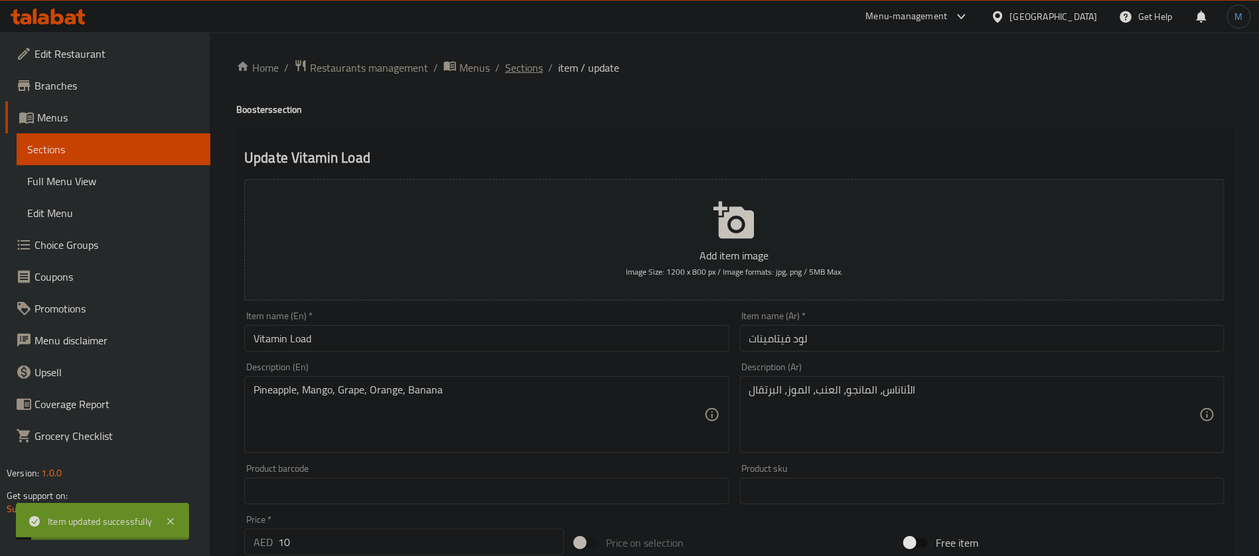
click at [534, 67] on span "Sections" at bounding box center [524, 68] width 38 height 16
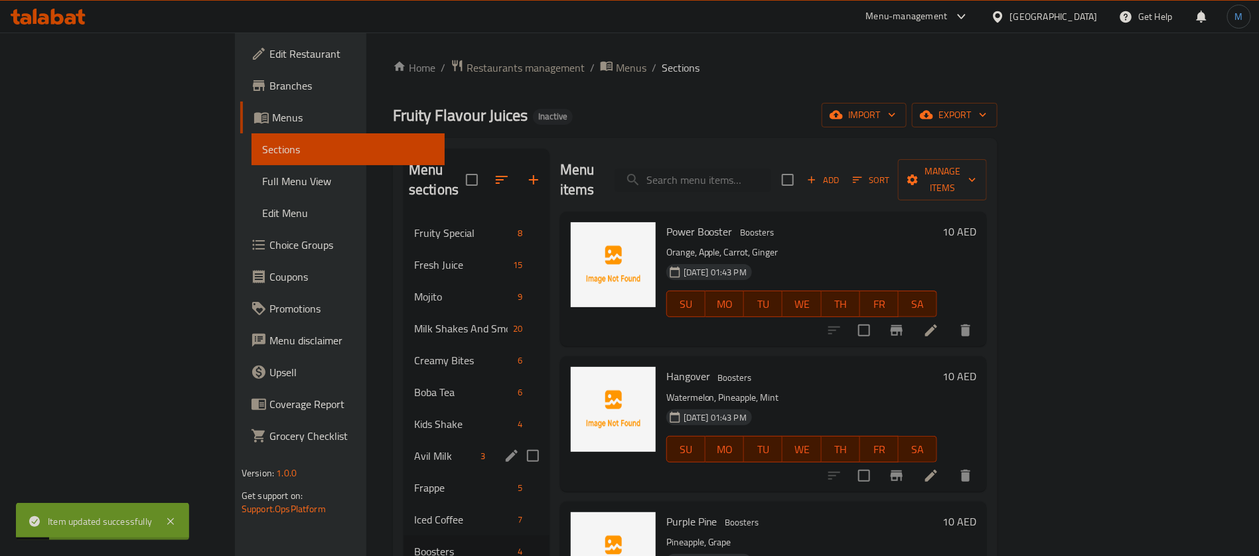
scroll to position [186, 0]
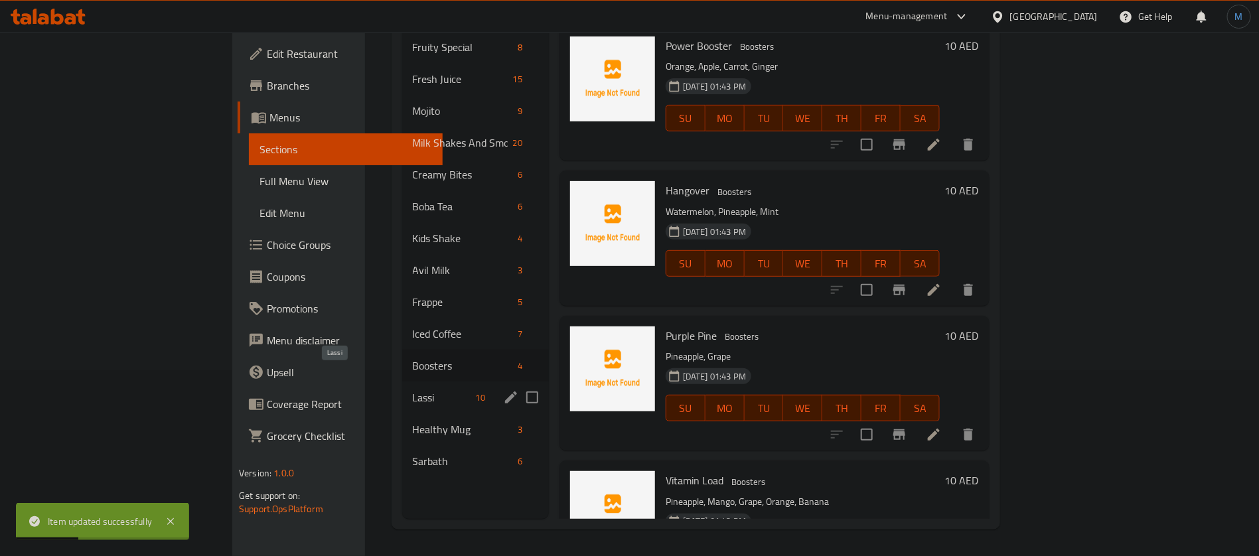
click at [413, 390] on span "Lassi" at bounding box center [442, 398] width 58 height 16
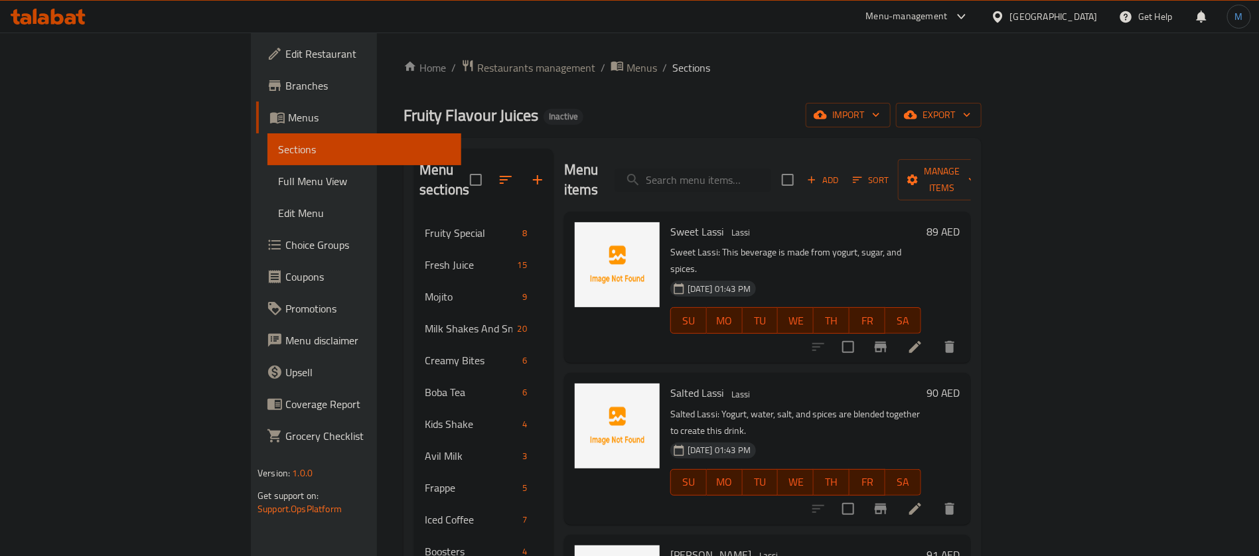
click at [923, 339] on icon at bounding box center [915, 347] width 16 height 16
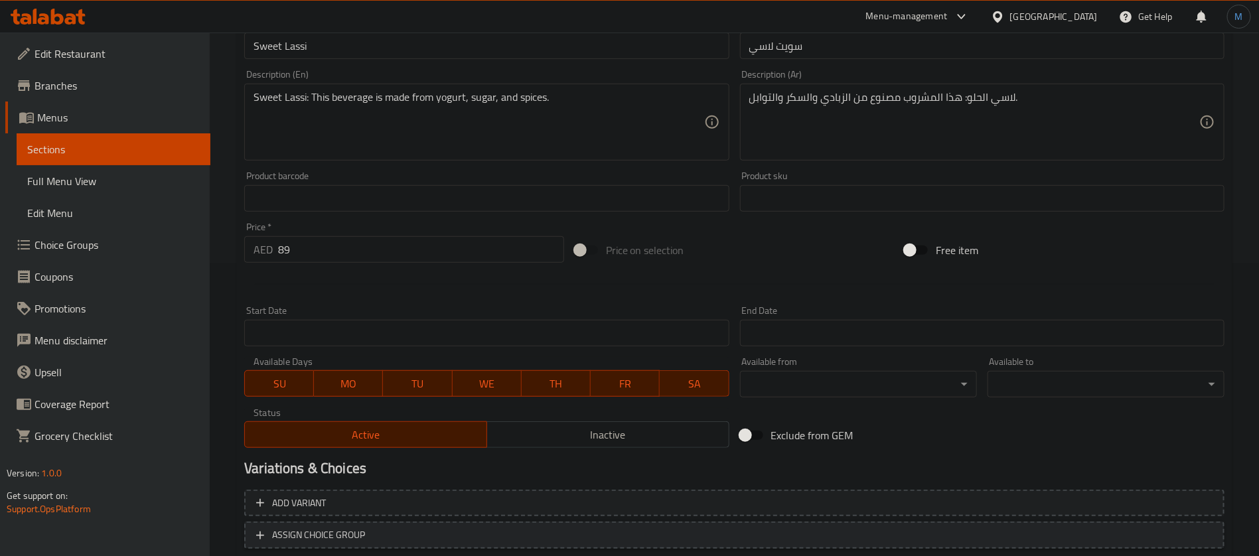
scroll to position [381, 0]
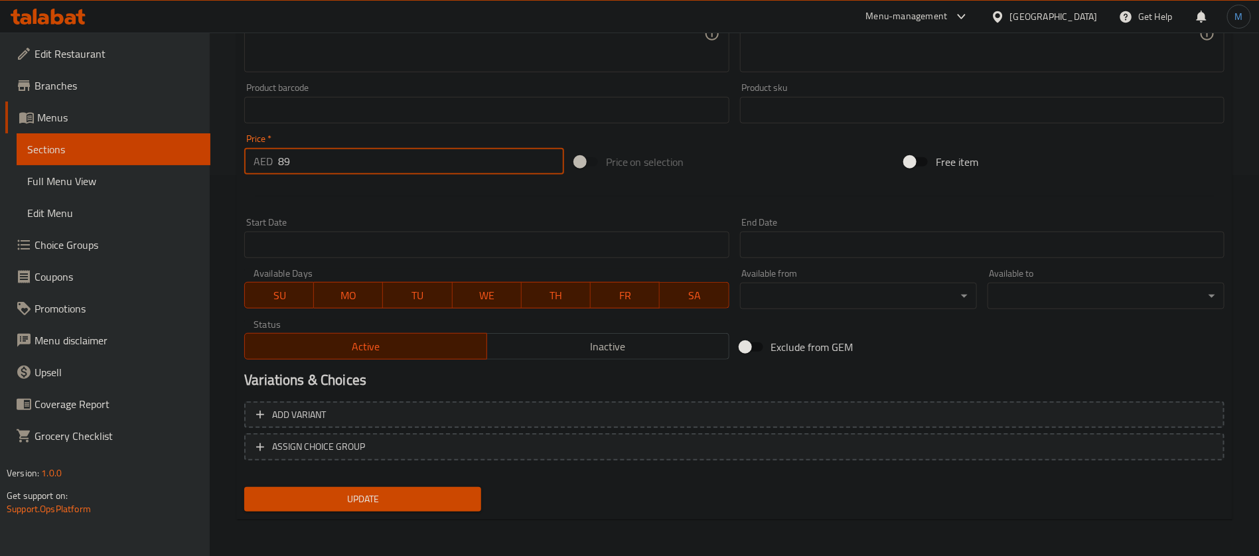
click at [394, 172] on input "89" at bounding box center [421, 161] width 286 height 27
type input "5"
click at [599, 202] on div at bounding box center [734, 196] width 991 height 33
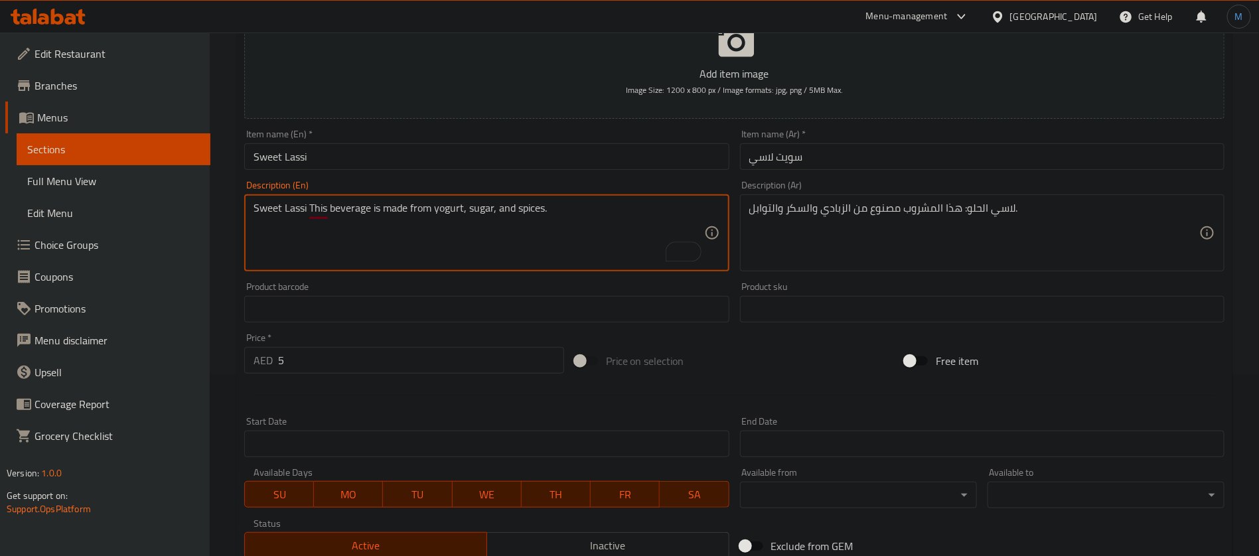
type textarea "Sweet Lassi This beverage is made from yogurt, sugar, and spices."
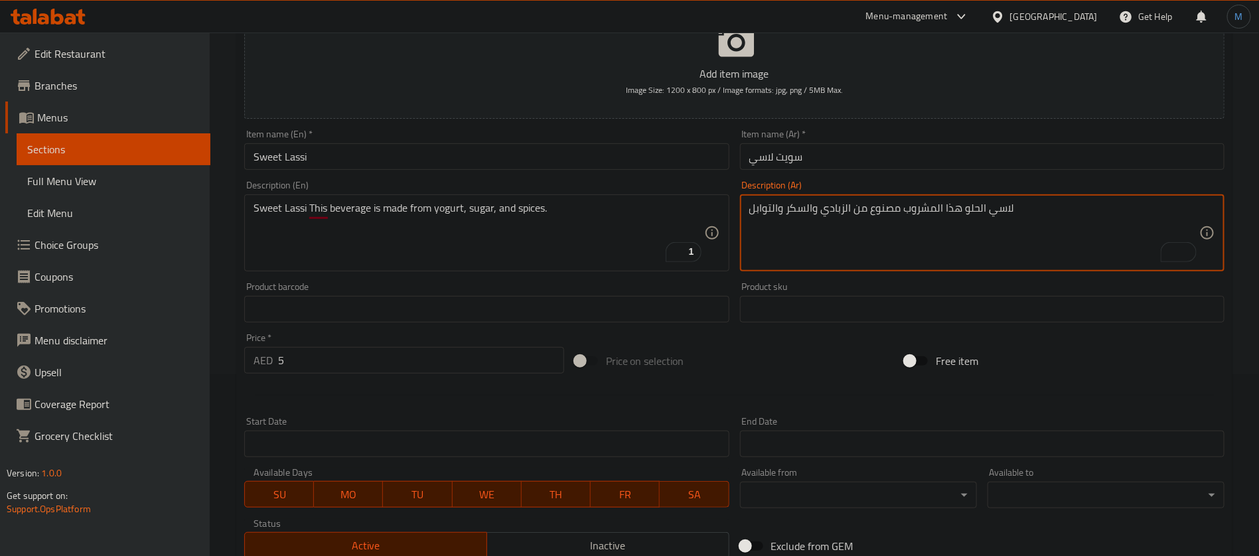
type textarea "لاسي الحلو هذا المشروب مصنوع من الزبادي والسكر والتوابل"
click at [567, 161] on input "Sweet Lassi" at bounding box center [486, 156] width 485 height 27
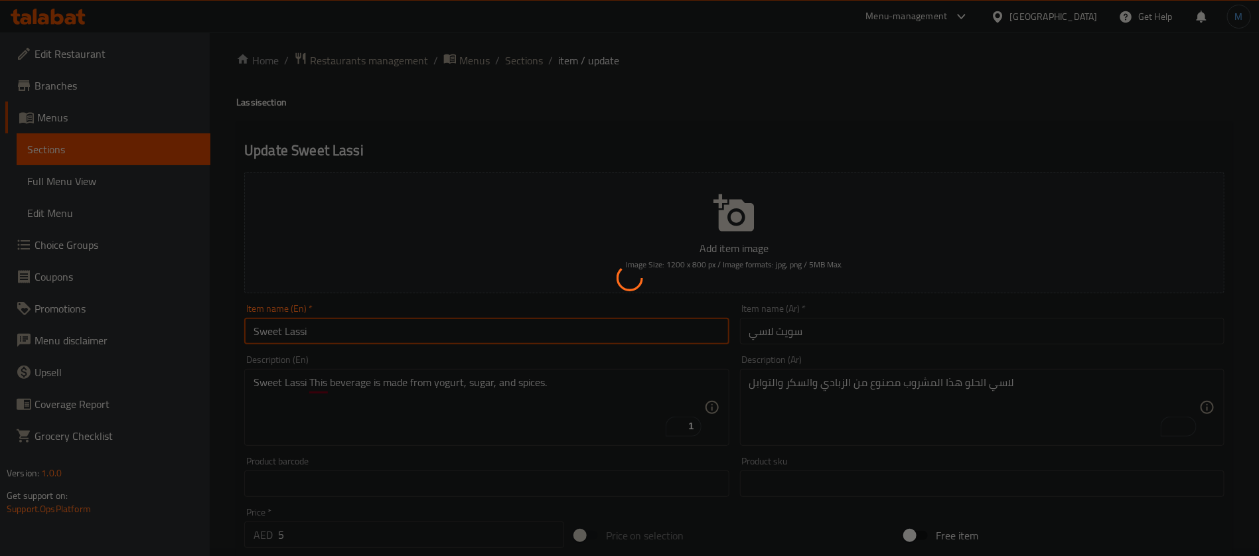
scroll to position [0, 0]
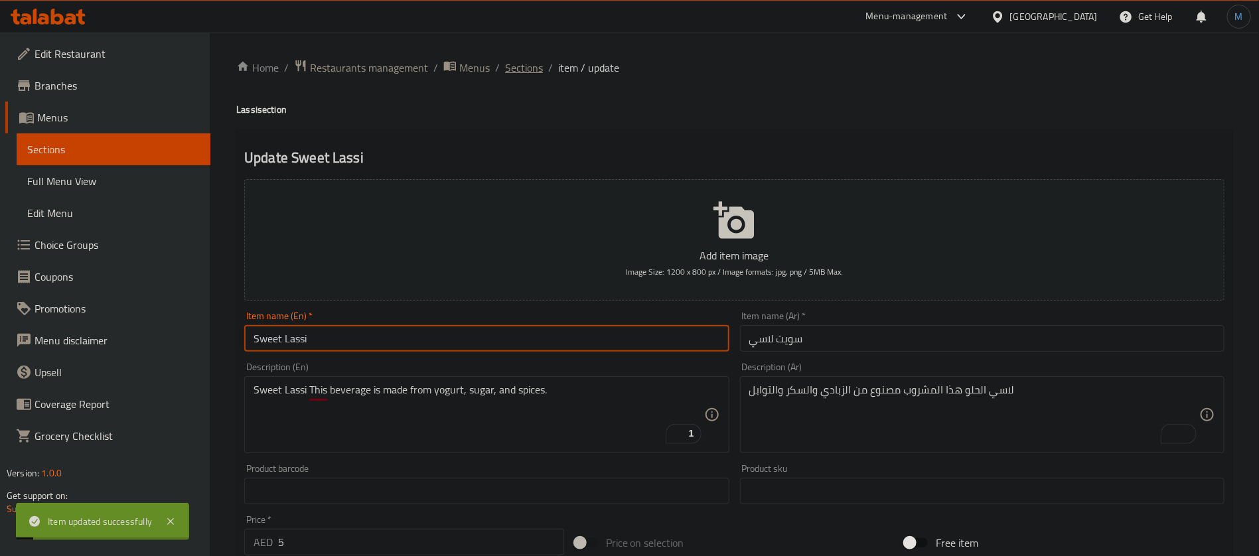
click at [518, 60] on span "Sections" at bounding box center [524, 68] width 38 height 16
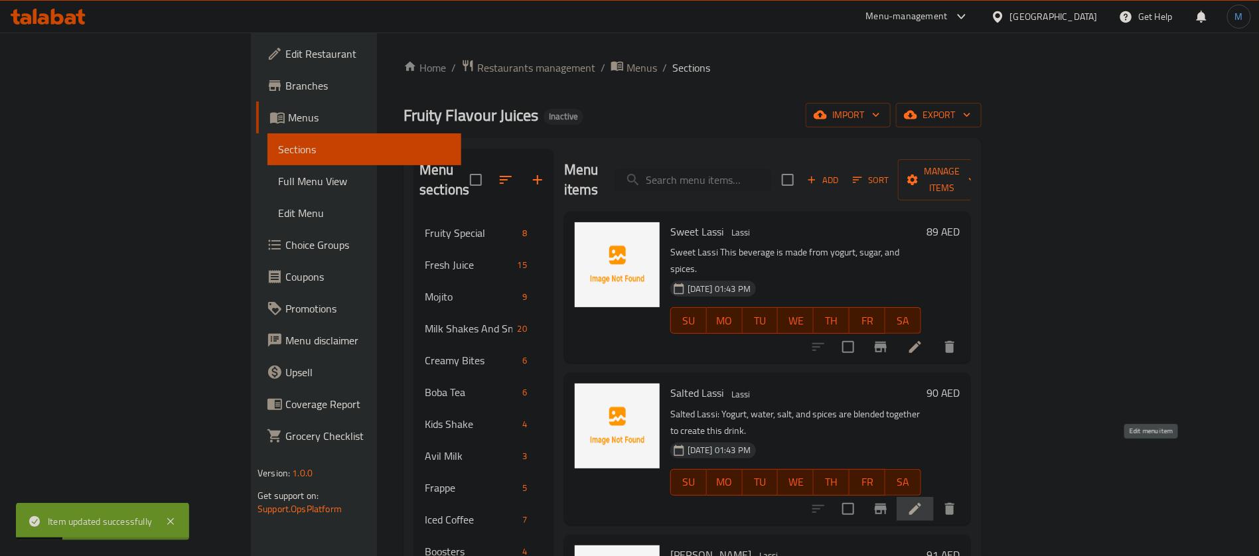
click at [923, 501] on icon at bounding box center [915, 509] width 16 height 16
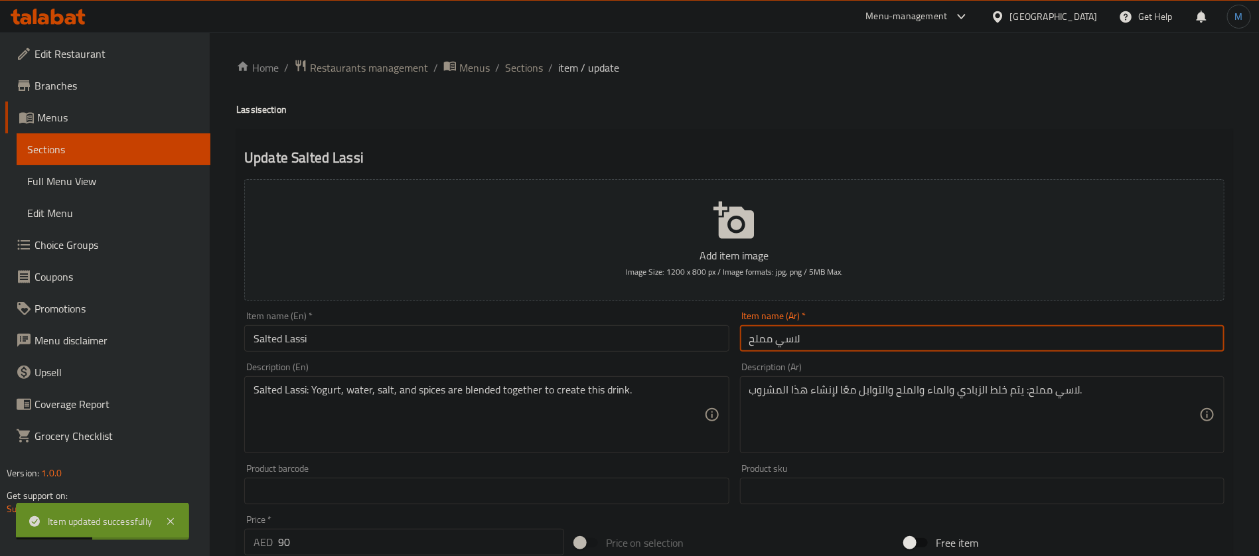
click at [831, 347] on input "لاسي مملح" at bounding box center [982, 338] width 485 height 27
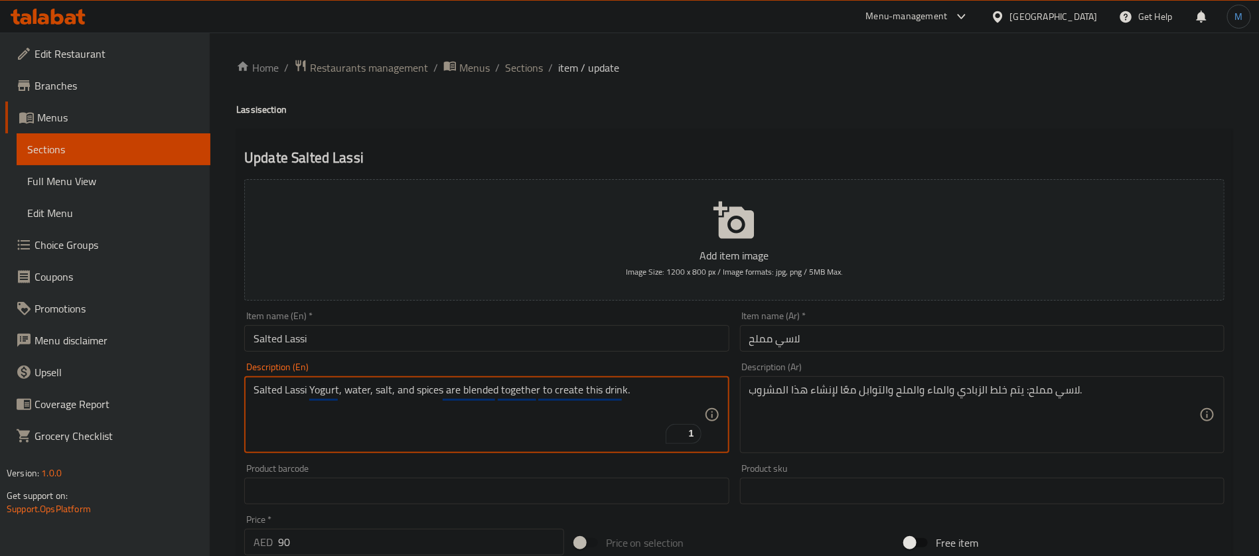
type textarea "Salted Lassi Yogurt, water, salt, and spices are blended together to create thi…"
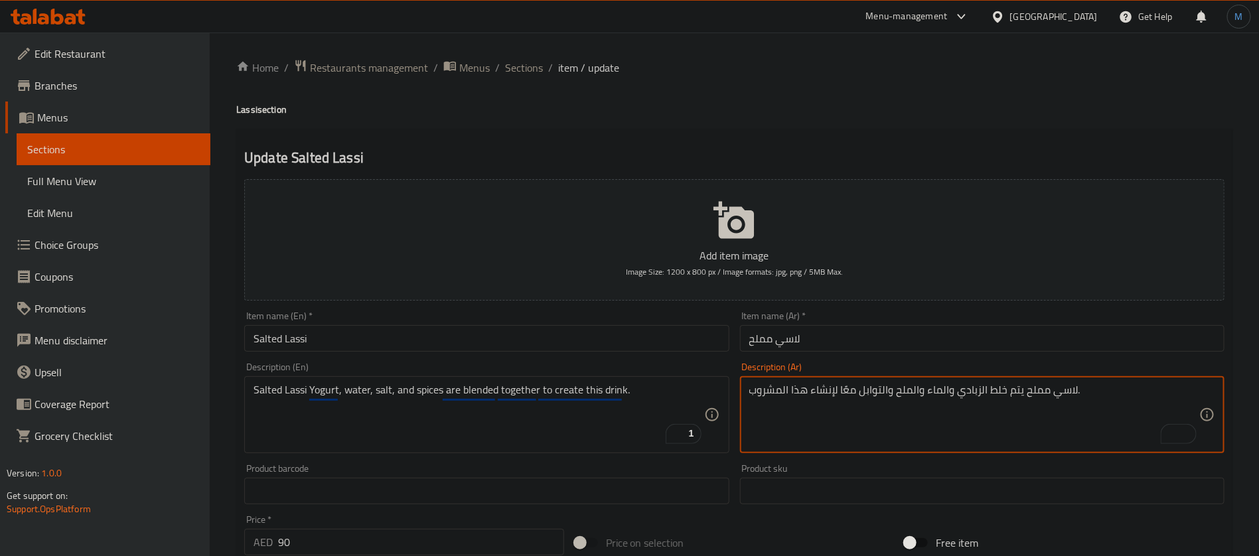
type textarea "لاسي مملح يتم خلط الزبادي والماء والملح والتوابل معًا لإنشاء هذا المشروب."
click at [649, 339] on input "Salted Lassi" at bounding box center [486, 338] width 485 height 27
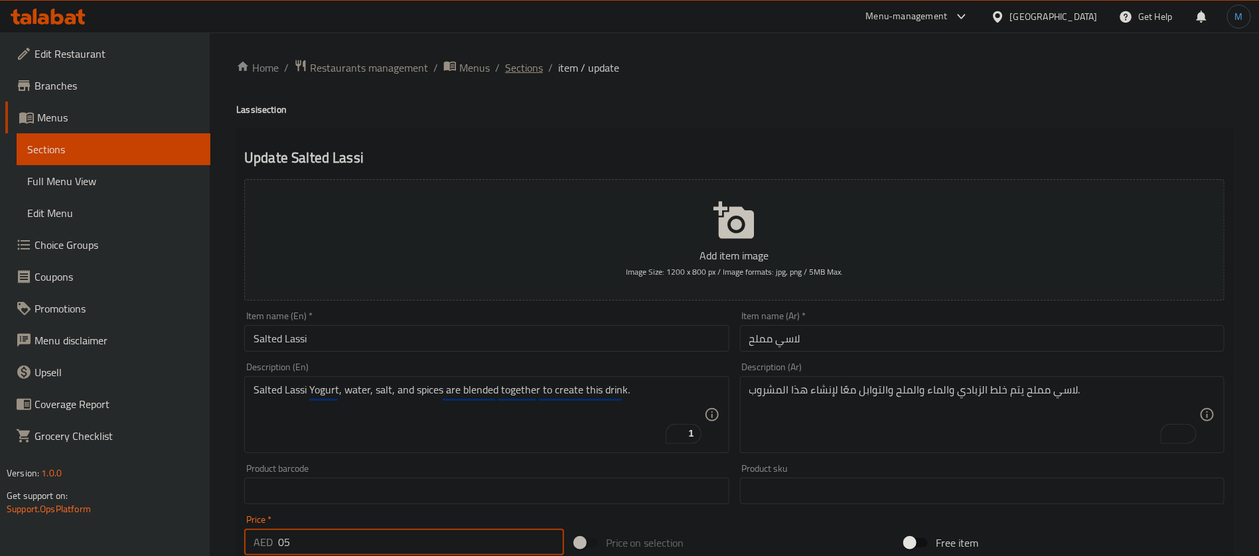
click at [527, 73] on span "Sections" at bounding box center [524, 68] width 38 height 16
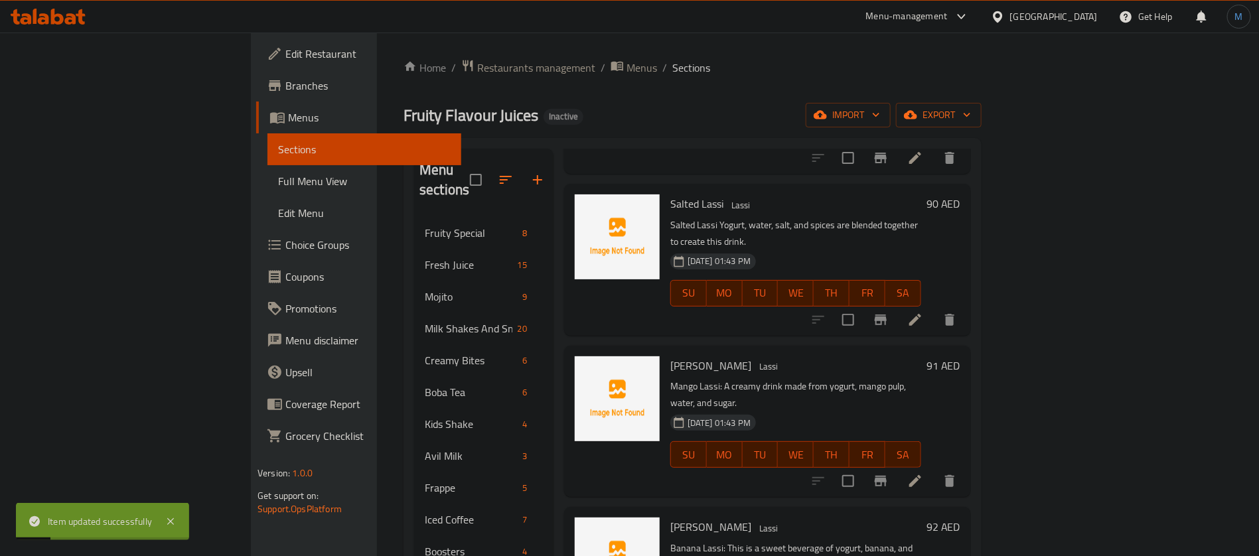
scroll to position [199, 0]
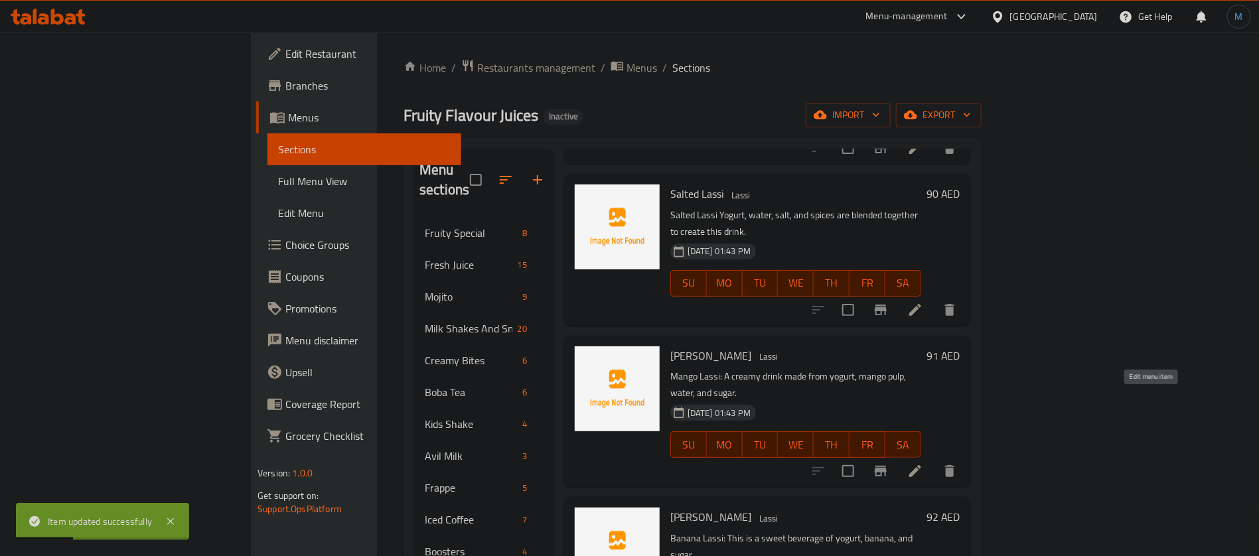
click at [923, 463] on icon at bounding box center [915, 471] width 16 height 16
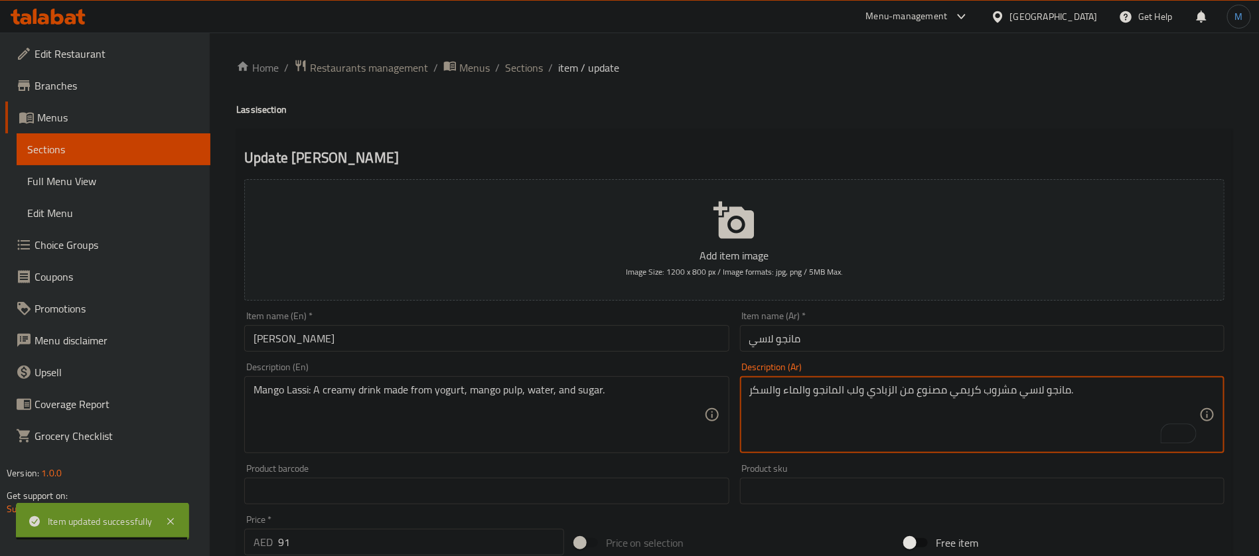
type textarea "مانجو لاسي مشروب كريمي مصنوع من الزبادي ولب المانجو والماء والسكر."
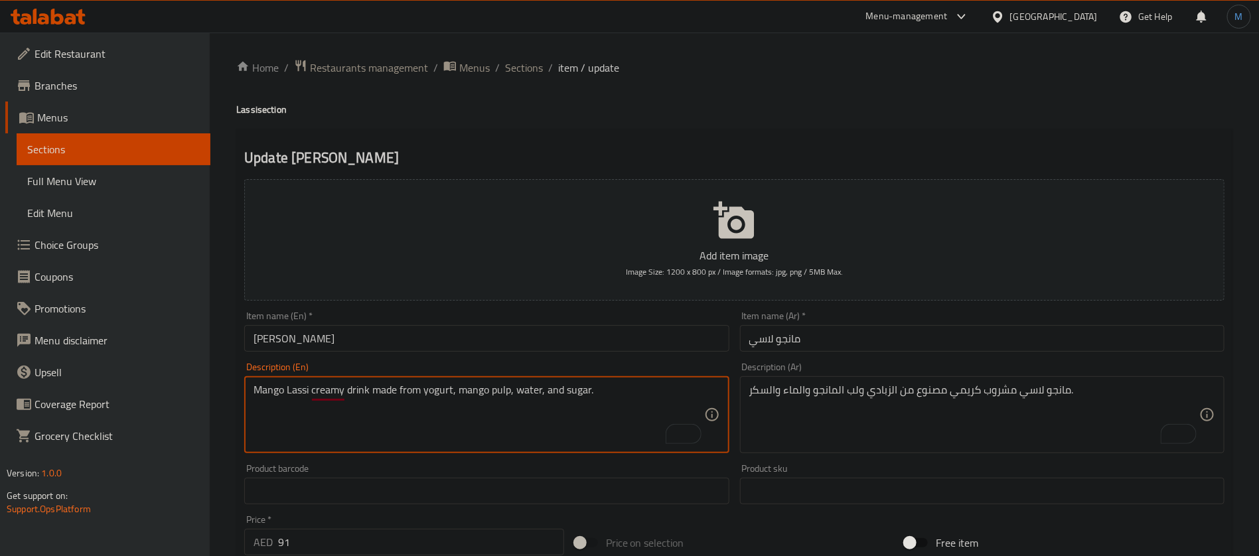
type textarea "Mango Lassi creamy drink made from yogurt, mango pulp, water, and sugar."
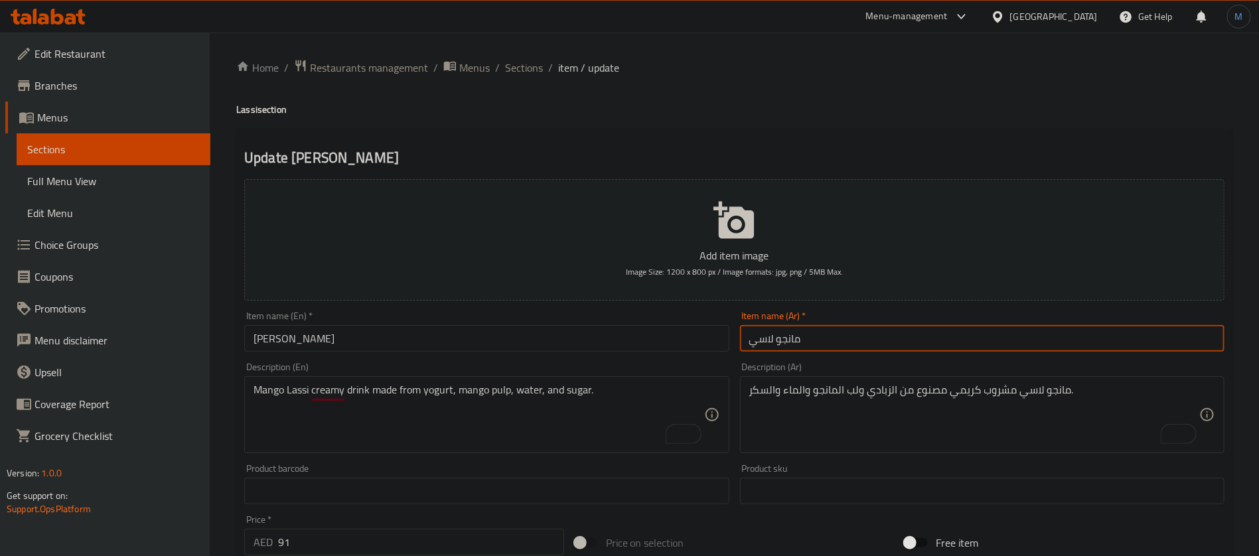
click at [852, 337] on input "مانجو لاسي" at bounding box center [982, 338] width 485 height 27
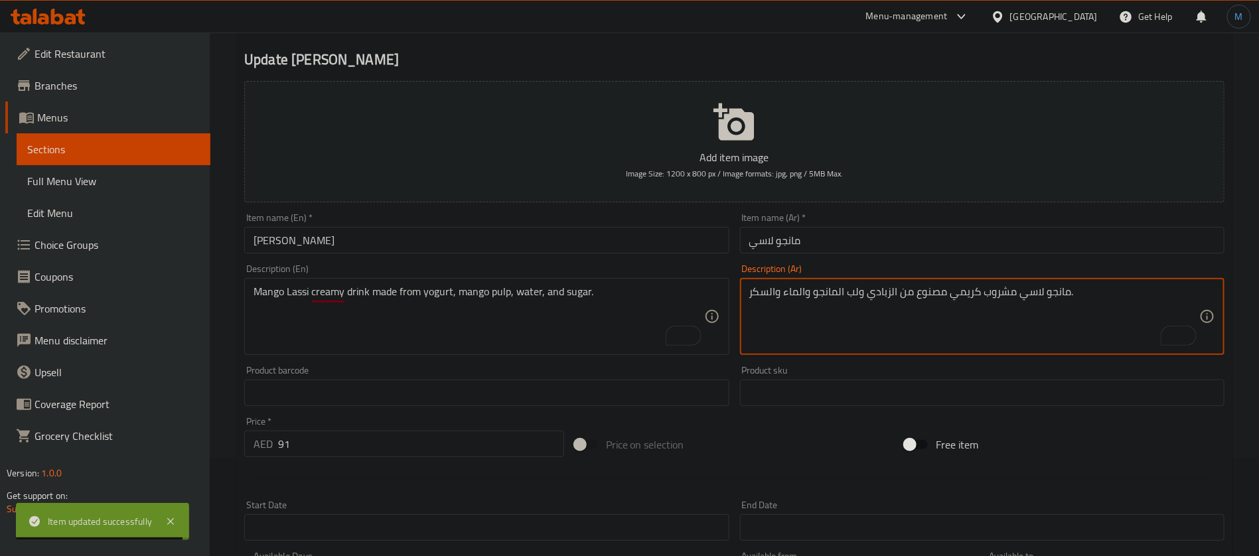
scroll to position [100, 0]
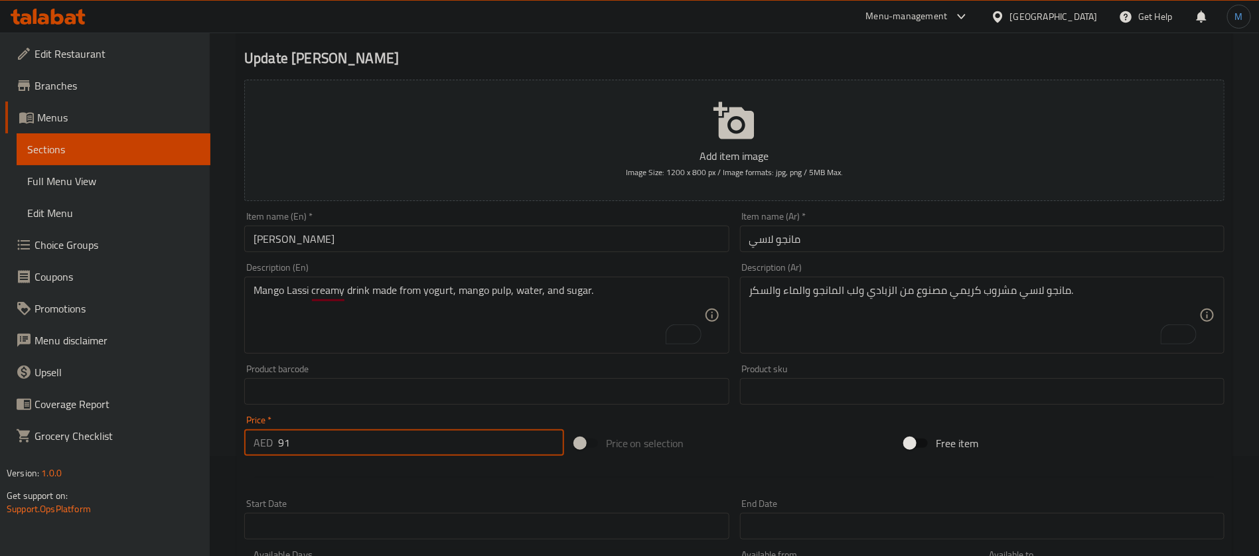
click at [375, 455] on input "91" at bounding box center [421, 442] width 286 height 27
type input "7"
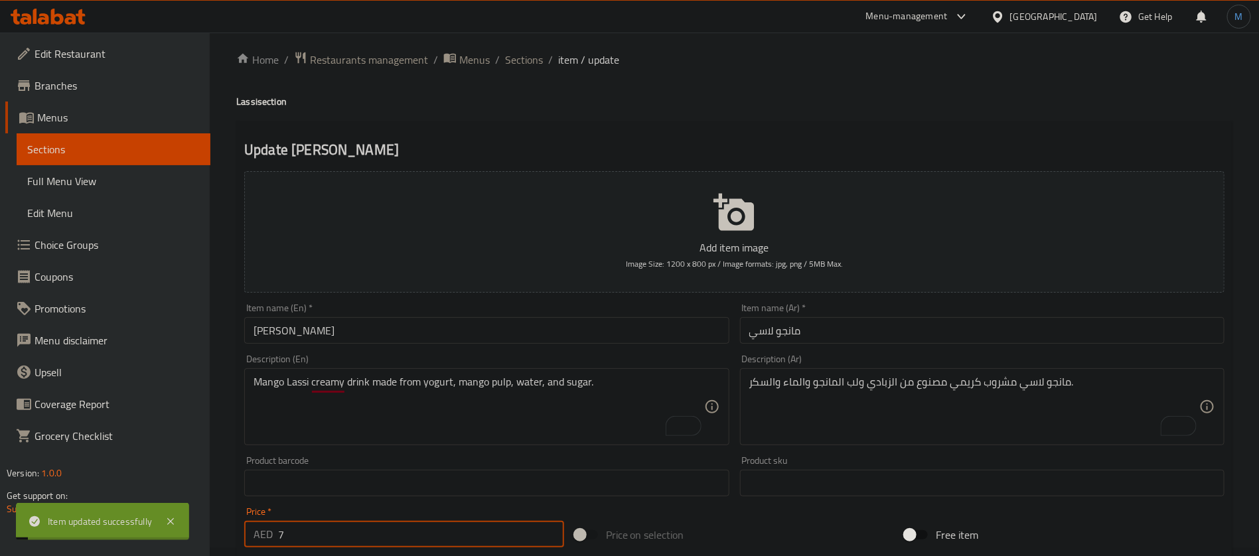
scroll to position [0, 0]
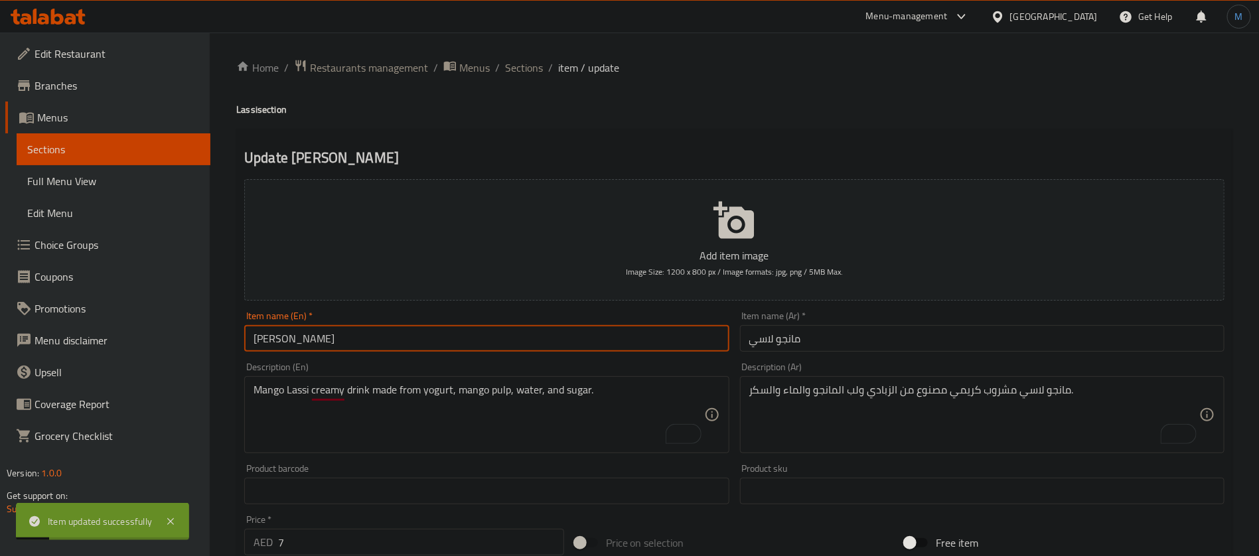
click at [500, 341] on input "[PERSON_NAME]" at bounding box center [486, 338] width 485 height 27
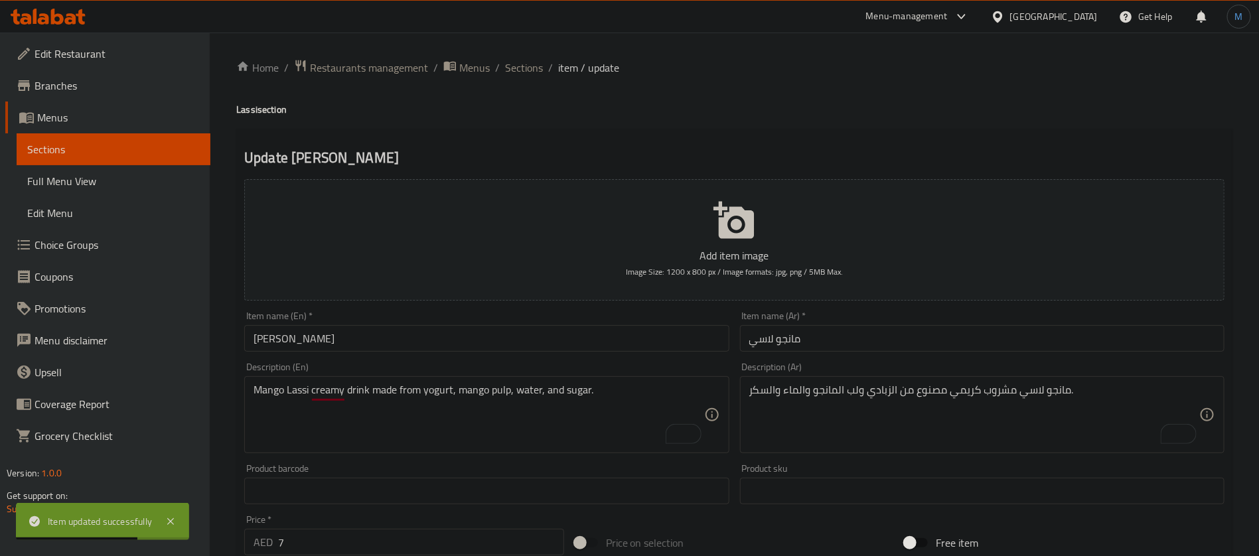
click at [535, 80] on div "Home / Restaurants management / Menus / Sections / item / update Lassi section …" at bounding box center [734, 485] width 996 height 852
click at [535, 69] on span "Sections" at bounding box center [524, 68] width 38 height 16
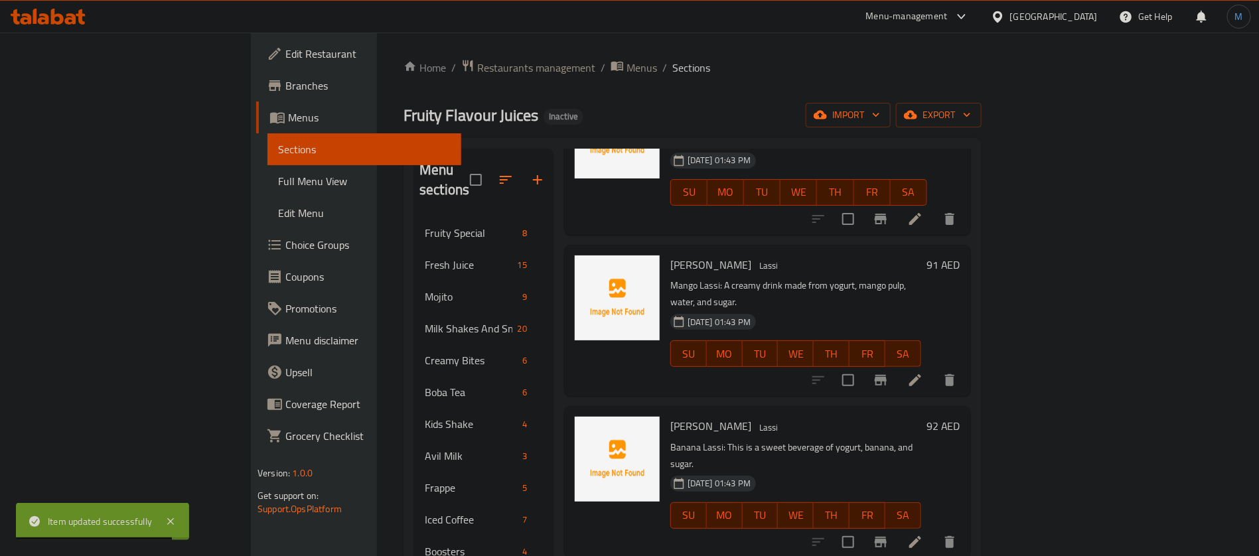
scroll to position [299, 0]
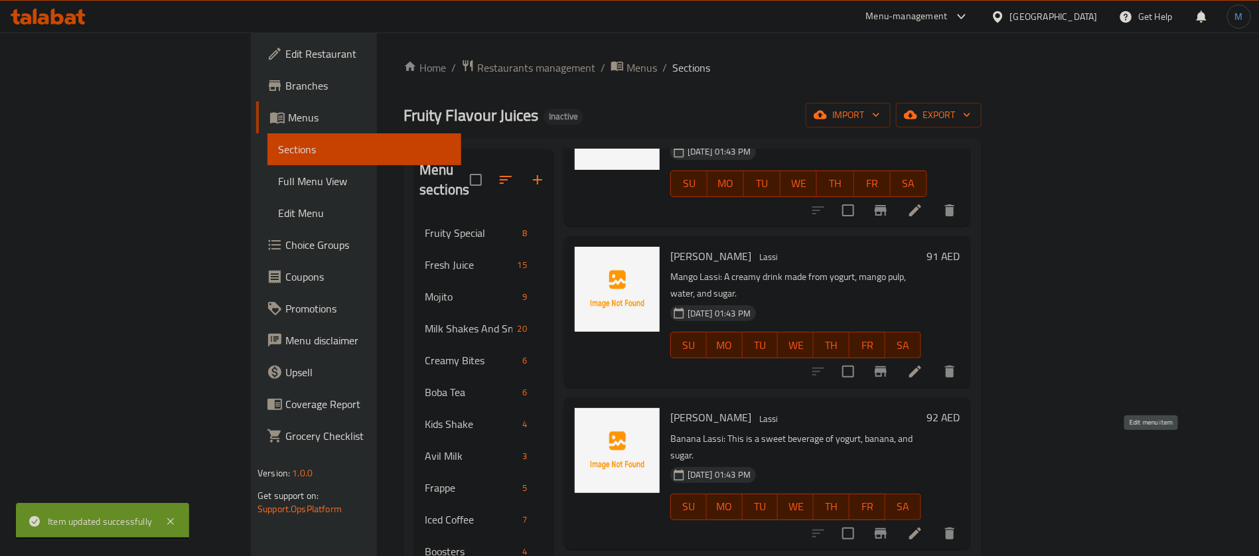
click at [921, 528] on icon at bounding box center [915, 534] width 12 height 12
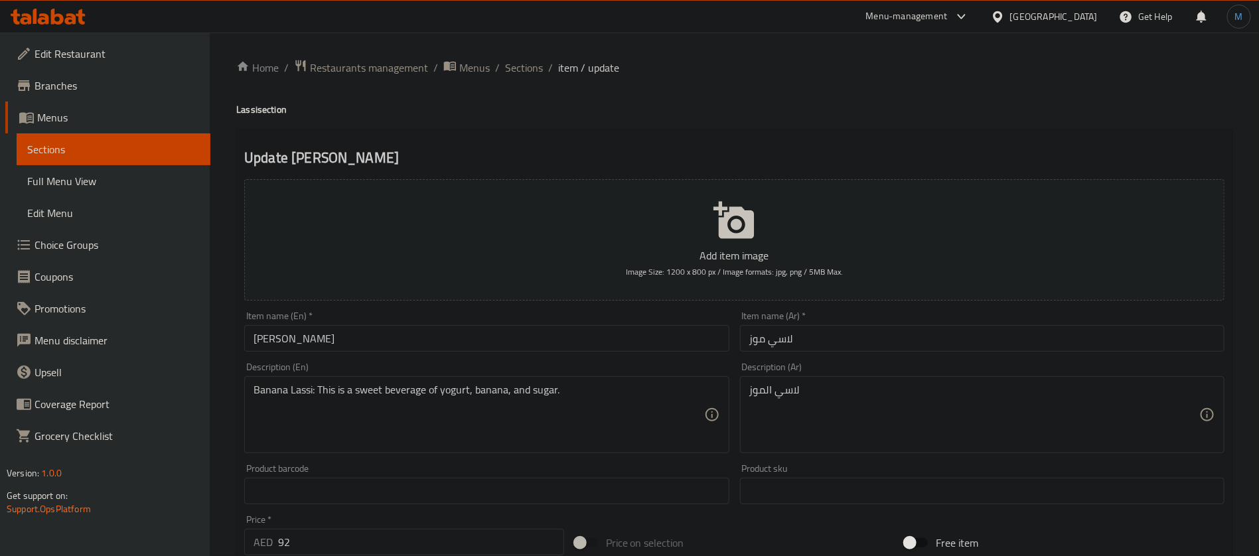
click at [450, 341] on input "Banana Lassi" at bounding box center [486, 338] width 485 height 27
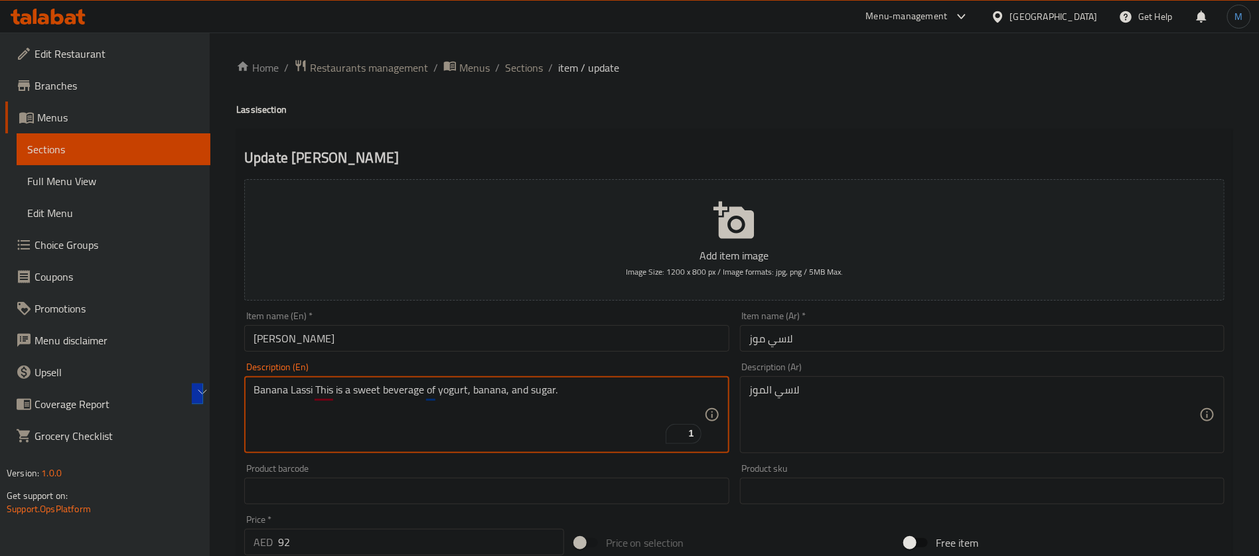
type textarea "Banana Lassi This is a sweet beverage of yogurt, banana, and sugar."
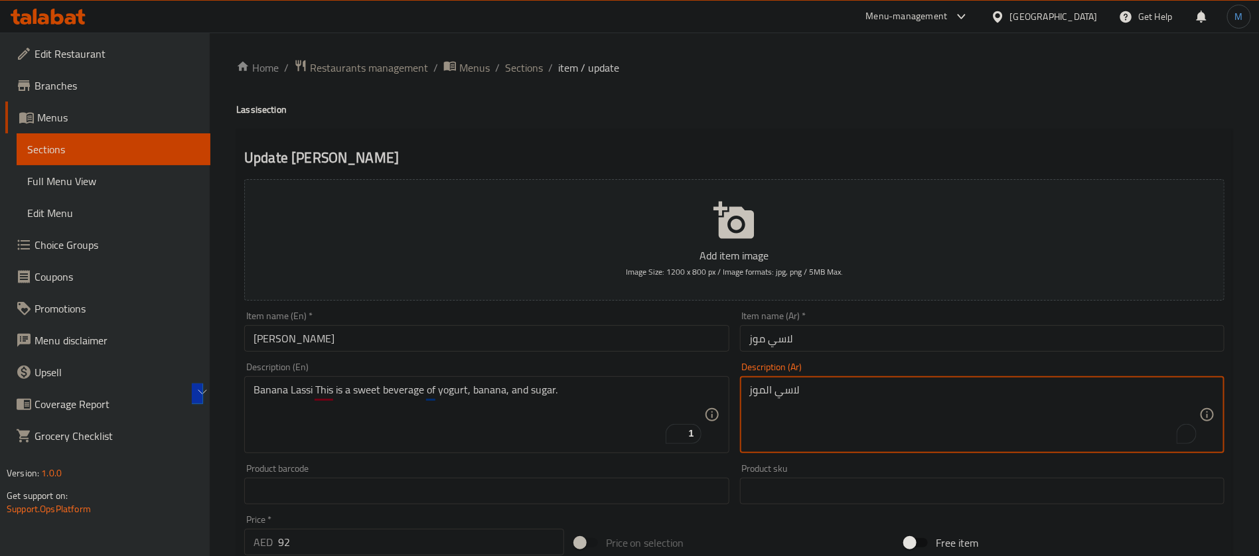
paste textarea "هو مشروب حلو من الزبادي والموز والسكر."
paste textarea "To enrich screen reader interactions, please activate Accessibility in Grammarl…"
type textarea "لاسي الموز هو مشروب حلو من الزبادي والموز والسكر."
click at [641, 341] on input "[PERSON_NAME]" at bounding box center [486, 338] width 485 height 27
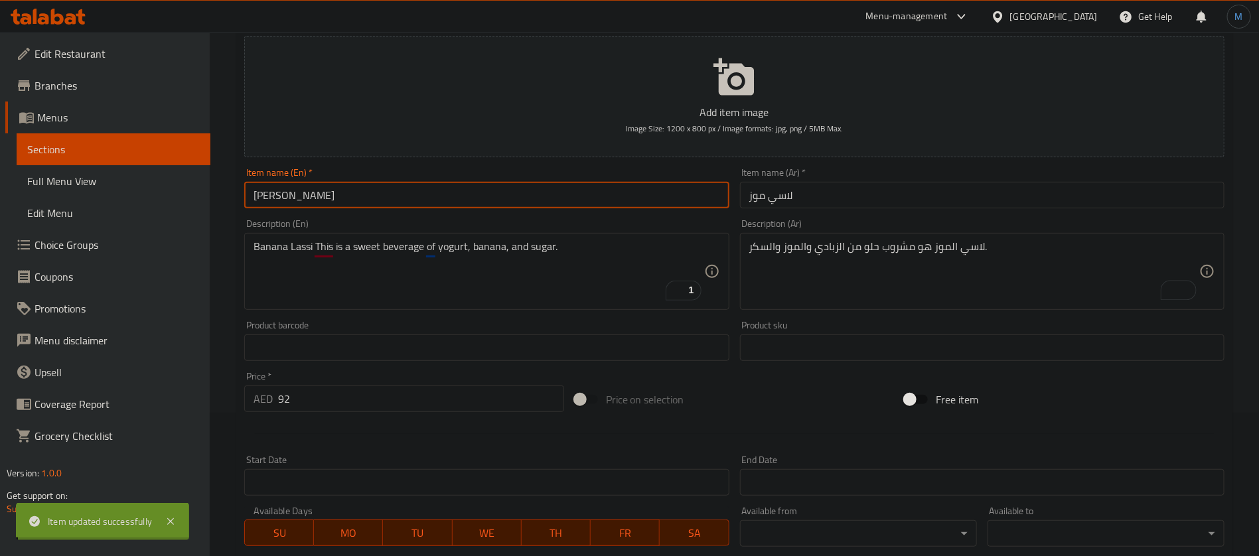
scroll to position [199, 0]
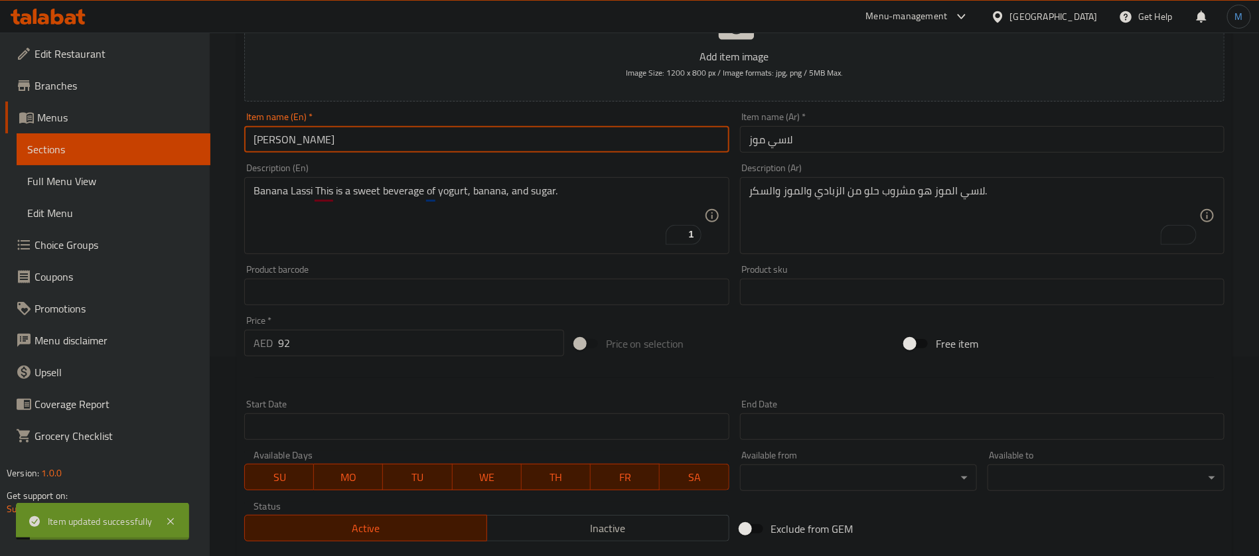
click at [399, 333] on input "92" at bounding box center [421, 343] width 286 height 27
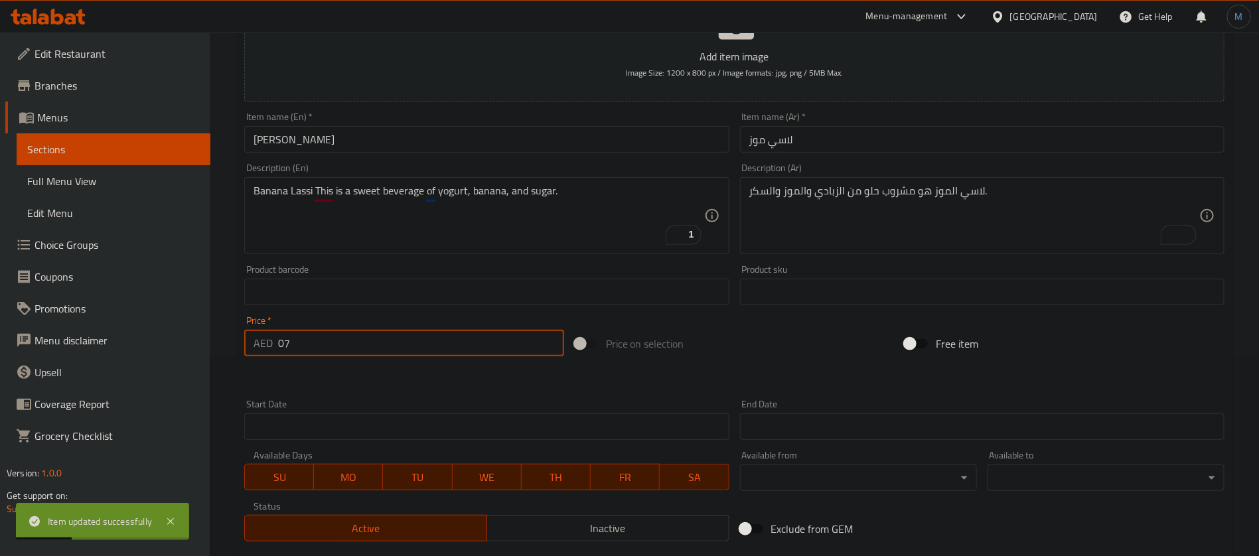
type input "07"
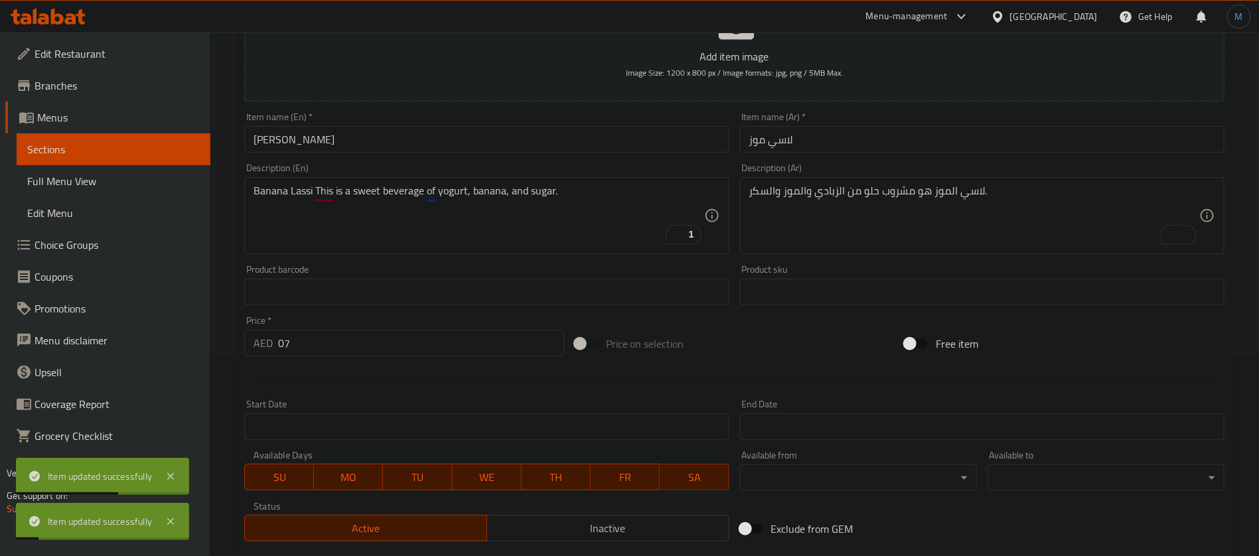
click at [732, 357] on div "Price on selection" at bounding box center [734, 344] width 331 height 36
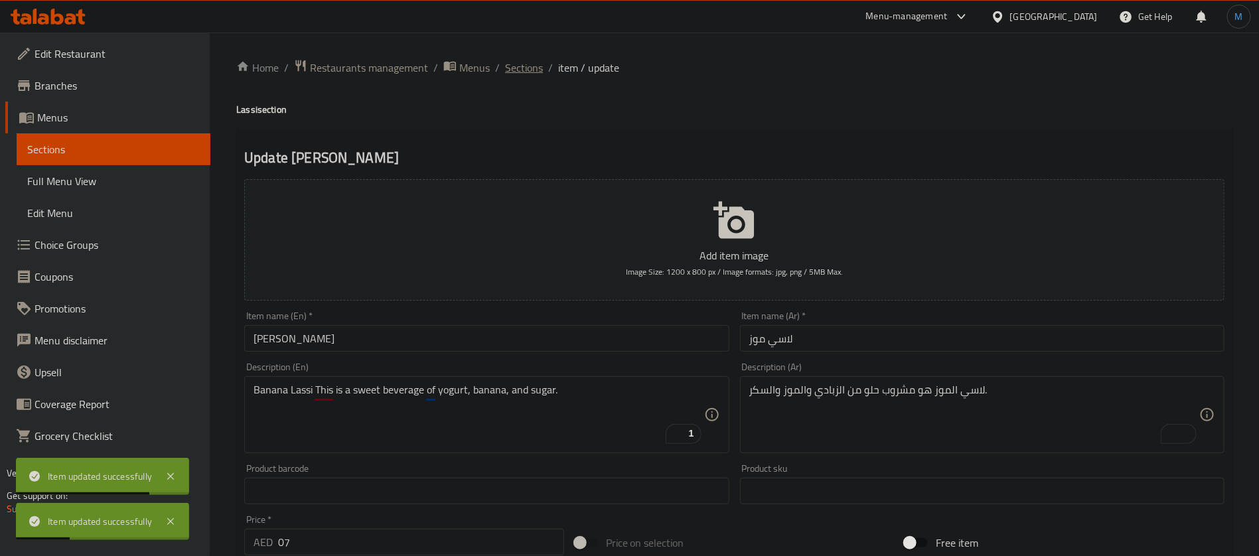
click at [520, 69] on span "Sections" at bounding box center [524, 68] width 38 height 16
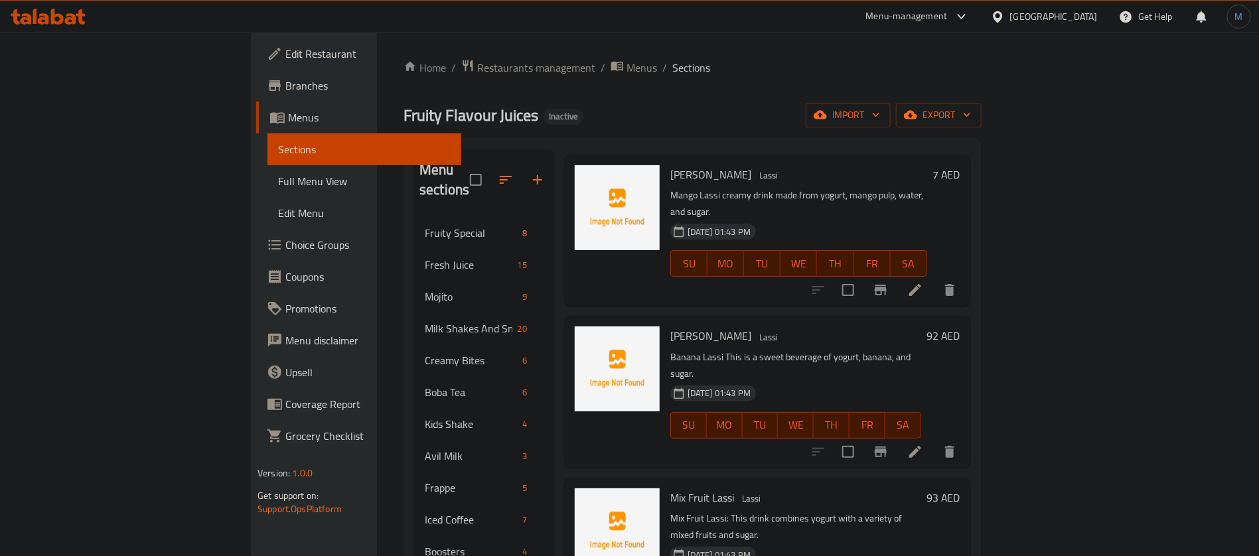
scroll to position [398, 0]
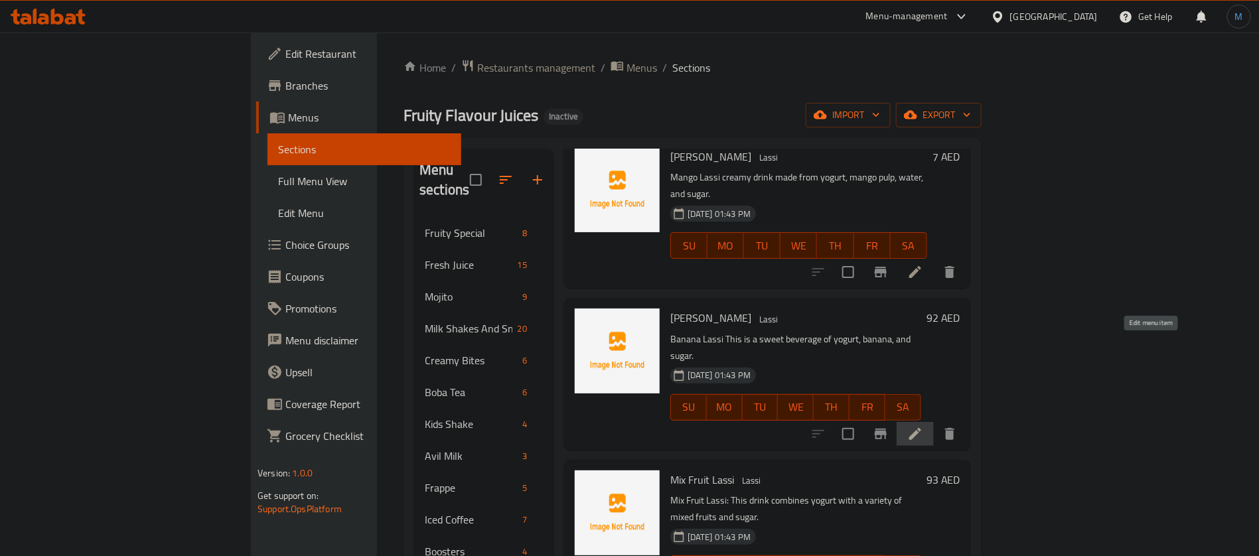
click at [923, 426] on icon at bounding box center [915, 434] width 16 height 16
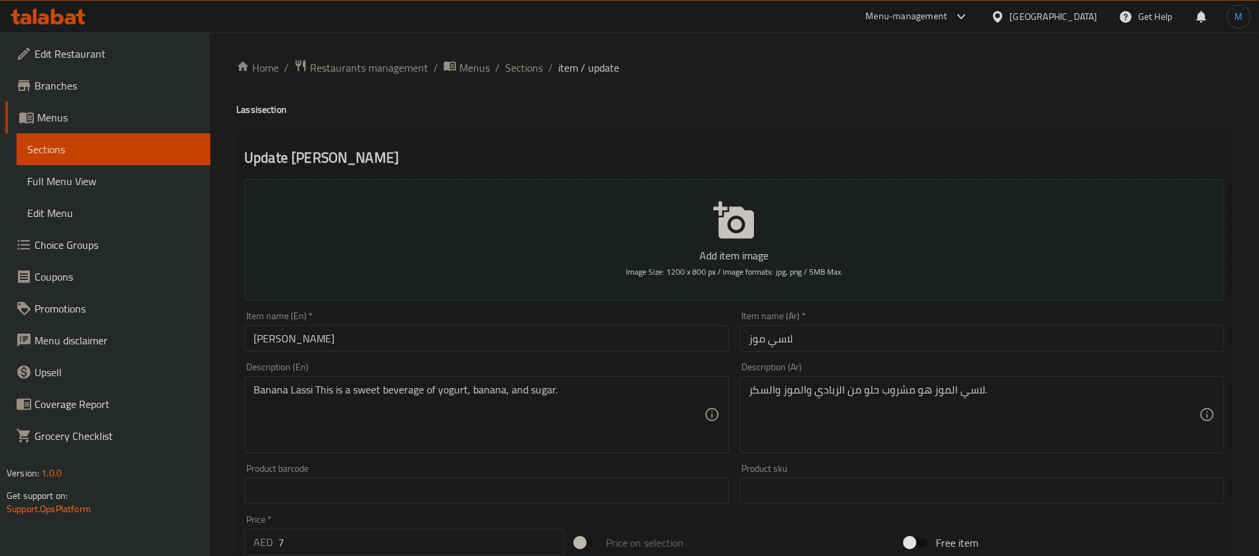
click at [456, 325] on div "Item name (En)   * Banana Lassi Item name (En) *" at bounding box center [486, 331] width 485 height 40
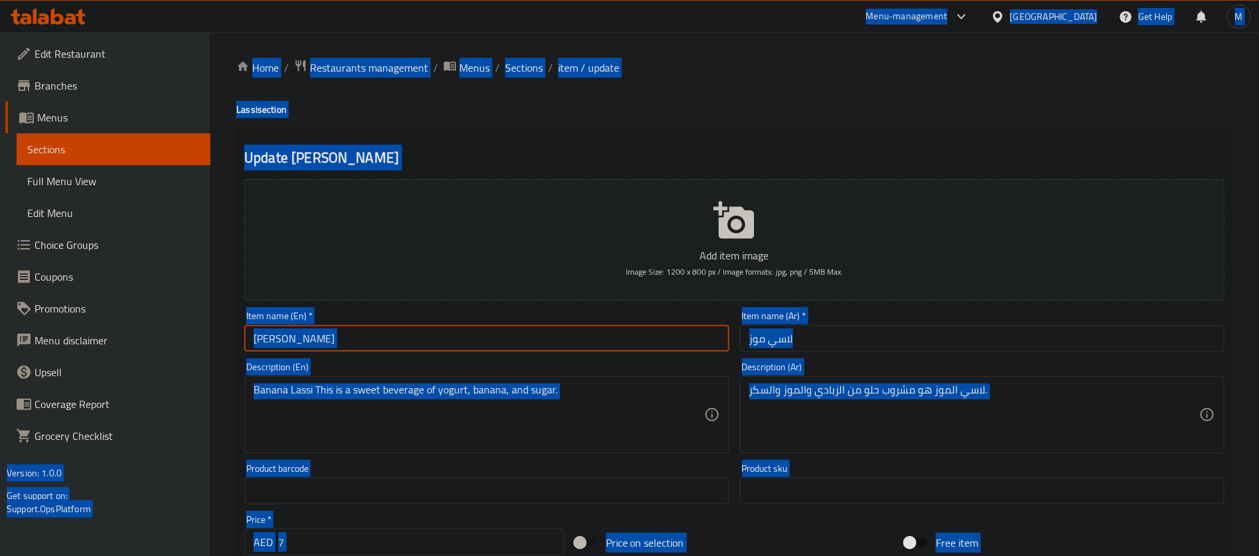
click at [459, 336] on input "Banana Lassi" at bounding box center [486, 338] width 485 height 27
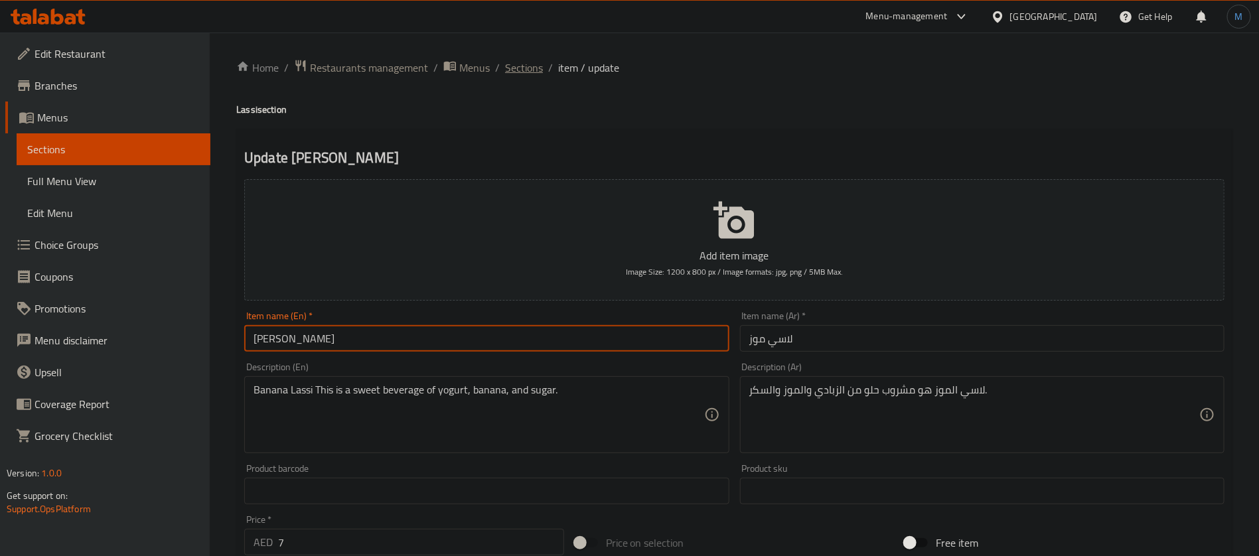
click at [518, 66] on span "Sections" at bounding box center [524, 68] width 38 height 16
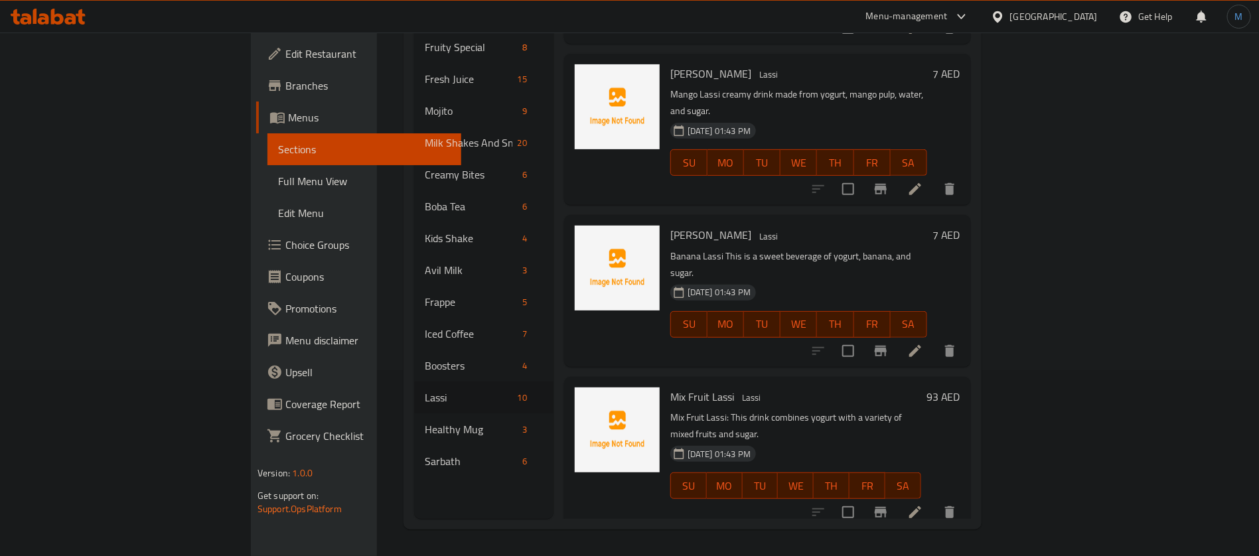
scroll to position [299, 0]
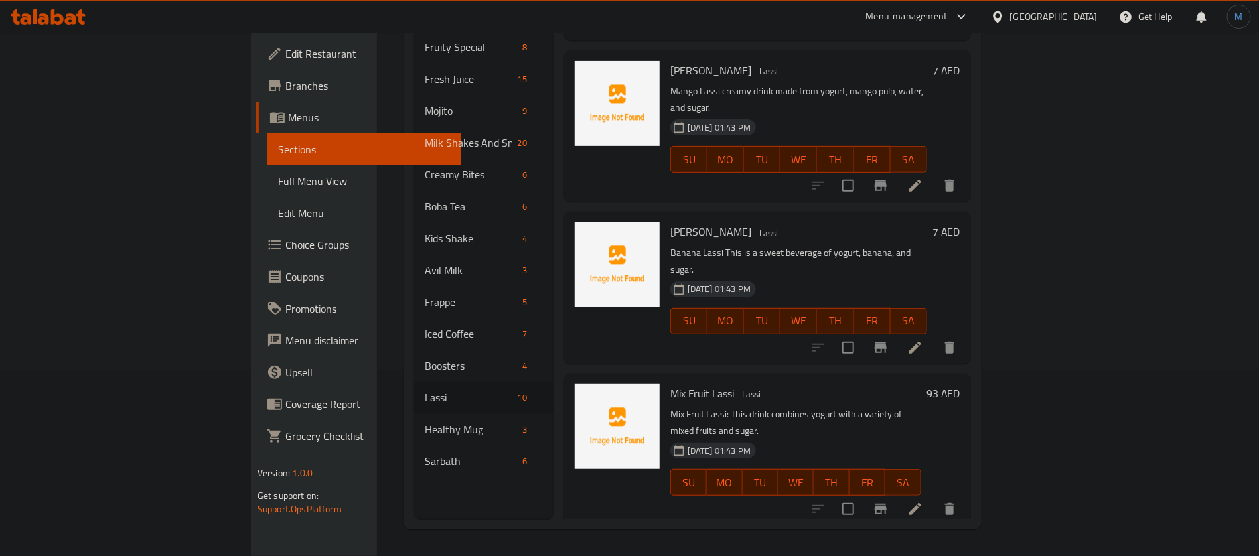
click at [934, 497] on li at bounding box center [915, 509] width 37 height 24
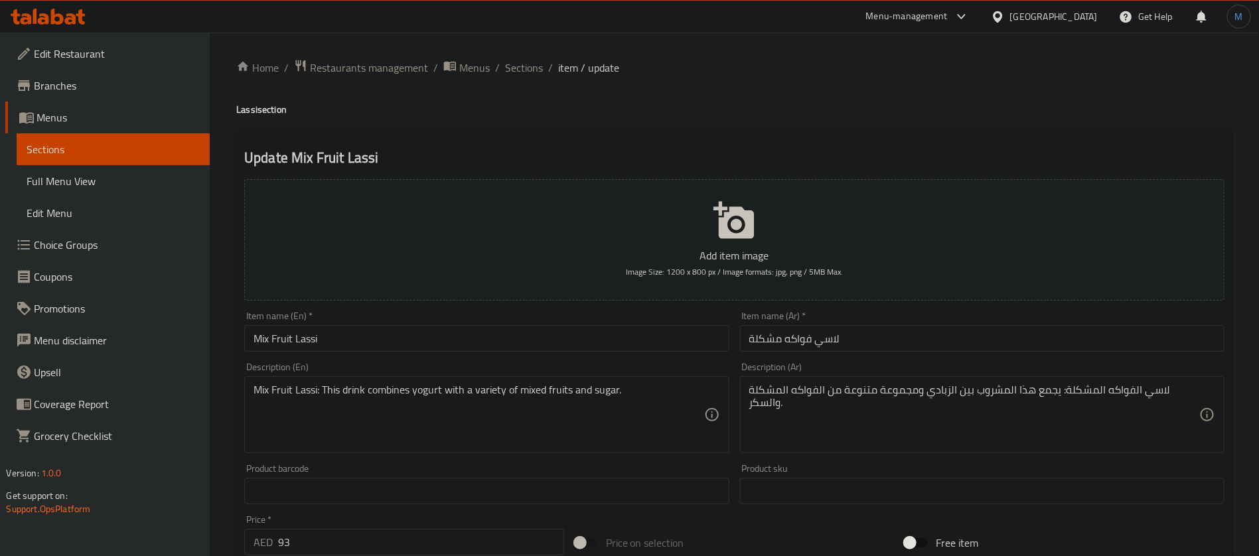
click at [460, 341] on input "Mix Fruit Lassi" at bounding box center [486, 338] width 485 height 27
type textarea "Mix Fruit Lassi This drink combines yogurt with a variety of mixed fruits and s…"
type textarea "لاسي الفواكه المشكلة يجمع هذا المشروب بين الزبادي ومجموعة متنوعة من الفواكه الم…"
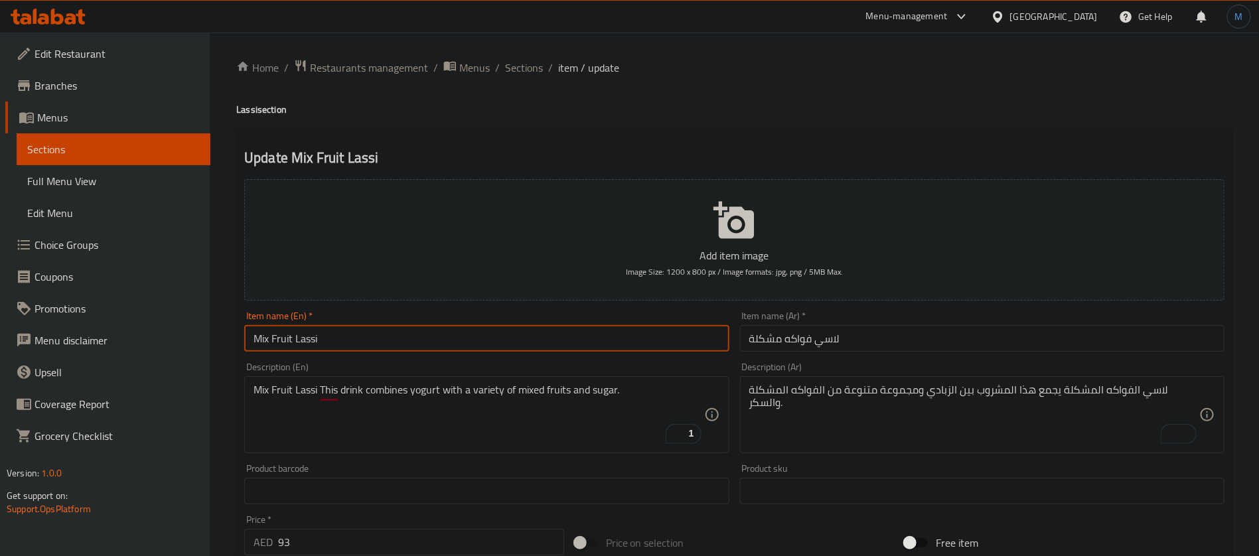
click at [566, 333] on input "Mix Fruit Lassi" at bounding box center [486, 338] width 485 height 27
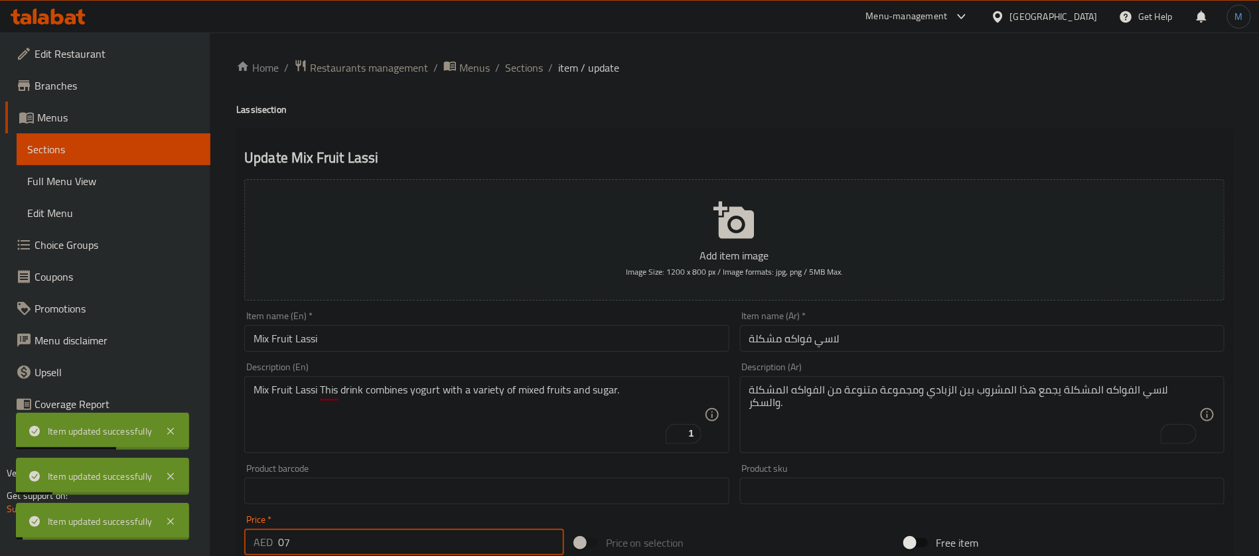
click at [466, 339] on input "Mix Fruit Lassi" at bounding box center [486, 338] width 485 height 27
click at [520, 66] on span "Sections" at bounding box center [524, 68] width 38 height 16
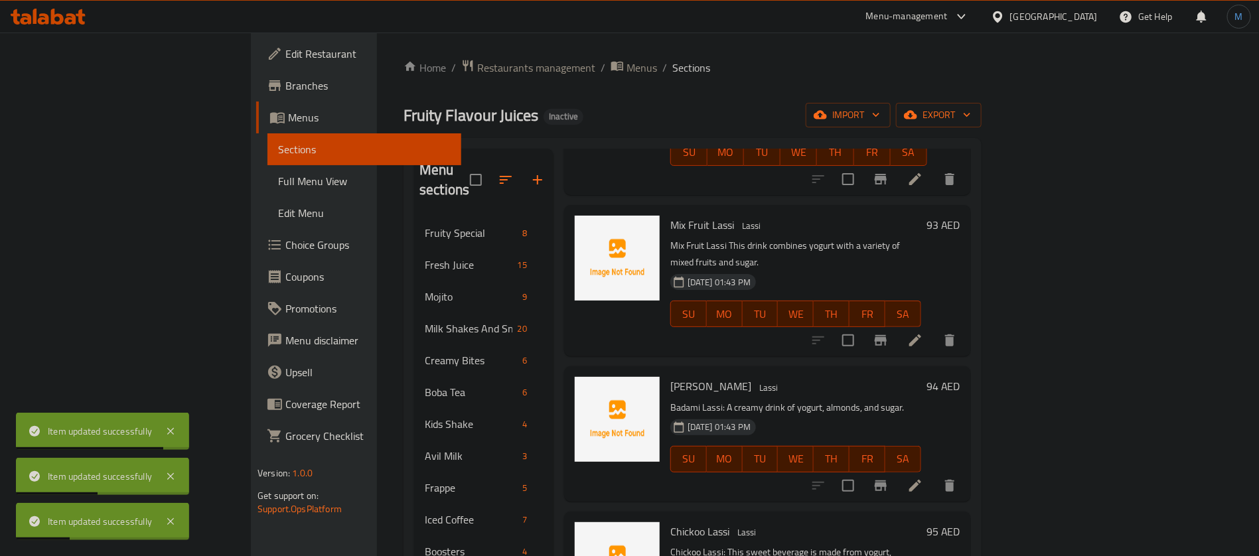
scroll to position [663, 0]
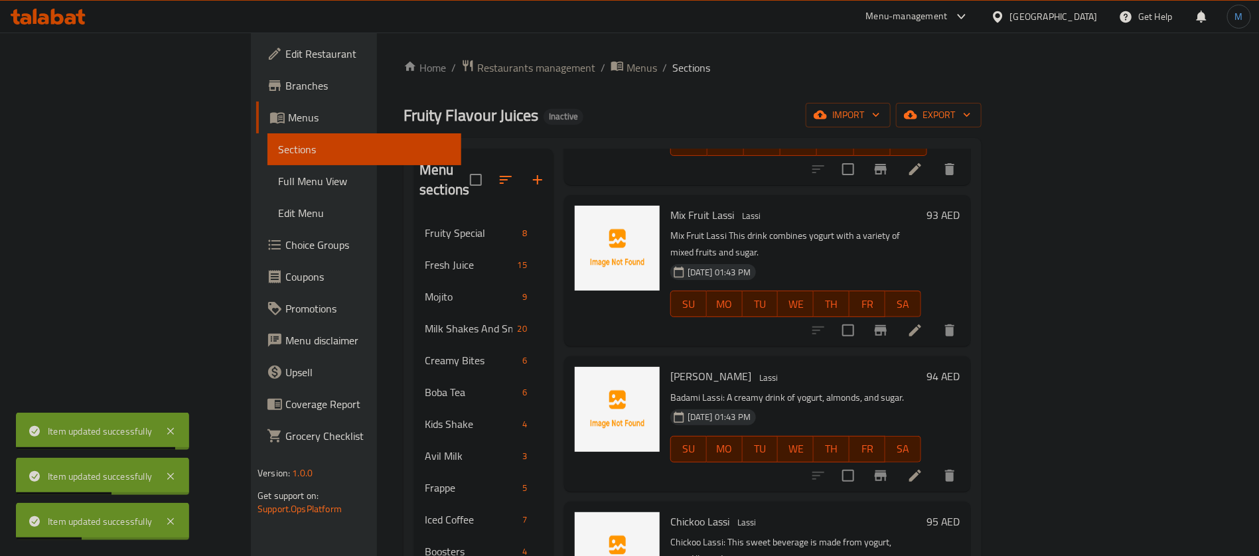
click at [921, 470] on icon at bounding box center [915, 476] width 12 height 12
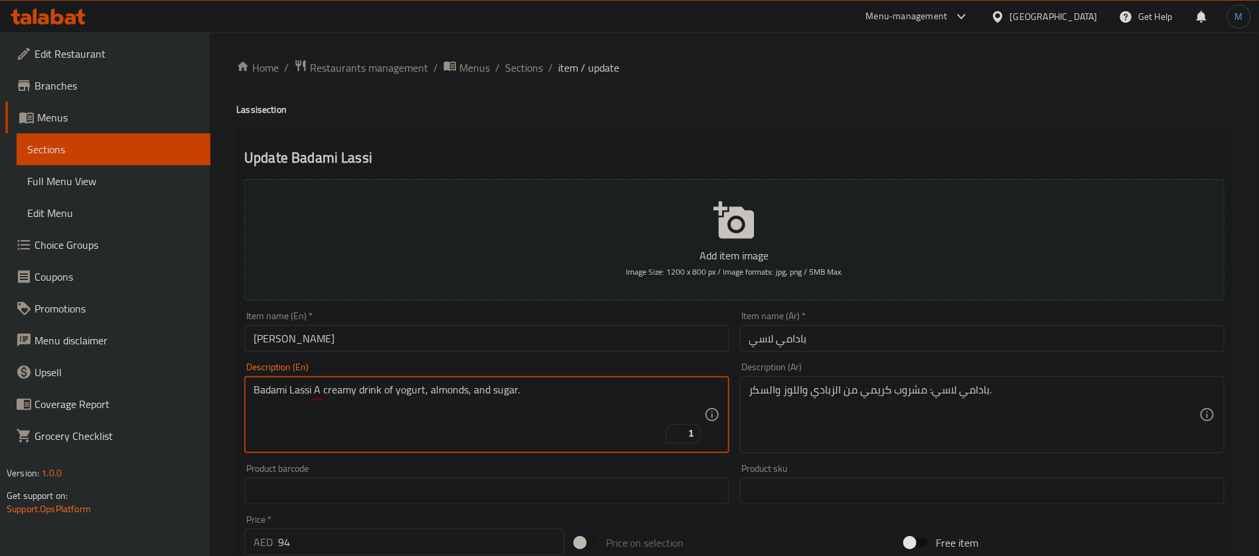
type textarea "Badami Lassi A creamy drink of yogurt, almonds, and sugar."
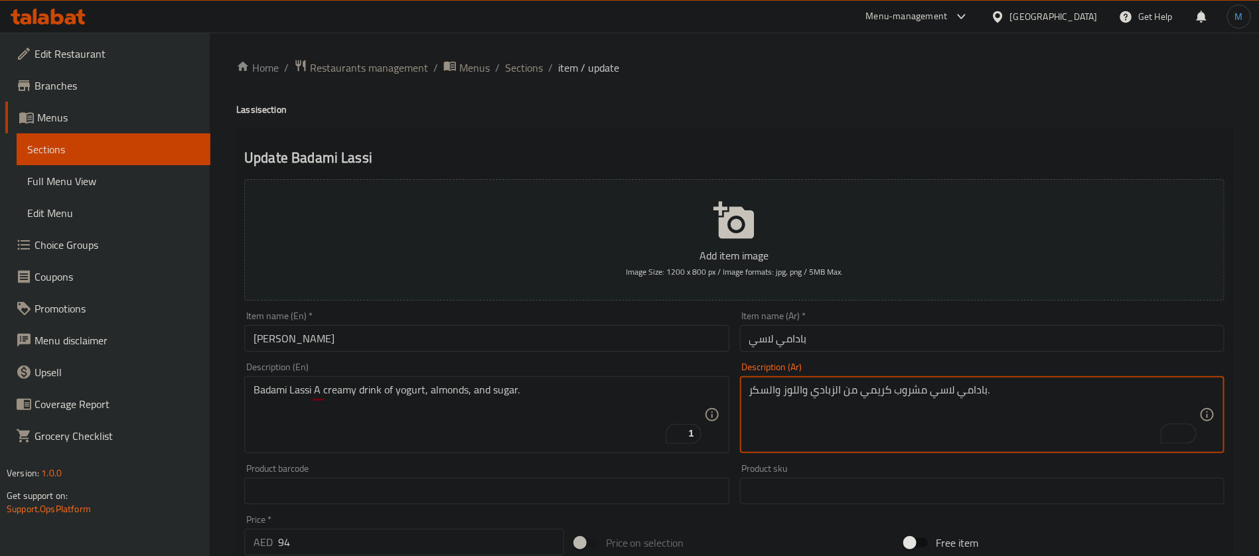
type textarea "بادامي لاسي مشروب كريمي من الزبادي واللوز والسكر."
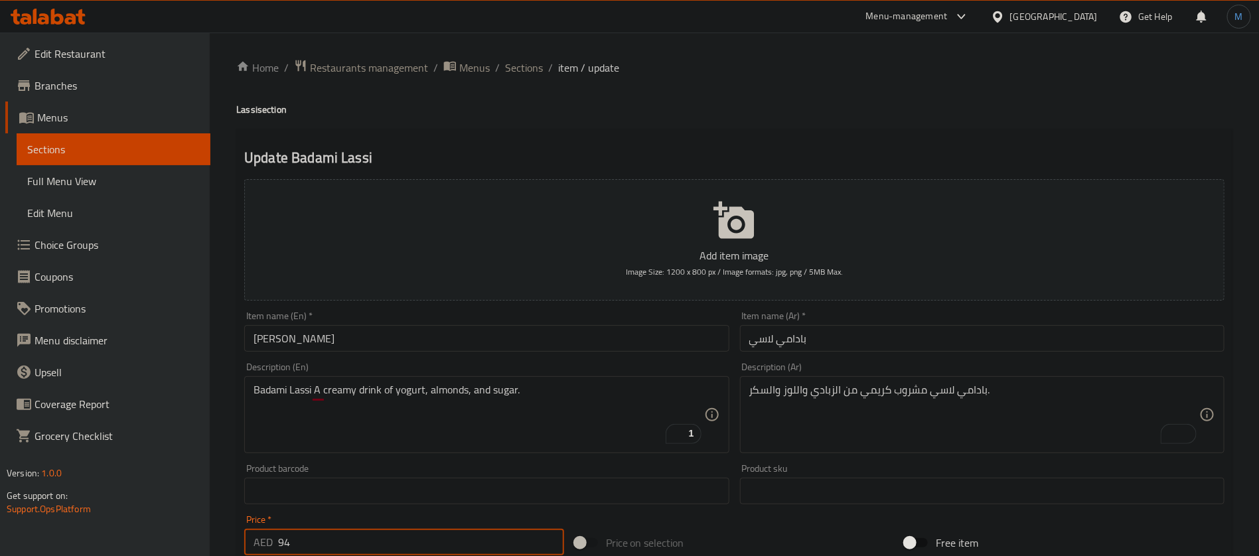
click at [432, 537] on input "94" at bounding box center [421, 542] width 286 height 27
type input "07"
click at [480, 339] on input "[PERSON_NAME]" at bounding box center [486, 338] width 485 height 27
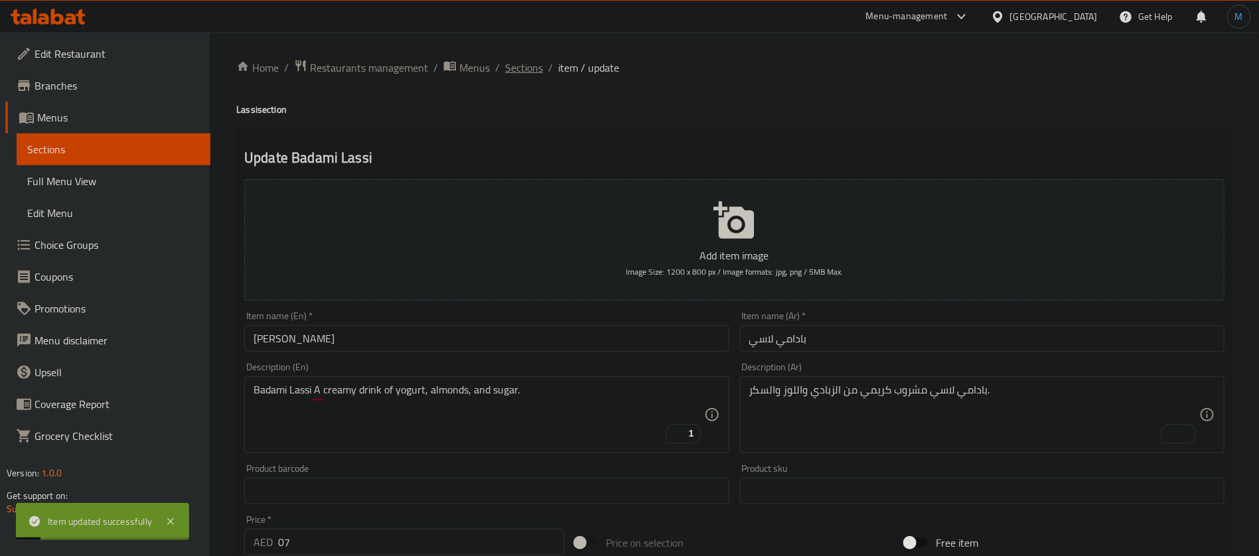
click at [521, 65] on span "Sections" at bounding box center [524, 68] width 38 height 16
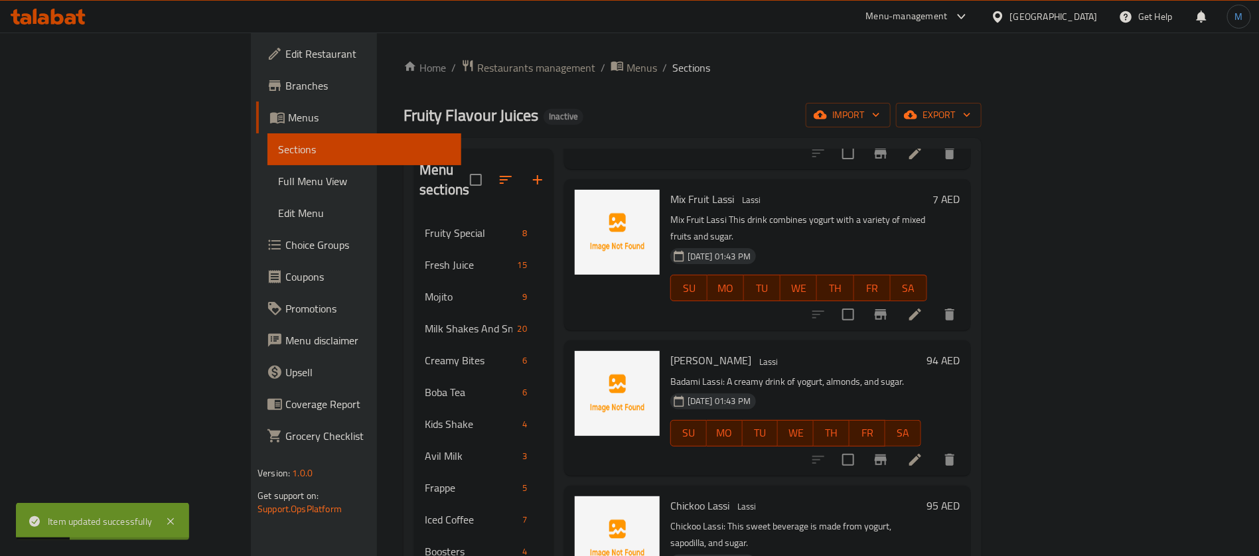
scroll to position [709, 0]
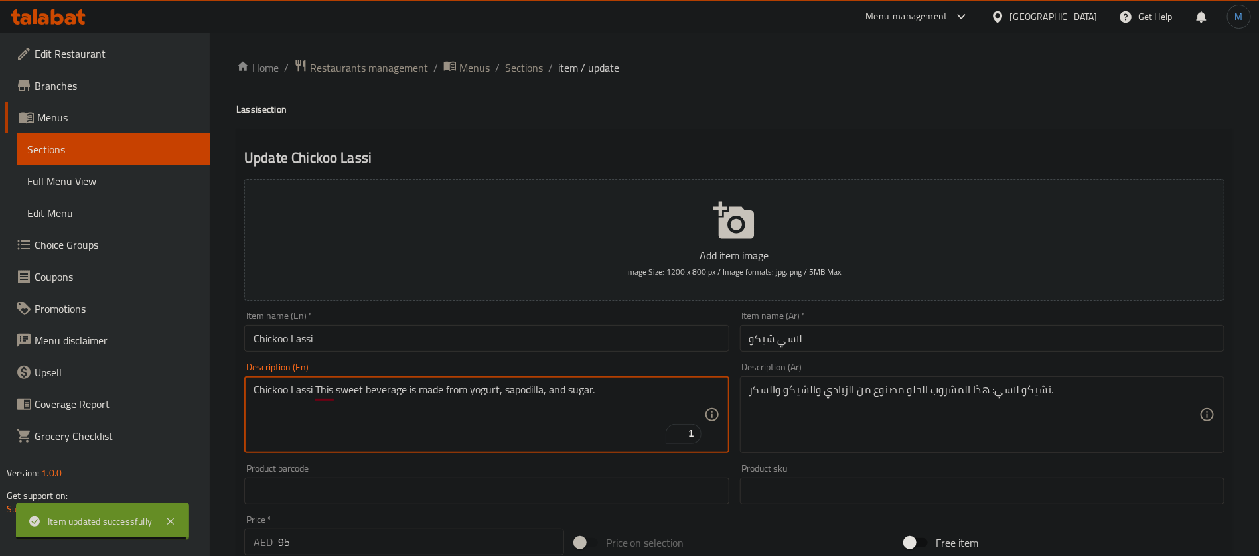
type textarea "Chickoo Lassi This sweet beverage is made from yogurt, sapodilla, and sugar."
drag, startPoint x: 990, startPoint y: 387, endPoint x: 1009, endPoint y: 446, distance: 61.9
click at [514, 394] on textarea "Chickoo Lassi This sweet beverage is made from yogurt, sapodilla, and sugar." at bounding box center [479, 415] width 450 height 63
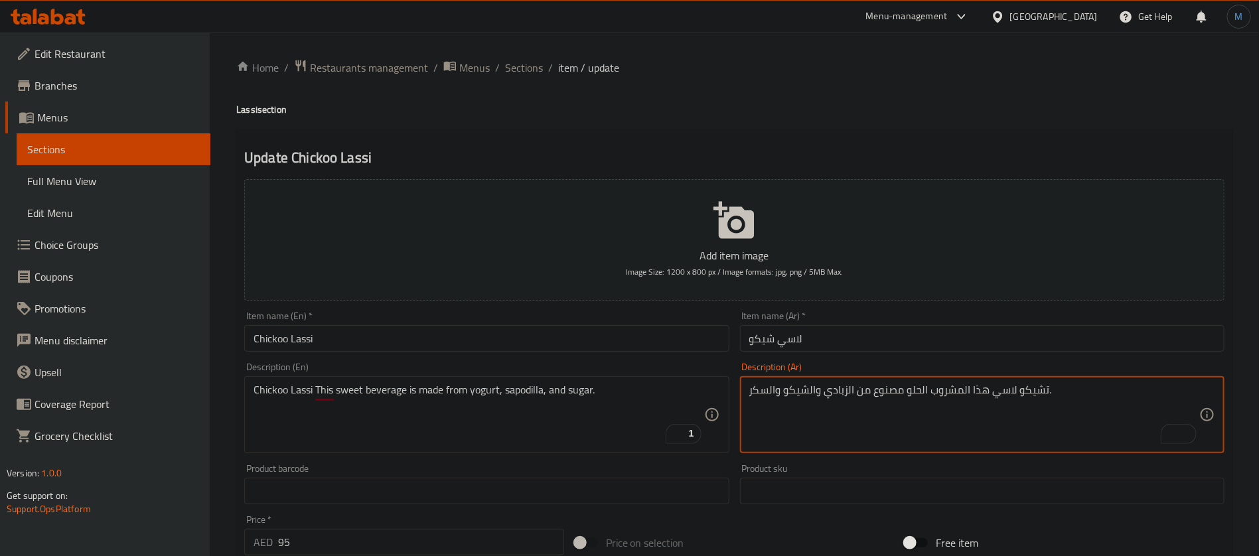
click at [802, 384] on textarea "تشيكو لاسي هذا المشروب الحلو مصنوع من الزبادي والشيكو والسكر." at bounding box center [974, 415] width 450 height 63
paste textarea "السابوديلا"
type textarea "تشيكو لاسي هذا المشروب الحلو مصنوع من الزبادي والسابوديلا والسكر."
click at [918, 340] on input "لاسي شيكو" at bounding box center [982, 338] width 485 height 27
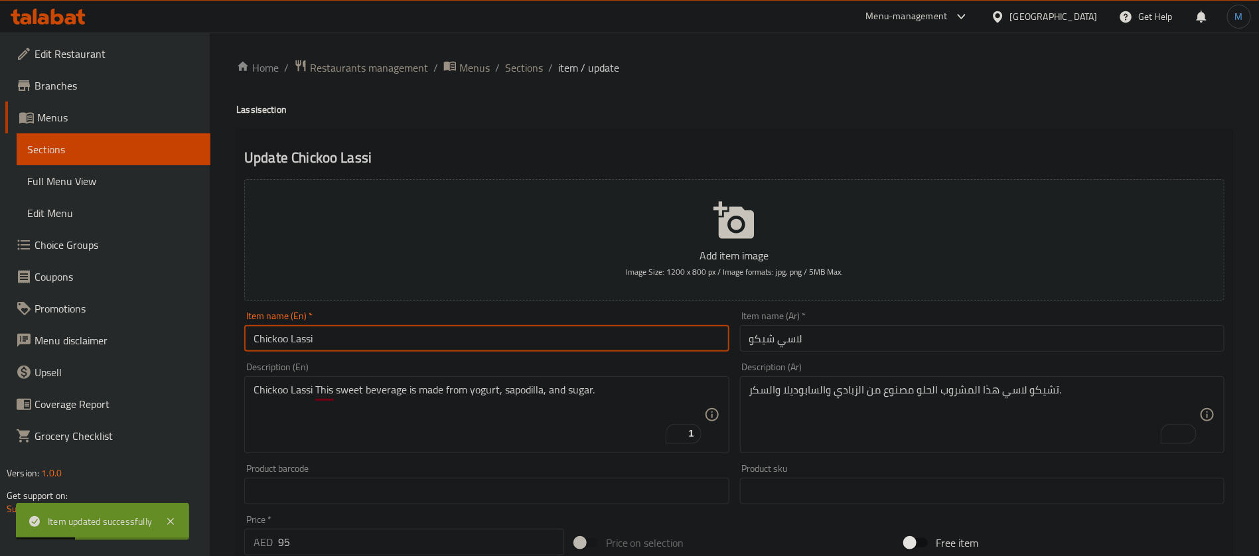
click at [324, 342] on input "Chickoo Lassi" at bounding box center [486, 338] width 485 height 27
click at [532, 61] on span "Sections" at bounding box center [524, 68] width 38 height 16
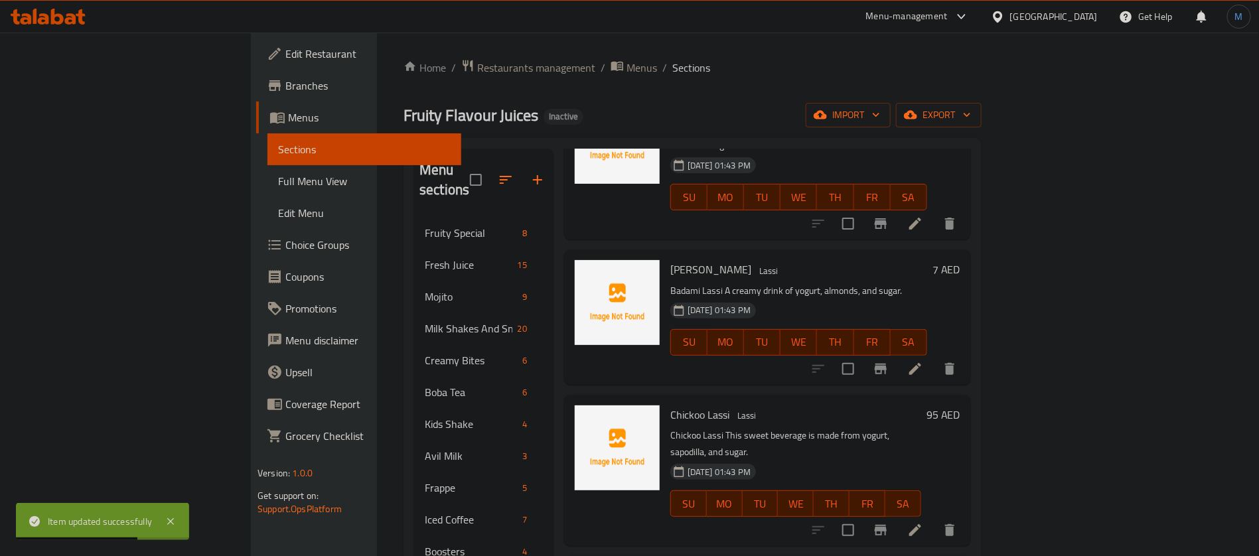
scroll to position [854, 0]
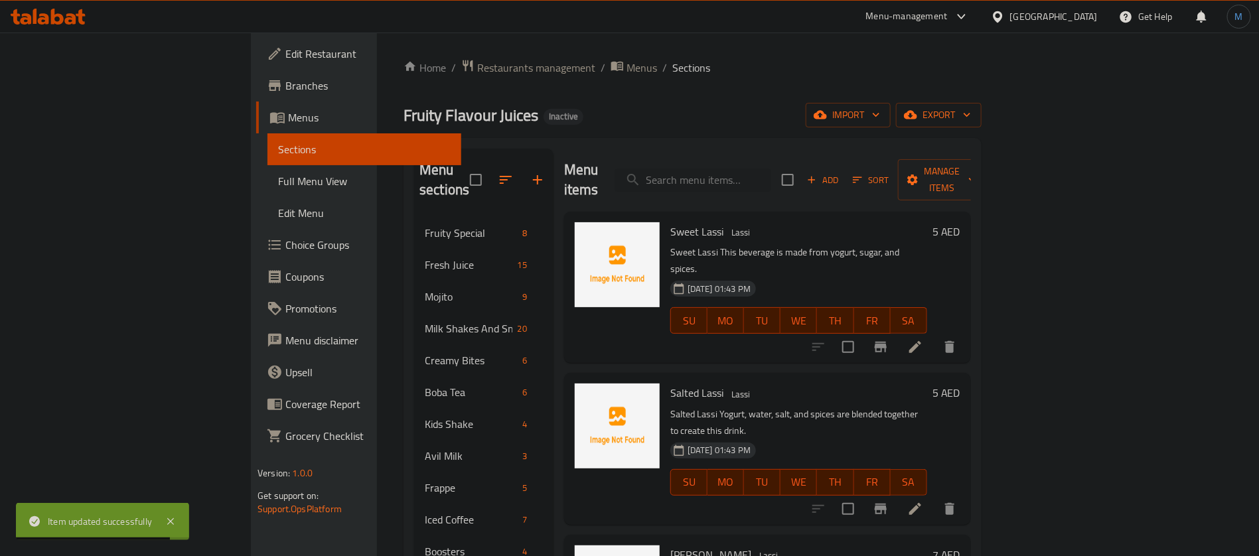
scroll to position [854, 0]
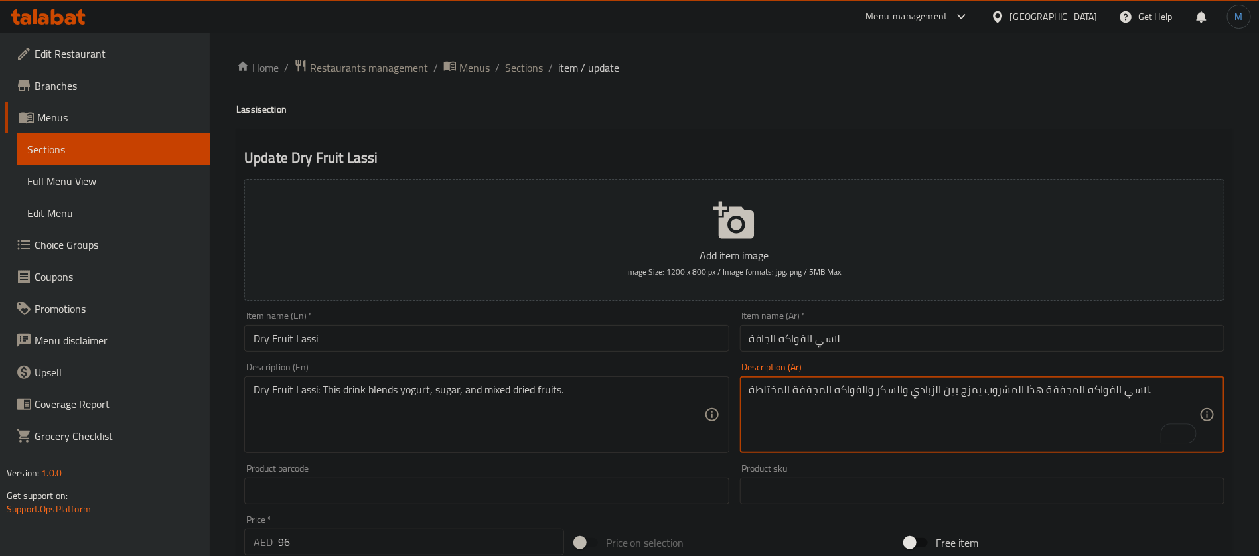
type textarea "لاسي الفواكه المجففة هذا المشروب يمزج بين الزبادي والسكر والفواكه المجففة المخت…"
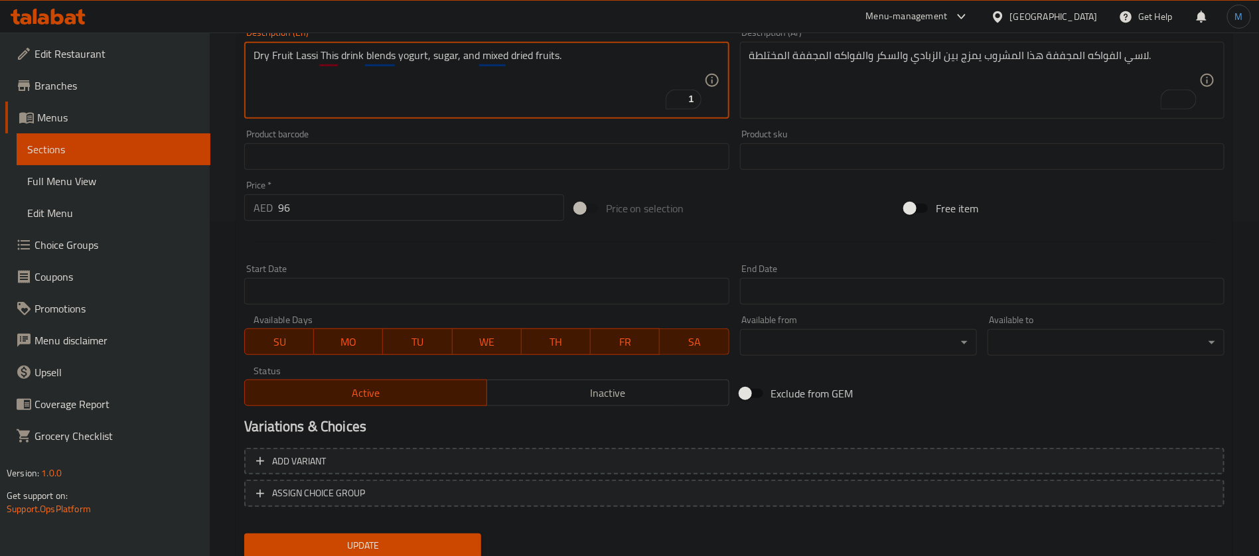
scroll to position [281, 0]
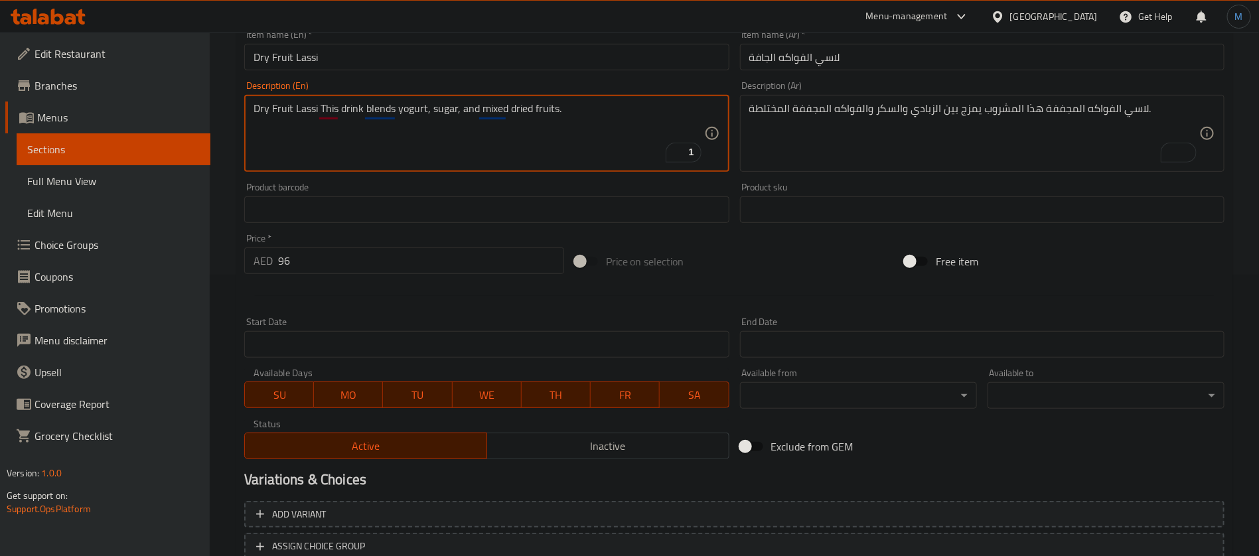
type textarea "Dry Fruit Lassi This drink blends yogurt, sugar, and mixed dried fruits."
click at [386, 262] on input "96" at bounding box center [421, 261] width 286 height 27
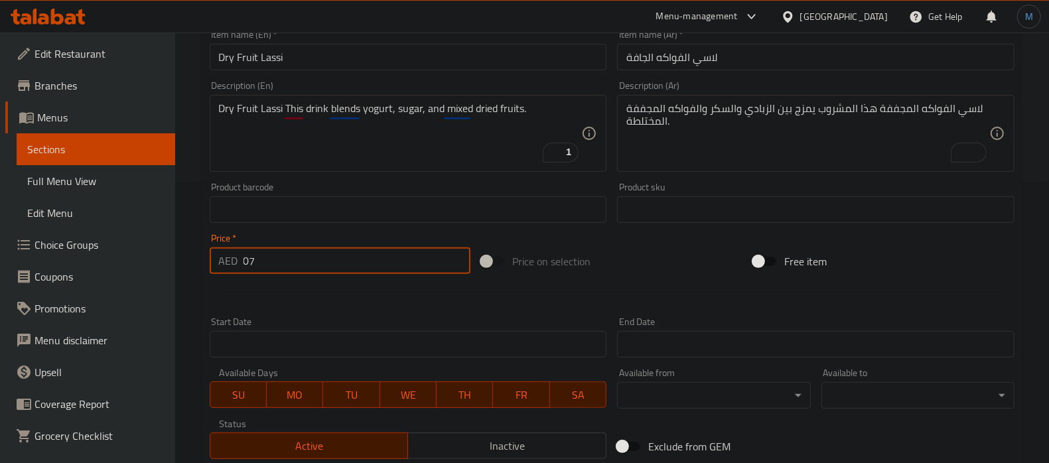
type input "07"
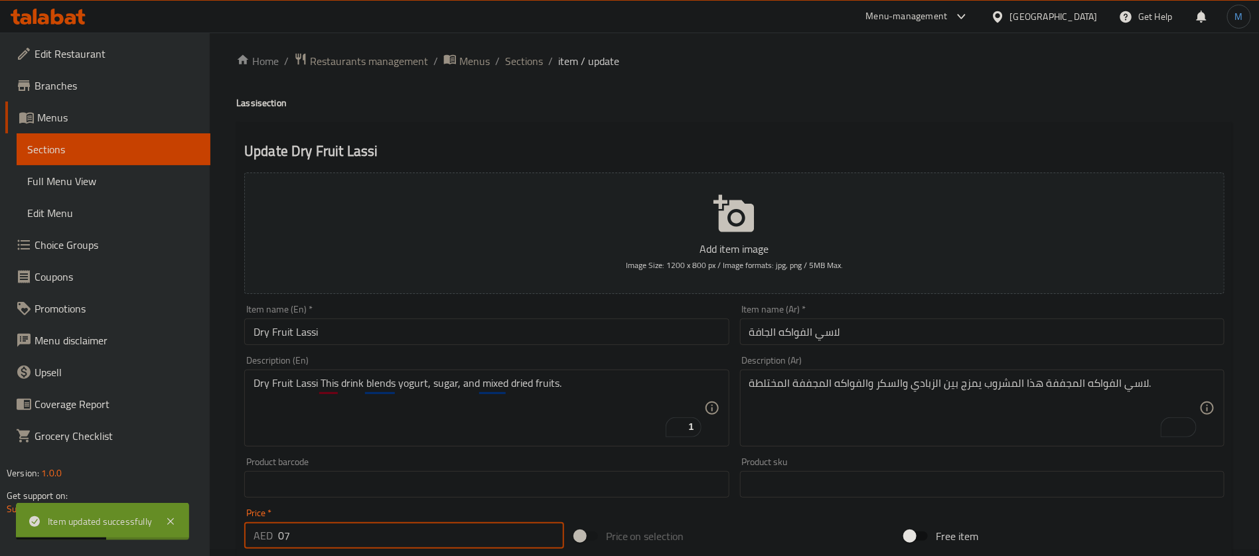
scroll to position [0, 0]
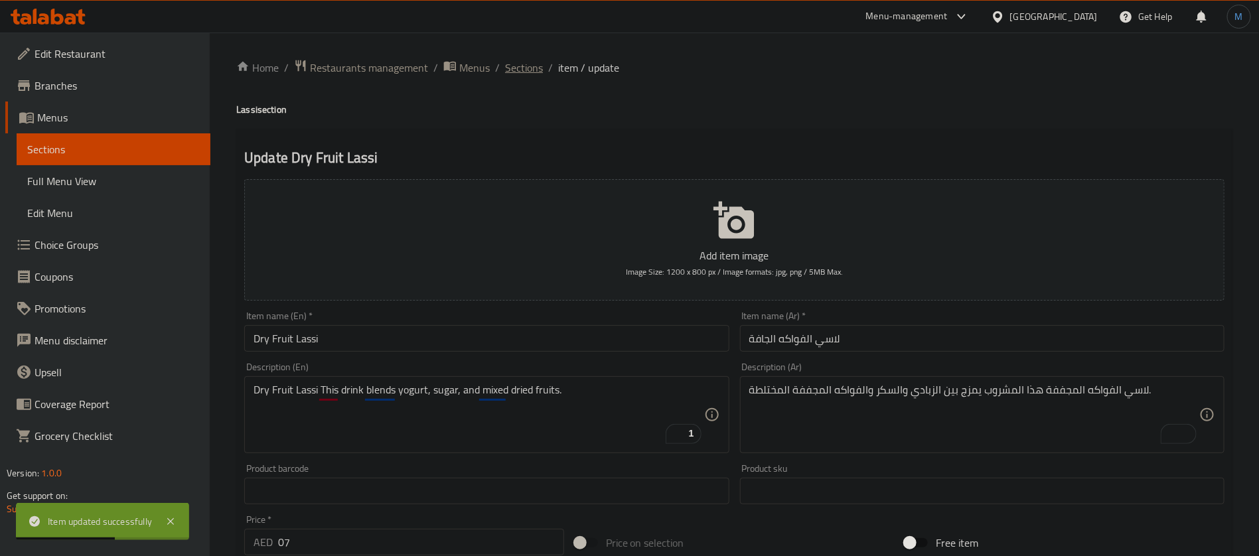
click at [508, 70] on span "Sections" at bounding box center [524, 68] width 38 height 16
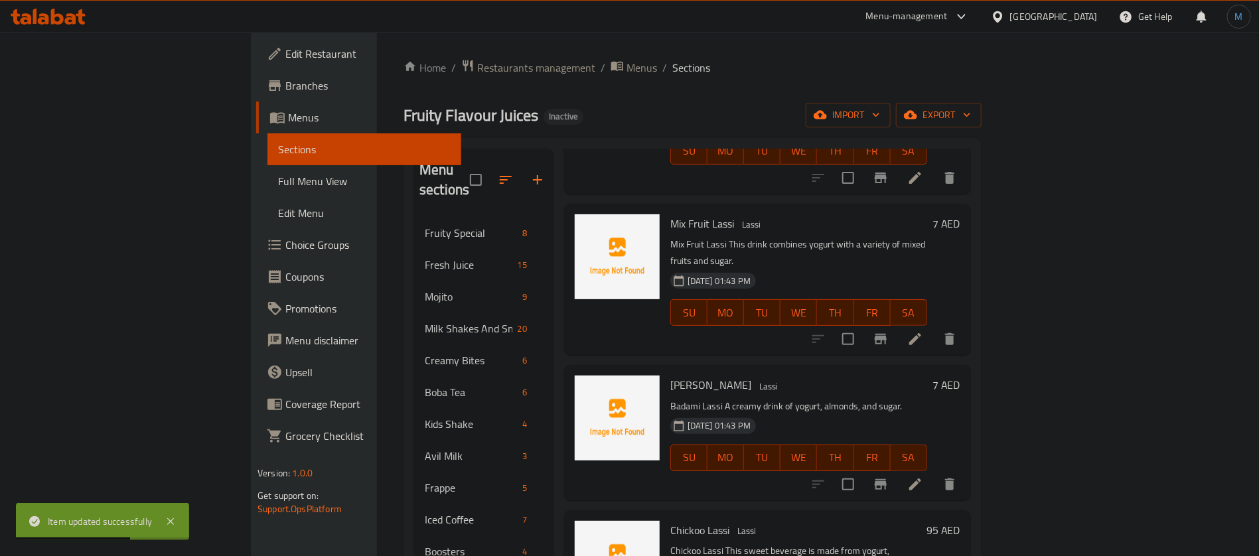
scroll to position [754, 0]
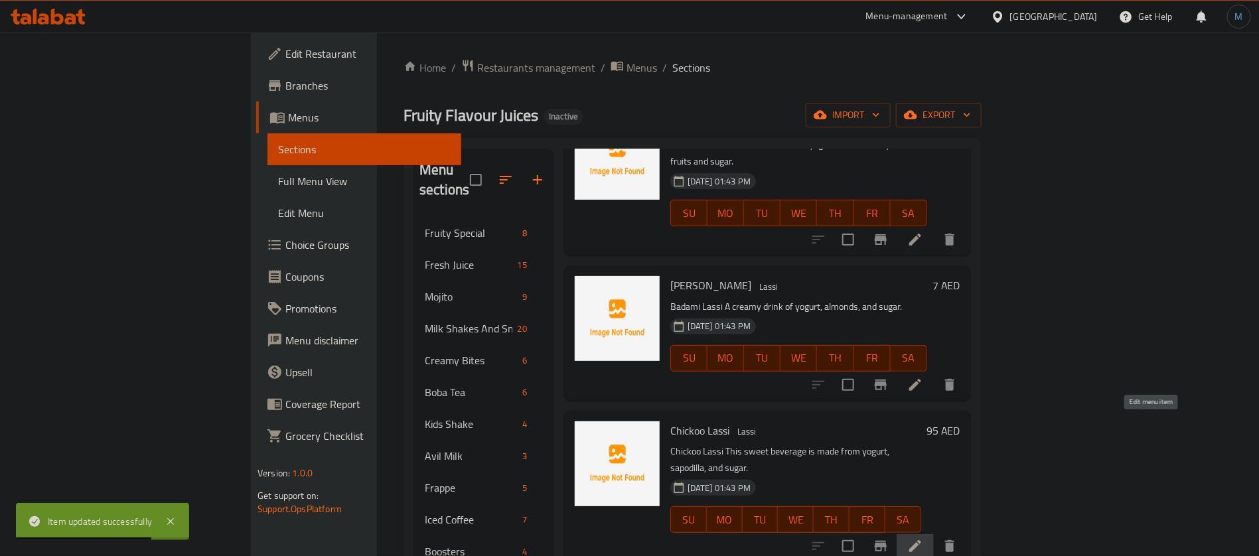
click at [923, 538] on icon at bounding box center [915, 546] width 16 height 16
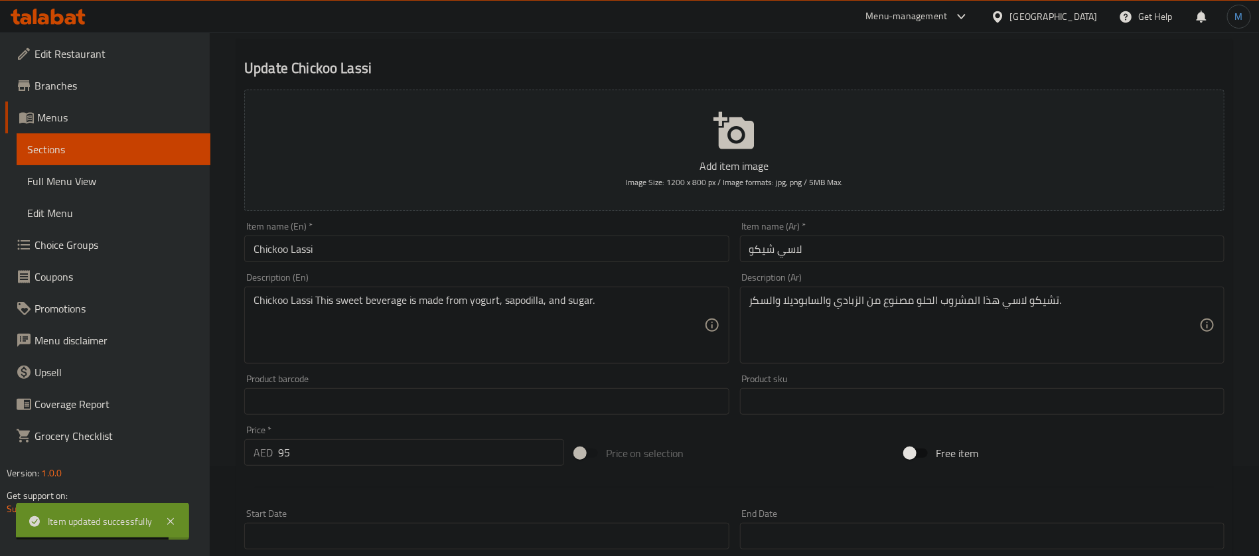
scroll to position [100, 0]
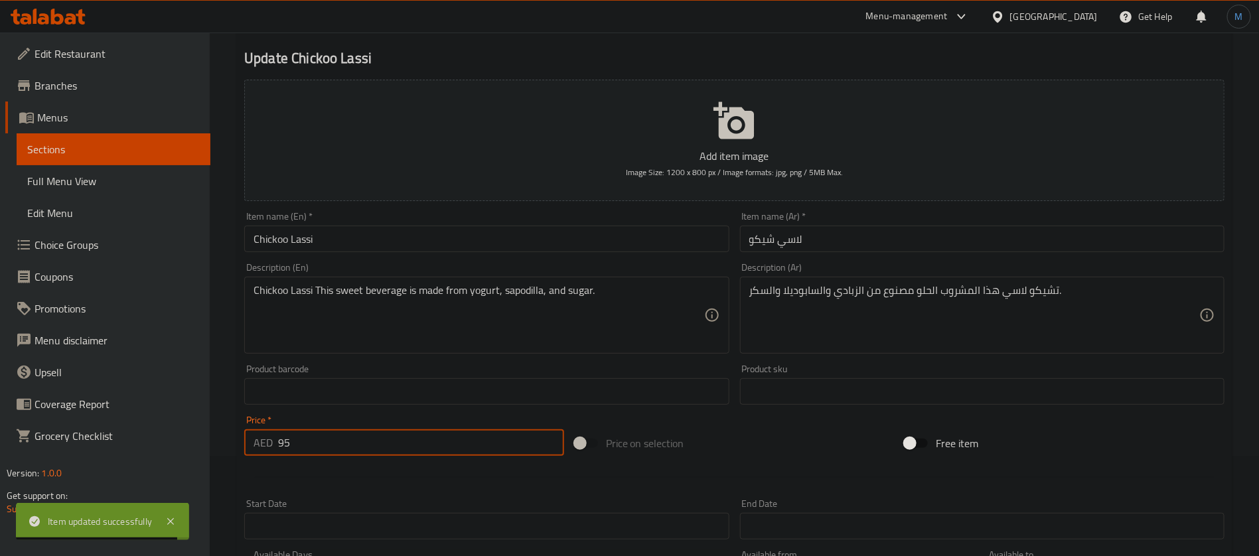
click at [354, 451] on input "95" at bounding box center [421, 442] width 286 height 27
type input "07"
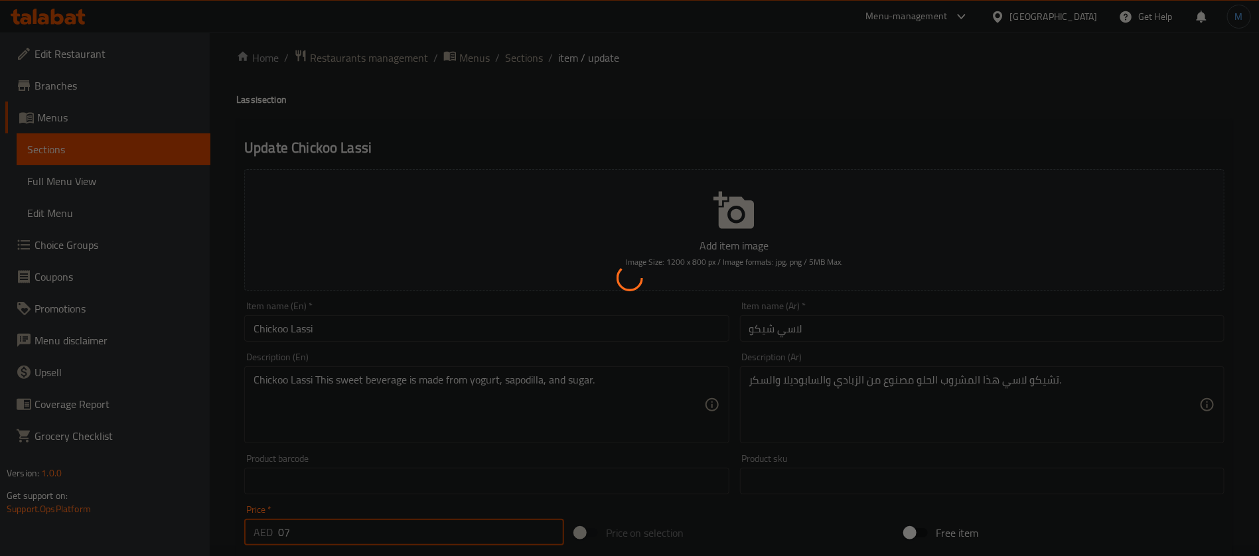
scroll to position [0, 0]
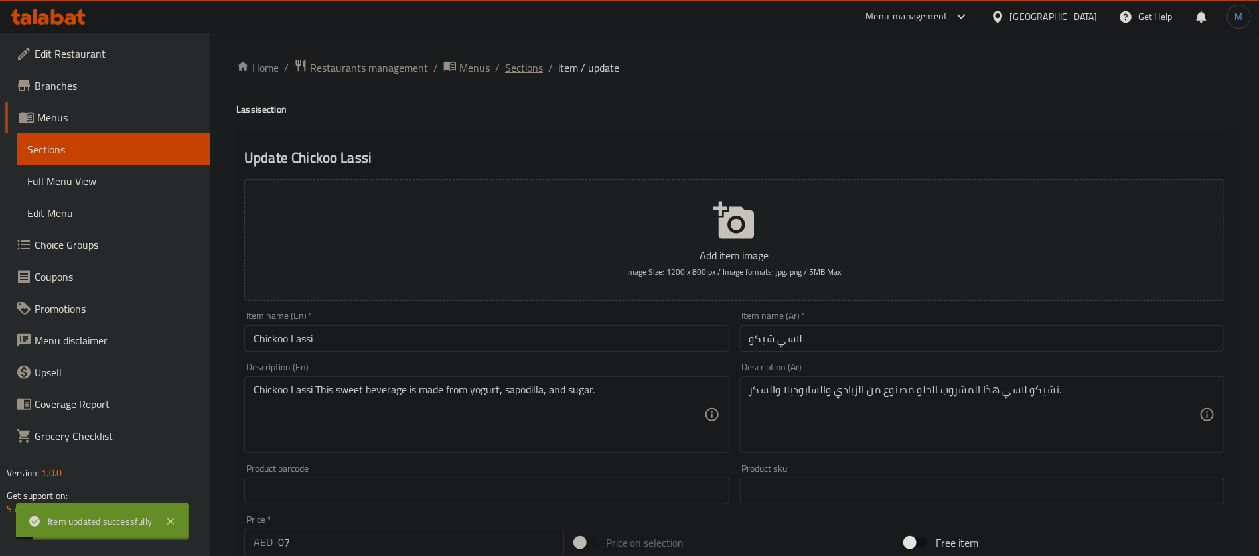
click at [529, 68] on span "Sections" at bounding box center [524, 68] width 38 height 16
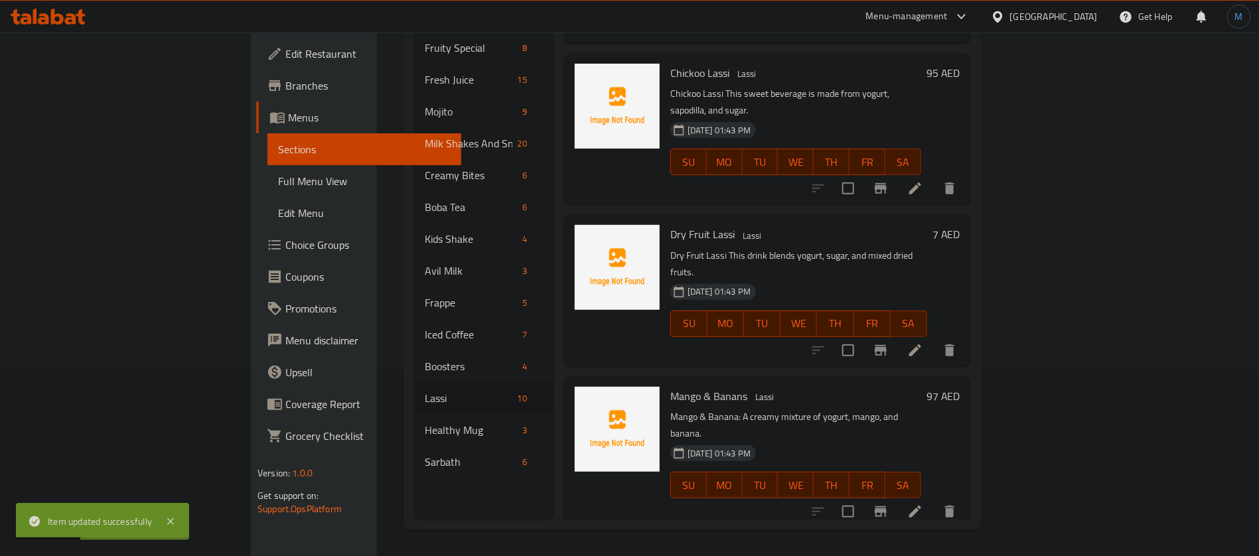
scroll to position [186, 0]
click at [923, 503] on icon at bounding box center [915, 511] width 16 height 16
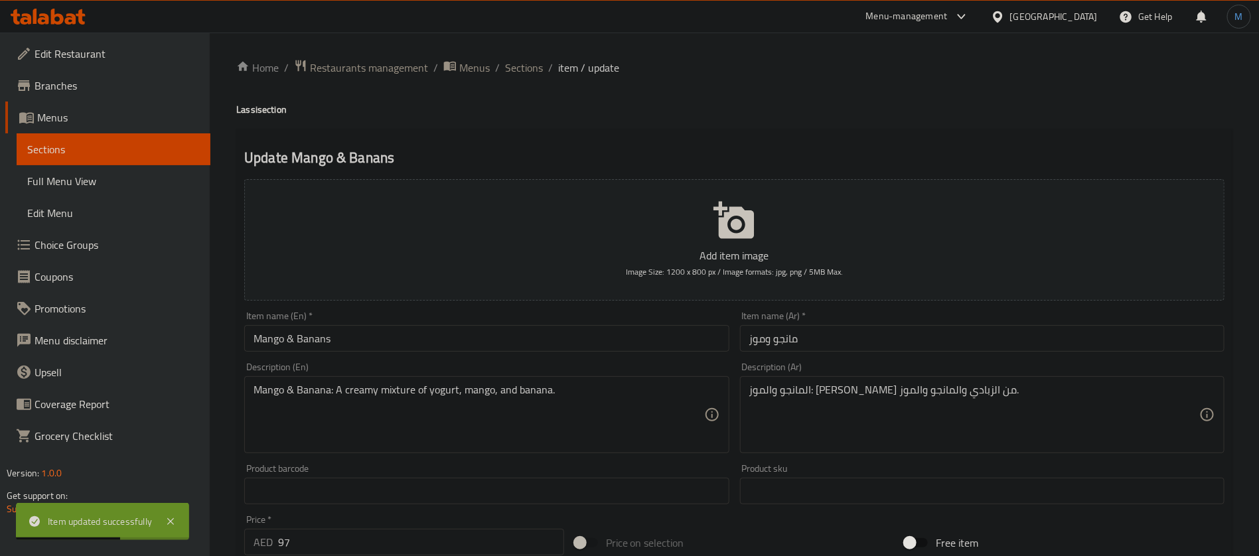
click at [439, 334] on input "Mango & Banans" at bounding box center [486, 338] width 485 height 27
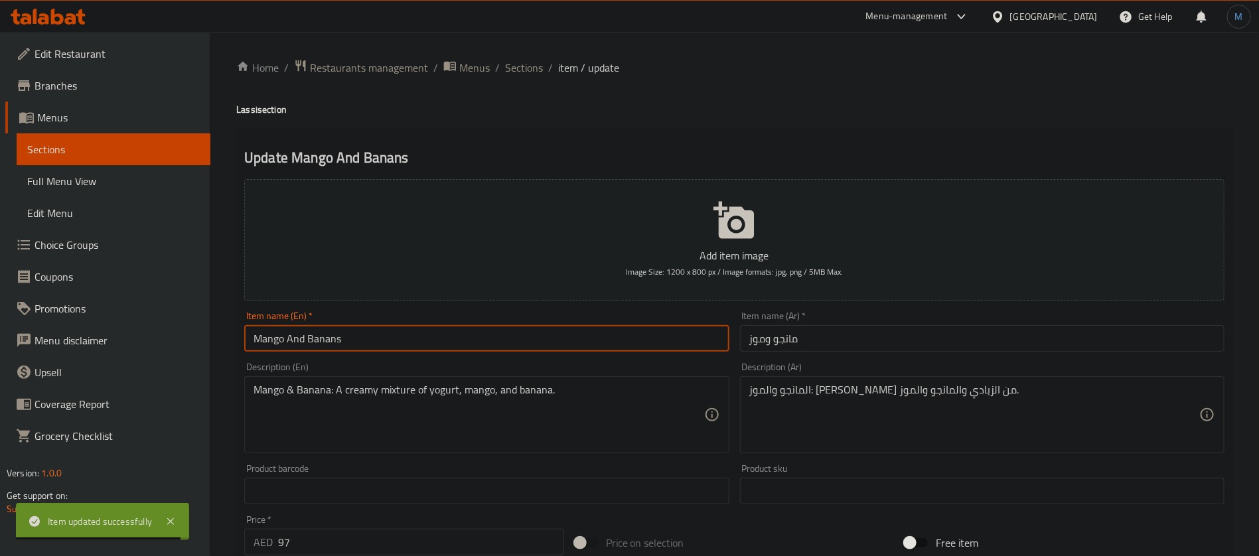
click at [439, 334] on input "Mango And Banans" at bounding box center [486, 338] width 485 height 27
paste input "a"
type input "Mango And Banana"
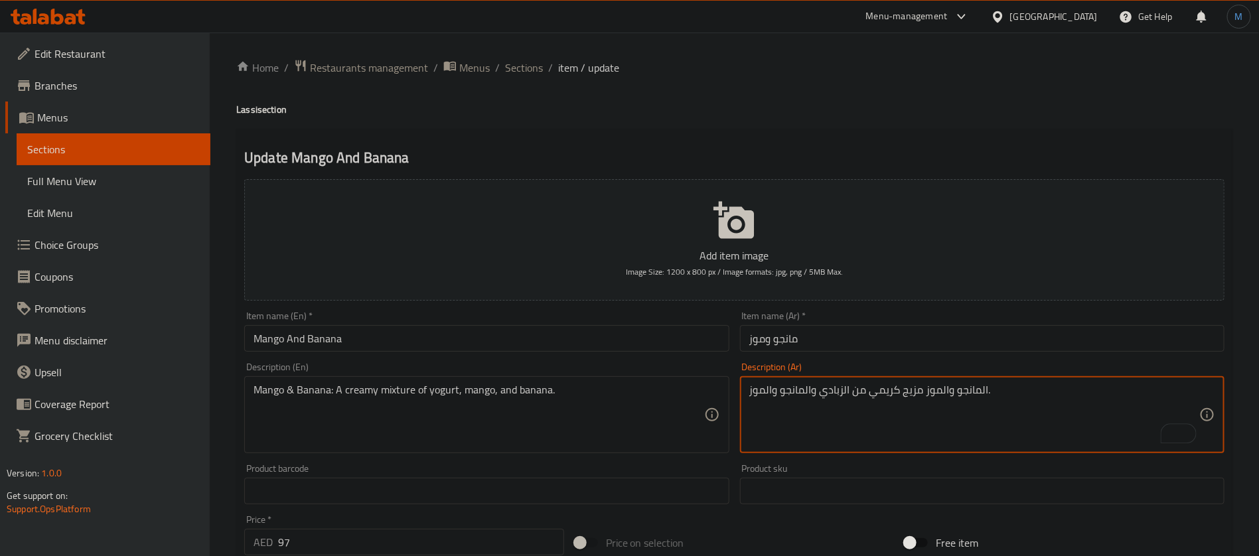
type textarea "المانجو والموز مزيج كريمي من الزبادي والمانجو والموز."
type textarea "المانجو هذا المشروب يجمع بين الحليب والمانجو الطازجة."
click at [474, 344] on input "Mango" at bounding box center [486, 338] width 485 height 27
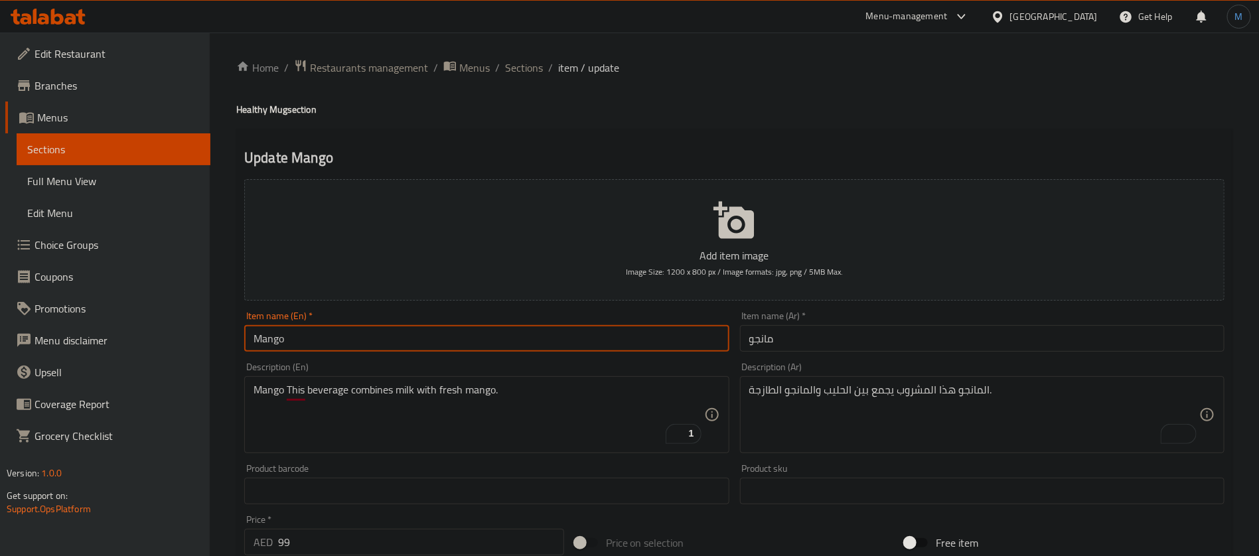
click at [403, 552] on input "99" at bounding box center [421, 542] width 286 height 27
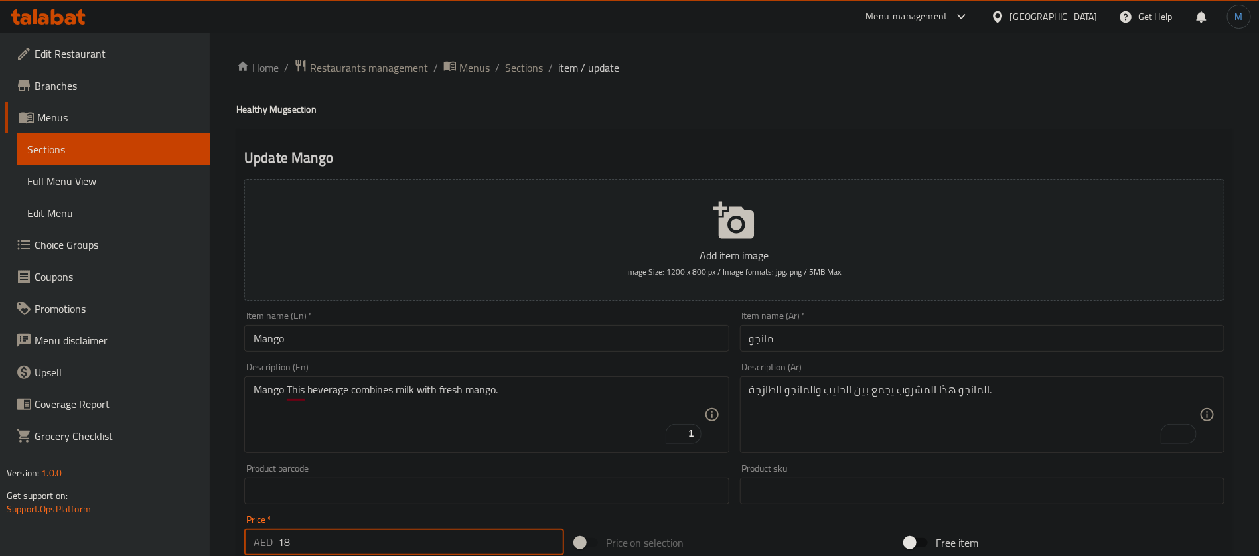
type input "18"
click at [534, 72] on span "Sections" at bounding box center [524, 68] width 38 height 16
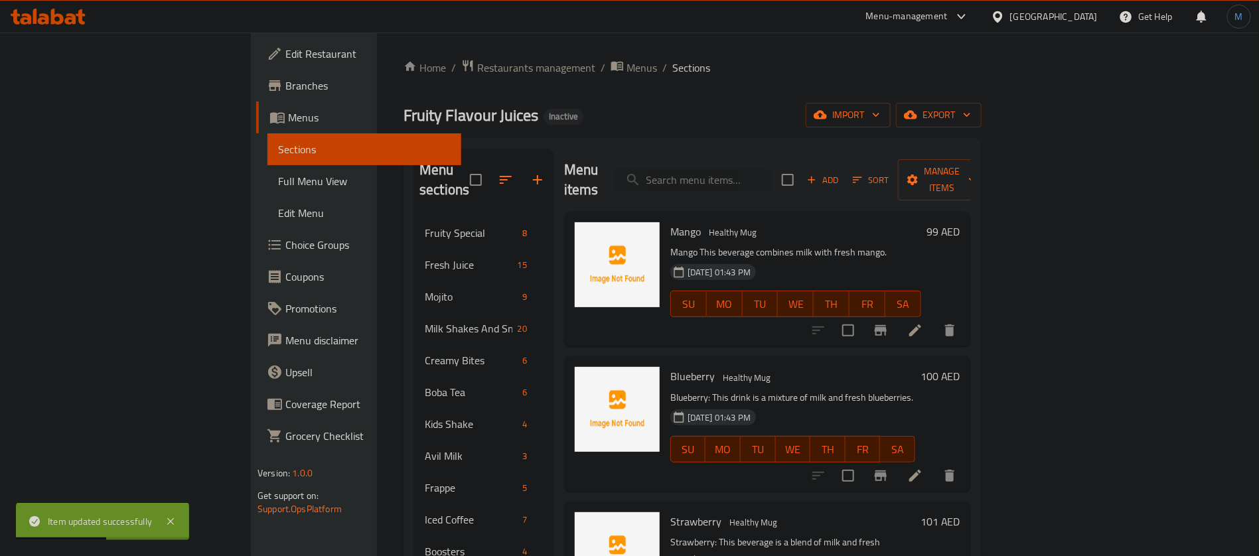
click at [934, 464] on li at bounding box center [915, 476] width 37 height 24
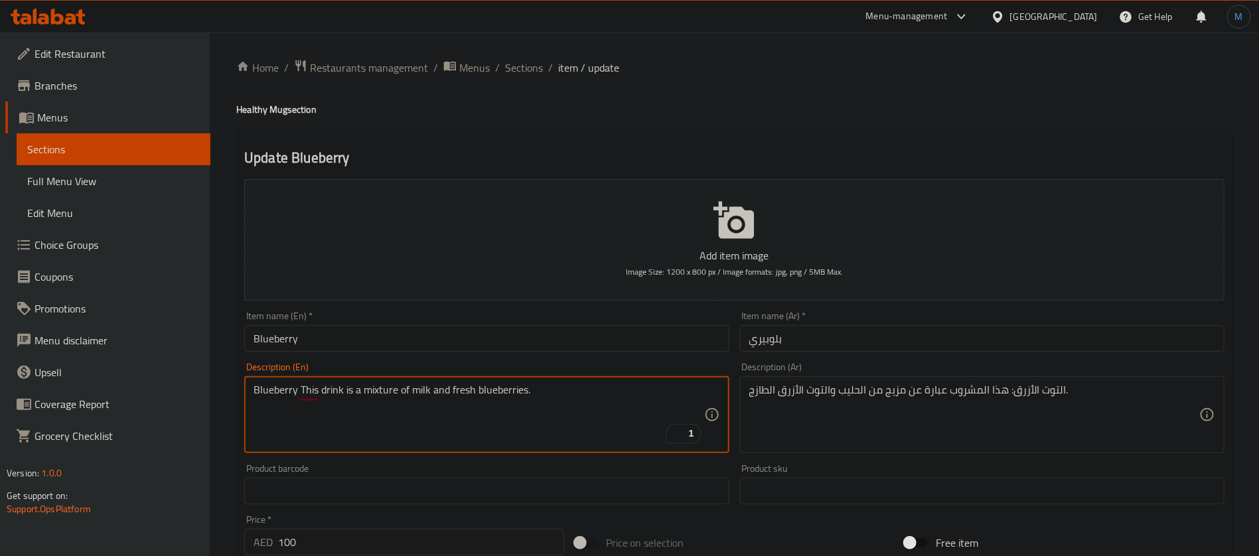
type textarea "Blueberry This drink is a mixture of milk and fresh blueberries."
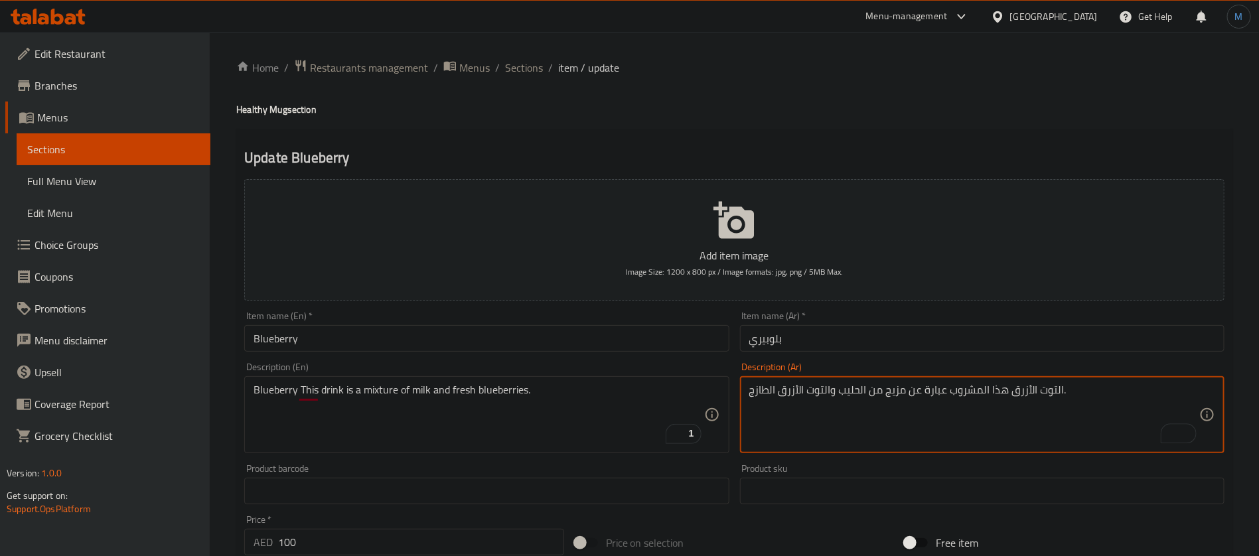
type textarea "التوت الأزرق هذا المشروب عبارة عن مزيج من الحليب والتوت الأزرق الطازج."
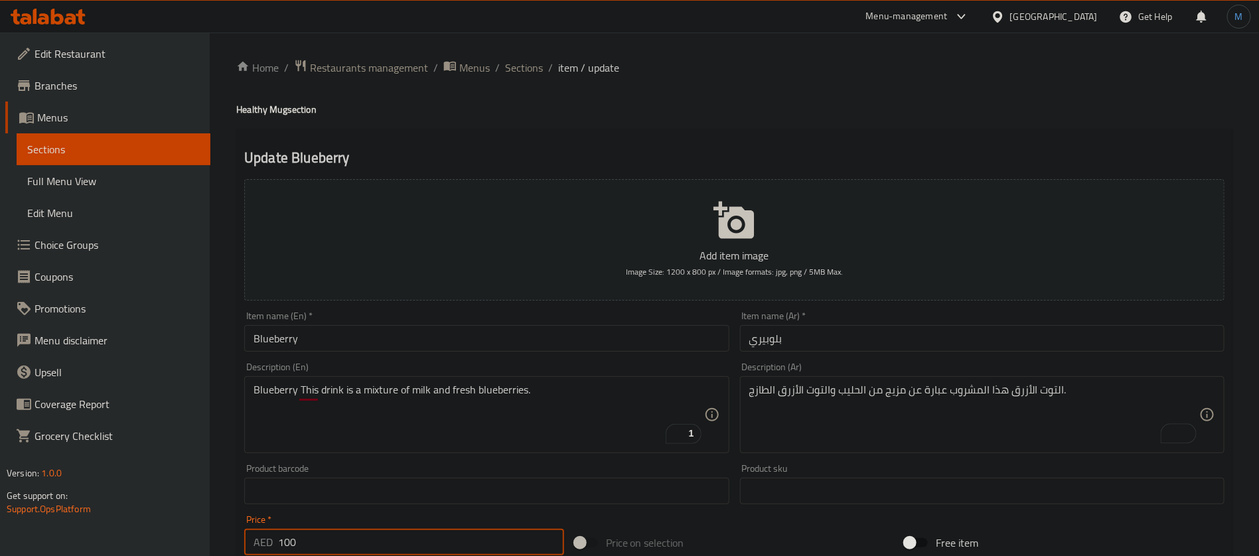
click at [491, 544] on input "100" at bounding box center [421, 542] width 286 height 27
type input "18"
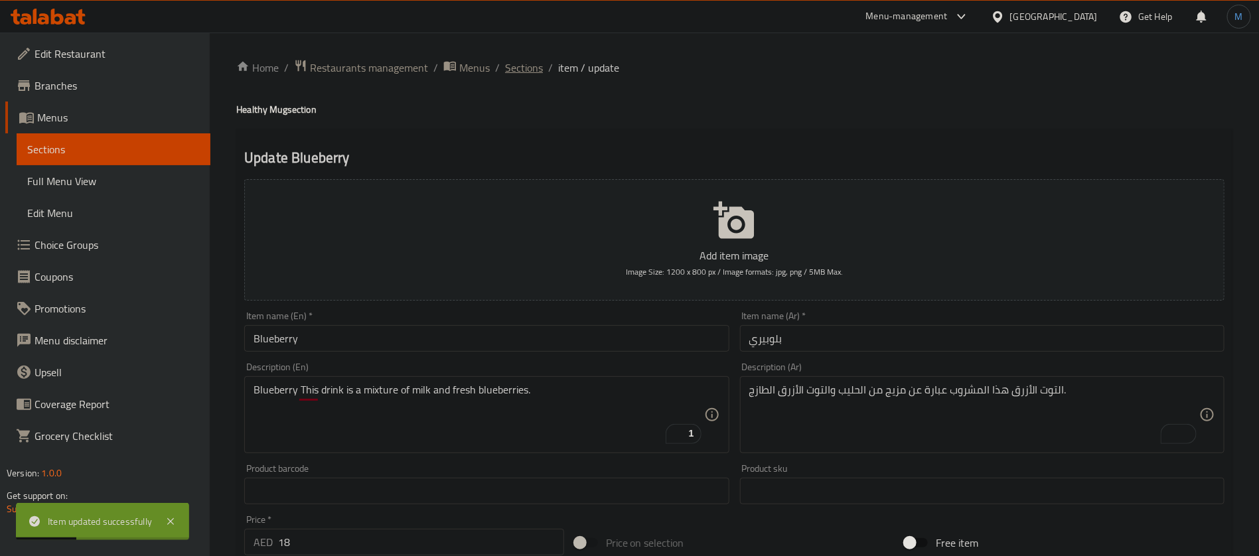
click at [517, 64] on span "Sections" at bounding box center [524, 68] width 38 height 16
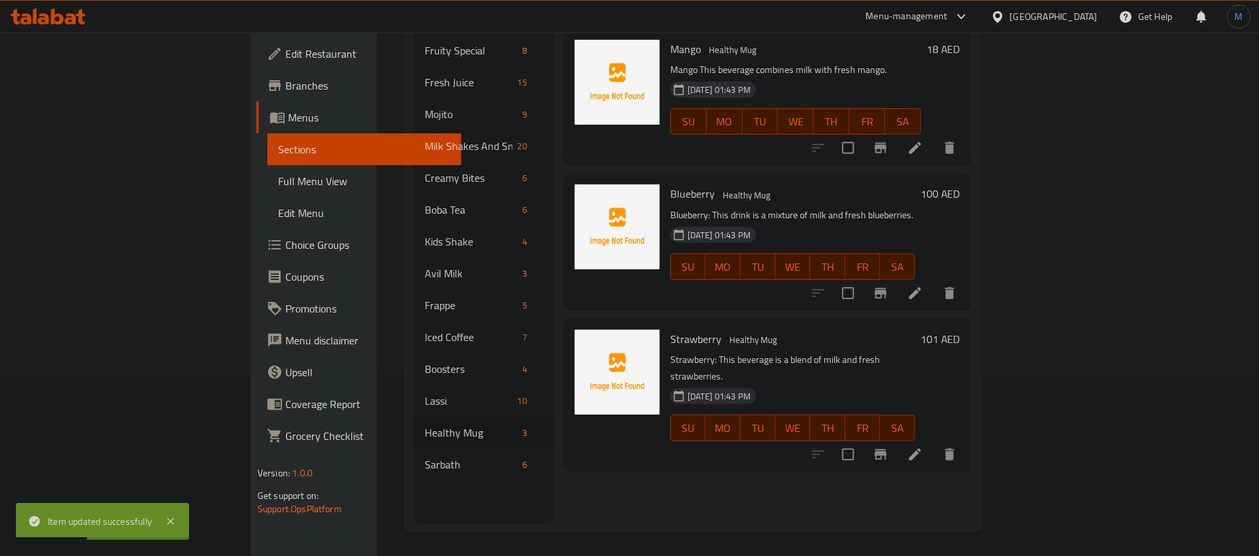
scroll to position [186, 0]
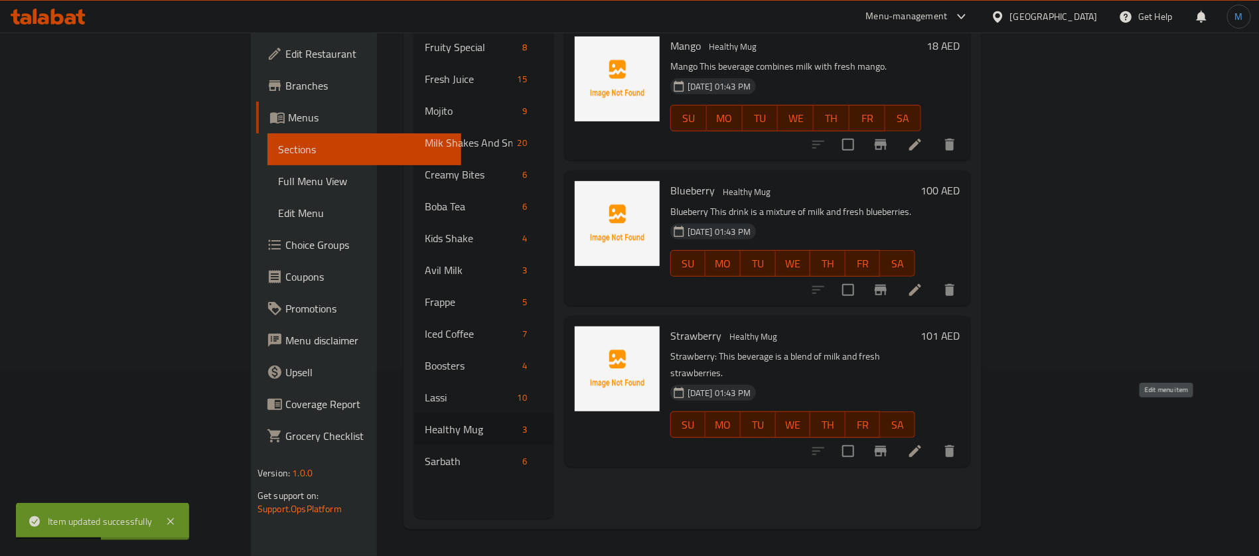
click at [923, 443] on icon at bounding box center [915, 451] width 16 height 16
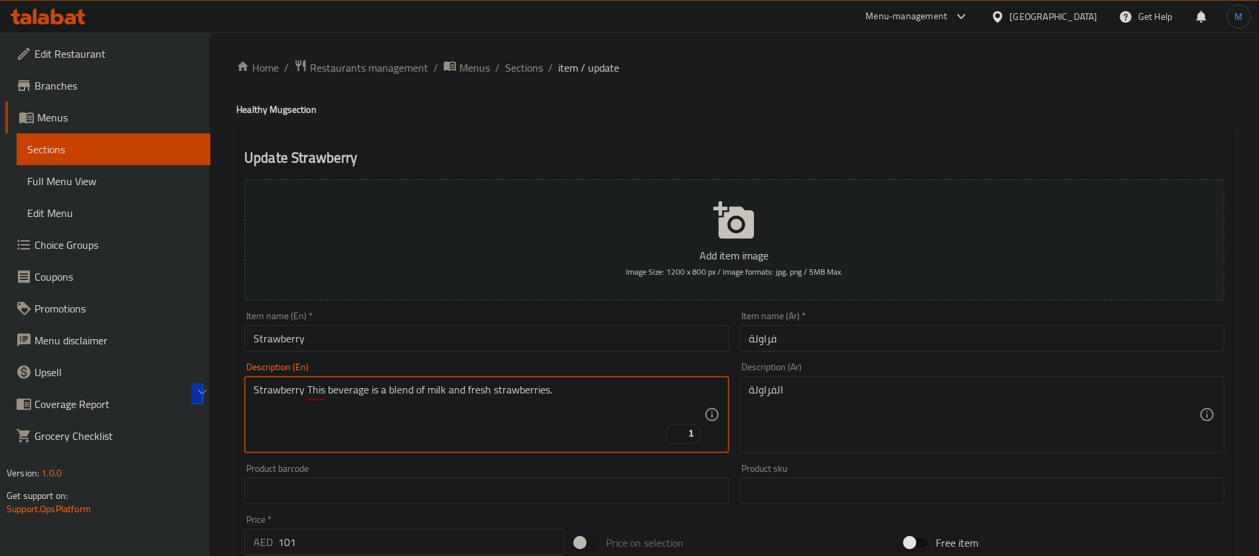
type textarea "Strawberry This beverage is a blend of milk and fresh strawberries."
paste textarea "هذا المشروب عبارة عن مزيج من الحليب والفراولة الطازجة."
type textarea "الفراولة هذا المشروب عبارة عن مزيج من الحليب والفراولة الطازجة."
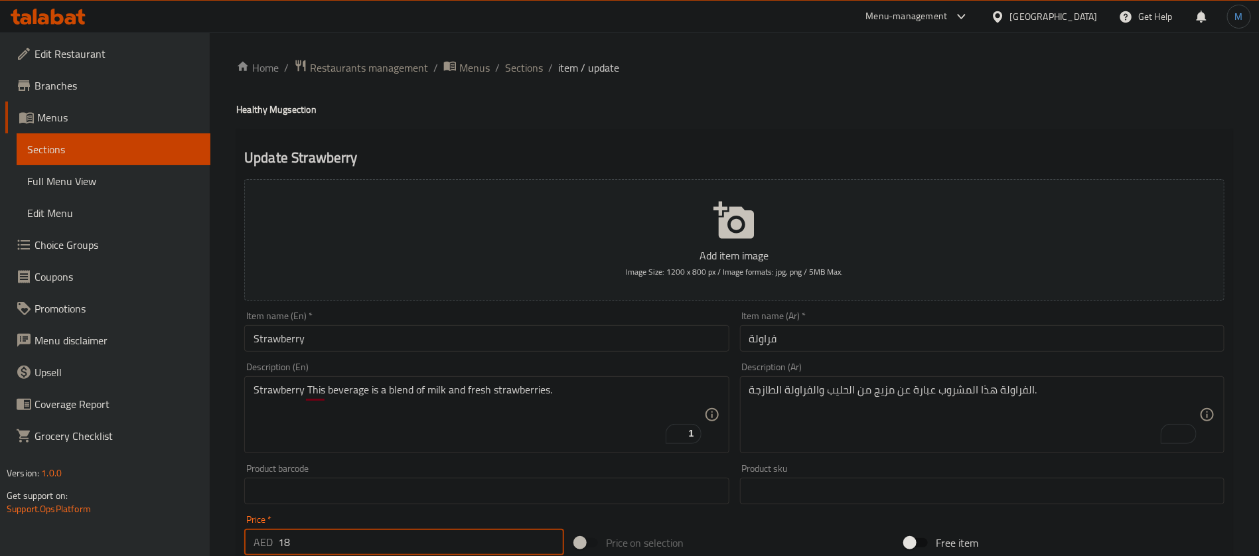
click at [533, 64] on span "Sections" at bounding box center [524, 68] width 38 height 16
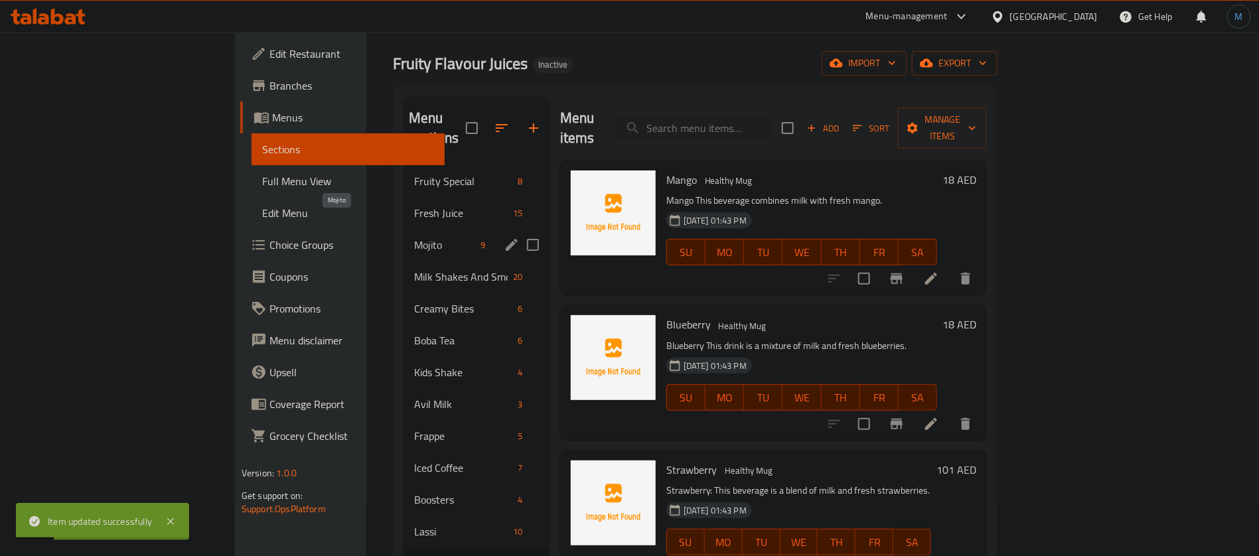
scroll to position [186, 0]
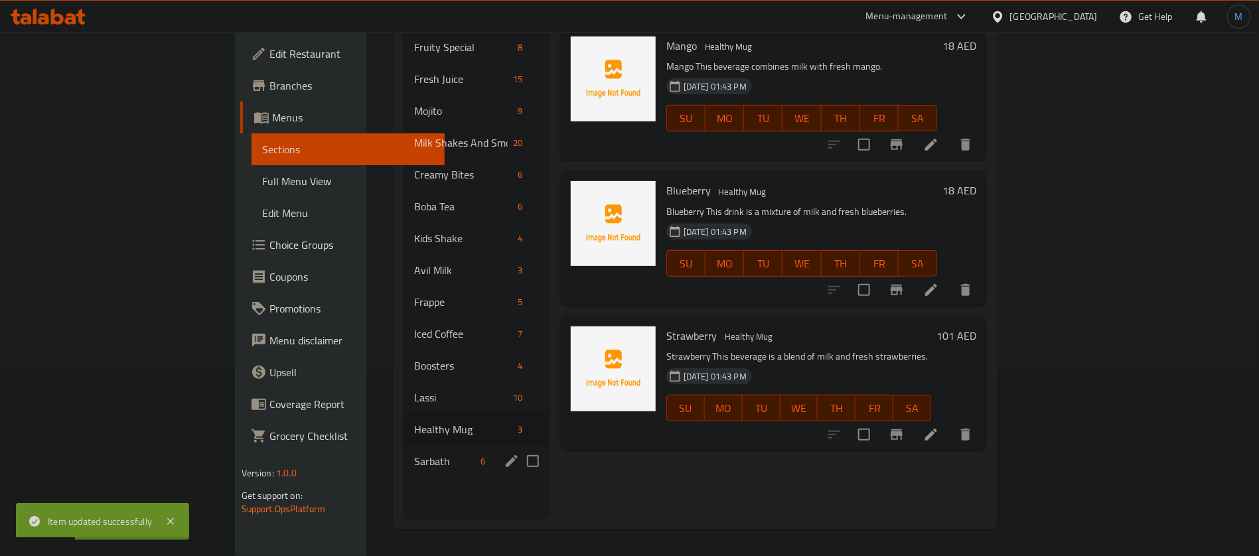
click at [404, 456] on div "Sarbath 6" at bounding box center [477, 461] width 146 height 32
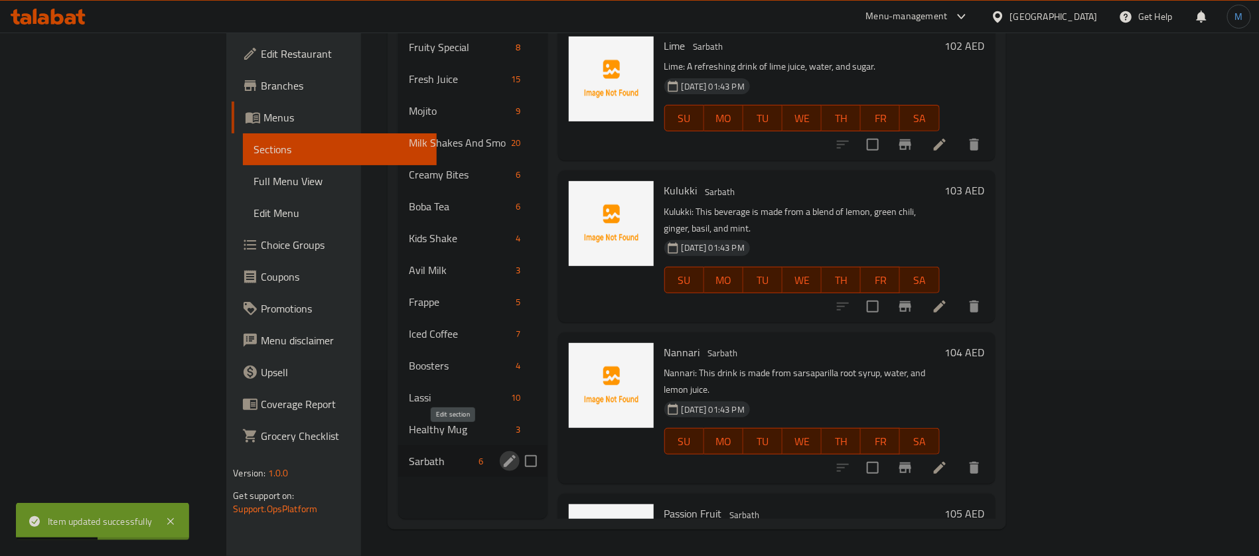
click at [502, 453] on icon "edit" at bounding box center [510, 461] width 16 height 16
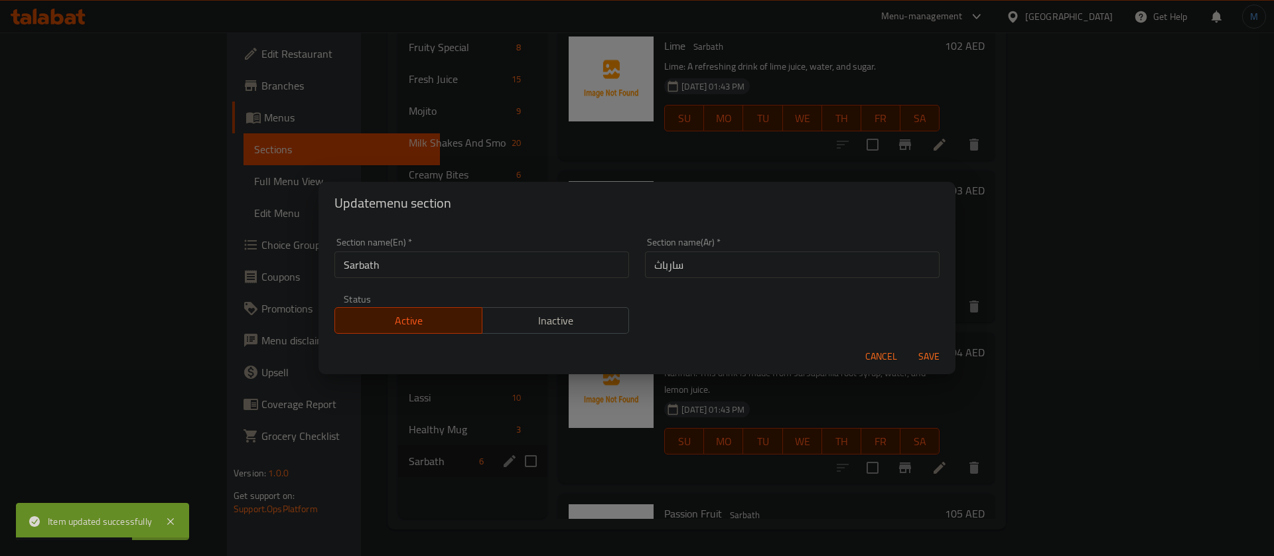
click at [894, 355] on span "Cancel" at bounding box center [882, 356] width 32 height 17
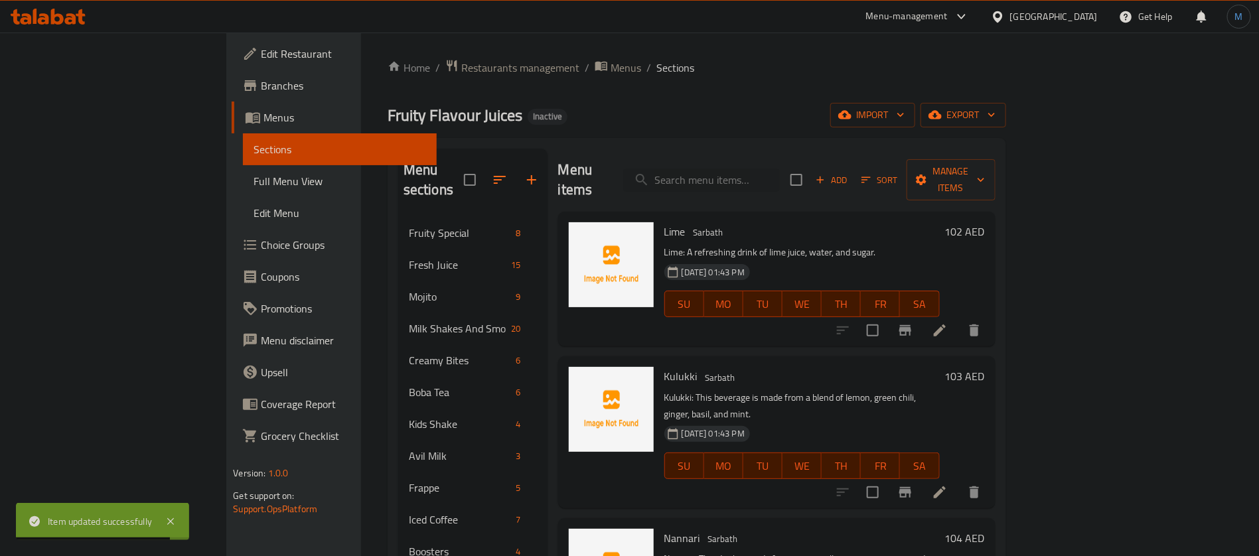
click at [958, 319] on li at bounding box center [939, 331] width 37 height 24
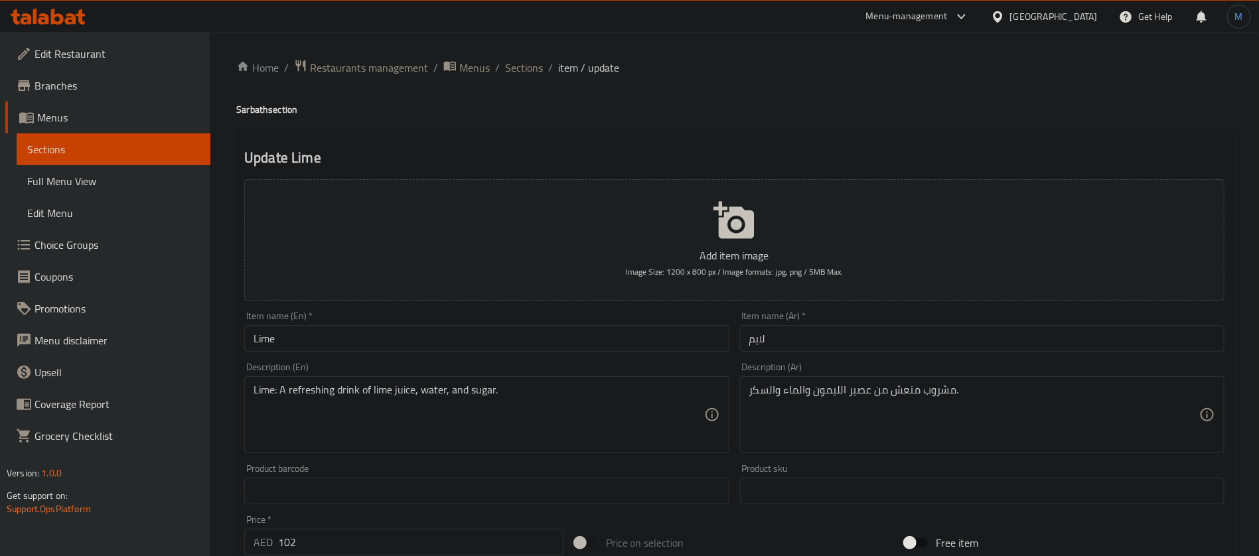
click at [264, 112] on h4 "Sarbath section" at bounding box center [734, 109] width 996 height 13
copy h4 "Sarbath"
click at [400, 337] on input "Lime" at bounding box center [486, 338] width 485 height 27
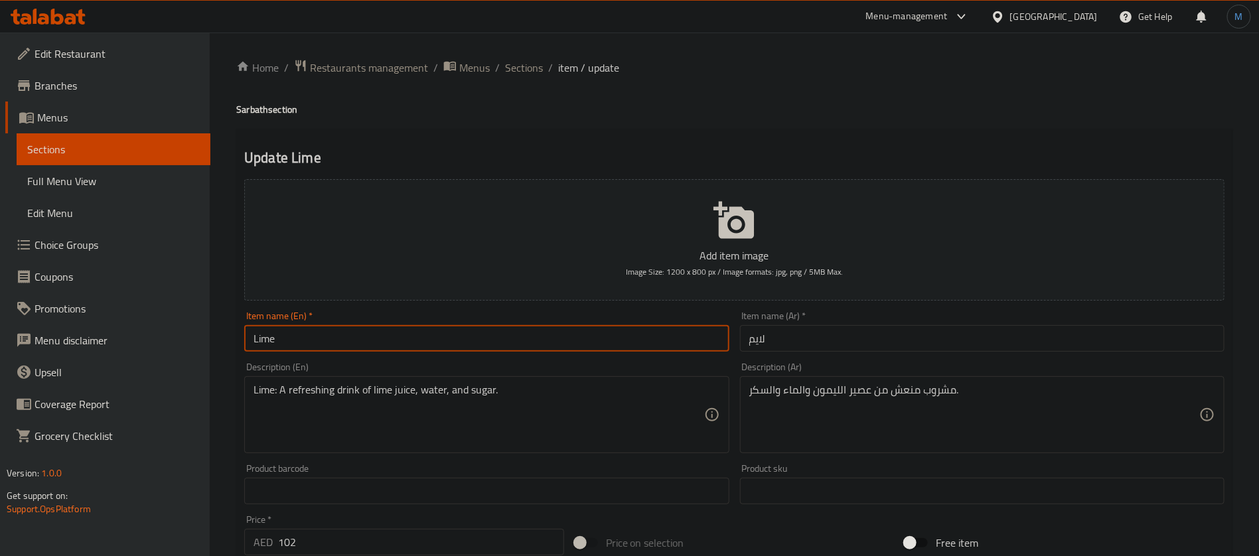
paste input "Sarbath"
type input "Lime Sarbath"
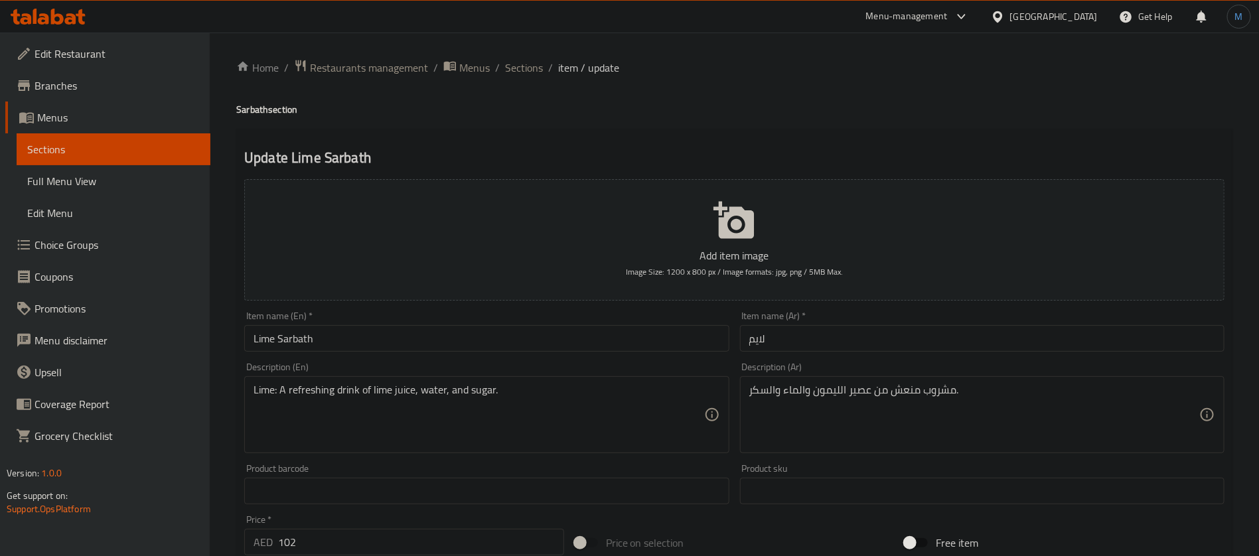
drag, startPoint x: 870, startPoint y: 330, endPoint x: 870, endPoint y: 347, distance: 17.3
click at [870, 341] on div "Item name (Ar)   * لايم Item name (Ar) *" at bounding box center [982, 331] width 485 height 40
click at [870, 347] on input "لايم" at bounding box center [982, 338] width 485 height 27
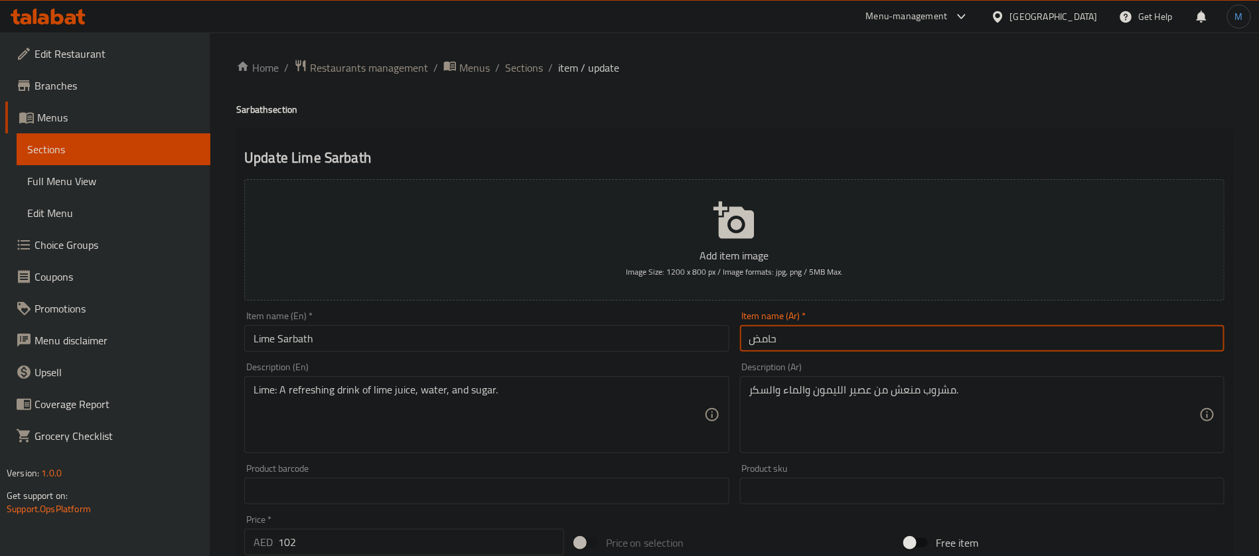
paste input "سارباث"
type input "حامض سارباث"
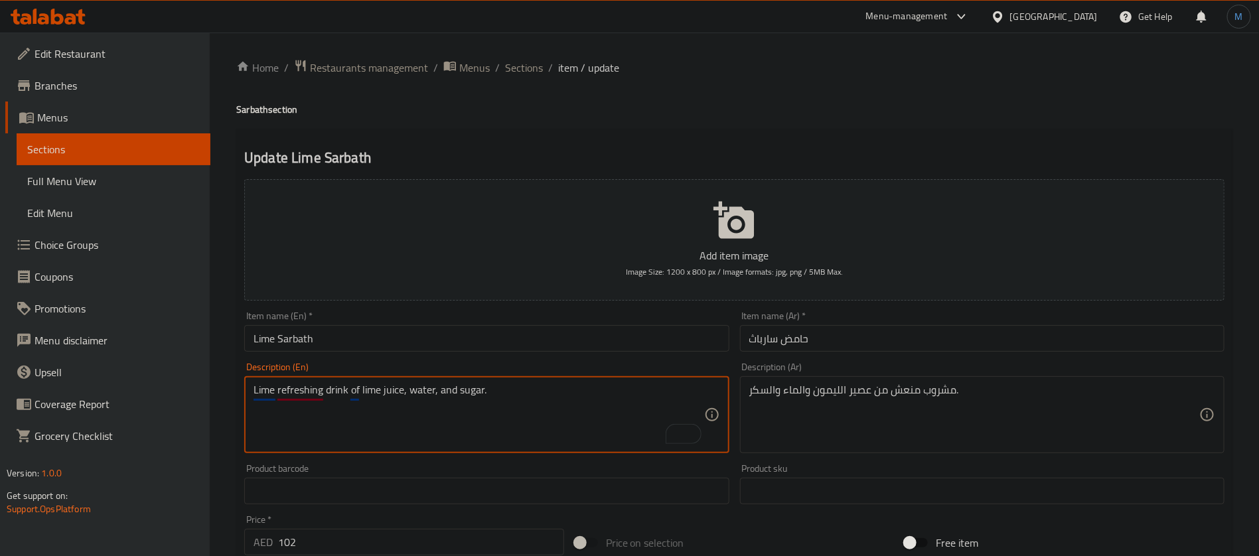
type textarea "Lime refreshing drink of lime juice, water, and sugar."
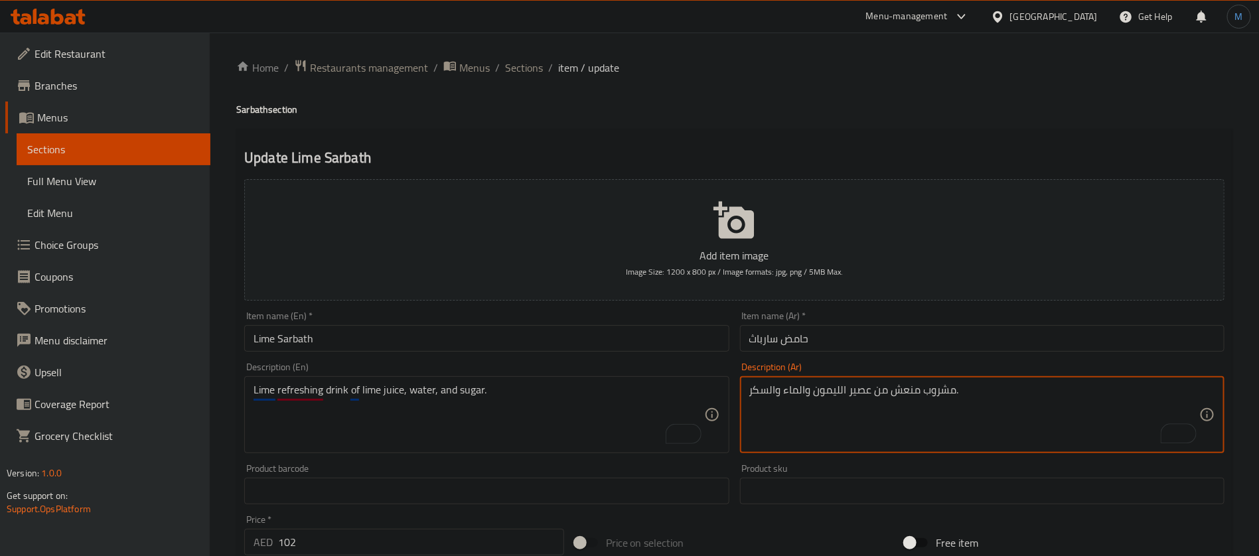
click at [970, 396] on textarea "مشروب منعش من عصير الليمون والماء والسكر." at bounding box center [974, 415] width 450 height 63
type textarea "حامض منعش مشروب من عصير الحامض، الماء، والسكر"
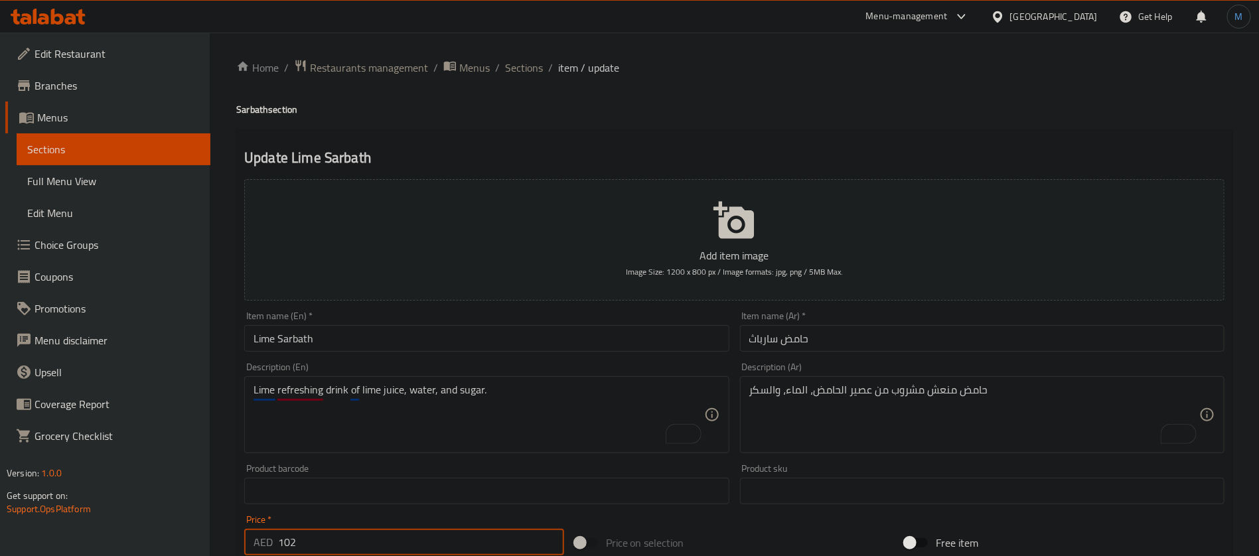
click at [427, 544] on input "102" at bounding box center [421, 542] width 286 height 27
type input "6"
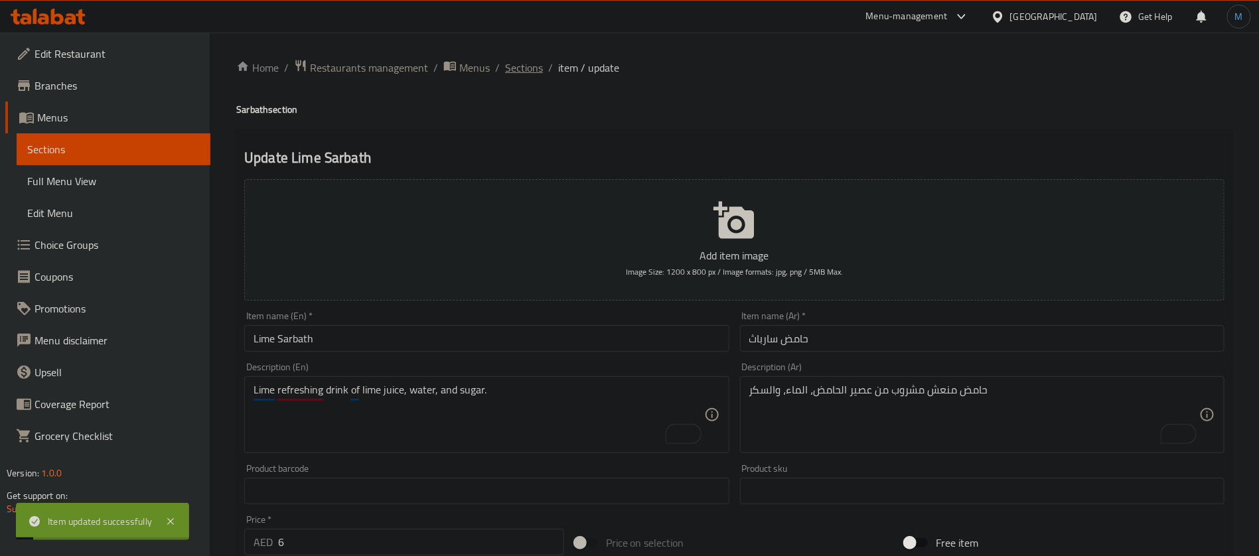
click at [533, 66] on span "Sections" at bounding box center [524, 68] width 38 height 16
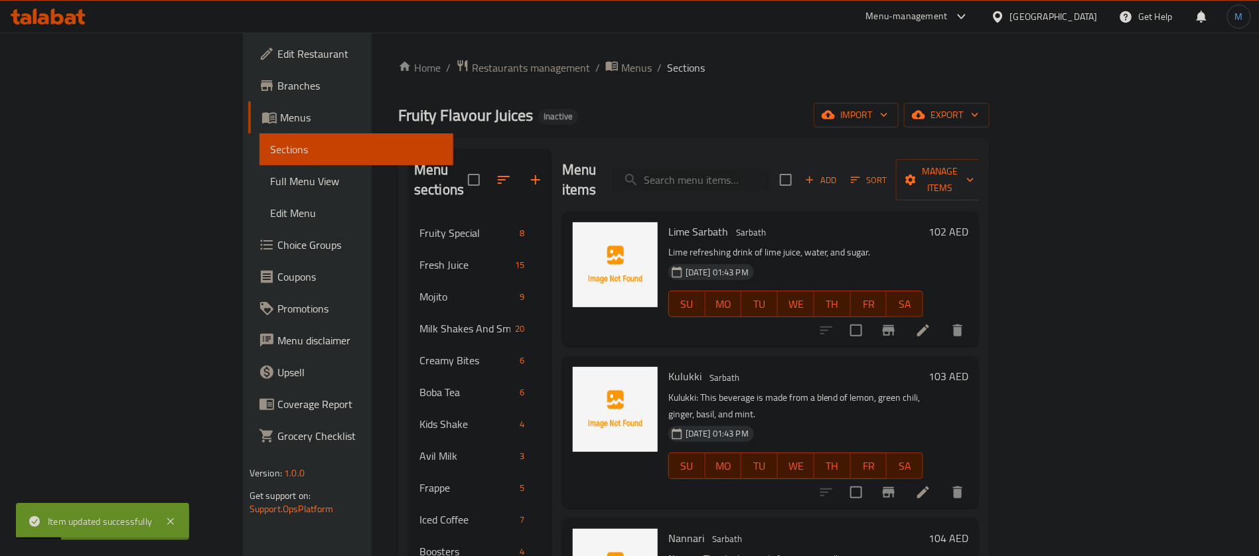
click at [929, 487] on icon at bounding box center [923, 493] width 12 height 12
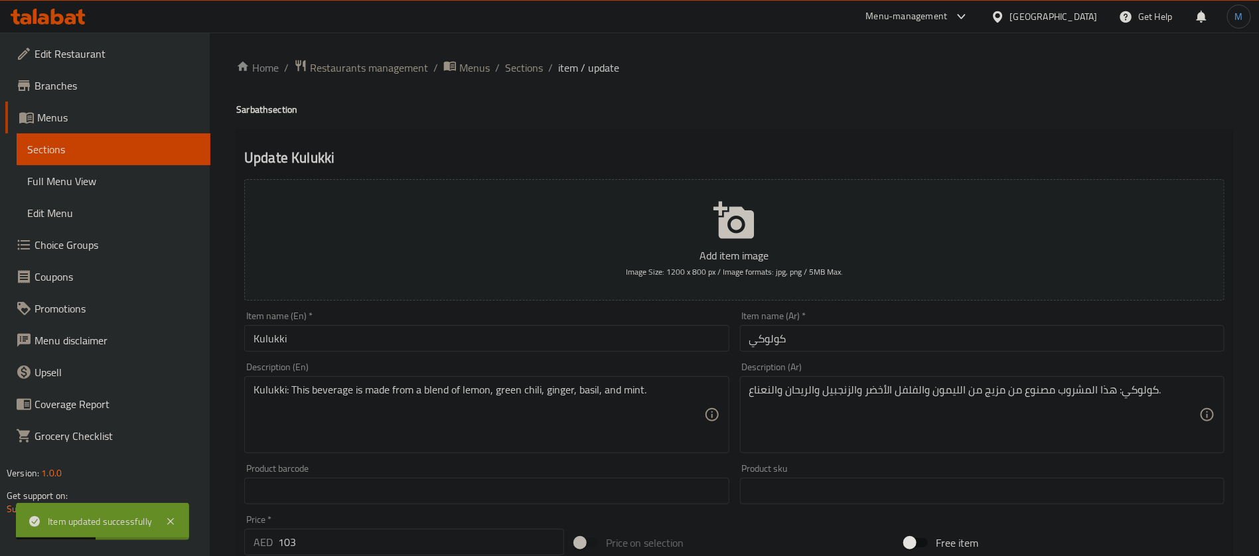
click at [650, 344] on input "Kulukki" at bounding box center [486, 338] width 485 height 27
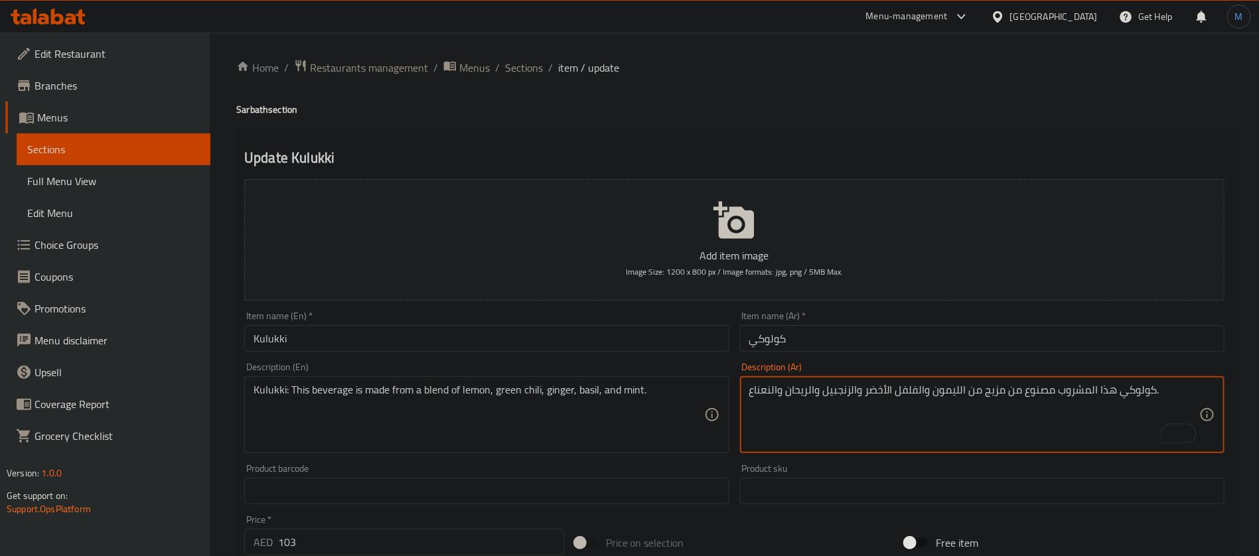
type textarea "كولوكي هذا المشروب مصنوع من مزيج من الليمون والفلفل الأخضر والزنجبيل والريحان و…"
click at [244, 100] on div "Home / Restaurants management / Menus / Sections / item / update Sarbath sectio…" at bounding box center [734, 485] width 996 height 852
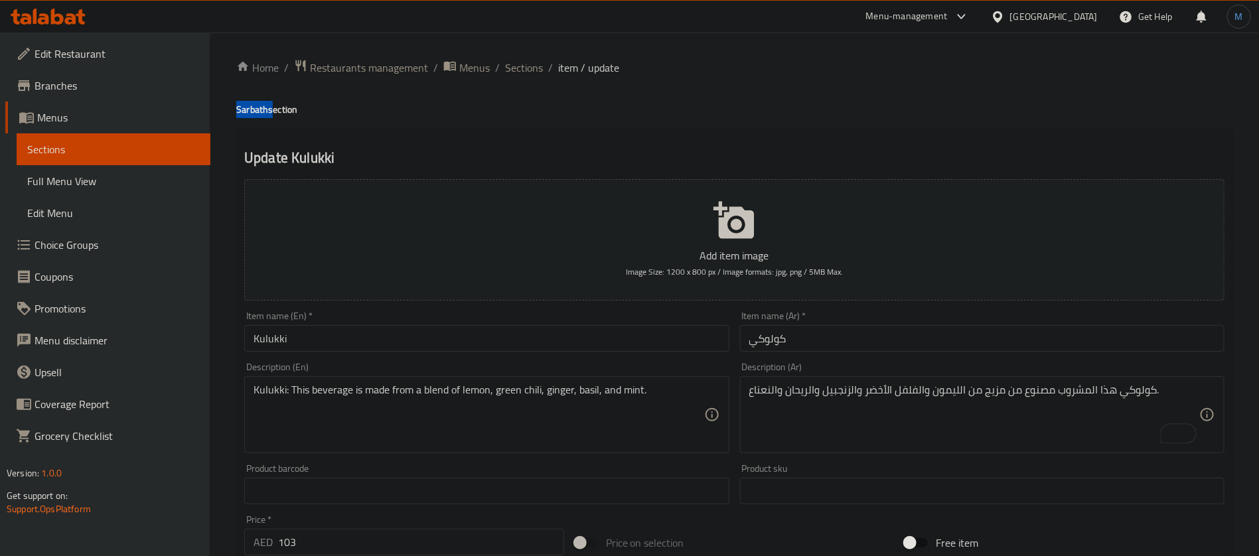
click at [244, 100] on div "Home / Restaurants management / Menus / Sections / item / update Sarbath sectio…" at bounding box center [734, 485] width 996 height 852
copy h4 "Sarbath"
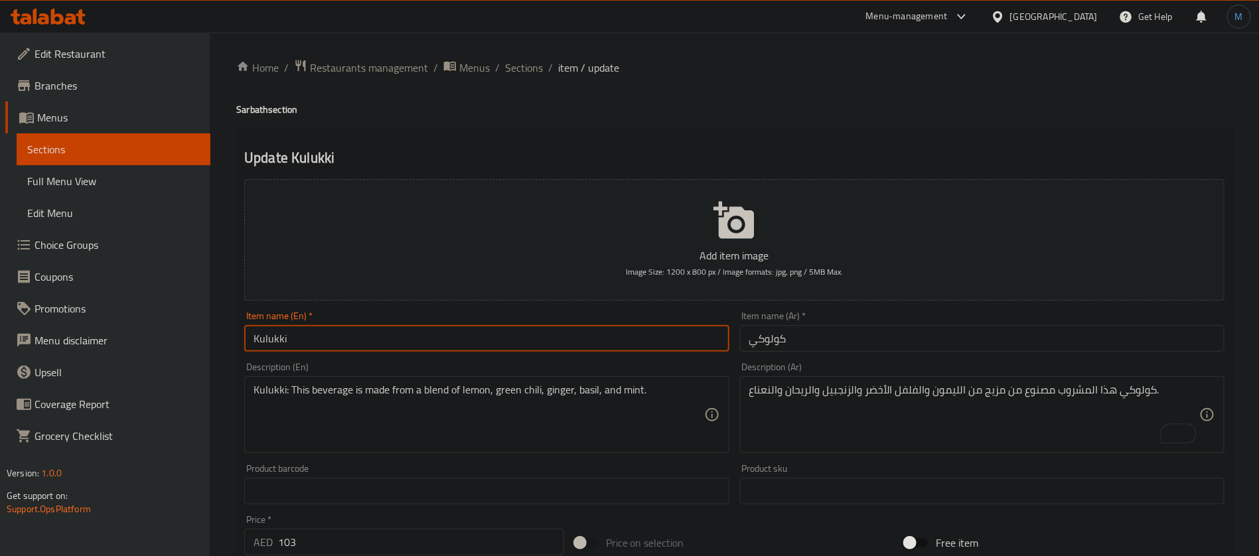
click at [365, 335] on input "Kulukki" at bounding box center [486, 338] width 485 height 27
paste input "Sarbath"
type input "[PERSON_NAME]"
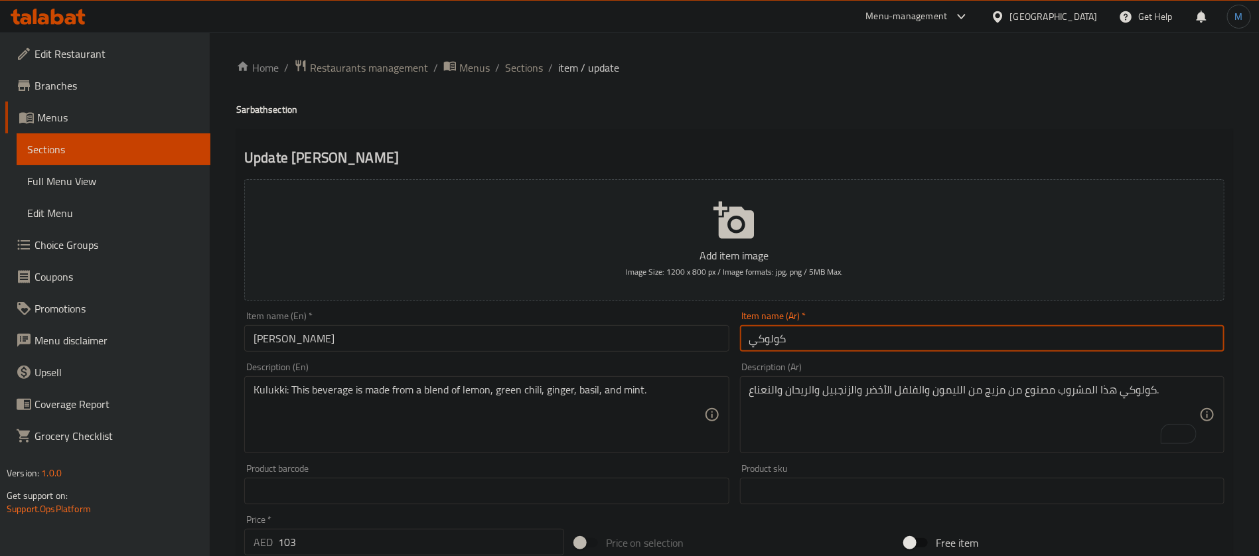
click at [903, 343] on input "كولوكي" at bounding box center [982, 338] width 485 height 27
paste input "سارباث"
type input "كولوكي سارباث"
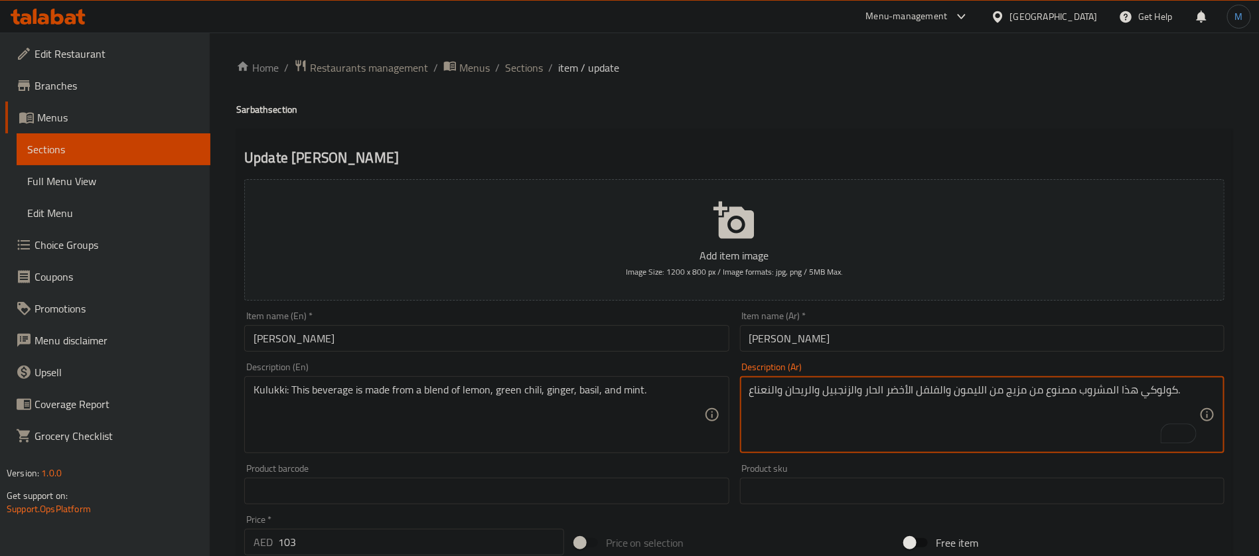
type textarea "كولوكي هذا المشروب مصنوع من مزيج من الليمون والفلفل الأخضر الحار والزنجبيل والر…"
click at [853, 348] on input "كولوكي سارباث" at bounding box center [982, 338] width 485 height 27
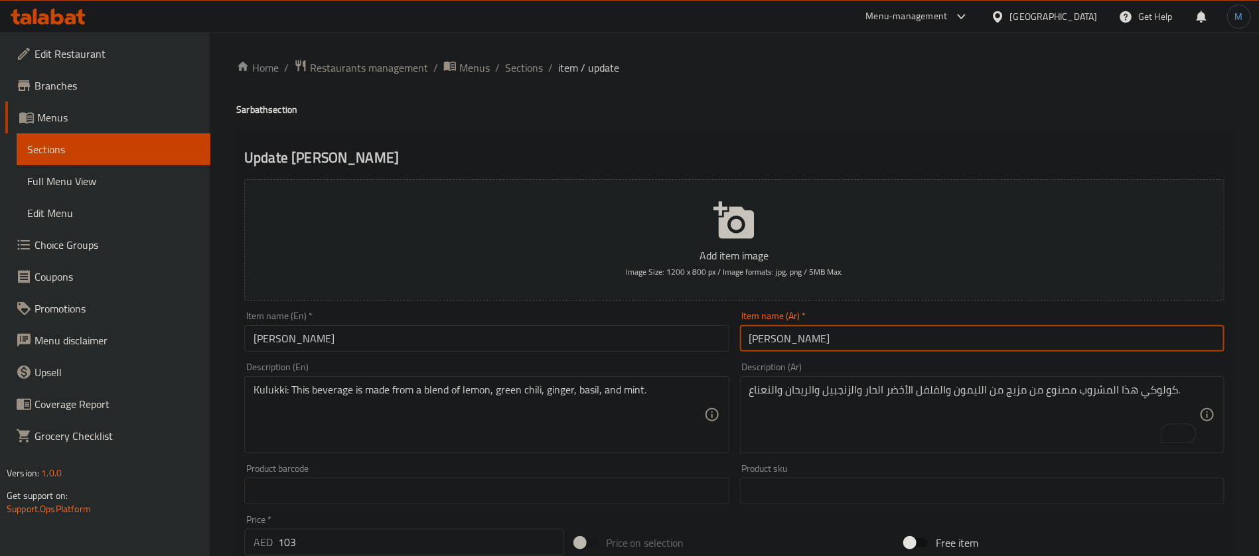
click at [470, 536] on input "103" at bounding box center [421, 542] width 286 height 27
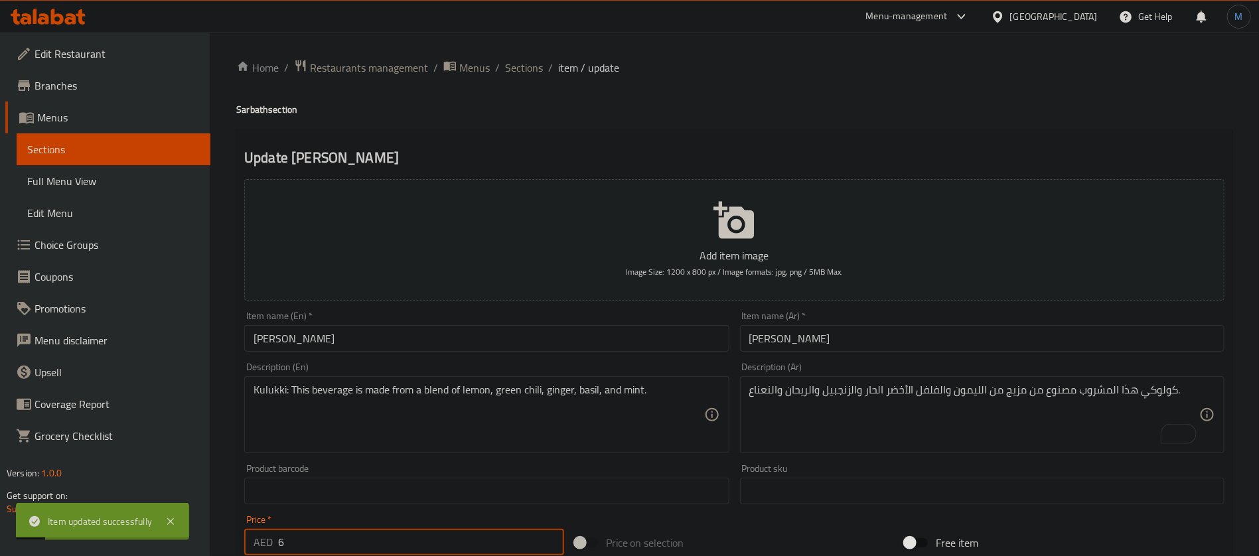
type input "6"
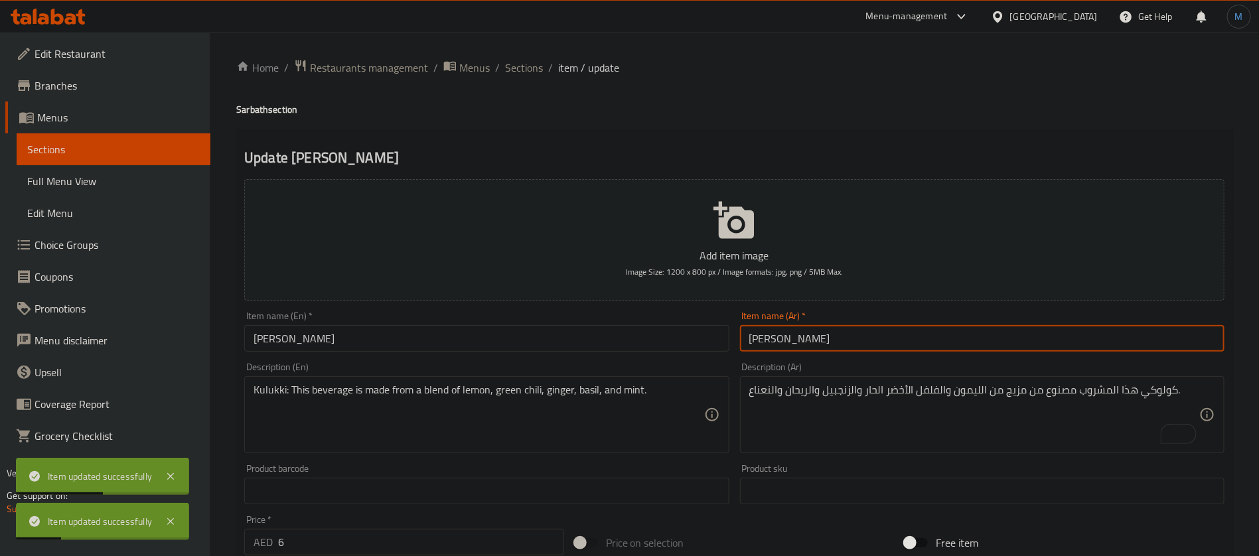
click at [752, 338] on input "كولوكي سارباث" at bounding box center [982, 338] width 485 height 27
click at [762, 338] on input "كولوكي سارباث" at bounding box center [982, 338] width 485 height 27
click at [534, 78] on div "Home / Restaurants management / Menus / Sections / item / update Sarbath sectio…" at bounding box center [734, 485] width 996 height 852
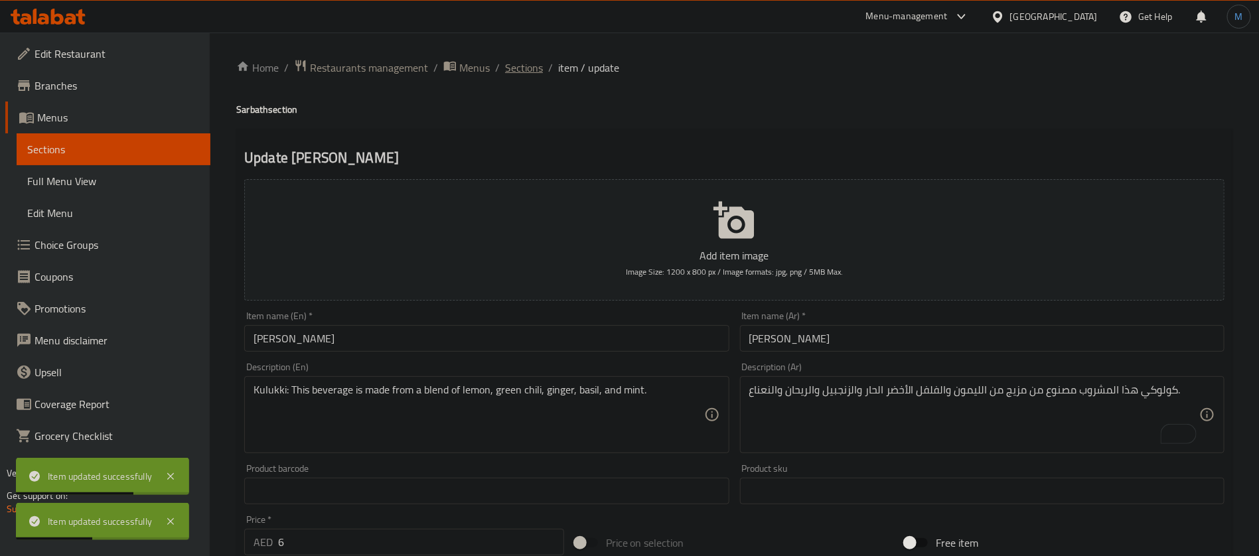
click at [534, 70] on span "Sections" at bounding box center [524, 68] width 38 height 16
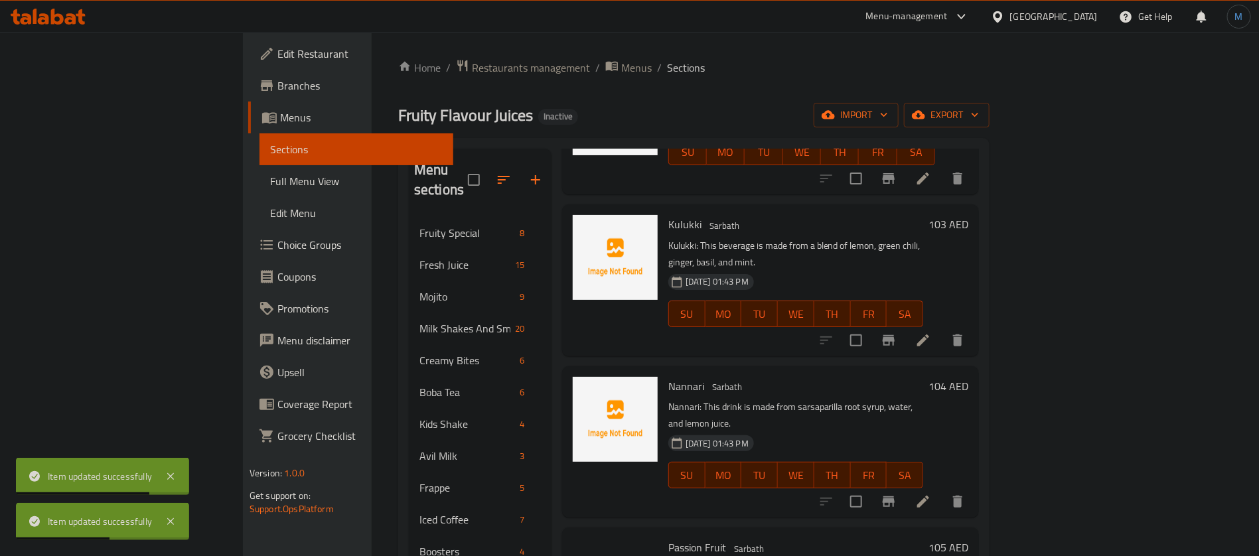
scroll to position [199, 0]
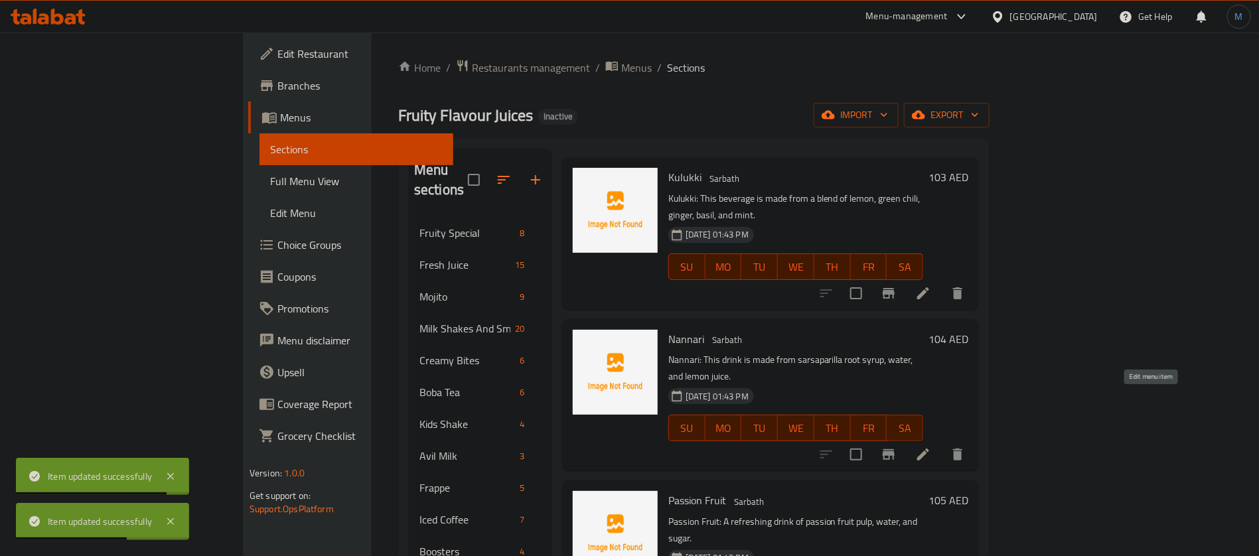
click at [929, 449] on icon at bounding box center [923, 455] width 12 height 12
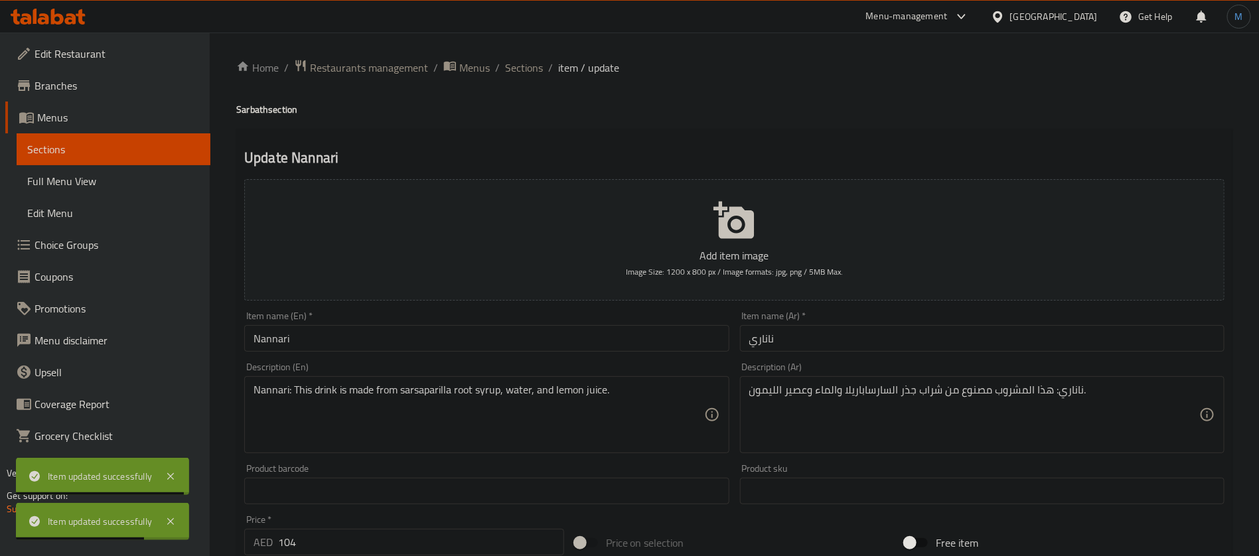
click at [820, 326] on input "ناناري" at bounding box center [982, 338] width 485 height 27
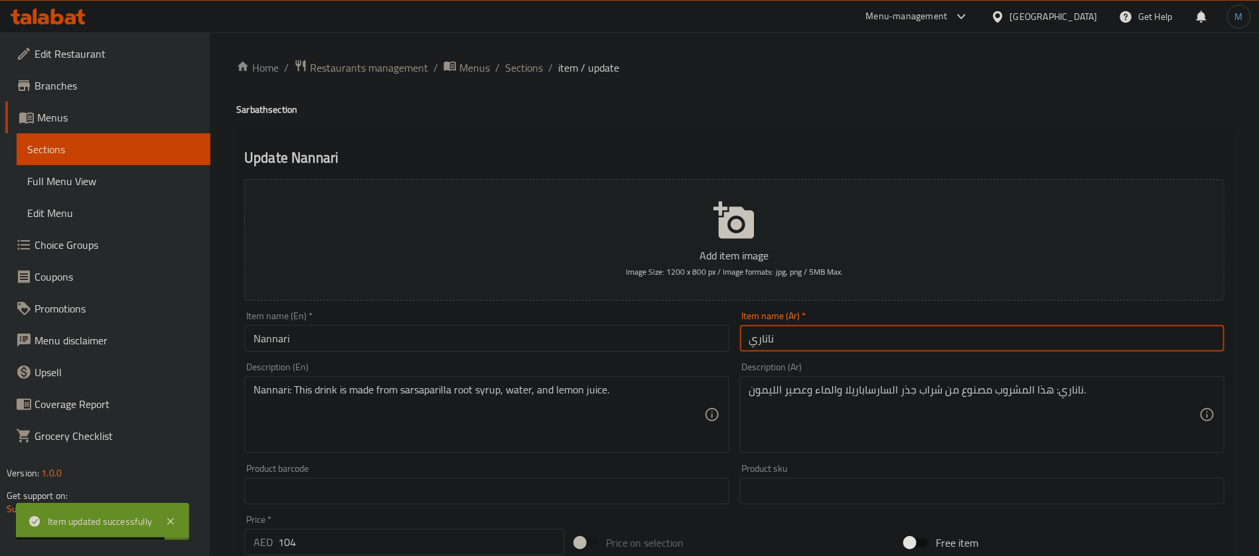
paste input "سارباث"
type input "سارباث ناناري"
click at [256, 106] on h4 "Sarbath section" at bounding box center [734, 109] width 996 height 13
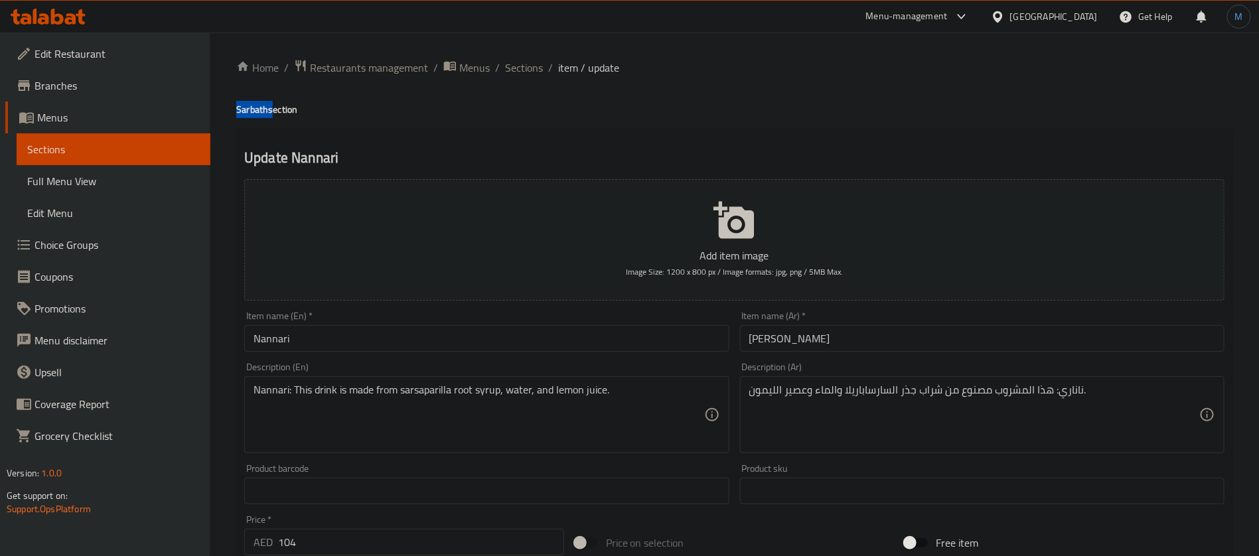
click at [256, 106] on h4 "Sarbath section" at bounding box center [734, 109] width 996 height 13
copy h4 "Sarbath"
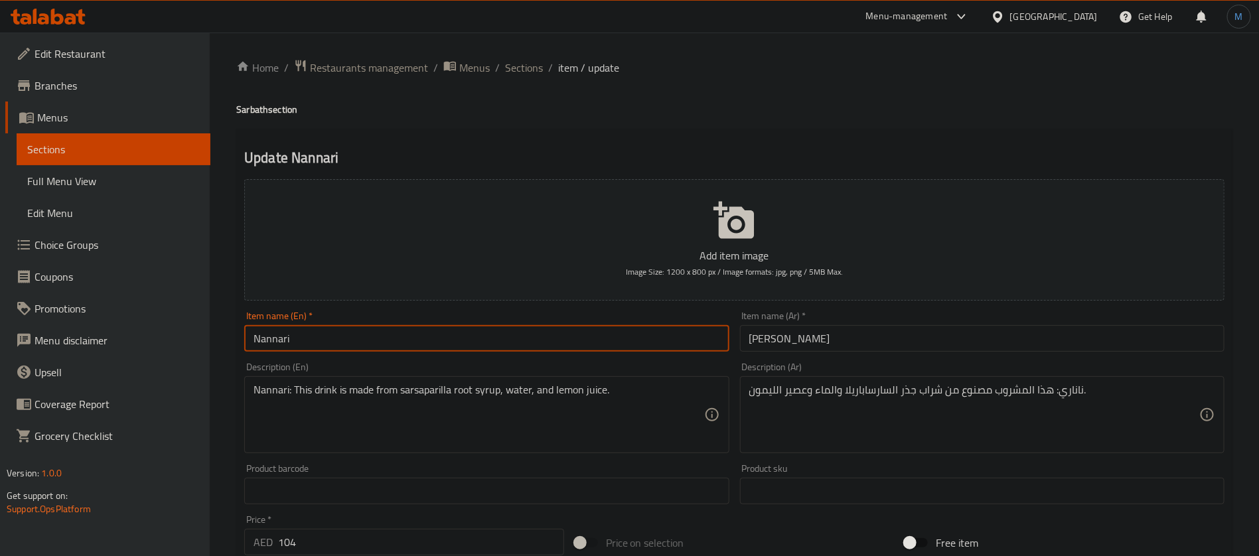
click at [323, 339] on input "Nannari" at bounding box center [486, 338] width 485 height 27
paste input "Sarbath"
type input "Nannari Sarbath"
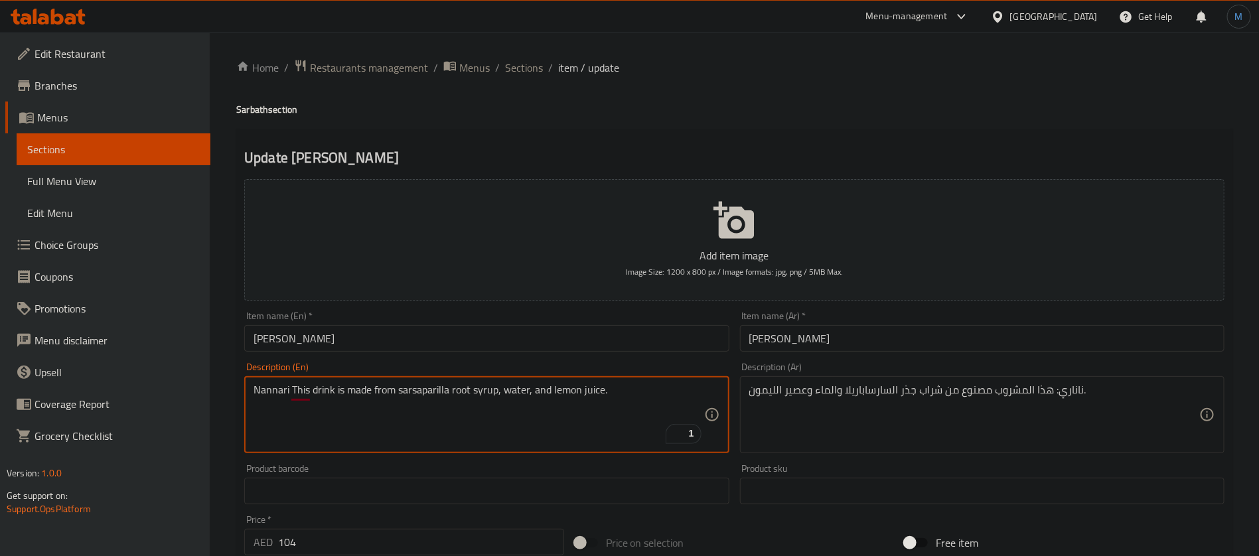
type textarea "Nannari This drink is made from sarsaparilla root syrup, water, and lemon juice."
click at [457, 391] on textarea "Nannari This drink is made from sarsaparilla root syrup, water, and lemon juice." at bounding box center [479, 415] width 450 height 63
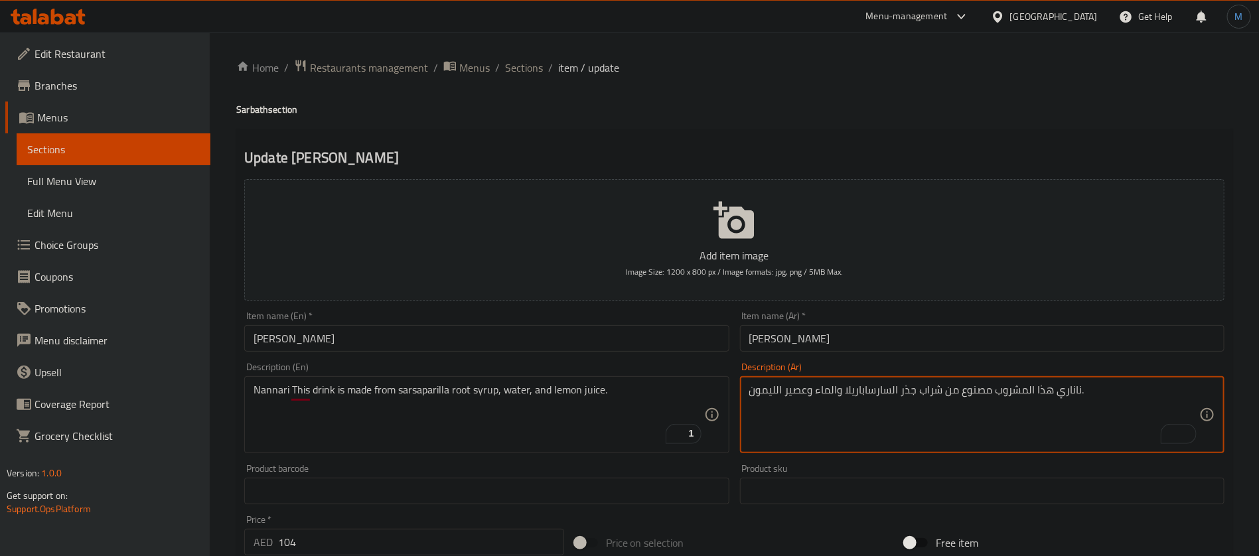
click at [909, 387] on textarea "ناناري هذا المشروب مصنوع من شراب جذر السارساباريلا والماء وعصير الليمون." at bounding box center [974, 415] width 450 height 63
type textarea "ناناري هذا المشروب مصنوع من شراب روت السارساباريلا والماء وعصير الليمون."
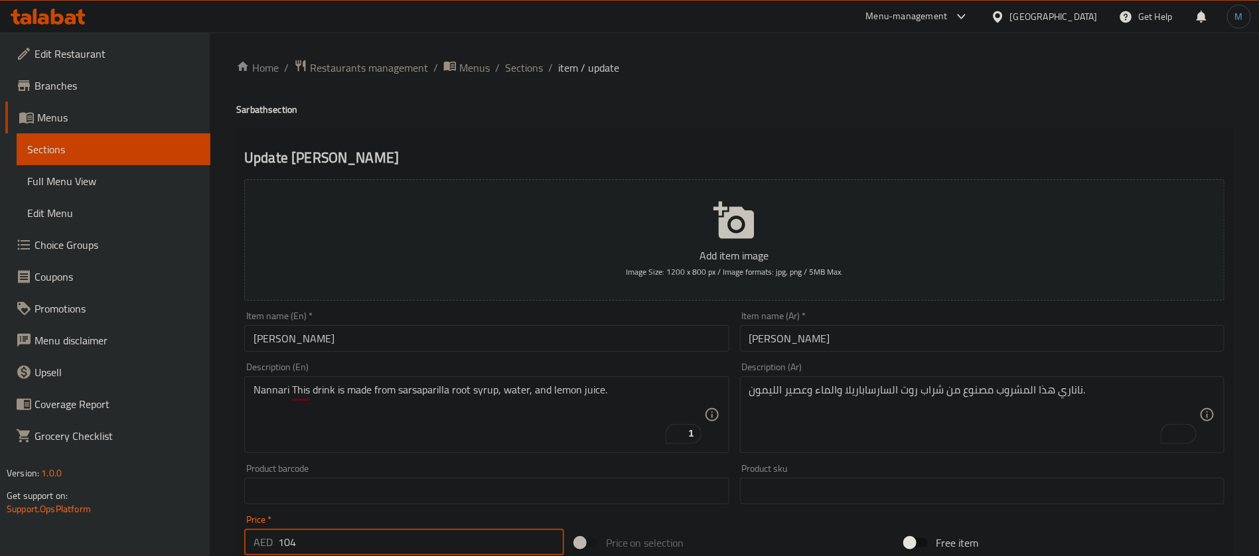
click at [399, 542] on input "104" at bounding box center [421, 542] width 286 height 27
type input "6"
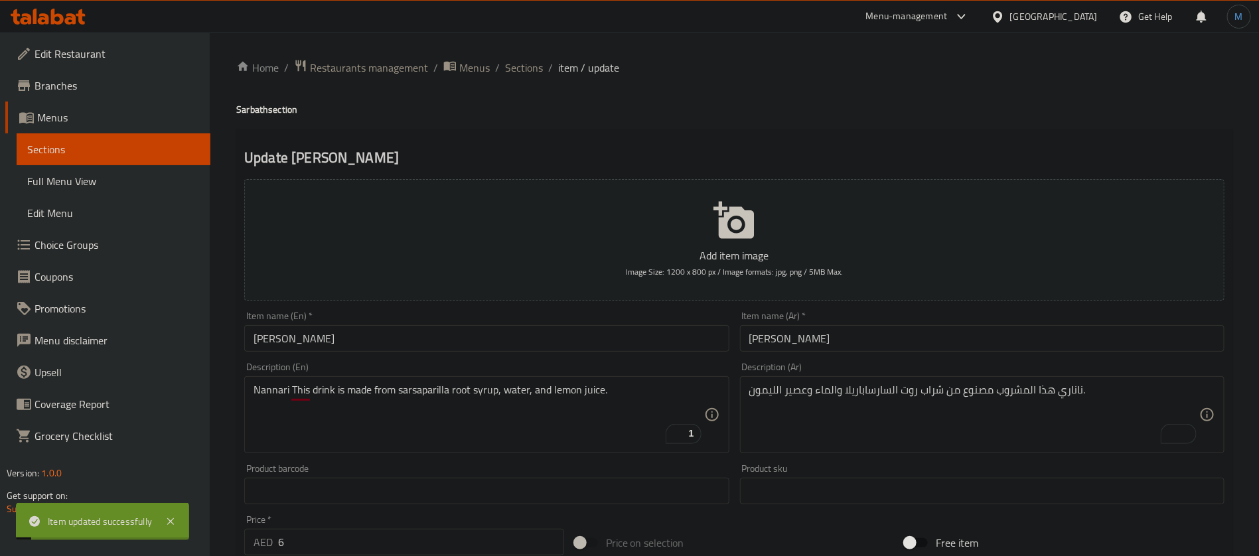
click at [527, 67] on span "Sections" at bounding box center [524, 68] width 38 height 16
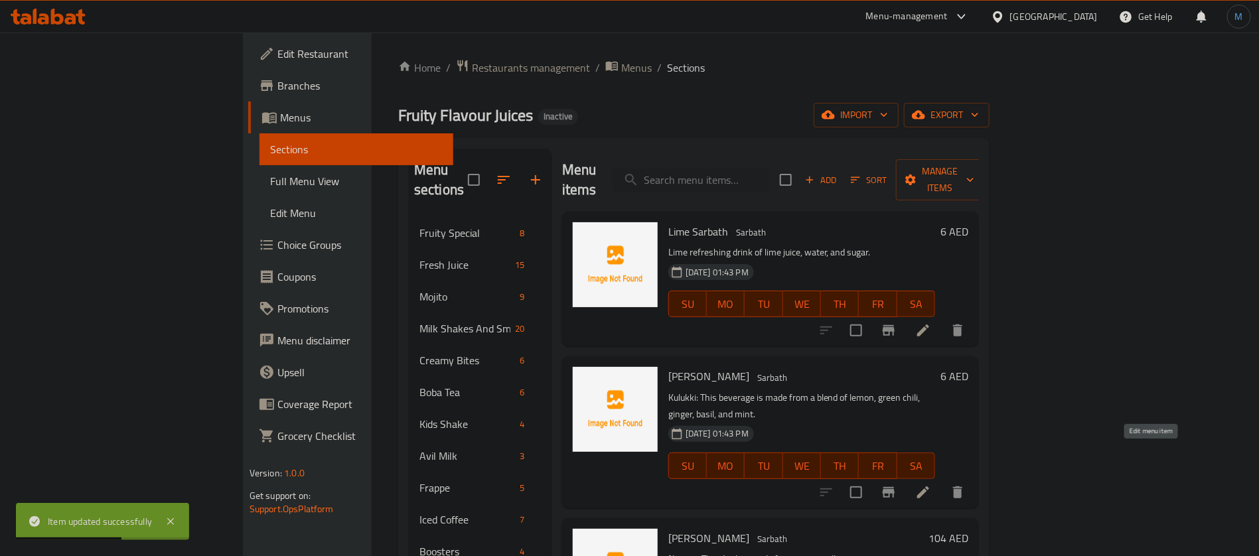
click at [929, 487] on icon at bounding box center [923, 493] width 12 height 12
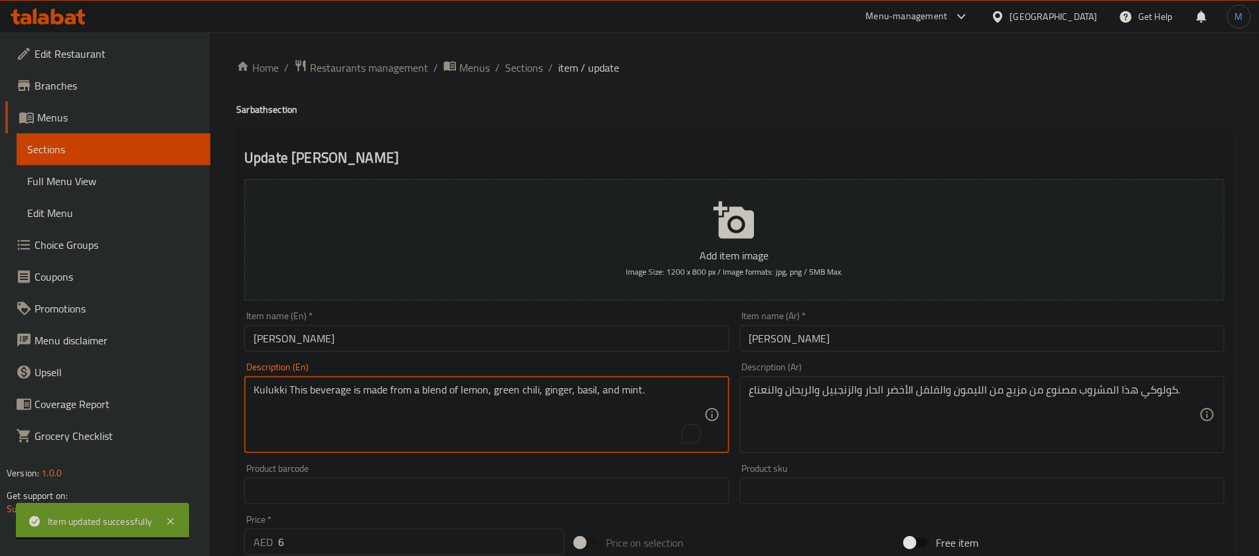
type textarea "Kulukki This beverage is made from a blend of lemon, green chili, ginger, basil…"
click at [382, 342] on input "Kulukki Sarbath" at bounding box center [486, 338] width 485 height 27
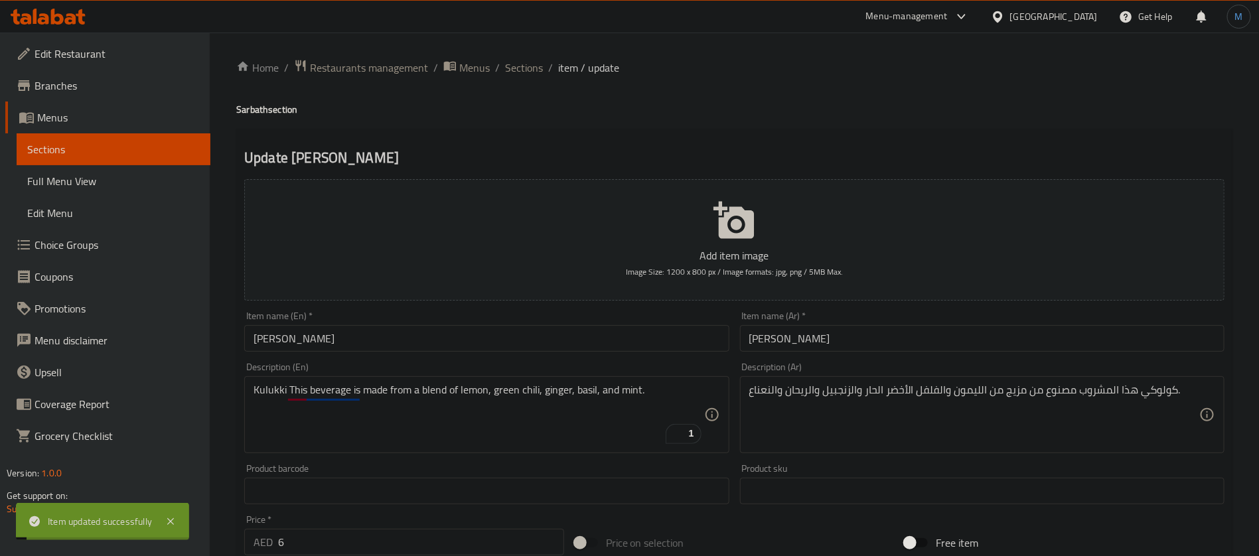
click at [524, 71] on span "Sections" at bounding box center [524, 68] width 38 height 16
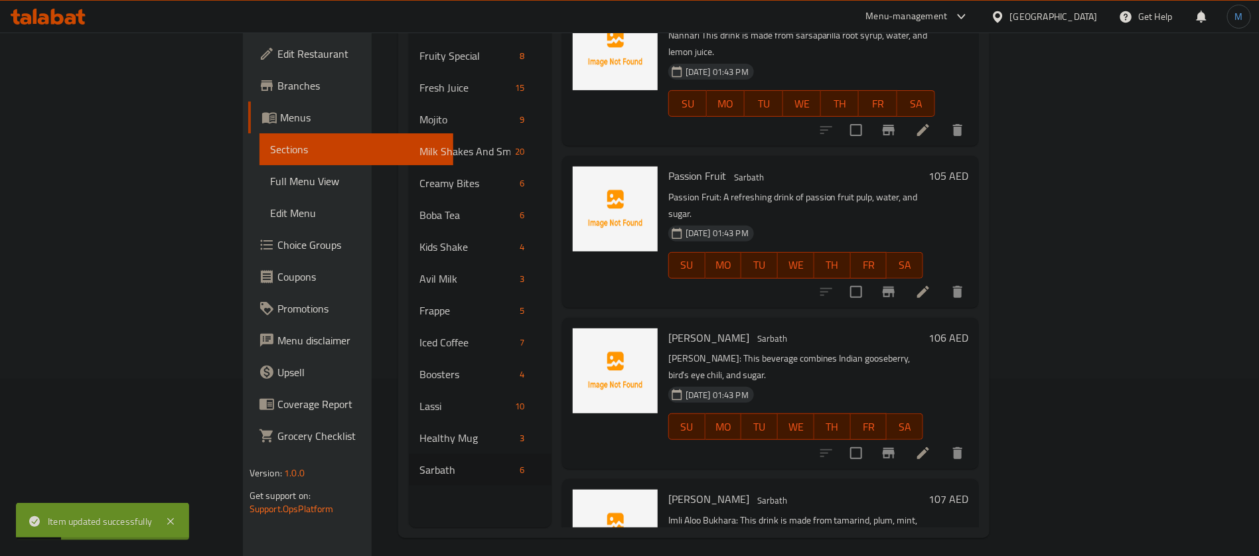
scroll to position [186, 0]
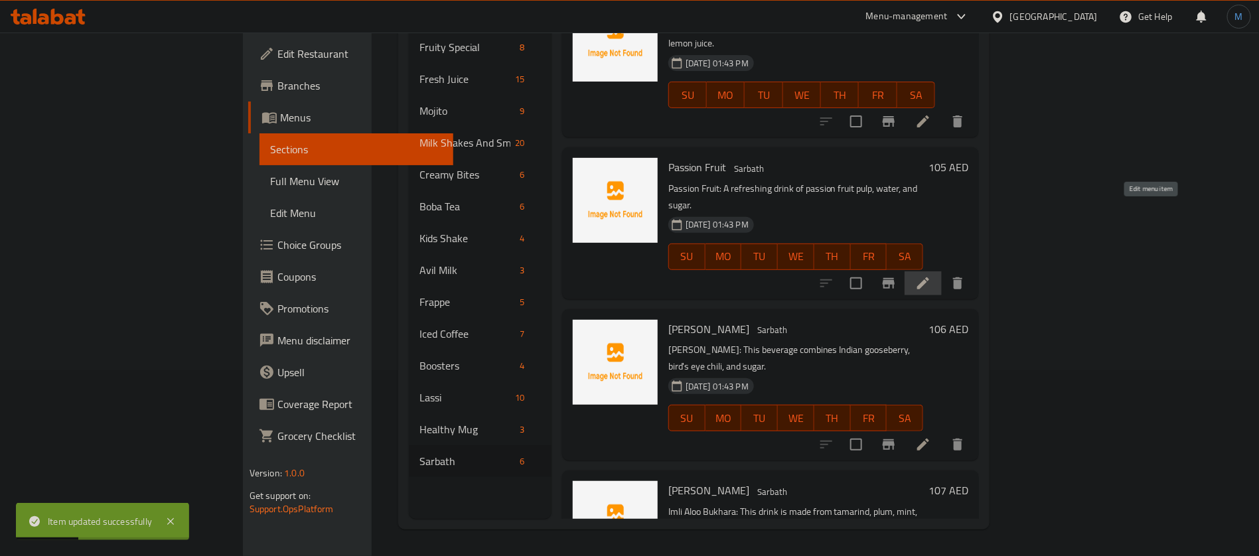
click at [931, 275] on icon at bounding box center [923, 283] width 16 height 16
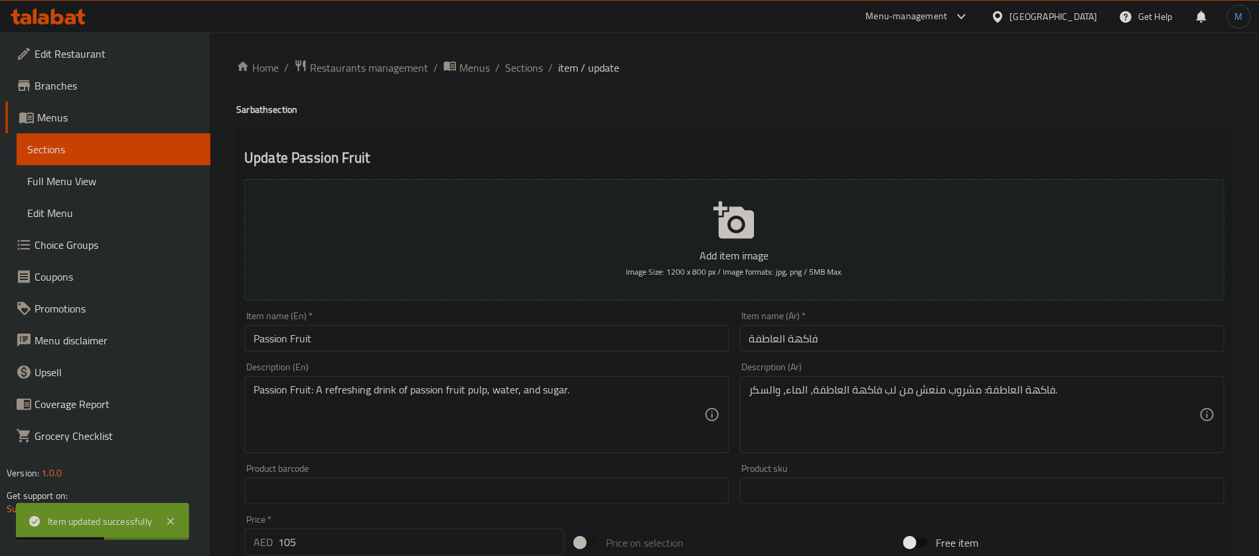
click at [473, 335] on input "Passion Fruit" at bounding box center [486, 338] width 485 height 27
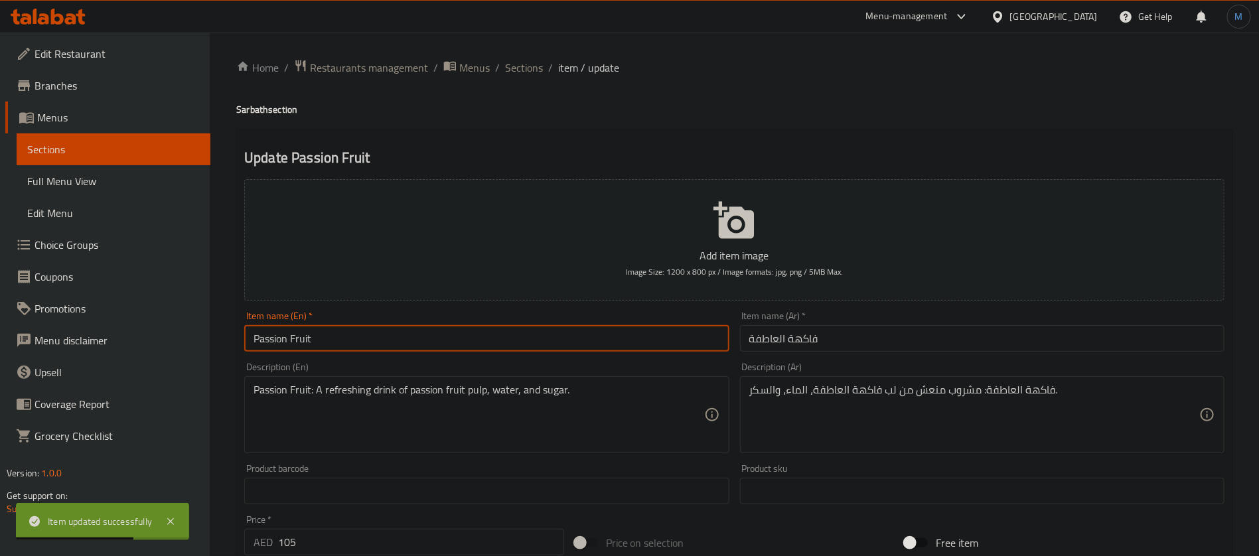
click at [252, 108] on h4 "Sarbath section" at bounding box center [734, 109] width 996 height 13
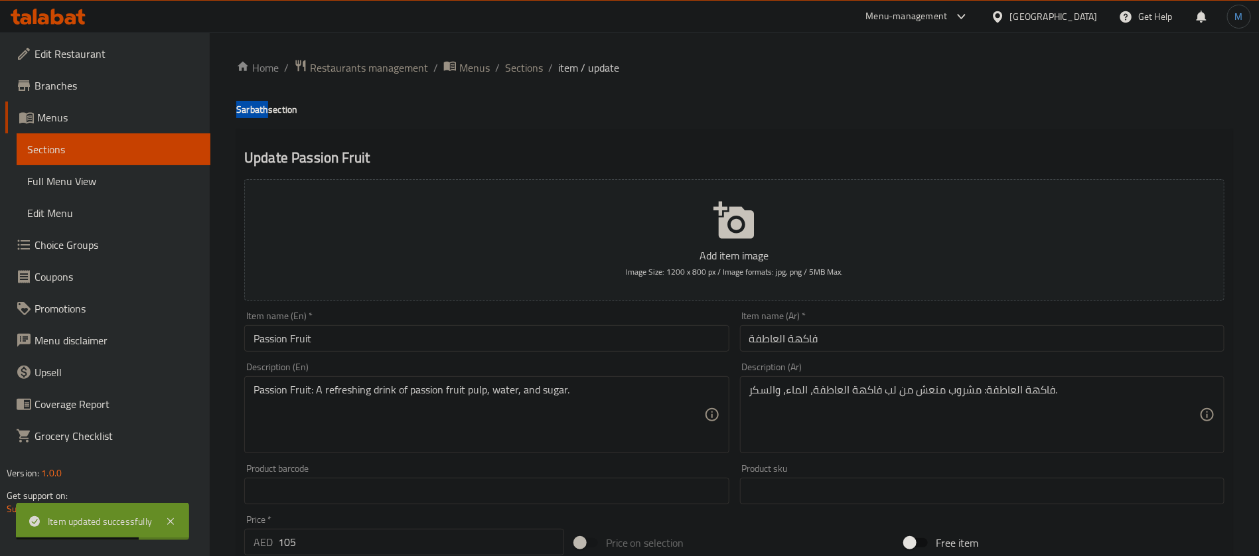
click at [252, 108] on h4 "Sarbath section" at bounding box center [734, 109] width 996 height 13
copy h4 "Sarbath"
click at [390, 327] on input "Passion Fruit" at bounding box center [486, 338] width 485 height 27
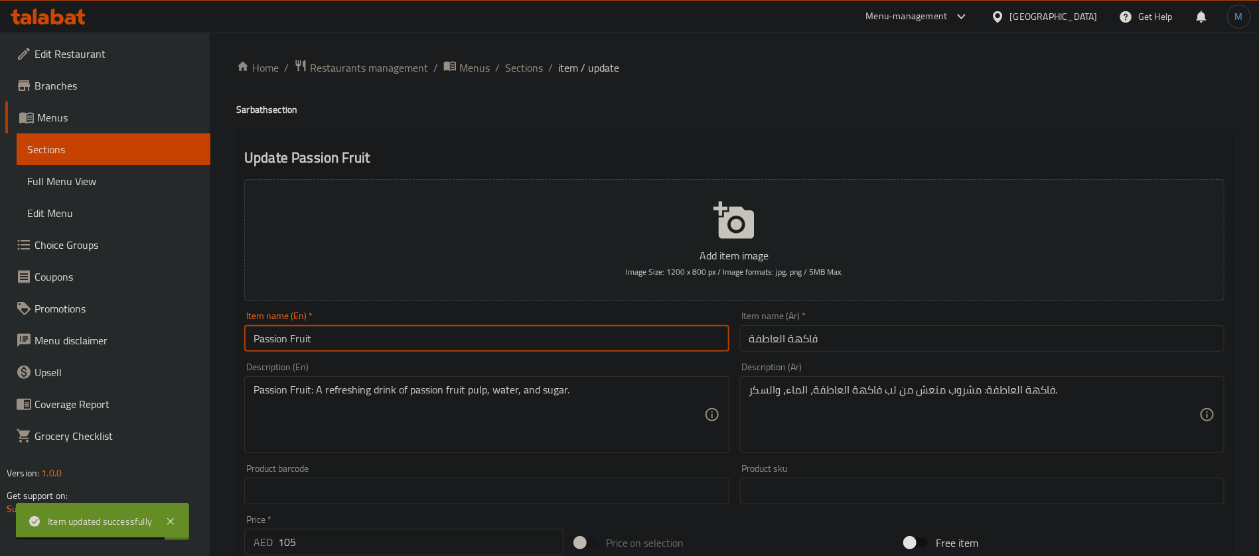
paste input "Sarbath"
type input "Passion Fruit Sarbath"
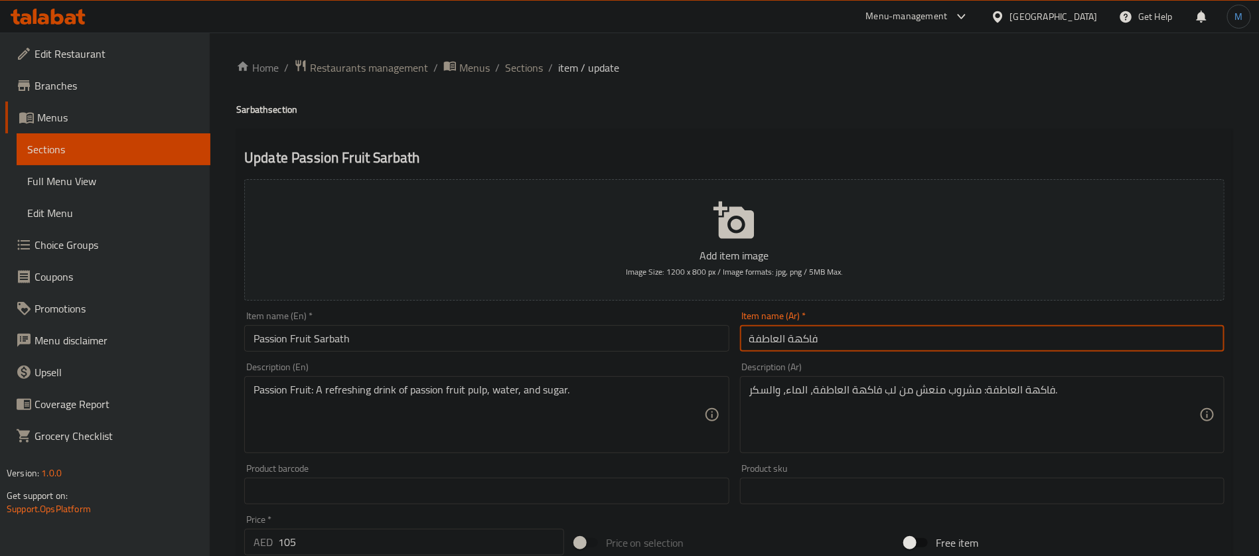
click at [832, 335] on input "فاكهة العاطفة" at bounding box center [982, 338] width 485 height 27
paste input "ساربات"
type input "ساربات فاكهة العاطفة"
click at [311, 343] on input "Passion Fruit Sarbath" at bounding box center [486, 338] width 485 height 27
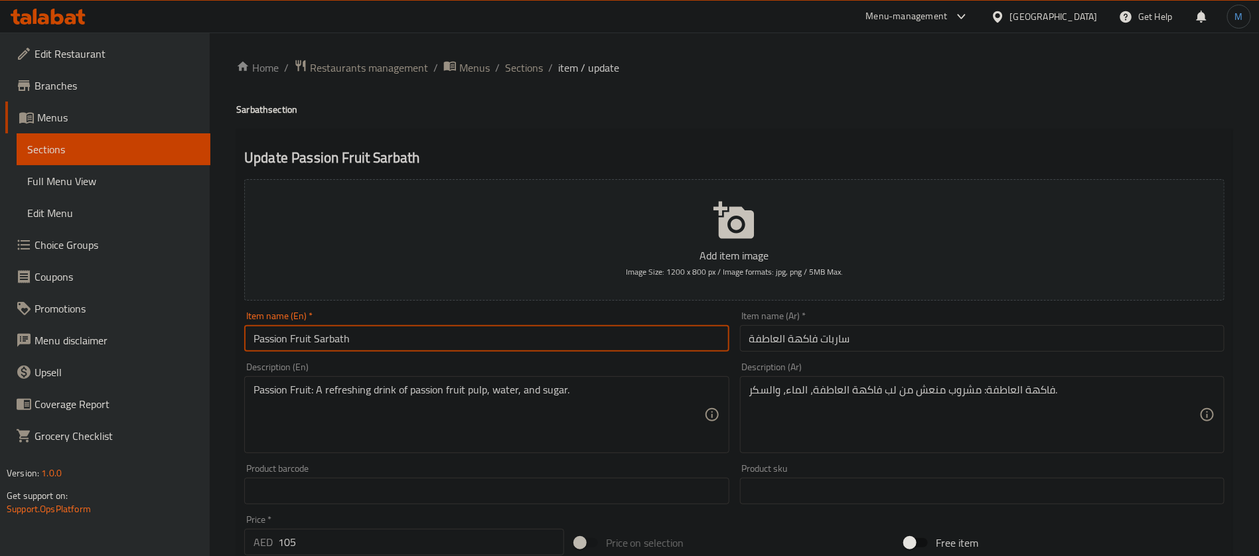
drag, startPoint x: 311, startPoint y: 343, endPoint x: 246, endPoint y: 341, distance: 65.7
click at [246, 341] on input "Passion Fruit Sarbath" at bounding box center [486, 338] width 485 height 27
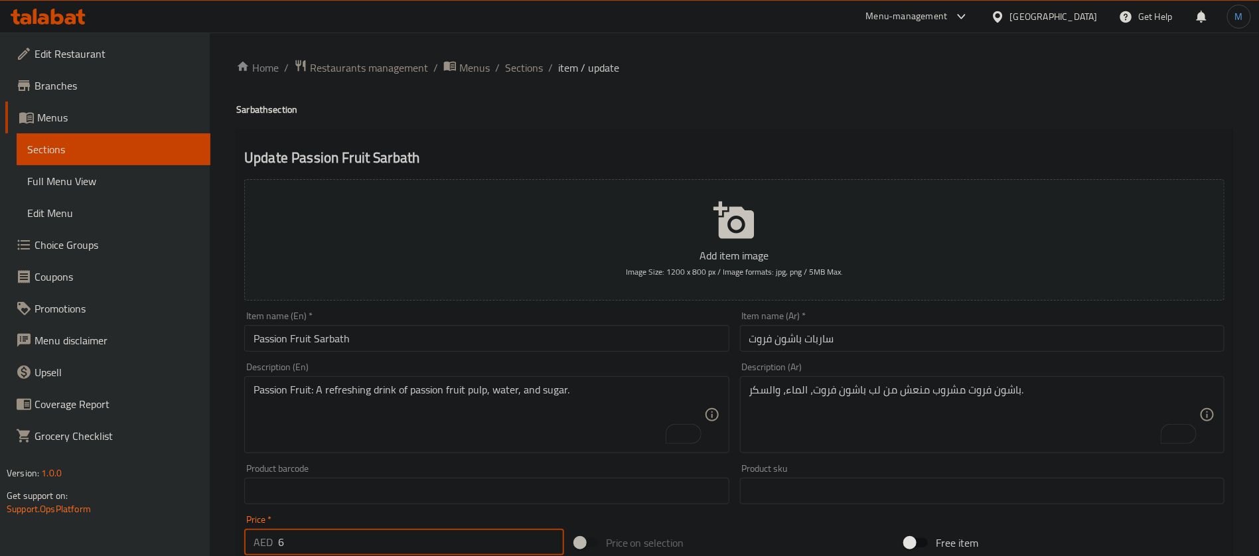
type input "6"
click at [825, 341] on input "ساربات باشون فروت" at bounding box center [982, 338] width 485 height 27
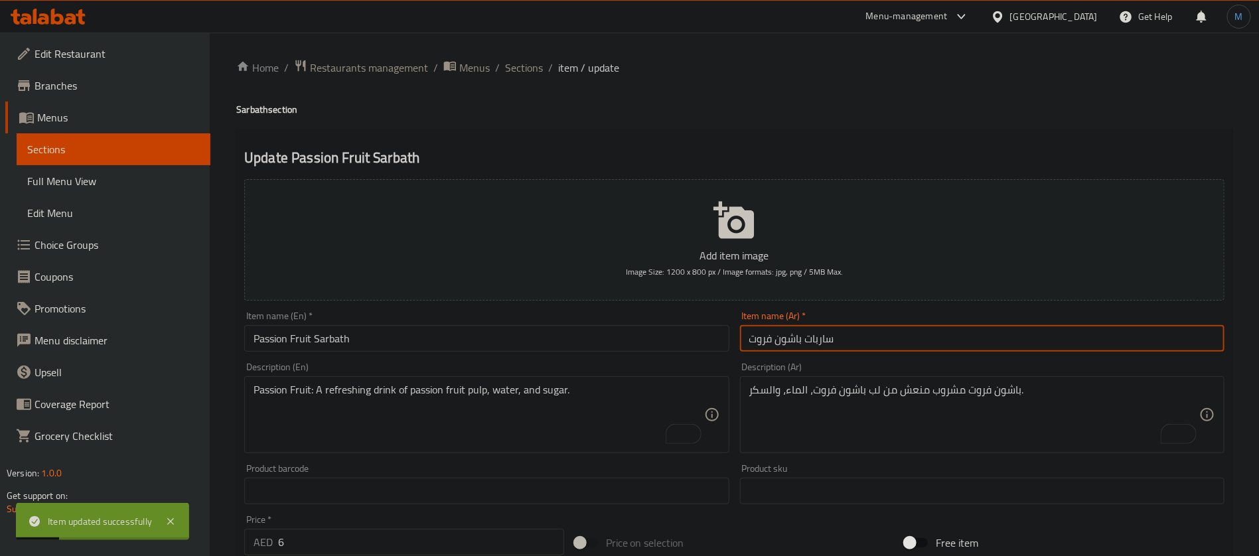
click at [825, 341] on input "ساربات باشون فروت" at bounding box center [982, 338] width 485 height 27
click at [524, 60] on span "Sections" at bounding box center [524, 68] width 38 height 16
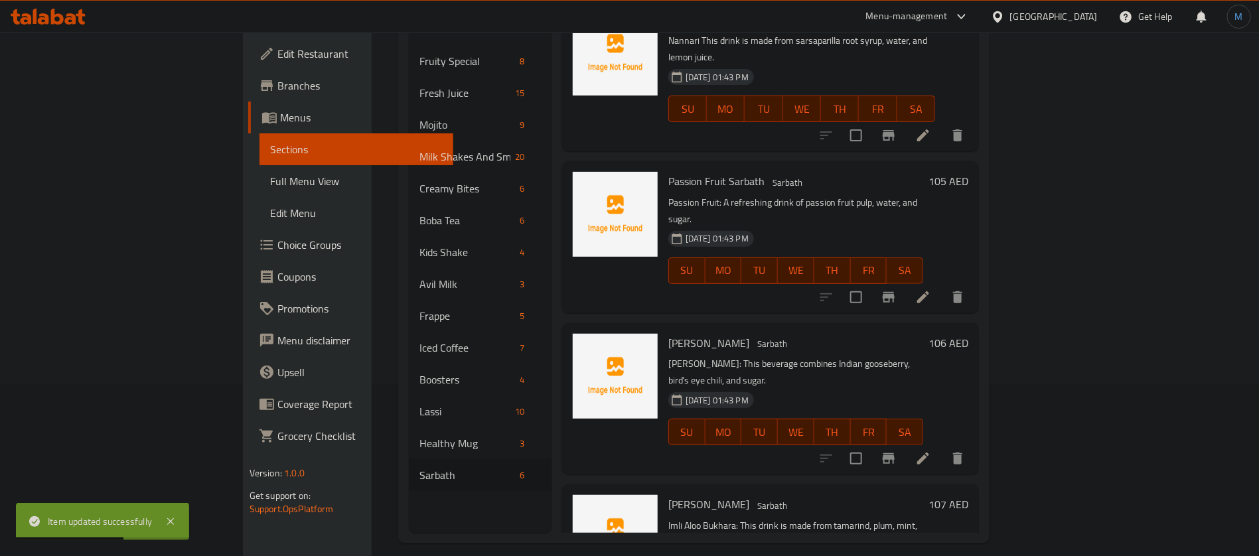
scroll to position [186, 0]
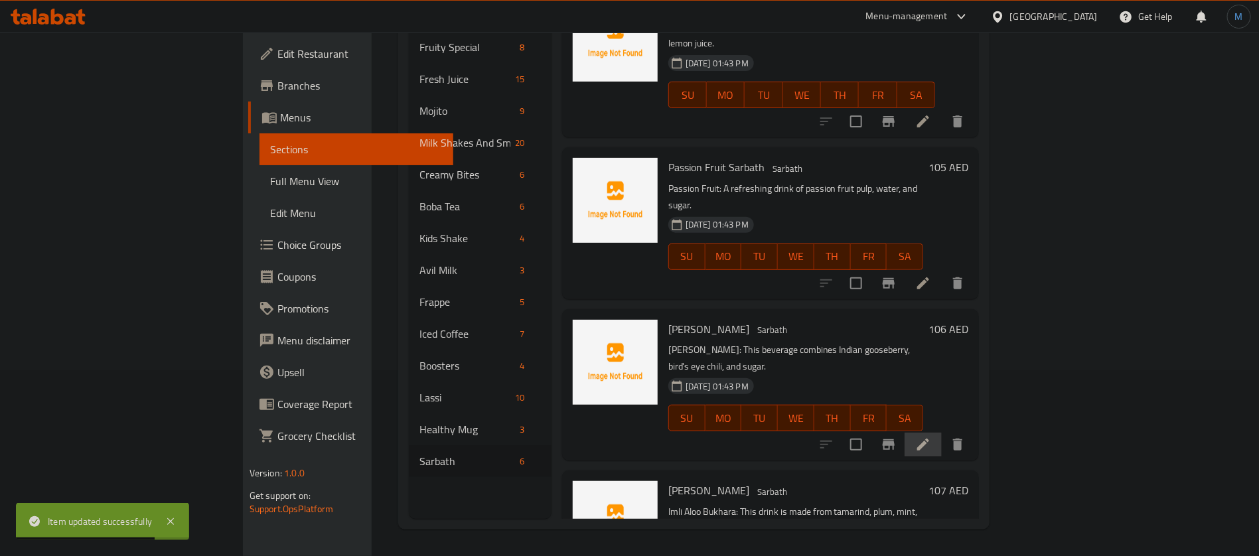
click at [942, 433] on li at bounding box center [923, 445] width 37 height 24
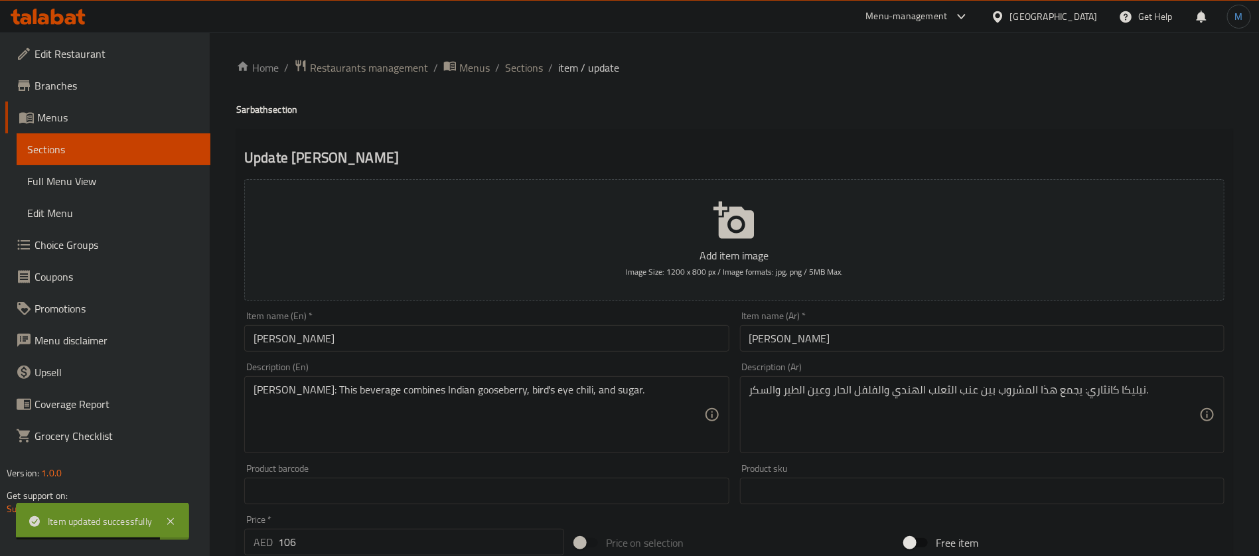
click at [866, 331] on div at bounding box center [629, 278] width 1259 height 556
click at [869, 337] on input "نيليكا كانثاري" at bounding box center [982, 338] width 485 height 27
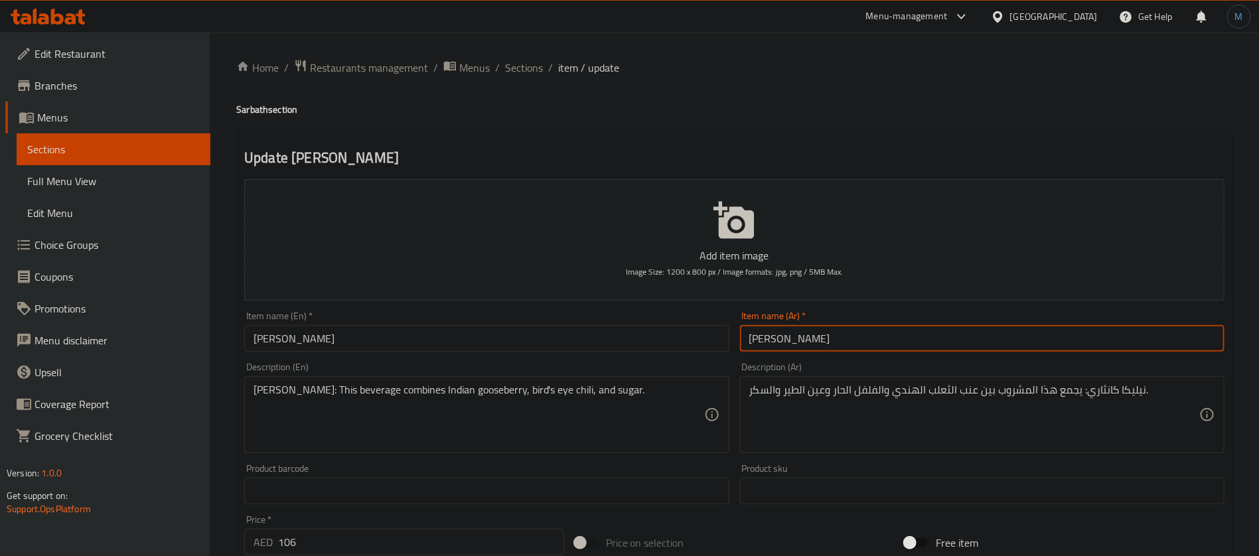
paste input "ساربات"
type input "[PERSON_NAME]"
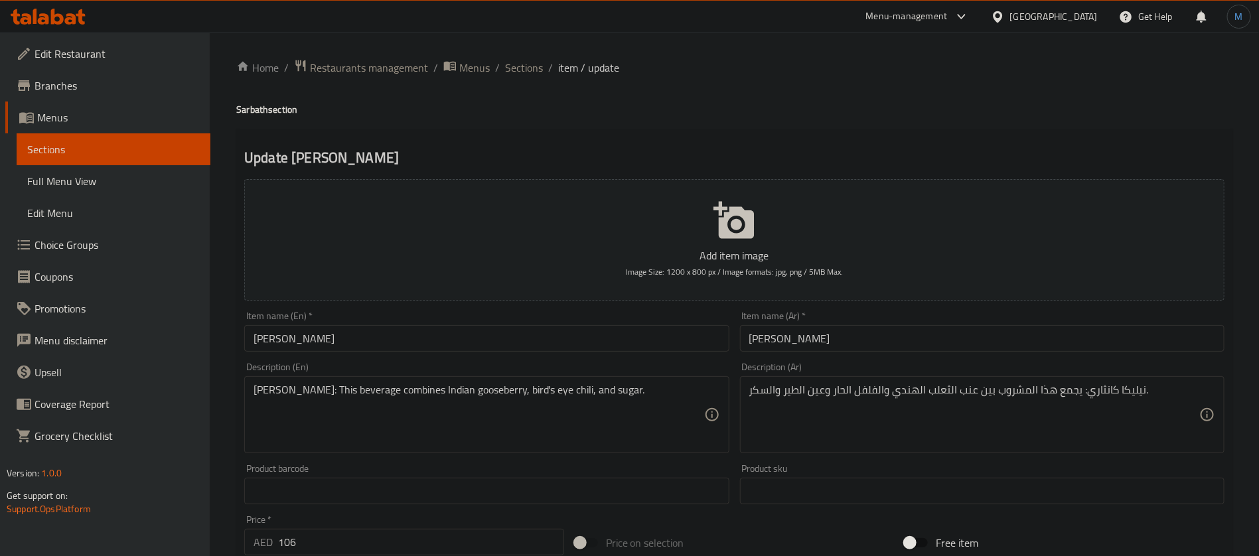
click at [246, 114] on h4 "Sarbath section" at bounding box center [734, 109] width 996 height 13
copy h4 "Sarbath"
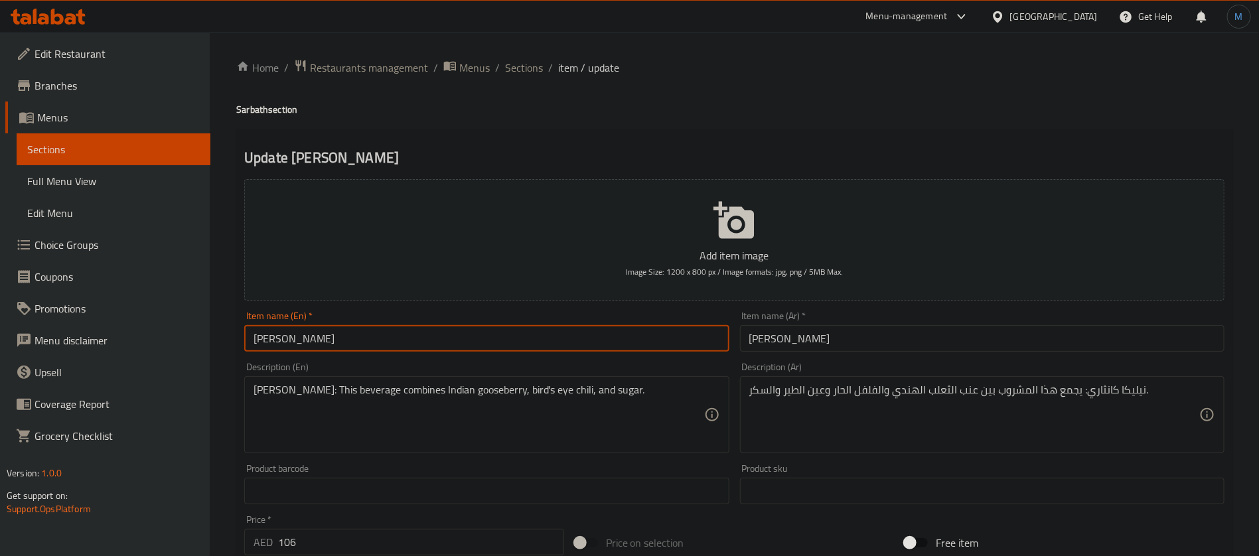
click at [351, 346] on input "Nellikka Kanthari" at bounding box center [486, 338] width 485 height 27
paste input "Sarbath"
type input "[PERSON_NAME]"
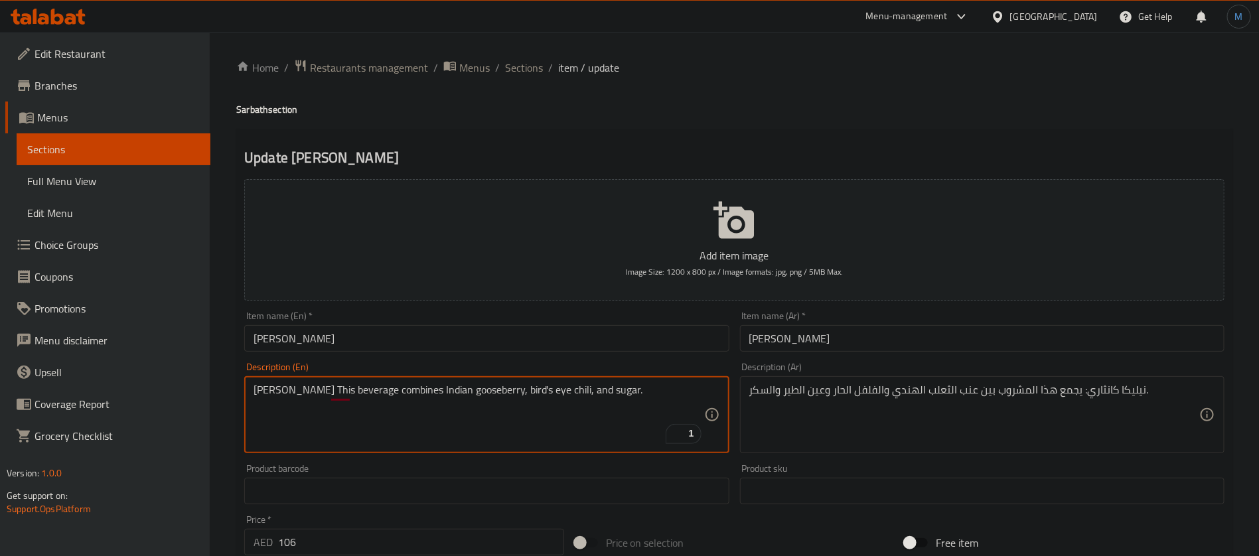
type textarea "[PERSON_NAME] This beverage combines Indian gooseberry, bird's eye chili, and s…"
drag, startPoint x: 505, startPoint y: 395, endPoint x: 460, endPoint y: 397, distance: 45.2
click at [460, 397] on textarea "[PERSON_NAME] This beverage combines Indian gooseberry, bird's eye chili, and s…" at bounding box center [479, 415] width 450 height 63
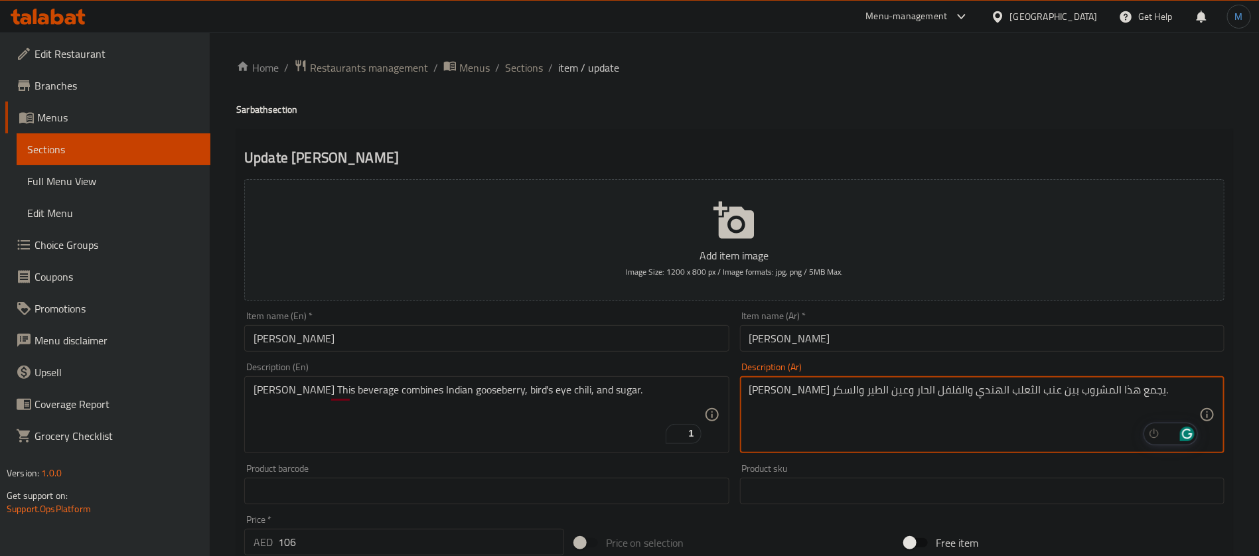
click at [939, 393] on textarea "نيليكا كانثاري يجمع هذا المشروب بين عنب الثعلب الهندي والفلفل الحار وعين الطير …" at bounding box center [974, 415] width 450 height 63
click at [957, 396] on textarea "نيليكا كانثاري يجمع هذا المشروب بين عنب الثعلب الهندي والفلفل الحار وعين الطير …" at bounding box center [974, 415] width 450 height 63
click at [963, 395] on textarea "نيليكا كانثاري يجمع هذا المشروب بين عنب الثعلب الهندي والفلفل الحار وعين الطير …" at bounding box center [974, 415] width 450 height 63
click at [933, 393] on textarea "نيليكا كانثاري يجمع هذا المشروب بين عنب الثعلب الهندي والفلفل الحار وعين الطير …" at bounding box center [974, 415] width 450 height 63
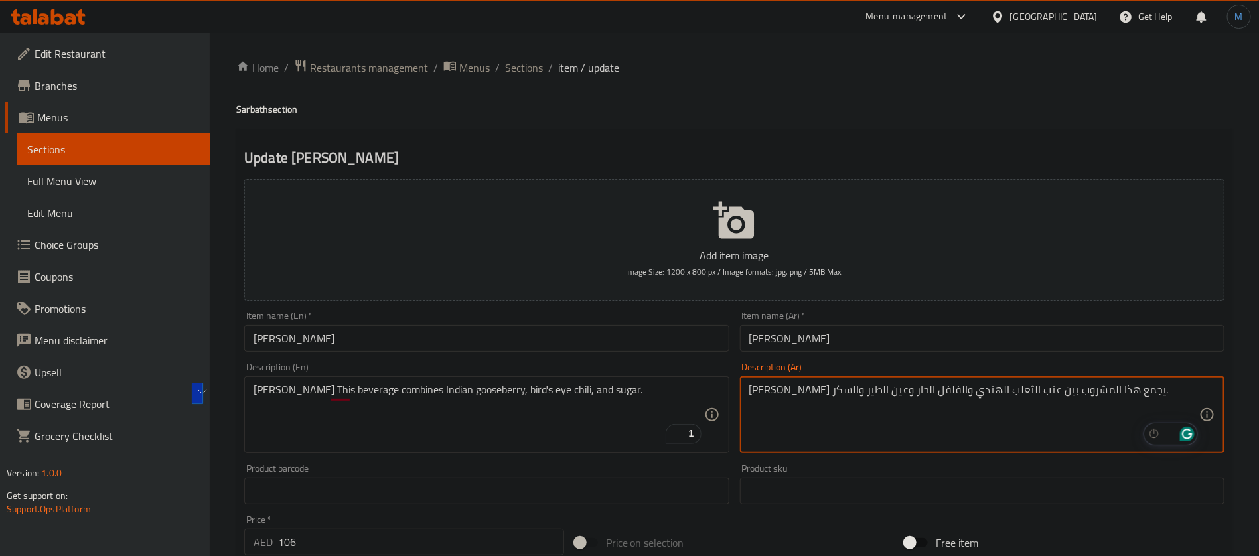
click at [920, 393] on textarea "نيليكا كانثاري يجمع هذا المشروب بين عنب الثعلب الهندي والفلفل الحار وعين الطير …" at bounding box center [974, 415] width 450 height 63
type textarea "نيليكا كانثاري يجمع هذا المشروب بين جوسبيري هندي، والفلفل الحار بيردس اي والسكر."
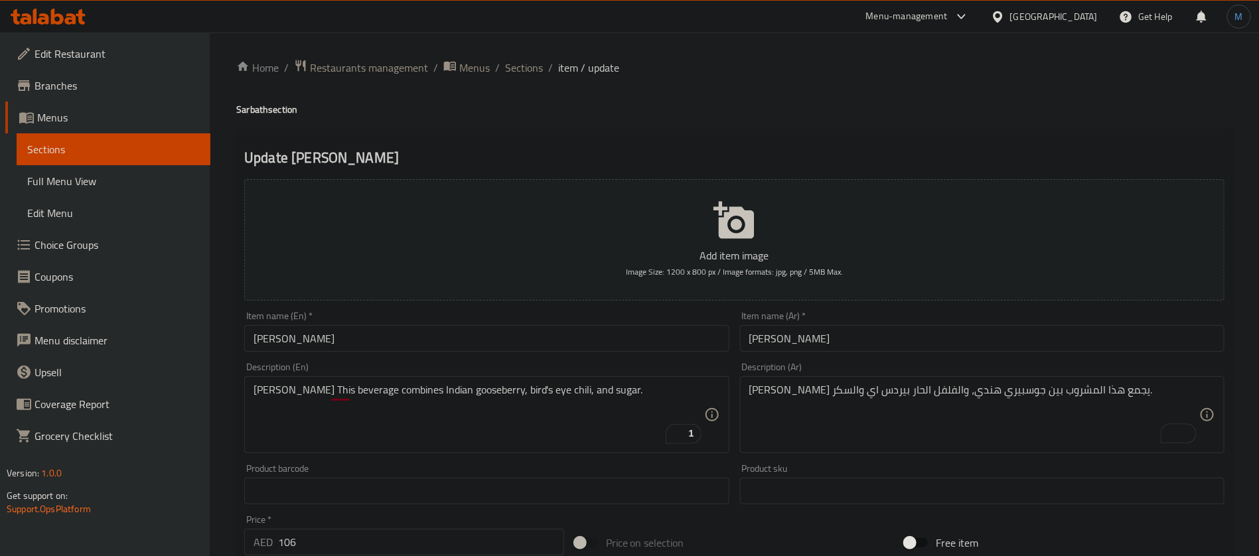
click at [506, 352] on div "Item name (En)   * Nellikka Kanthari Sarbath Item name (En) *" at bounding box center [486, 331] width 495 height 51
click at [439, 534] on input "106" at bounding box center [421, 542] width 286 height 27
type input "6"
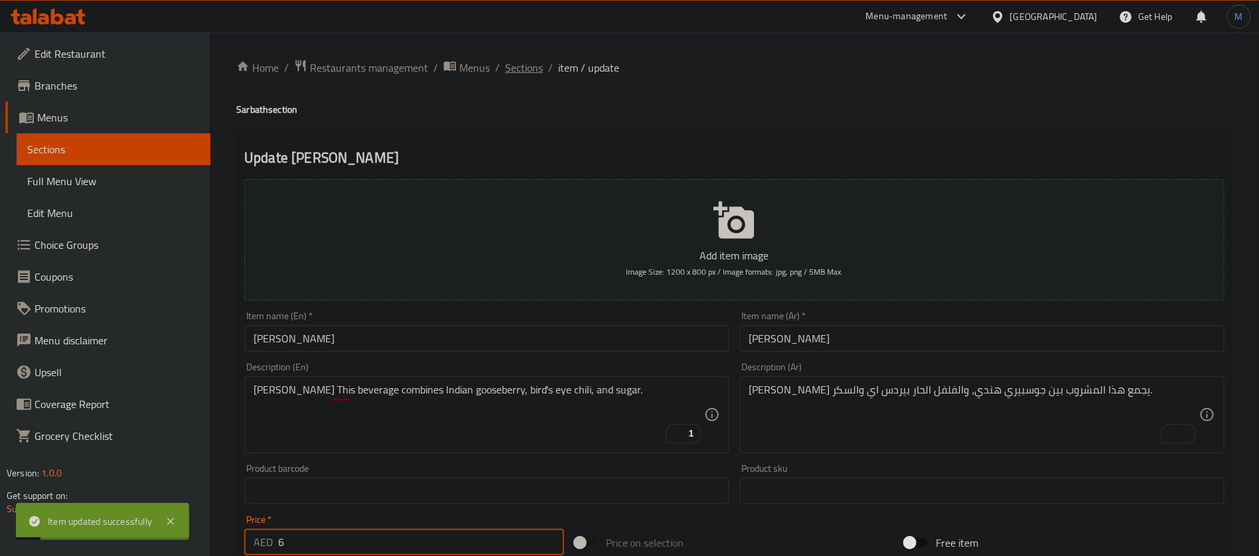
click at [536, 69] on span "Sections" at bounding box center [524, 68] width 38 height 16
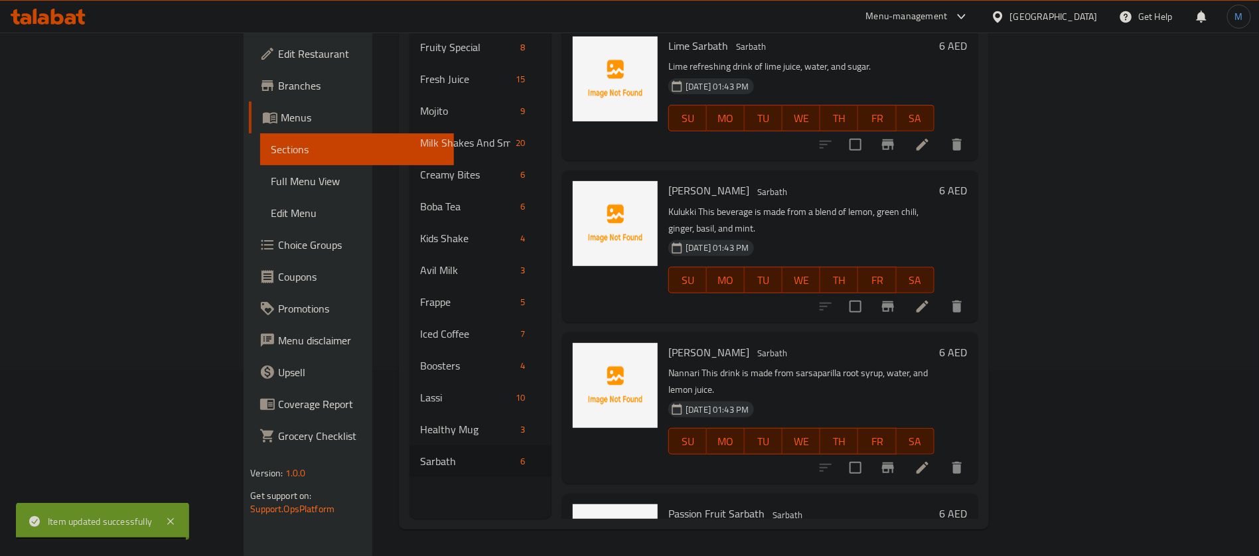
scroll to position [346, 0]
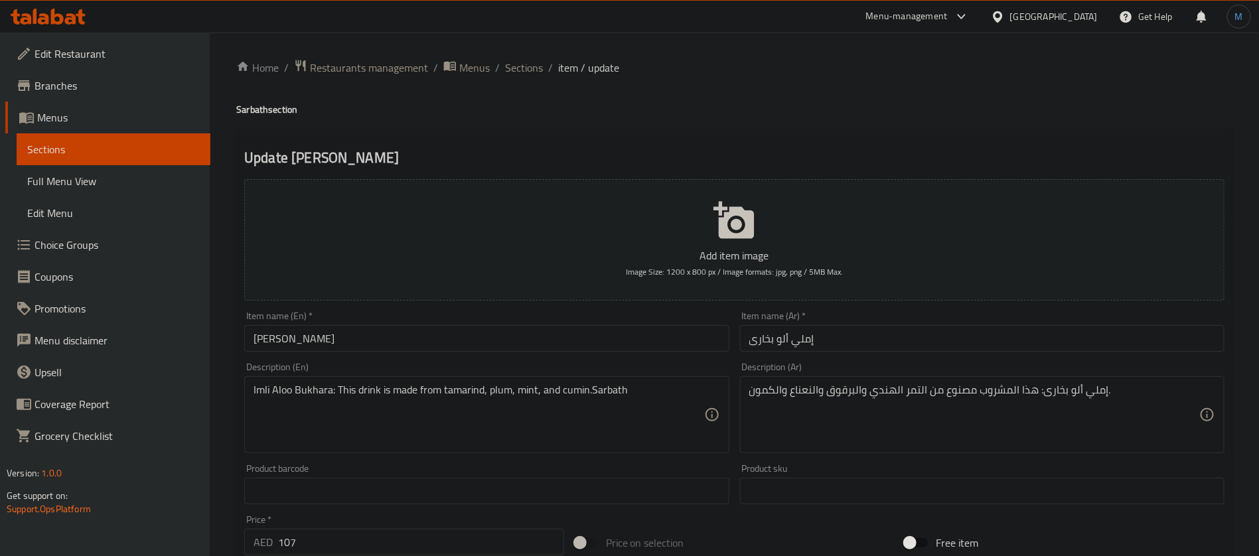
click at [358, 538] on input "107" at bounding box center [421, 542] width 286 height 27
type input "5"
click at [251, 96] on div "Home / Restaurants management / Menus / Sections / item / update Sarbath sectio…" at bounding box center [734, 485] width 996 height 852
click at [251, 110] on h4 "Sarbath section" at bounding box center [734, 109] width 996 height 13
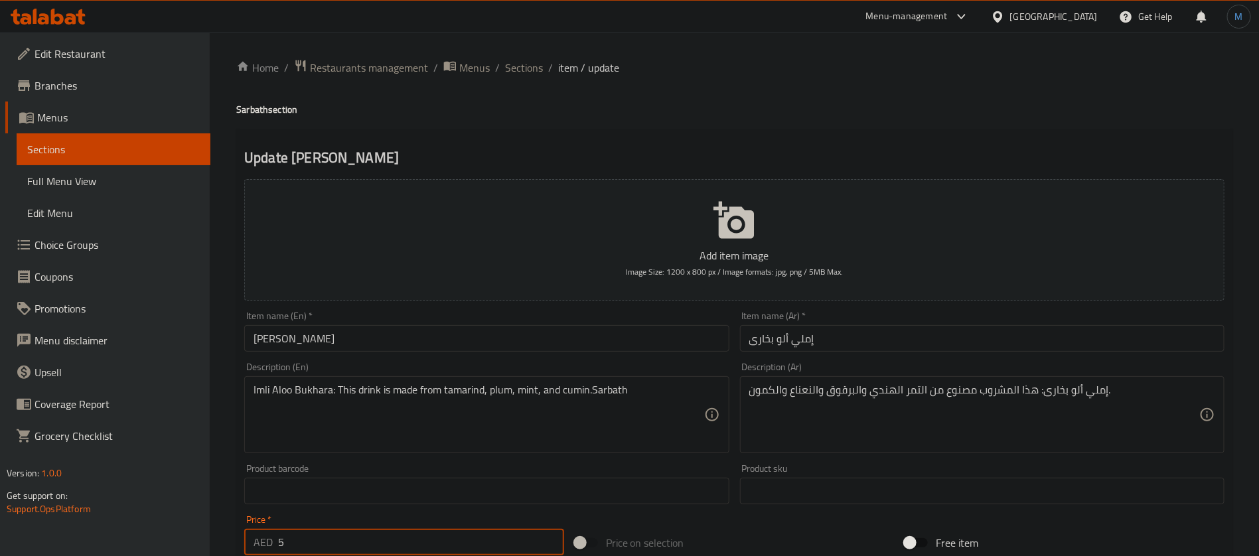
click at [386, 339] on input "Imli Aloo Bukhara" at bounding box center [486, 338] width 485 height 27
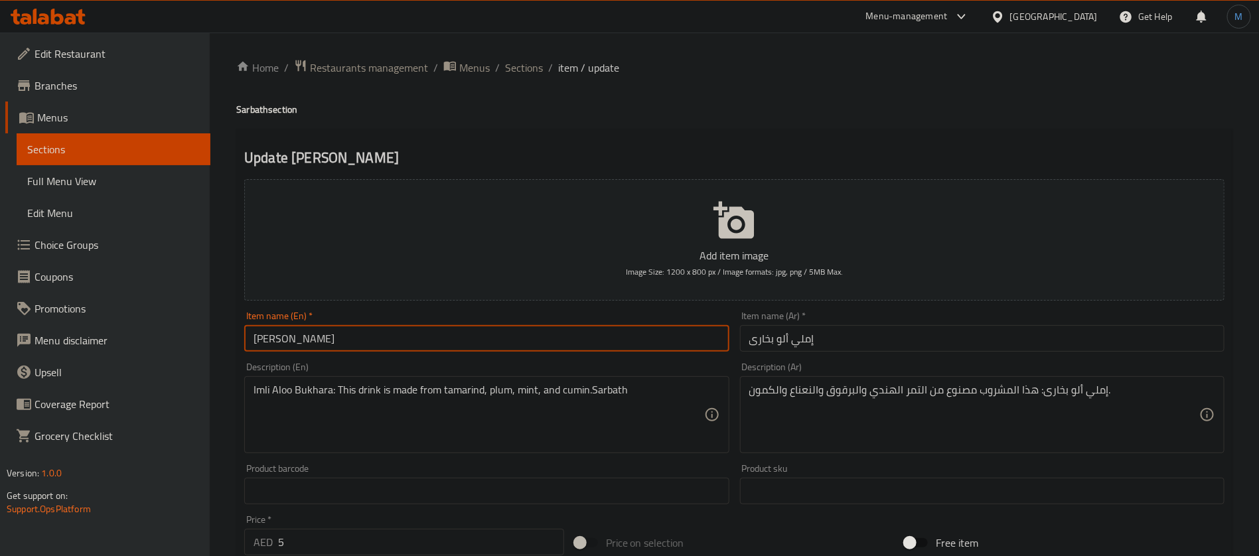
paste input "Sarbath"
type input "Imli Aloo Bukhara Sarbath"
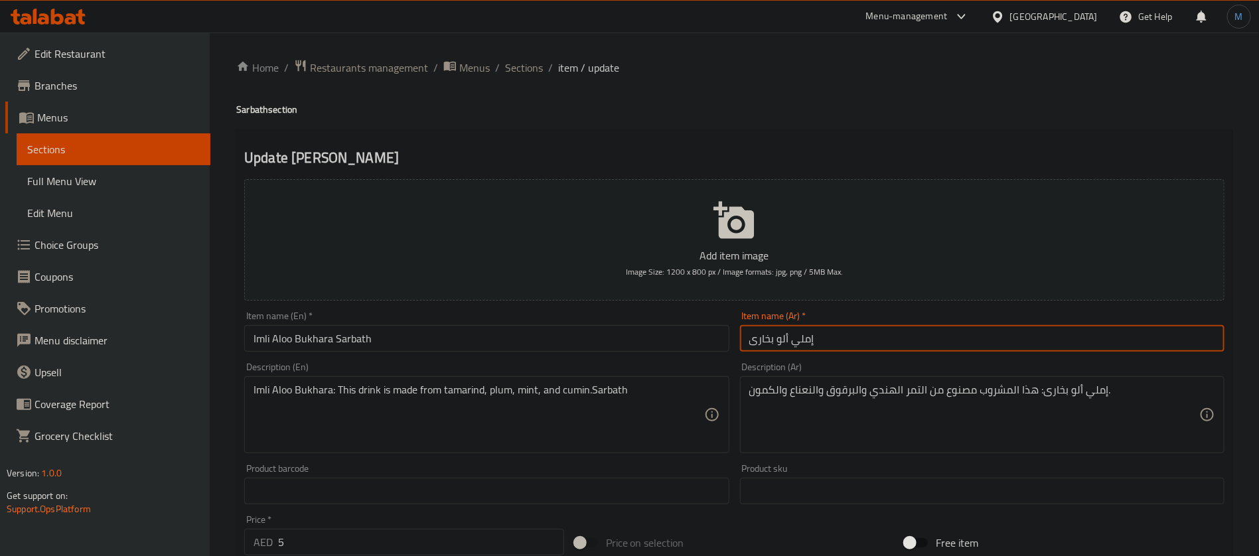
click at [906, 329] on input "إملي ألو بخارى" at bounding box center [982, 338] width 485 height 27
paste input "سارباث"
type input "سارباث إملي ألو بخارى"
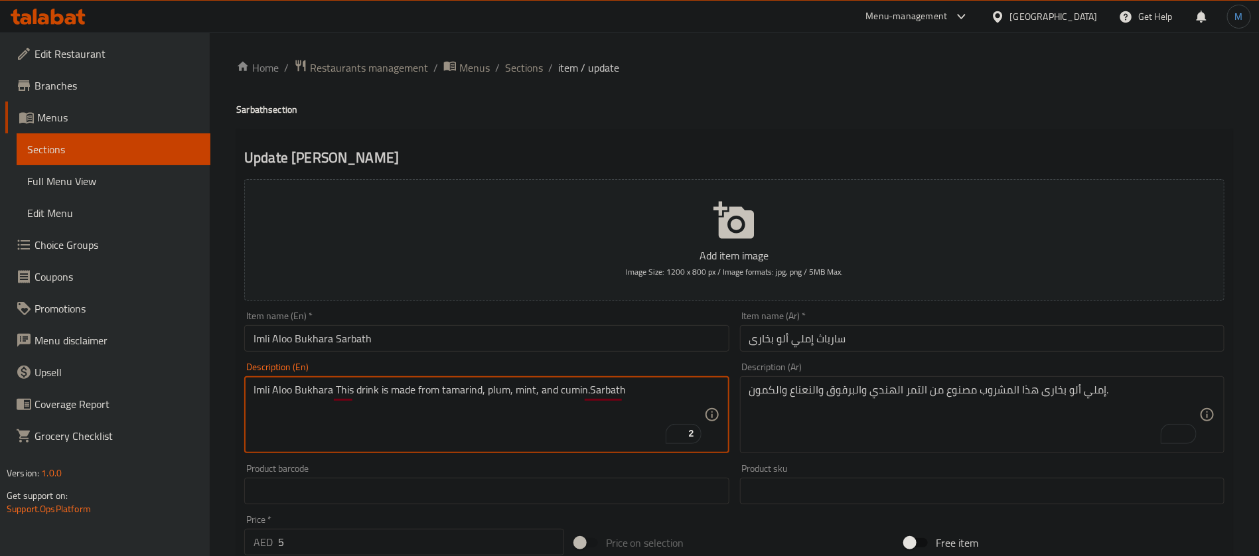
type textarea "Imli Aloo Bukhara This drink is made from tamarind, plum, mint, and cumin.Sarba…"
click at [828, 347] on input "سارباث إملي ألو بخارى" at bounding box center [982, 338] width 485 height 27
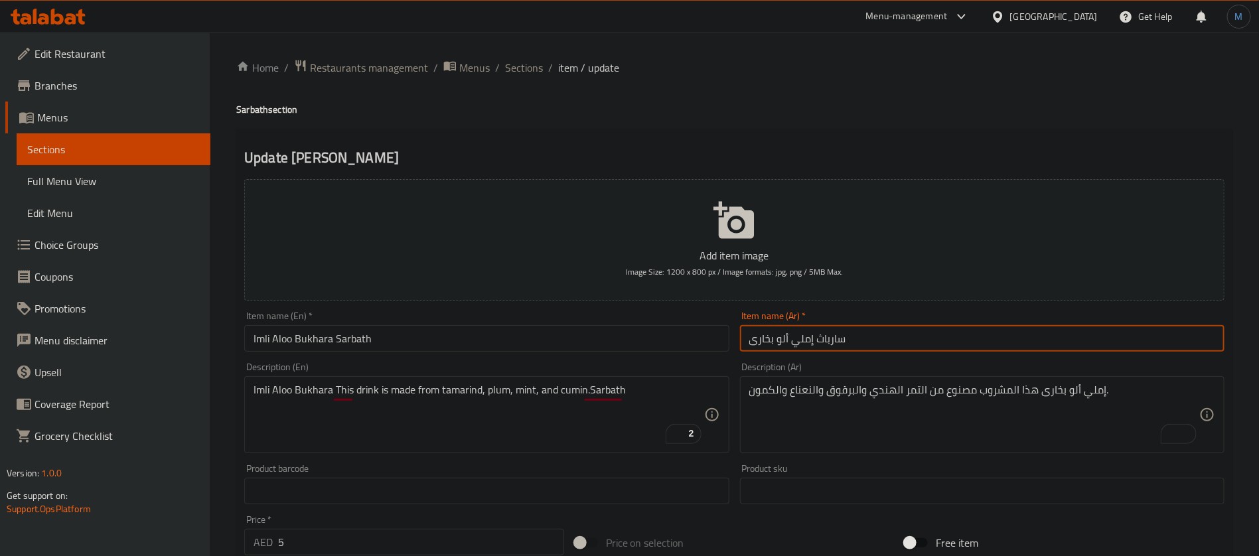
click at [828, 347] on input "سارباث إملي ألو بخارى" at bounding box center [982, 338] width 485 height 27
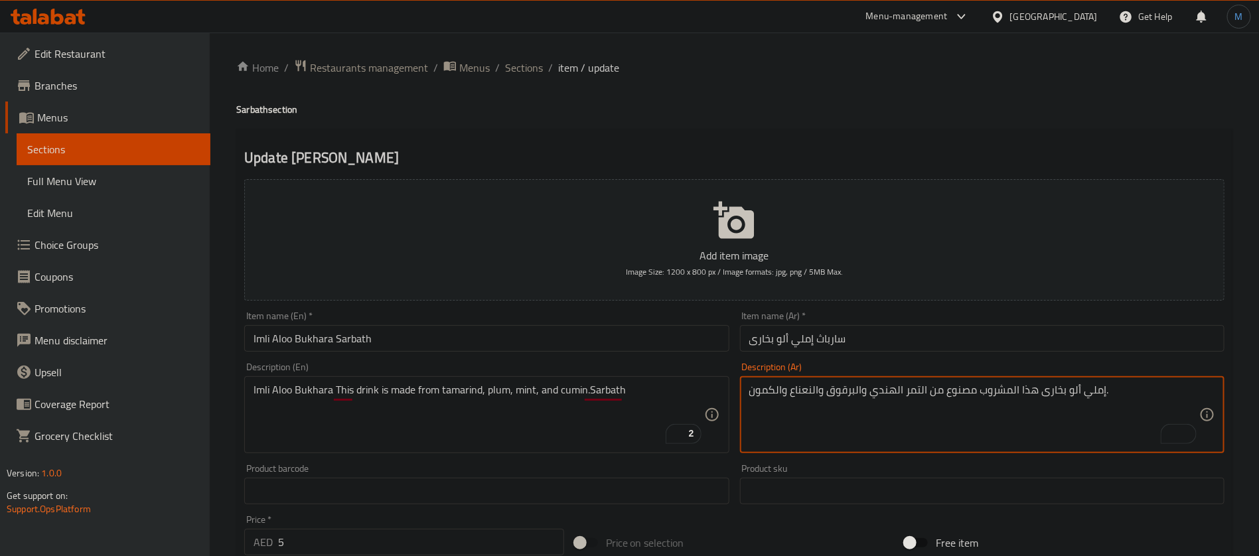
paste textarea "سارباث"
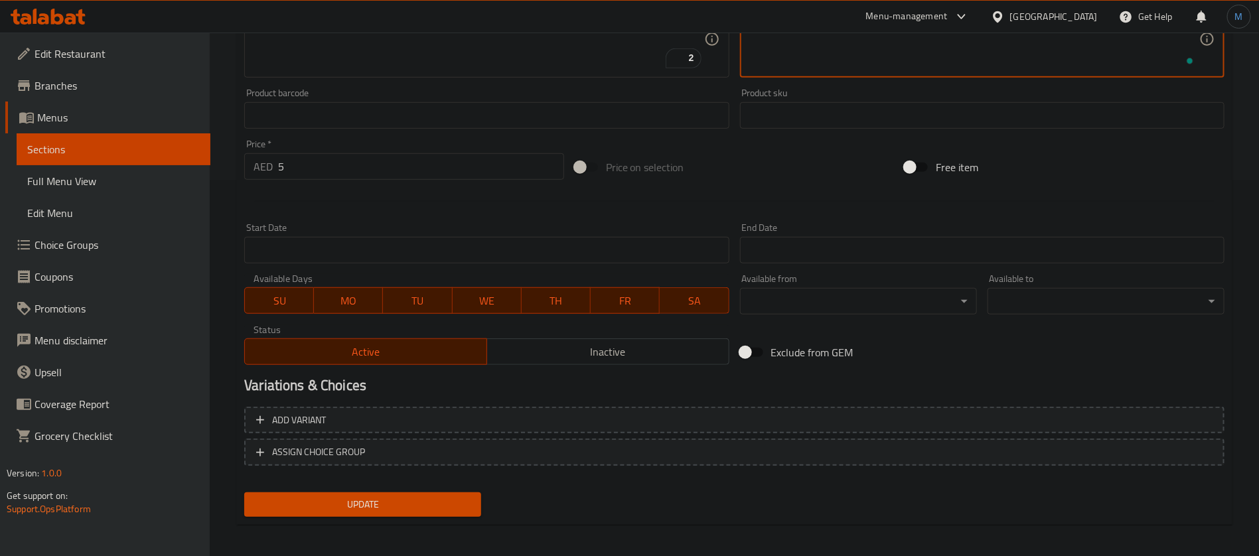
scroll to position [381, 0]
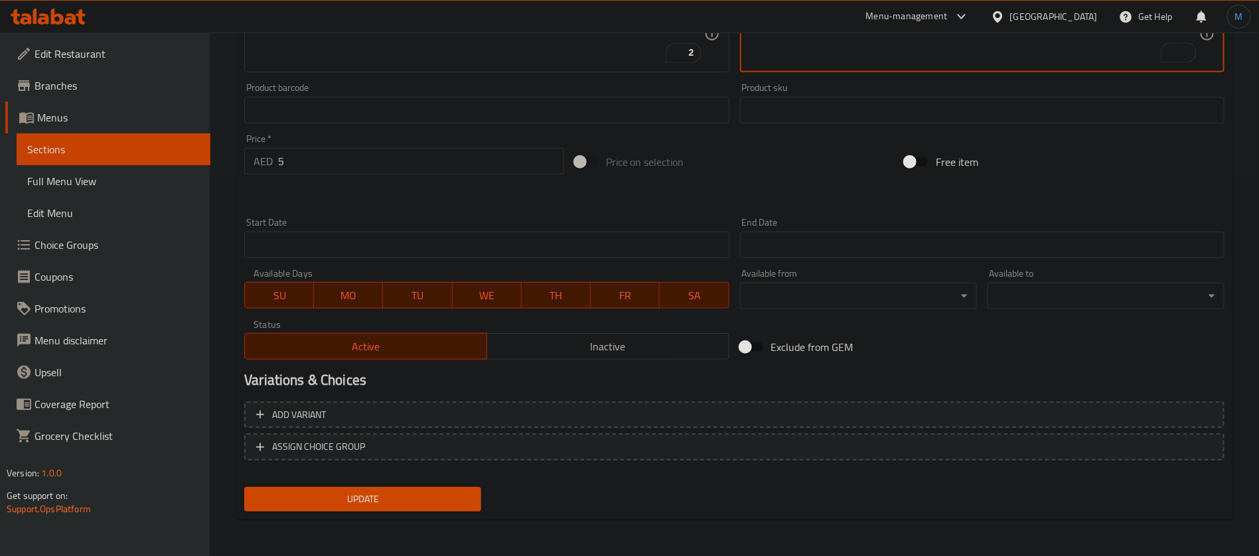
type textarea "إملي ألو بخارى هذا المشروب مصنوع من التمر الهندي والبرقوق والنعناع والكمون. سار…"
click at [460, 151] on input "5" at bounding box center [421, 161] width 286 height 27
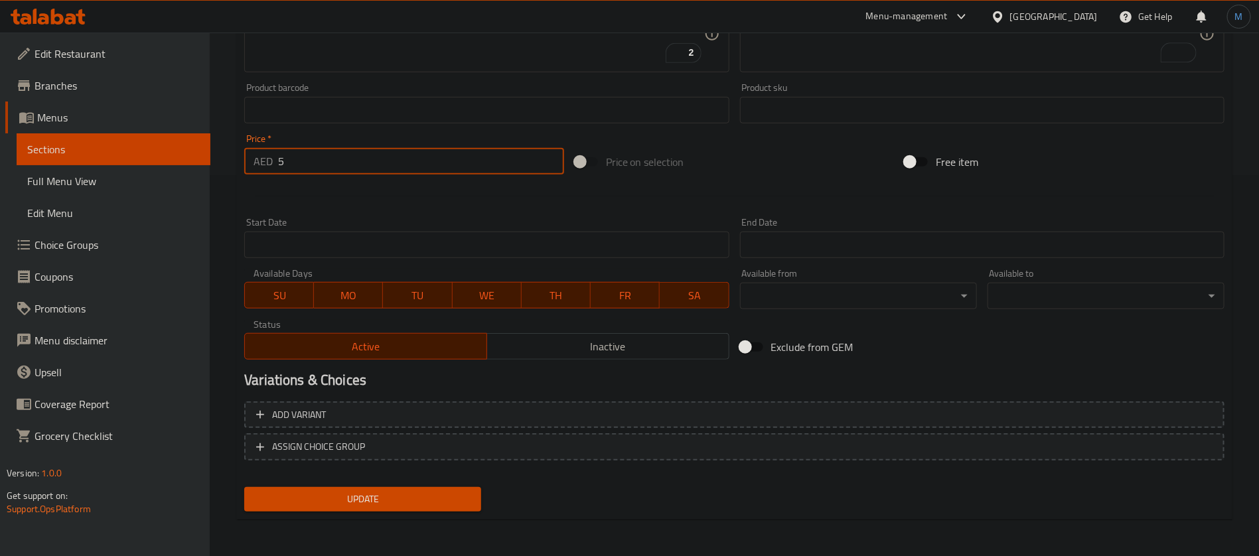
click at [244, 487] on button "Update" at bounding box center [362, 499] width 237 height 25
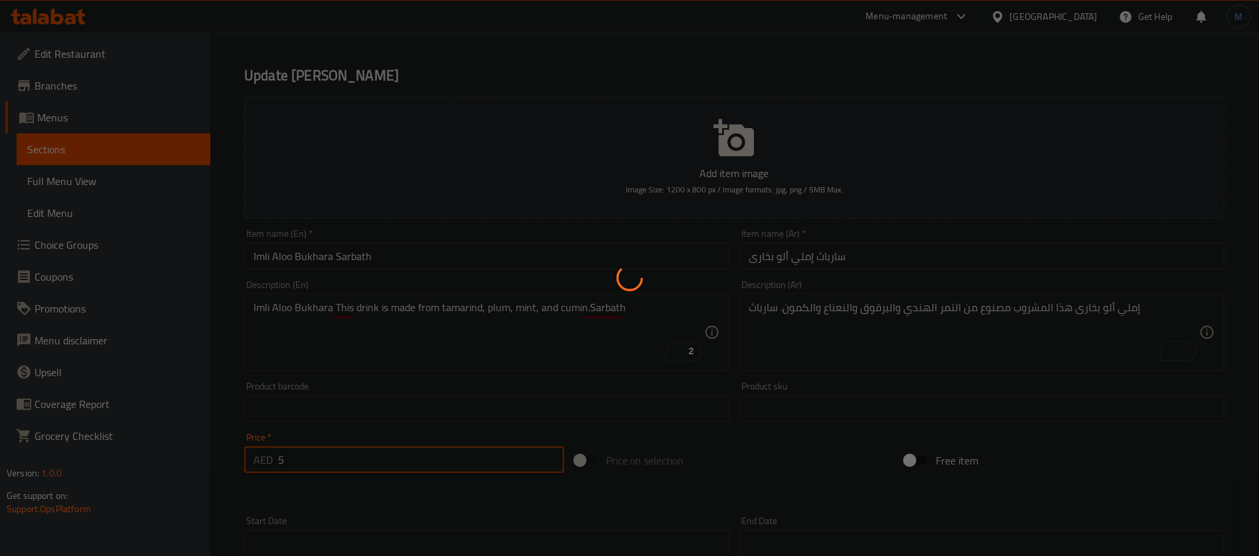
scroll to position [0, 0]
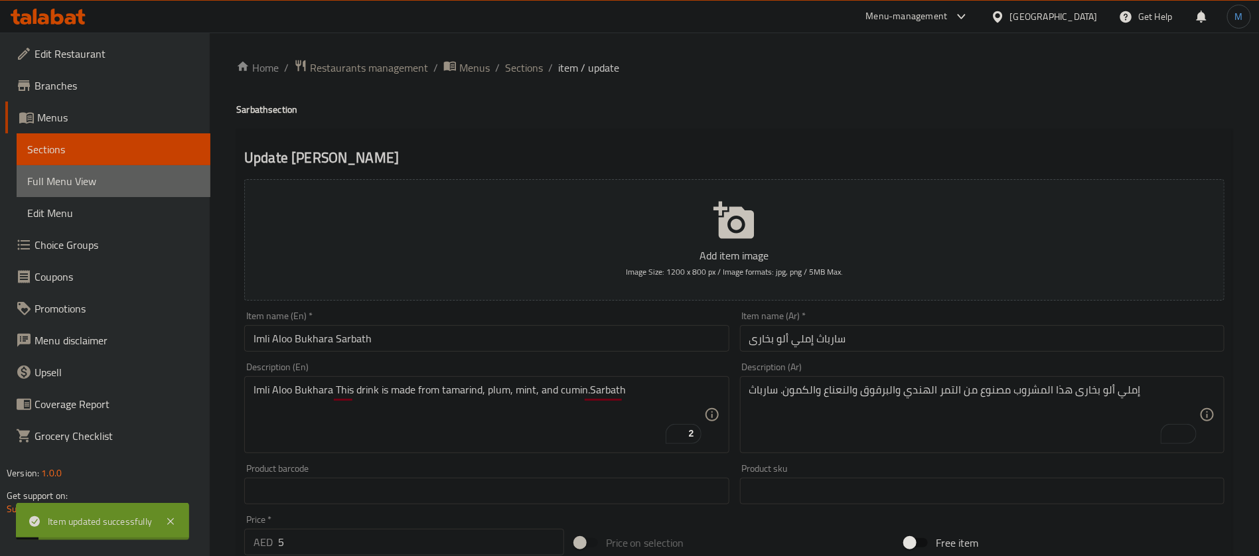
click at [184, 177] on span "Full Menu View" at bounding box center [113, 181] width 173 height 16
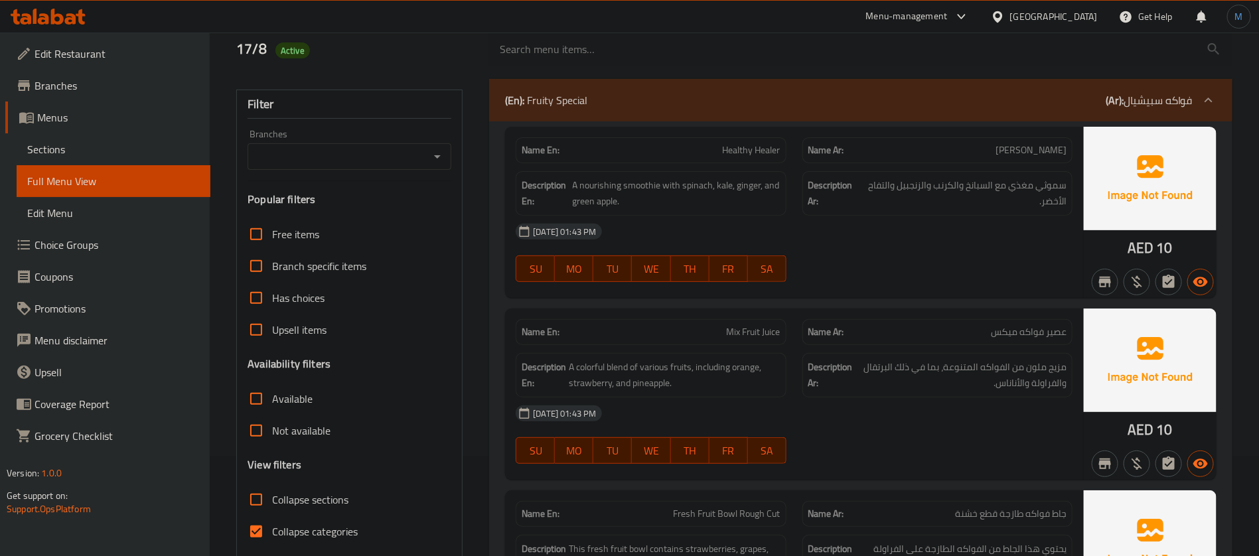
scroll to position [199, 0]
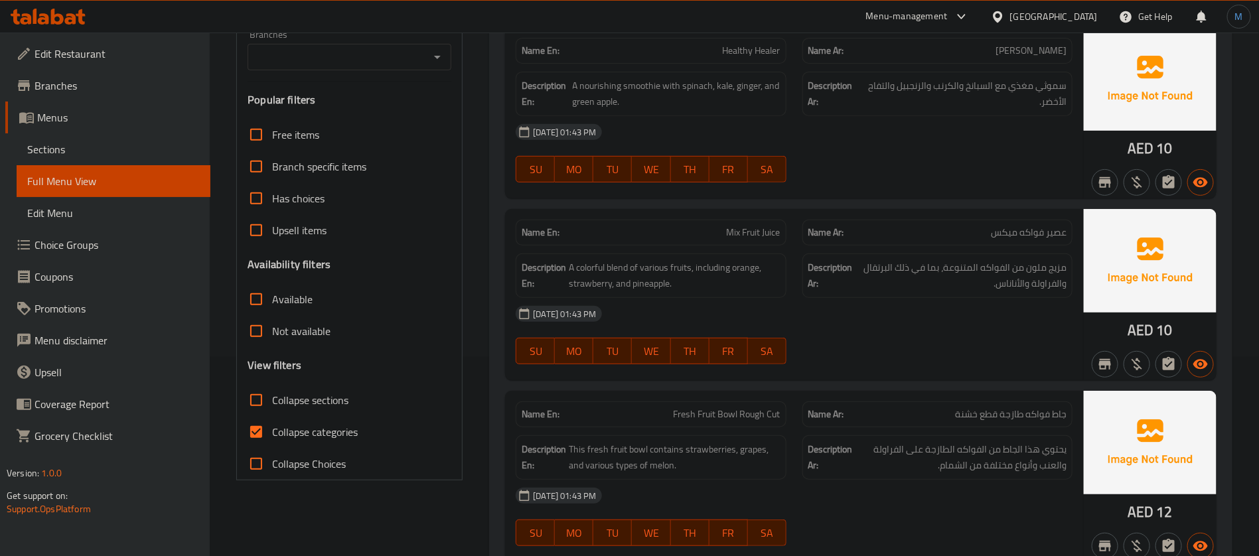
click at [259, 427] on input "Collapse categories" at bounding box center [256, 432] width 32 height 32
checkbox input "false"
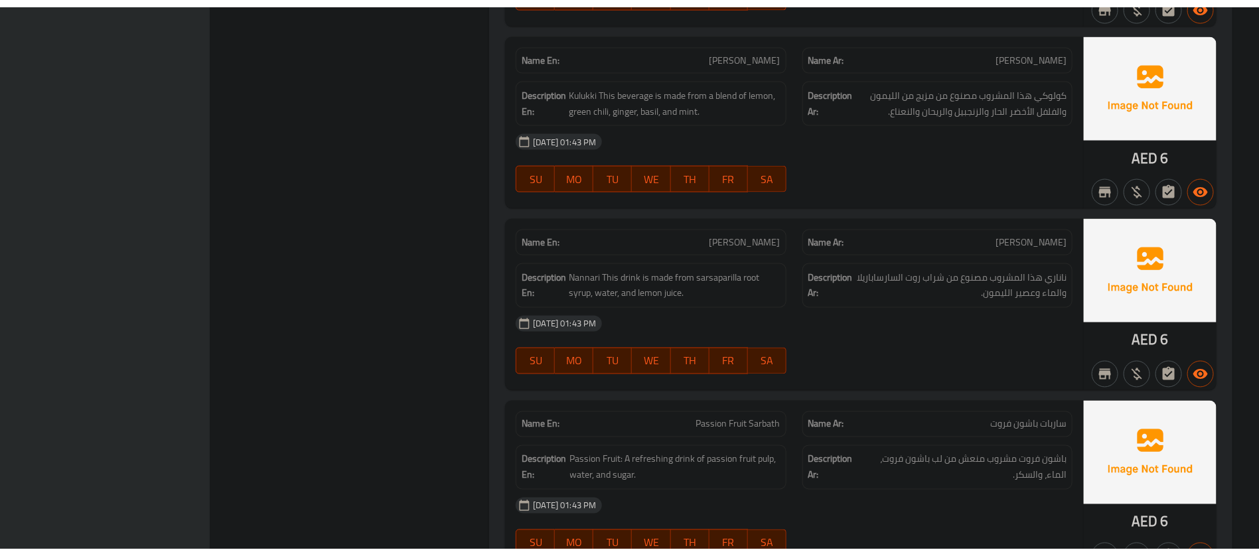
scroll to position [26499, 0]
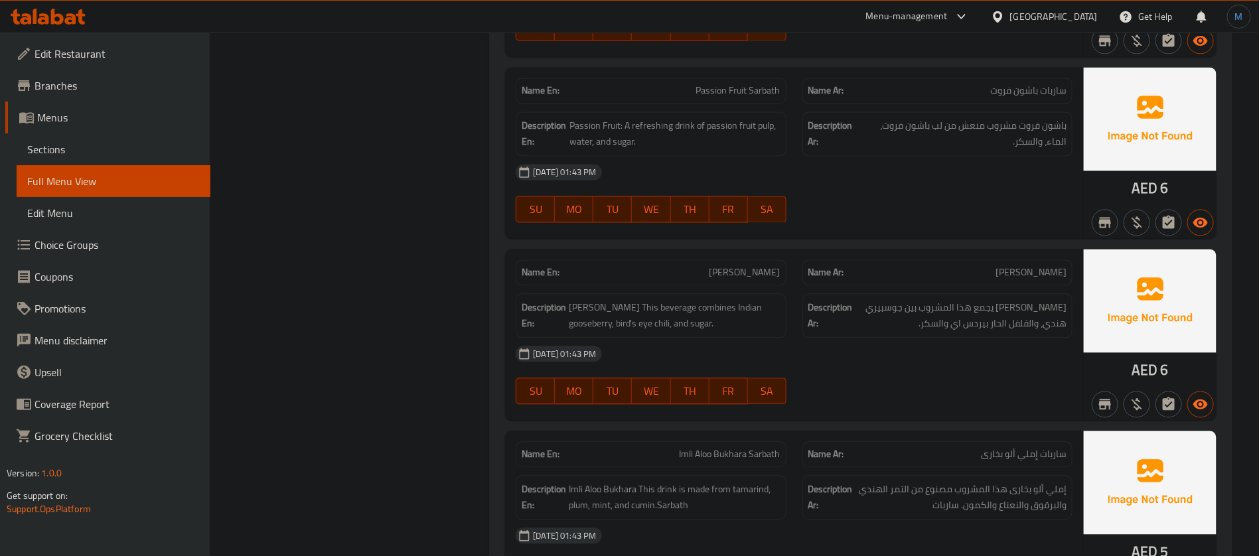
click at [114, 76] on link "Branches" at bounding box center [107, 86] width 205 height 32
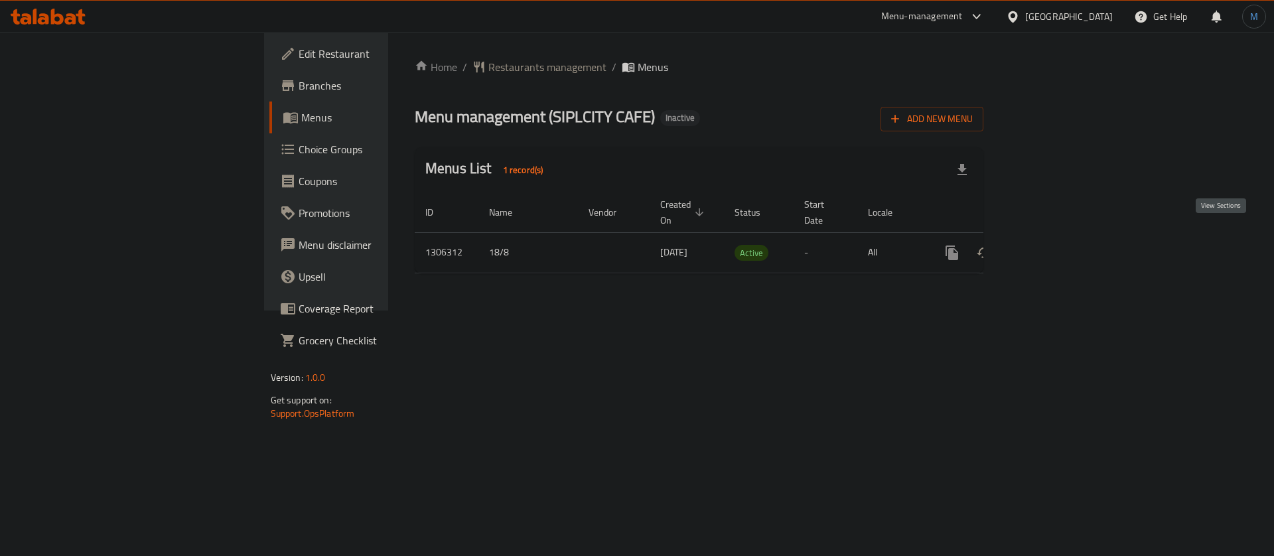
click at [1064, 237] on link "enhanced table" at bounding box center [1048, 253] width 32 height 32
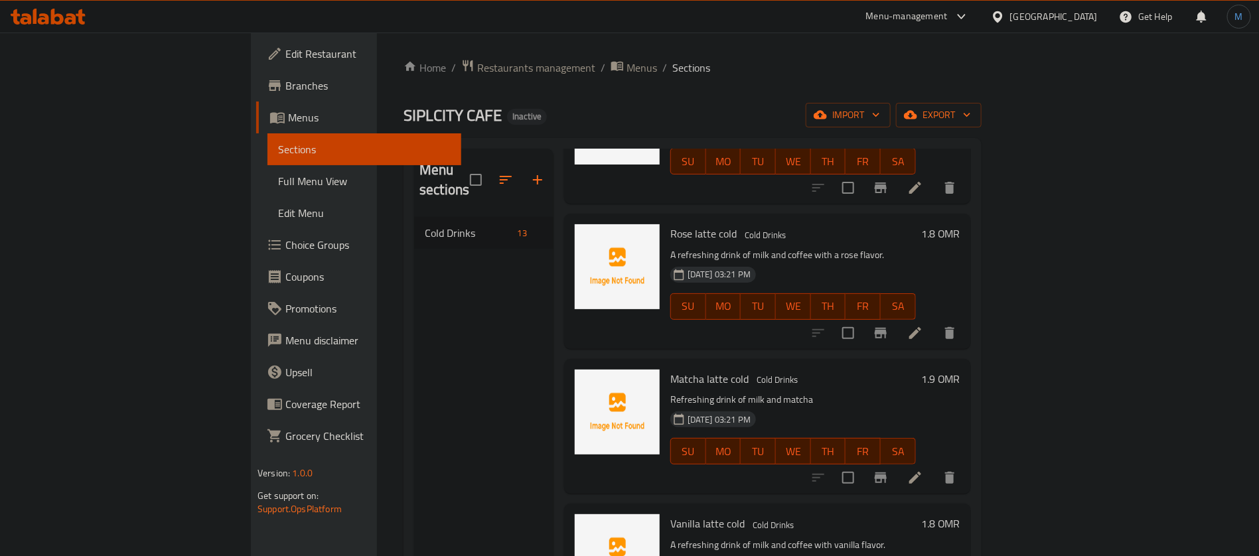
scroll to position [1341, 0]
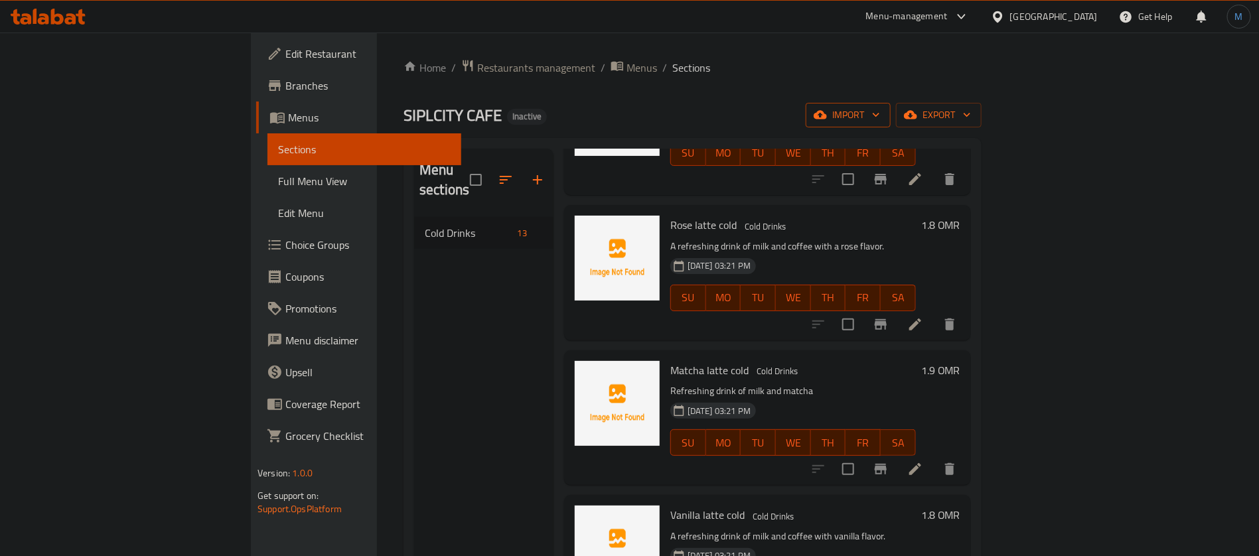
click at [880, 107] on span "import" at bounding box center [848, 115] width 64 height 17
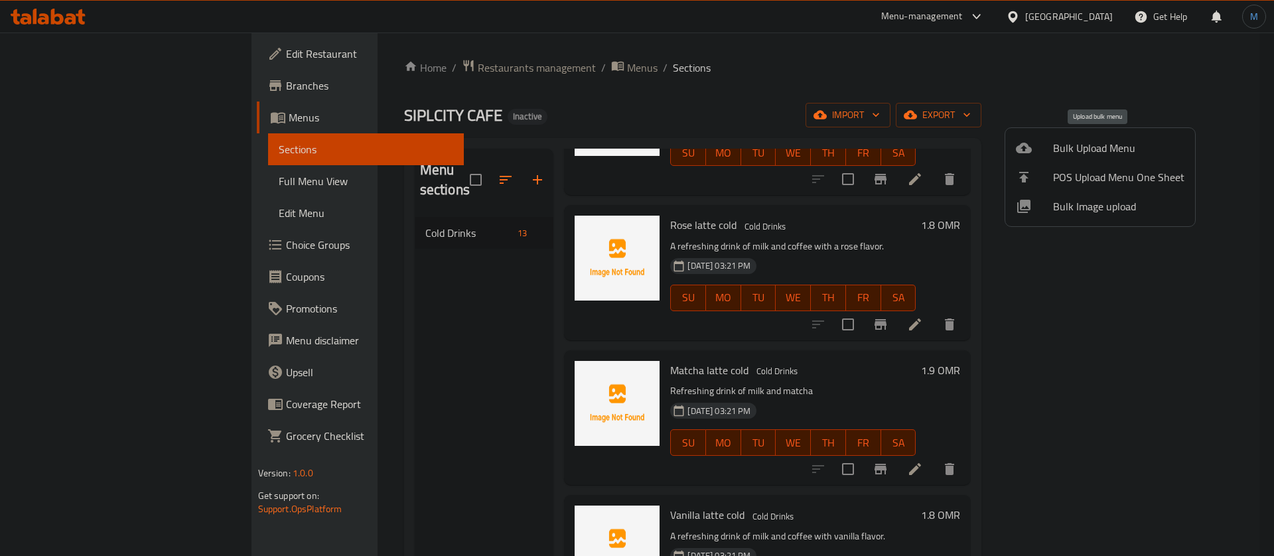
click at [1067, 146] on span "Bulk Upload Menu" at bounding box center [1118, 148] width 131 height 16
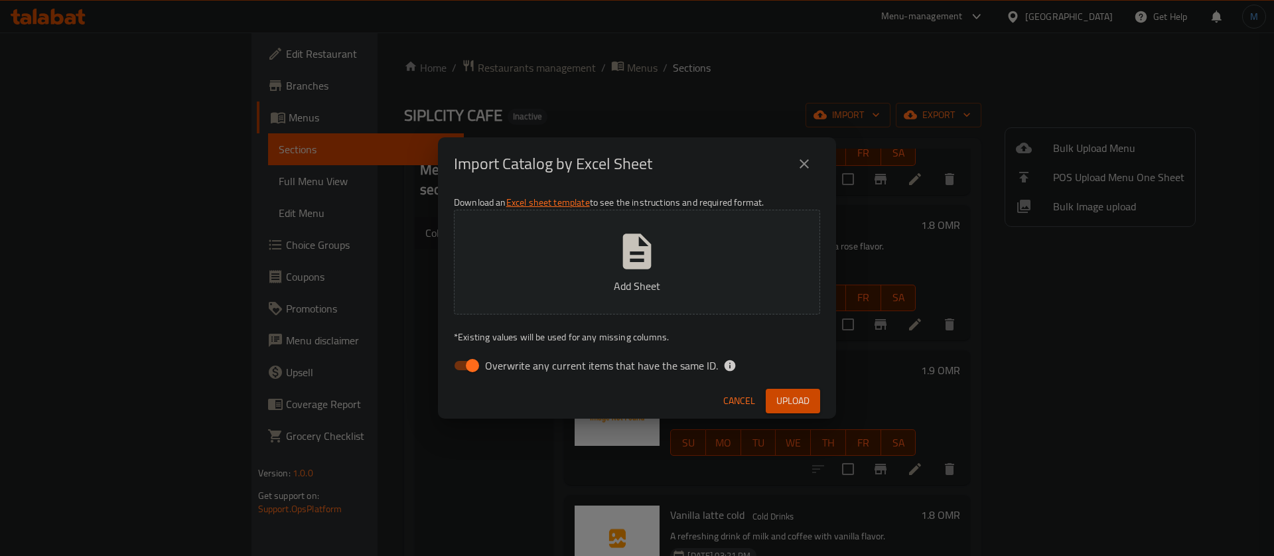
click at [490, 370] on span "Overwrite any current items that have the same ID." at bounding box center [601, 366] width 233 height 16
click at [490, 370] on input "Overwrite any current items that have the same ID." at bounding box center [473, 365] width 76 height 25
checkbox input "false"
click at [781, 406] on span "Upload" at bounding box center [793, 401] width 33 height 17
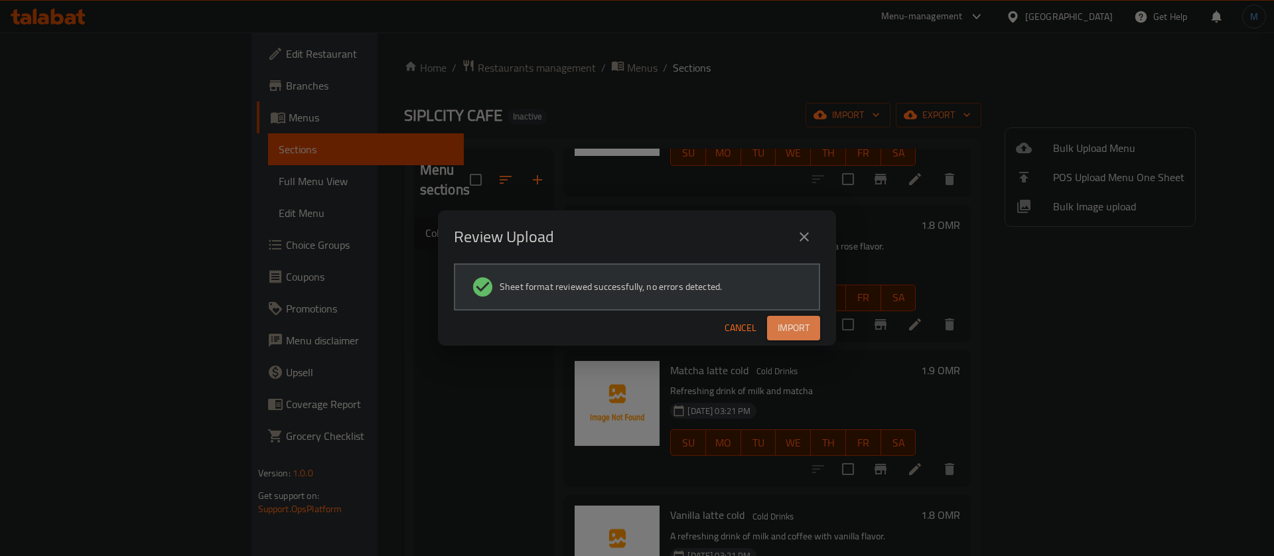
click at [794, 322] on span "Import" at bounding box center [794, 328] width 32 height 17
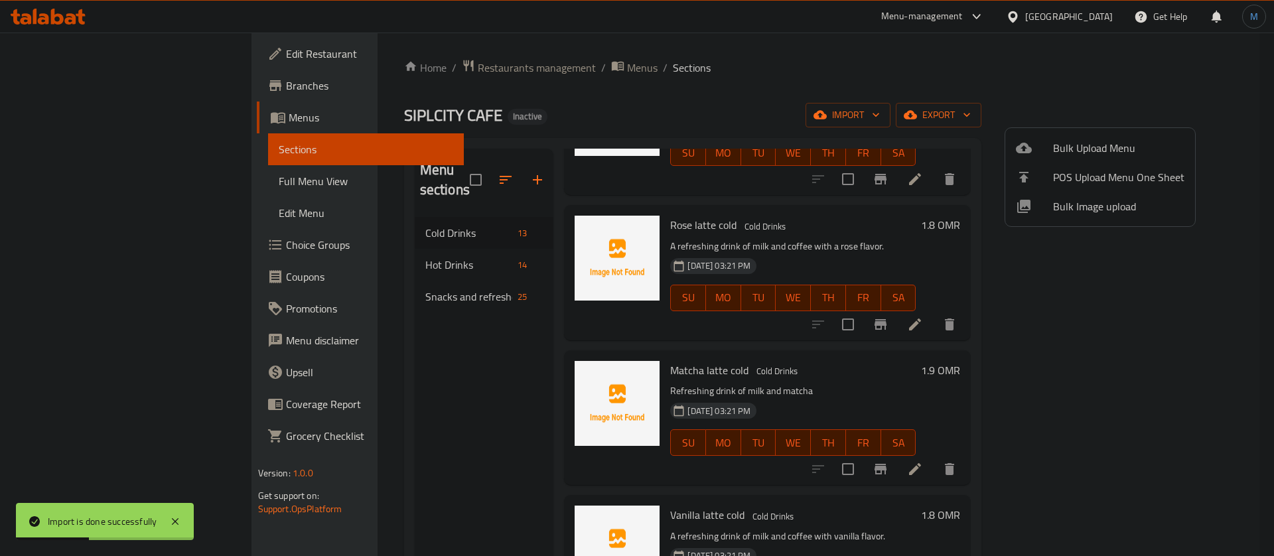
click at [352, 259] on div at bounding box center [637, 278] width 1274 height 556
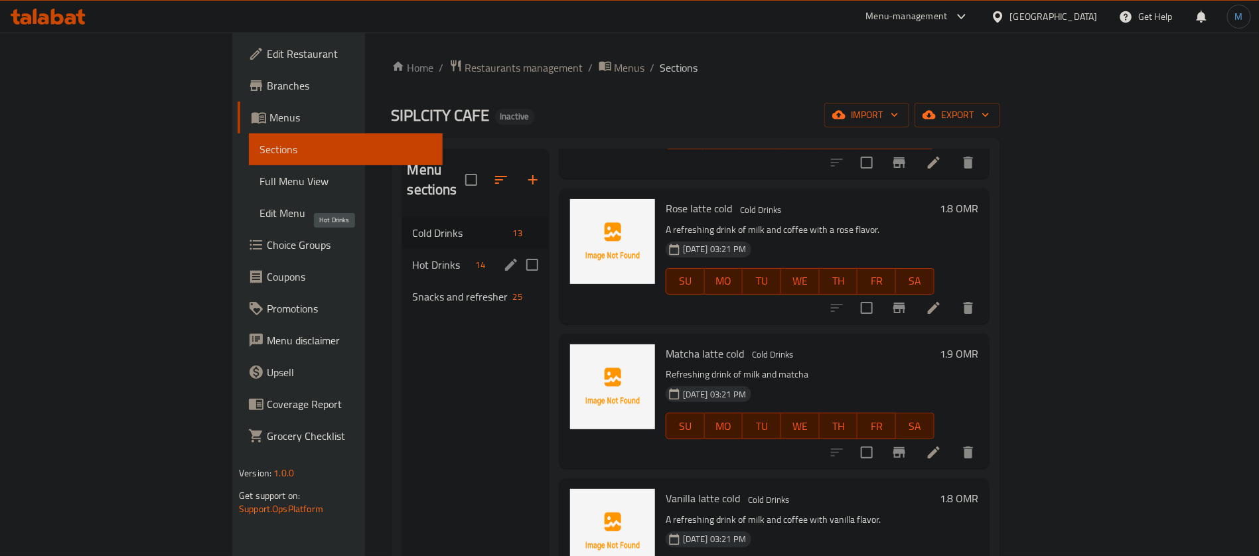
click at [413, 257] on span "Hot Drinks" at bounding box center [442, 265] width 58 height 16
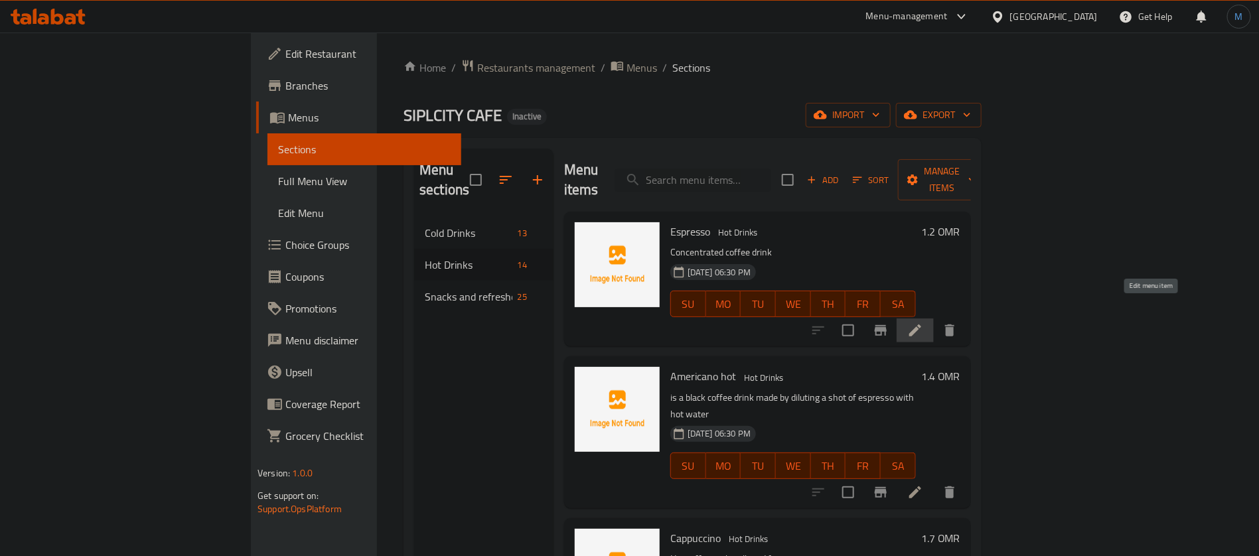
click at [923, 323] on icon at bounding box center [915, 331] width 16 height 16
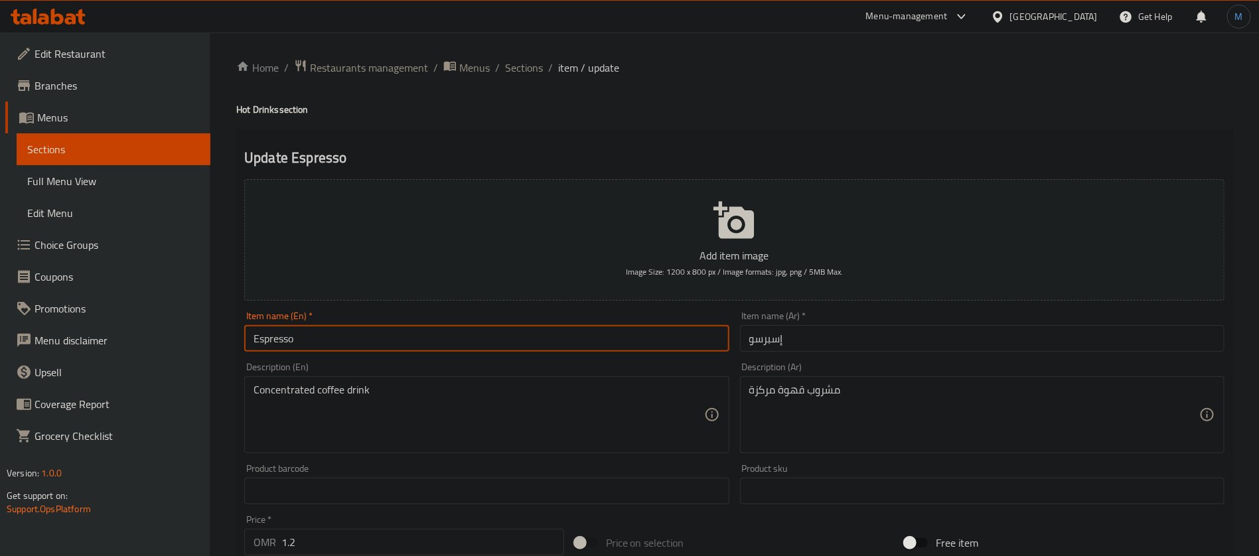
click at [408, 329] on input "Espresso" at bounding box center [486, 338] width 485 height 27
click at [526, 72] on span "Sections" at bounding box center [524, 68] width 38 height 16
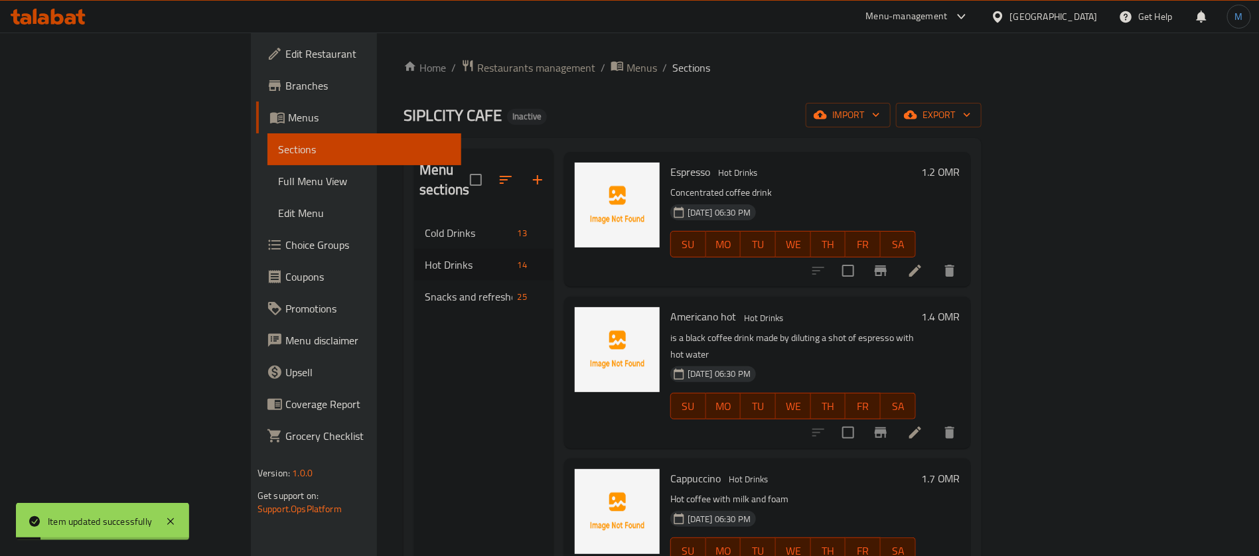
scroll to position [100, 0]
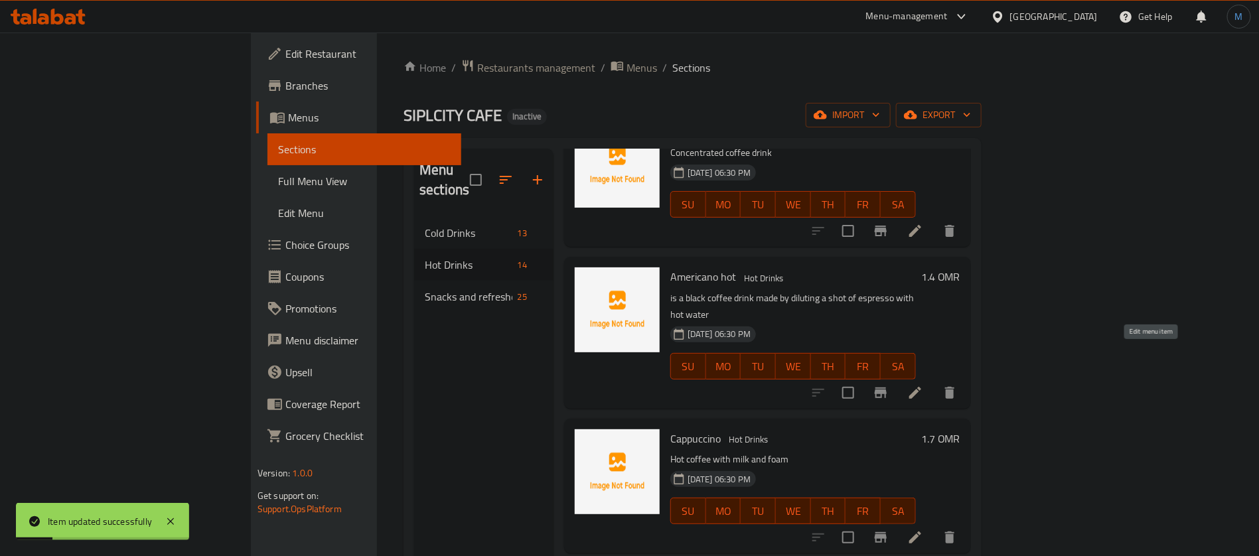
click at [921, 387] on icon at bounding box center [915, 393] width 12 height 12
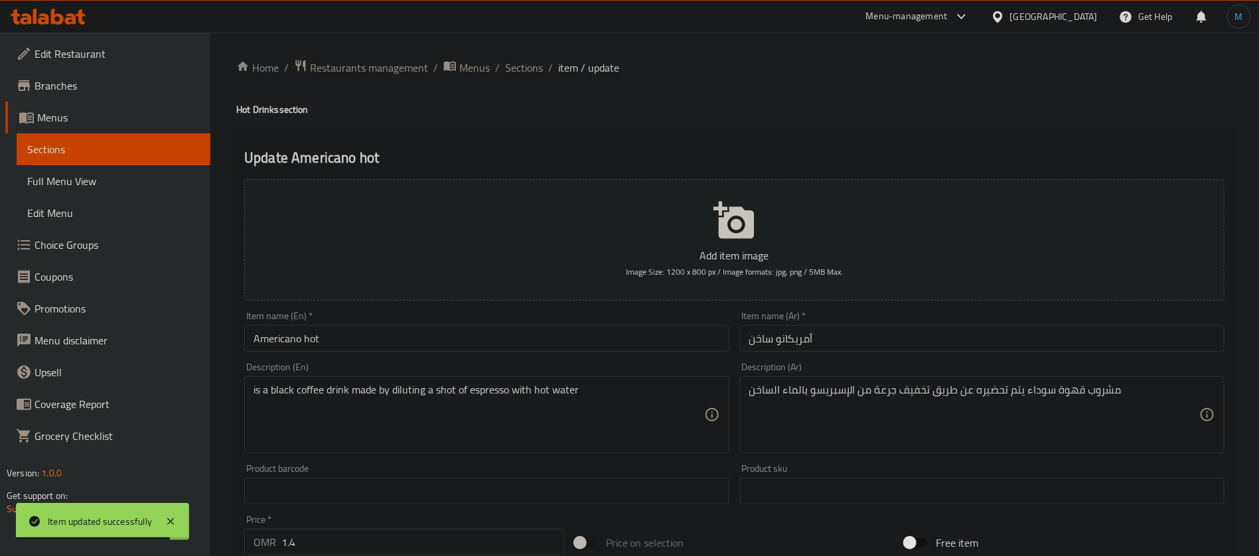
click at [674, 342] on input "Americano hot" at bounding box center [486, 338] width 485 height 27
click at [515, 63] on span "Sections" at bounding box center [524, 68] width 38 height 16
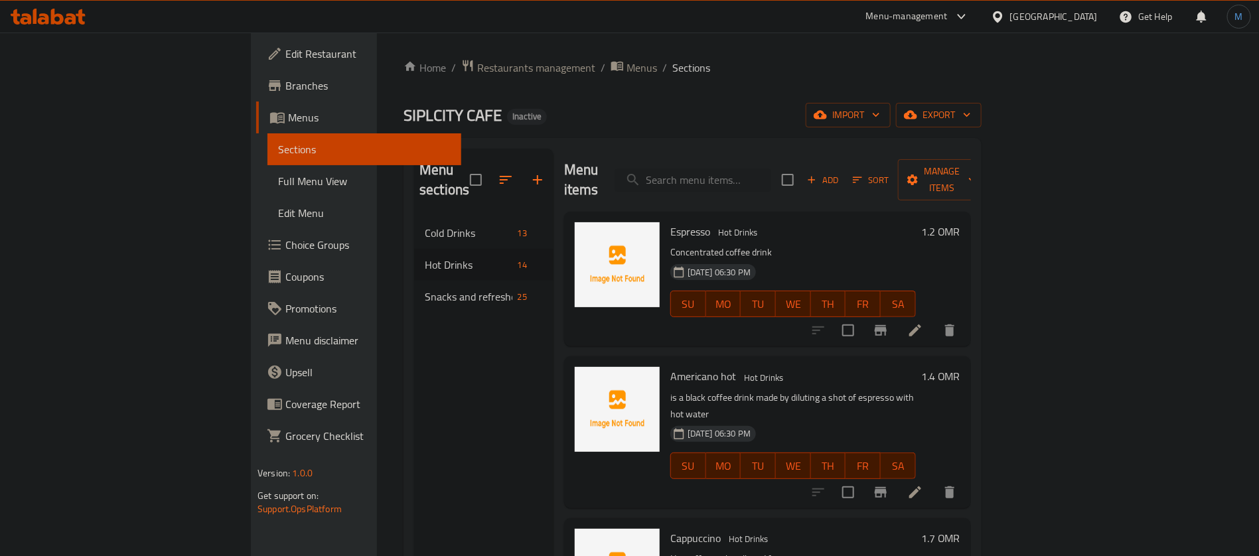
scroll to position [100, 0]
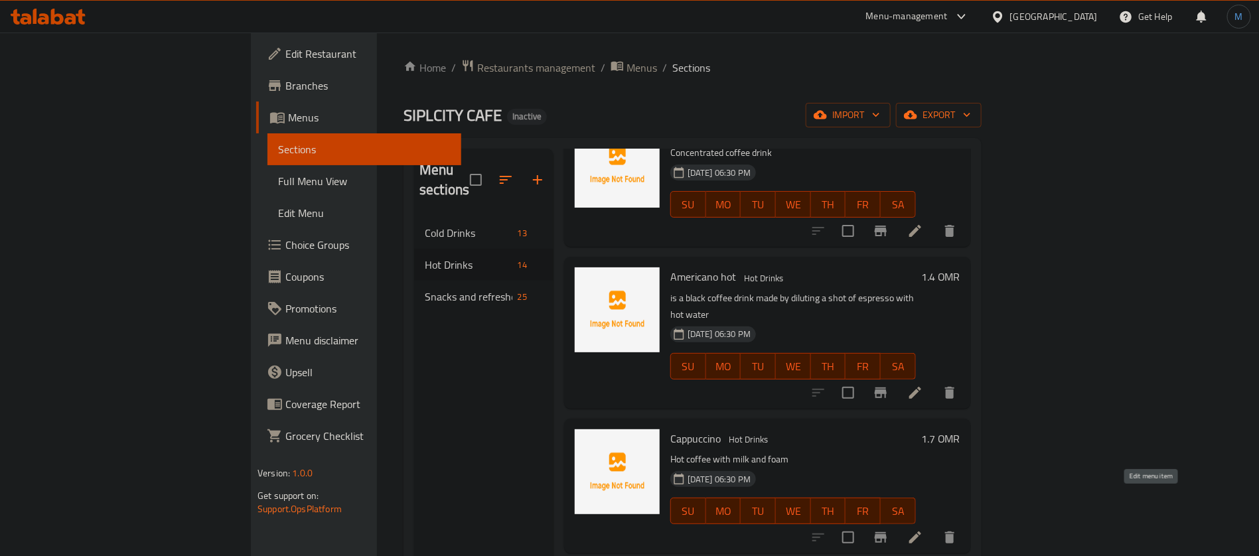
click at [921, 532] on icon at bounding box center [915, 538] width 12 height 12
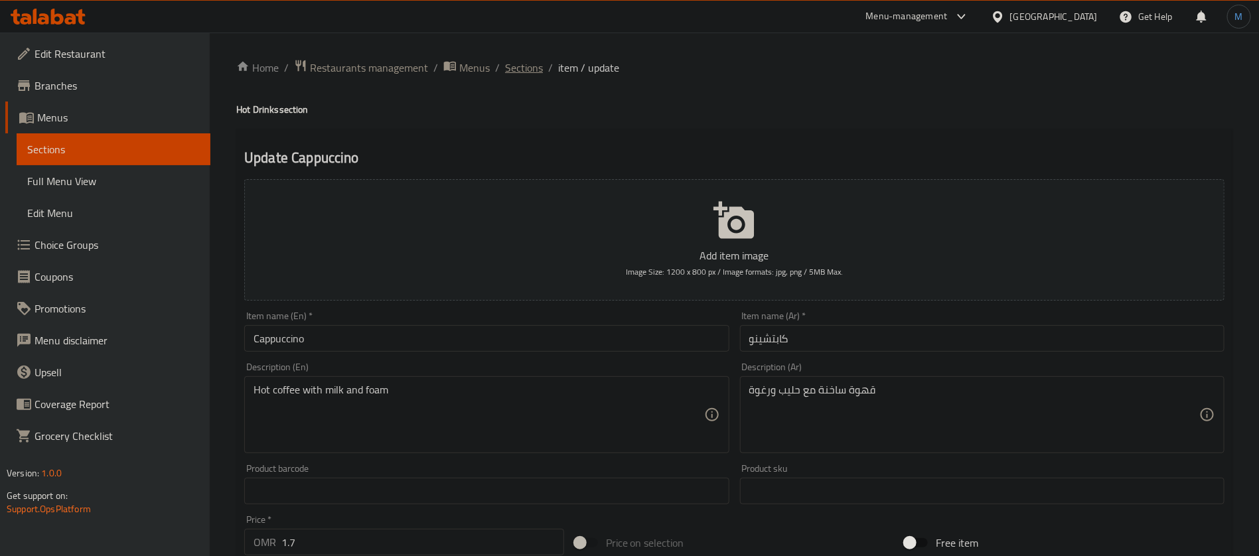
click at [524, 64] on span "Sections" at bounding box center [524, 68] width 38 height 16
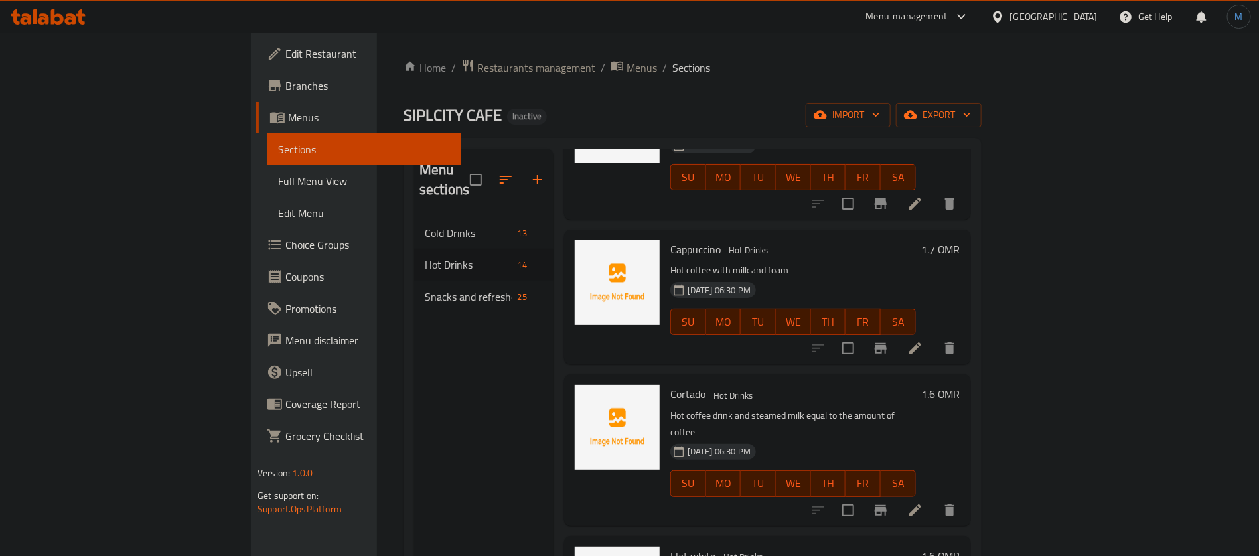
scroll to position [299, 0]
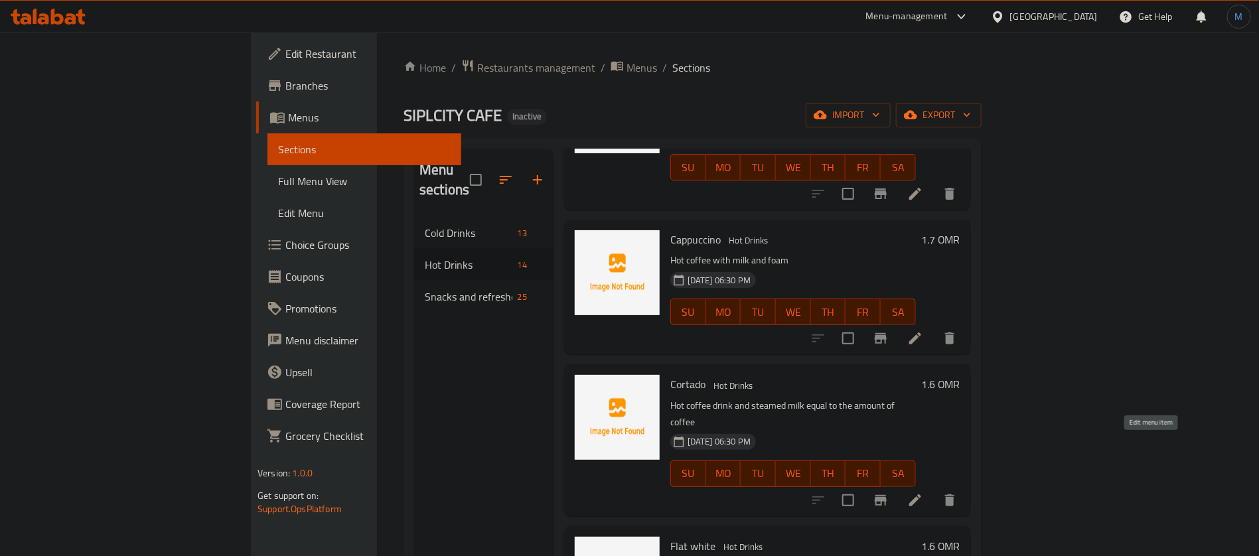
click at [921, 494] on icon at bounding box center [915, 500] width 12 height 12
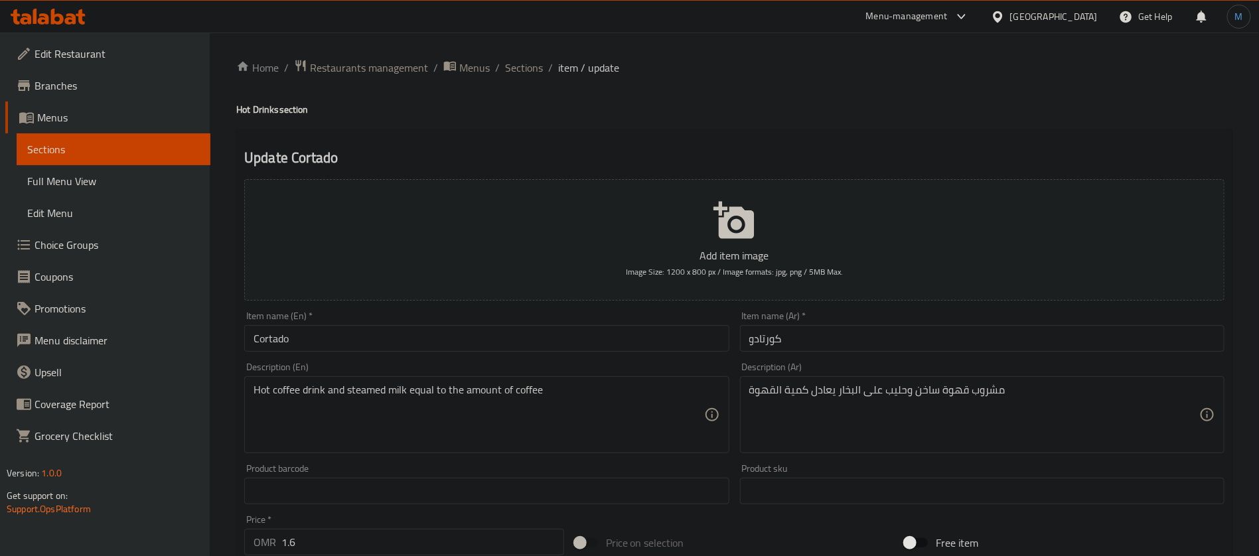
click at [621, 340] on input "Cortado" at bounding box center [486, 338] width 485 height 27
click at [536, 78] on div "Home / Restaurants management / Menus / Sections / item / update Hot Drinks sec…" at bounding box center [734, 485] width 996 height 852
click at [531, 70] on span "Sections" at bounding box center [524, 68] width 38 height 16
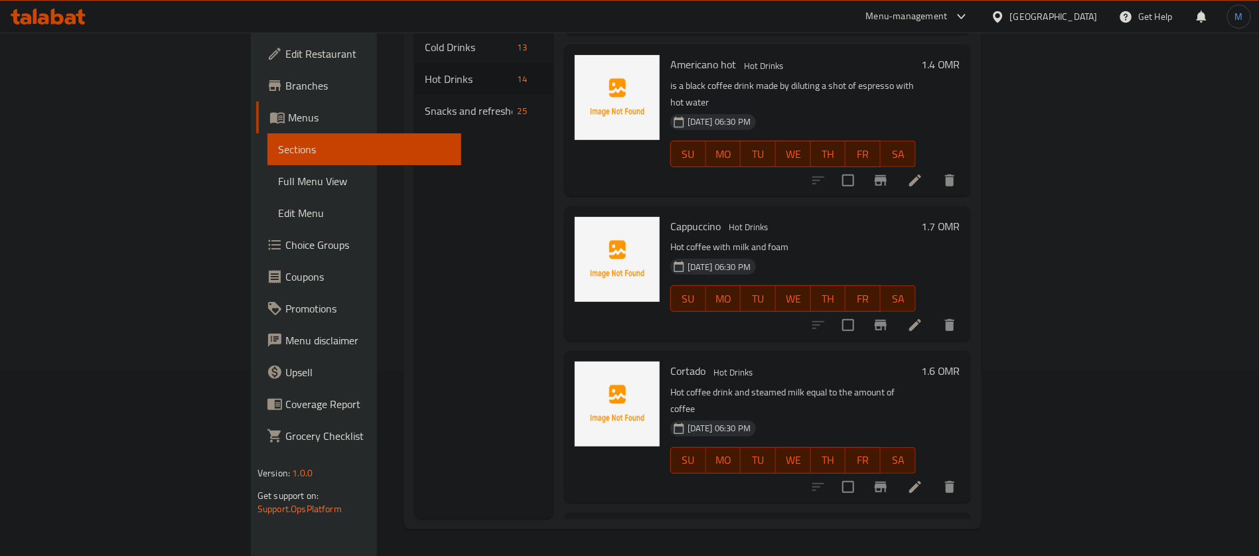
scroll to position [299, 0]
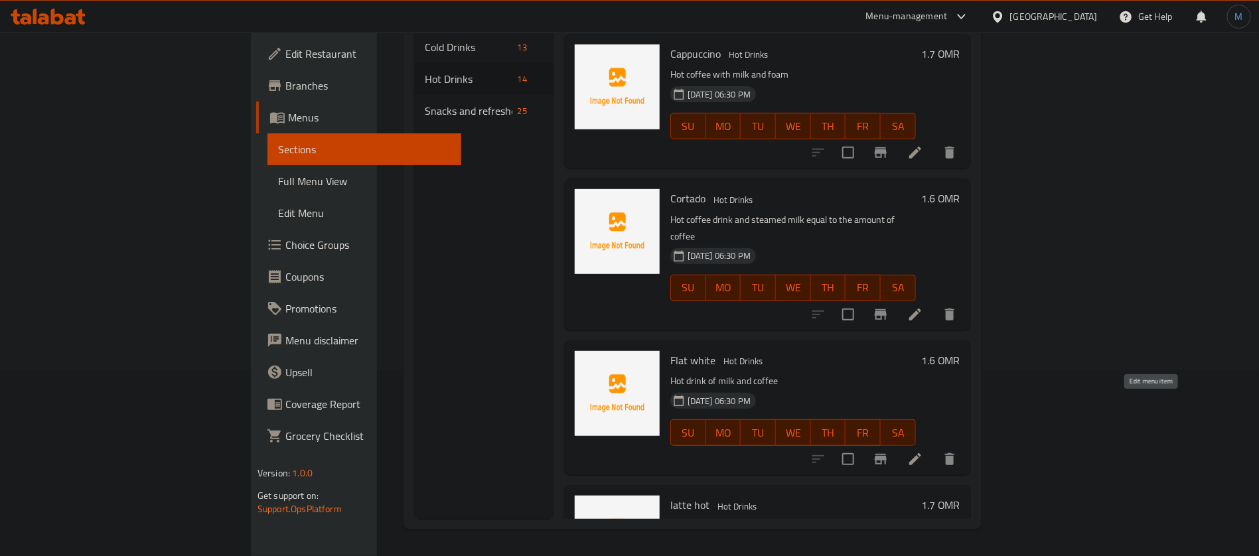
click at [923, 451] on icon at bounding box center [915, 459] width 16 height 16
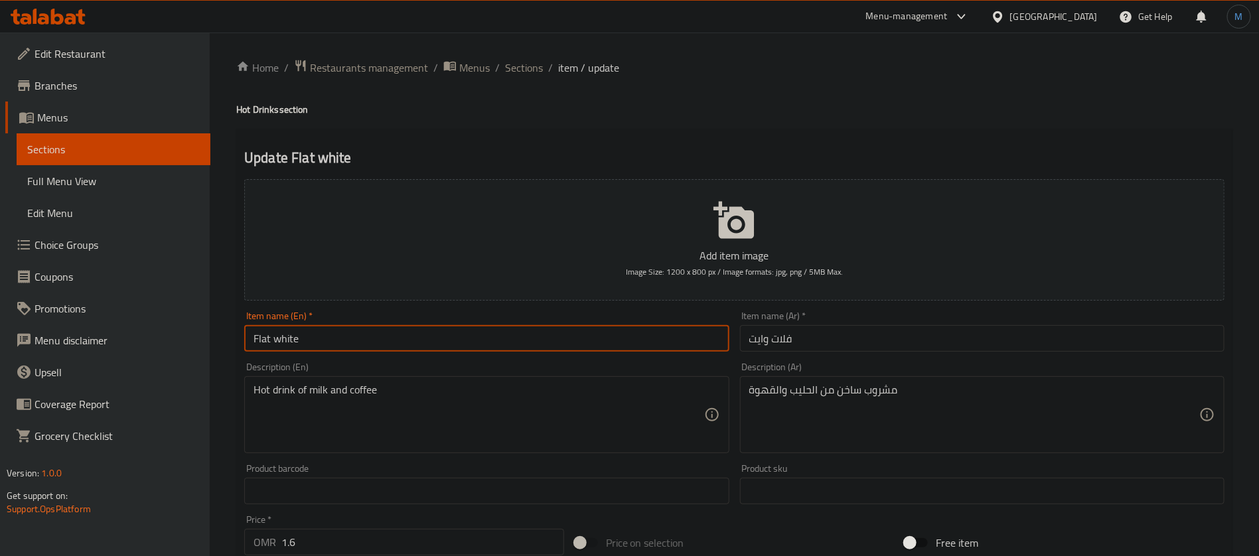
click at [459, 335] on input "Flat white" at bounding box center [486, 338] width 485 height 27
